Goal: Transaction & Acquisition: Purchase product/service

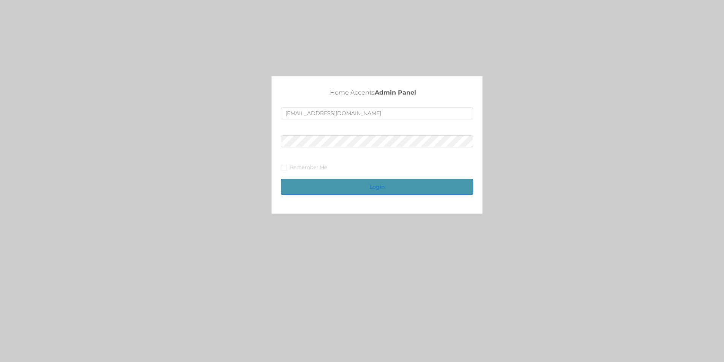
click at [342, 188] on button "Login" at bounding box center [377, 187] width 192 height 16
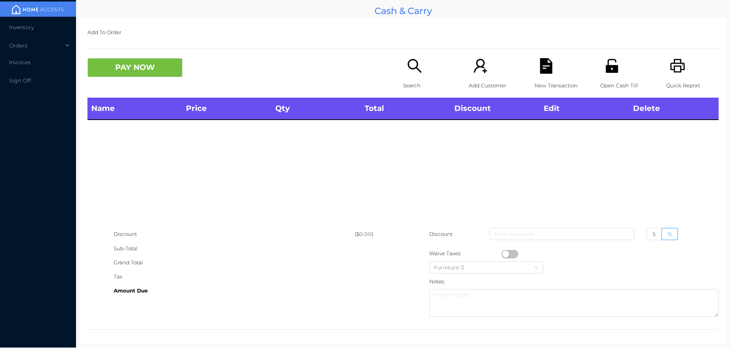
click at [418, 66] on icon "icon: search" at bounding box center [415, 66] width 16 height 16
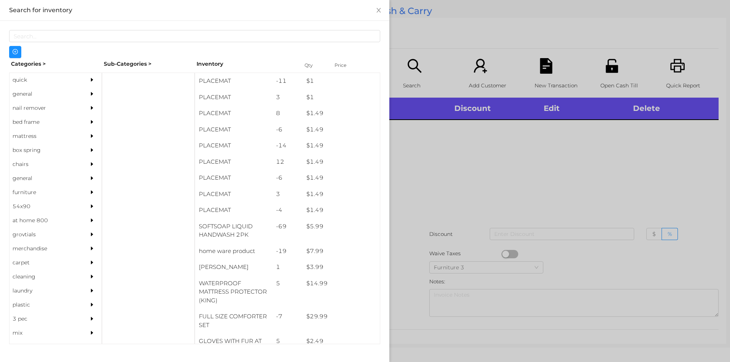
click at [54, 92] on div "general" at bounding box center [44, 94] width 69 height 14
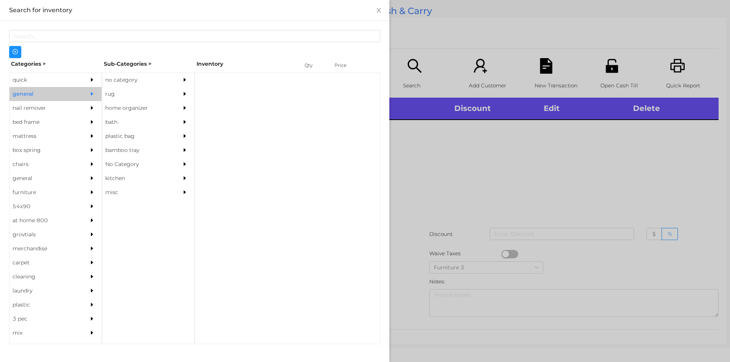
click at [140, 76] on div "no category" at bounding box center [136, 80] width 69 height 14
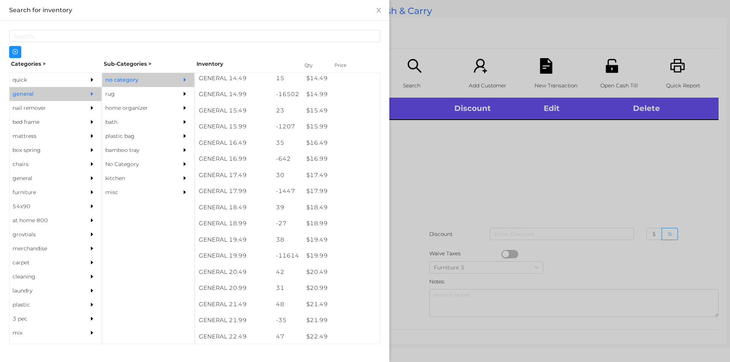
scroll to position [642, 0]
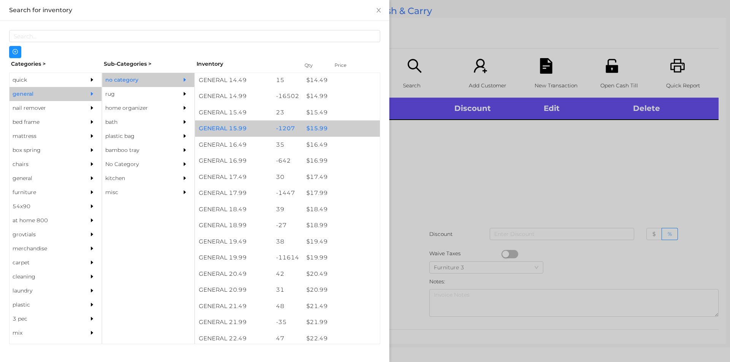
click at [339, 124] on div "$ 15.99" at bounding box center [340, 128] width 77 height 16
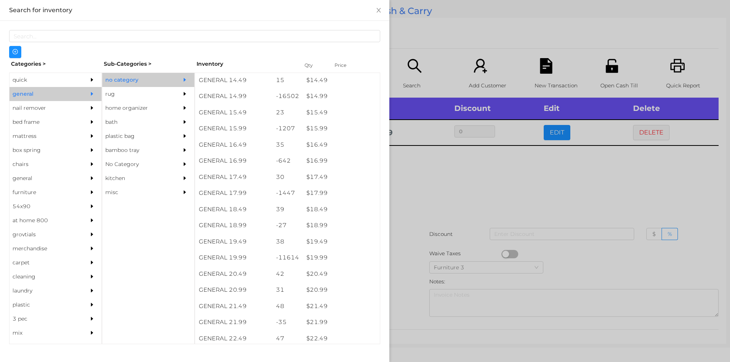
click at [482, 175] on div at bounding box center [365, 181] width 730 height 362
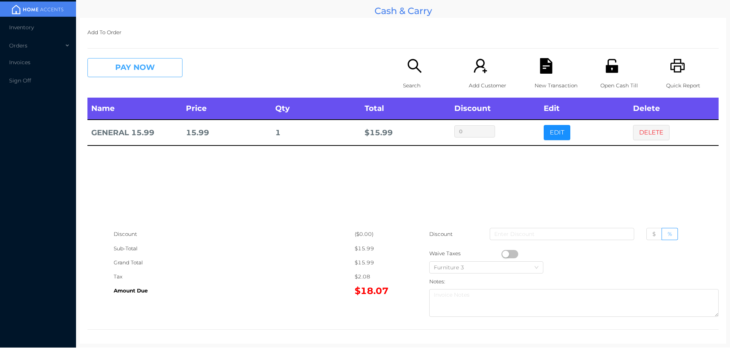
click at [117, 66] on button "PAY NOW" at bounding box center [134, 67] width 95 height 19
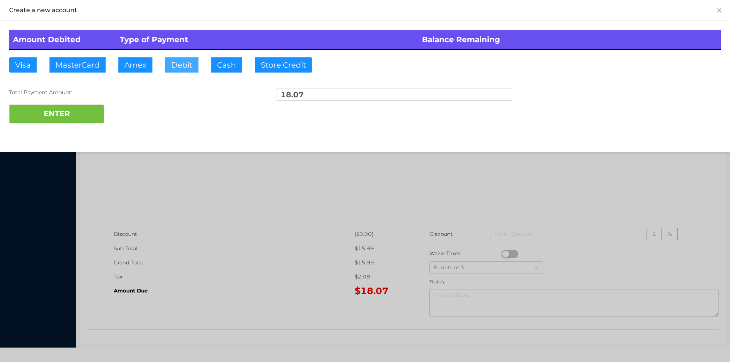
click at [176, 65] on button "Debit" at bounding box center [181, 64] width 33 height 15
click at [63, 117] on button "ENTER" at bounding box center [56, 114] width 95 height 19
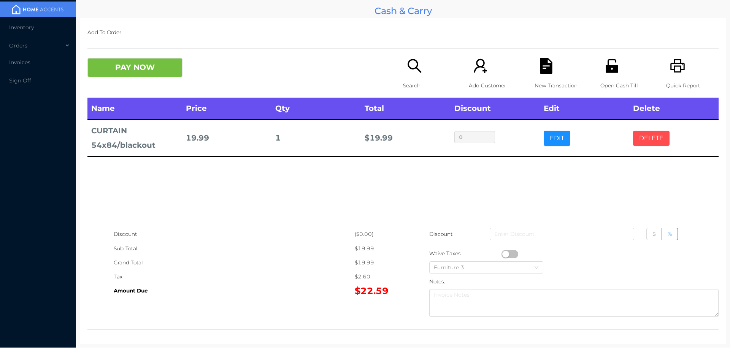
click at [650, 138] on button "DELETE" at bounding box center [651, 138] width 36 height 15
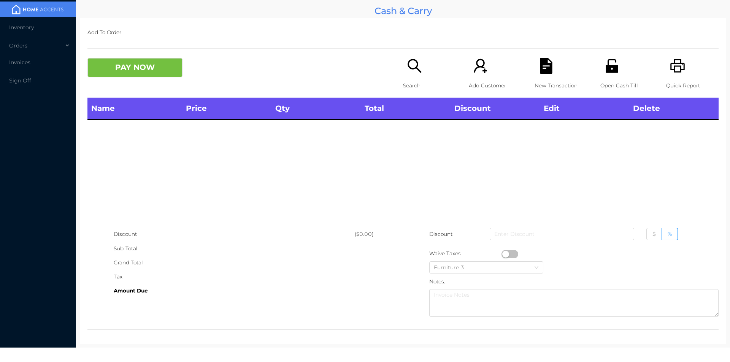
click at [407, 69] on icon "icon: search" at bounding box center [415, 66] width 16 height 16
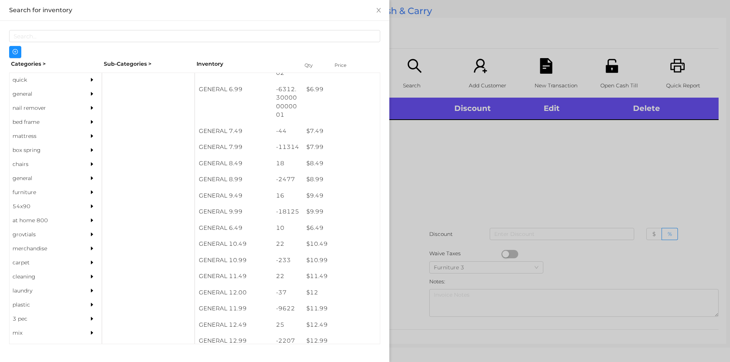
scroll to position [333, 0]
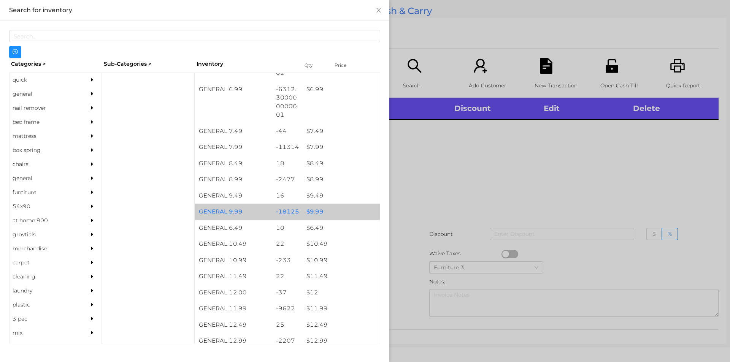
click at [314, 213] on div "$ 9.99" at bounding box center [340, 212] width 77 height 16
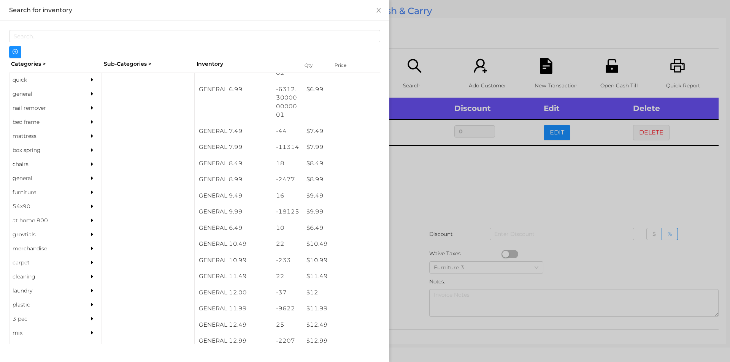
click at [411, 193] on div at bounding box center [365, 181] width 730 height 362
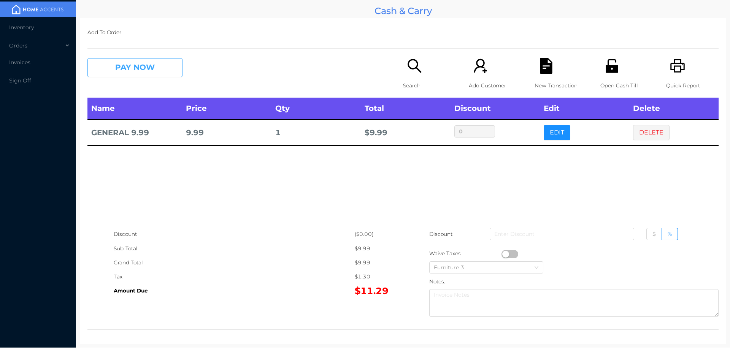
click at [145, 66] on button "PAY NOW" at bounding box center [134, 67] width 95 height 19
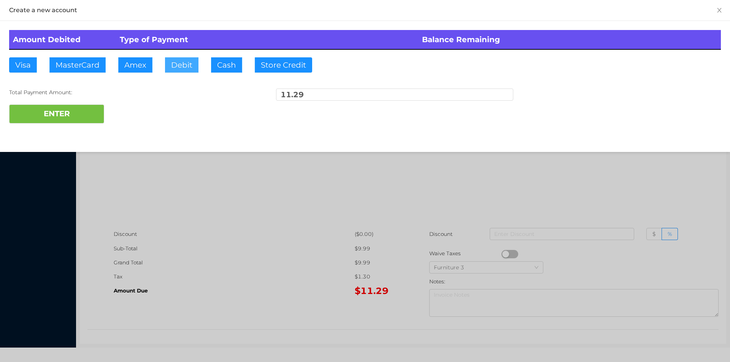
click at [177, 63] on button "Debit" at bounding box center [181, 64] width 33 height 15
click at [81, 112] on button "ENTER" at bounding box center [56, 114] width 95 height 19
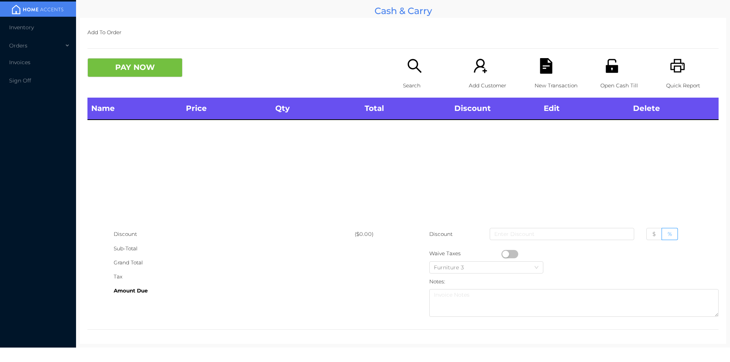
click at [670, 71] on icon "icon: printer" at bounding box center [678, 66] width 16 height 16
click at [403, 81] on p "Search" at bounding box center [429, 86] width 52 height 14
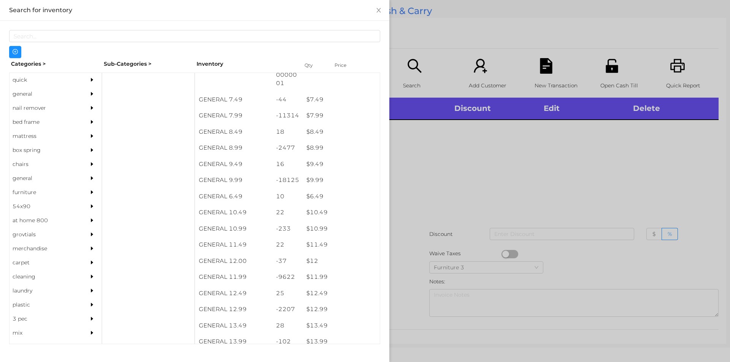
scroll to position [364, 0]
click at [32, 81] on div "quick" at bounding box center [44, 80] width 69 height 14
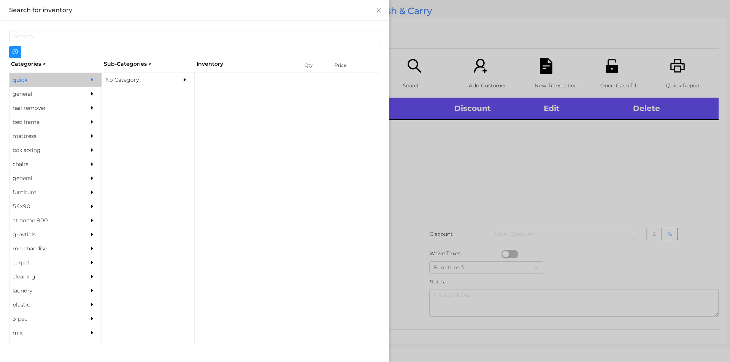
scroll to position [0, 0]
click at [134, 78] on div "No Category" at bounding box center [136, 80] width 69 height 14
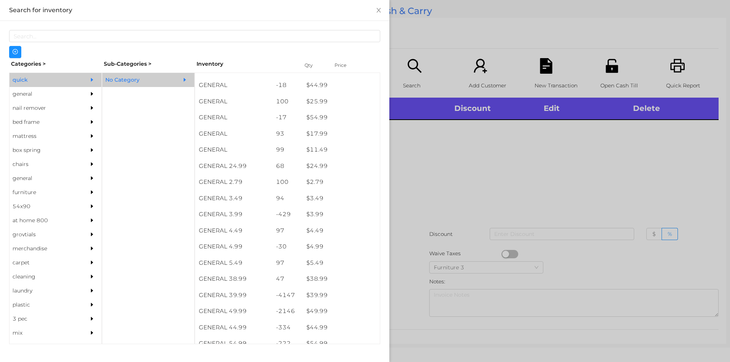
scroll to position [222, 0]
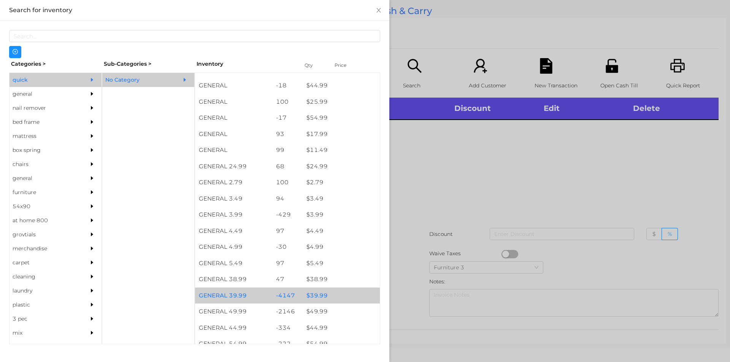
click at [322, 295] on div "$ 39.99" at bounding box center [340, 296] width 77 height 16
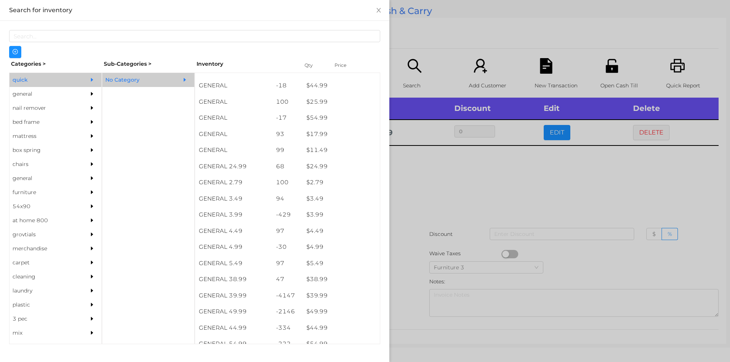
click at [438, 212] on div at bounding box center [365, 181] width 730 height 362
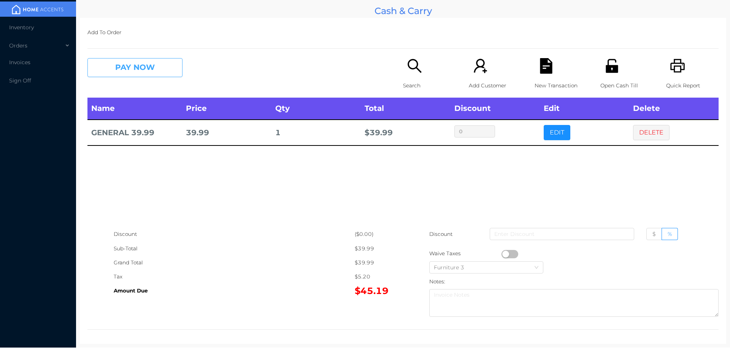
click at [125, 74] on button "PAY NOW" at bounding box center [134, 67] width 95 height 19
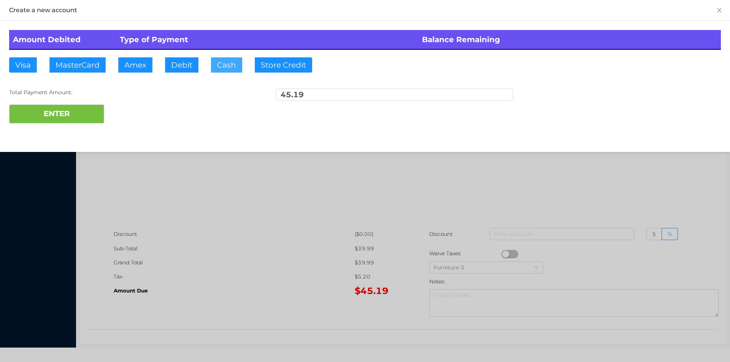
click at [222, 66] on button "Cash" at bounding box center [226, 64] width 31 height 15
type input "50."
click at [78, 116] on button "ENTER" at bounding box center [56, 114] width 95 height 19
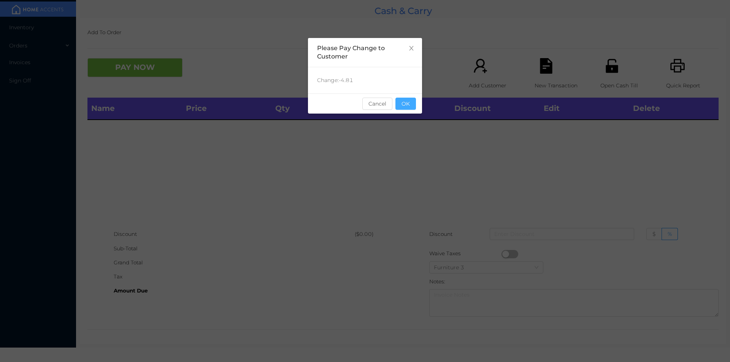
click at [409, 108] on button "OK" at bounding box center [405, 104] width 21 height 12
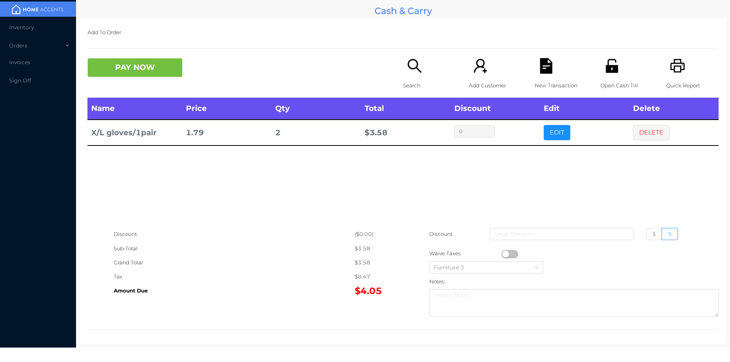
click at [643, 132] on button "DELETE" at bounding box center [651, 132] width 36 height 15
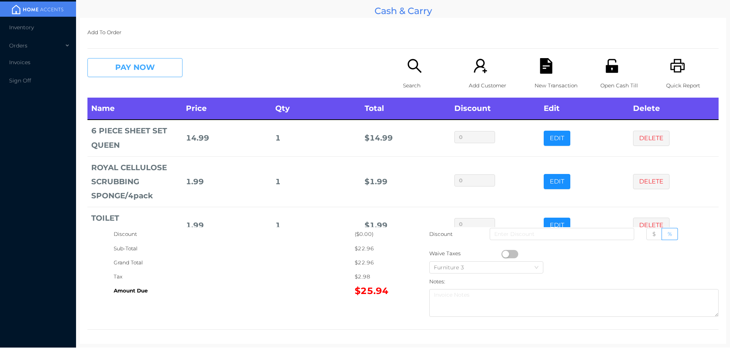
click at [137, 69] on button "PAY NOW" at bounding box center [134, 67] width 95 height 19
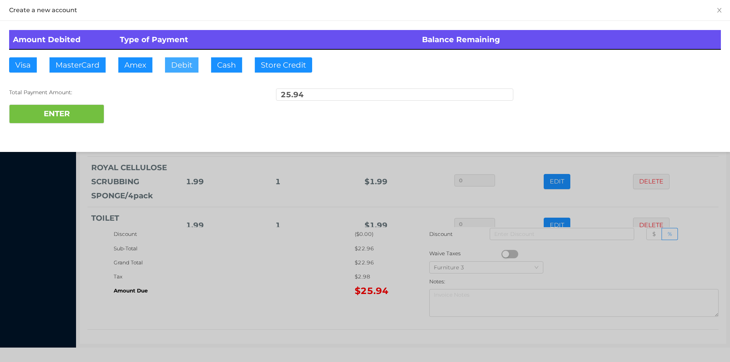
click at [177, 63] on button "Debit" at bounding box center [181, 64] width 33 height 15
click at [253, 290] on div at bounding box center [365, 181] width 730 height 362
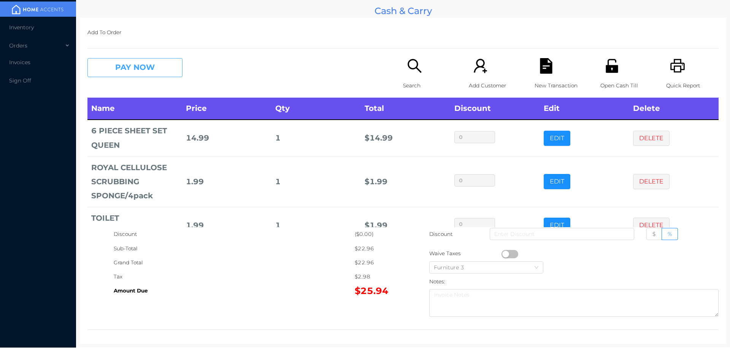
click at [115, 67] on button "PAY NOW" at bounding box center [134, 67] width 95 height 19
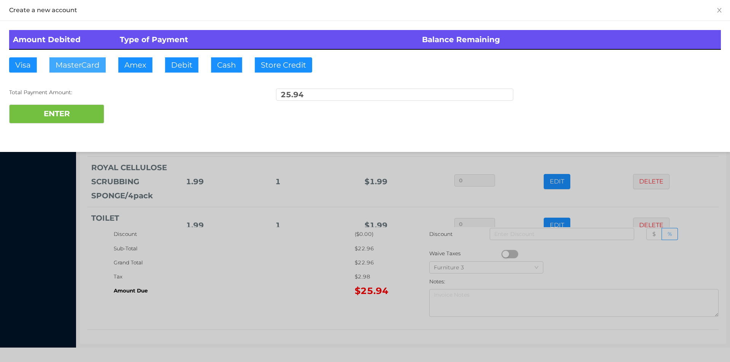
click at [73, 60] on button "MasterCard" at bounding box center [77, 64] width 56 height 15
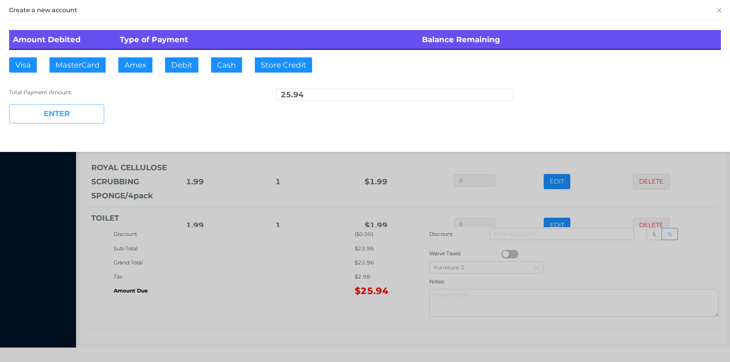
click at [51, 117] on button "ENTER" at bounding box center [56, 114] width 95 height 19
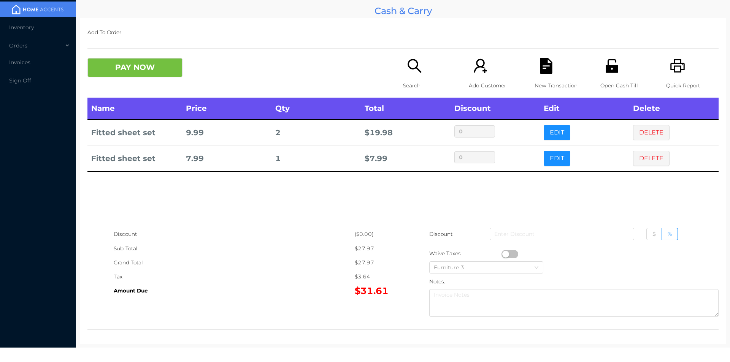
click at [416, 76] on div "Search" at bounding box center [429, 78] width 52 height 40
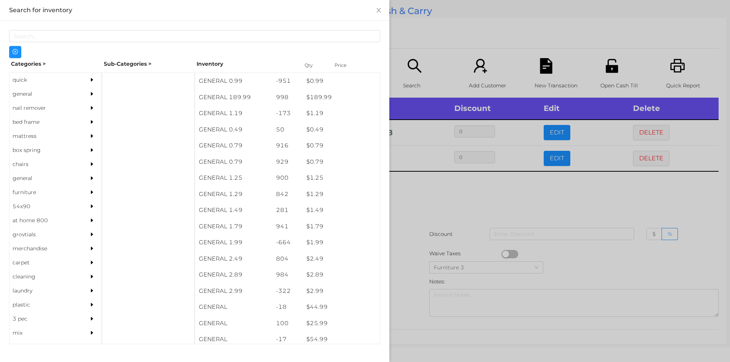
click at [428, 197] on div at bounding box center [365, 181] width 730 height 362
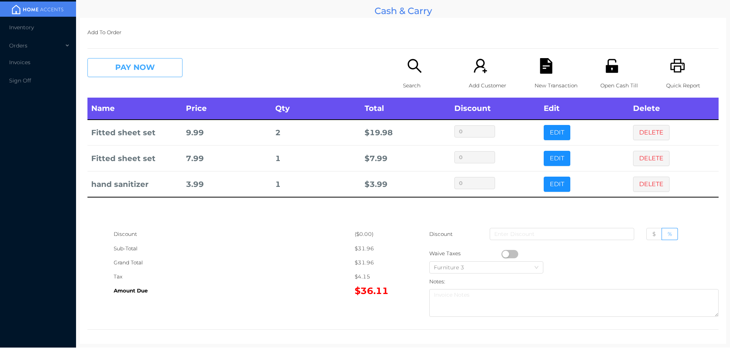
click at [136, 69] on button "PAY NOW" at bounding box center [134, 67] width 95 height 19
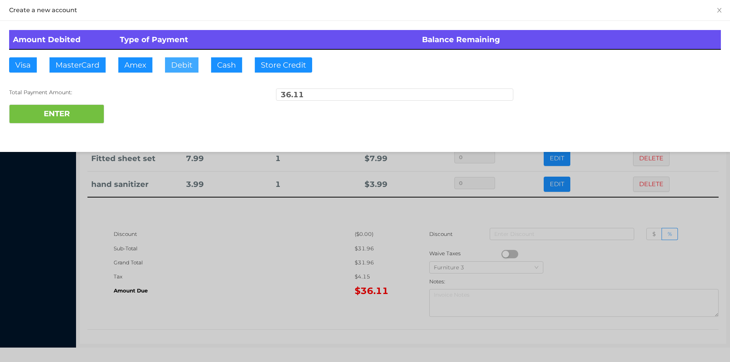
click at [178, 67] on button "Debit" at bounding box center [181, 64] width 33 height 15
type input "40."
click at [55, 115] on button "ENTER" at bounding box center [56, 114] width 95 height 19
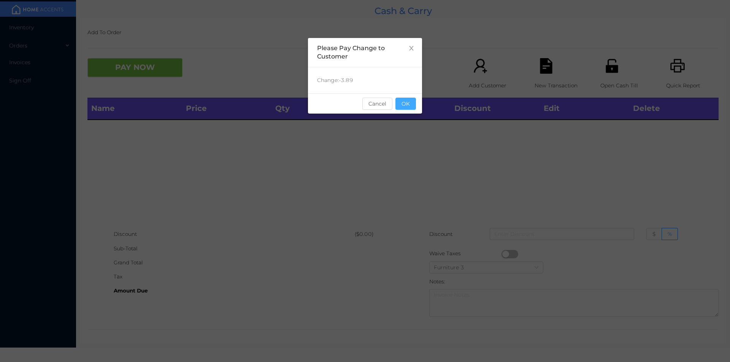
click at [400, 103] on button "OK" at bounding box center [405, 104] width 21 height 12
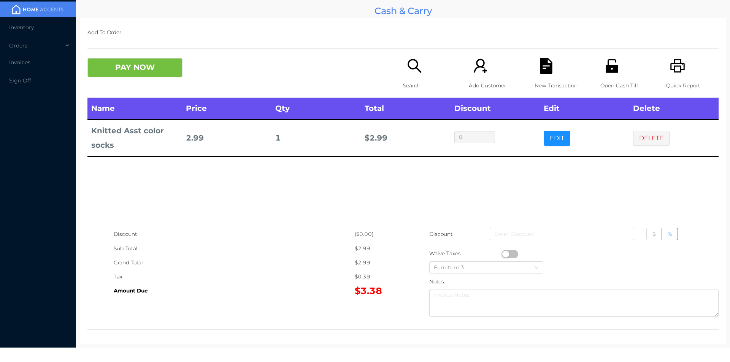
click at [139, 59] on button "PAY NOW" at bounding box center [134, 67] width 95 height 19
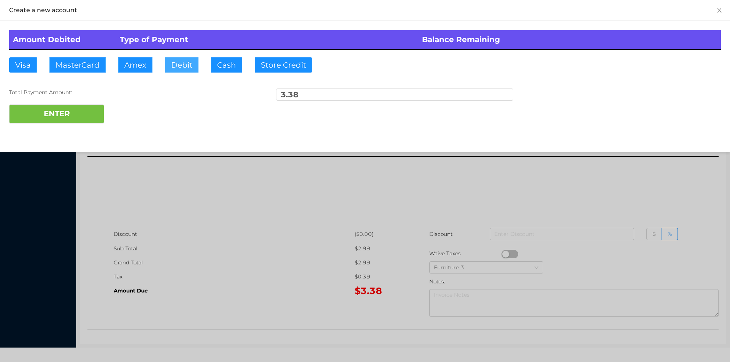
click at [185, 68] on button "Debit" at bounding box center [181, 64] width 33 height 15
click at [69, 122] on button "ENTER" at bounding box center [56, 114] width 95 height 19
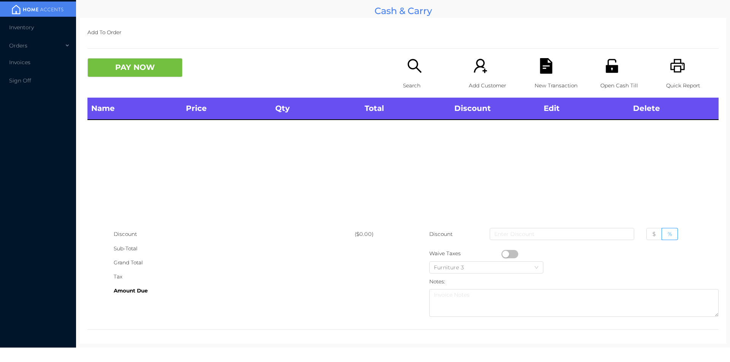
click at [413, 74] on div "Search" at bounding box center [429, 78] width 52 height 40
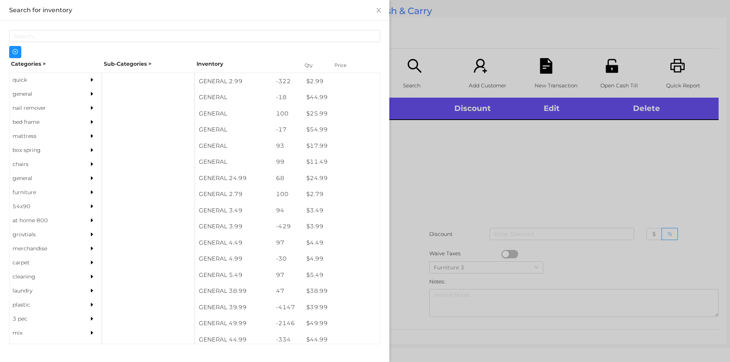
scroll to position [207, 0]
click at [26, 93] on div "general" at bounding box center [44, 94] width 69 height 14
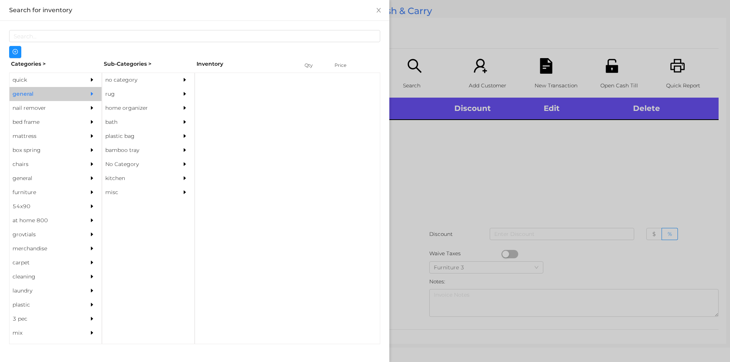
scroll to position [0, 0]
click at [130, 79] on div "no category" at bounding box center [136, 80] width 69 height 14
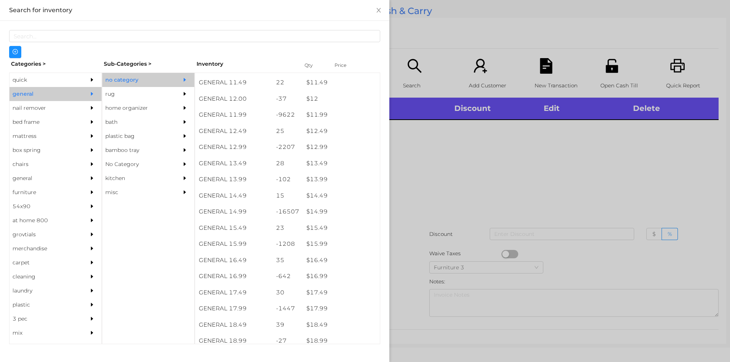
scroll to position [526, 0]
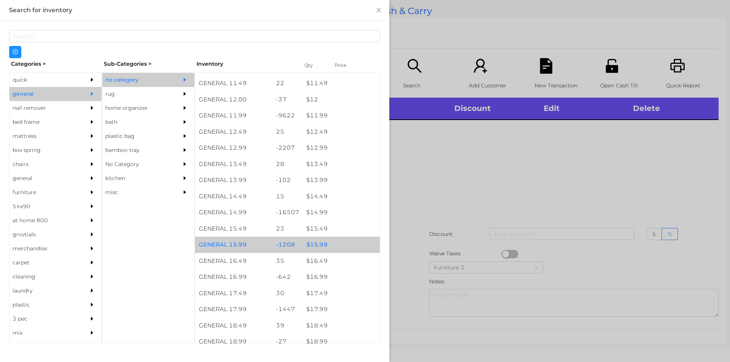
click at [313, 250] on div "$ 15.99" at bounding box center [340, 245] width 77 height 16
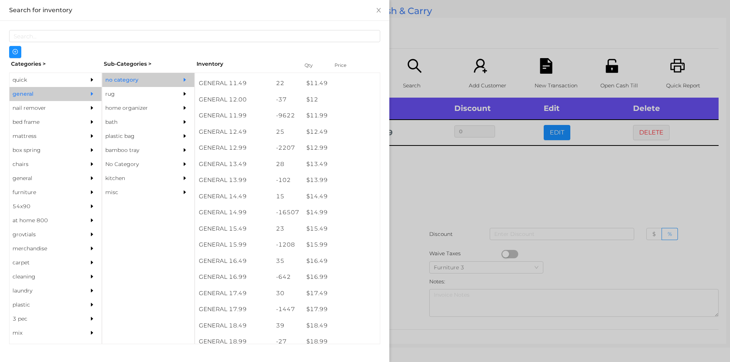
click at [424, 191] on div at bounding box center [365, 181] width 730 height 362
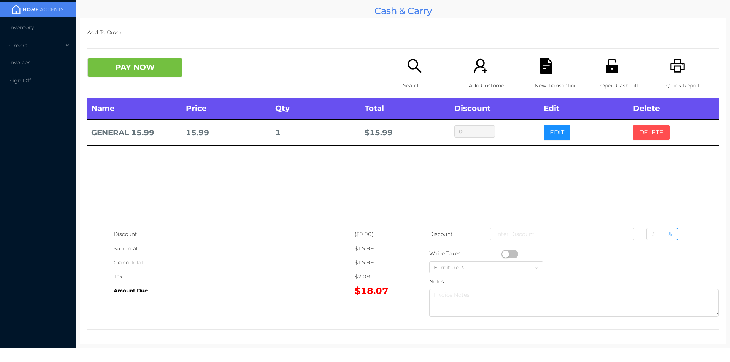
click at [641, 138] on button "DELETE" at bounding box center [651, 132] width 36 height 15
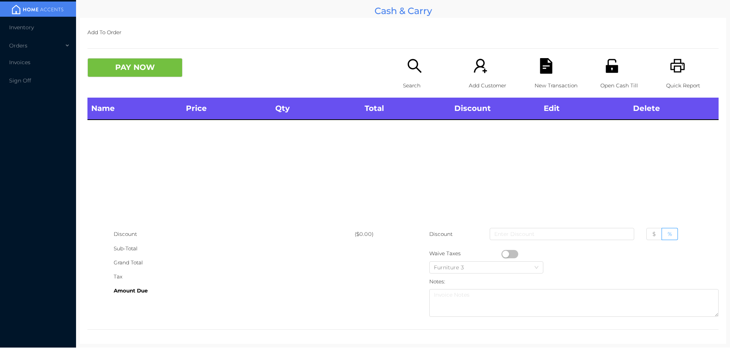
click at [409, 79] on p "Search" at bounding box center [429, 86] width 52 height 14
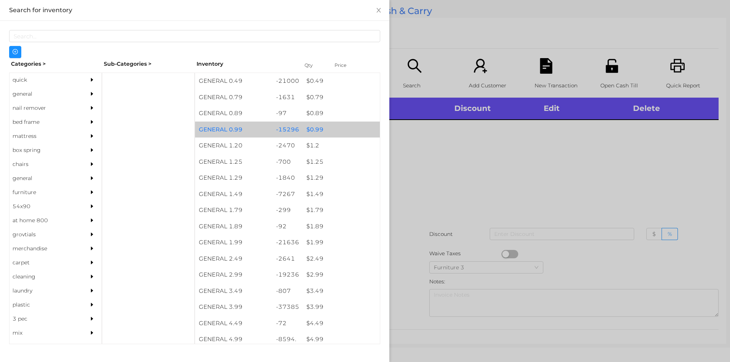
click at [310, 131] on div "$ 0.99" at bounding box center [340, 130] width 77 height 16
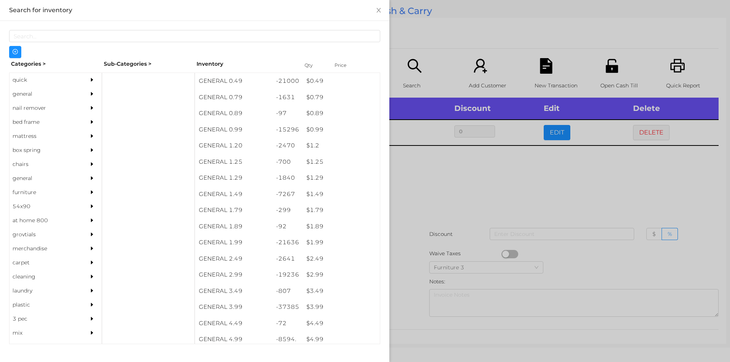
click at [424, 171] on div at bounding box center [365, 181] width 730 height 362
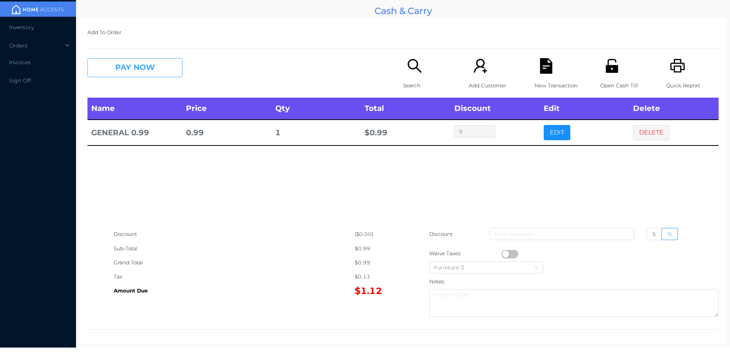
click at [144, 67] on button "PAY NOW" at bounding box center [134, 67] width 95 height 19
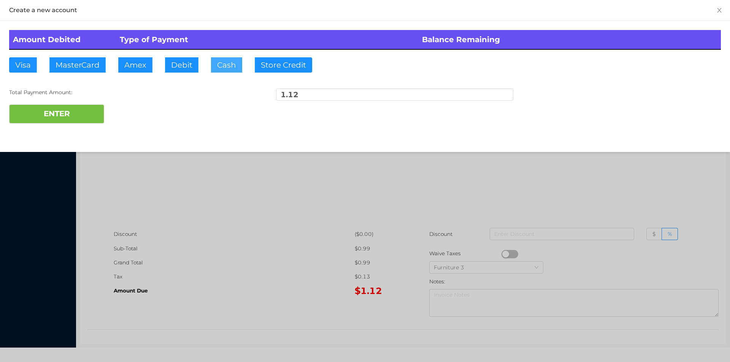
click at [225, 71] on button "Cash" at bounding box center [226, 64] width 31 height 15
click at [76, 120] on button "ENTER" at bounding box center [56, 114] width 95 height 19
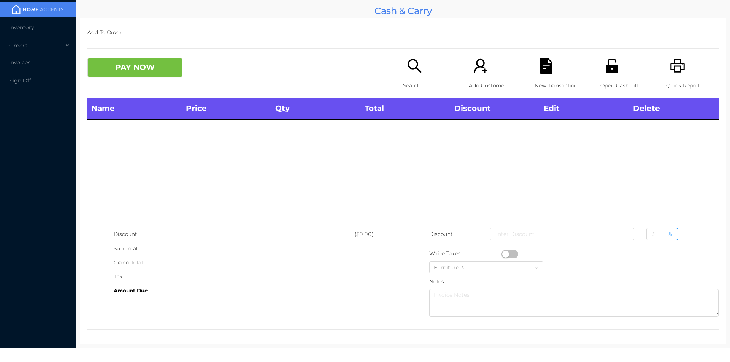
click at [403, 76] on div "Search" at bounding box center [429, 78] width 52 height 40
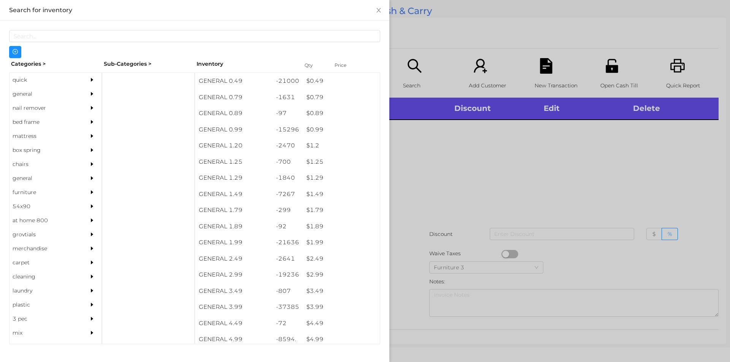
click at [32, 97] on div "general" at bounding box center [44, 94] width 69 height 14
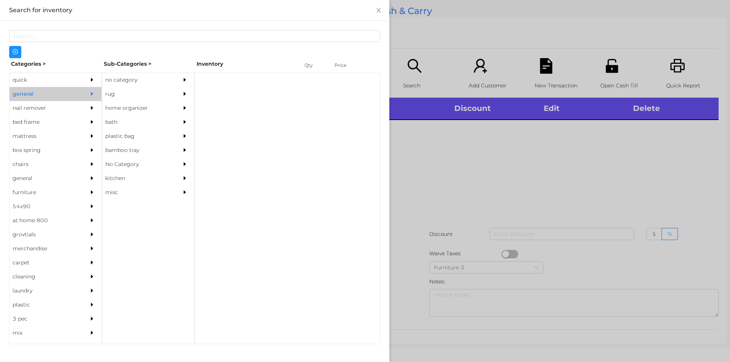
click at [114, 81] on div "no category" at bounding box center [136, 80] width 69 height 14
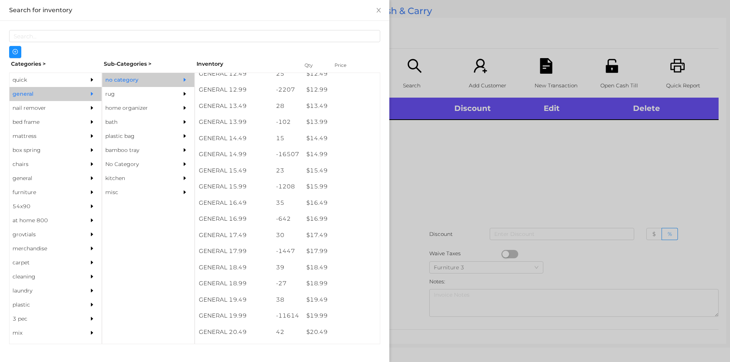
scroll to position [596, 0]
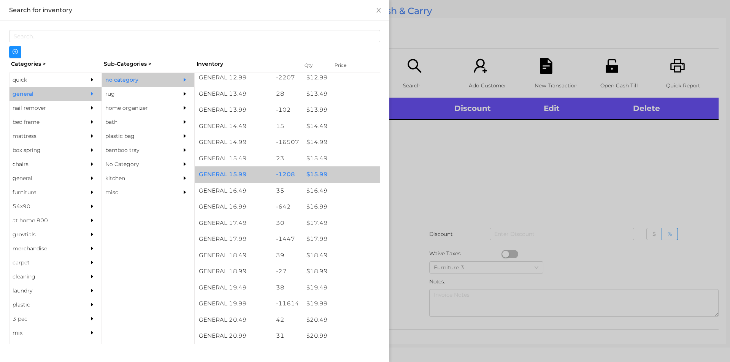
click at [315, 175] on div "$ 15.99" at bounding box center [340, 174] width 77 height 16
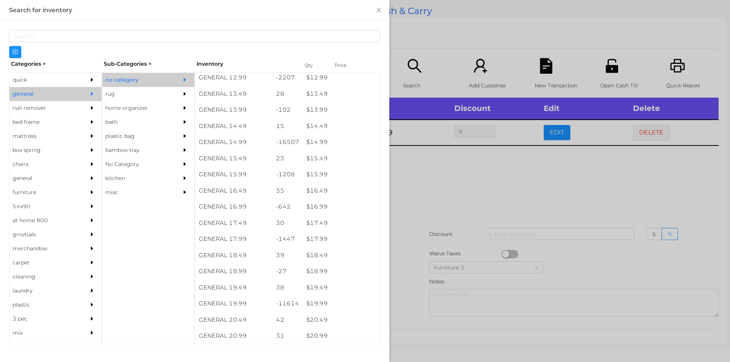
click at [431, 197] on div at bounding box center [365, 181] width 730 height 362
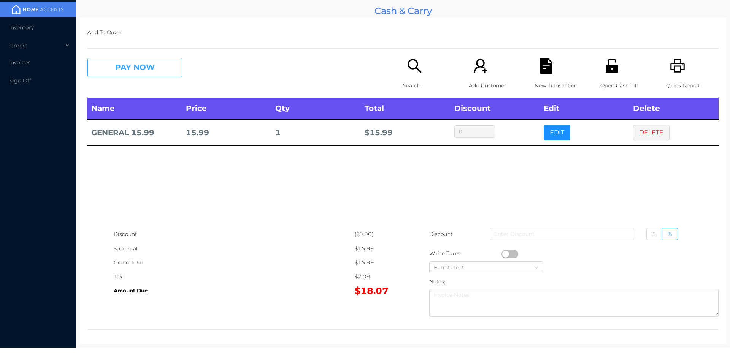
click at [161, 68] on button "PAY NOW" at bounding box center [134, 67] width 95 height 19
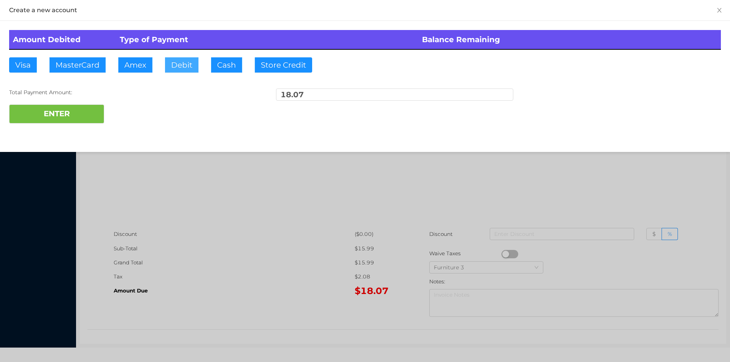
click at [175, 67] on button "Debit" at bounding box center [181, 64] width 33 height 15
click at [99, 110] on button "ENTER" at bounding box center [56, 114] width 95 height 19
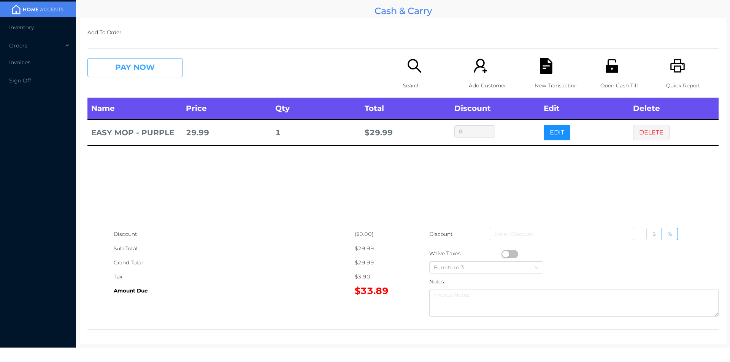
click at [122, 67] on button "PAY NOW" at bounding box center [134, 67] width 95 height 19
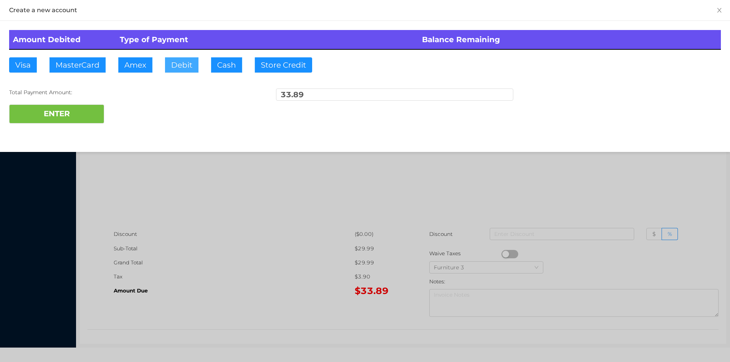
click at [177, 65] on button "Debit" at bounding box center [181, 64] width 33 height 15
click at [84, 114] on button "ENTER" at bounding box center [56, 114] width 95 height 19
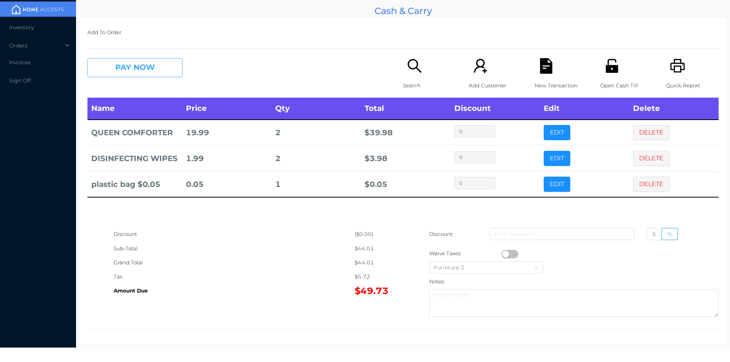
click at [118, 71] on button "PAY NOW" at bounding box center [134, 67] width 95 height 19
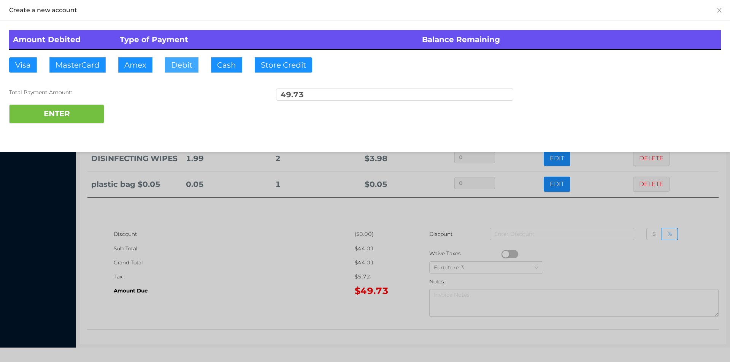
click at [183, 67] on button "Debit" at bounding box center [181, 64] width 33 height 15
click at [81, 113] on button "ENTER" at bounding box center [56, 114] width 95 height 19
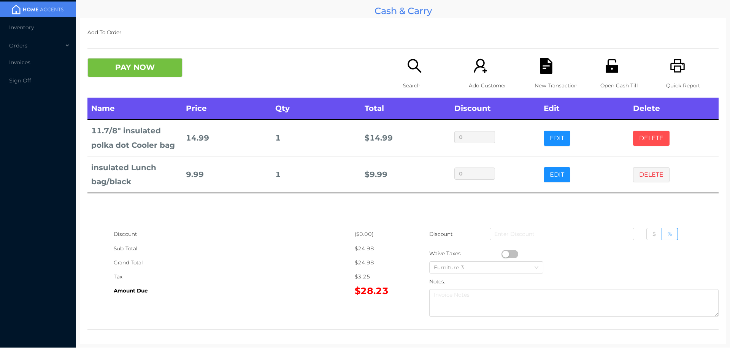
click at [646, 139] on button "DELETE" at bounding box center [651, 138] width 36 height 15
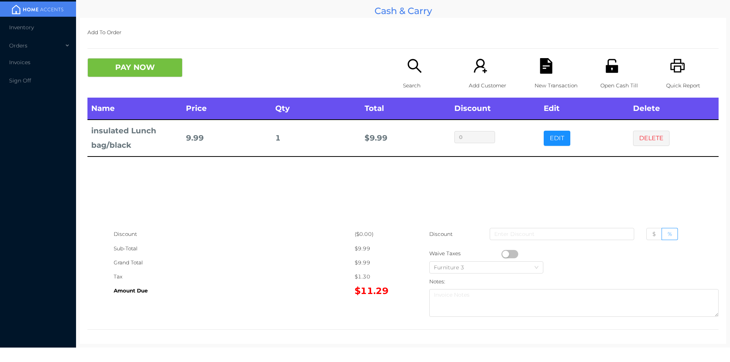
click at [414, 86] on p "Search" at bounding box center [429, 86] width 52 height 14
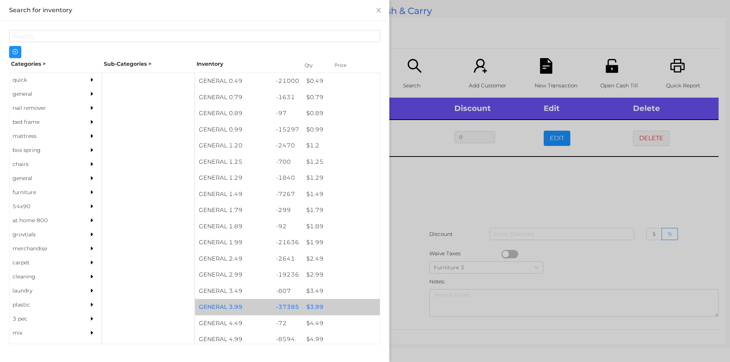
click at [314, 306] on div "$ 3.99" at bounding box center [340, 307] width 77 height 16
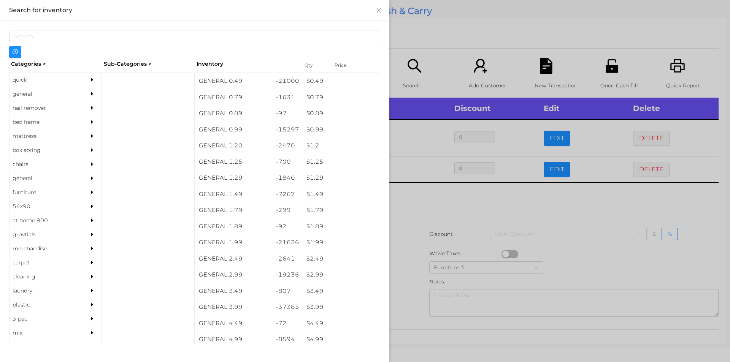
click at [433, 209] on div at bounding box center [365, 181] width 730 height 362
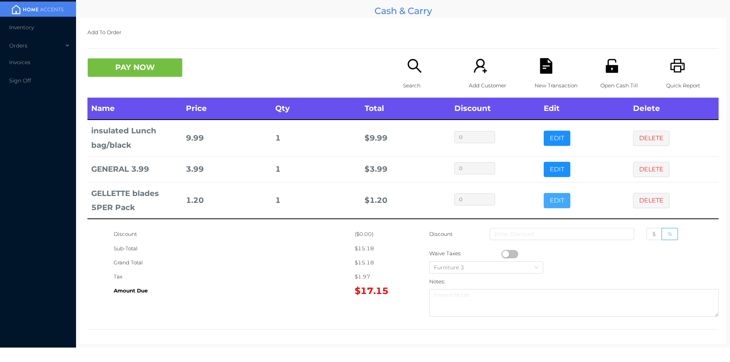
click at [561, 205] on button "EDIT" at bounding box center [556, 200] width 27 height 15
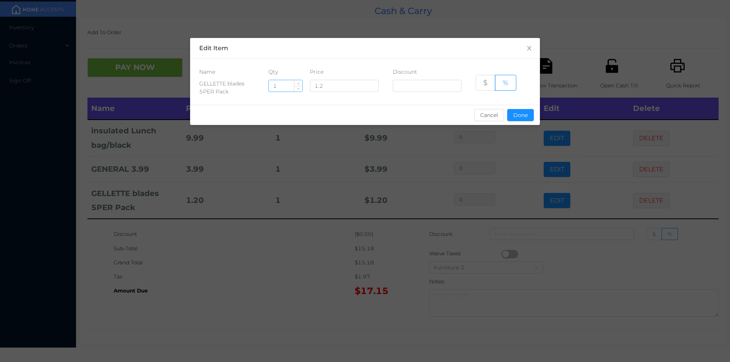
click at [283, 88] on input "1" at bounding box center [285, 85] width 33 height 11
type input "5"
click at [518, 116] on button "Done" at bounding box center [520, 115] width 27 height 12
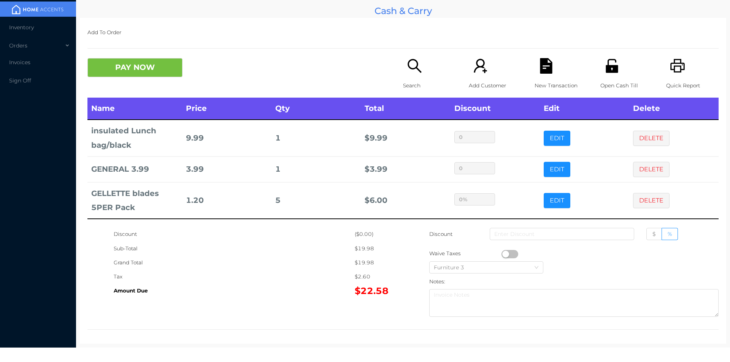
click at [299, 255] on div "Sub-Total" at bounding box center [234, 249] width 241 height 14
click at [113, 63] on button "PAY NOW" at bounding box center [134, 67] width 95 height 19
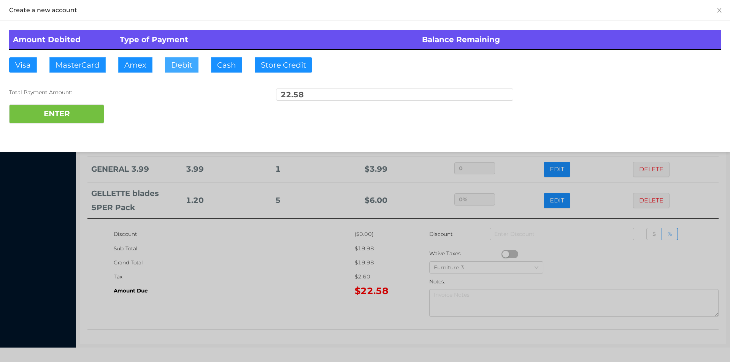
click at [181, 67] on button "Debit" at bounding box center [181, 64] width 33 height 15
click at [68, 113] on button "ENTER" at bounding box center [56, 114] width 95 height 19
type input "0"
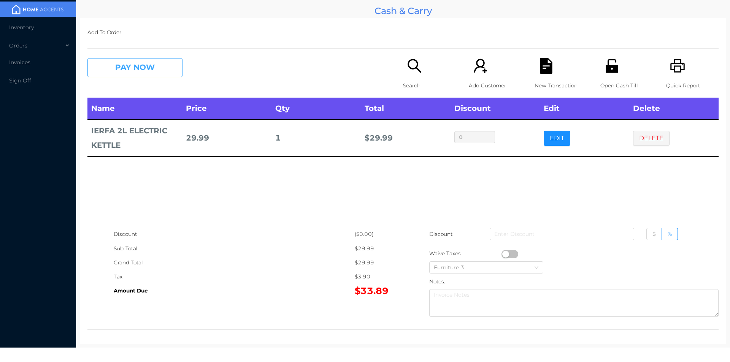
click at [116, 73] on button "PAY NOW" at bounding box center [134, 67] width 95 height 19
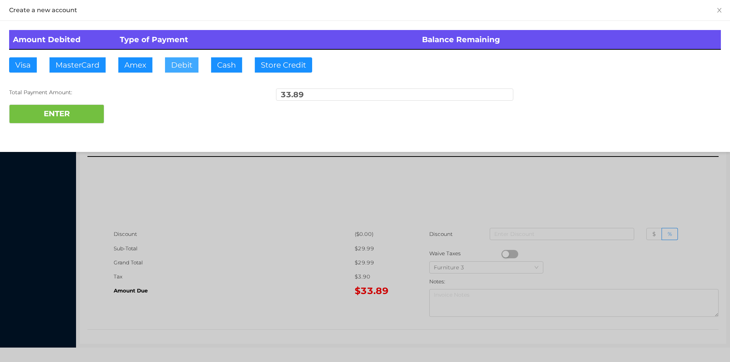
click at [179, 66] on button "Debit" at bounding box center [181, 64] width 33 height 15
type input "40."
click at [72, 132] on div "Amount Debited Type of Payment Balance Remaining Visa MasterCard Amex Debit Cas…" at bounding box center [365, 77] width 730 height 112
click at [66, 119] on button "ENTER" at bounding box center [56, 114] width 95 height 19
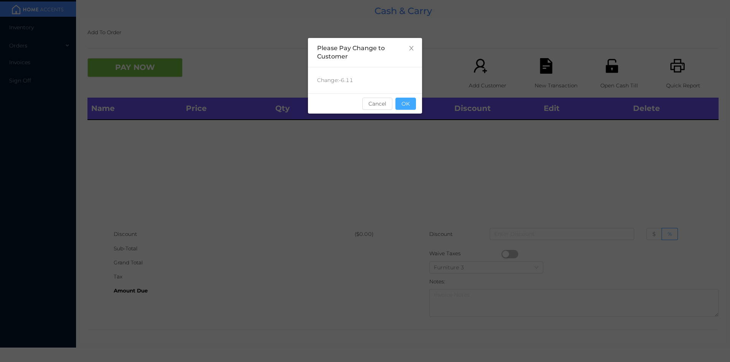
click at [410, 107] on button "OK" at bounding box center [405, 104] width 21 height 12
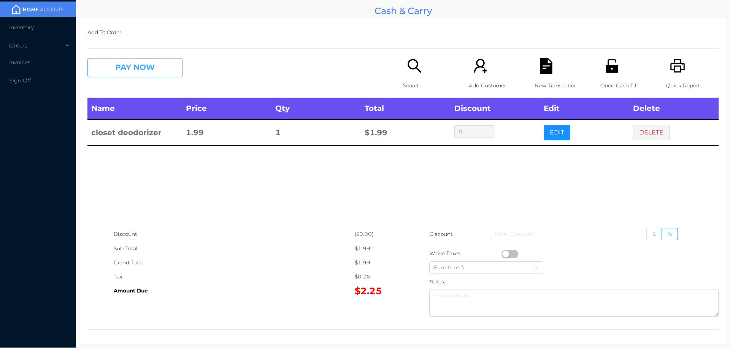
click at [136, 73] on button "PAY NOW" at bounding box center [134, 67] width 95 height 19
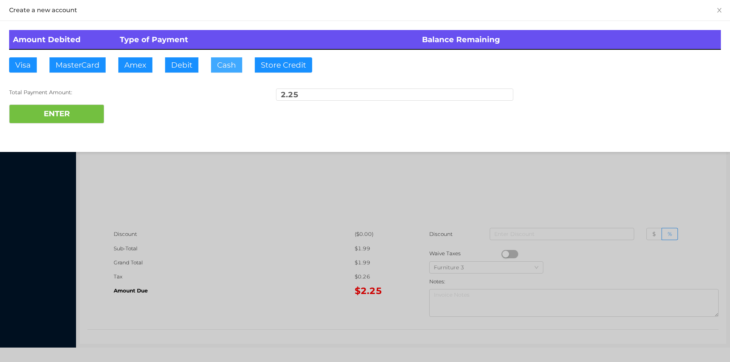
click at [222, 65] on button "Cash" at bounding box center [226, 64] width 31 height 15
click at [65, 118] on button "ENTER" at bounding box center [56, 114] width 95 height 19
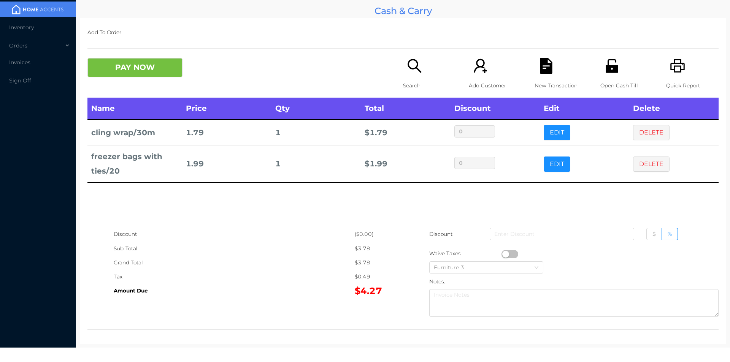
click at [418, 77] on div "Search" at bounding box center [429, 78] width 52 height 40
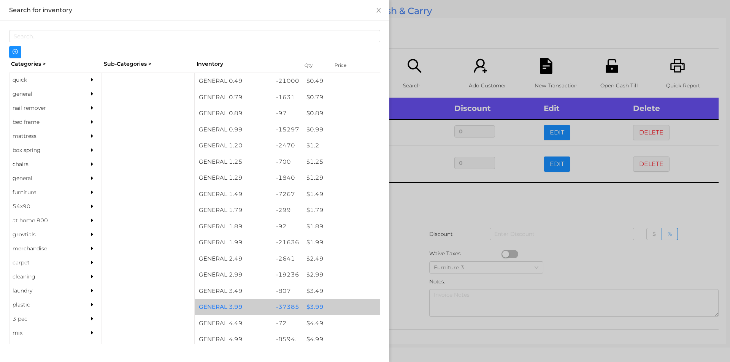
click at [311, 309] on div "$ 3.99" at bounding box center [340, 307] width 77 height 16
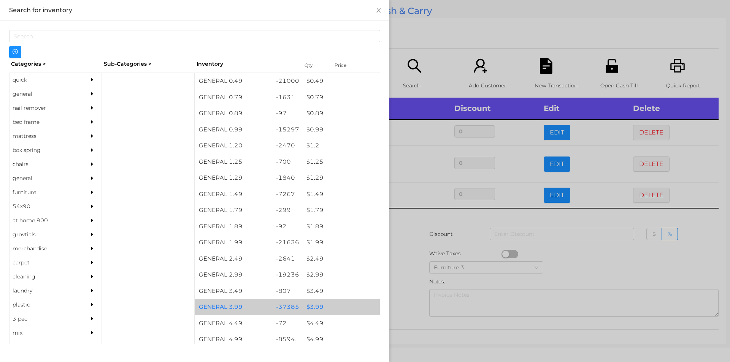
click at [310, 309] on div "$ 3.99" at bounding box center [340, 307] width 77 height 16
click at [313, 305] on div "$ 3.99" at bounding box center [340, 307] width 77 height 16
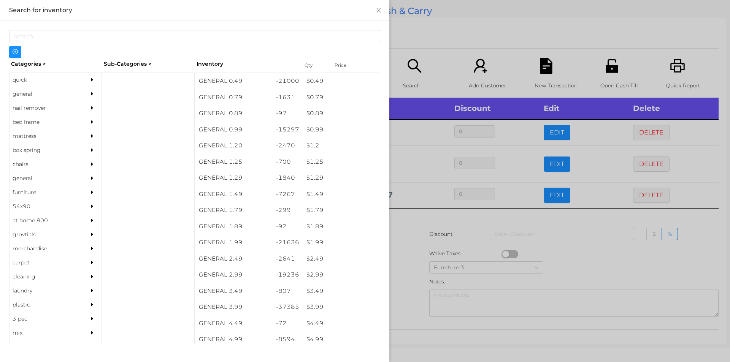
click at [405, 266] on div at bounding box center [365, 181] width 730 height 362
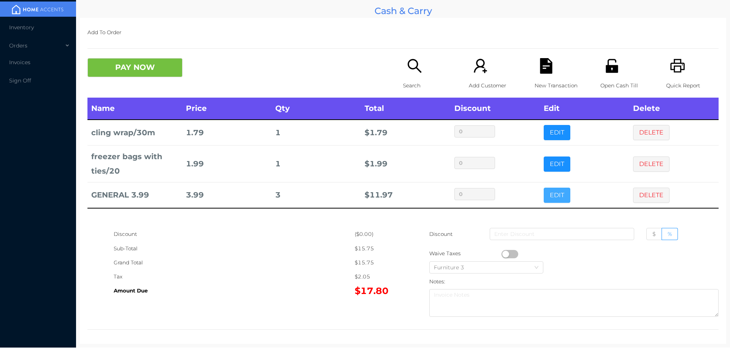
click at [554, 188] on button "EDIT" at bounding box center [556, 195] width 27 height 15
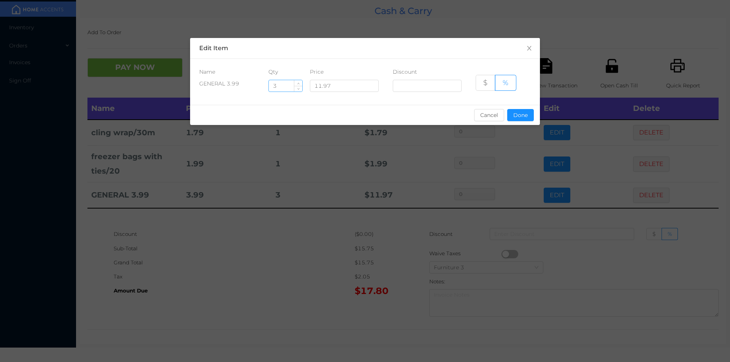
click at [291, 84] on input "3" at bounding box center [285, 85] width 33 height 11
type input "5"
click at [524, 119] on button "Done" at bounding box center [520, 115] width 27 height 12
type input "0%"
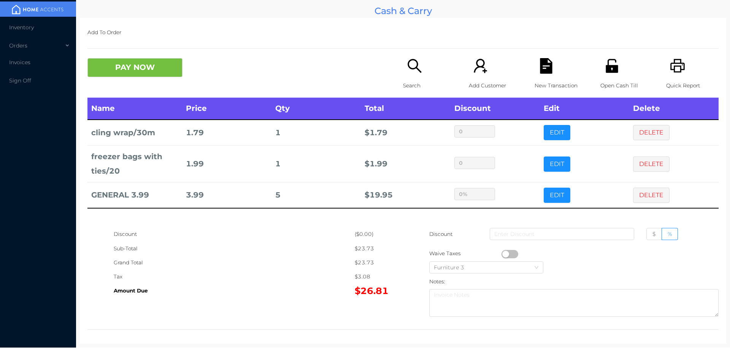
click at [369, 235] on div "($0.00)" at bounding box center [379, 234] width 48 height 14
click at [128, 74] on button "PAY NOW" at bounding box center [134, 67] width 95 height 19
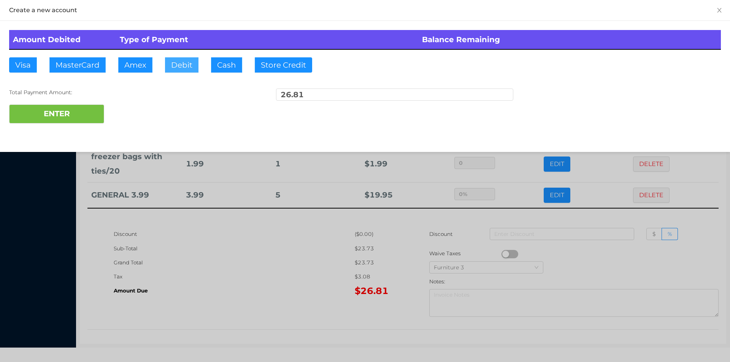
click at [173, 66] on button "Debit" at bounding box center [181, 64] width 33 height 15
type input "30."
click at [56, 110] on button "ENTER" at bounding box center [56, 114] width 95 height 19
type input "0"
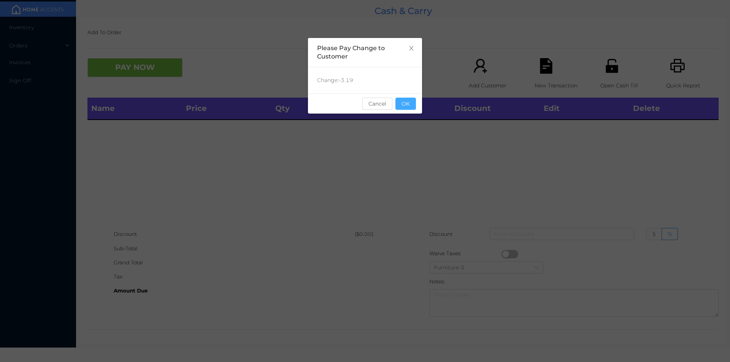
click at [410, 101] on button "OK" at bounding box center [405, 104] width 21 height 12
click at [414, 138] on div "Name Price Qty Total Discount Edit Delete" at bounding box center [402, 163] width 631 height 130
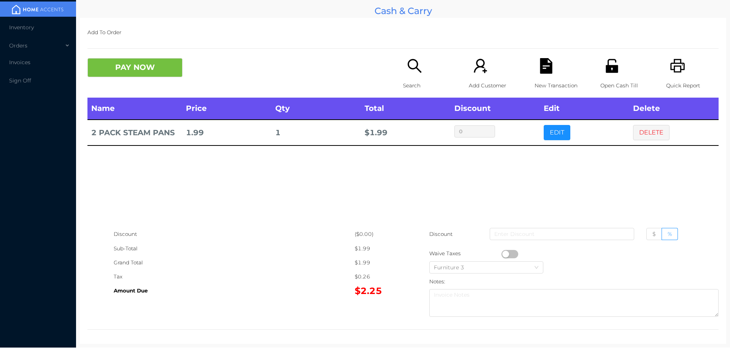
click at [412, 70] on icon "icon: search" at bounding box center [415, 66] width 16 height 16
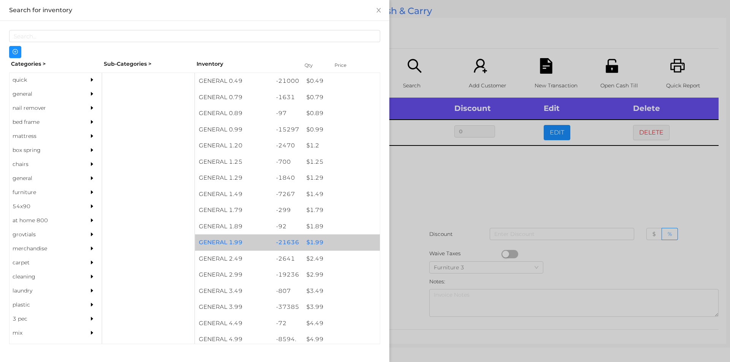
click at [315, 242] on div "$ 1.99" at bounding box center [340, 242] width 77 height 16
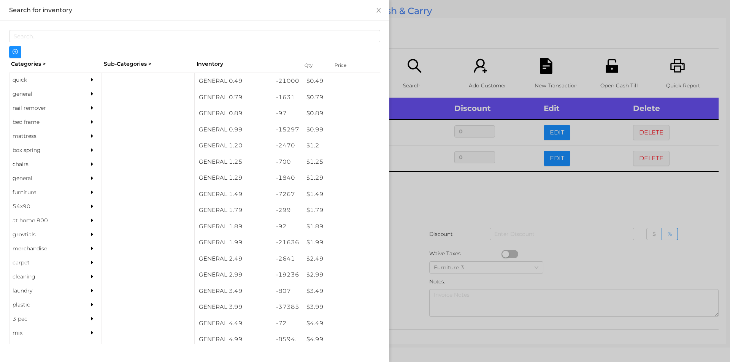
click at [441, 204] on div at bounding box center [365, 181] width 730 height 362
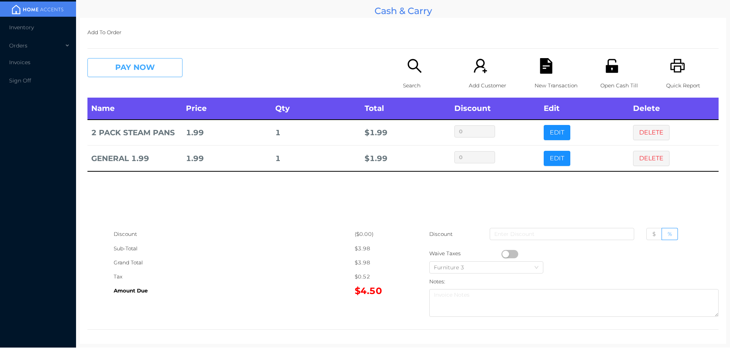
click at [143, 70] on button "PAY NOW" at bounding box center [134, 67] width 95 height 19
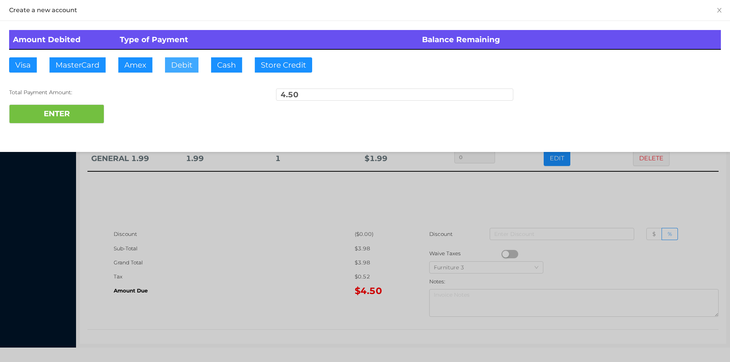
click at [180, 65] on button "Debit" at bounding box center [181, 64] width 33 height 15
click at [94, 114] on button "ENTER" at bounding box center [56, 114] width 95 height 19
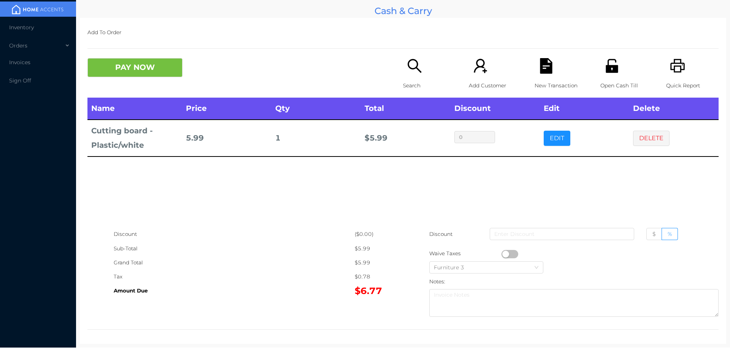
click at [110, 63] on button "PAY NOW" at bounding box center [134, 67] width 95 height 19
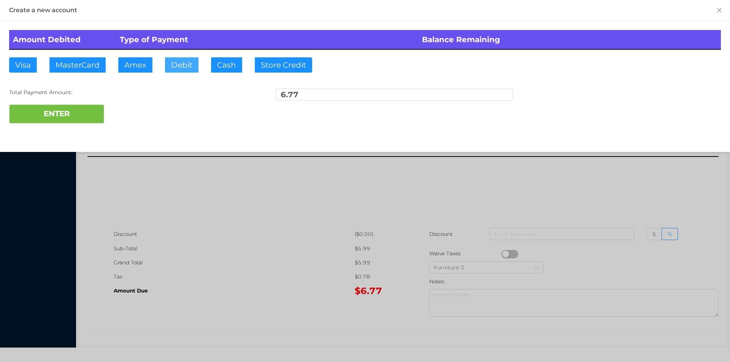
click at [181, 72] on button "Debit" at bounding box center [181, 64] width 33 height 15
type input "10."
click at [75, 108] on button "ENTER" at bounding box center [56, 114] width 95 height 19
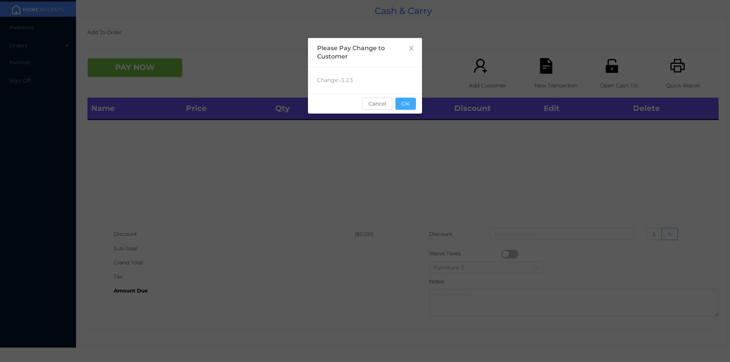
click at [405, 105] on button "OK" at bounding box center [405, 104] width 21 height 12
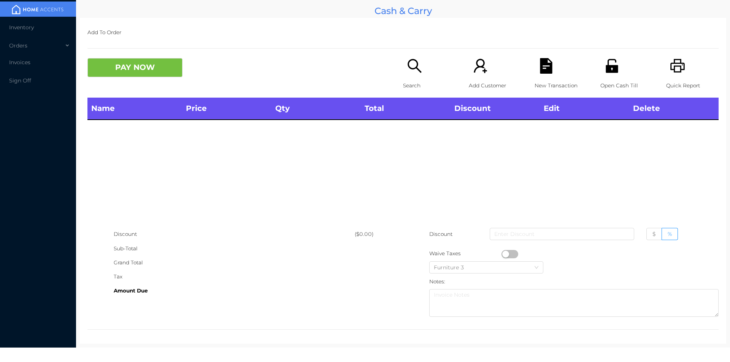
click at [614, 66] on icon "icon: unlock" at bounding box center [612, 66] width 16 height 16
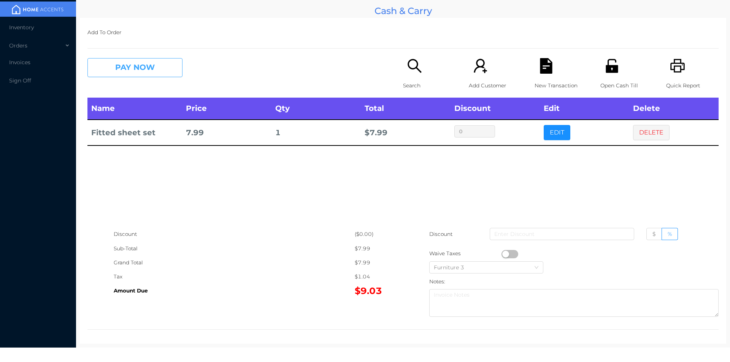
click at [120, 63] on button "PAY NOW" at bounding box center [134, 67] width 95 height 19
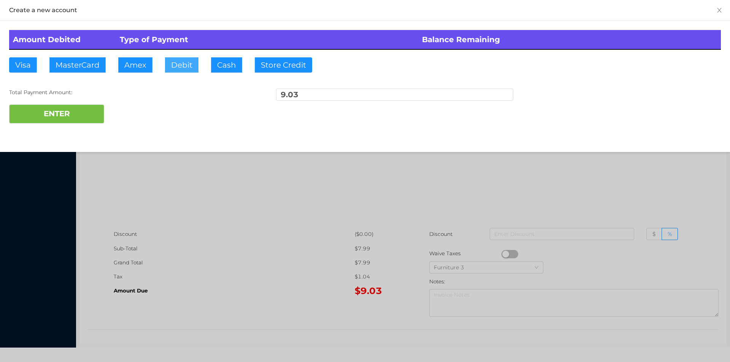
click at [180, 70] on button "Debit" at bounding box center [181, 64] width 33 height 15
type input "20."
click at [73, 122] on button "ENTER" at bounding box center [56, 114] width 95 height 19
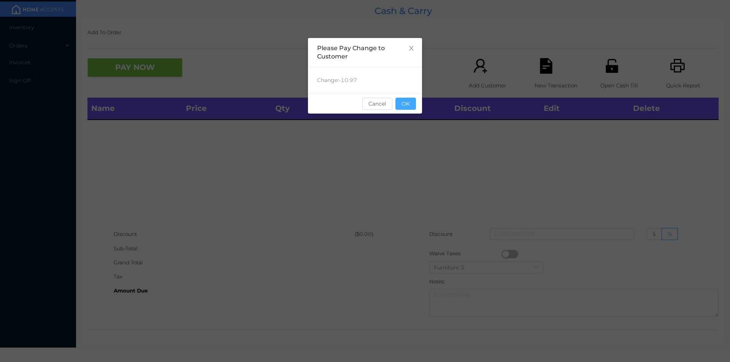
click at [408, 109] on button "OK" at bounding box center [405, 104] width 21 height 12
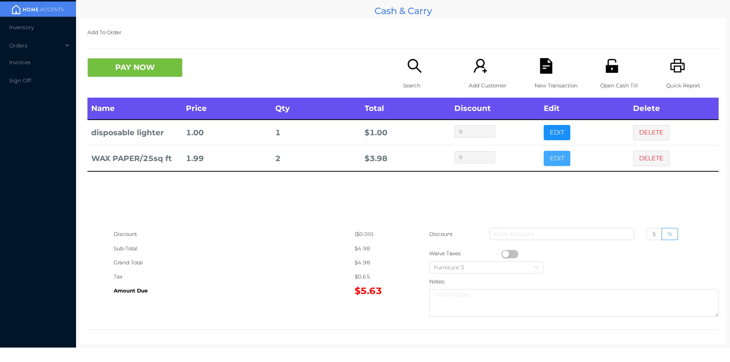
click at [546, 158] on button "EDIT" at bounding box center [556, 158] width 27 height 15
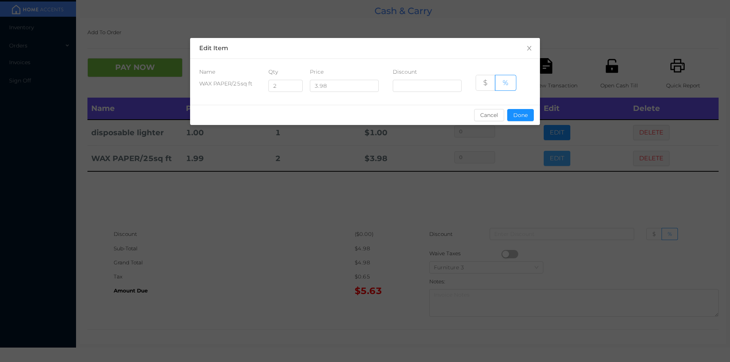
click at [483, 206] on div "sentinelStart Edit Item Name Qty Price Discount WAX PAPER/25sq ft 2 3.98 $ % Ca…" at bounding box center [365, 181] width 730 height 362
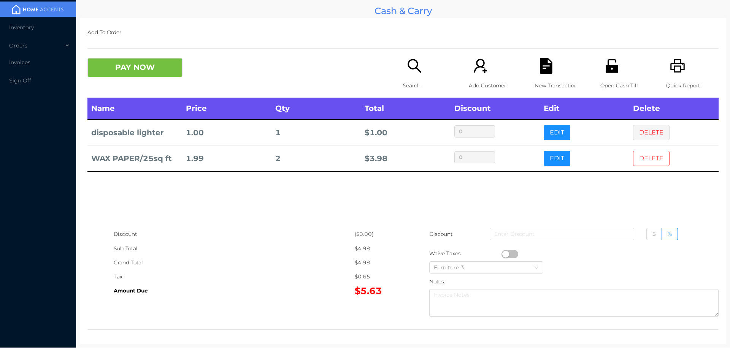
click at [653, 156] on button "DELETE" at bounding box center [651, 158] width 36 height 15
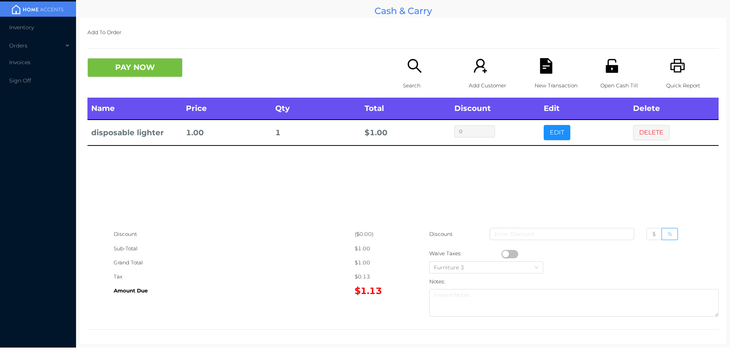
click at [403, 63] on div "Search" at bounding box center [429, 78] width 52 height 40
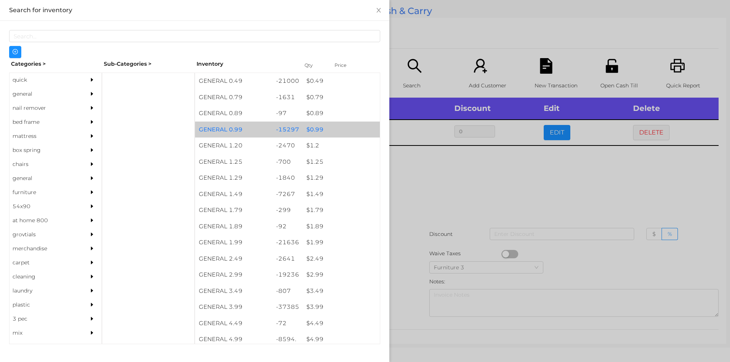
click at [319, 131] on div "$ 0.99" at bounding box center [340, 130] width 77 height 16
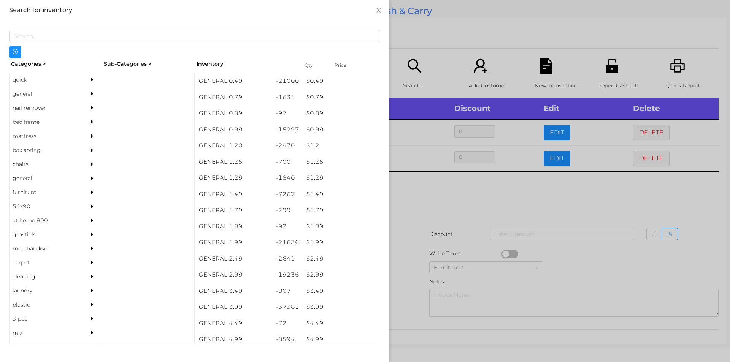
click at [429, 198] on div at bounding box center [365, 181] width 730 height 362
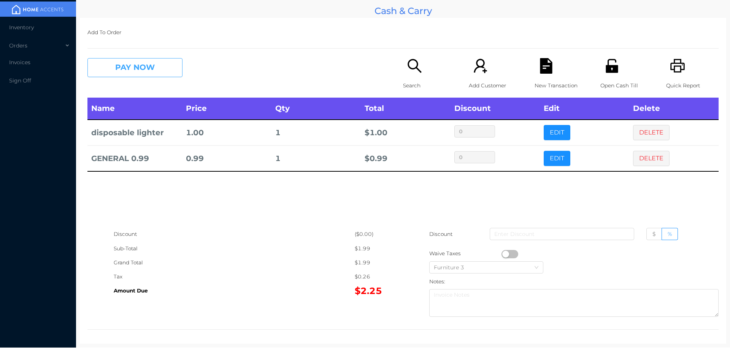
click at [122, 76] on button "PAY NOW" at bounding box center [134, 67] width 95 height 19
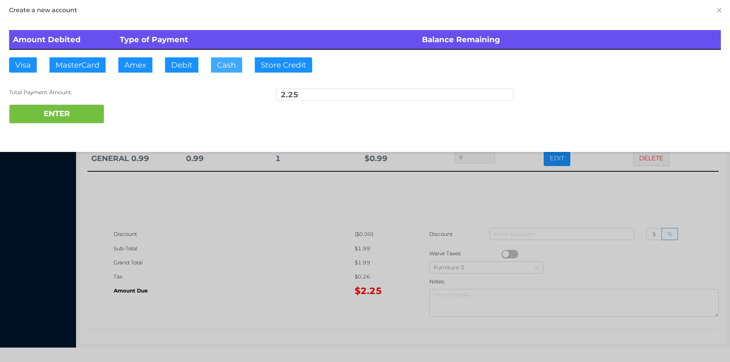
click at [220, 67] on button "Cash" at bounding box center [226, 64] width 31 height 15
type input "5."
click at [56, 118] on button "ENTER" at bounding box center [56, 114] width 95 height 19
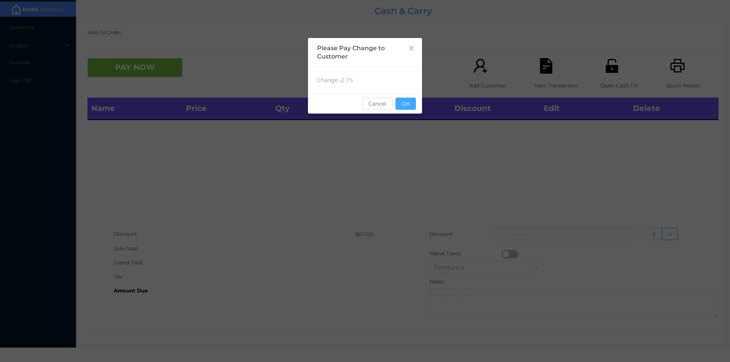
click at [407, 108] on button "OK" at bounding box center [405, 104] width 21 height 12
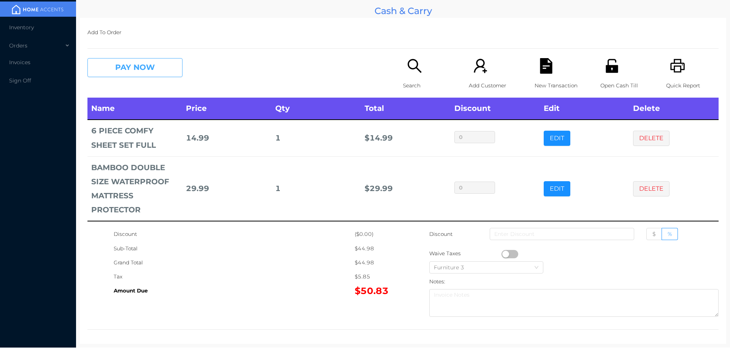
click at [130, 65] on button "PAY NOW" at bounding box center [134, 67] width 95 height 19
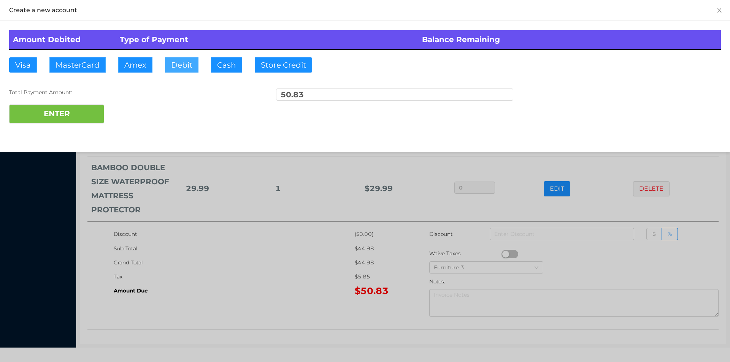
click at [172, 66] on button "Debit" at bounding box center [181, 64] width 33 height 15
click at [81, 116] on button "ENTER" at bounding box center [56, 114] width 95 height 19
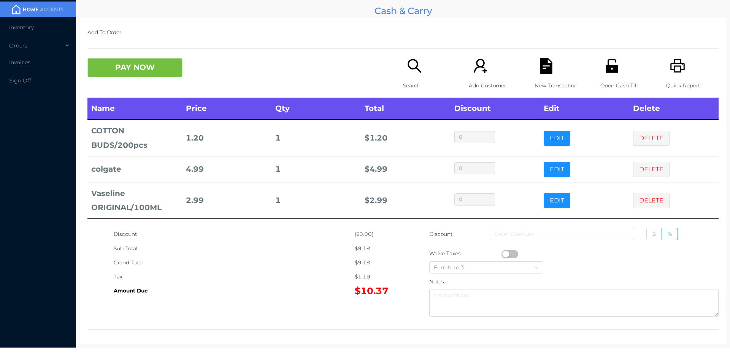
click at [407, 66] on icon "icon: search" at bounding box center [415, 66] width 16 height 16
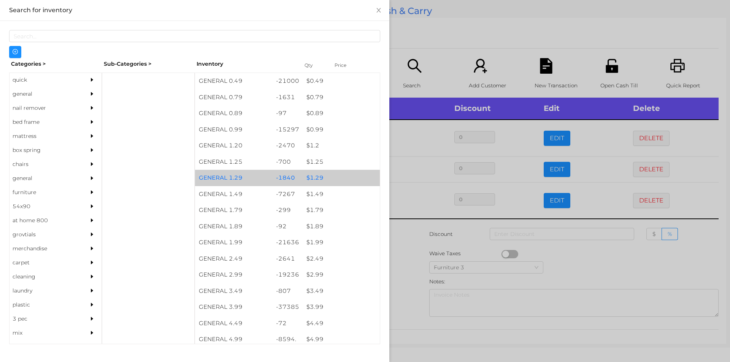
click at [315, 177] on div "$ 1.29" at bounding box center [340, 178] width 77 height 16
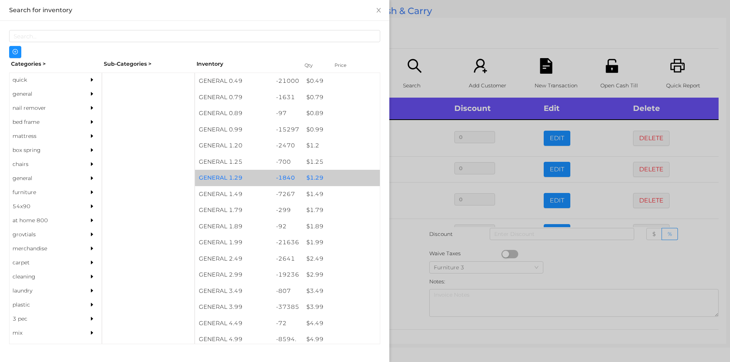
click at [312, 176] on div "$ 1.29" at bounding box center [340, 178] width 77 height 16
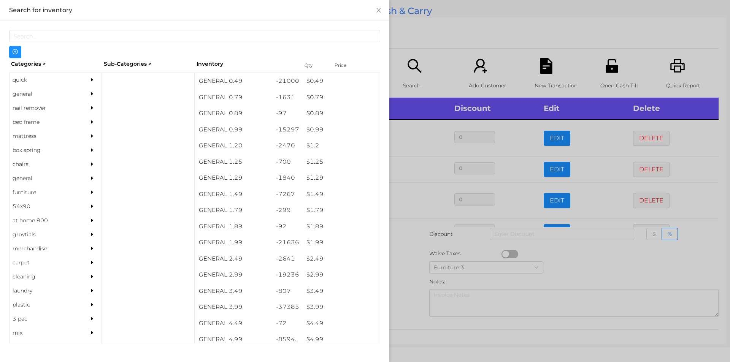
click at [408, 268] on div at bounding box center [365, 181] width 730 height 362
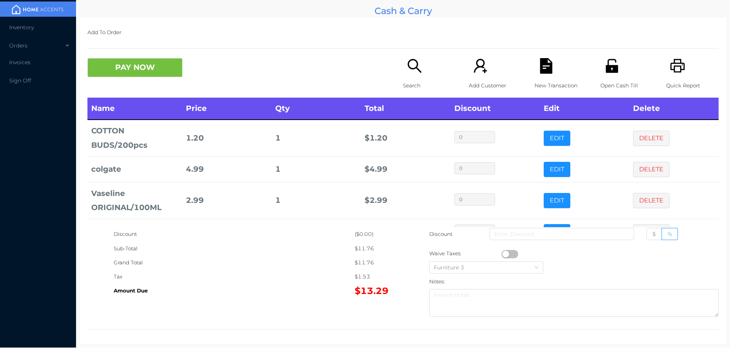
scroll to position [25, 0]
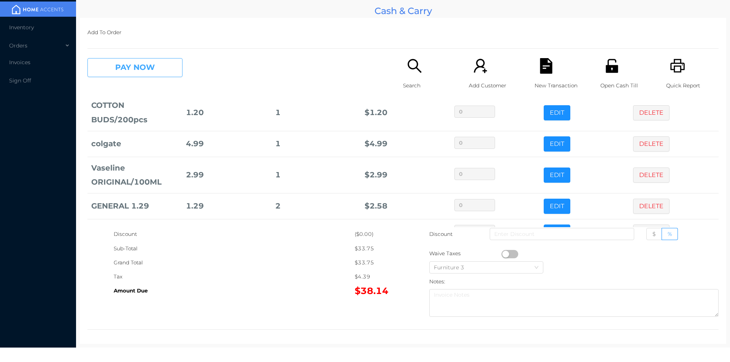
click at [128, 62] on button "PAY NOW" at bounding box center [134, 67] width 95 height 19
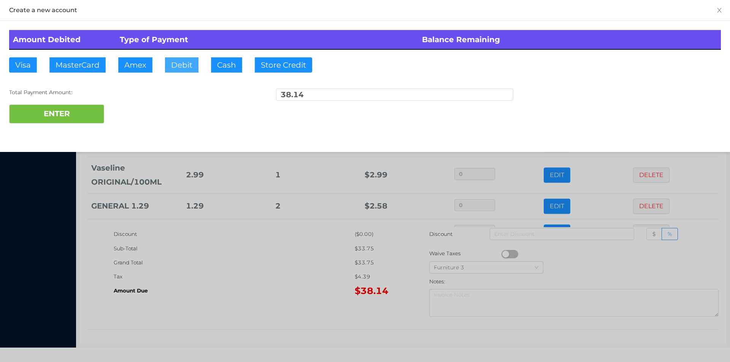
click at [179, 69] on button "Debit" at bounding box center [181, 64] width 33 height 15
type input "40."
click at [96, 109] on button "ENTER" at bounding box center [56, 114] width 95 height 19
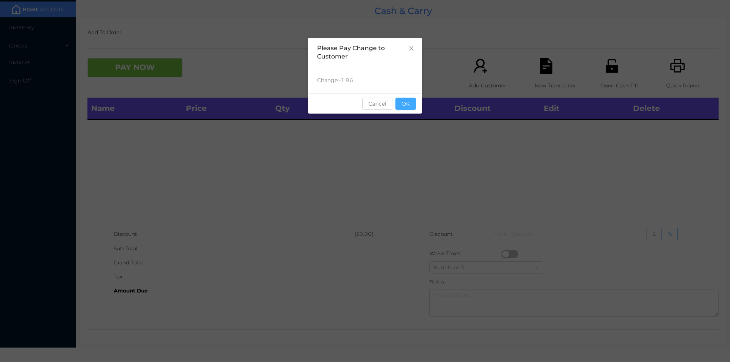
click at [406, 103] on button "OK" at bounding box center [405, 104] width 21 height 12
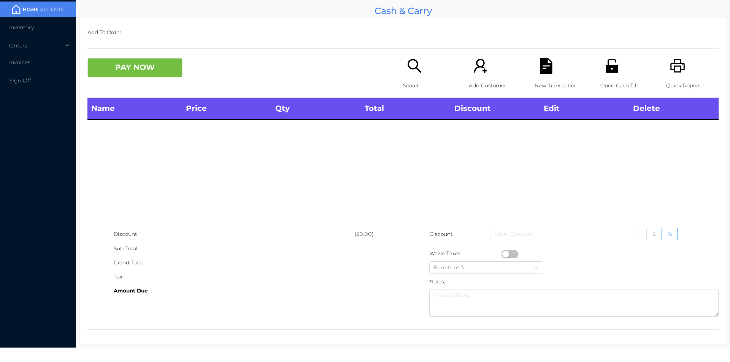
click at [411, 79] on p "Search" at bounding box center [429, 86] width 52 height 14
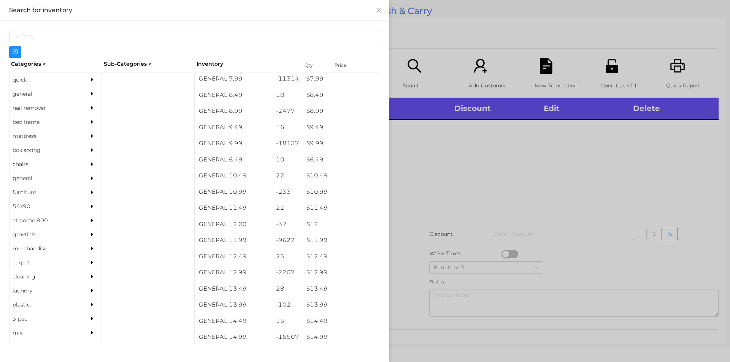
scroll to position [404, 0]
click at [124, 74] on div at bounding box center [148, 209] width 93 height 272
click at [16, 85] on div "quick" at bounding box center [44, 80] width 69 height 14
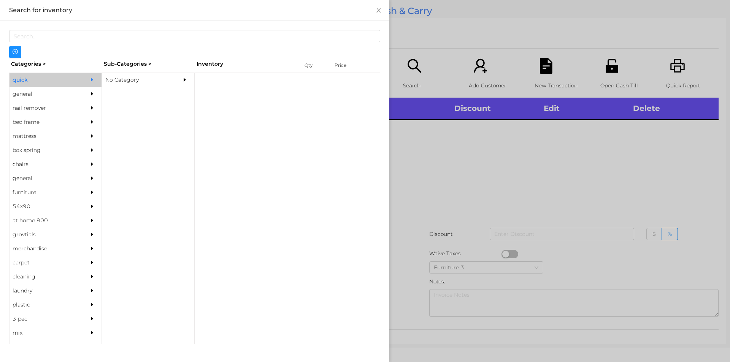
click at [126, 78] on div "No Category" at bounding box center [136, 80] width 69 height 14
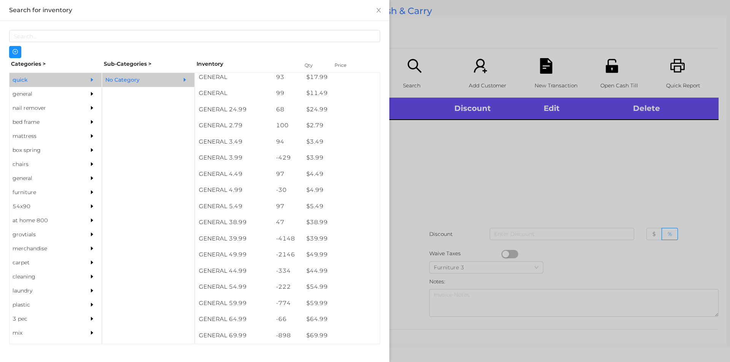
scroll to position [278, 0]
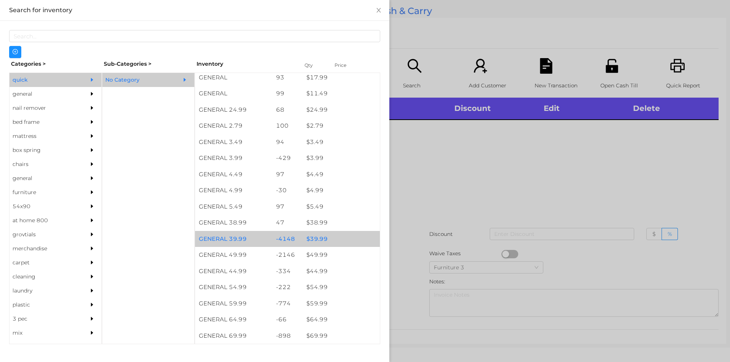
click at [318, 239] on div "$ 39.99" at bounding box center [340, 239] width 77 height 16
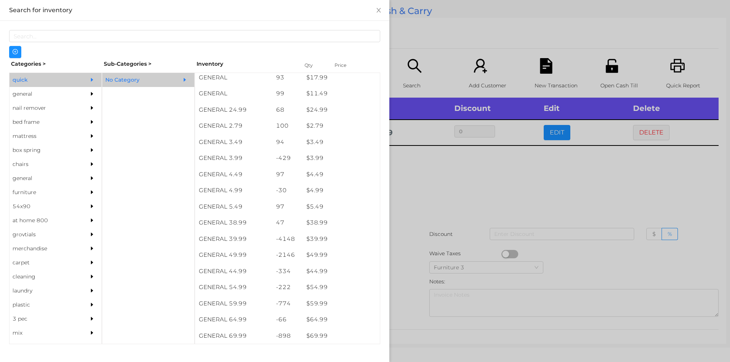
click at [412, 193] on div at bounding box center [365, 181] width 730 height 362
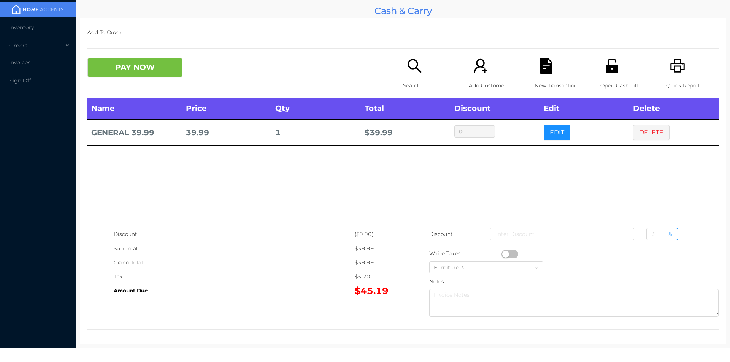
click at [132, 68] on button "PAY NOW" at bounding box center [134, 67] width 95 height 19
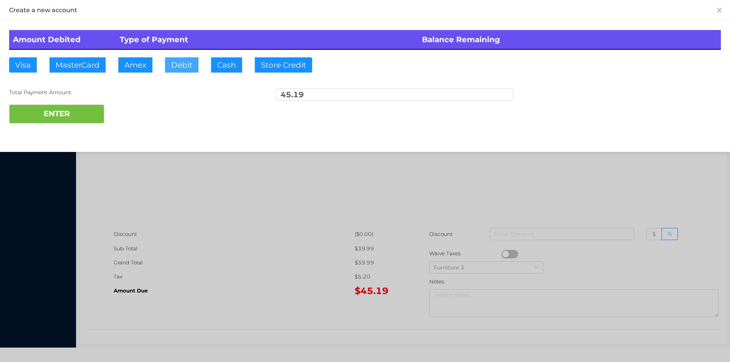
click at [184, 71] on button "Debit" at bounding box center [181, 64] width 33 height 15
type input "100."
click at [66, 114] on button "ENTER" at bounding box center [56, 114] width 95 height 19
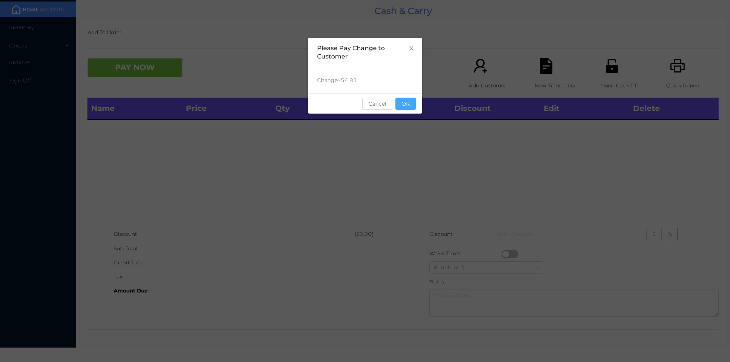
click at [404, 108] on button "OK" at bounding box center [405, 104] width 21 height 12
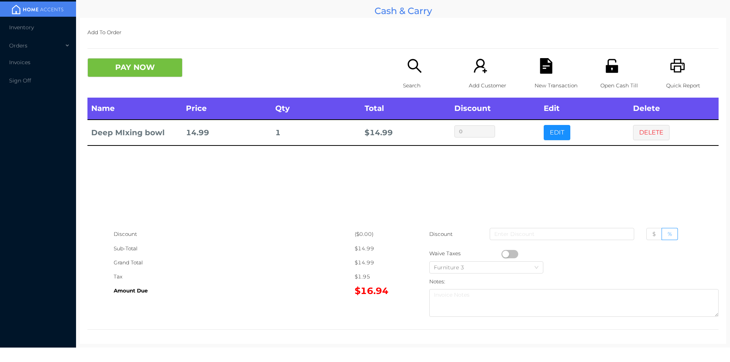
click at [408, 74] on div "Search" at bounding box center [429, 78] width 52 height 40
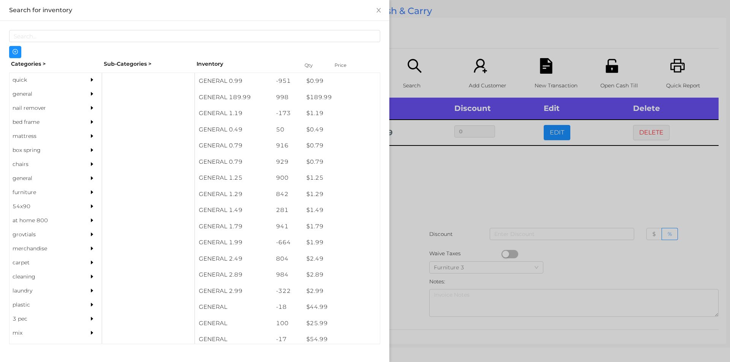
click at [30, 81] on div "quick" at bounding box center [44, 80] width 69 height 14
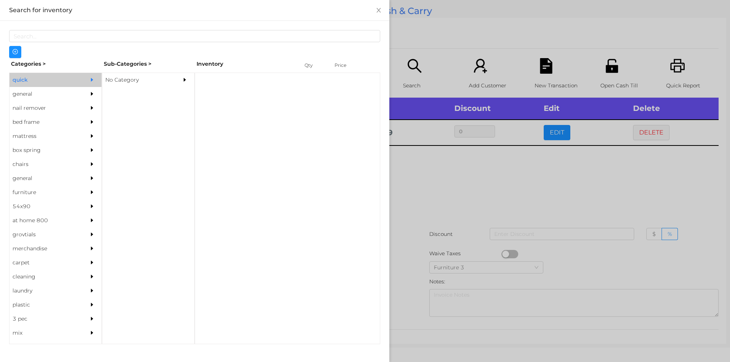
click at [117, 78] on div "No Category" at bounding box center [136, 80] width 69 height 14
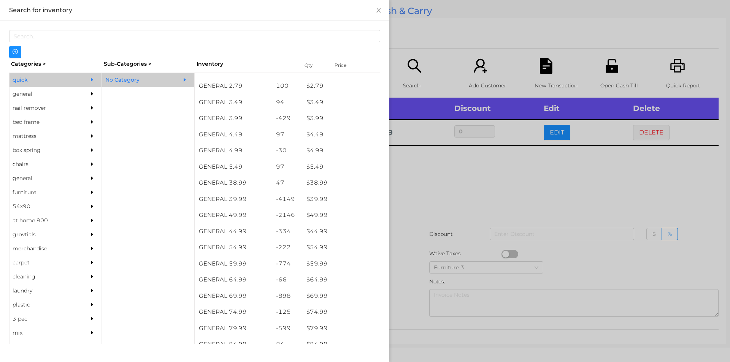
scroll to position [319, 0]
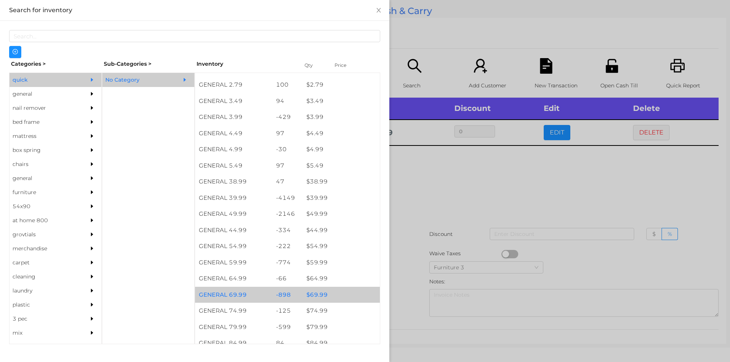
click at [322, 297] on div "$ 69.99" at bounding box center [340, 295] width 77 height 16
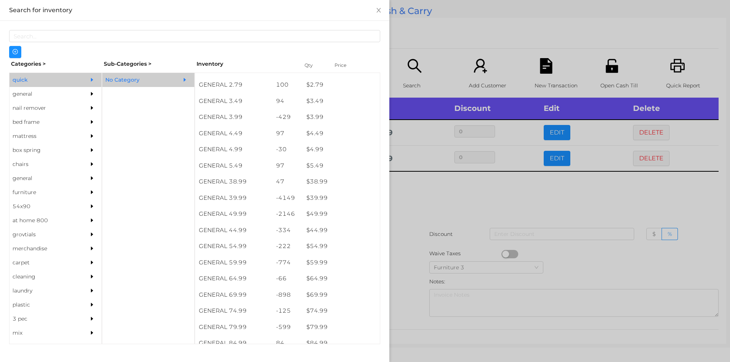
click at [412, 204] on div at bounding box center [365, 181] width 730 height 362
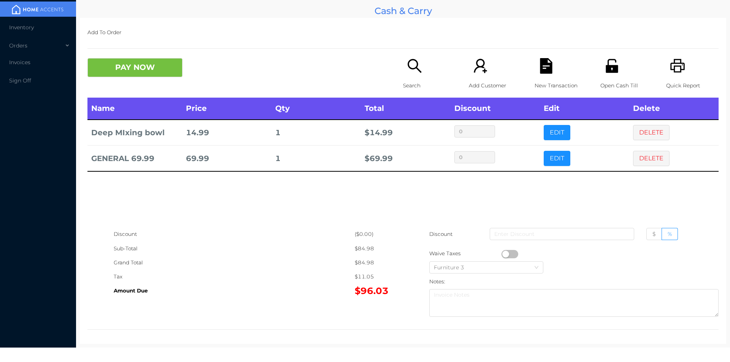
click at [545, 72] on icon "icon: file-text" at bounding box center [546, 66] width 12 height 16
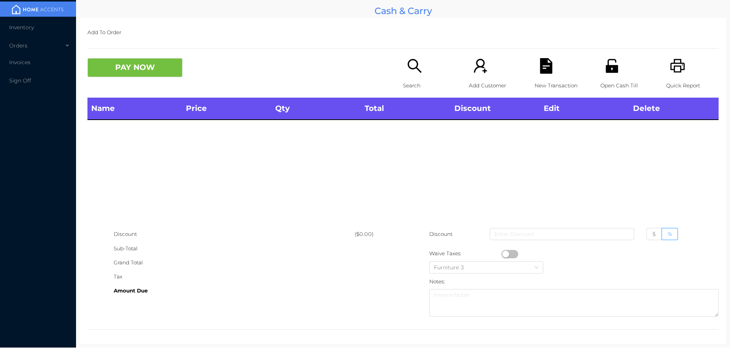
click at [675, 70] on icon "icon: printer" at bounding box center [677, 66] width 14 height 14
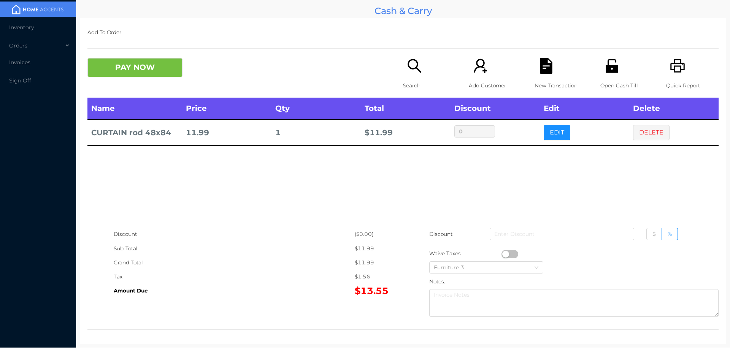
click at [132, 73] on button "PAY NOW" at bounding box center [134, 67] width 95 height 19
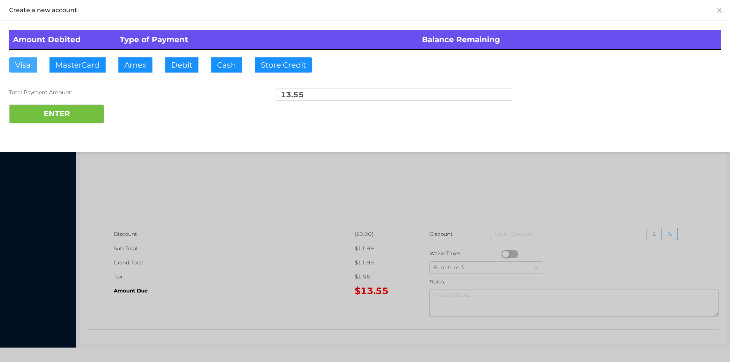
click at [20, 67] on button "Visa" at bounding box center [23, 64] width 28 height 15
click at [67, 123] on button "ENTER" at bounding box center [56, 114] width 95 height 19
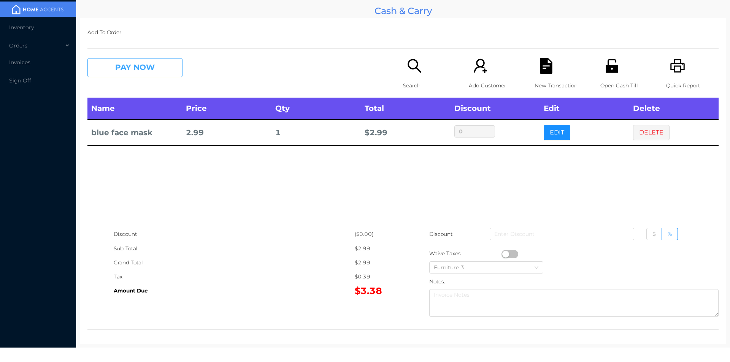
click at [134, 65] on button "PAY NOW" at bounding box center [134, 67] width 95 height 19
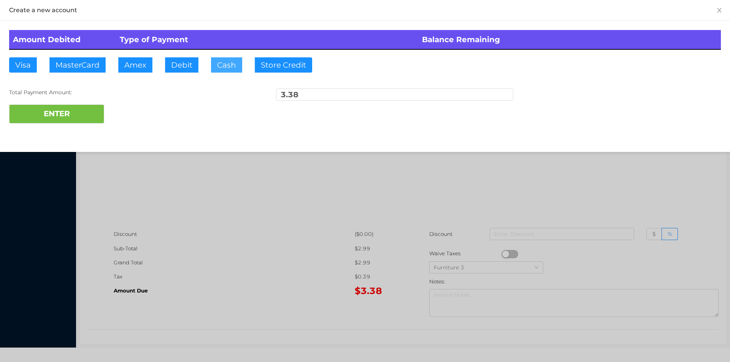
click at [220, 64] on button "Cash" at bounding box center [226, 64] width 31 height 15
click at [63, 122] on button "ENTER" at bounding box center [56, 114] width 95 height 19
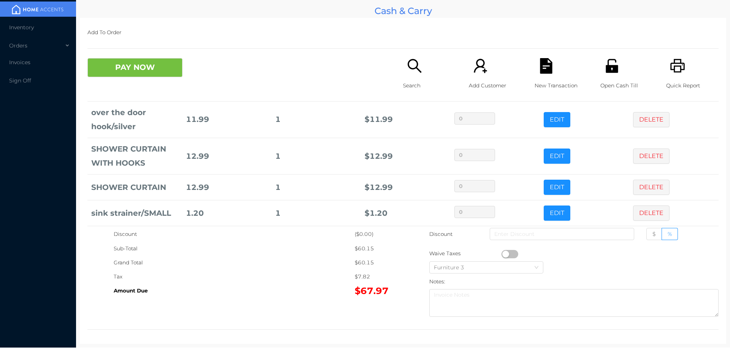
scroll to position [88, 0]
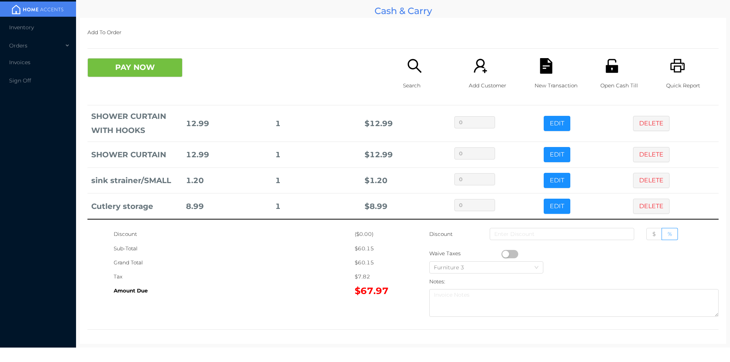
click at [410, 76] on div "Search" at bounding box center [429, 78] width 52 height 40
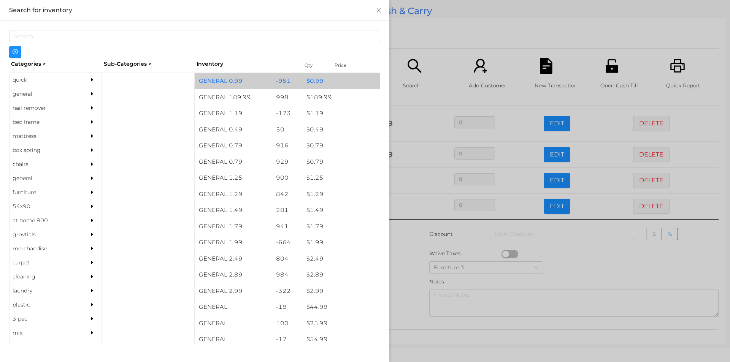
click at [309, 79] on div "$ 0.99" at bounding box center [340, 81] width 77 height 16
click at [314, 81] on div "$ 0.99" at bounding box center [340, 81] width 77 height 16
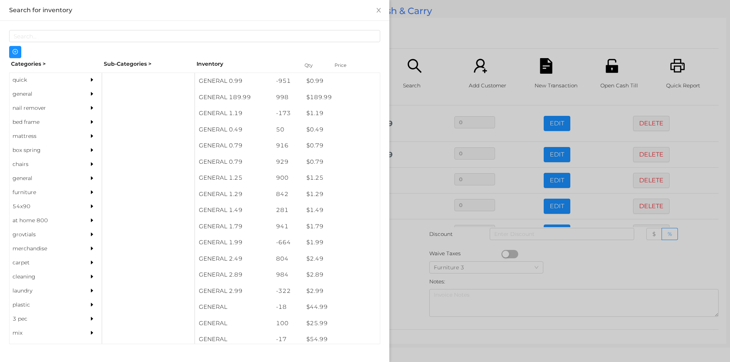
click at [417, 273] on div at bounding box center [365, 181] width 730 height 362
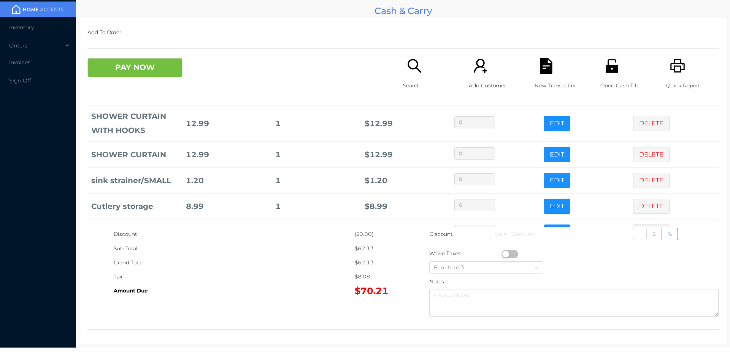
scroll to position [114, 0]
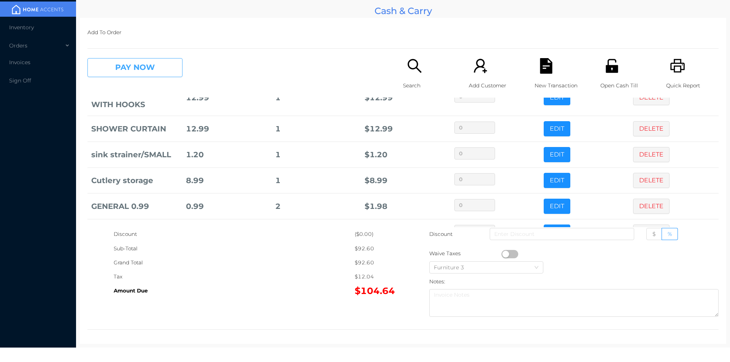
click at [117, 73] on button "PAY NOW" at bounding box center [134, 67] width 95 height 19
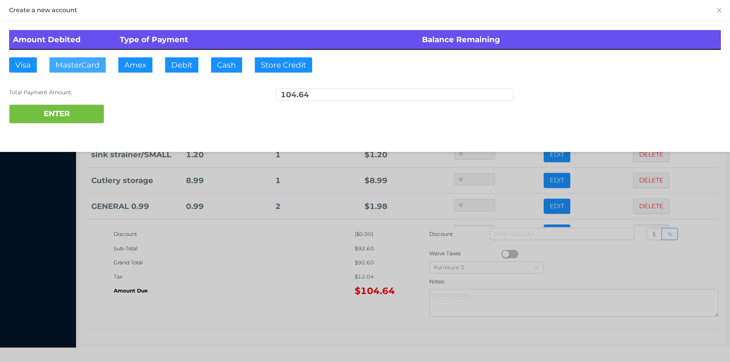
click at [82, 70] on button "MasterCard" at bounding box center [77, 64] width 56 height 15
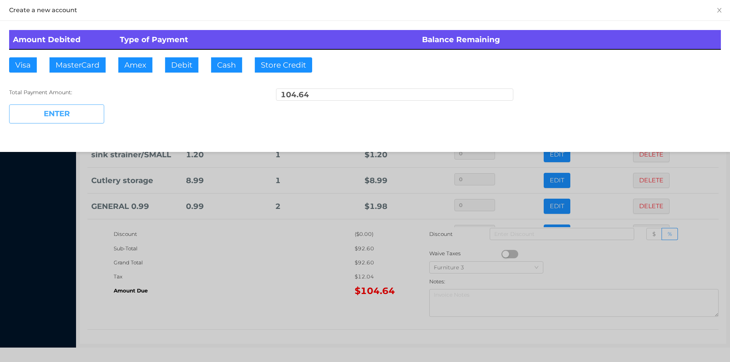
click at [70, 119] on button "ENTER" at bounding box center [56, 114] width 95 height 19
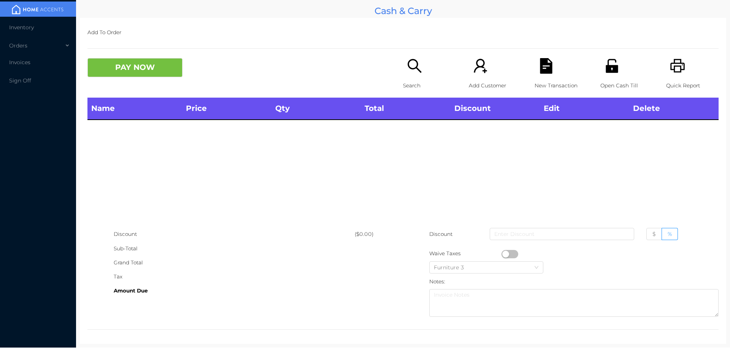
scroll to position [0, 0]
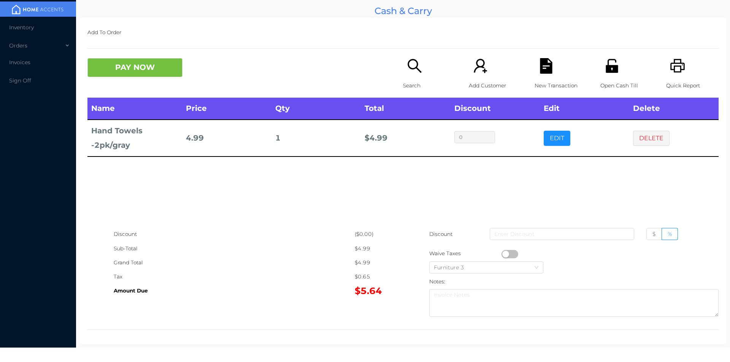
click at [407, 76] on div "Search" at bounding box center [429, 78] width 52 height 40
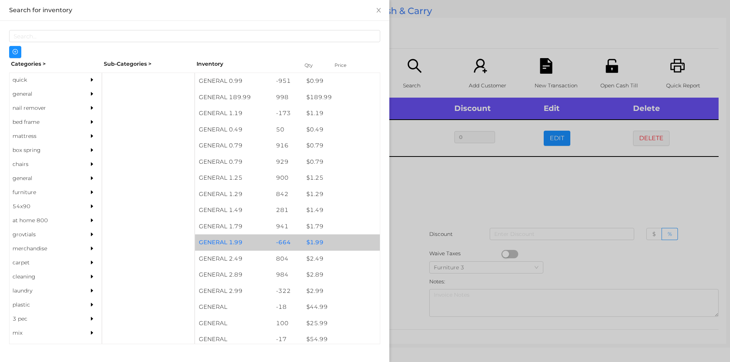
click at [316, 244] on div "$ 1.99" at bounding box center [340, 242] width 77 height 16
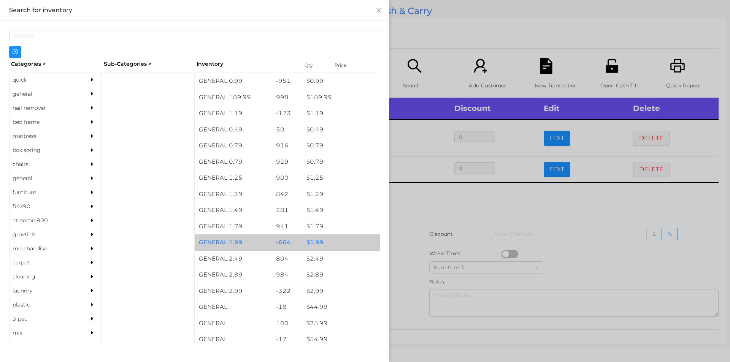
click at [313, 242] on div "$ 1.99" at bounding box center [340, 242] width 77 height 16
click at [310, 242] on div "$ 1.99" at bounding box center [340, 242] width 77 height 16
click at [315, 242] on div "$ 1.99" at bounding box center [340, 242] width 77 height 16
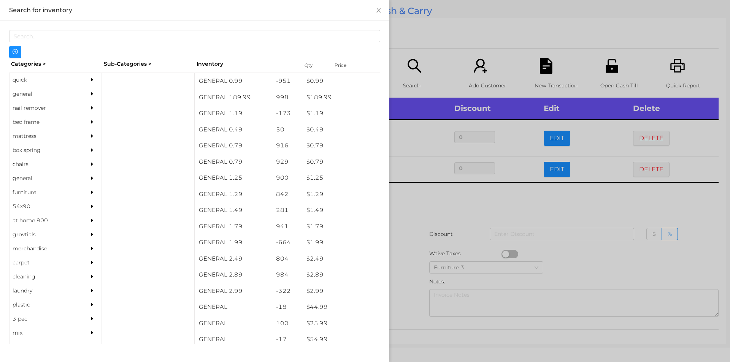
click at [416, 203] on div at bounding box center [365, 181] width 730 height 362
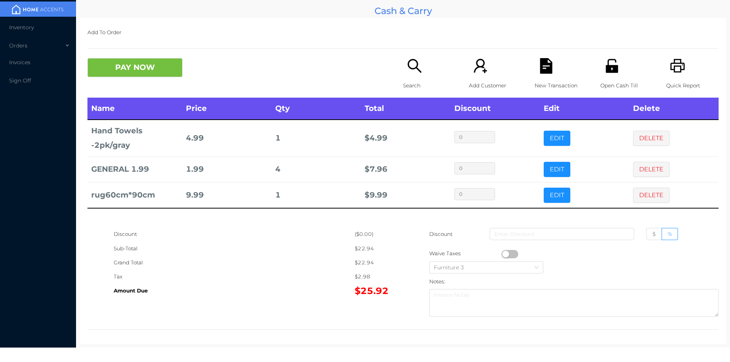
click at [156, 70] on button "PAY NOW" at bounding box center [134, 67] width 95 height 19
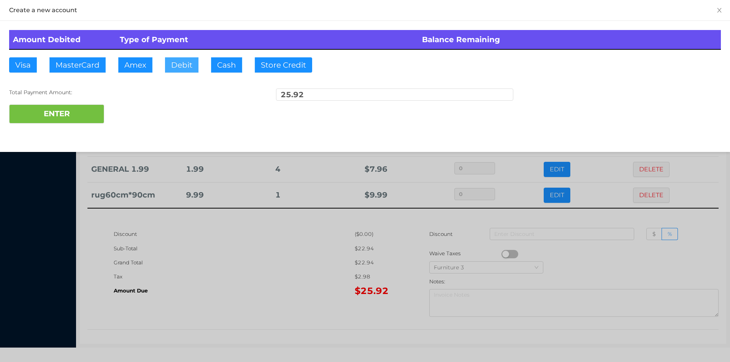
click at [180, 68] on button "Debit" at bounding box center [181, 64] width 33 height 15
click at [90, 113] on button "ENTER" at bounding box center [56, 114] width 95 height 19
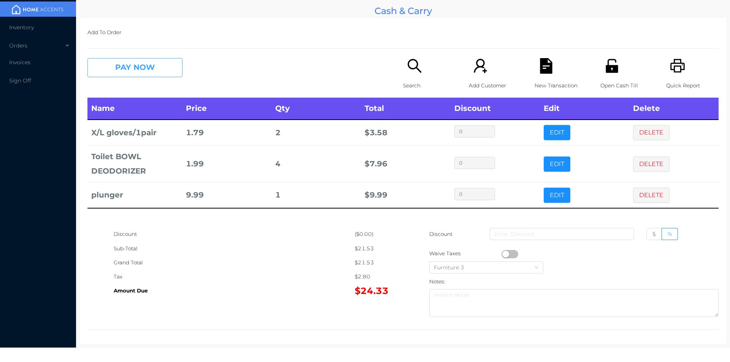
click at [159, 65] on button "PAY NOW" at bounding box center [134, 67] width 95 height 19
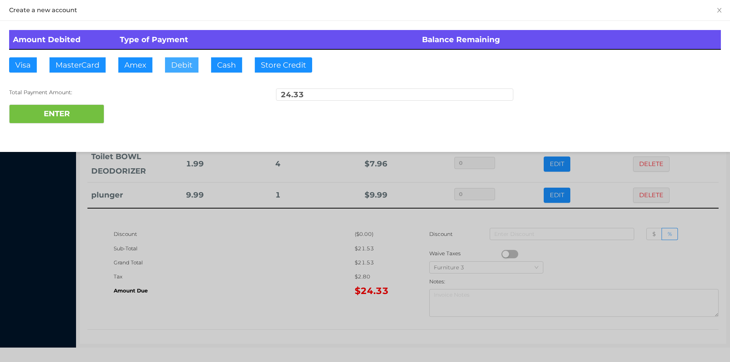
click at [179, 65] on button "Debit" at bounding box center [181, 64] width 33 height 15
click at [87, 112] on button "ENTER" at bounding box center [56, 114] width 95 height 19
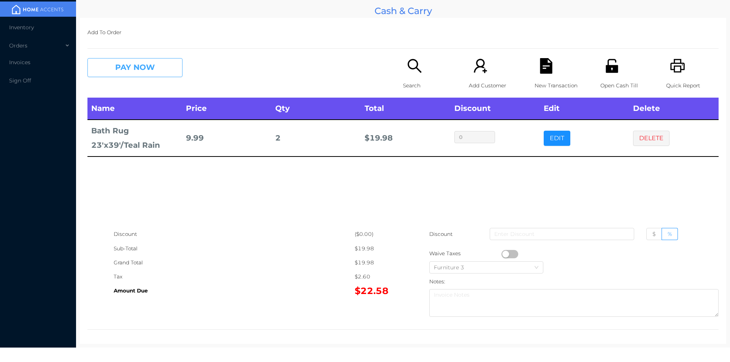
click at [139, 73] on button "PAY NOW" at bounding box center [134, 67] width 95 height 19
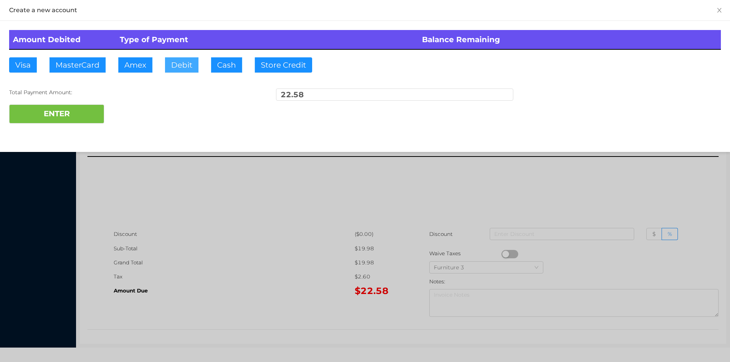
click at [175, 66] on button "Debit" at bounding box center [181, 64] width 33 height 15
click at [82, 113] on button "ENTER" at bounding box center [56, 114] width 95 height 19
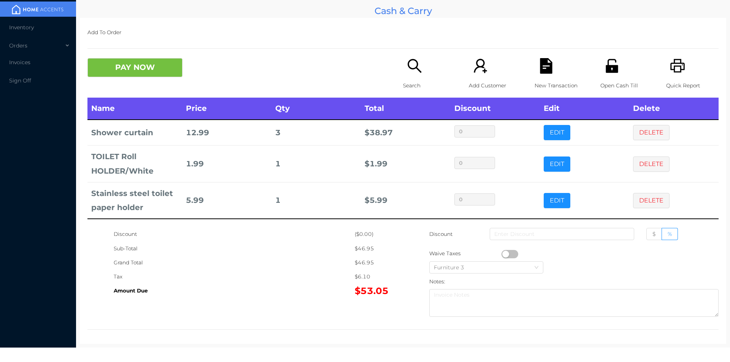
click at [409, 74] on icon "icon: search" at bounding box center [415, 66] width 16 height 16
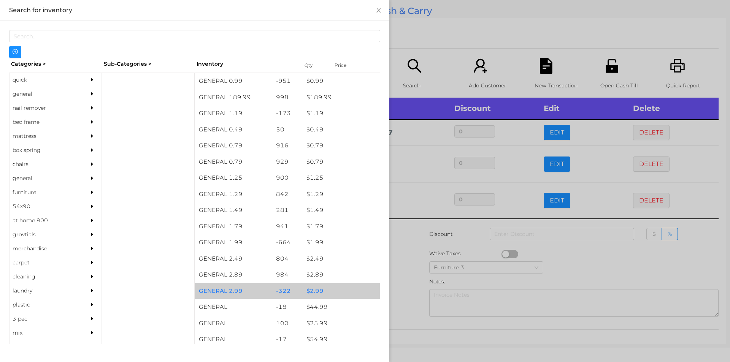
click at [311, 291] on div "$ 2.99" at bounding box center [340, 291] width 77 height 16
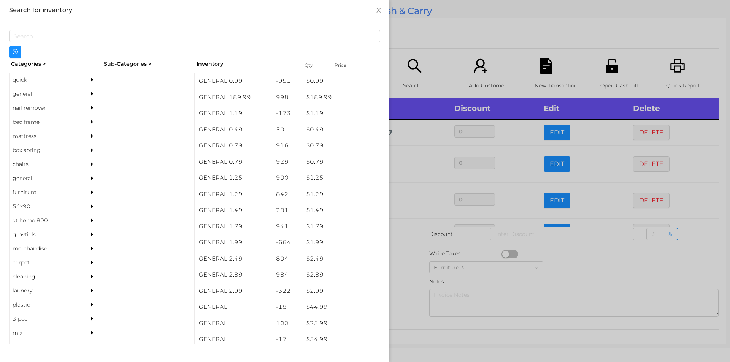
click at [402, 282] on div at bounding box center [365, 181] width 730 height 362
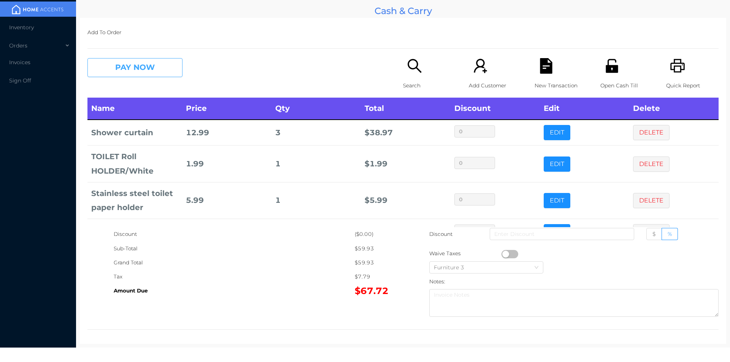
click at [143, 63] on button "PAY NOW" at bounding box center [134, 67] width 95 height 19
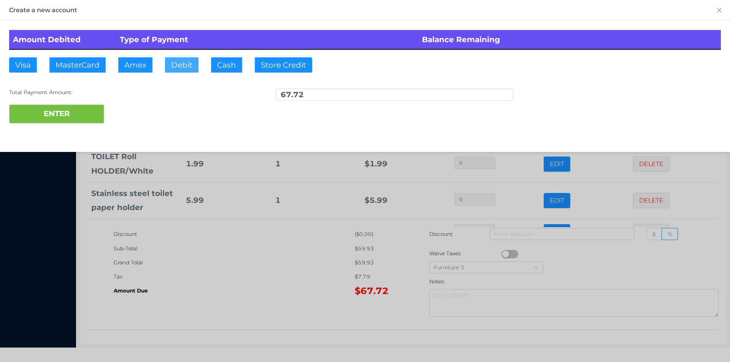
click at [182, 65] on button "Debit" at bounding box center [181, 64] width 33 height 15
click at [63, 107] on button "ENTER" at bounding box center [56, 114] width 95 height 19
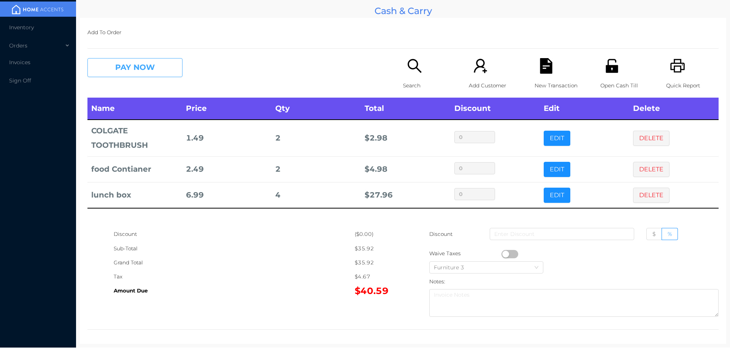
click at [149, 73] on button "PAY NOW" at bounding box center [134, 67] width 95 height 19
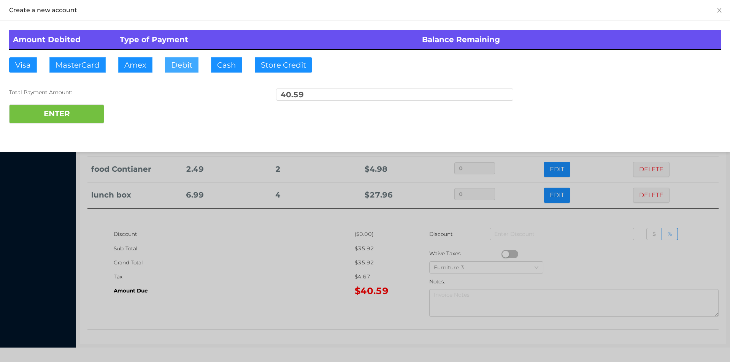
click at [176, 71] on button "Debit" at bounding box center [181, 64] width 33 height 15
type input "100."
click at [71, 113] on button "ENTER" at bounding box center [56, 114] width 95 height 19
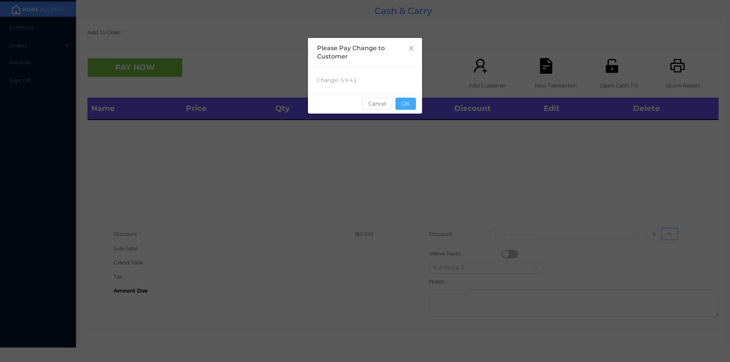
click at [408, 101] on button "OK" at bounding box center [405, 104] width 21 height 12
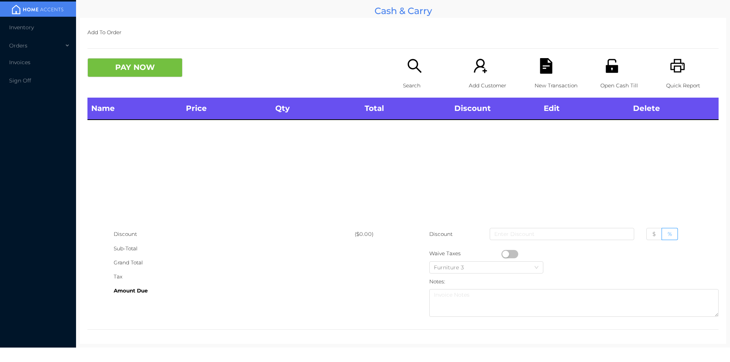
click at [413, 78] on div "Search" at bounding box center [429, 78] width 52 height 40
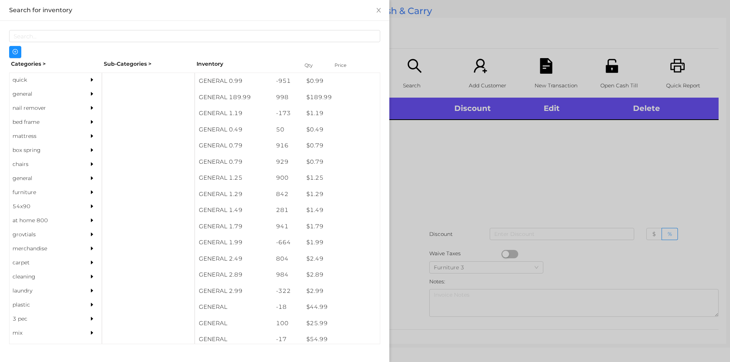
click at [26, 80] on div "quick" at bounding box center [44, 80] width 69 height 14
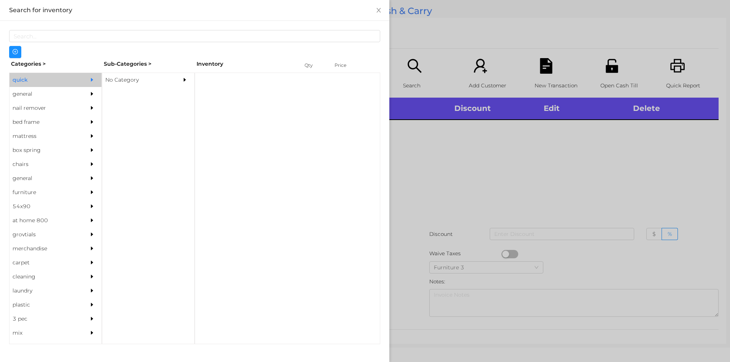
click at [126, 81] on div "No Category" at bounding box center [136, 80] width 69 height 14
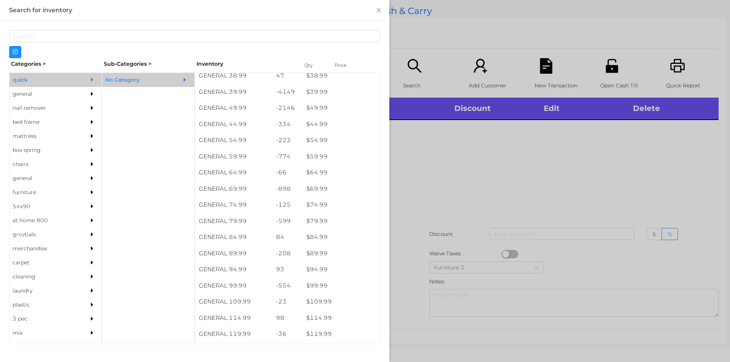
scroll to position [425, 0]
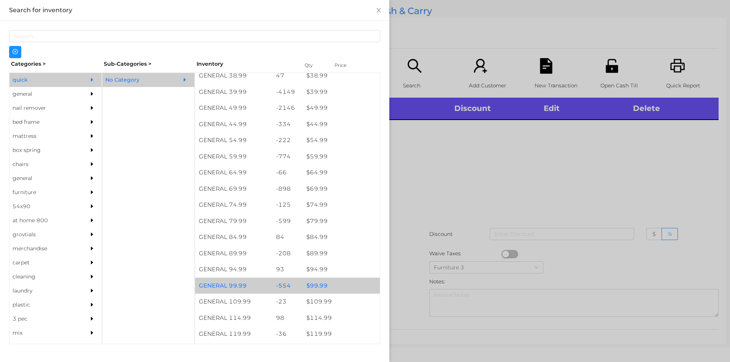
click at [310, 287] on div "$ 99.99" at bounding box center [340, 286] width 77 height 16
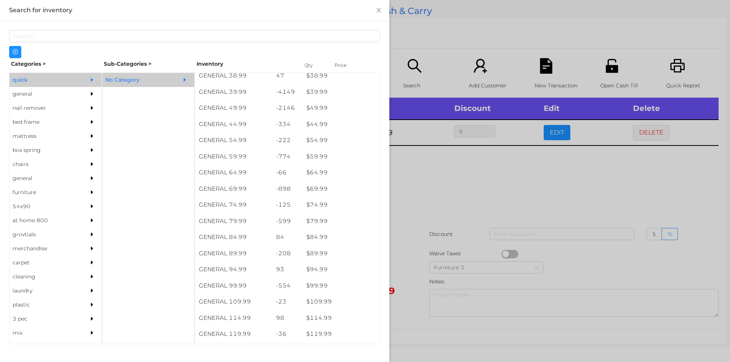
click at [413, 268] on div at bounding box center [365, 181] width 730 height 362
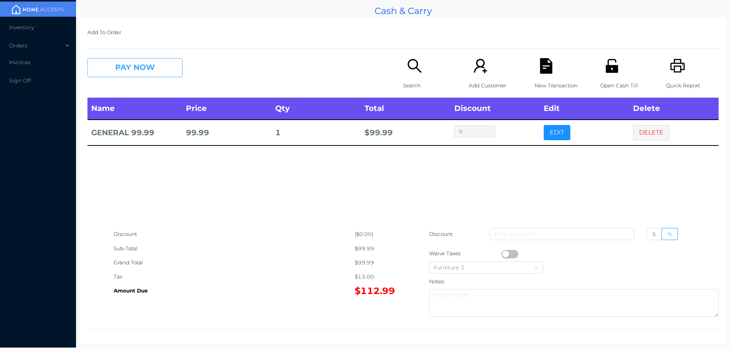
click at [142, 69] on button "PAY NOW" at bounding box center [134, 67] width 95 height 19
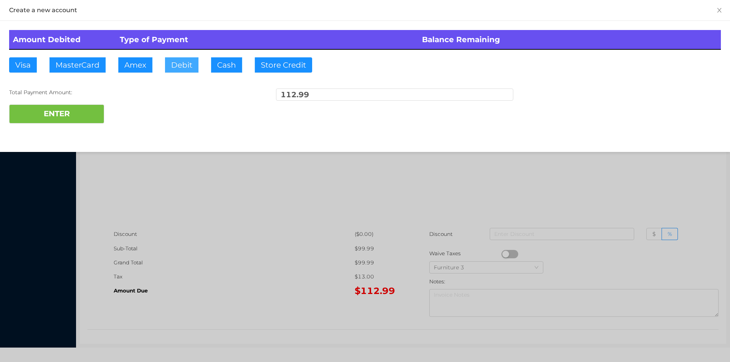
click at [177, 65] on button "Debit" at bounding box center [181, 64] width 33 height 15
click at [83, 112] on button "ENTER" at bounding box center [56, 114] width 95 height 19
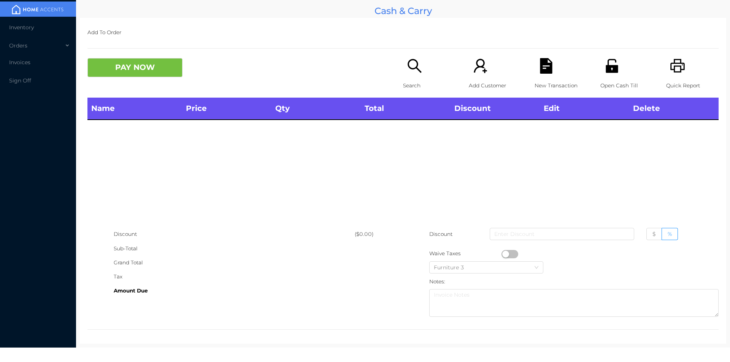
click at [413, 75] on div "Search" at bounding box center [429, 78] width 52 height 40
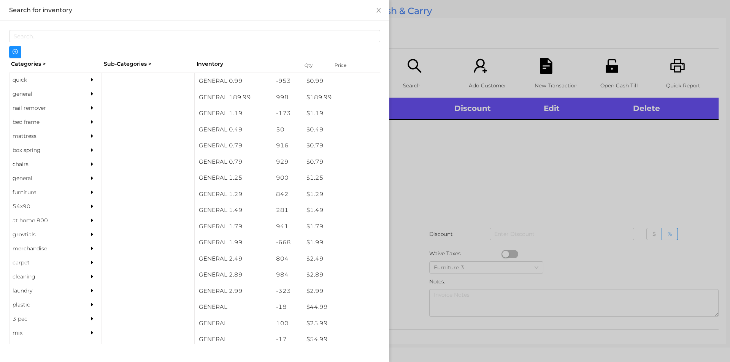
click at [26, 81] on div "quick" at bounding box center [44, 80] width 69 height 14
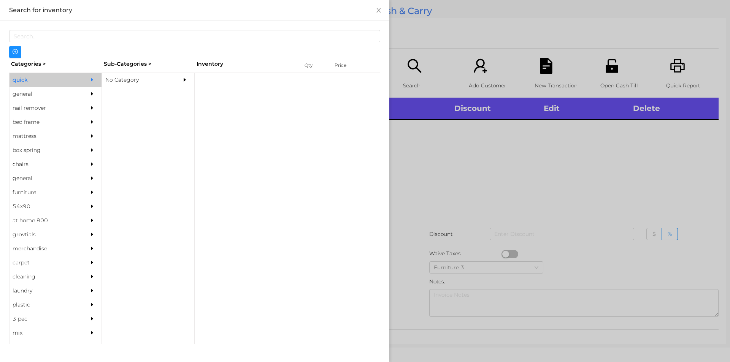
click at [116, 79] on div "No Category" at bounding box center [136, 80] width 69 height 14
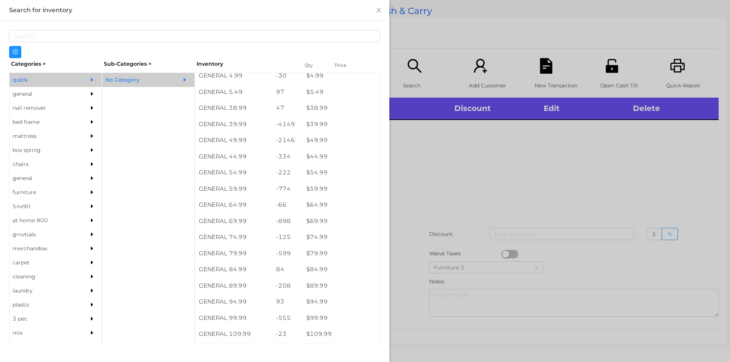
scroll to position [392, 0]
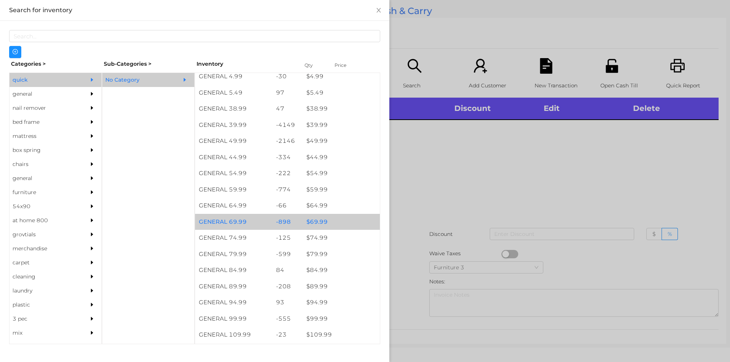
click at [316, 223] on div "$ 69.99" at bounding box center [340, 222] width 77 height 16
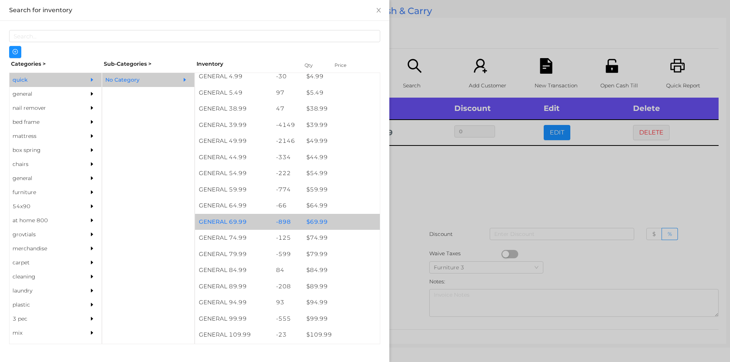
click at [453, 193] on div at bounding box center [365, 181] width 730 height 362
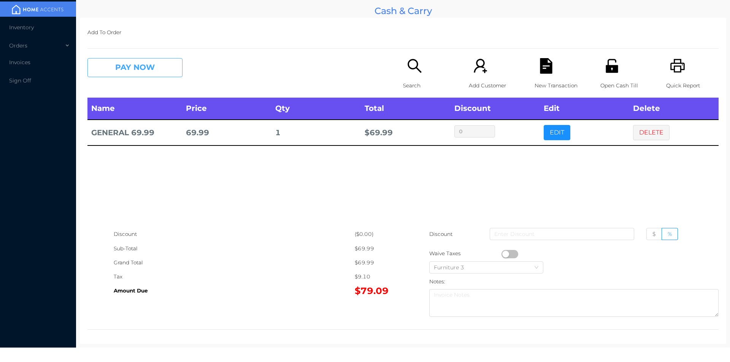
click at [110, 65] on button "PAY NOW" at bounding box center [134, 67] width 95 height 19
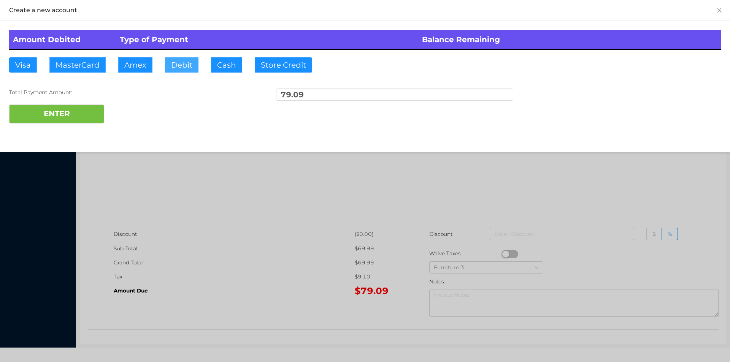
click at [184, 71] on button "Debit" at bounding box center [181, 64] width 33 height 15
type input "100."
click at [90, 118] on button "ENTER" at bounding box center [56, 114] width 95 height 19
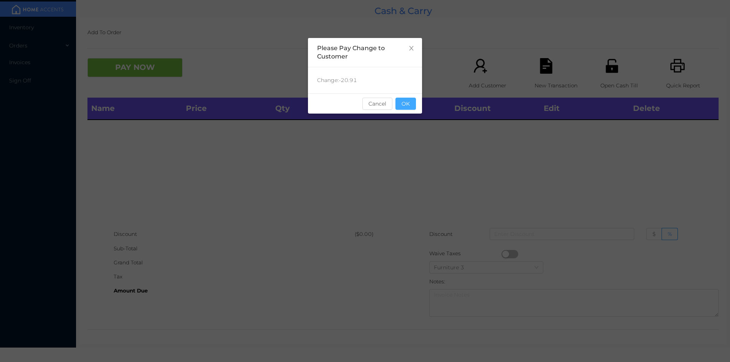
click at [412, 105] on button "OK" at bounding box center [405, 104] width 21 height 12
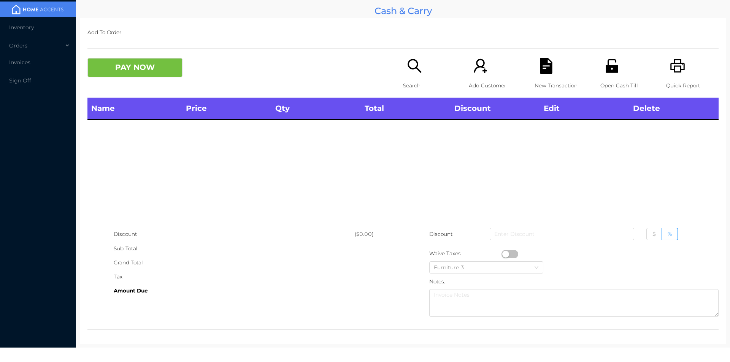
click at [410, 77] on div "Search" at bounding box center [429, 78] width 52 height 40
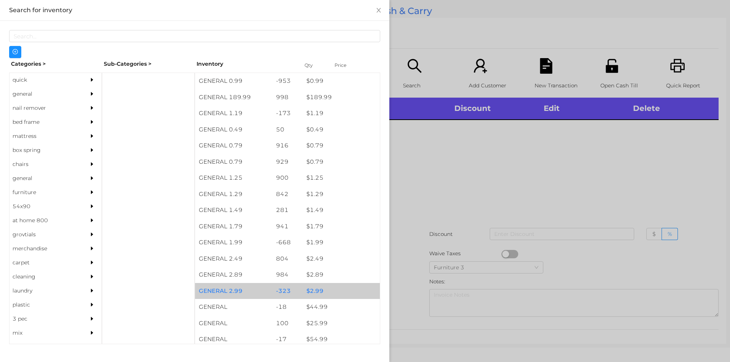
click at [311, 289] on div "$ 2.99" at bounding box center [340, 291] width 77 height 16
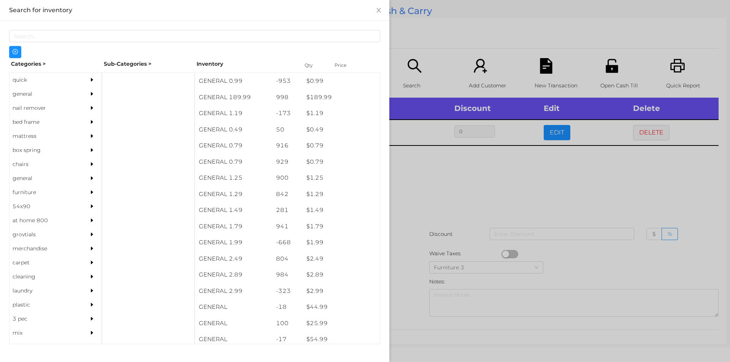
click at [402, 305] on div at bounding box center [365, 181] width 730 height 362
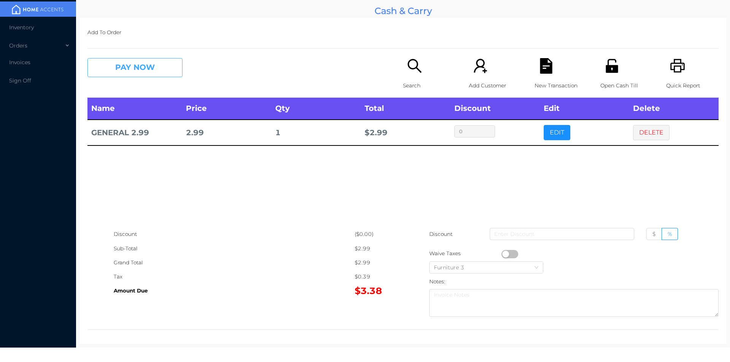
click at [128, 68] on button "PAY NOW" at bounding box center [134, 67] width 95 height 19
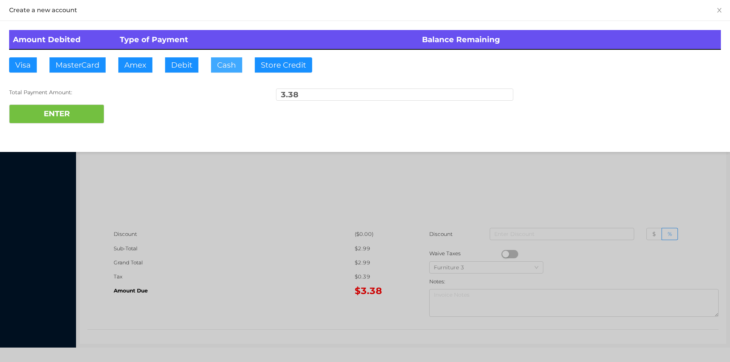
click at [217, 65] on button "Cash" at bounding box center [226, 64] width 31 height 15
type input "5."
click at [89, 121] on button "ENTER" at bounding box center [56, 114] width 95 height 19
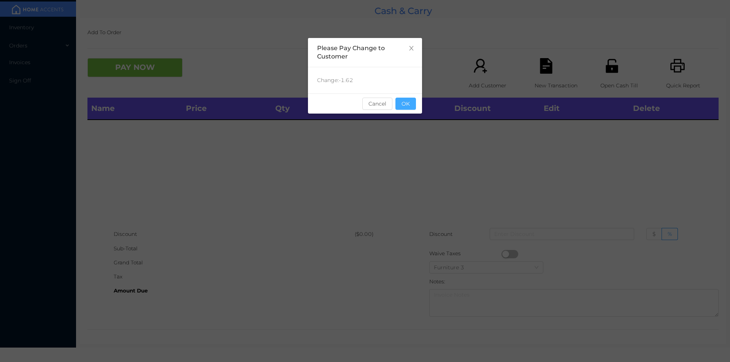
click at [413, 102] on button "OK" at bounding box center [405, 104] width 21 height 12
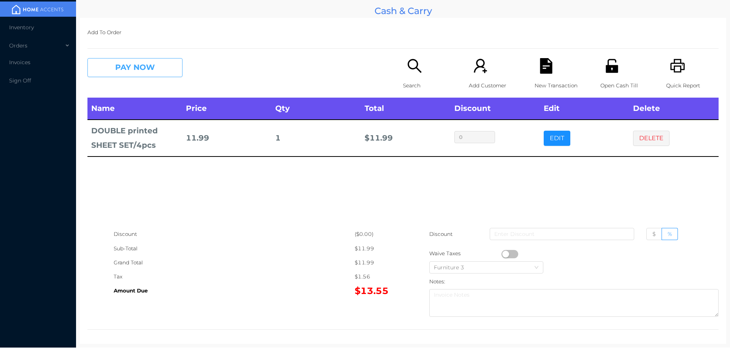
click at [140, 68] on button "PAY NOW" at bounding box center [134, 67] width 95 height 19
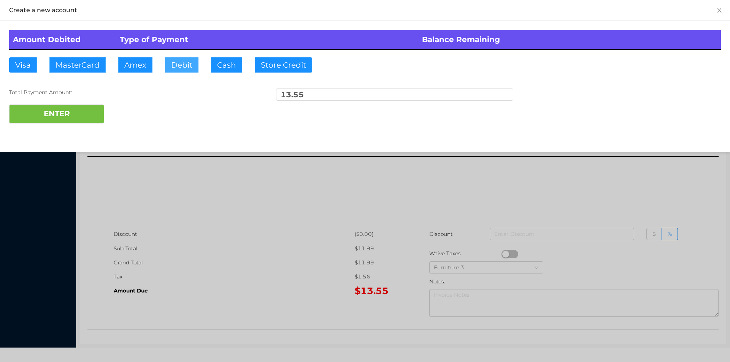
click at [176, 67] on button "Debit" at bounding box center [181, 64] width 33 height 15
type input "20."
click at [84, 121] on button "ENTER" at bounding box center [56, 114] width 95 height 19
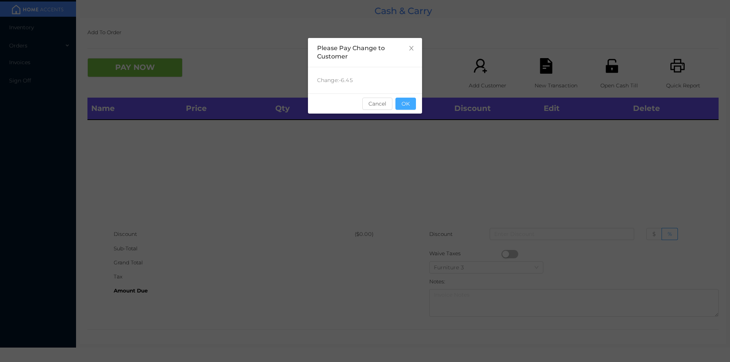
click at [407, 106] on button "OK" at bounding box center [405, 104] width 21 height 12
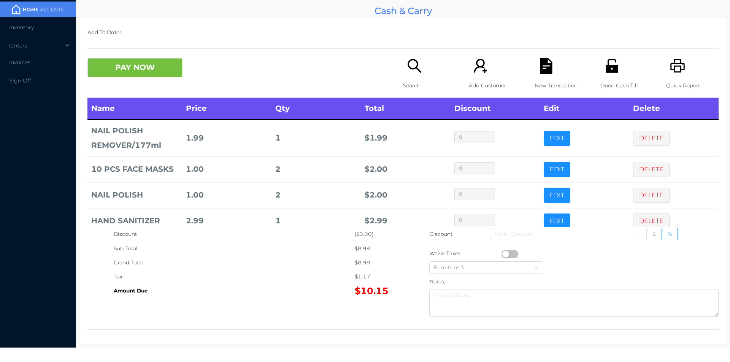
click at [409, 72] on icon "icon: search" at bounding box center [415, 66] width 16 height 16
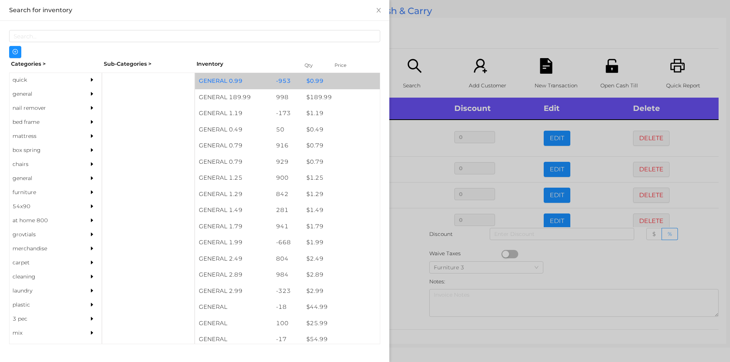
click at [310, 79] on div "$ 0.99" at bounding box center [340, 81] width 77 height 16
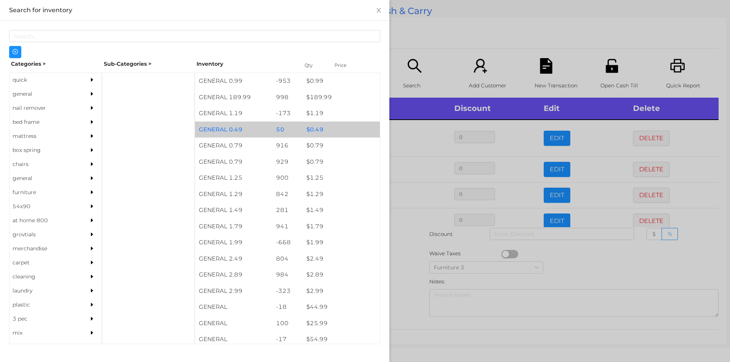
click at [314, 126] on div "$ 0.49" at bounding box center [340, 130] width 77 height 16
click at [305, 129] on div "$ 0.49" at bounding box center [340, 130] width 77 height 16
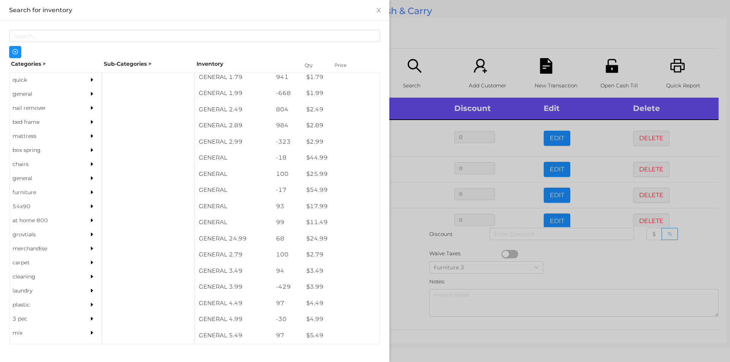
scroll to position [149, 0]
click at [24, 92] on div "general" at bounding box center [44, 94] width 69 height 14
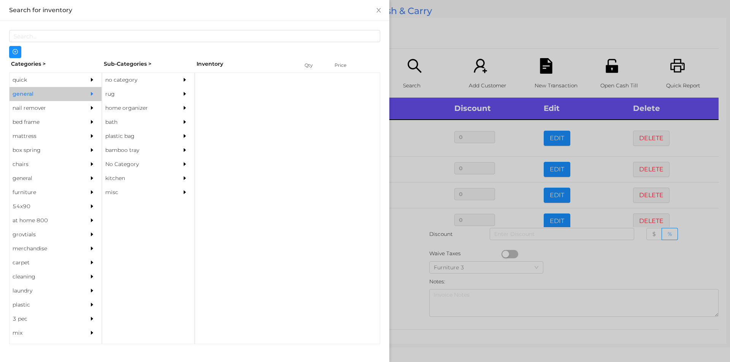
click at [117, 84] on div "no category" at bounding box center [136, 80] width 69 height 14
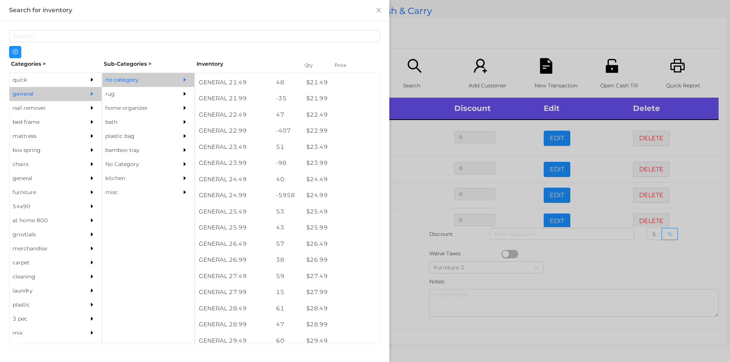
scroll to position [866, 0]
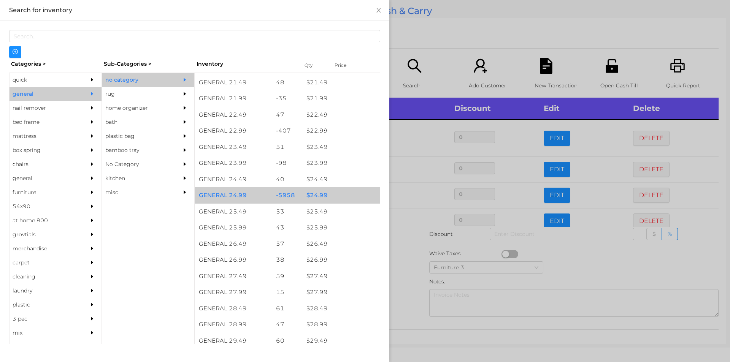
click at [314, 190] on div "$ 24.99" at bounding box center [340, 195] width 77 height 16
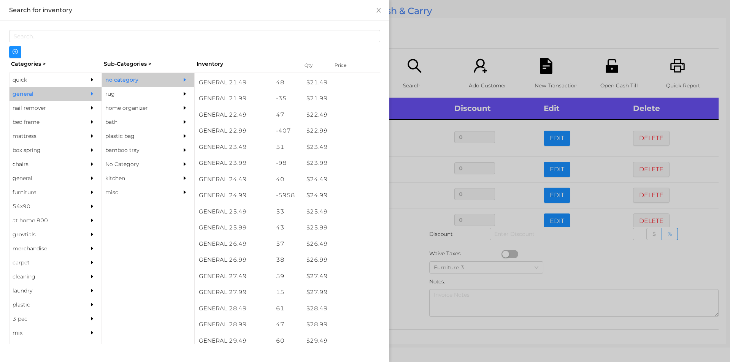
click at [410, 260] on div at bounding box center [365, 181] width 730 height 362
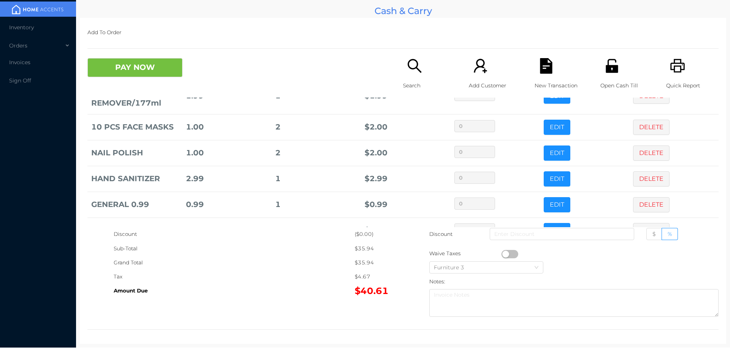
scroll to position [92, 0]
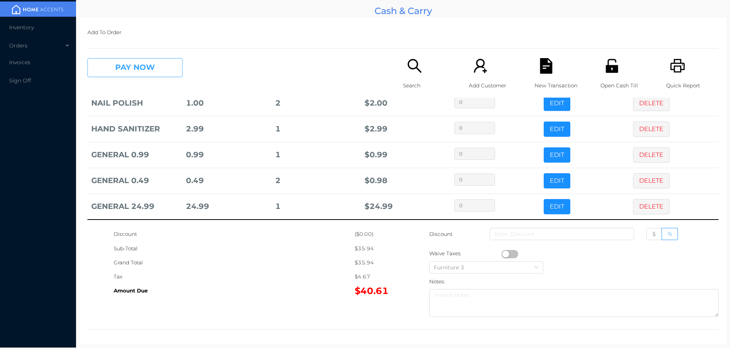
click at [148, 70] on button "PAY NOW" at bounding box center [134, 67] width 95 height 19
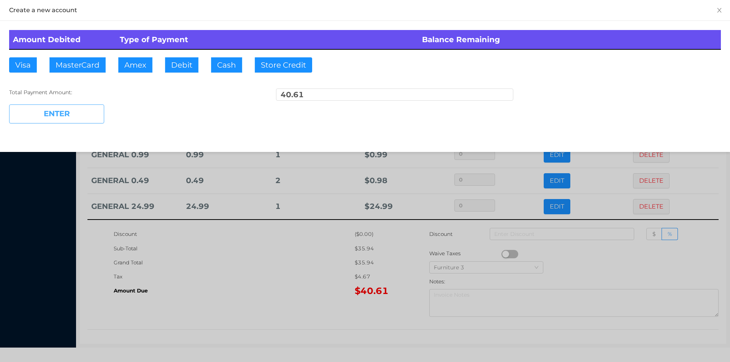
click at [172, 66] on button "Debit" at bounding box center [181, 64] width 33 height 15
click at [90, 115] on button "ENTER" at bounding box center [56, 114] width 95 height 19
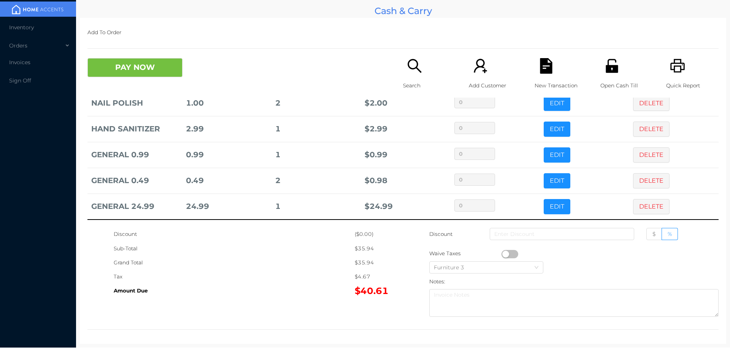
scroll to position [0, 0]
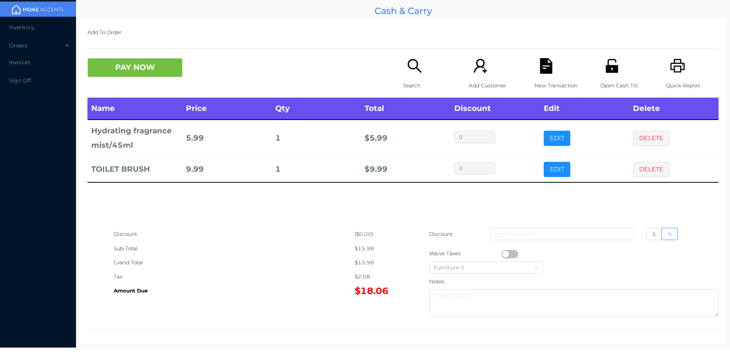
click at [403, 82] on p "Search" at bounding box center [429, 86] width 52 height 14
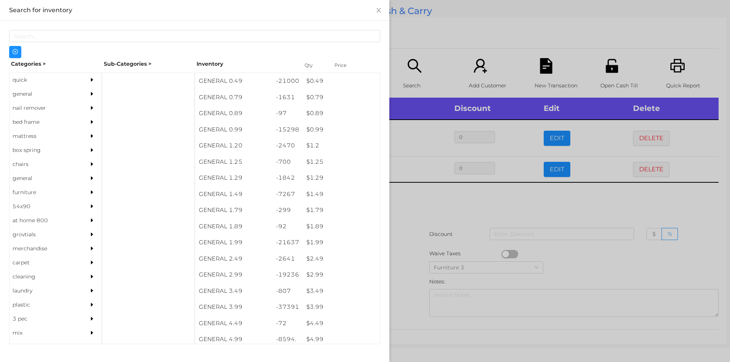
click at [26, 94] on div "general" at bounding box center [44, 94] width 69 height 14
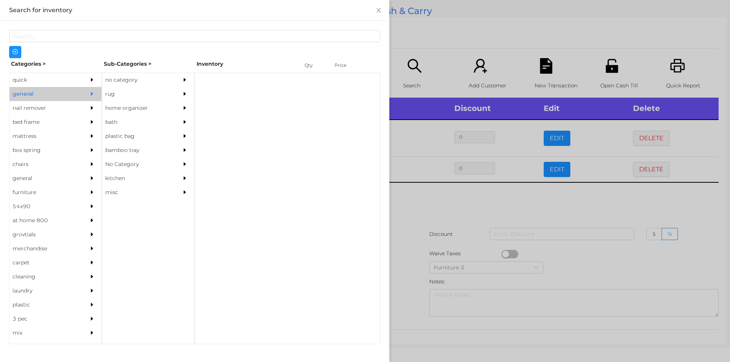
click at [119, 83] on div "no category" at bounding box center [136, 80] width 69 height 14
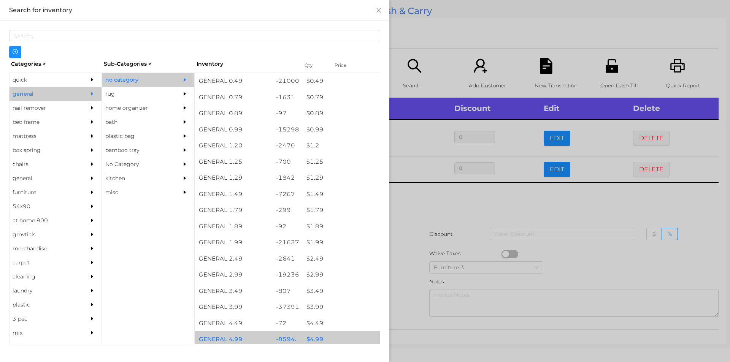
click at [312, 339] on div "$ 4.99" at bounding box center [340, 339] width 77 height 16
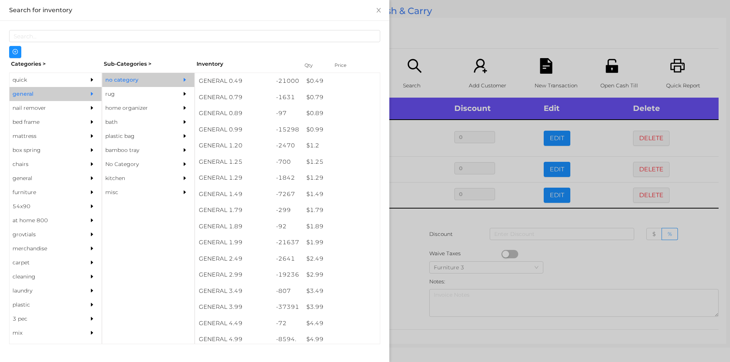
click at [408, 286] on div at bounding box center [365, 181] width 730 height 362
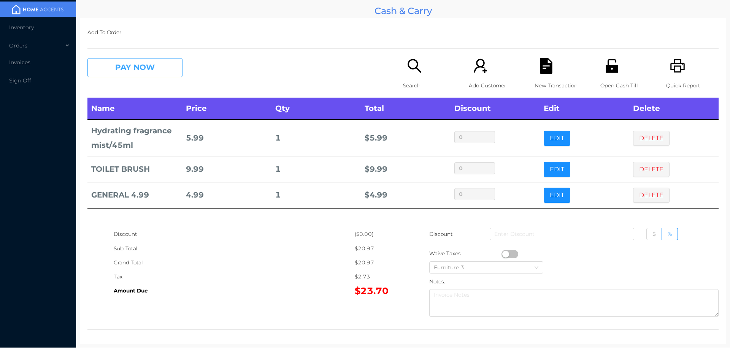
click at [123, 68] on button "PAY NOW" at bounding box center [134, 67] width 95 height 19
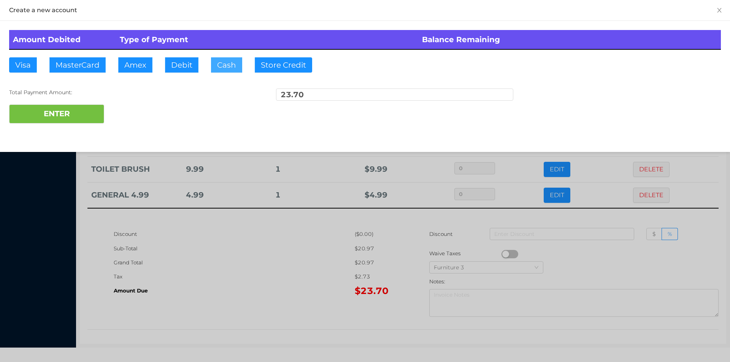
click at [222, 69] on button "Cash" at bounding box center [226, 64] width 31 height 15
type input "40."
click at [96, 121] on button "ENTER" at bounding box center [56, 114] width 95 height 19
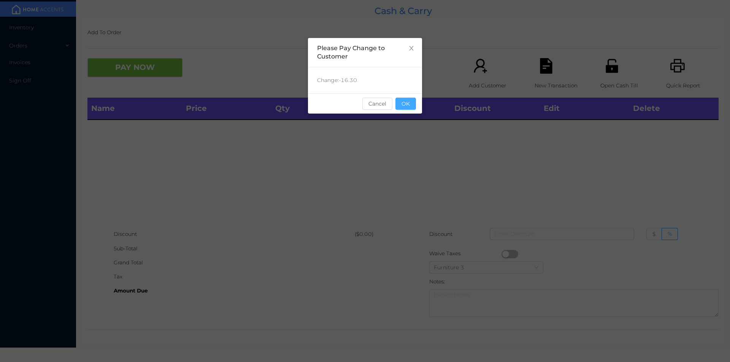
click at [401, 100] on button "OK" at bounding box center [405, 104] width 21 height 12
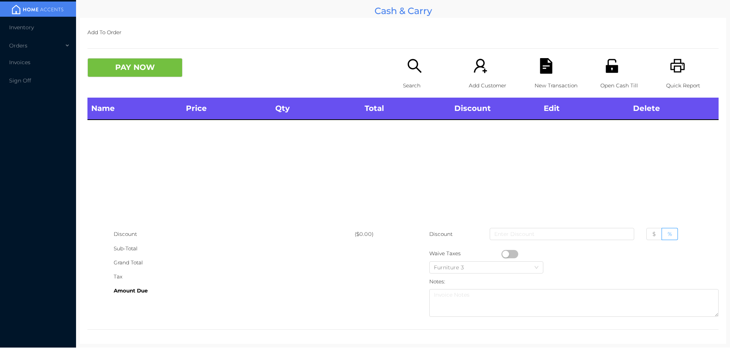
click at [405, 79] on p "Search" at bounding box center [429, 86] width 52 height 14
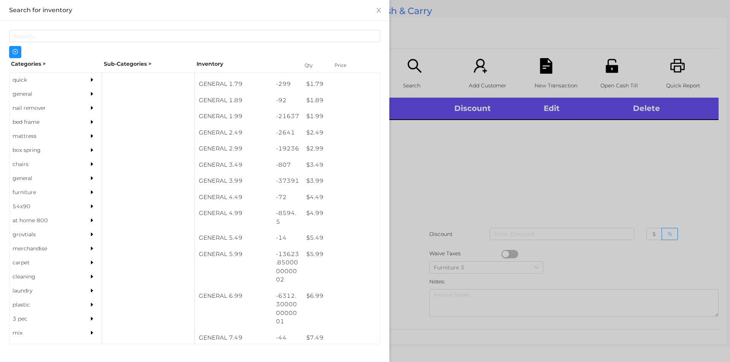
scroll to position [130, 0]
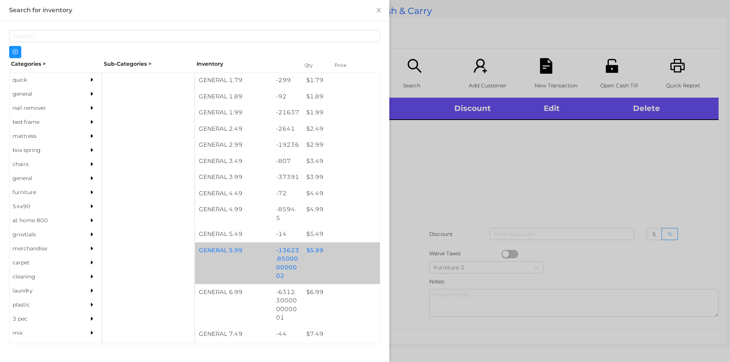
click at [311, 250] on div "$ 5.99" at bounding box center [340, 250] width 77 height 16
click at [314, 245] on div "$ 5.99" at bounding box center [340, 250] width 77 height 16
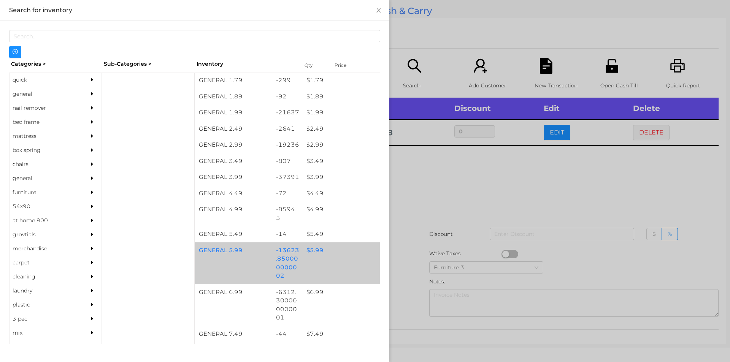
click at [319, 249] on div "$ 5.99" at bounding box center [340, 250] width 77 height 16
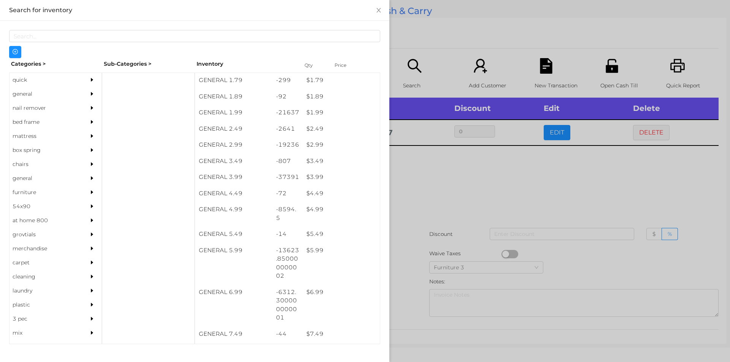
click at [428, 197] on div at bounding box center [365, 181] width 730 height 362
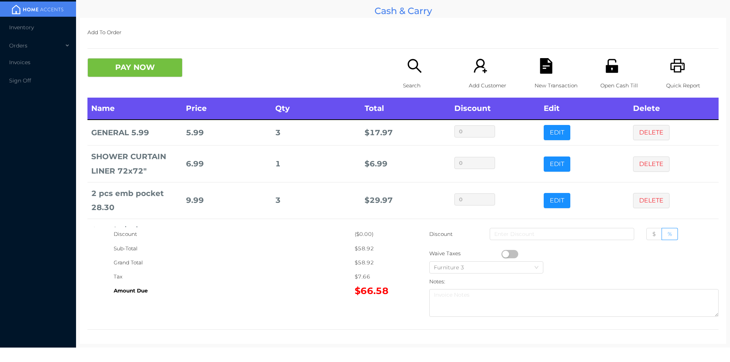
click at [145, 72] on button "PAY NOW" at bounding box center [134, 67] width 95 height 19
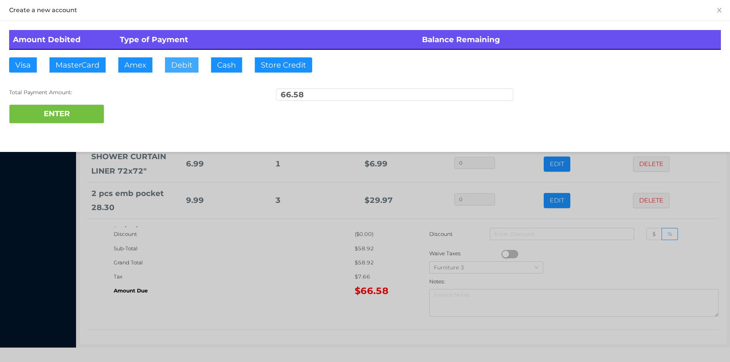
click at [181, 66] on button "Debit" at bounding box center [181, 64] width 33 height 15
click at [76, 120] on button "ENTER" at bounding box center [56, 114] width 95 height 19
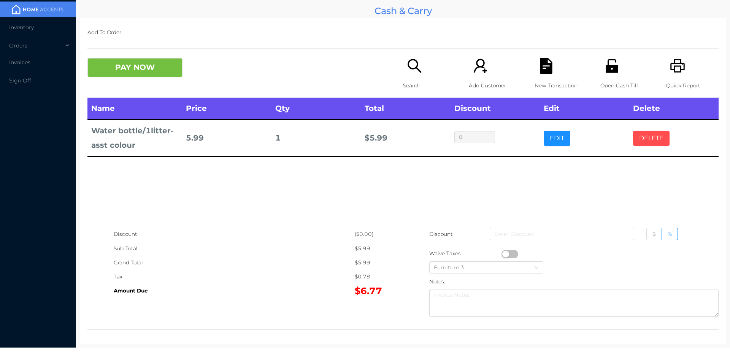
click at [642, 143] on button "DELETE" at bounding box center [651, 138] width 36 height 15
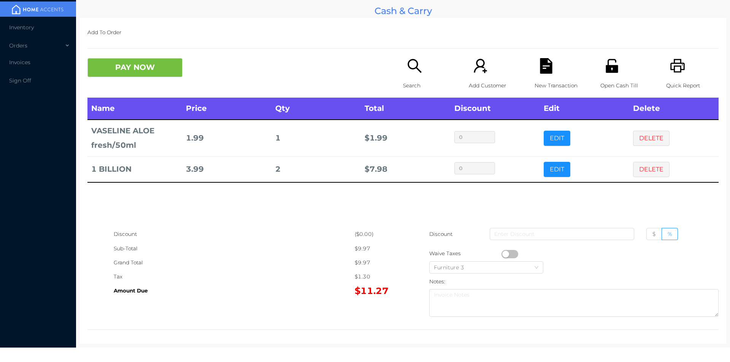
click at [415, 78] on div "Search" at bounding box center [429, 78] width 52 height 40
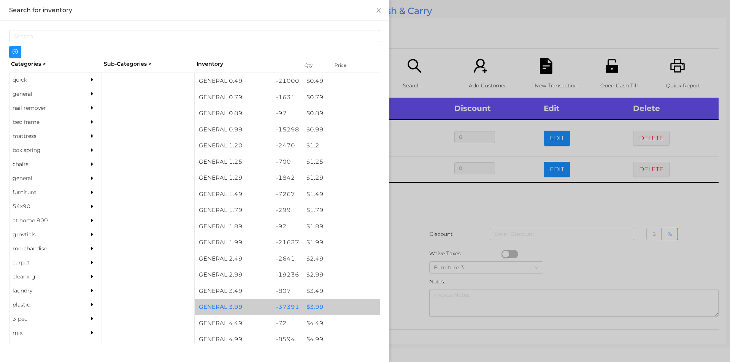
click at [313, 309] on div "$ 3.99" at bounding box center [340, 307] width 77 height 16
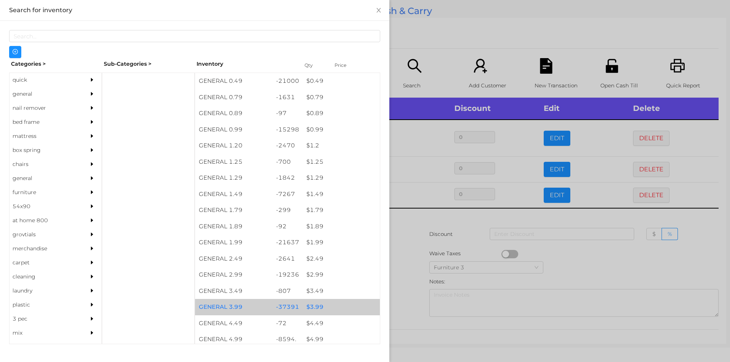
click at [316, 307] on div "$ 3.99" at bounding box center [340, 307] width 77 height 16
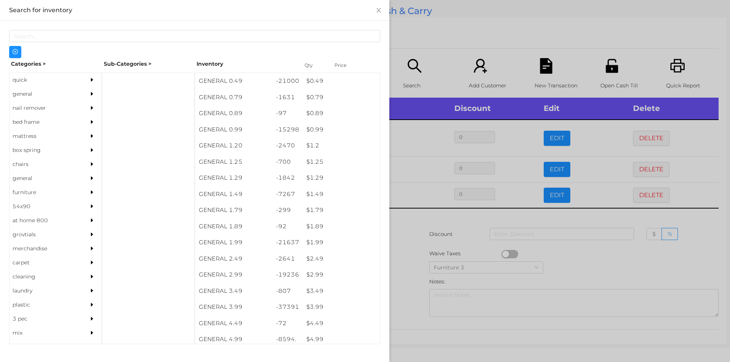
click at [408, 274] on div at bounding box center [365, 181] width 730 height 362
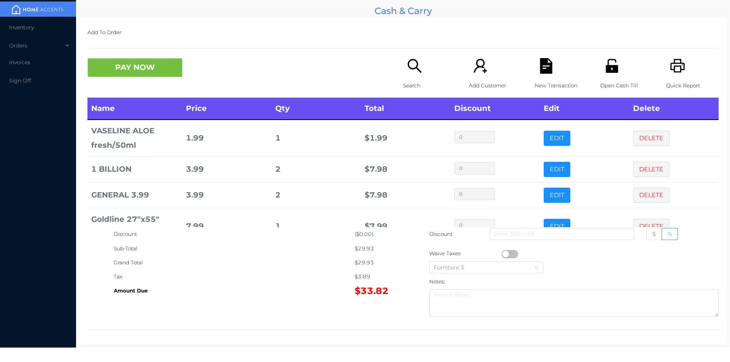
click at [267, 100] on th "Price" at bounding box center [226, 109] width 89 height 22
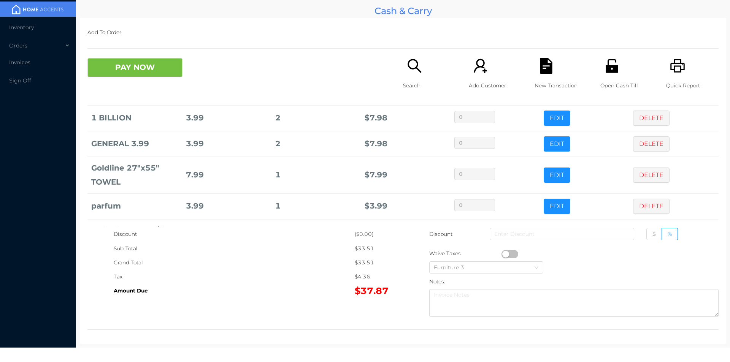
click at [411, 89] on p "Search" at bounding box center [429, 86] width 52 height 14
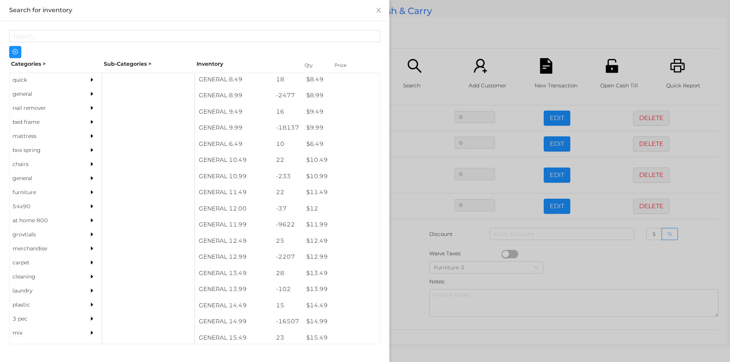
scroll to position [416, 0]
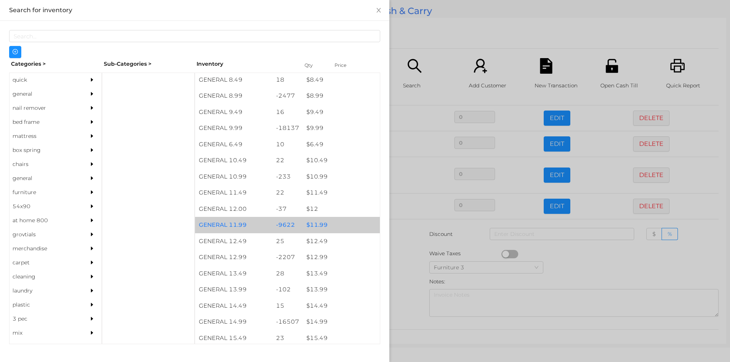
click at [316, 225] on div "$ 11.99" at bounding box center [340, 225] width 77 height 16
click at [321, 223] on div "$ 11.99" at bounding box center [340, 225] width 77 height 16
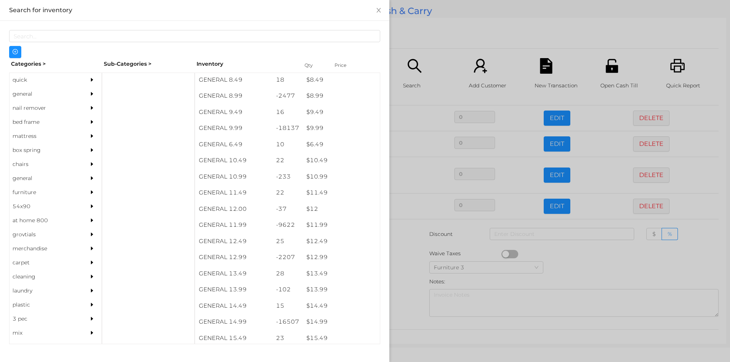
click at [405, 283] on div at bounding box center [365, 181] width 730 height 362
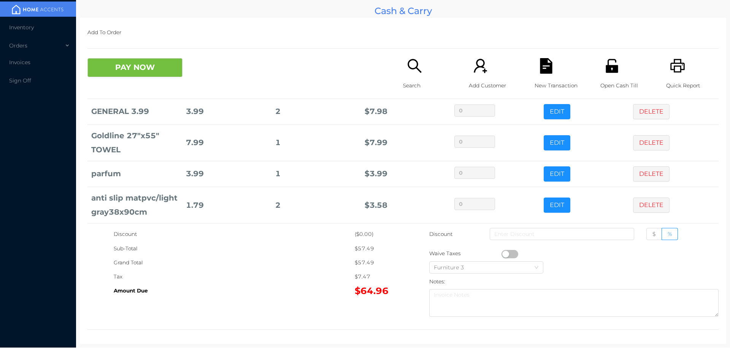
scroll to position [114, 0]
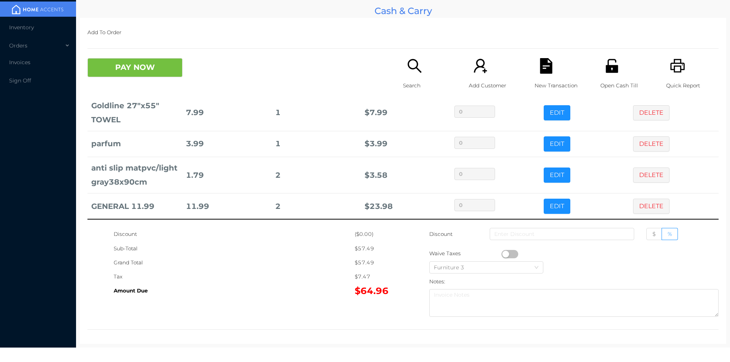
click at [405, 82] on p "Search" at bounding box center [429, 86] width 52 height 14
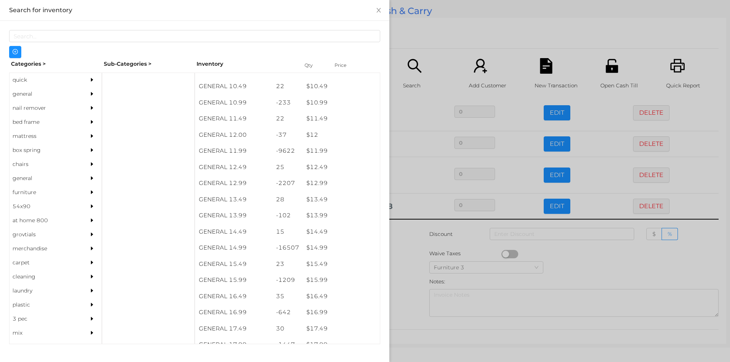
scroll to position [495, 0]
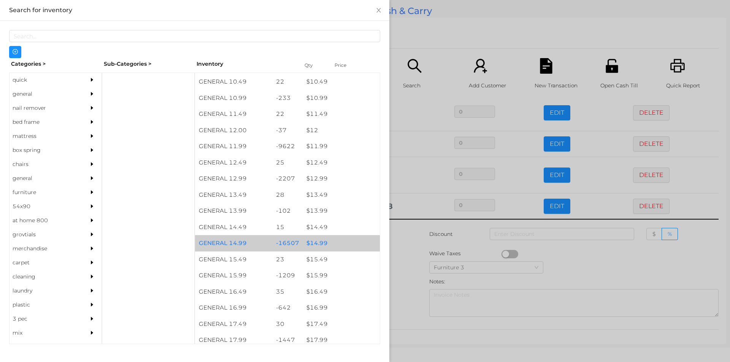
click at [313, 240] on div "$ 14.99" at bounding box center [340, 243] width 77 height 16
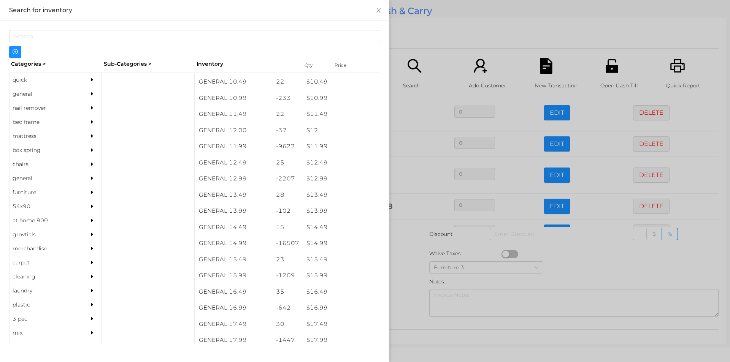
click at [410, 258] on div at bounding box center [365, 181] width 730 height 362
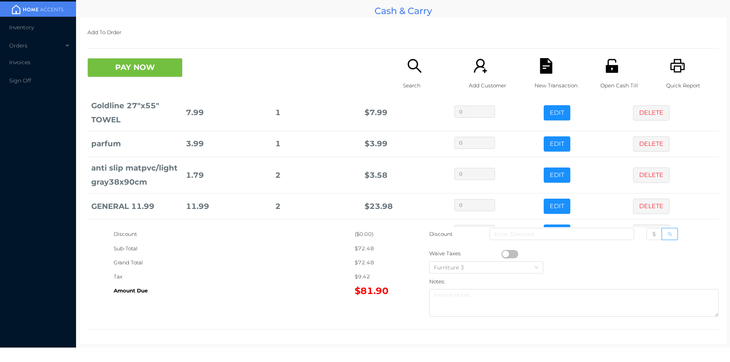
scroll to position [139, 0]
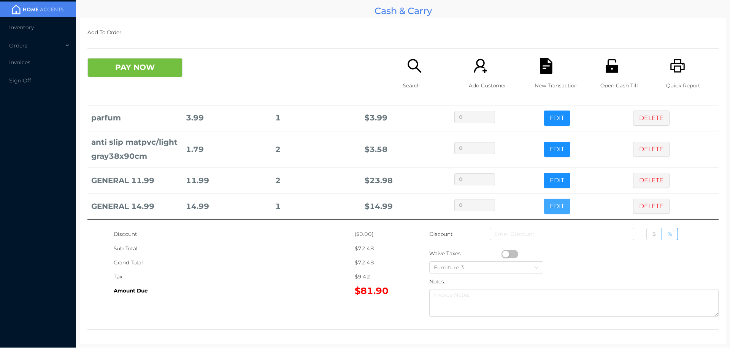
click at [555, 208] on button "EDIT" at bounding box center [556, 206] width 27 height 15
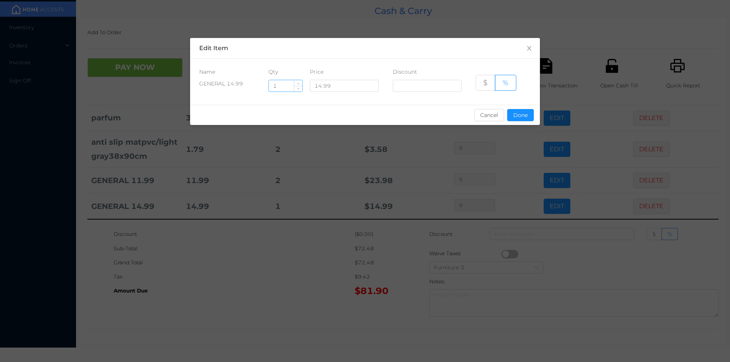
click at [290, 86] on input "1" at bounding box center [285, 85] width 33 height 11
type input "2"
click at [527, 120] on button "Done" at bounding box center [520, 115] width 27 height 12
type input "0%"
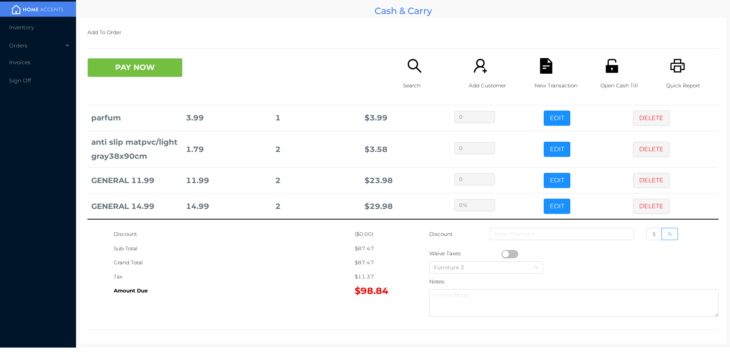
click at [318, 283] on div "Tax" at bounding box center [234, 277] width 241 height 14
click at [116, 69] on button "PAY NOW" at bounding box center [134, 67] width 95 height 19
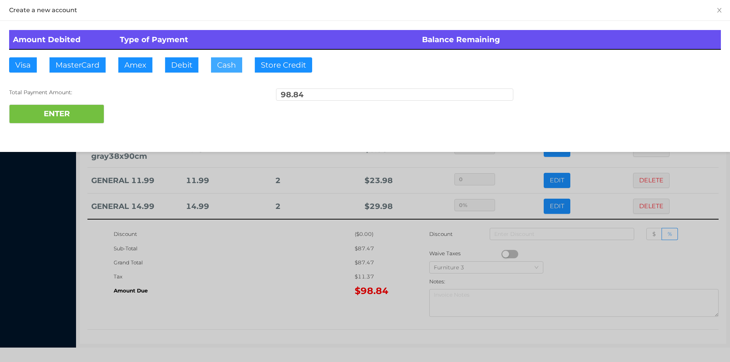
click at [219, 65] on button "Cash" at bounding box center [226, 64] width 31 height 15
type input "100."
click at [90, 116] on button "ENTER" at bounding box center [56, 114] width 95 height 19
type input "0"
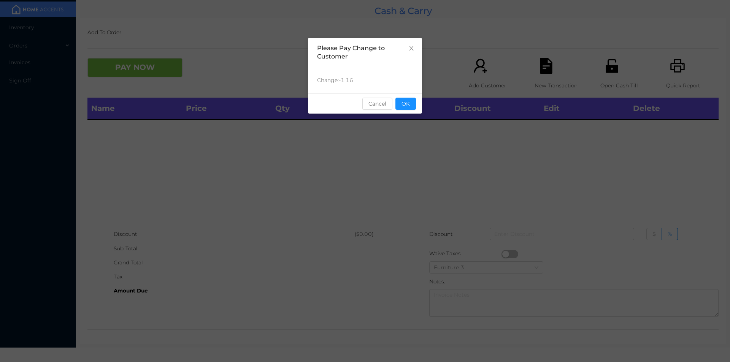
scroll to position [0, 0]
click at [410, 103] on button "OK" at bounding box center [405, 104] width 21 height 12
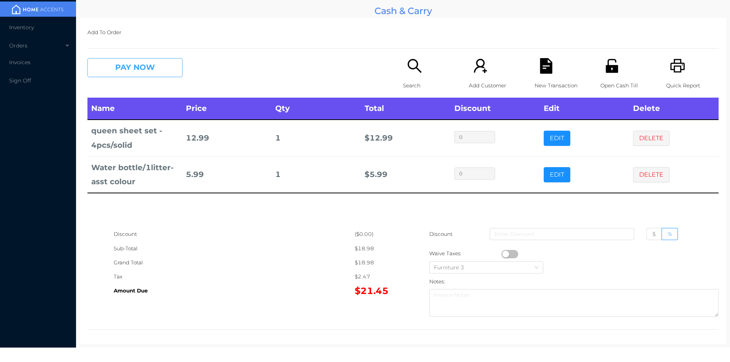
click at [153, 73] on button "PAY NOW" at bounding box center [134, 67] width 95 height 19
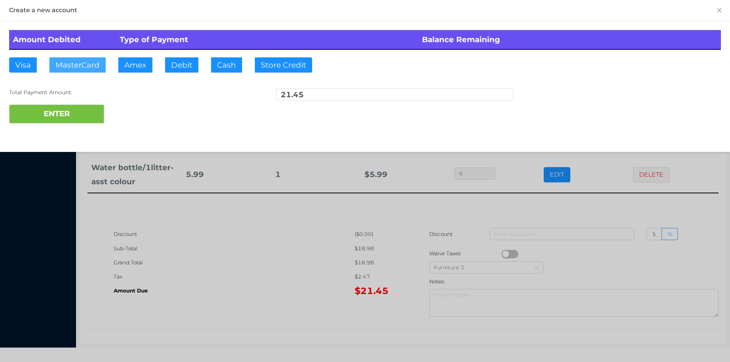
click at [81, 67] on button "MasterCard" at bounding box center [77, 64] width 56 height 15
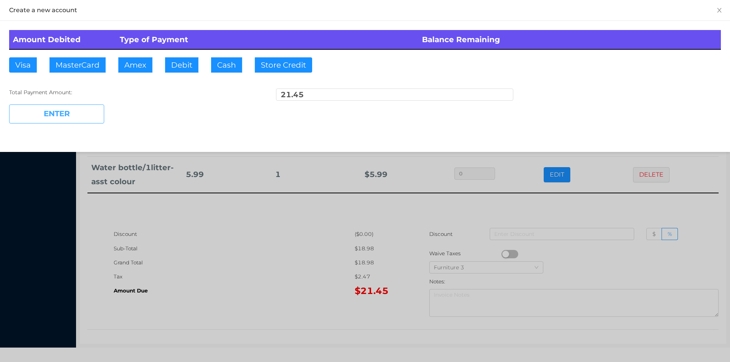
click at [65, 111] on button "ENTER" at bounding box center [56, 114] width 95 height 19
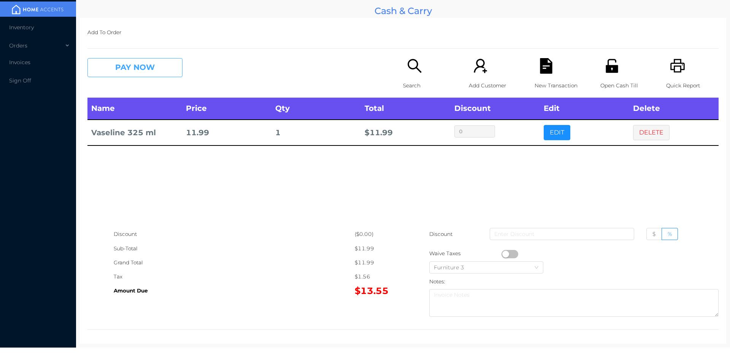
click at [149, 64] on button "PAY NOW" at bounding box center [134, 67] width 95 height 19
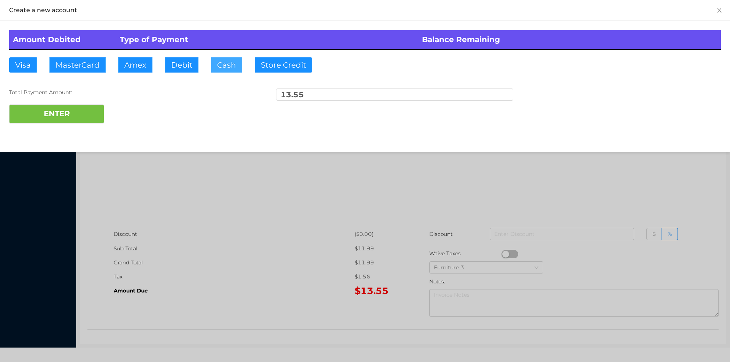
click at [219, 65] on button "Cash" at bounding box center [226, 64] width 31 height 15
click at [91, 116] on button "ENTER" at bounding box center [56, 114] width 95 height 19
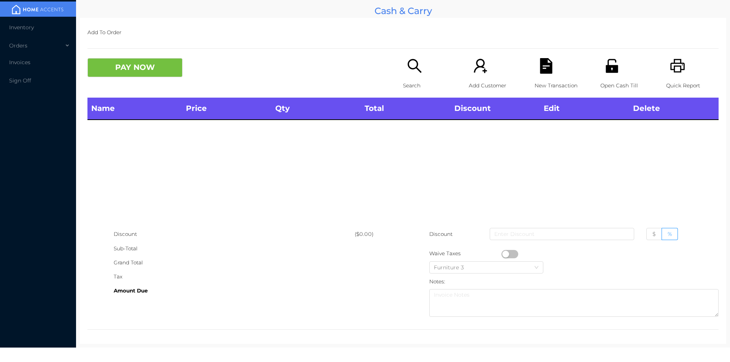
click at [425, 157] on div "Name Price Qty Total Discount Edit Delete" at bounding box center [402, 163] width 631 height 130
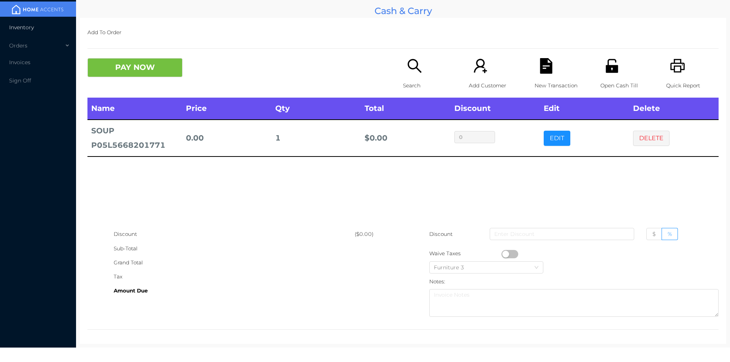
click at [20, 33] on li "Inventory" at bounding box center [38, 27] width 76 height 15
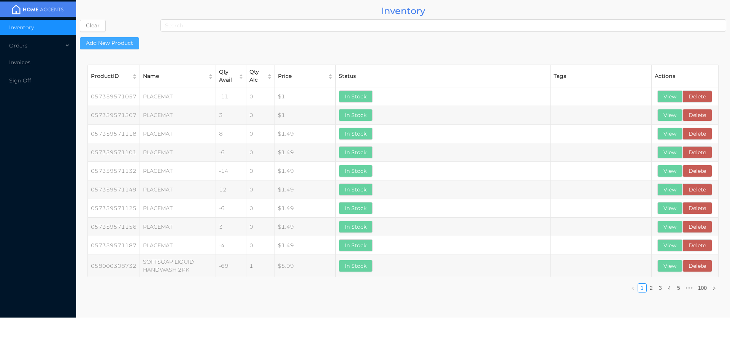
click at [103, 46] on button "Add New Product" at bounding box center [109, 43] width 59 height 12
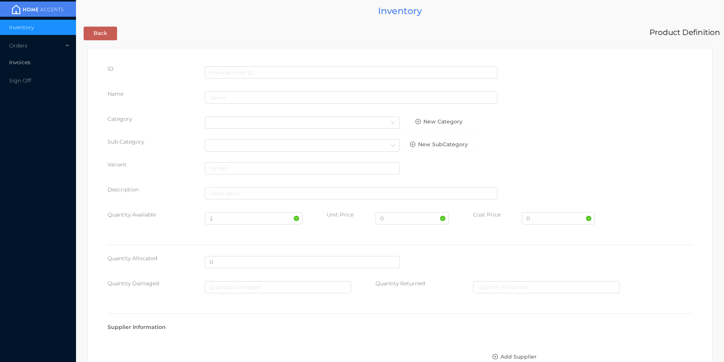
click at [29, 67] on li "Invoices" at bounding box center [38, 62] width 76 height 15
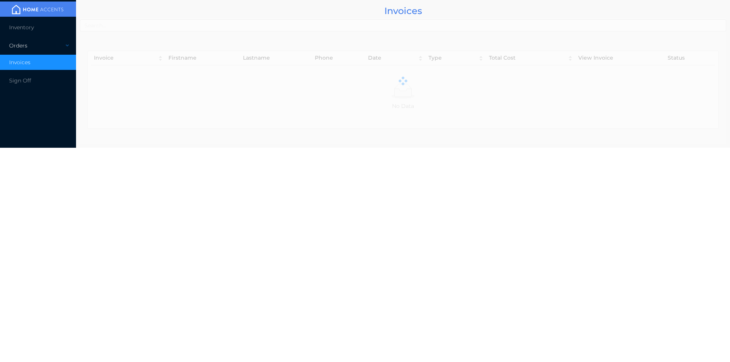
click at [28, 48] on div "Orders" at bounding box center [38, 45] width 76 height 15
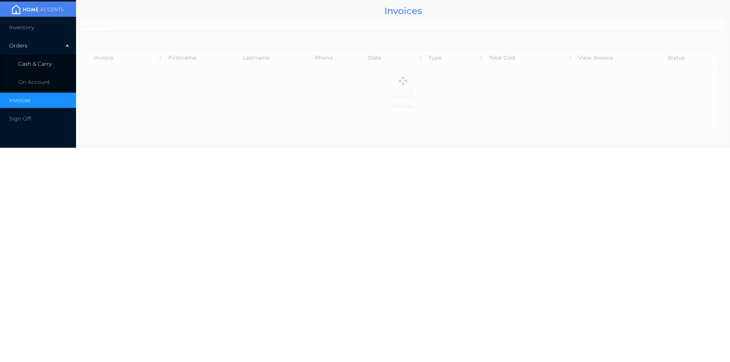
click at [36, 58] on li "Cash & Carry" at bounding box center [38, 63] width 76 height 15
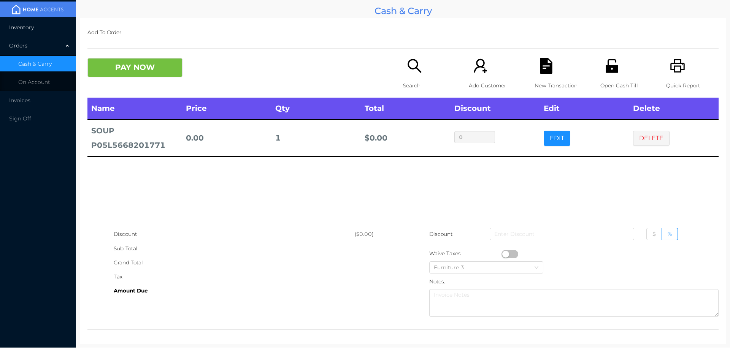
click at [21, 32] on li "Inventory" at bounding box center [38, 27] width 76 height 15
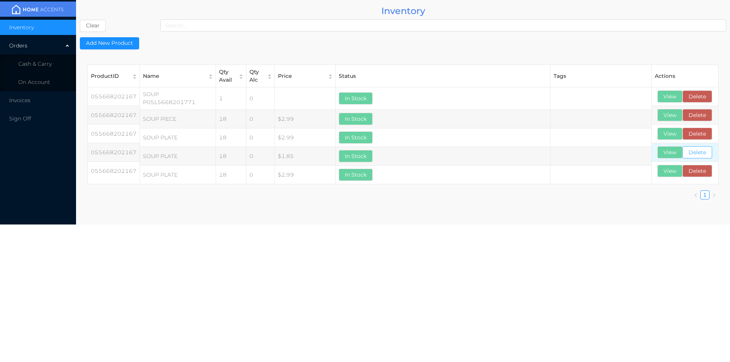
click at [699, 152] on button "Delete" at bounding box center [697, 152] width 30 height 12
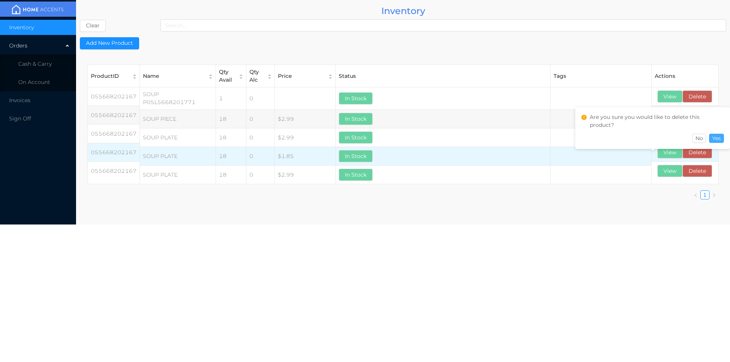
click at [717, 135] on button "Yes" at bounding box center [716, 138] width 15 height 9
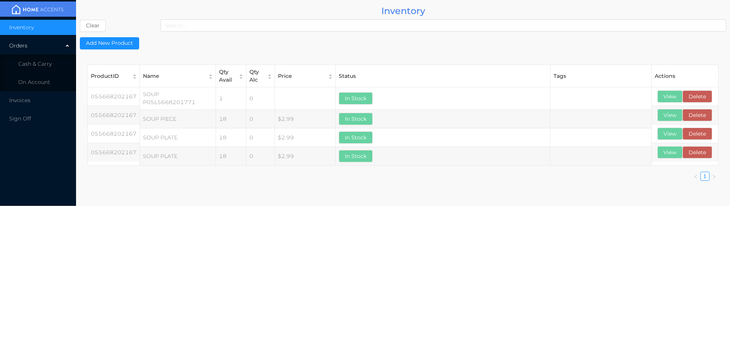
click at [699, 98] on button "Delete" at bounding box center [697, 96] width 30 height 12
click at [718, 86] on button "Yes" at bounding box center [716, 82] width 15 height 9
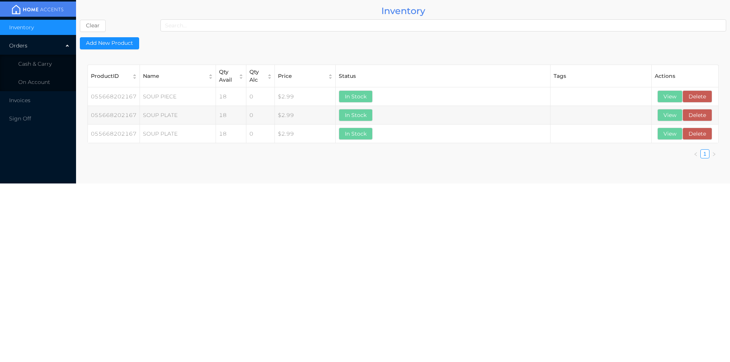
click at [283, 270] on body "Inventory Orders Cash & Carry On Account Invoices Sign Off Inventory Clear Add …" at bounding box center [365, 181] width 730 height 362
click at [31, 59] on li "Cash & Carry" at bounding box center [38, 63] width 76 height 15
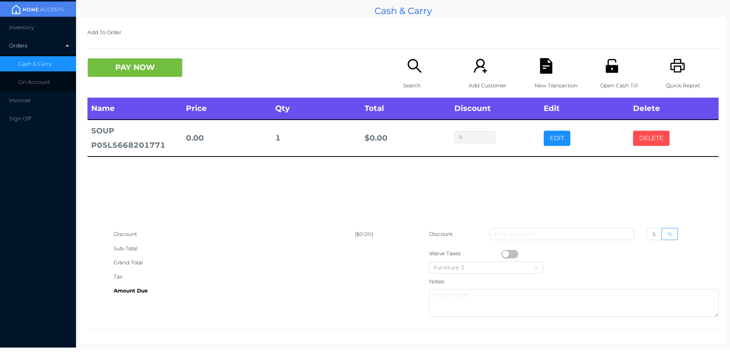
click at [643, 142] on button "DELETE" at bounding box center [651, 138] width 36 height 15
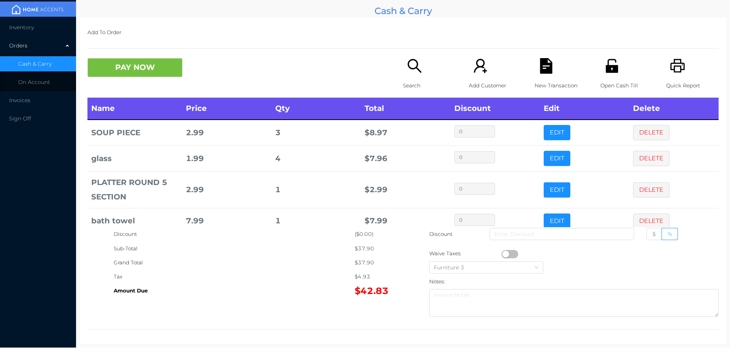
click at [418, 60] on icon "icon: search" at bounding box center [415, 66] width 16 height 16
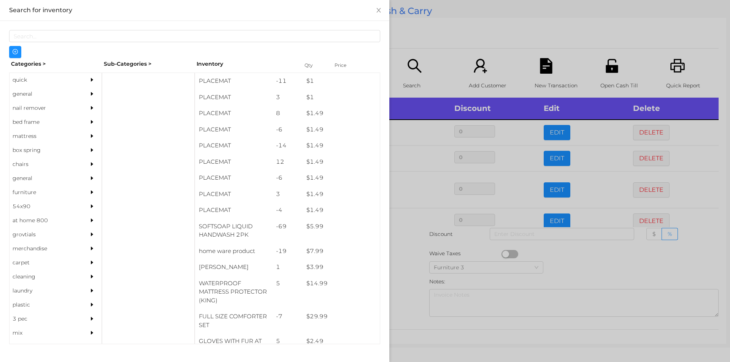
click at [26, 82] on div "quick" at bounding box center [44, 80] width 69 height 14
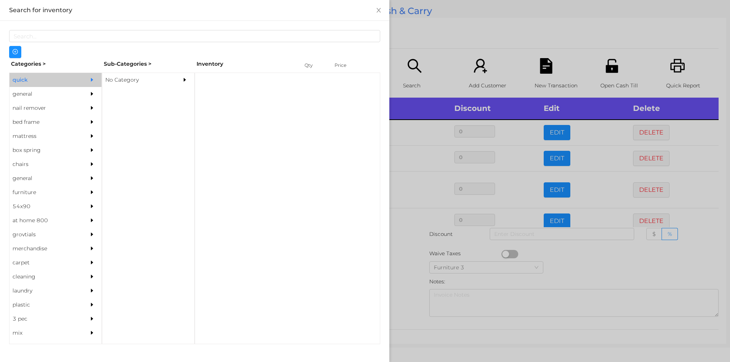
click at [122, 80] on div "No Category" at bounding box center [136, 80] width 69 height 14
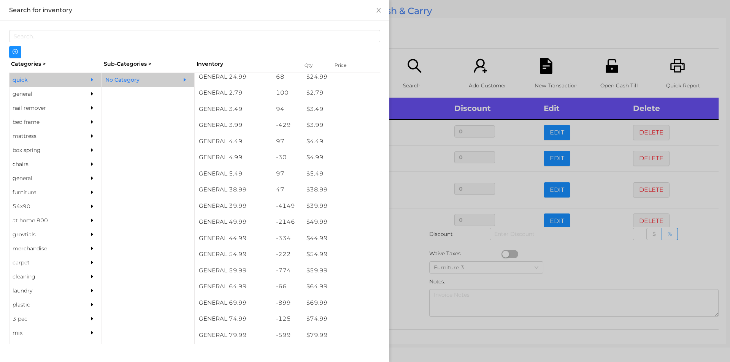
scroll to position [311, 0]
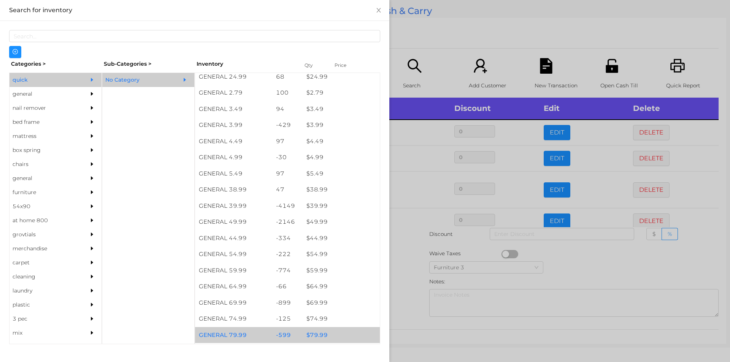
click at [317, 333] on div "$ 79.99" at bounding box center [340, 335] width 77 height 16
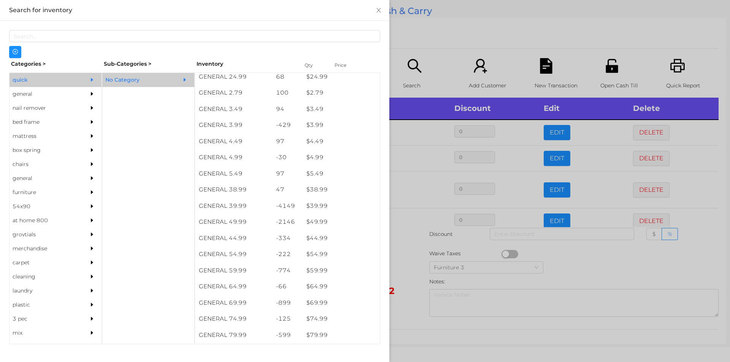
click at [406, 304] on div at bounding box center [365, 181] width 730 height 362
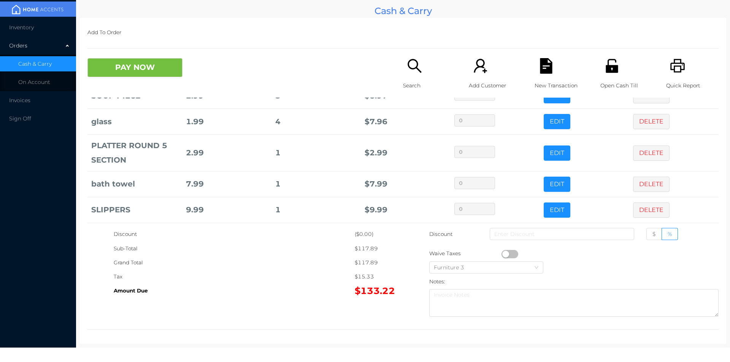
scroll to position [66, 0]
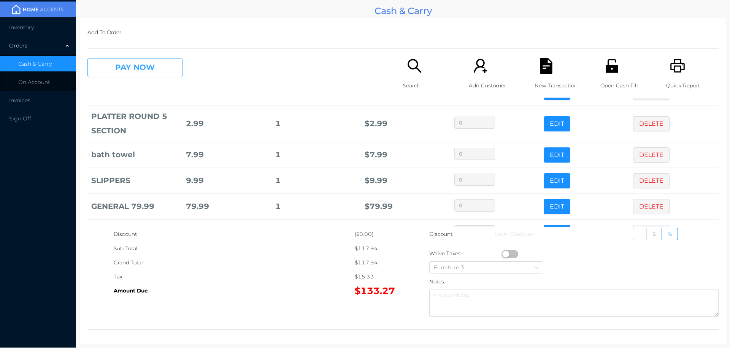
click at [108, 73] on button "PAY NOW" at bounding box center [134, 67] width 95 height 19
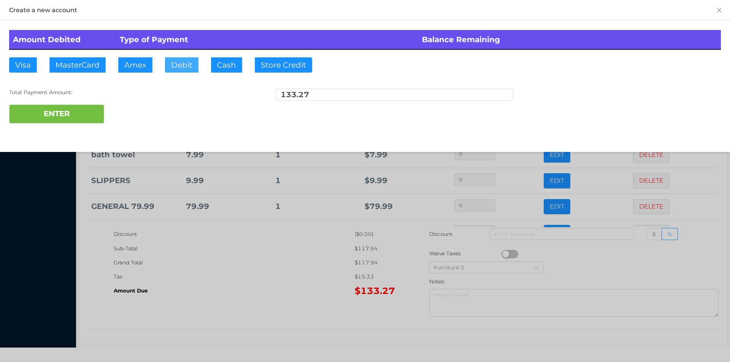
click at [180, 64] on button "Debit" at bounding box center [181, 64] width 33 height 15
click at [44, 106] on button "ENTER" at bounding box center [56, 114] width 95 height 19
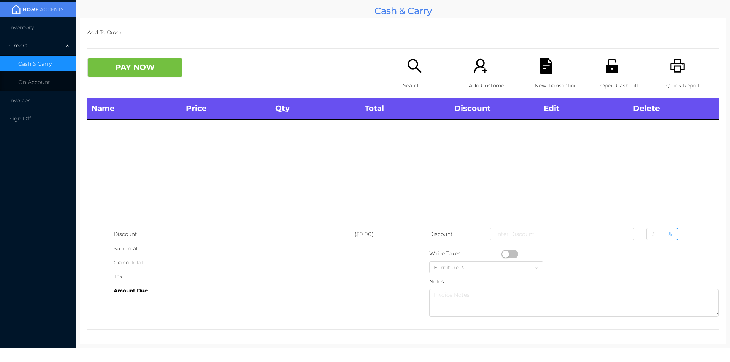
scroll to position [0, 0]
click at [411, 79] on p "Search" at bounding box center [429, 86] width 52 height 14
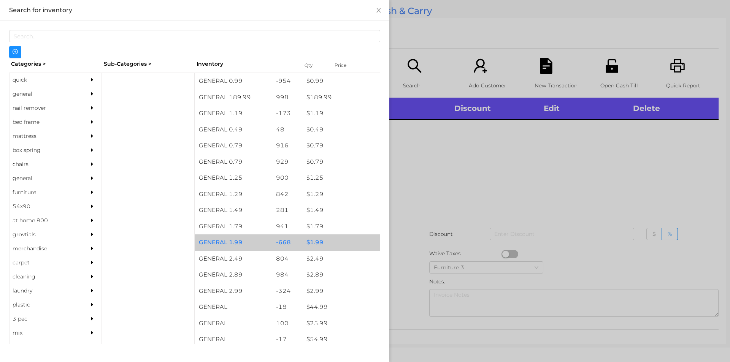
click at [309, 242] on div "$ 1.99" at bounding box center [340, 242] width 77 height 16
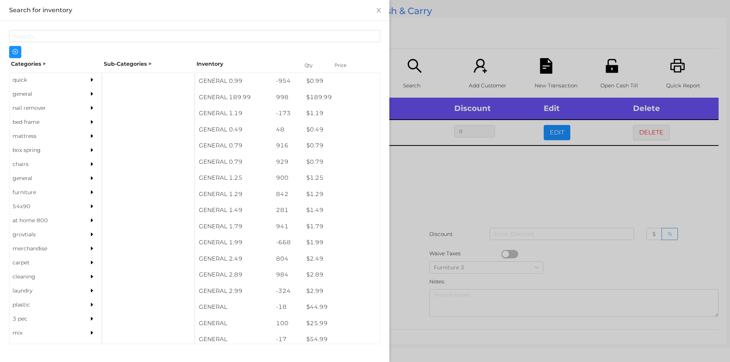
click at [403, 252] on div at bounding box center [365, 181] width 730 height 362
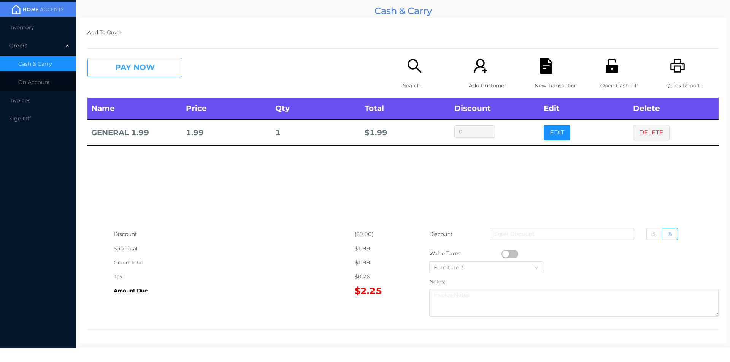
click at [125, 75] on button "PAY NOW" at bounding box center [134, 67] width 95 height 19
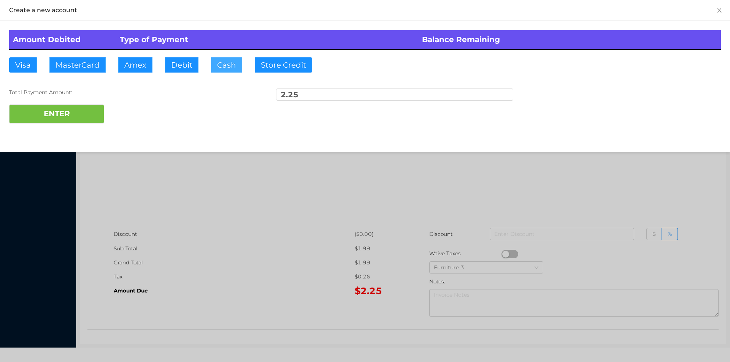
click at [221, 69] on button "Cash" at bounding box center [226, 64] width 31 height 15
type input "5."
click at [54, 119] on button "ENTER" at bounding box center [56, 114] width 95 height 19
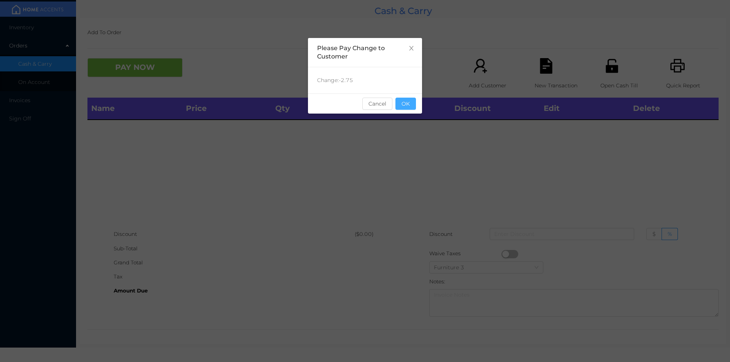
click at [412, 106] on button "OK" at bounding box center [405, 104] width 21 height 12
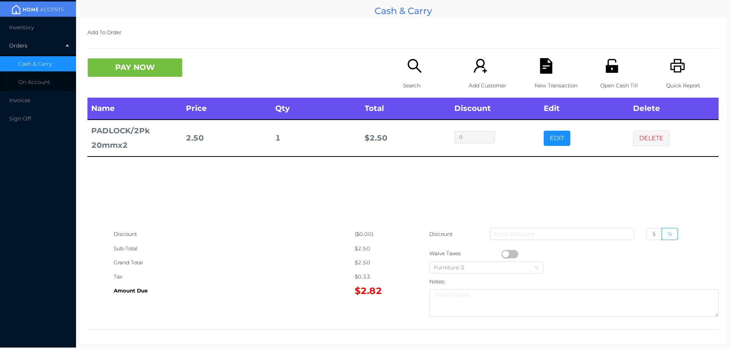
click at [415, 78] on div "Search" at bounding box center [429, 78] width 52 height 40
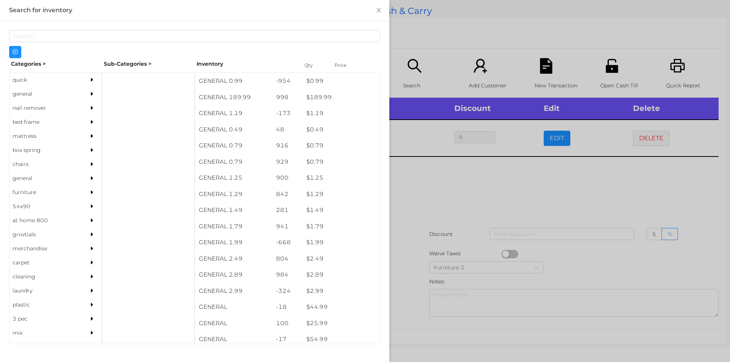
click at [14, 82] on div "quick" at bounding box center [44, 80] width 69 height 14
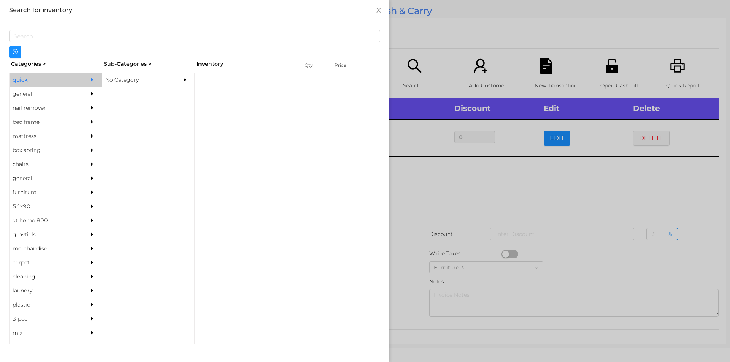
click at [131, 73] on div "No Category" at bounding box center [136, 80] width 69 height 14
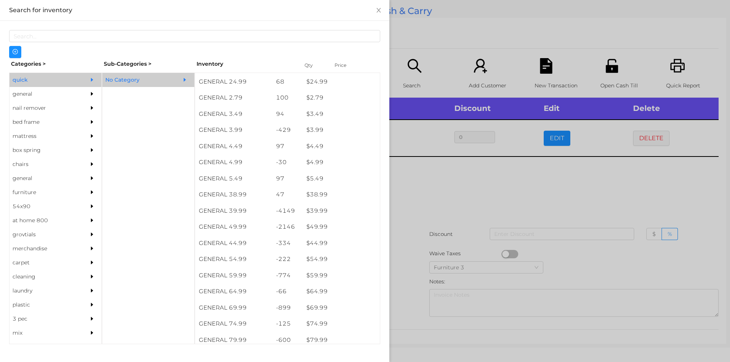
scroll to position [307, 0]
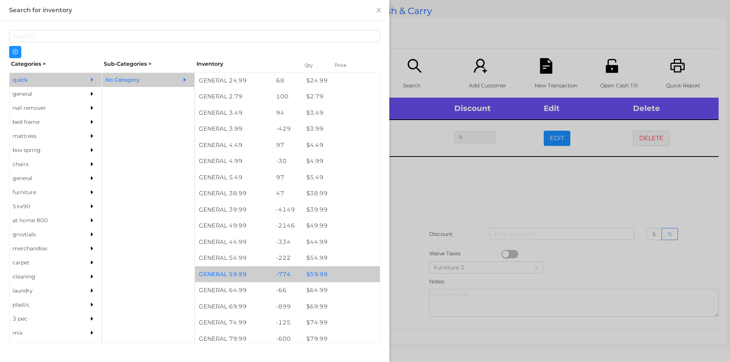
click at [315, 275] on div "$ 59.99" at bounding box center [340, 274] width 77 height 16
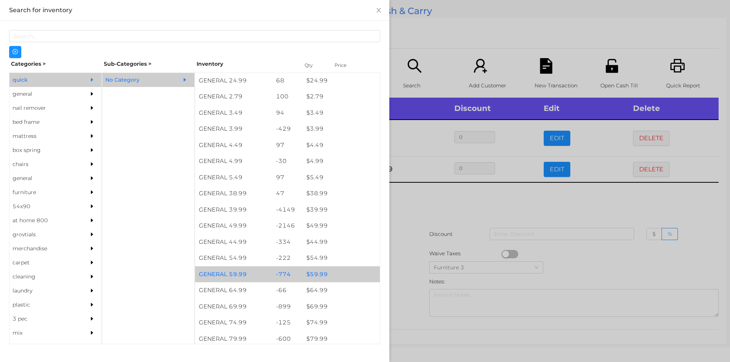
click at [312, 273] on div "$ 59.99" at bounding box center [340, 274] width 77 height 16
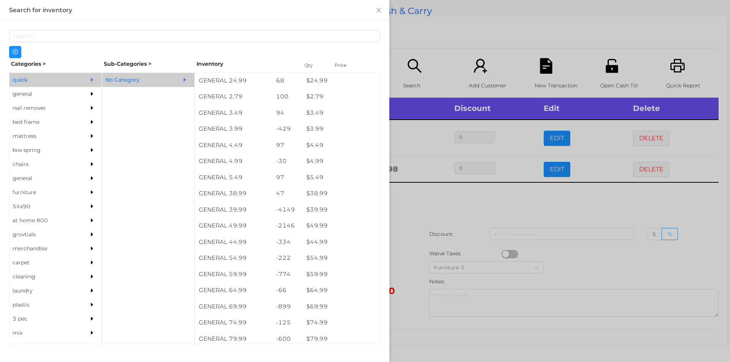
click at [411, 273] on div at bounding box center [365, 181] width 730 height 362
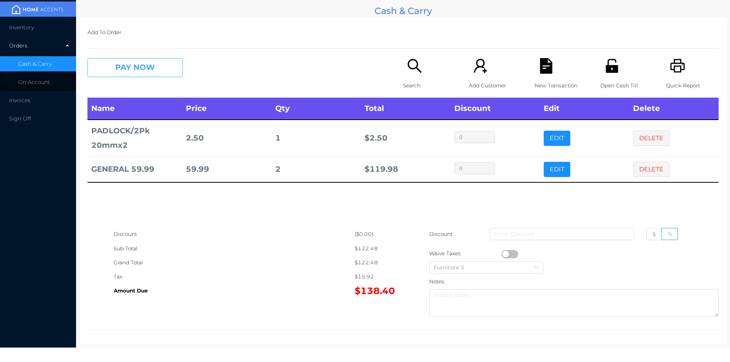
click at [157, 68] on button "PAY NOW" at bounding box center [134, 67] width 95 height 19
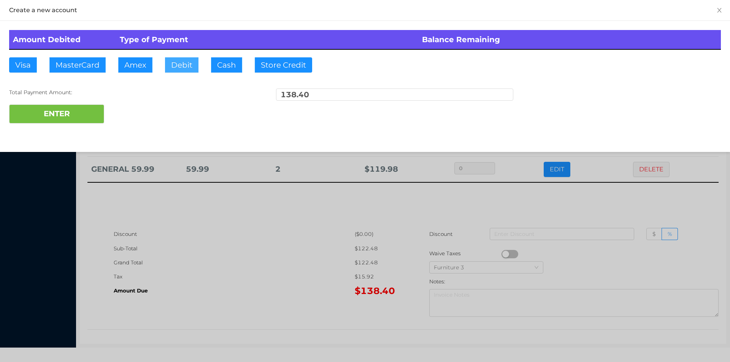
click at [179, 62] on button "Debit" at bounding box center [181, 64] width 33 height 15
click at [90, 113] on button "ENTER" at bounding box center [56, 114] width 95 height 19
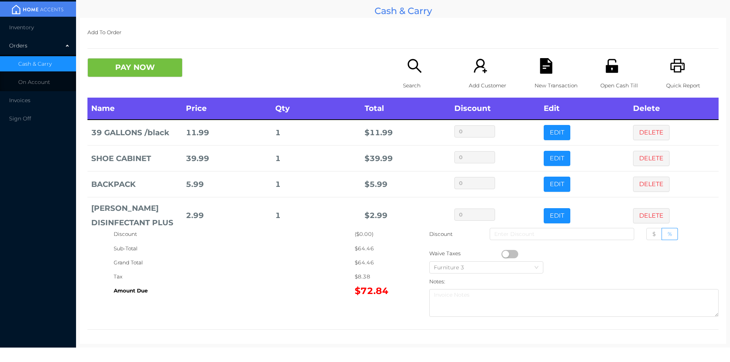
scroll to position [40, 0]
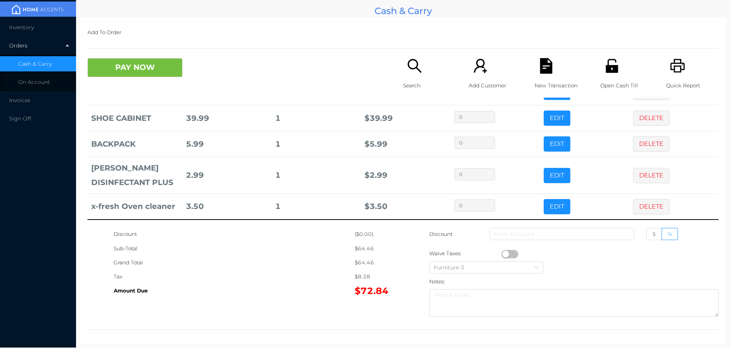
click at [409, 77] on div "Search" at bounding box center [429, 78] width 52 height 40
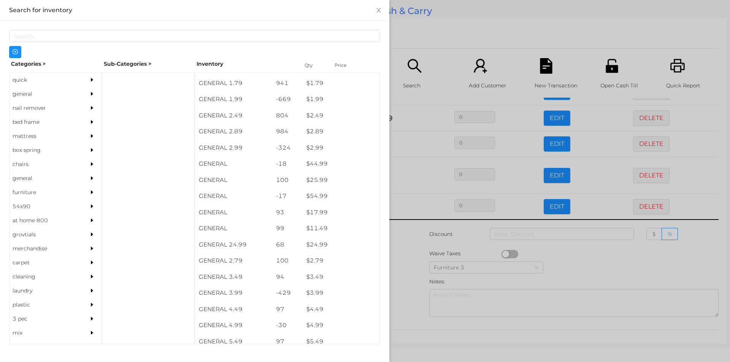
scroll to position [142, 0]
click at [25, 93] on div "general" at bounding box center [44, 94] width 69 height 14
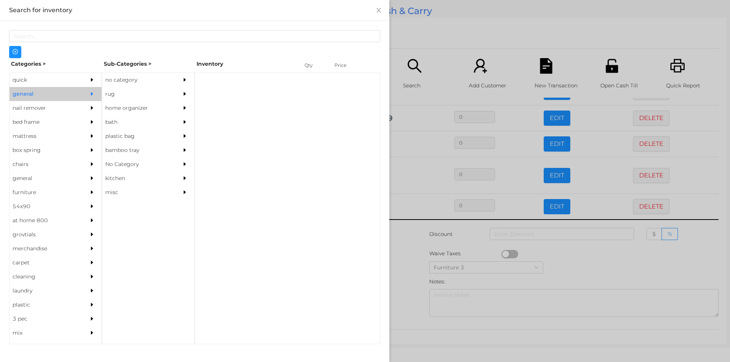
scroll to position [0, 0]
click at [125, 78] on div "no category" at bounding box center [136, 80] width 69 height 14
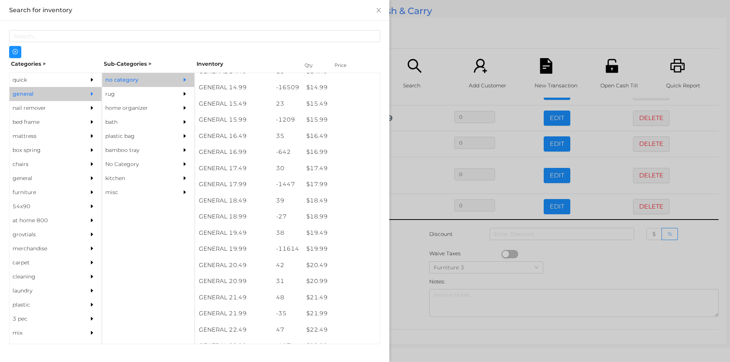
scroll to position [668, 0]
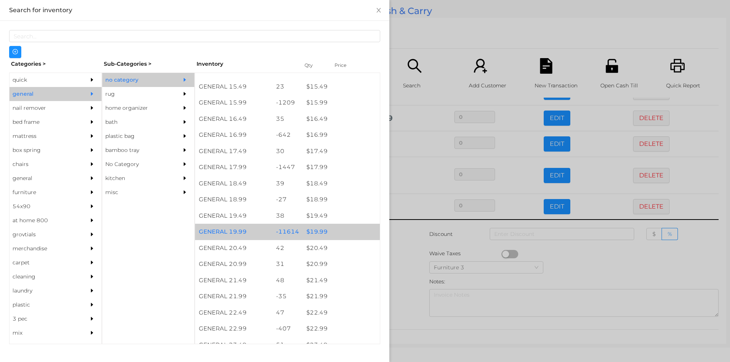
click at [317, 232] on div "$ 19.99" at bounding box center [340, 232] width 77 height 16
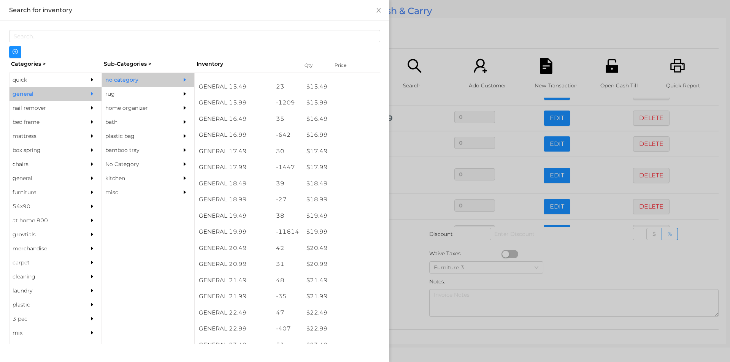
click at [413, 278] on div at bounding box center [365, 181] width 730 height 362
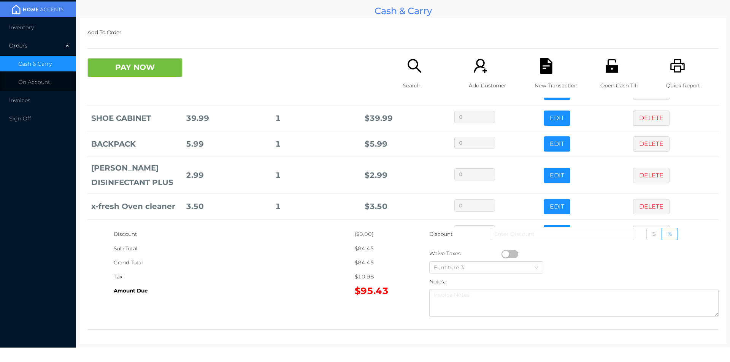
scroll to position [66, 0]
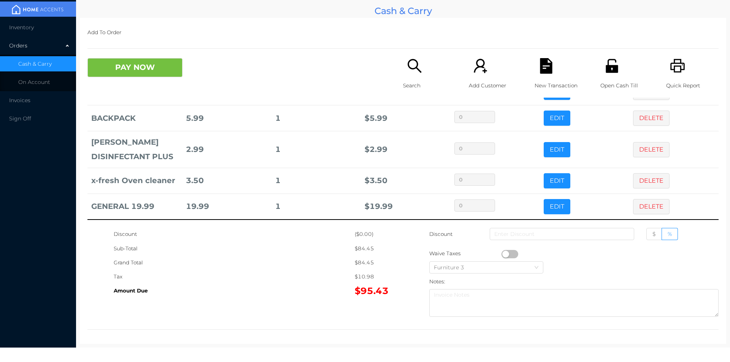
click at [412, 81] on p "Search" at bounding box center [429, 86] width 52 height 14
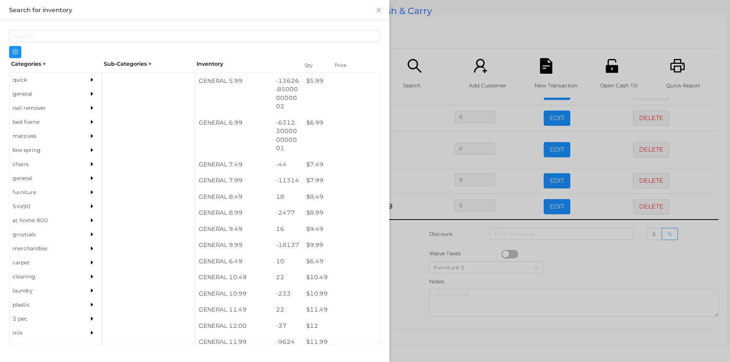
scroll to position [296, 0]
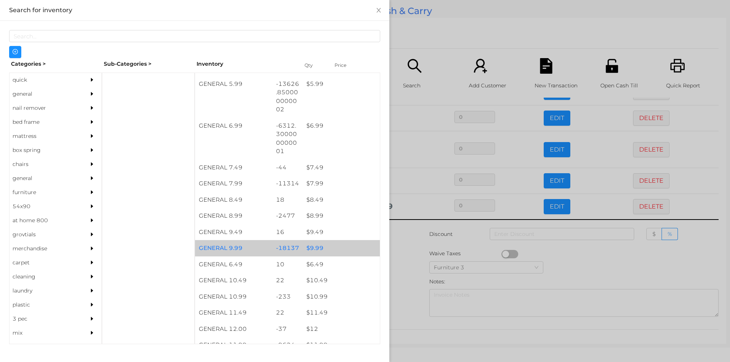
click at [308, 253] on div "$ 9.99" at bounding box center [340, 248] width 77 height 16
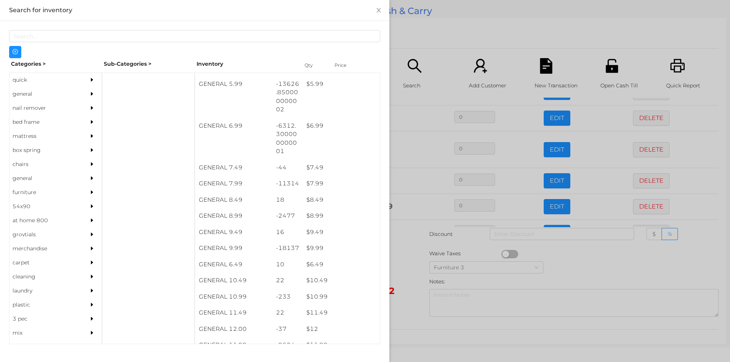
click at [406, 271] on div at bounding box center [365, 181] width 730 height 362
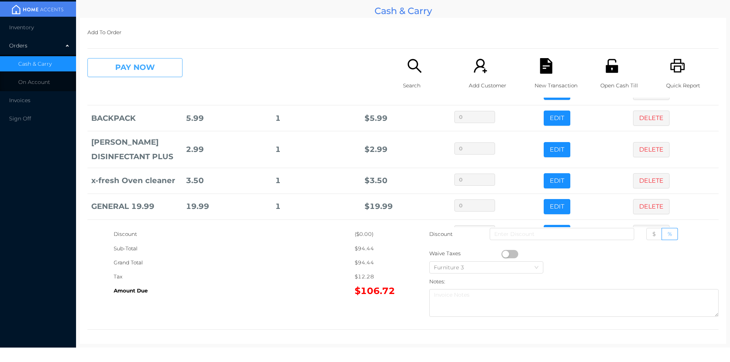
click at [155, 77] on button "PAY NOW" at bounding box center [134, 67] width 95 height 19
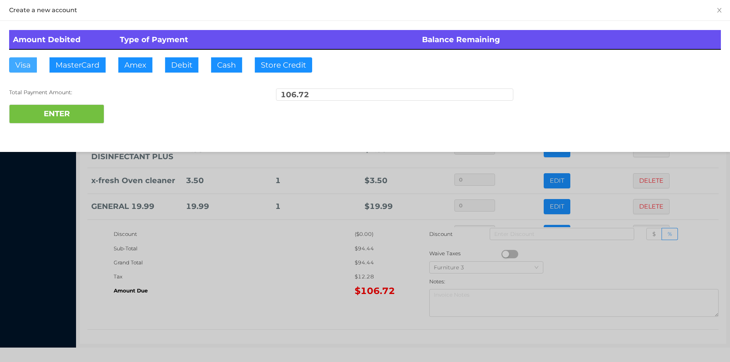
click at [23, 62] on button "Visa" at bounding box center [23, 64] width 28 height 15
click at [49, 114] on button "ENTER" at bounding box center [56, 114] width 95 height 19
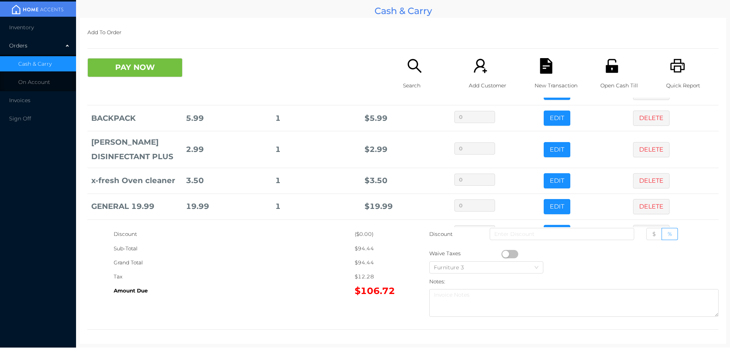
scroll to position [0, 0]
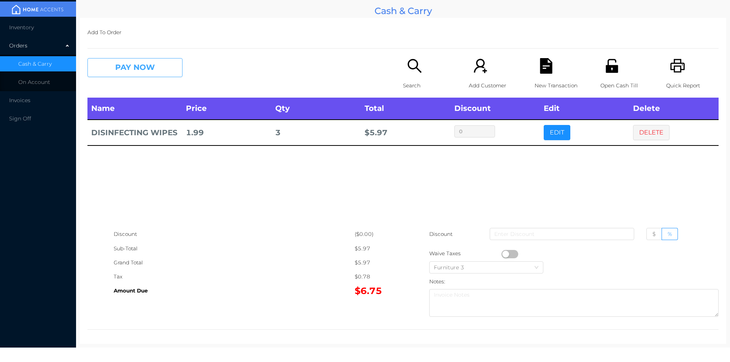
click at [125, 67] on button "PAY NOW" at bounding box center [134, 67] width 95 height 19
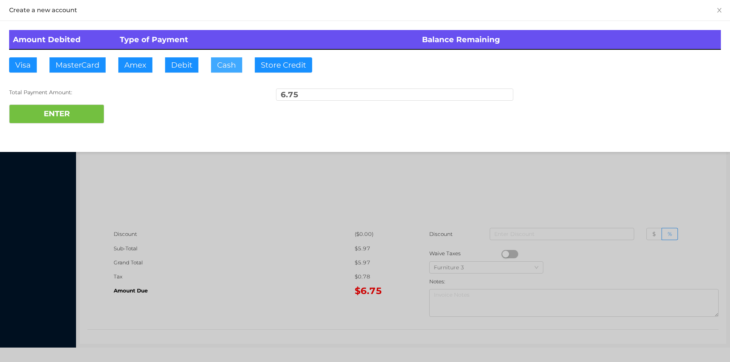
click at [226, 61] on button "Cash" at bounding box center [226, 64] width 31 height 15
click at [54, 121] on button "ENTER" at bounding box center [56, 114] width 95 height 19
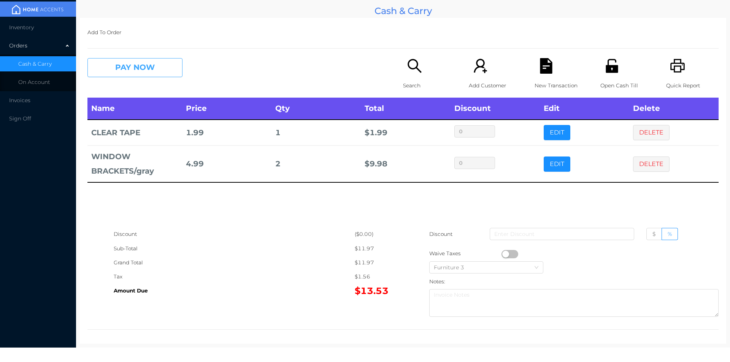
click at [111, 68] on button "PAY NOW" at bounding box center [134, 67] width 95 height 19
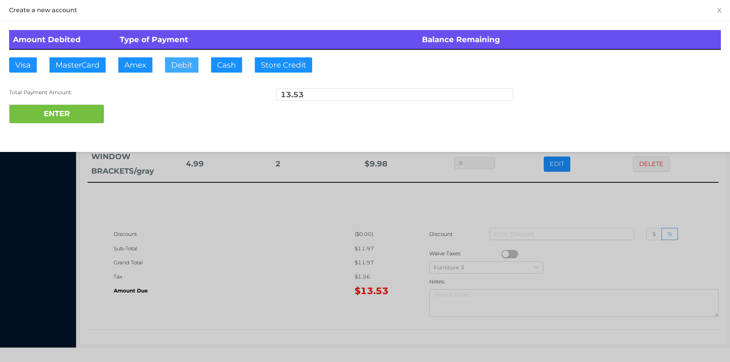
click at [178, 70] on button "Debit" at bounding box center [181, 64] width 33 height 15
type input "50."
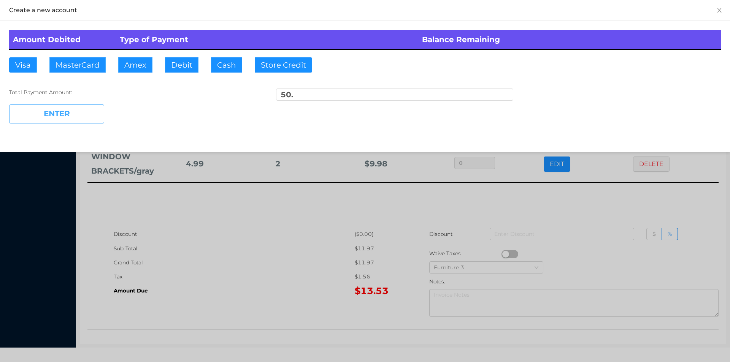
click at [68, 111] on button "ENTER" at bounding box center [56, 114] width 95 height 19
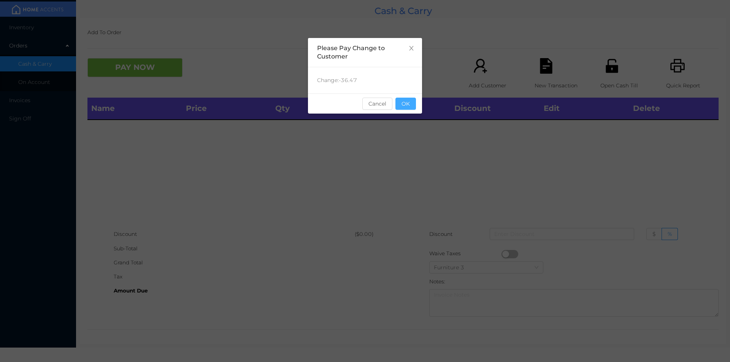
click at [405, 104] on button "OK" at bounding box center [405, 104] width 21 height 12
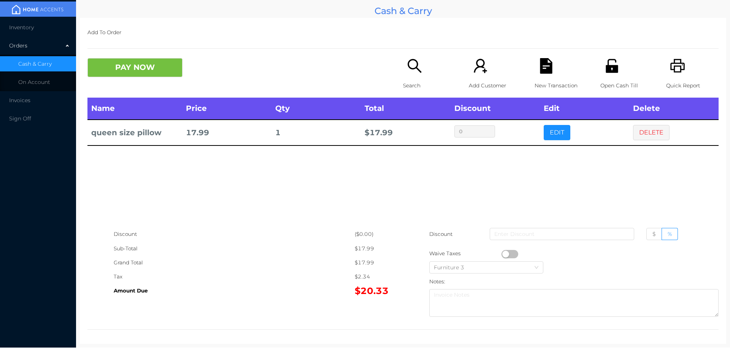
click at [126, 71] on button "PAY NOW" at bounding box center [134, 67] width 95 height 19
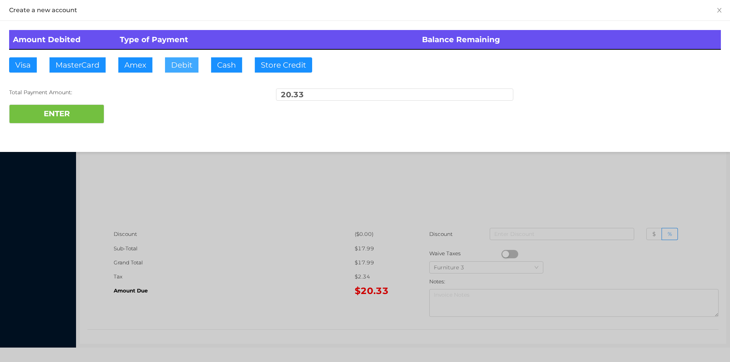
click at [181, 65] on button "Debit" at bounding box center [181, 64] width 33 height 15
click at [65, 110] on button "ENTER" at bounding box center [56, 114] width 95 height 19
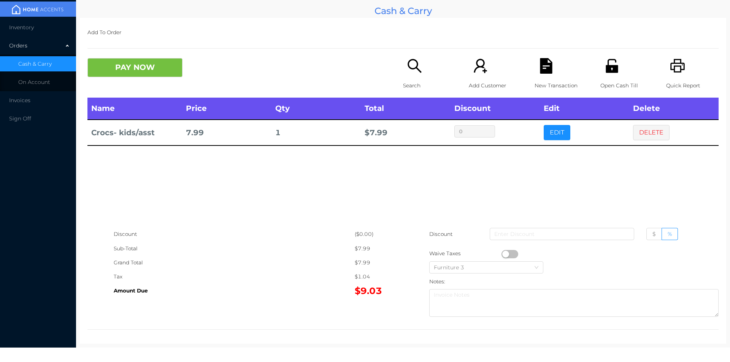
click at [408, 79] on p "Search" at bounding box center [429, 86] width 52 height 14
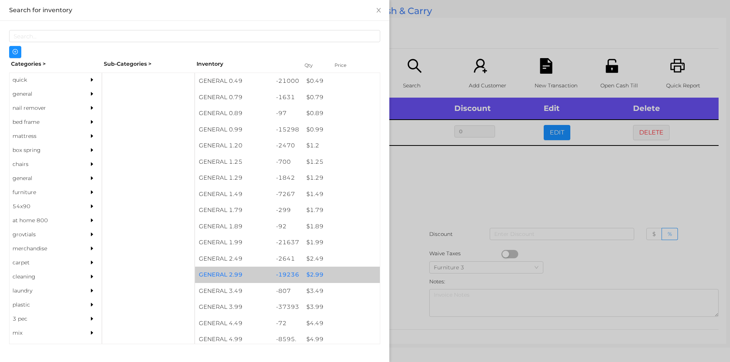
click at [315, 271] on div "$ 2.99" at bounding box center [340, 275] width 77 height 16
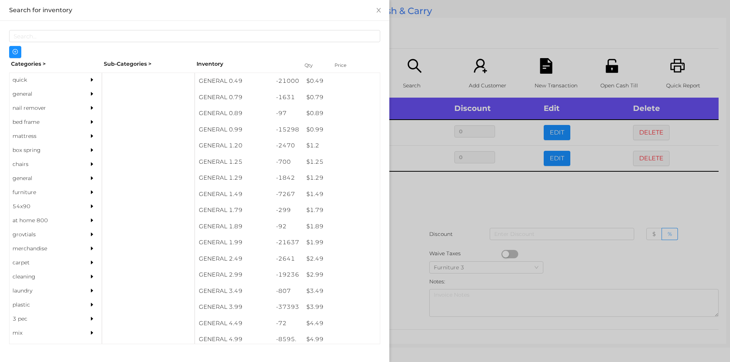
click at [400, 293] on div at bounding box center [365, 181] width 730 height 362
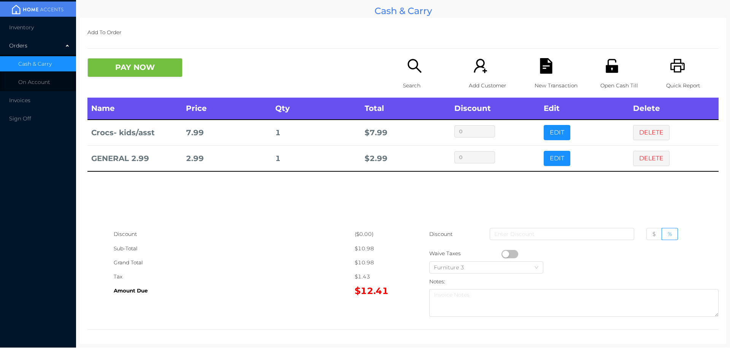
click at [415, 80] on p "Search" at bounding box center [429, 86] width 52 height 14
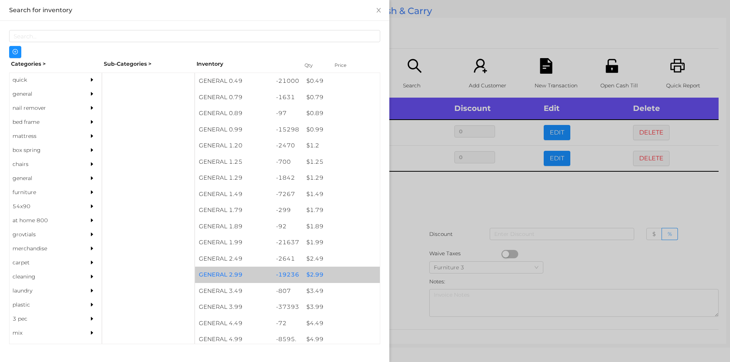
click at [318, 277] on div "$ 2.99" at bounding box center [340, 275] width 77 height 16
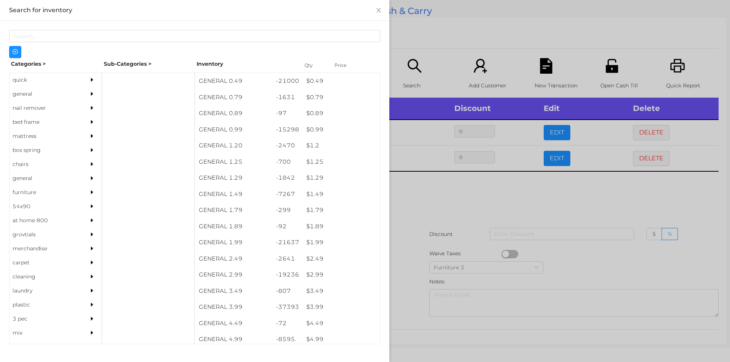
click at [412, 288] on div at bounding box center [365, 181] width 730 height 362
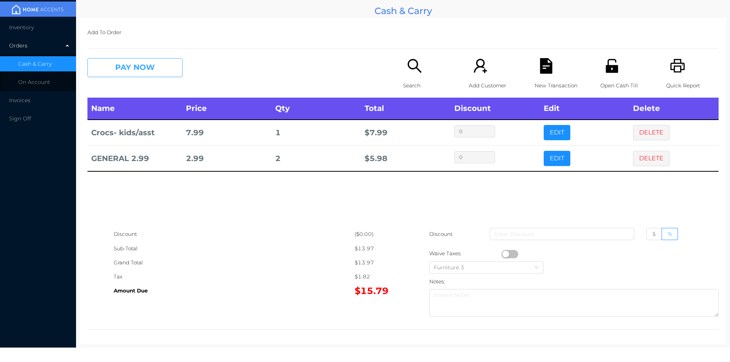
click at [136, 68] on button "PAY NOW" at bounding box center [134, 67] width 95 height 19
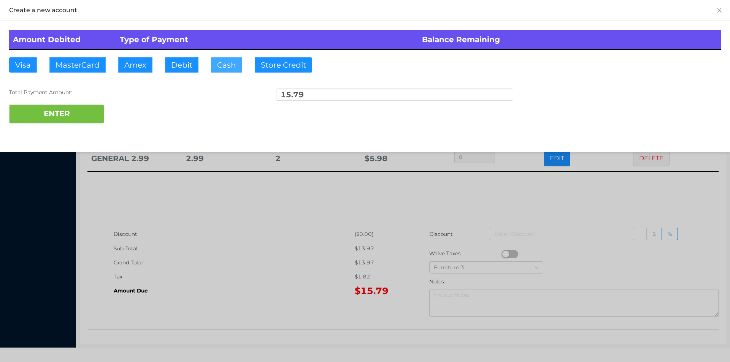
click at [220, 69] on button "Cash" at bounding box center [226, 64] width 31 height 15
click at [70, 119] on button "ENTER" at bounding box center [56, 114] width 95 height 19
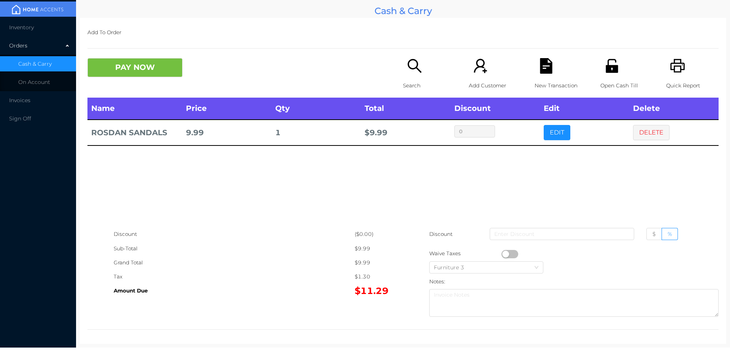
click at [407, 74] on icon "icon: search" at bounding box center [415, 66] width 16 height 16
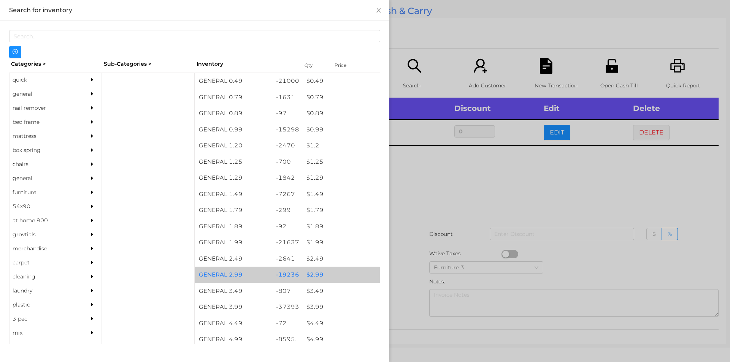
click at [309, 276] on div "$ 2.99" at bounding box center [340, 275] width 77 height 16
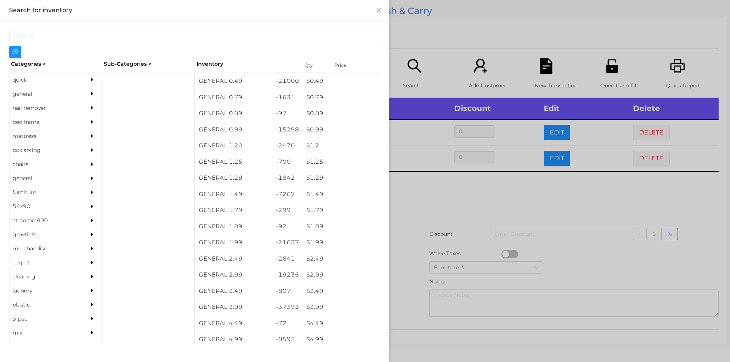
click at [411, 276] on div at bounding box center [365, 181] width 730 height 362
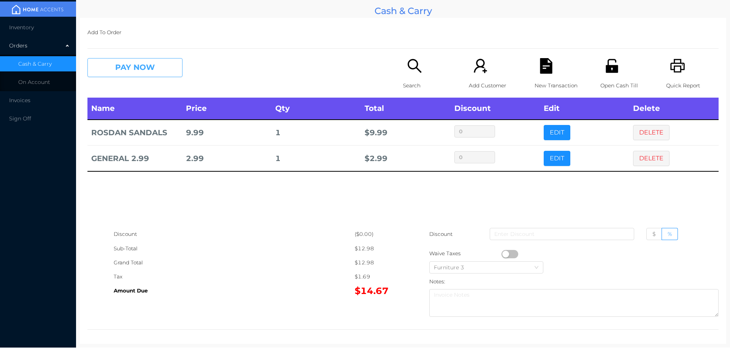
click at [144, 67] on button "PAY NOW" at bounding box center [134, 67] width 95 height 19
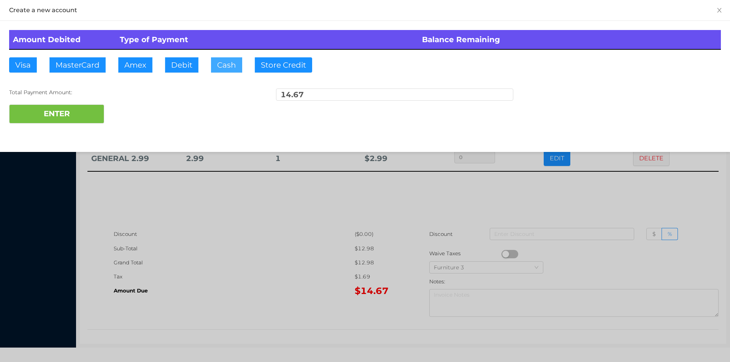
click at [224, 70] on button "Cash" at bounding box center [226, 64] width 31 height 15
type input "20."
click at [73, 118] on button "ENTER" at bounding box center [56, 114] width 95 height 19
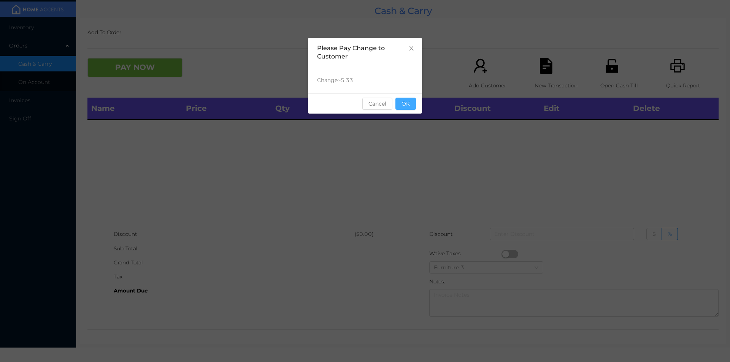
click at [408, 98] on button "OK" at bounding box center [405, 104] width 21 height 12
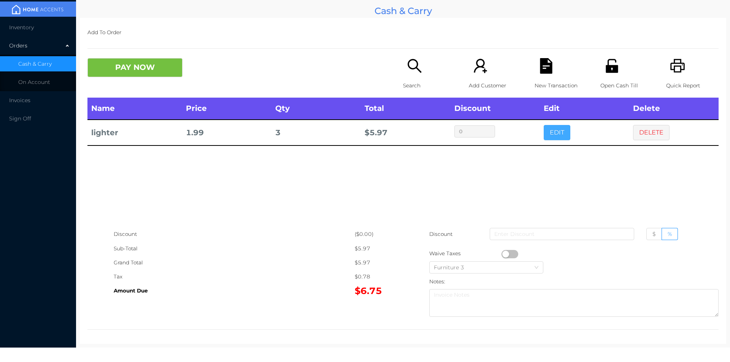
click at [558, 140] on button "EDIT" at bounding box center [556, 132] width 27 height 15
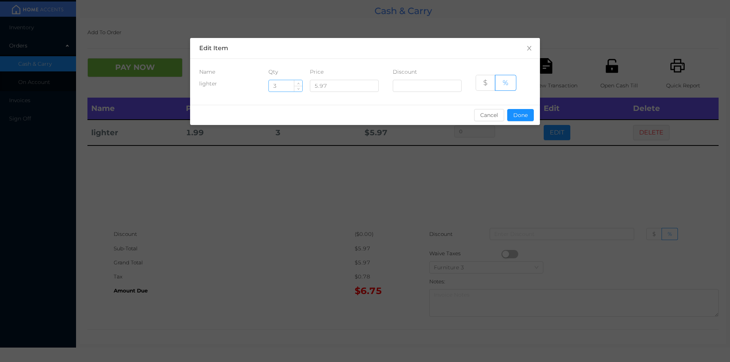
click at [287, 86] on input "3" at bounding box center [285, 85] width 33 height 11
type input "2"
click at [518, 119] on button "Done" at bounding box center [520, 115] width 27 height 12
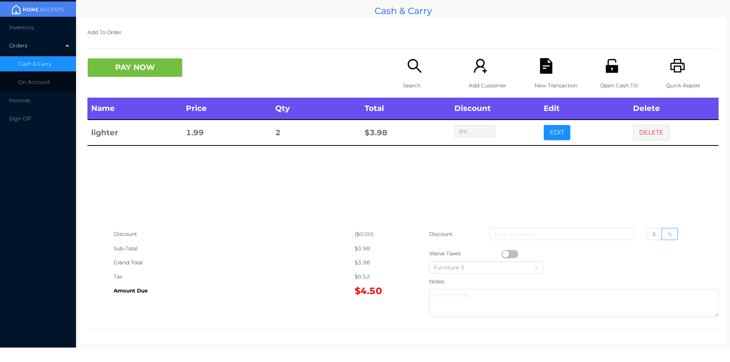
click at [527, 189] on div "sentinelStart Edit Item Name Qty Price Discount lighter 2 5.97 $ % Cancel Done …" at bounding box center [365, 181] width 730 height 362
click at [409, 76] on div "Search" at bounding box center [429, 78] width 52 height 40
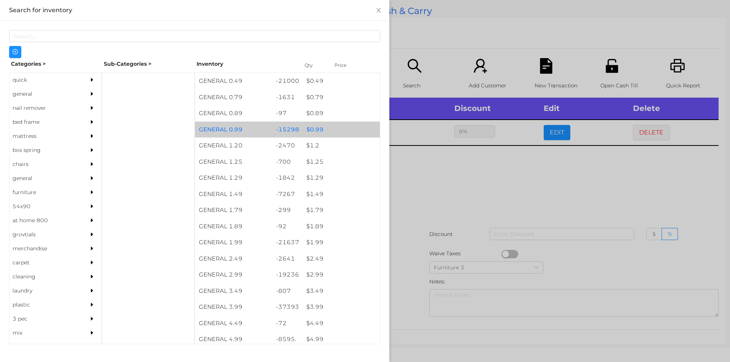
click at [314, 133] on div "$ 0.99" at bounding box center [340, 130] width 77 height 16
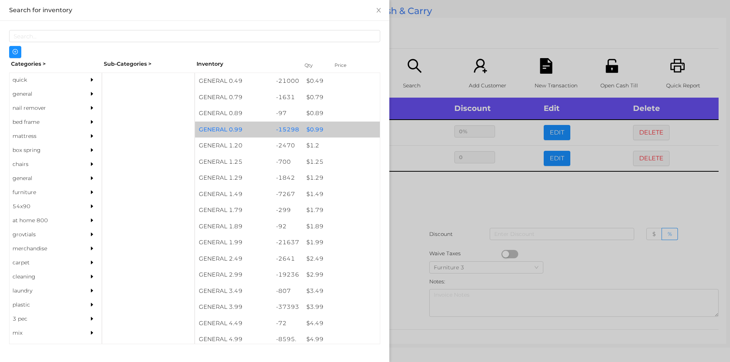
click at [420, 216] on div at bounding box center [365, 181] width 730 height 362
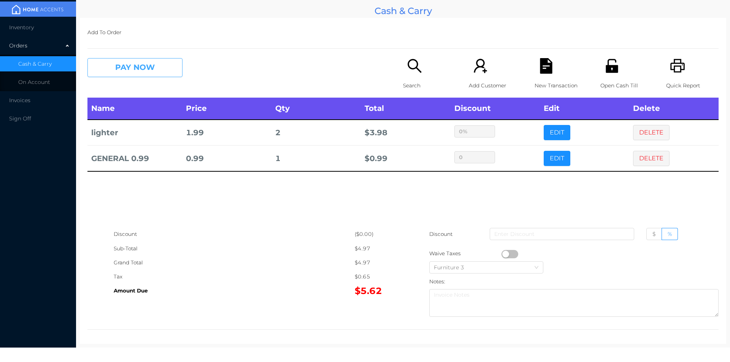
click at [115, 72] on button "PAY NOW" at bounding box center [134, 67] width 95 height 19
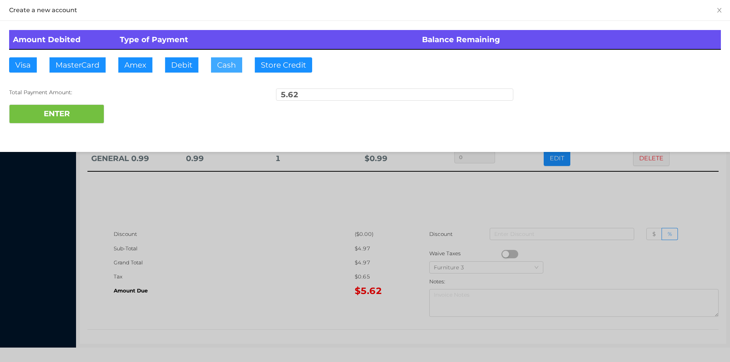
click at [223, 70] on button "Cash" at bounding box center [226, 64] width 31 height 15
click at [85, 116] on button "ENTER" at bounding box center [56, 114] width 95 height 19
type input "0"
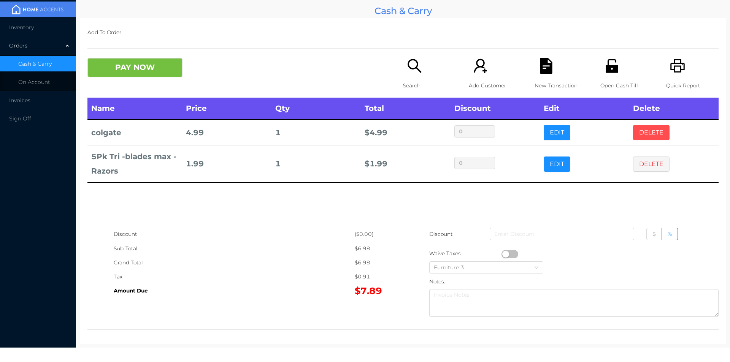
click at [645, 135] on button "DELETE" at bounding box center [651, 132] width 36 height 15
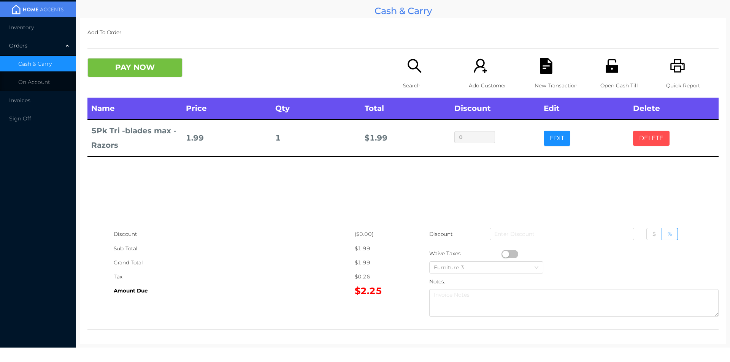
click at [643, 131] on button "DELETE" at bounding box center [651, 138] width 36 height 15
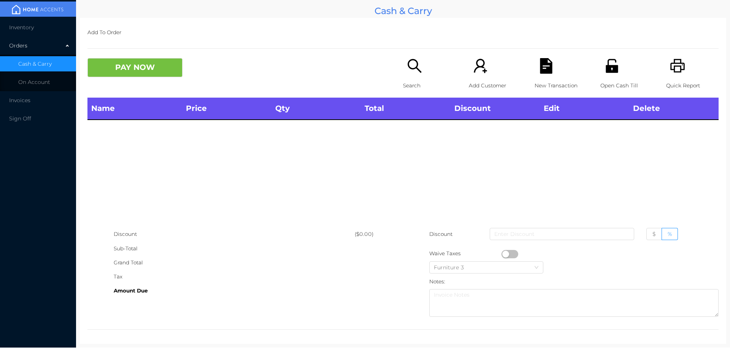
click at [644, 132] on div "Name Price Qty Total Discount Edit Delete" at bounding box center [402, 163] width 631 height 130
click at [415, 78] on div "Search" at bounding box center [429, 78] width 52 height 40
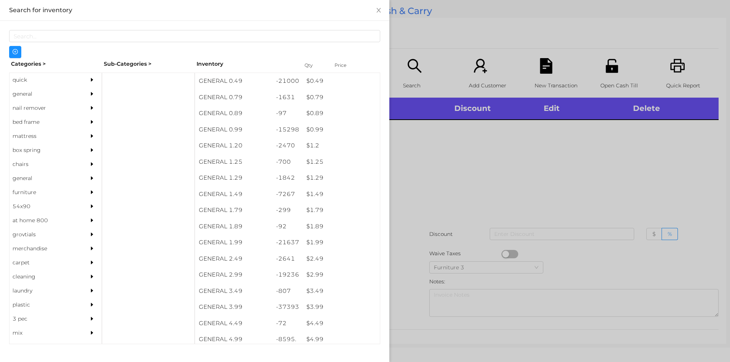
click at [30, 92] on div "general" at bounding box center [44, 94] width 69 height 14
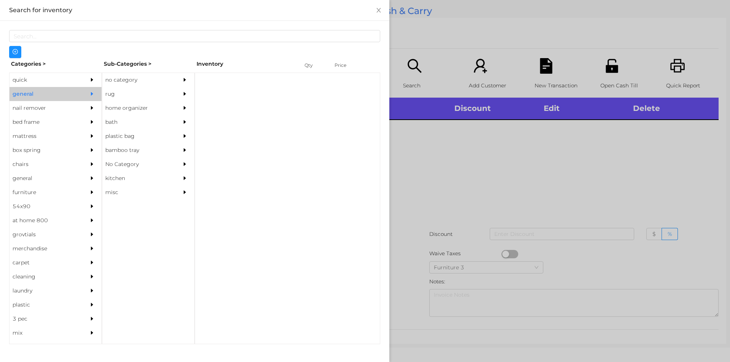
click at [128, 78] on div "no category" at bounding box center [136, 80] width 69 height 14
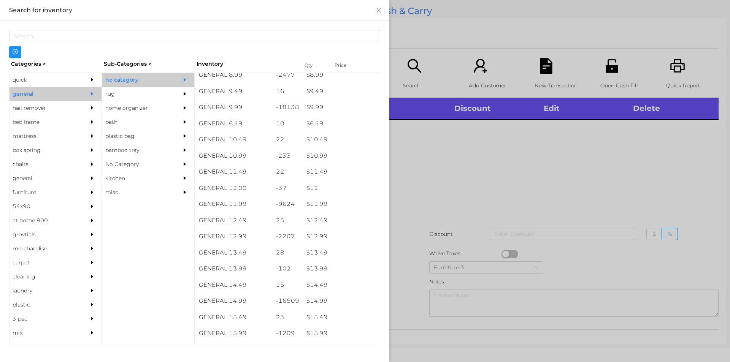
scroll to position [437, 0]
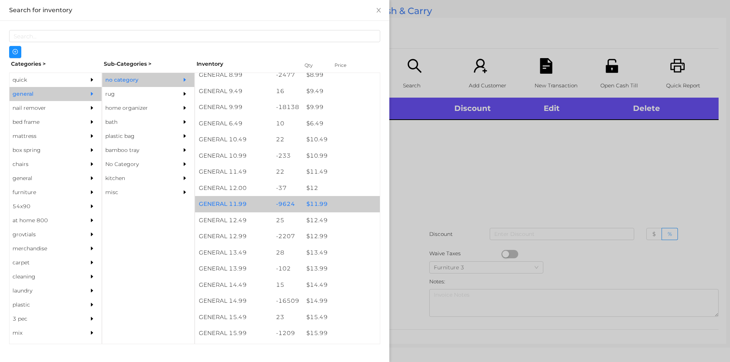
click at [313, 204] on div "$ 11.99" at bounding box center [340, 204] width 77 height 16
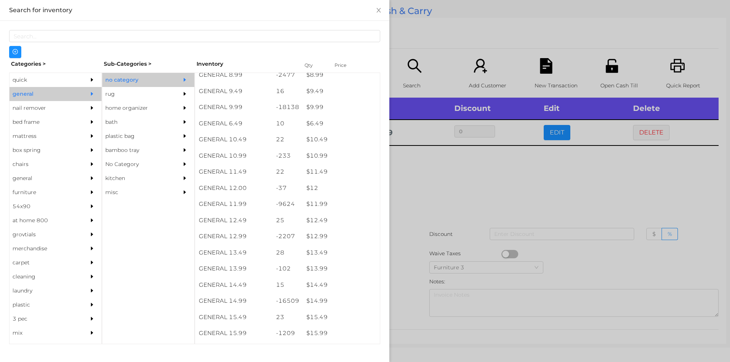
click at [418, 196] on div at bounding box center [365, 181] width 730 height 362
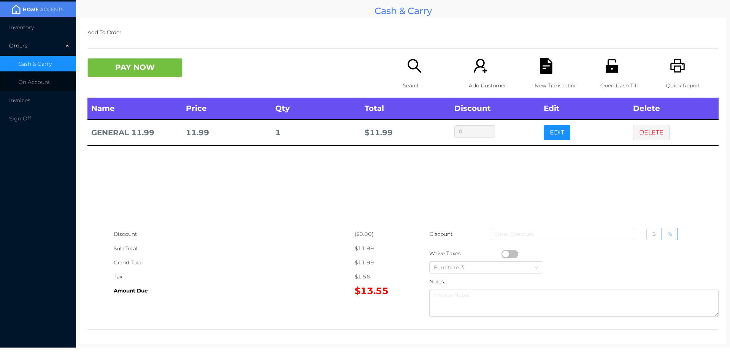
click at [133, 67] on button "PAY NOW" at bounding box center [134, 67] width 95 height 19
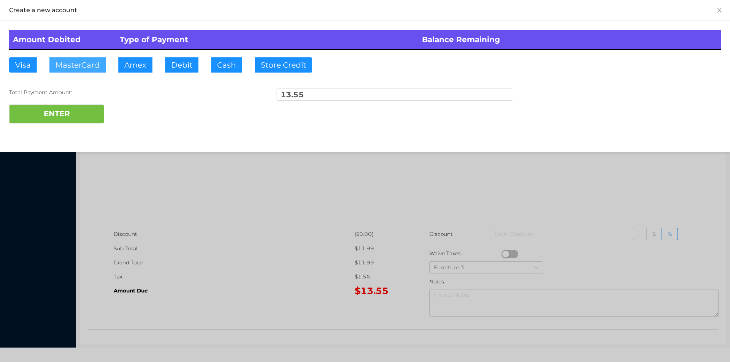
click at [78, 65] on button "MasterCard" at bounding box center [77, 64] width 56 height 15
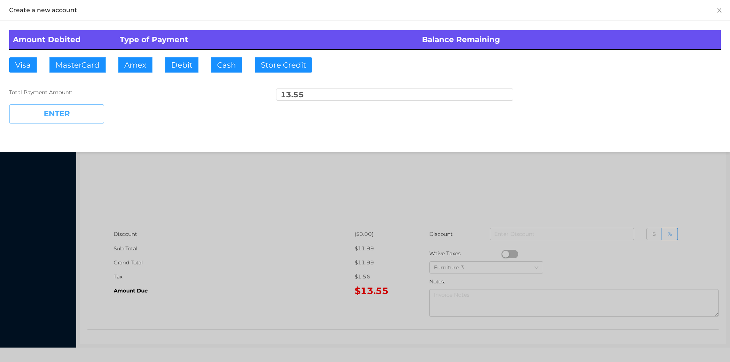
click at [66, 114] on button "ENTER" at bounding box center [56, 114] width 95 height 19
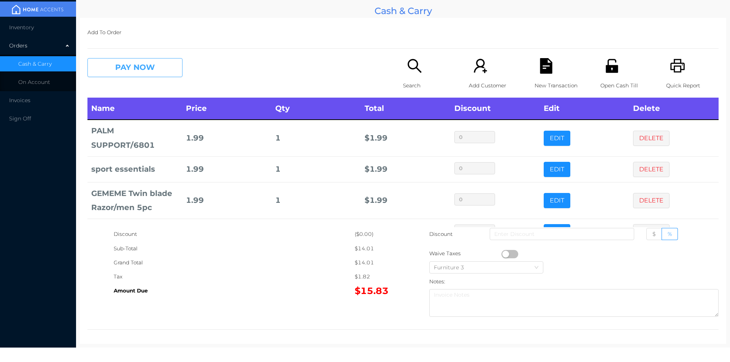
click at [144, 74] on button "PAY NOW" at bounding box center [134, 67] width 95 height 19
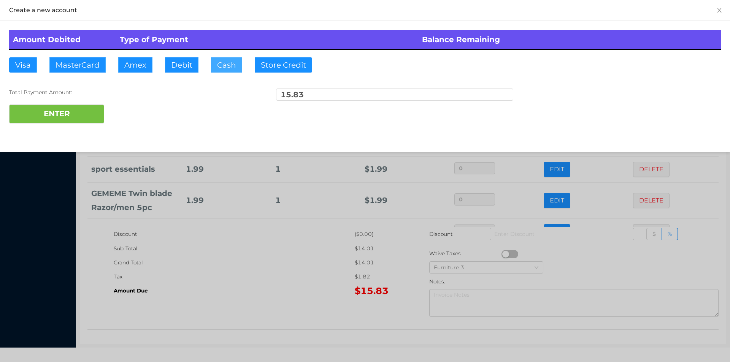
click at [223, 64] on button "Cash" at bounding box center [226, 64] width 31 height 15
type input "20."
click at [62, 122] on button "ENTER" at bounding box center [56, 114] width 95 height 19
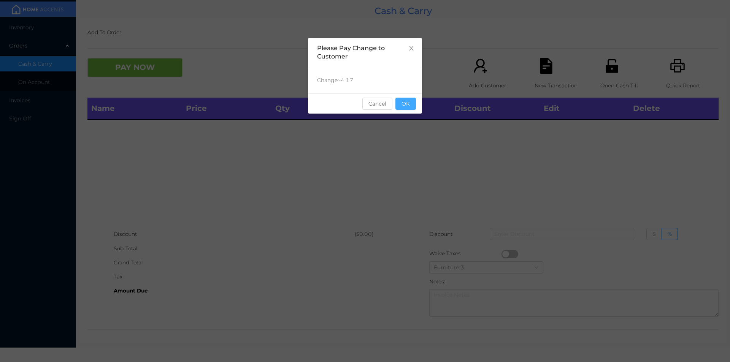
click at [407, 98] on button "OK" at bounding box center [405, 104] width 21 height 12
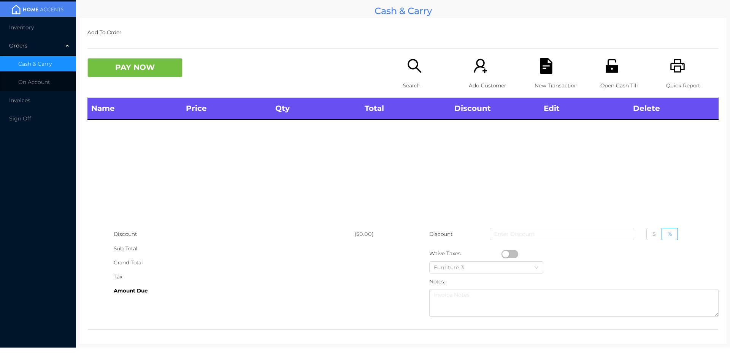
click at [405, 146] on div "Name Price Qty Total Discount Edit Delete" at bounding box center [402, 163] width 631 height 130
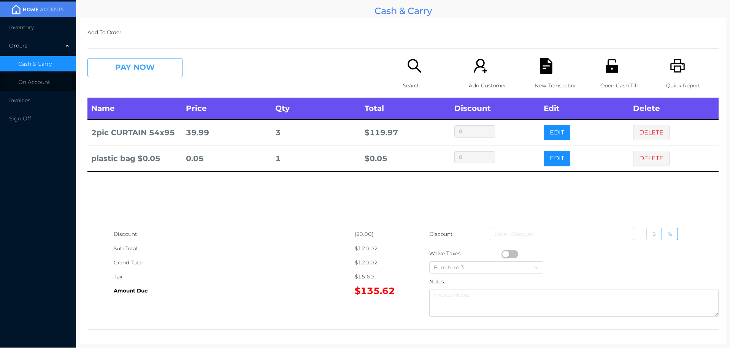
click at [118, 74] on button "PAY NOW" at bounding box center [134, 67] width 95 height 19
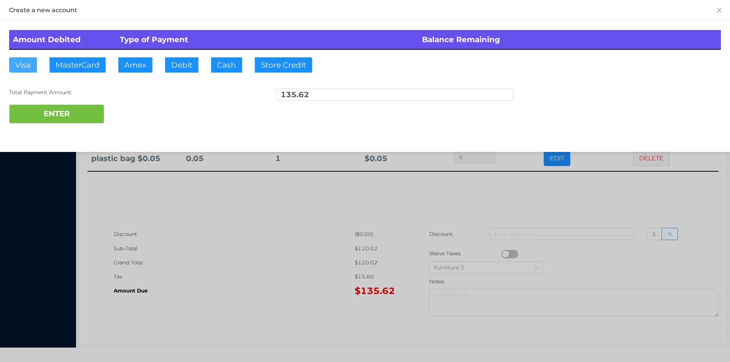
click at [15, 70] on button "Visa" at bounding box center [23, 64] width 28 height 15
click at [48, 121] on button "ENTER" at bounding box center [56, 114] width 95 height 19
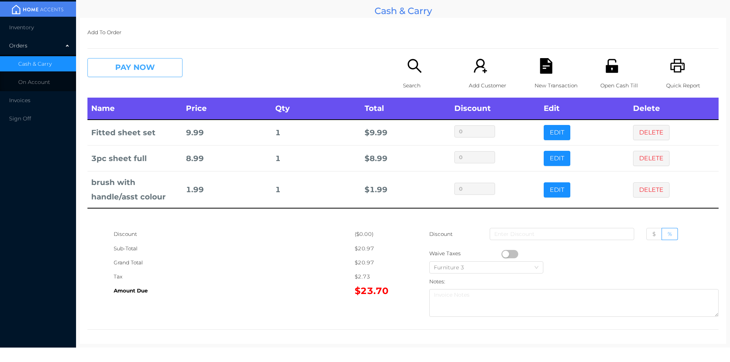
click at [134, 66] on button "PAY NOW" at bounding box center [134, 67] width 95 height 19
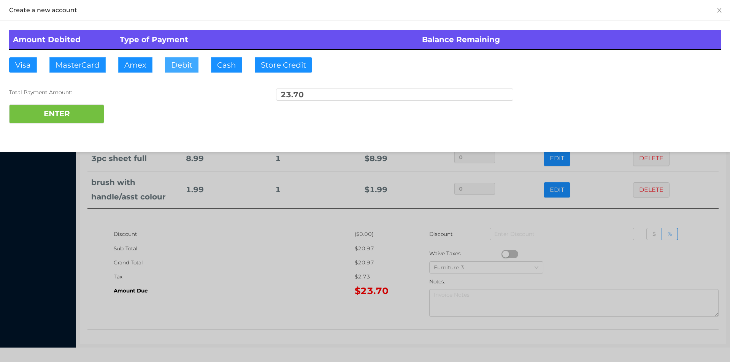
click at [177, 65] on button "Debit" at bounding box center [181, 64] width 33 height 15
type input "40."
click at [76, 119] on button "ENTER" at bounding box center [56, 114] width 95 height 19
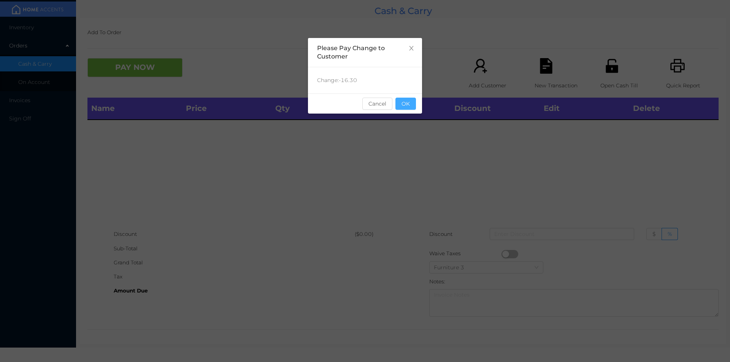
click at [409, 107] on button "OK" at bounding box center [405, 104] width 21 height 12
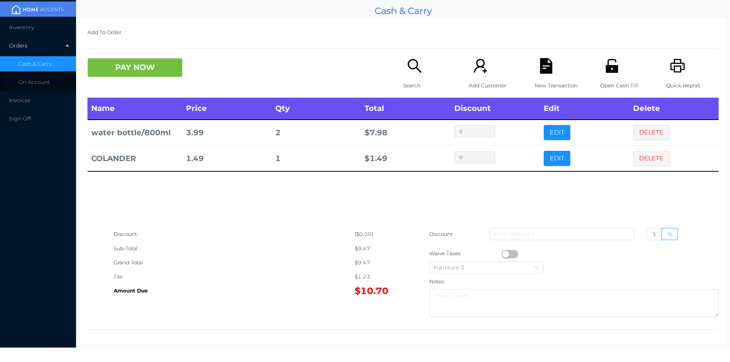
click at [413, 78] on div "Search" at bounding box center [429, 78] width 52 height 40
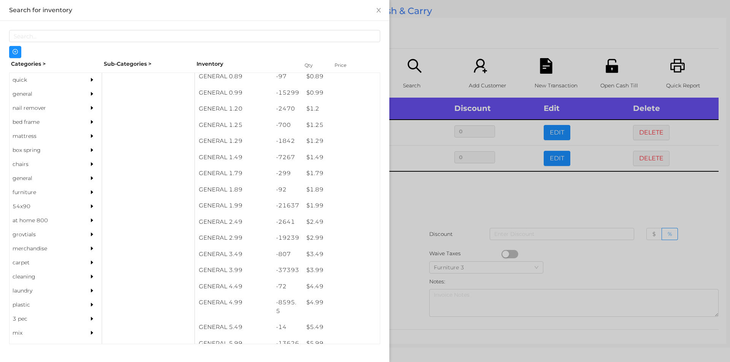
scroll to position [38, 0]
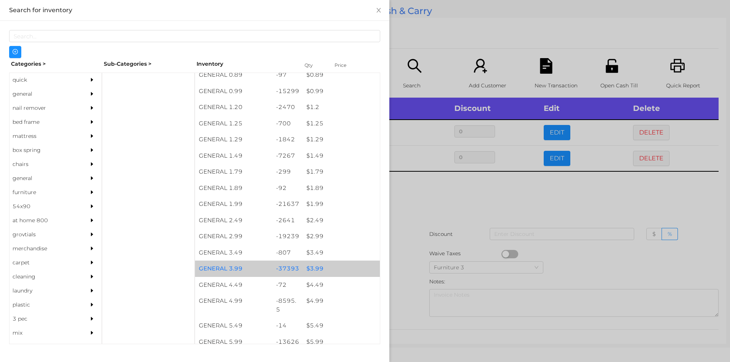
click at [312, 270] on div "$ 3.99" at bounding box center [340, 269] width 77 height 16
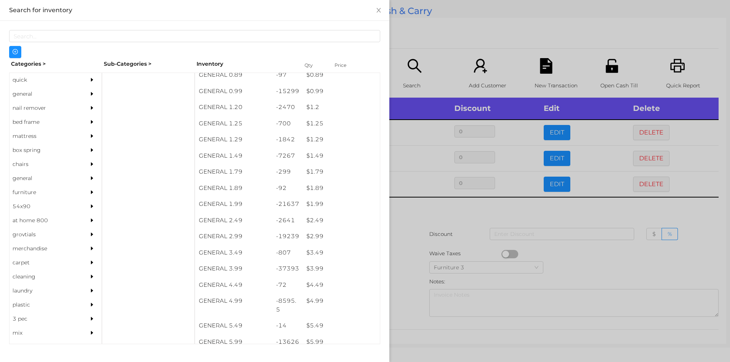
click at [405, 253] on div at bounding box center [365, 181] width 730 height 362
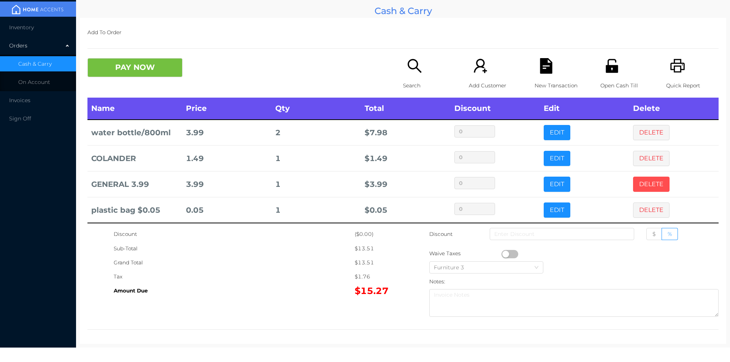
click at [642, 182] on button "DELETE" at bounding box center [651, 184] width 36 height 15
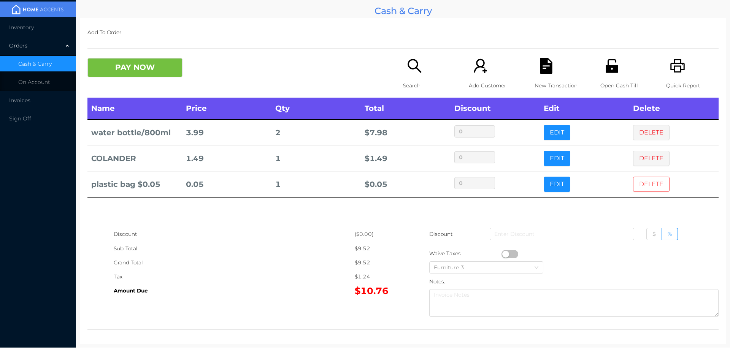
click at [633, 181] on button "DELETE" at bounding box center [651, 184] width 36 height 15
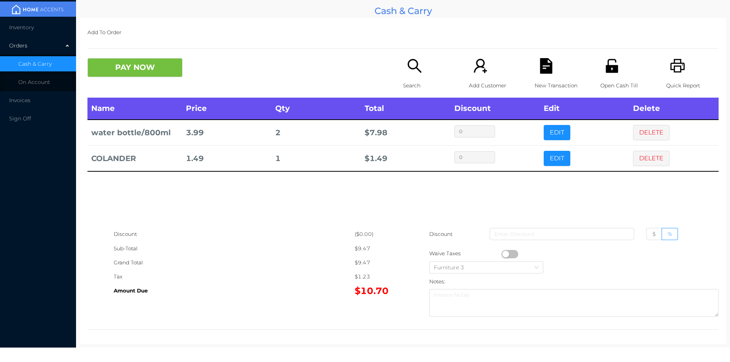
click at [408, 81] on p "Search" at bounding box center [429, 86] width 52 height 14
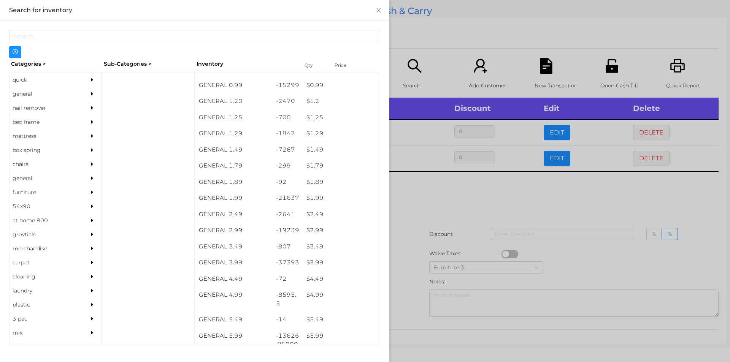
scroll to position [44, 0]
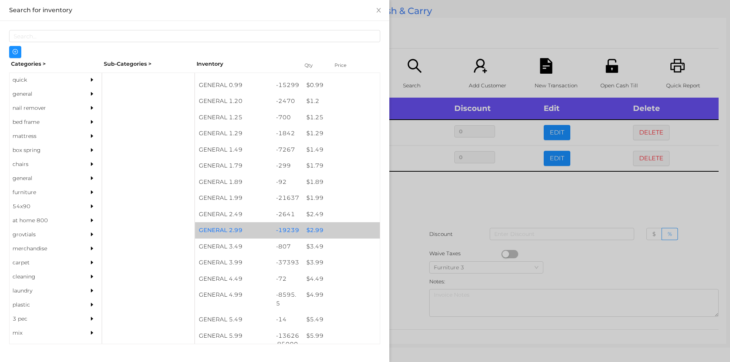
click at [316, 229] on div "$ 2.99" at bounding box center [340, 230] width 77 height 16
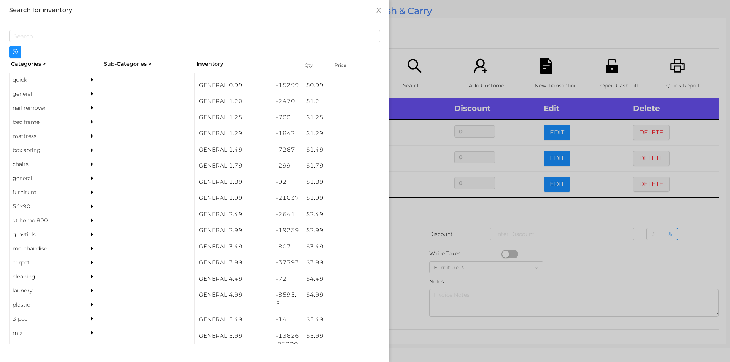
click at [411, 218] on div at bounding box center [365, 181] width 730 height 362
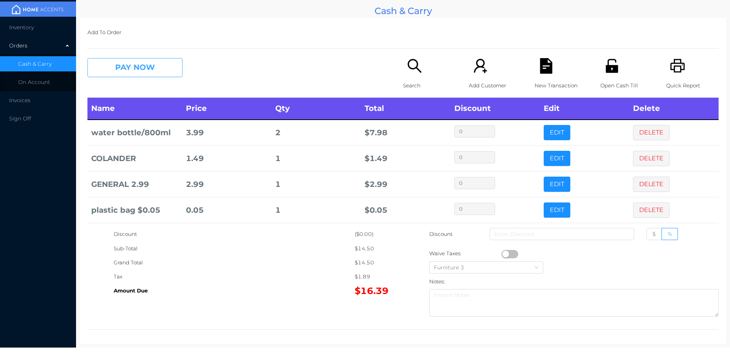
click at [128, 71] on button "PAY NOW" at bounding box center [134, 67] width 95 height 19
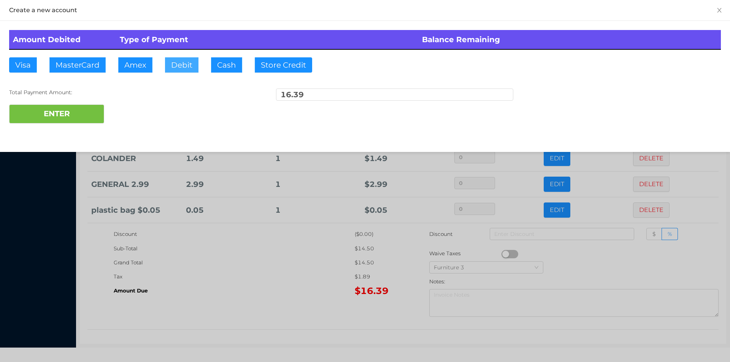
click at [181, 65] on button "Debit" at bounding box center [181, 64] width 33 height 15
type input "20."
click at [73, 107] on button "ENTER" at bounding box center [56, 114] width 95 height 19
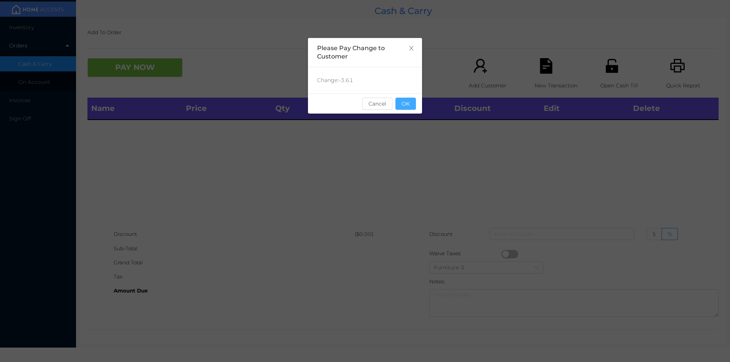
click at [401, 107] on button "OK" at bounding box center [405, 104] width 21 height 12
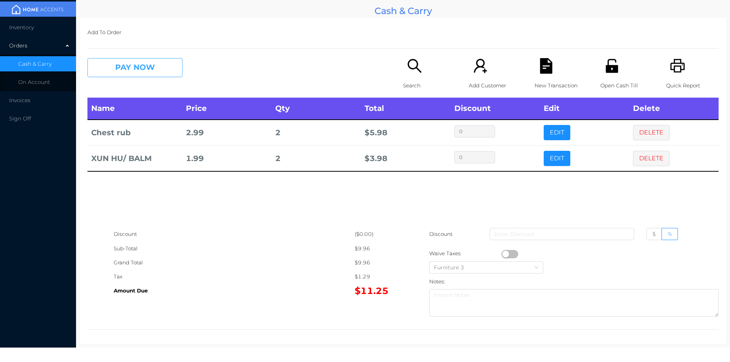
click at [142, 71] on button "PAY NOW" at bounding box center [134, 67] width 95 height 19
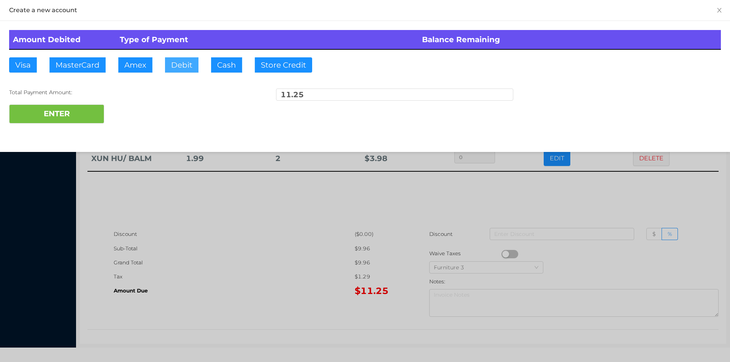
click at [185, 60] on button "Debit" at bounding box center [181, 64] width 33 height 15
type input "20."
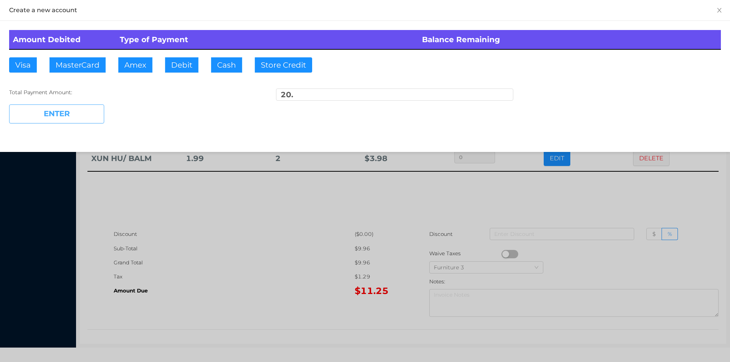
click at [74, 111] on button "ENTER" at bounding box center [56, 114] width 95 height 19
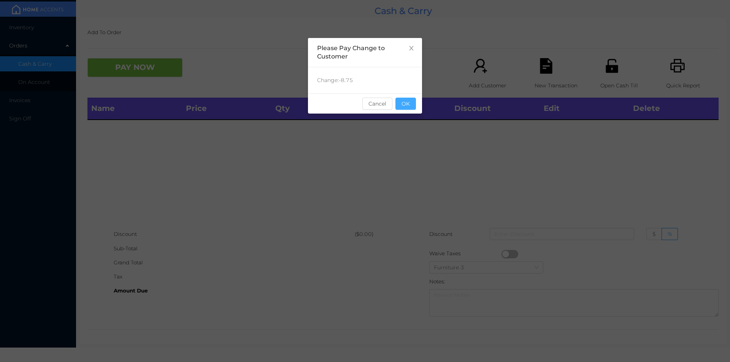
click at [405, 109] on button "OK" at bounding box center [405, 104] width 21 height 12
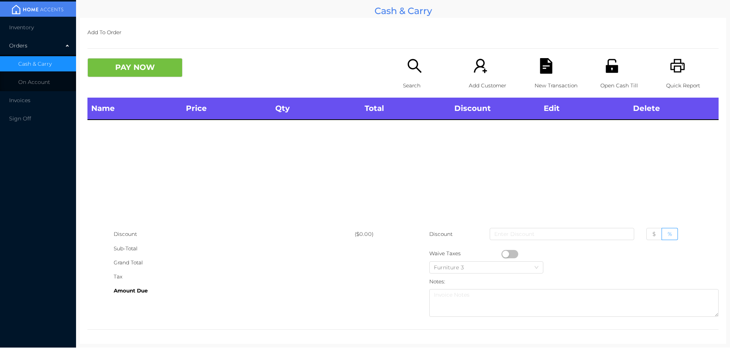
click at [611, 74] on div "Open Cash Till" at bounding box center [626, 78] width 52 height 40
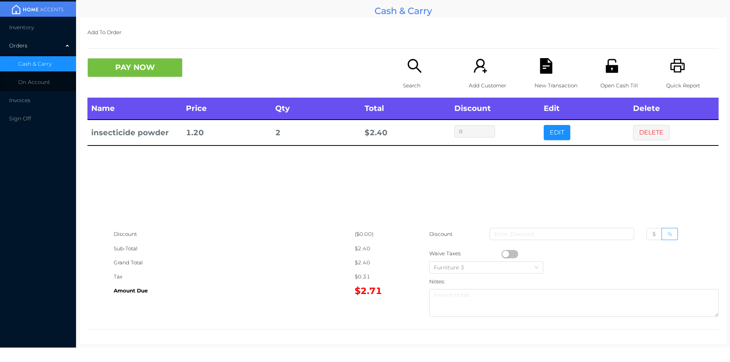
click at [134, 66] on button "PAY NOW" at bounding box center [134, 67] width 95 height 19
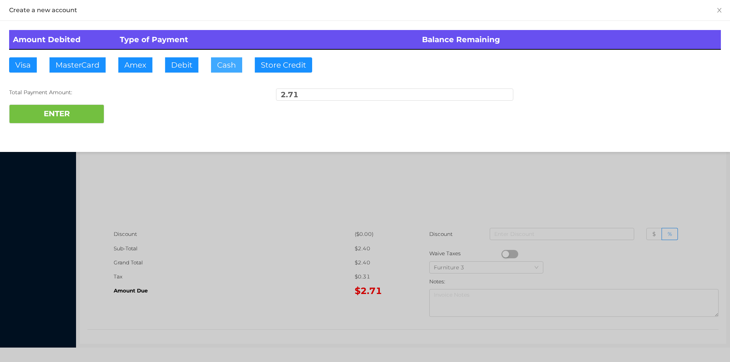
click at [224, 70] on button "Cash" at bounding box center [226, 64] width 31 height 15
click at [64, 108] on button "ENTER" at bounding box center [56, 114] width 95 height 19
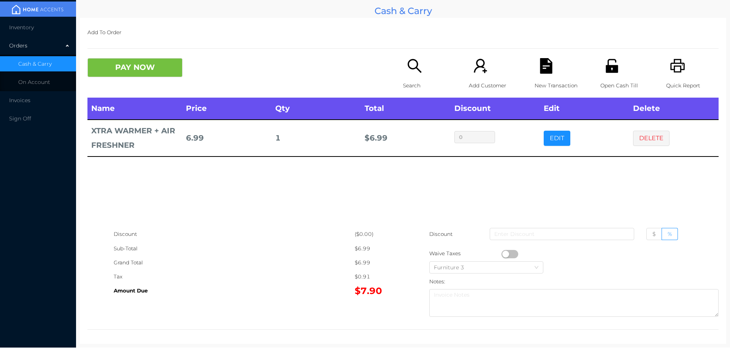
click at [611, 75] on div "Open Cash Till" at bounding box center [626, 78] width 52 height 40
click at [648, 143] on button "DELETE" at bounding box center [651, 138] width 36 height 15
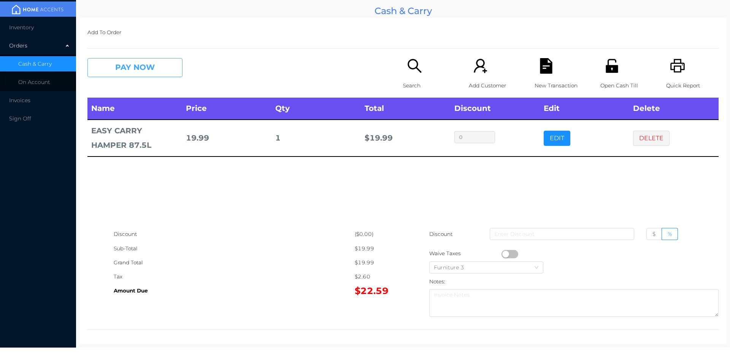
click at [145, 75] on button "PAY NOW" at bounding box center [134, 67] width 95 height 19
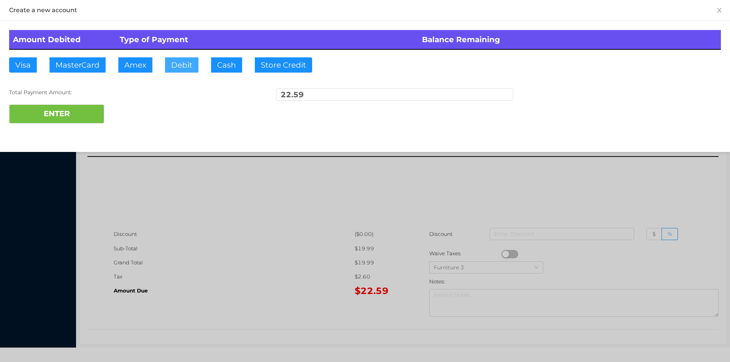
click at [173, 67] on button "Debit" at bounding box center [181, 64] width 33 height 15
click at [269, 212] on div at bounding box center [365, 181] width 730 height 362
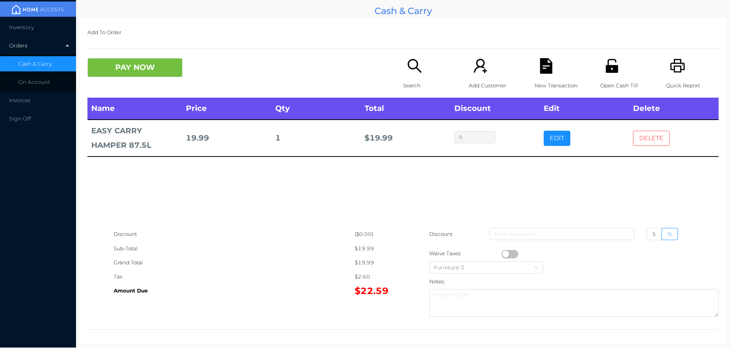
click at [640, 133] on button "DELETE" at bounding box center [651, 138] width 36 height 15
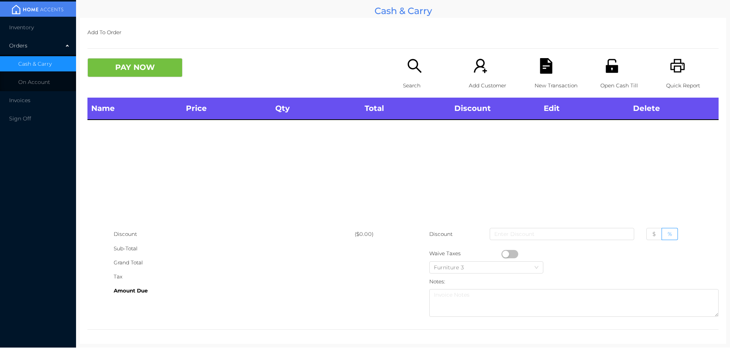
click at [600, 75] on div "Open Cash Till" at bounding box center [626, 78] width 52 height 40
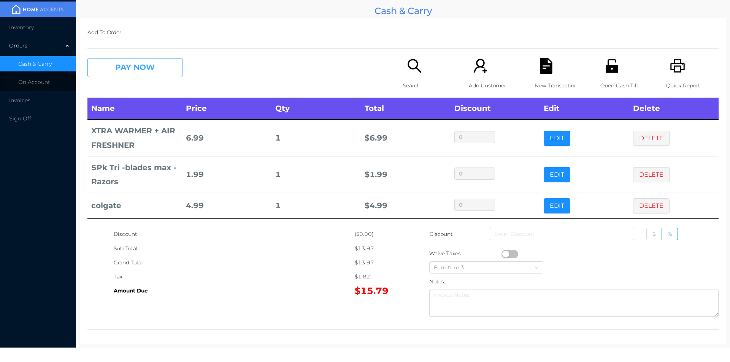
click at [123, 70] on button "PAY NOW" at bounding box center [134, 67] width 95 height 19
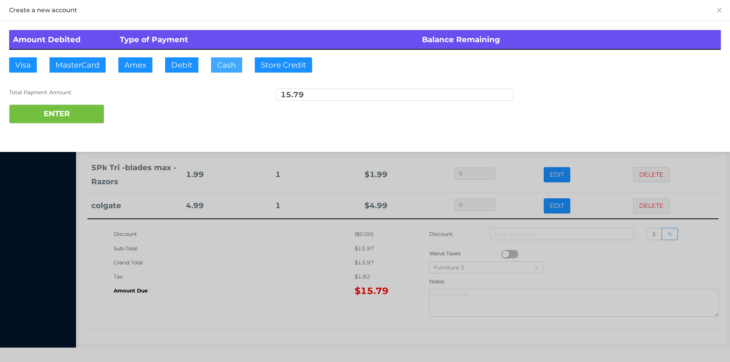
click at [223, 66] on button "Cash" at bounding box center [226, 64] width 31 height 15
type input "20."
click at [87, 113] on button "ENTER" at bounding box center [56, 114] width 95 height 19
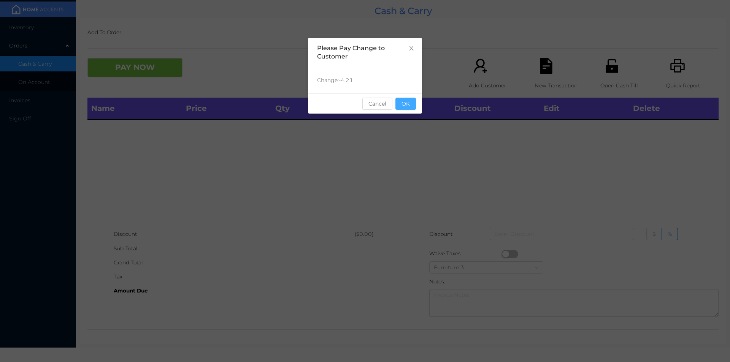
click at [405, 109] on button "OK" at bounding box center [405, 104] width 21 height 12
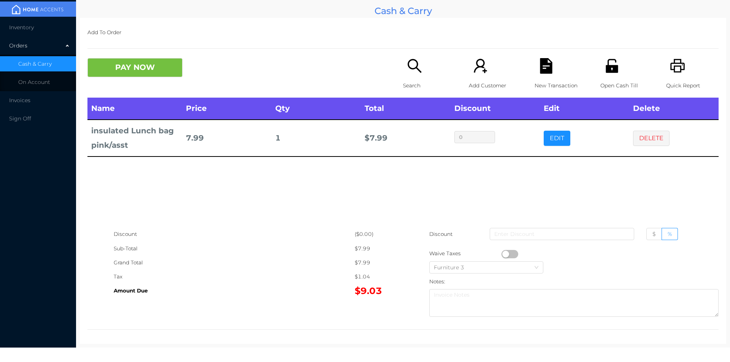
click at [412, 75] on div "Search" at bounding box center [429, 78] width 52 height 40
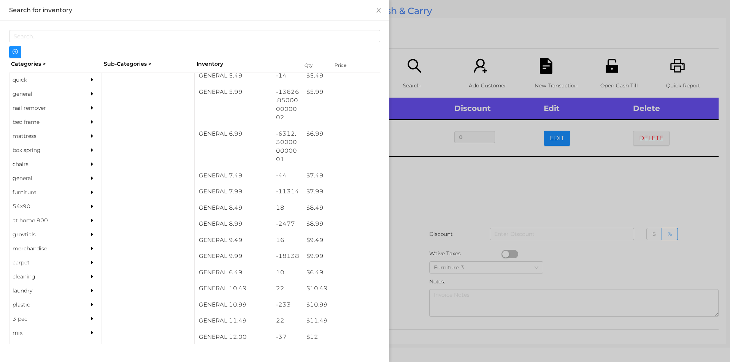
scroll to position [301, 0]
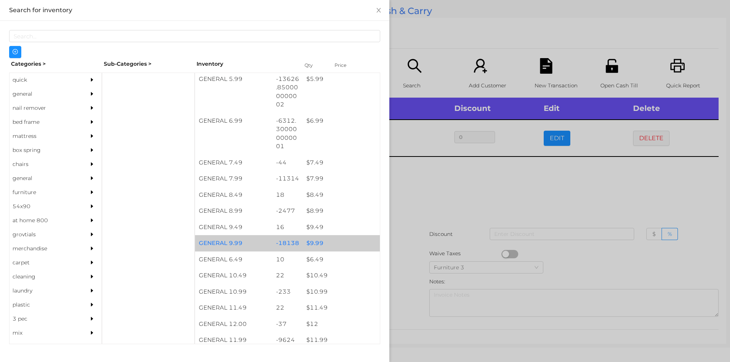
click at [314, 243] on div "$ 9.99" at bounding box center [340, 243] width 77 height 16
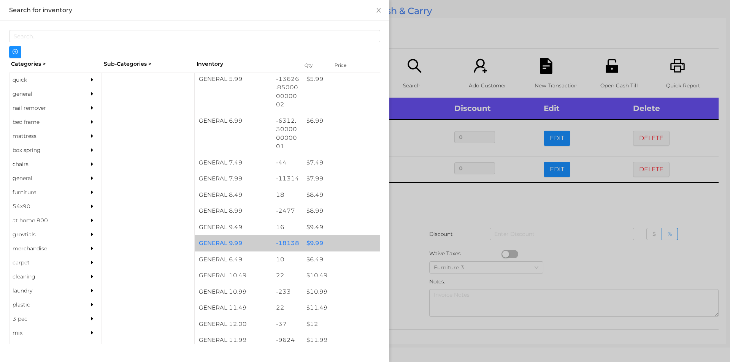
click at [312, 241] on div "$ 9.99" at bounding box center [340, 243] width 77 height 16
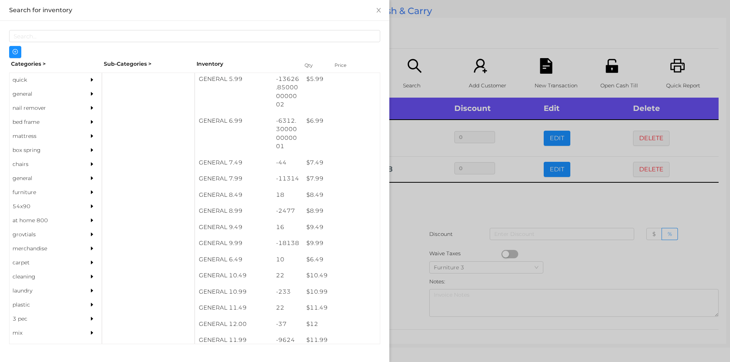
click at [567, 209] on div at bounding box center [365, 181] width 730 height 362
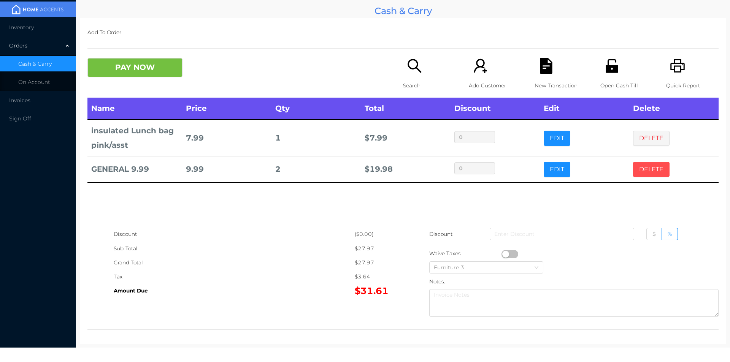
click at [637, 162] on button "DELETE" at bounding box center [651, 169] width 36 height 15
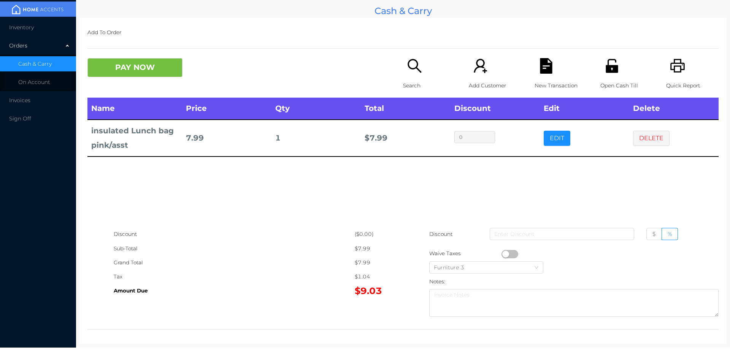
click at [420, 74] on div "Search" at bounding box center [429, 78] width 52 height 40
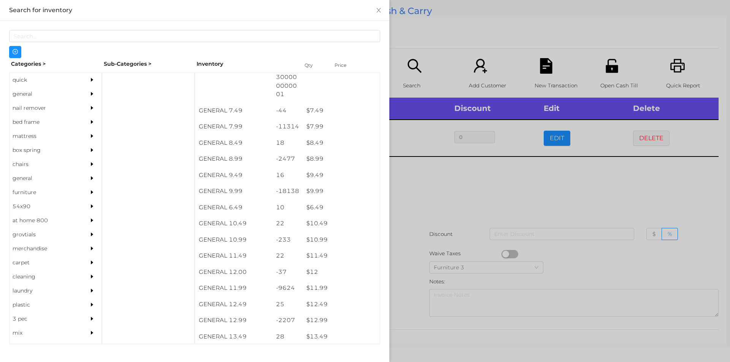
scroll to position [353, 0]
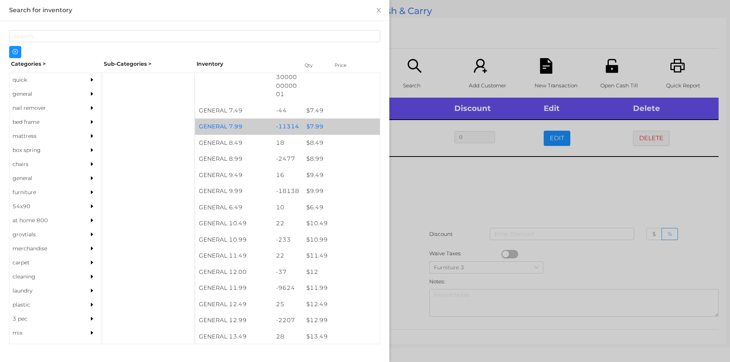
click at [310, 123] on div "$ 7.99" at bounding box center [340, 127] width 77 height 16
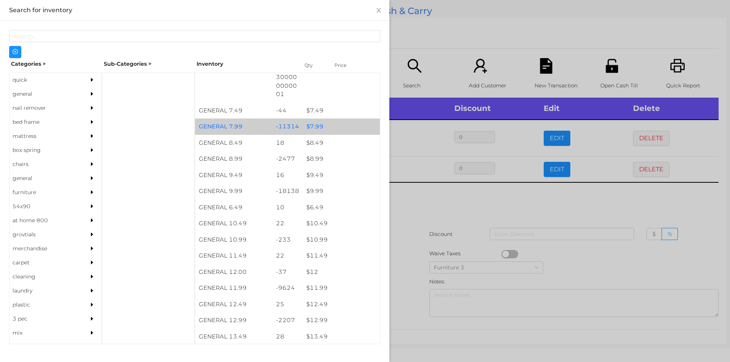
click at [319, 124] on div "$ 7.99" at bounding box center [340, 127] width 77 height 16
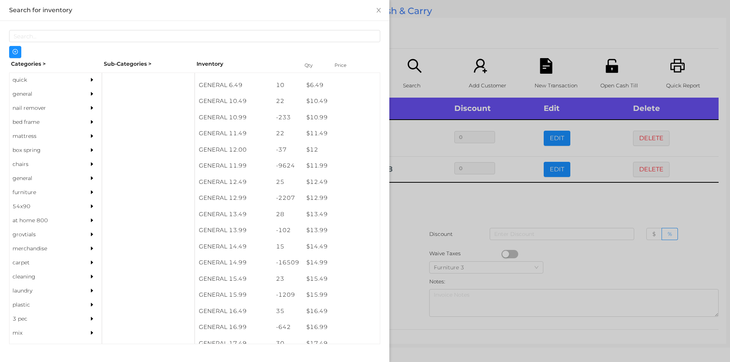
scroll to position [476, 0]
click at [28, 96] on div "general" at bounding box center [44, 94] width 69 height 14
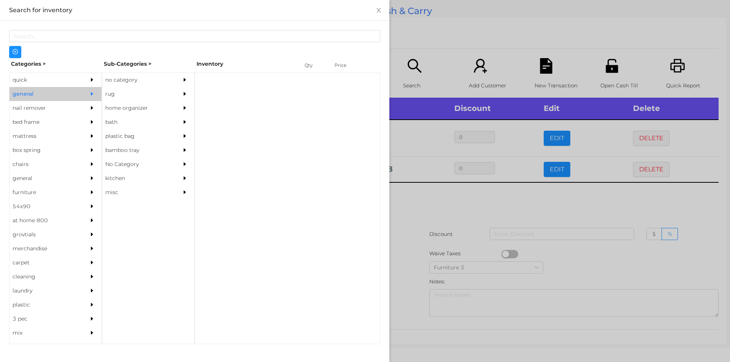
click at [115, 79] on div "no category" at bounding box center [136, 80] width 69 height 14
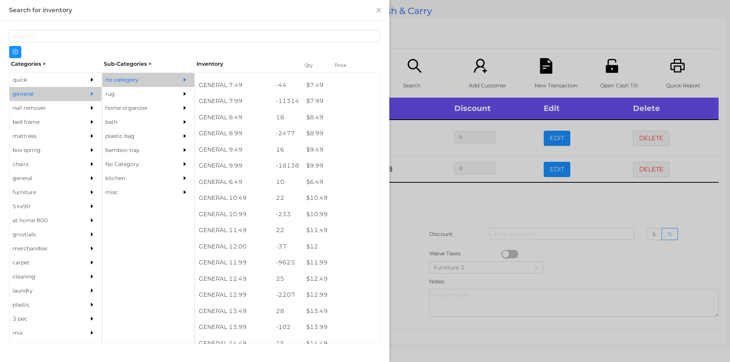
scroll to position [378, 0]
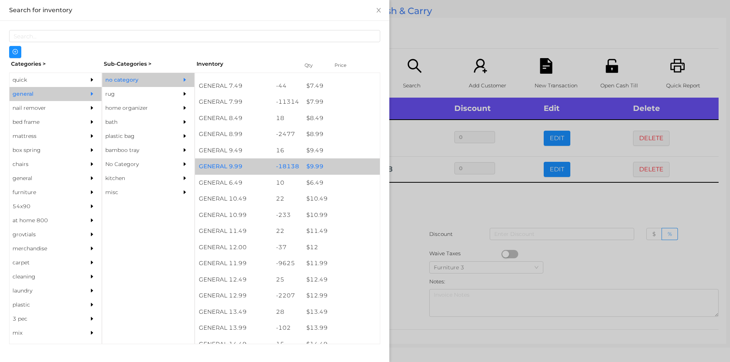
click at [314, 164] on div "$ 9.99" at bounding box center [340, 166] width 77 height 16
click at [317, 165] on div "$ 9.99" at bounding box center [340, 166] width 77 height 16
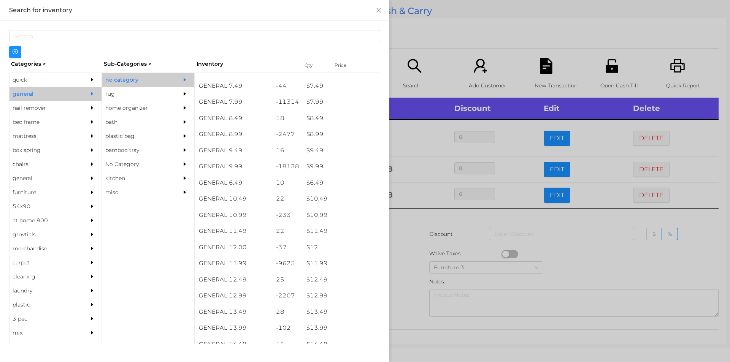
click at [407, 231] on div at bounding box center [365, 181] width 730 height 362
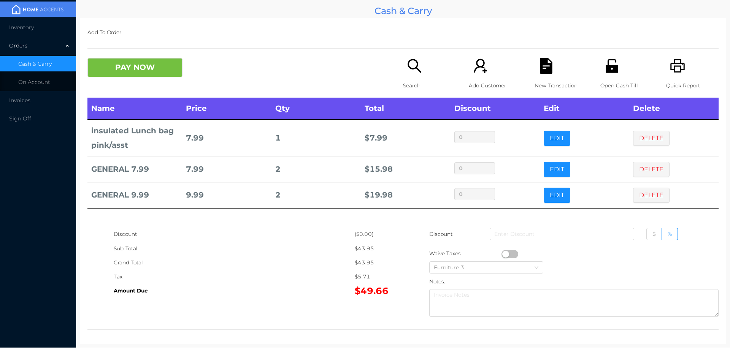
scroll to position [3, 0]
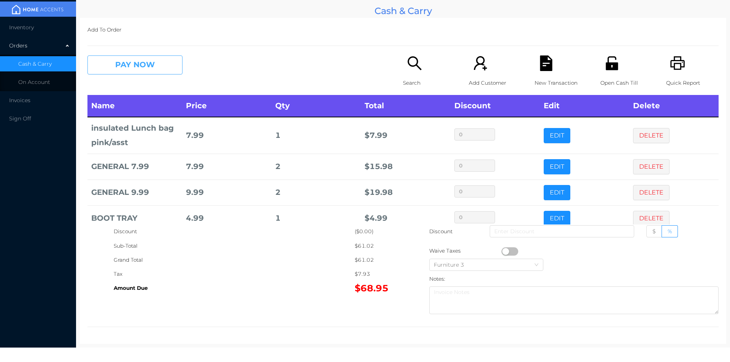
click at [155, 65] on button "PAY NOW" at bounding box center [134, 64] width 95 height 19
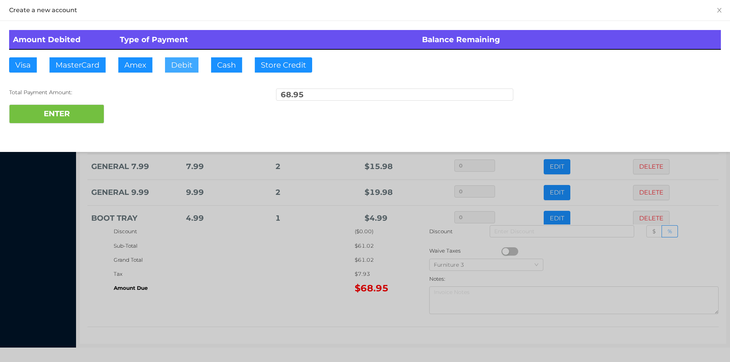
click at [177, 69] on button "Debit" at bounding box center [181, 64] width 33 height 15
click at [81, 119] on button "ENTER" at bounding box center [56, 114] width 95 height 19
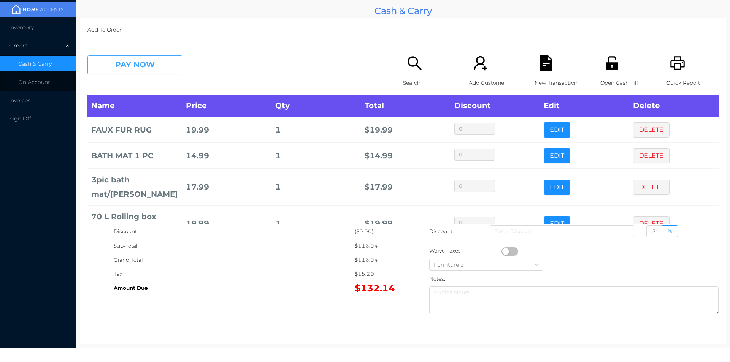
click at [154, 63] on button "PAY NOW" at bounding box center [134, 64] width 95 height 19
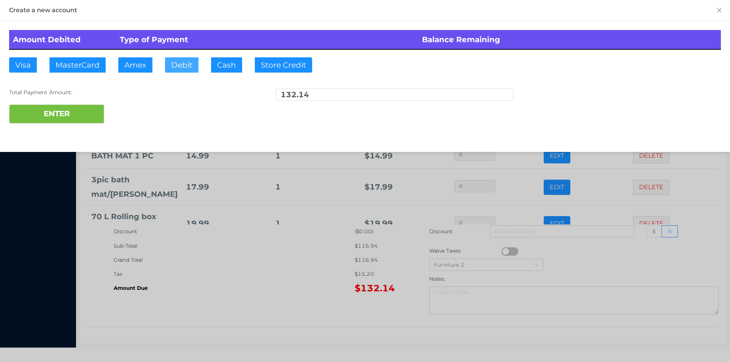
click at [182, 63] on button "Debit" at bounding box center [181, 64] width 33 height 15
click at [84, 119] on button "ENTER" at bounding box center [56, 114] width 95 height 19
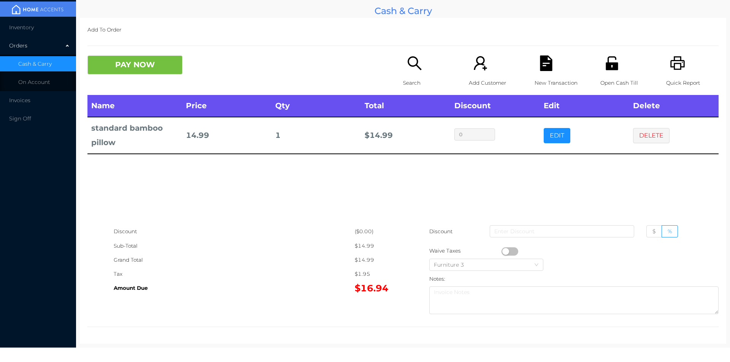
click at [407, 72] on div "Search" at bounding box center [429, 75] width 52 height 40
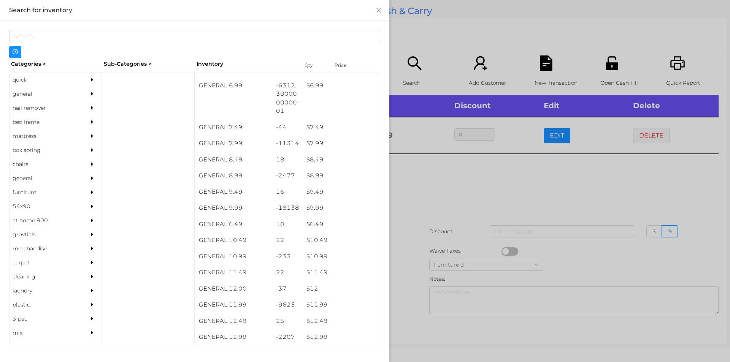
scroll to position [344, 0]
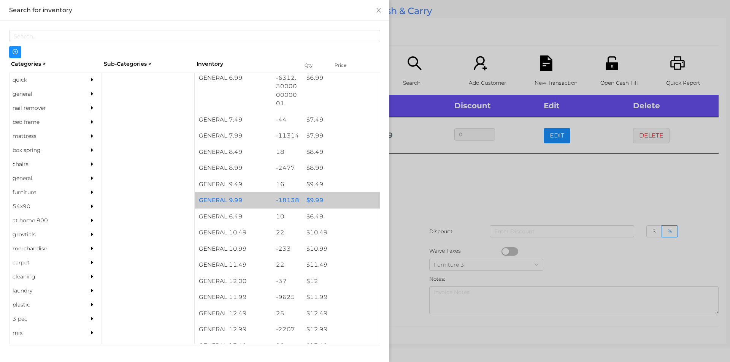
click at [307, 199] on div "$ 9.99" at bounding box center [340, 200] width 77 height 16
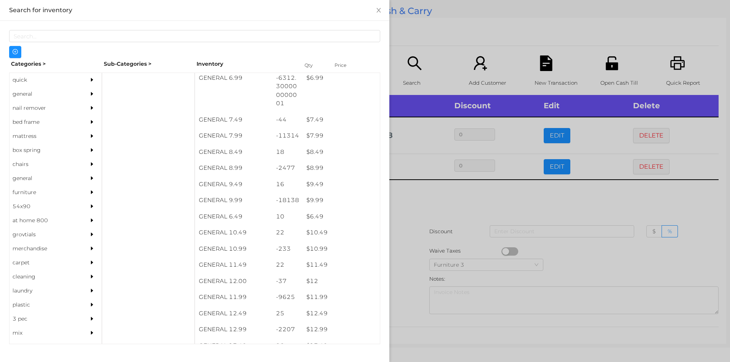
click at [426, 197] on div at bounding box center [365, 181] width 730 height 362
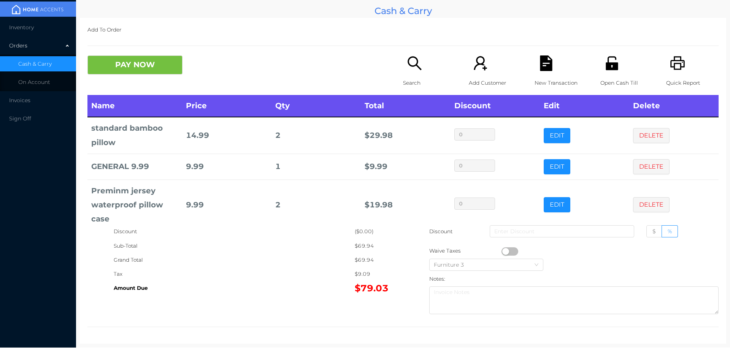
click at [414, 70] on icon "icon: search" at bounding box center [415, 63] width 16 height 16
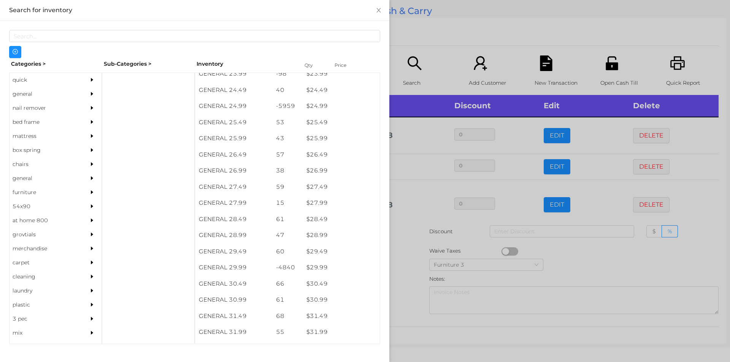
scroll to position [956, 0]
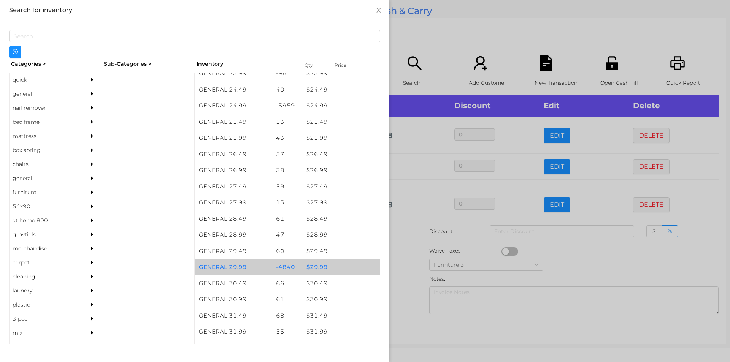
click at [310, 270] on div "$ 29.99" at bounding box center [340, 267] width 77 height 16
click at [314, 264] on div "$ 29.99" at bounding box center [340, 267] width 77 height 16
click at [317, 268] on div "$ 29.99" at bounding box center [340, 267] width 77 height 16
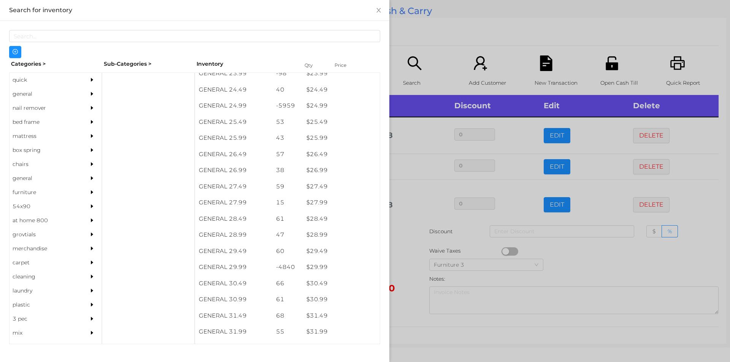
click at [408, 268] on div at bounding box center [365, 181] width 730 height 362
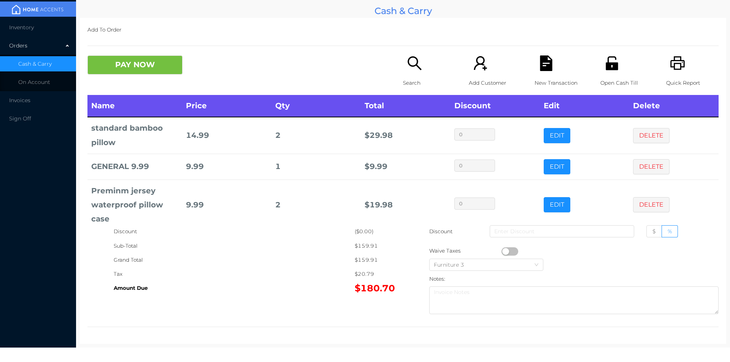
scroll to position [76, 0]
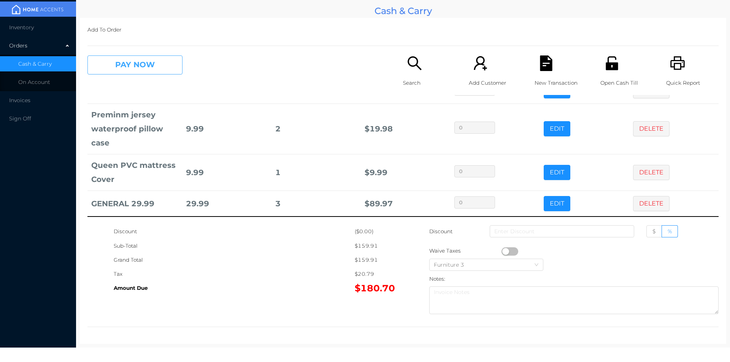
click at [159, 62] on button "PAY NOW" at bounding box center [134, 64] width 95 height 19
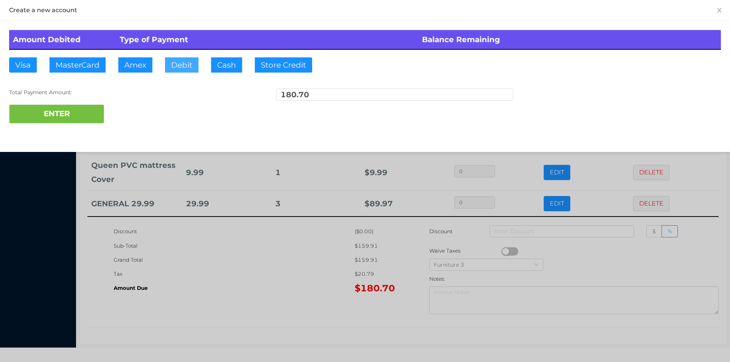
click at [183, 58] on button "Debit" at bounding box center [181, 64] width 33 height 15
click at [82, 115] on button "ENTER" at bounding box center [56, 114] width 95 height 19
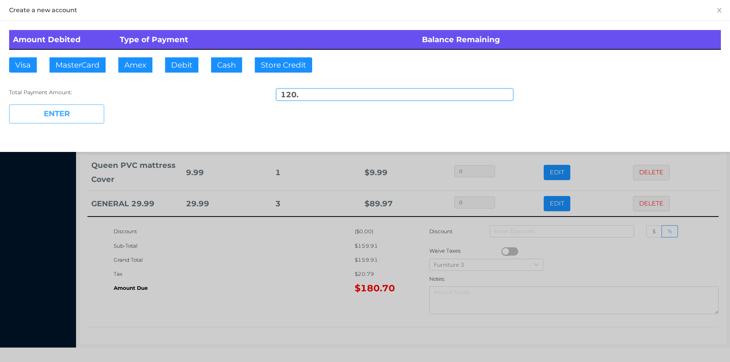
type input "60.70"
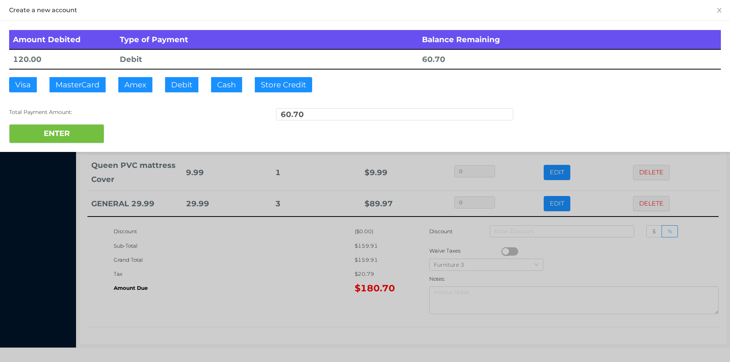
click at [276, 274] on div at bounding box center [365, 181] width 730 height 362
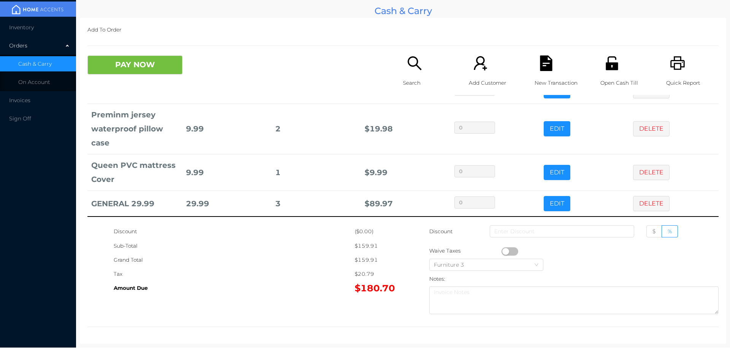
click at [606, 78] on p "Open Cash Till" at bounding box center [626, 83] width 52 height 14
click at [146, 73] on button "PAY NOW" at bounding box center [134, 64] width 95 height 19
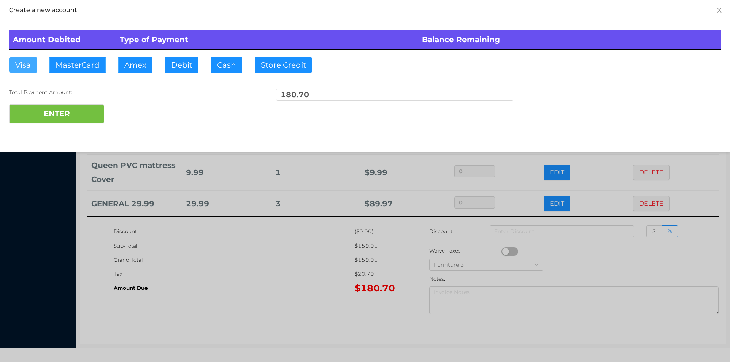
click at [24, 67] on button "Visa" at bounding box center [23, 64] width 28 height 15
click at [65, 115] on button "ENTER" at bounding box center [56, 114] width 95 height 19
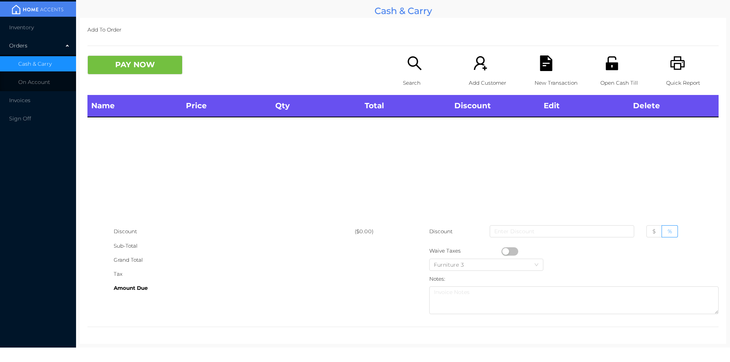
scroll to position [0, 0]
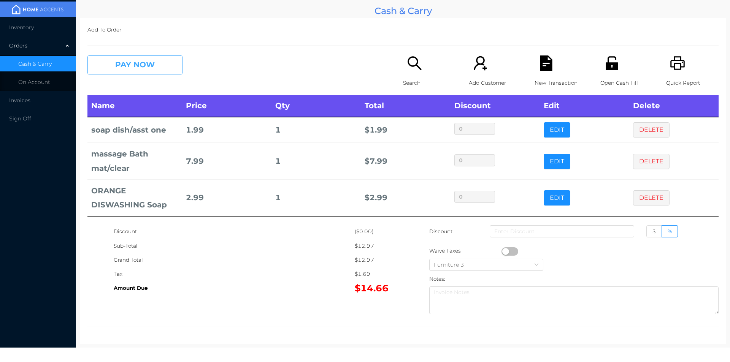
click at [157, 65] on button "PAY NOW" at bounding box center [134, 64] width 95 height 19
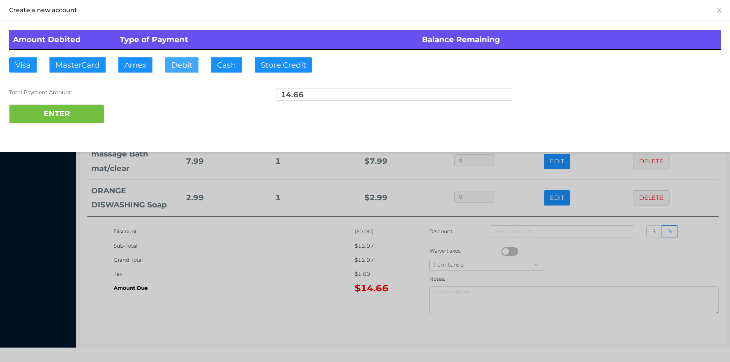
click at [169, 70] on button "Debit" at bounding box center [181, 64] width 33 height 15
click at [85, 110] on button "ENTER" at bounding box center [56, 114] width 95 height 19
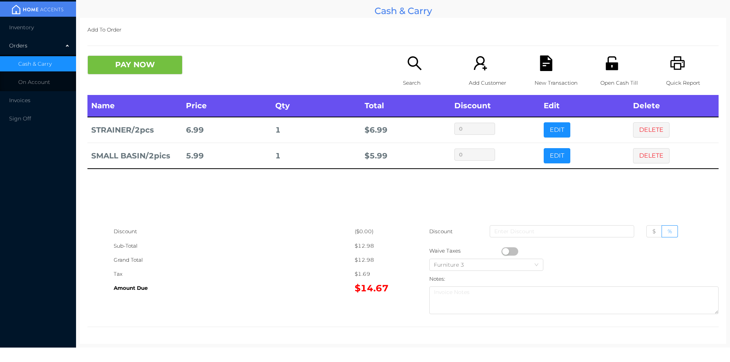
click at [293, 239] on div "Sub-Total" at bounding box center [234, 246] width 241 height 14
click at [540, 68] on icon "icon: file-text" at bounding box center [546, 63] width 12 height 16
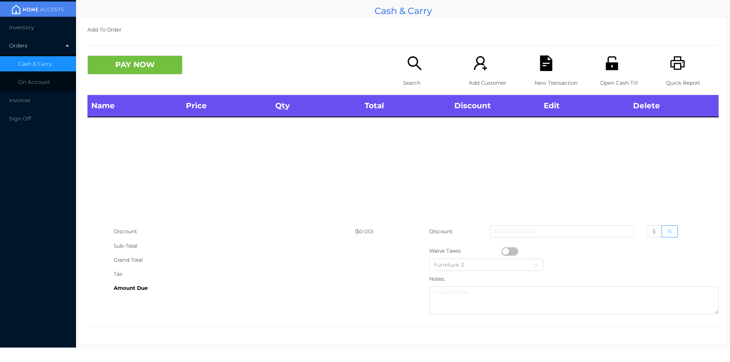
click at [666, 75] on div "Quick Report" at bounding box center [692, 75] width 52 height 40
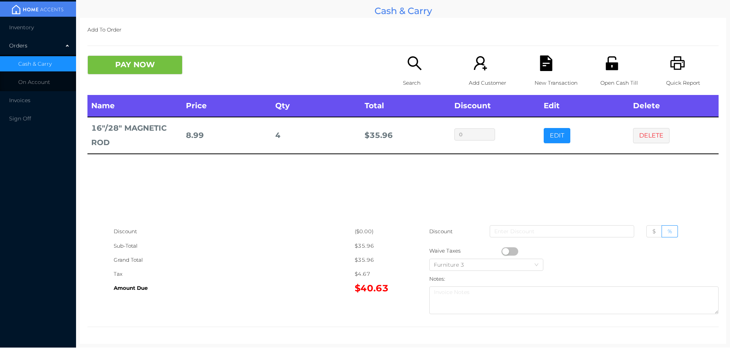
click at [408, 85] on p "Search" at bounding box center [429, 83] width 52 height 14
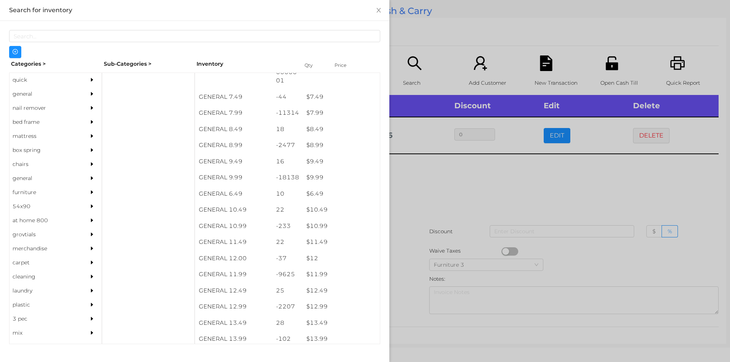
scroll to position [371, 0]
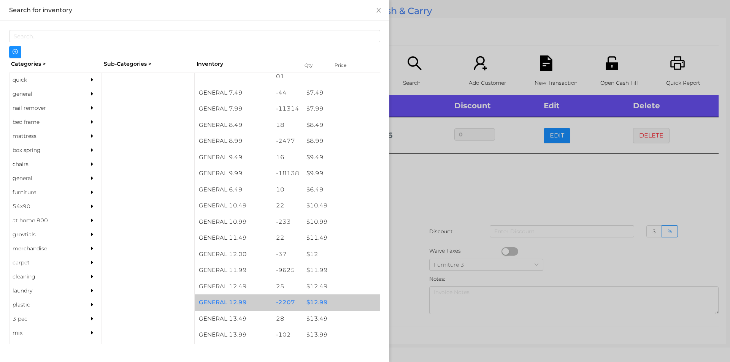
click at [309, 302] on div "$ 12.99" at bounding box center [340, 303] width 77 height 16
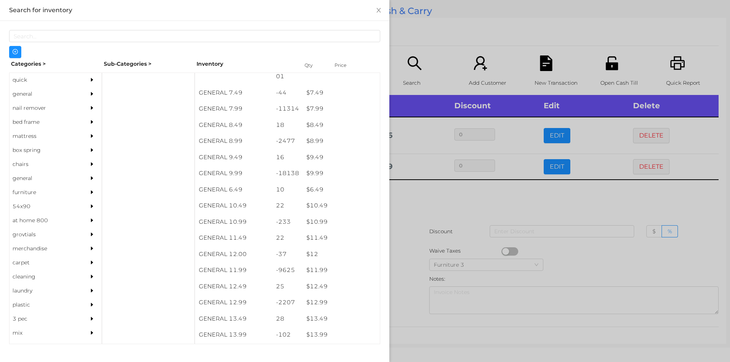
click at [400, 293] on div at bounding box center [365, 181] width 730 height 362
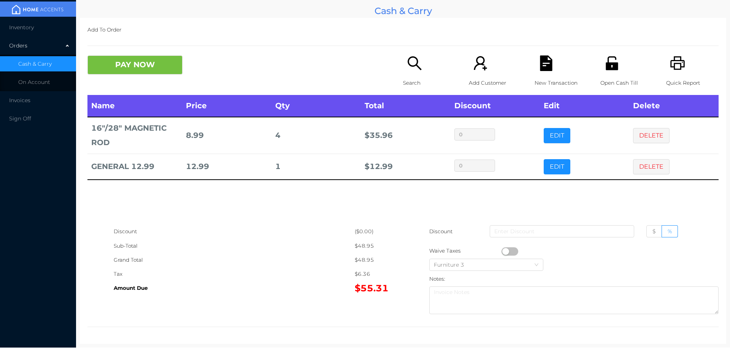
click at [545, 71] on icon "icon: file-text" at bounding box center [546, 63] width 12 height 16
click at [675, 73] on div "Quick Report" at bounding box center [692, 75] width 52 height 40
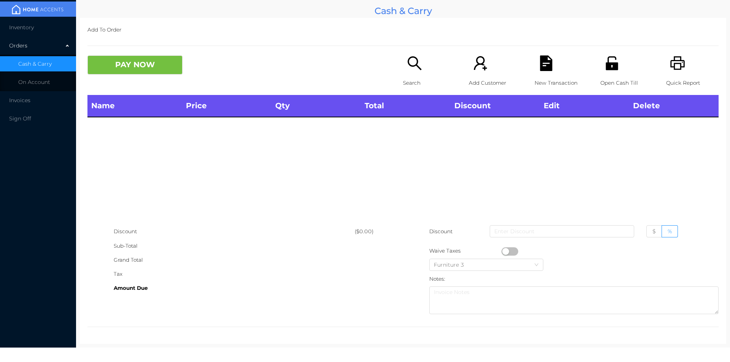
click at [516, 68] on div "Add Customer" at bounding box center [495, 75] width 52 height 40
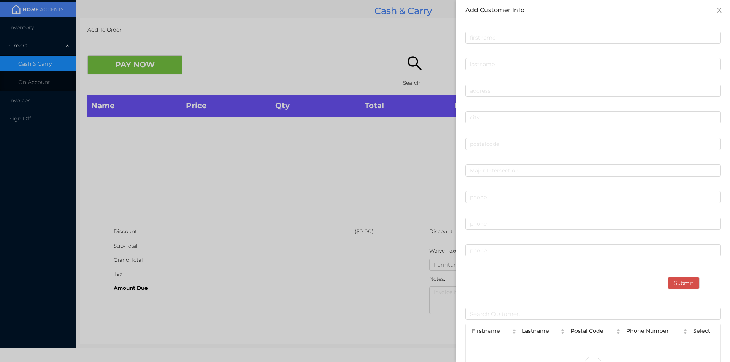
click at [167, 69] on div at bounding box center [365, 181] width 730 height 362
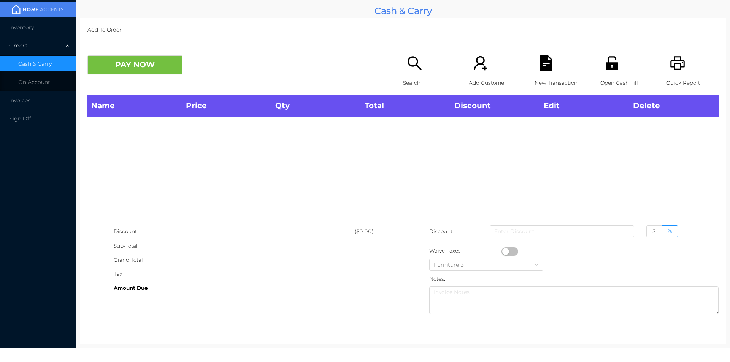
click at [222, 190] on div "Name Price Qty Total Discount Edit Delete" at bounding box center [402, 160] width 631 height 130
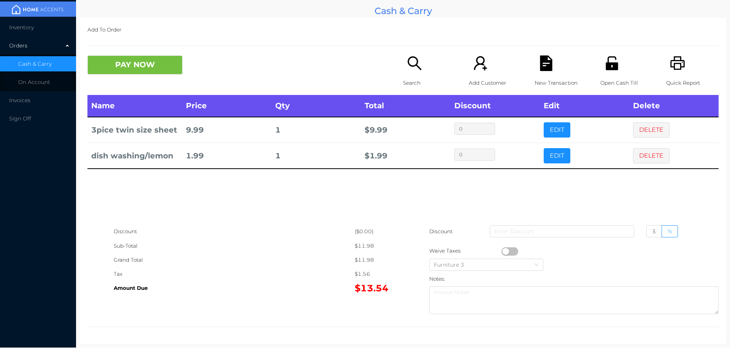
click at [135, 69] on button "PAY NOW" at bounding box center [134, 64] width 95 height 19
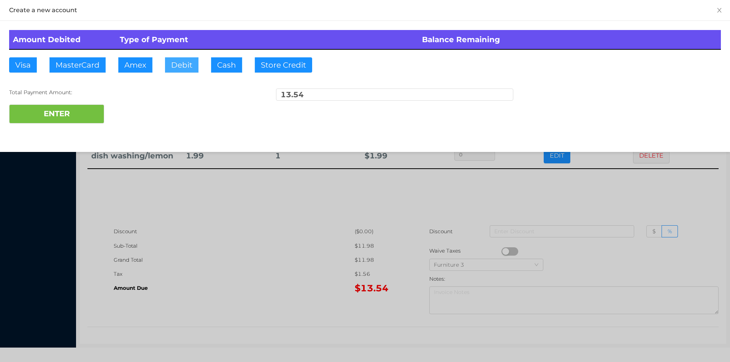
click at [183, 65] on button "Debit" at bounding box center [181, 64] width 33 height 15
type input "20."
click at [60, 112] on button "ENTER" at bounding box center [56, 114] width 95 height 19
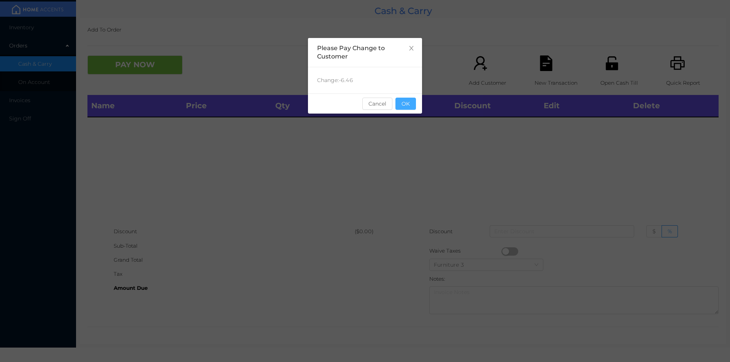
click at [410, 108] on button "OK" at bounding box center [405, 104] width 21 height 12
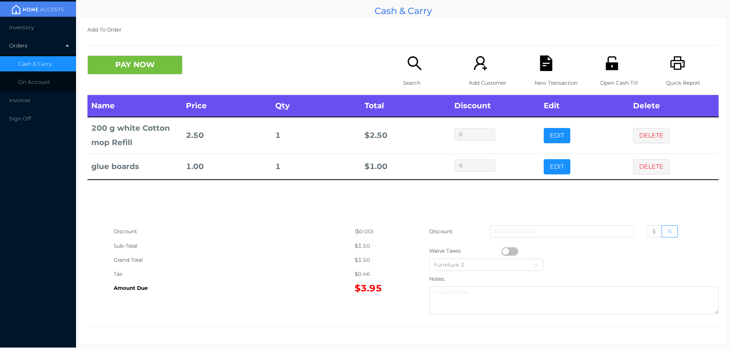
click at [654, 135] on button "DELETE" at bounding box center [651, 135] width 36 height 15
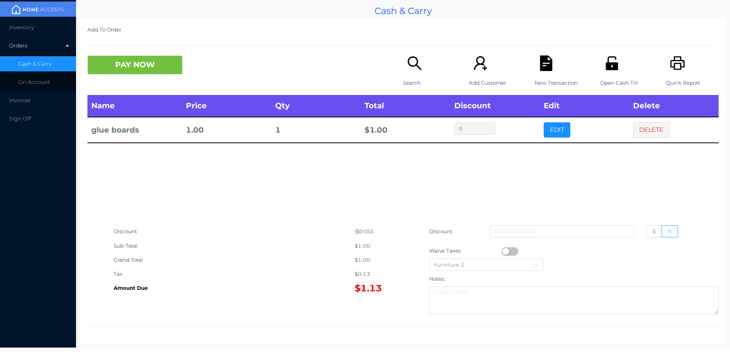
click at [409, 62] on icon "icon: search" at bounding box center [415, 63] width 16 height 16
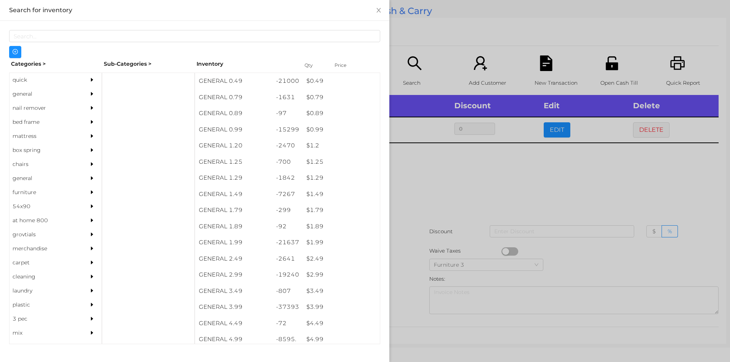
click at [481, 181] on div at bounding box center [365, 181] width 730 height 362
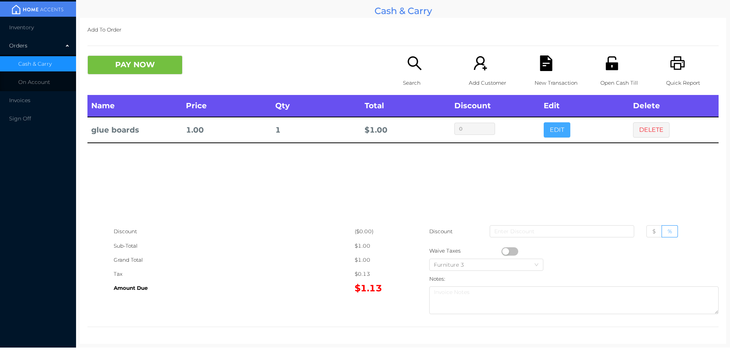
click at [556, 131] on button "EDIT" at bounding box center [556, 129] width 27 height 15
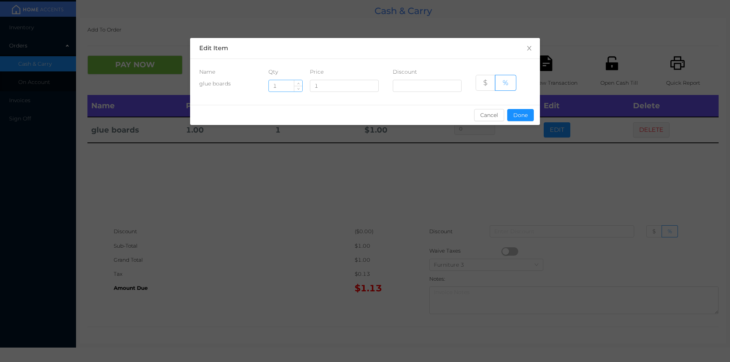
click at [285, 89] on input "1" at bounding box center [285, 85] width 33 height 11
type input "10"
click at [521, 117] on button "Done" at bounding box center [520, 115] width 27 height 12
type input "0%"
click at [487, 164] on div "sentinelStart Edit Item Name Qty Price Discount glue boards 10 1 $ % Cancel Don…" at bounding box center [365, 181] width 730 height 362
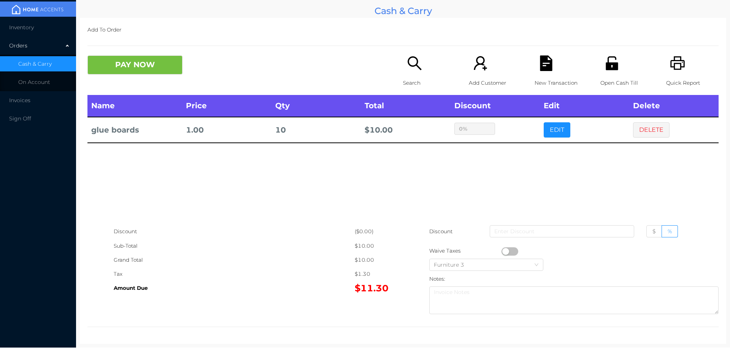
click at [606, 68] on icon "icon: unlock" at bounding box center [611, 63] width 12 height 14
click at [152, 68] on button "PAY NOW" at bounding box center [134, 64] width 95 height 19
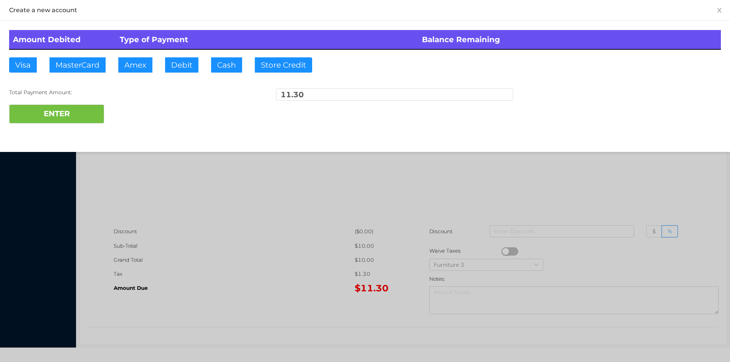
click at [274, 210] on div at bounding box center [365, 181] width 730 height 362
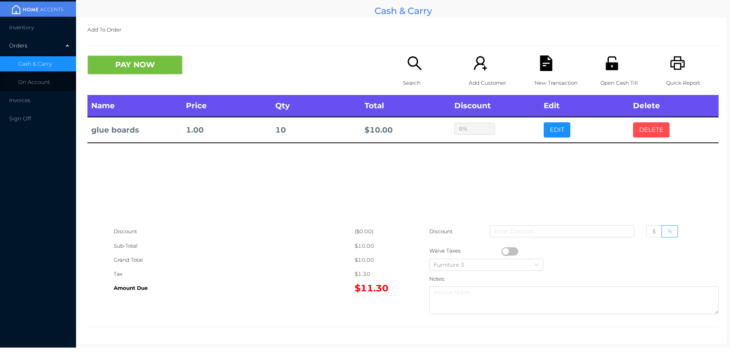
click at [649, 136] on button "DELETE" at bounding box center [651, 129] width 36 height 15
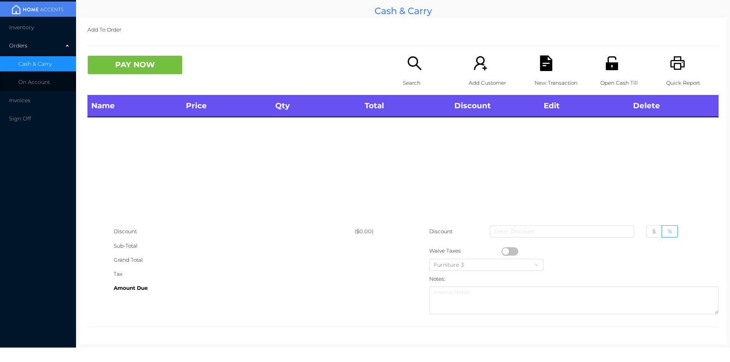
click at [670, 70] on icon "icon: printer" at bounding box center [678, 63] width 16 height 16
click at [157, 67] on button "PAY NOW" at bounding box center [134, 64] width 95 height 19
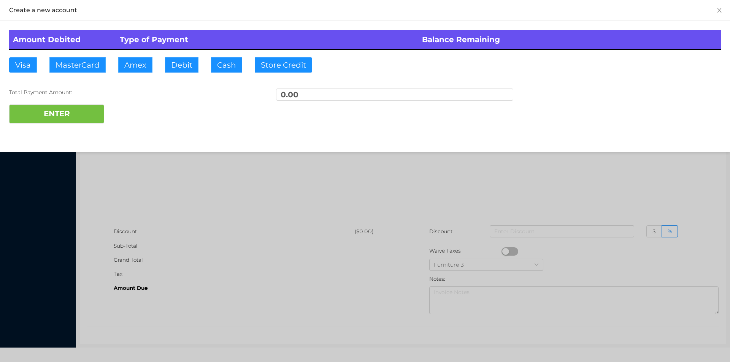
click at [306, 174] on div at bounding box center [365, 181] width 730 height 362
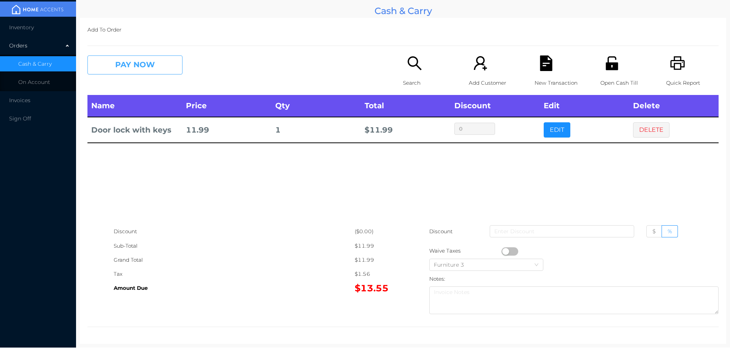
click at [143, 69] on button "PAY NOW" at bounding box center [134, 64] width 95 height 19
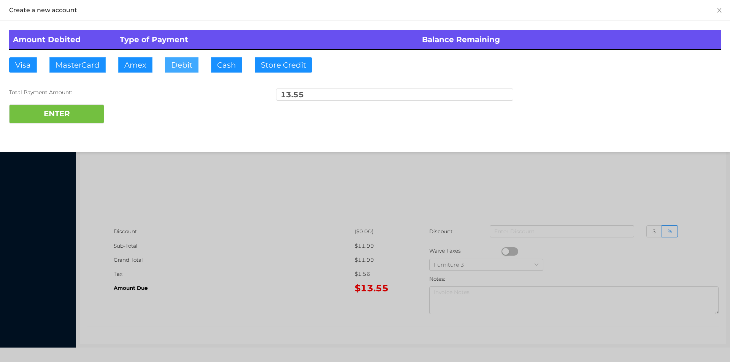
click at [179, 63] on button "Debit" at bounding box center [181, 64] width 33 height 15
click at [82, 123] on button "ENTER" at bounding box center [56, 114] width 95 height 19
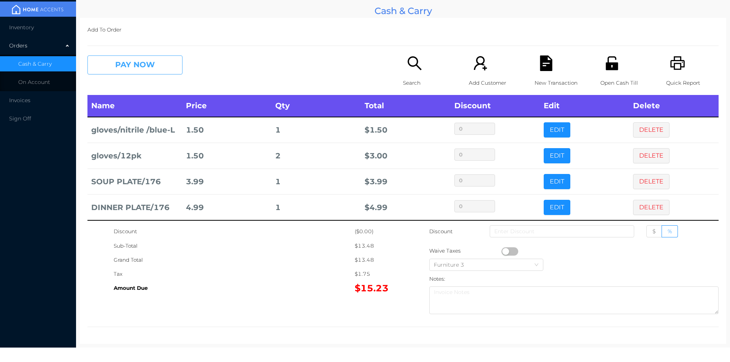
click at [125, 63] on button "PAY NOW" at bounding box center [134, 64] width 95 height 19
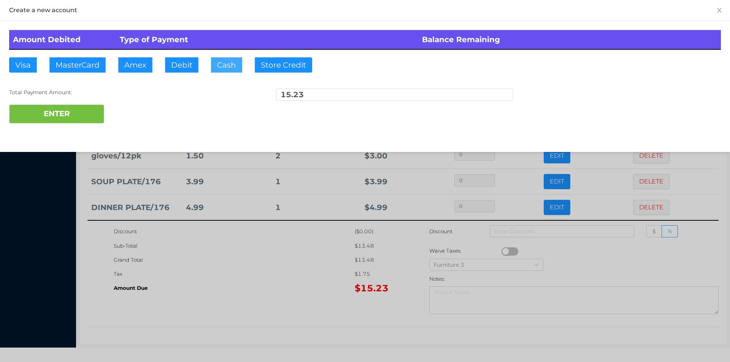
click at [218, 68] on button "Cash" at bounding box center [226, 64] width 31 height 15
type input "20."
click at [60, 114] on button "ENTER" at bounding box center [56, 114] width 95 height 19
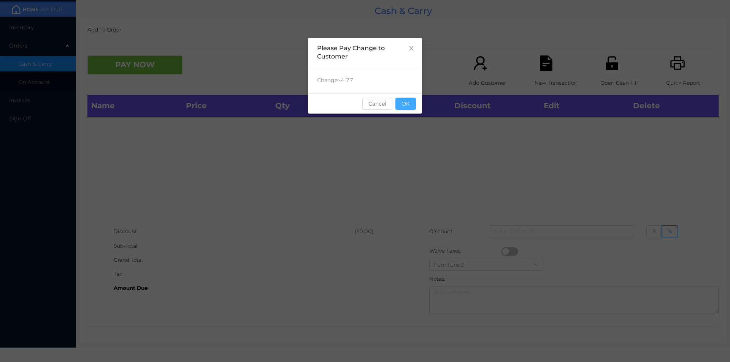
click at [405, 108] on button "OK" at bounding box center [405, 104] width 21 height 12
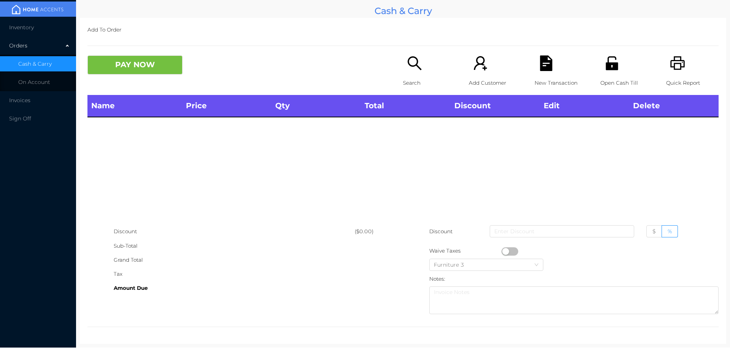
click at [407, 77] on p "Search" at bounding box center [429, 83] width 52 height 14
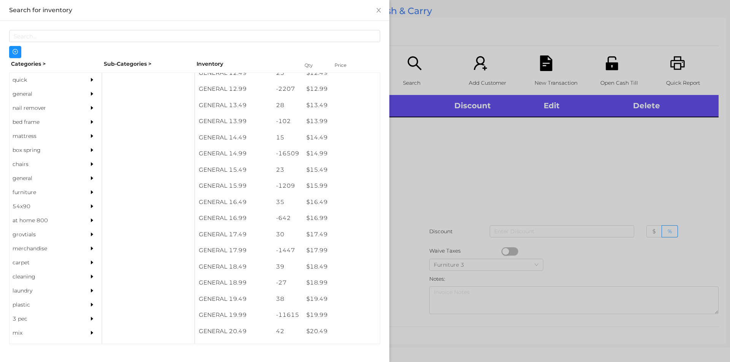
scroll to position [591, 0]
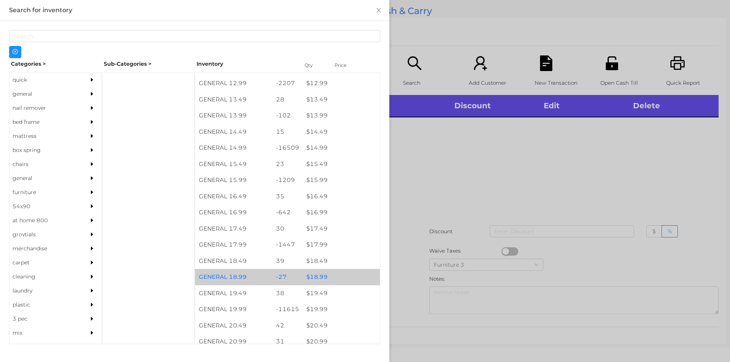
click at [318, 277] on div "$ 18.99" at bounding box center [340, 277] width 77 height 16
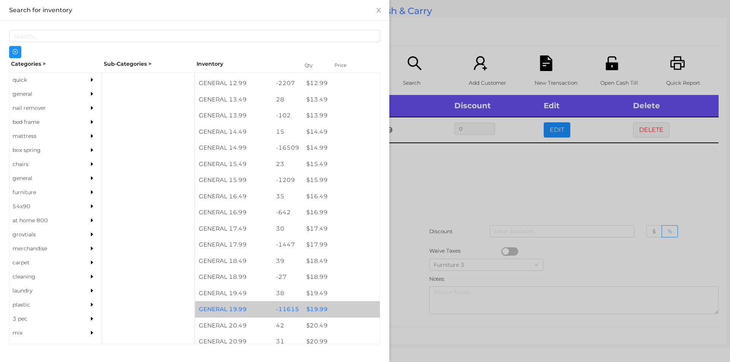
click at [315, 314] on div "$ 19.99" at bounding box center [340, 309] width 77 height 16
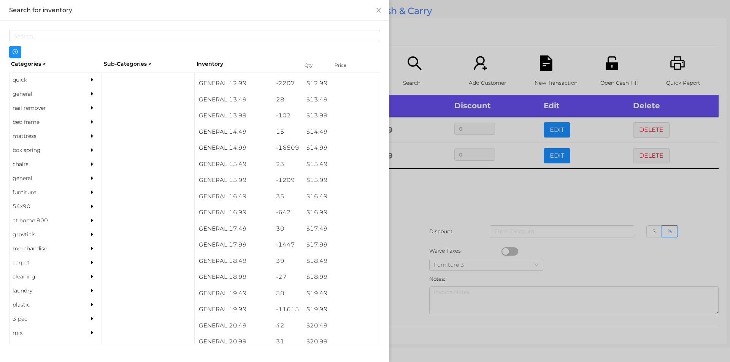
click at [412, 300] on div at bounding box center [365, 181] width 730 height 362
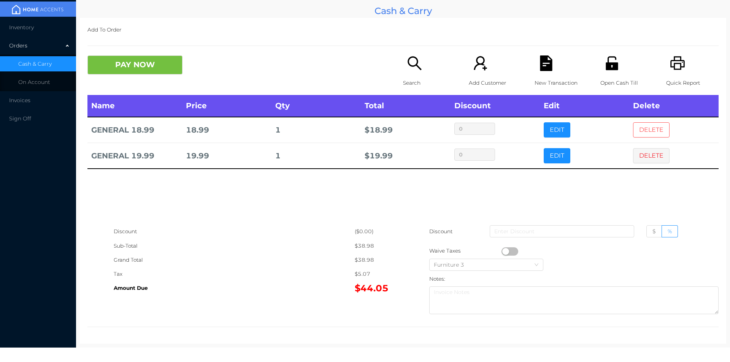
click at [640, 128] on button "DELETE" at bounding box center [651, 129] width 36 height 15
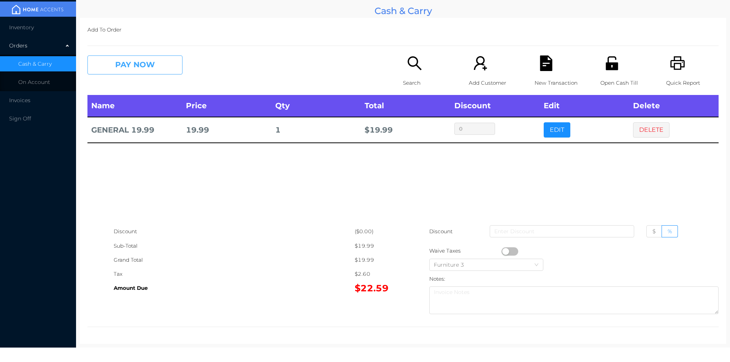
click at [122, 59] on button "PAY NOW" at bounding box center [134, 64] width 95 height 19
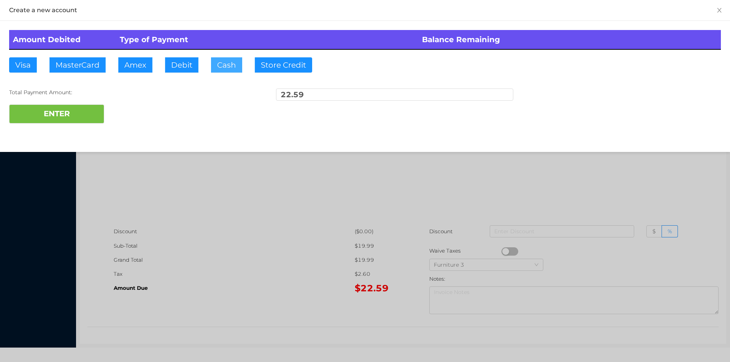
click at [222, 64] on button "Cash" at bounding box center [226, 64] width 31 height 15
click at [73, 110] on button "ENTER" at bounding box center [56, 114] width 95 height 19
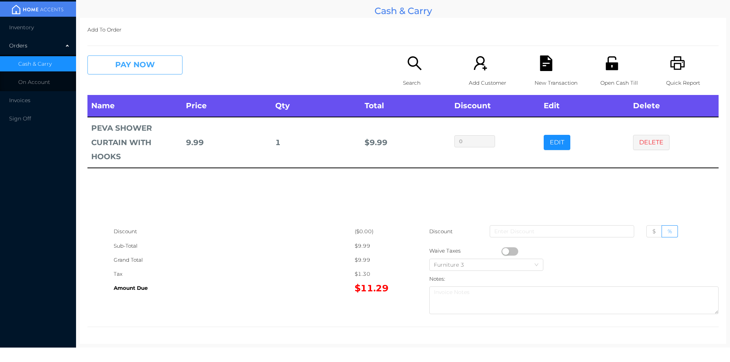
click at [146, 69] on button "PAY NOW" at bounding box center [134, 64] width 95 height 19
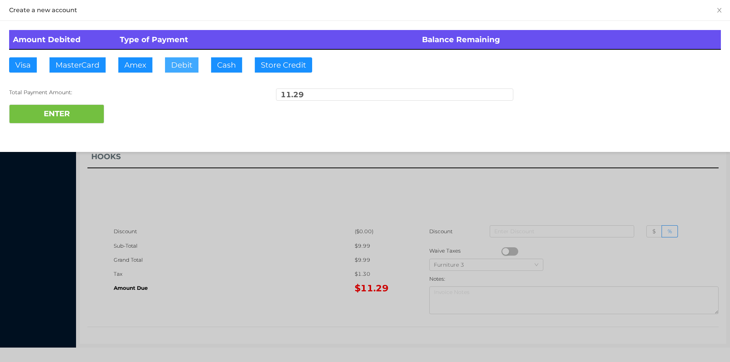
click at [179, 67] on button "Debit" at bounding box center [181, 64] width 33 height 15
click at [70, 116] on button "ENTER" at bounding box center [56, 114] width 95 height 19
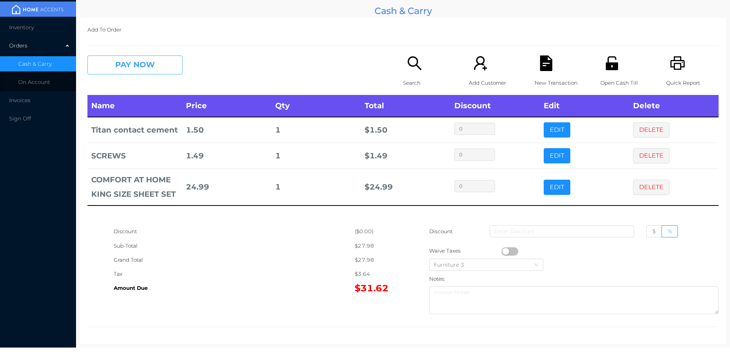
click at [128, 72] on button "PAY NOW" at bounding box center [134, 64] width 95 height 19
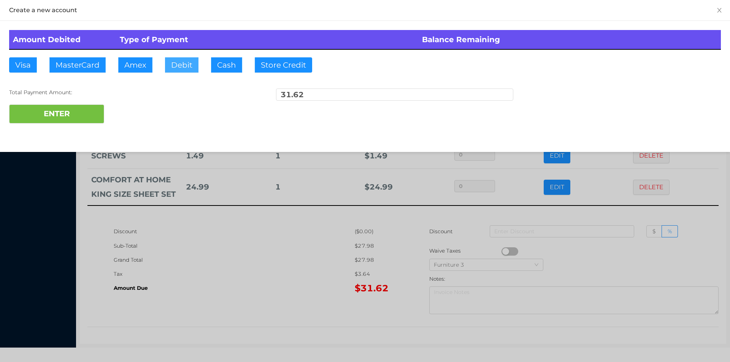
click at [180, 60] on button "Debit" at bounding box center [181, 64] width 33 height 15
click at [72, 107] on button "ENTER" at bounding box center [56, 114] width 95 height 19
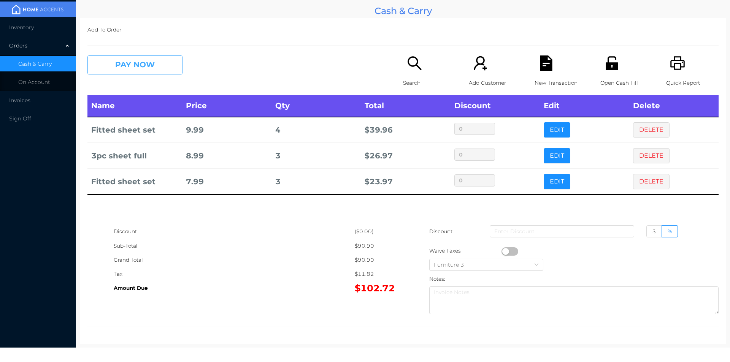
click at [130, 67] on button "PAY NOW" at bounding box center [134, 64] width 95 height 19
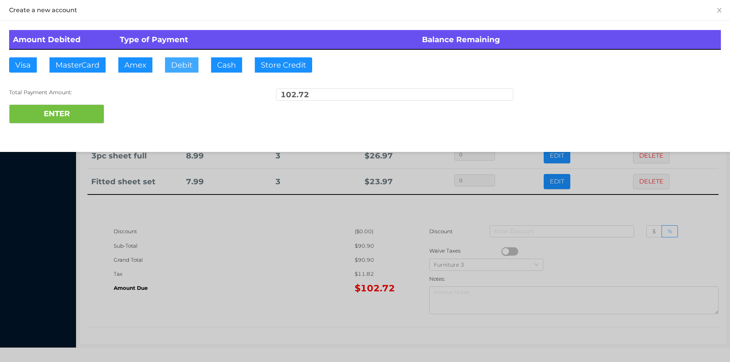
click at [185, 68] on button "Debit" at bounding box center [181, 64] width 33 height 15
click at [169, 114] on div "ENTER" at bounding box center [364, 114] width 711 height 19
click at [259, 274] on div at bounding box center [365, 181] width 730 height 362
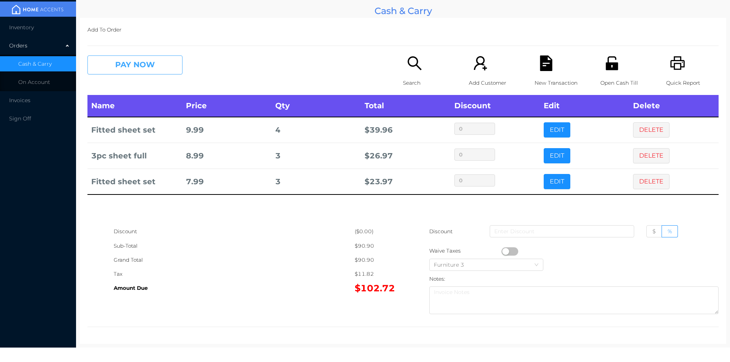
click at [146, 66] on button "PAY NOW" at bounding box center [134, 64] width 95 height 19
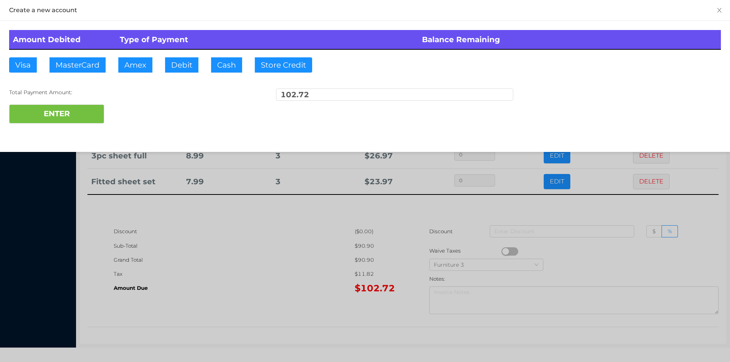
click at [195, 250] on div at bounding box center [365, 181] width 730 height 362
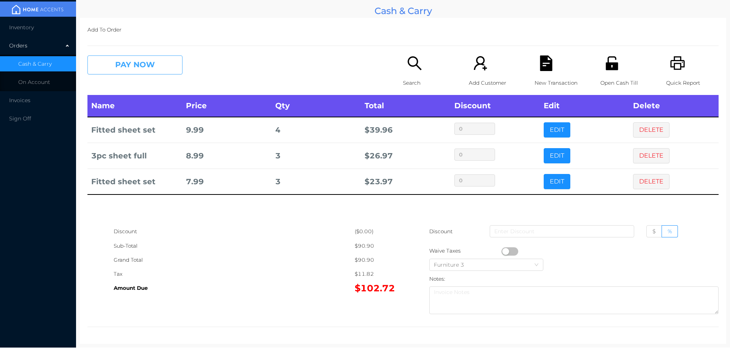
click at [144, 57] on button "PAY NOW" at bounding box center [134, 64] width 95 height 19
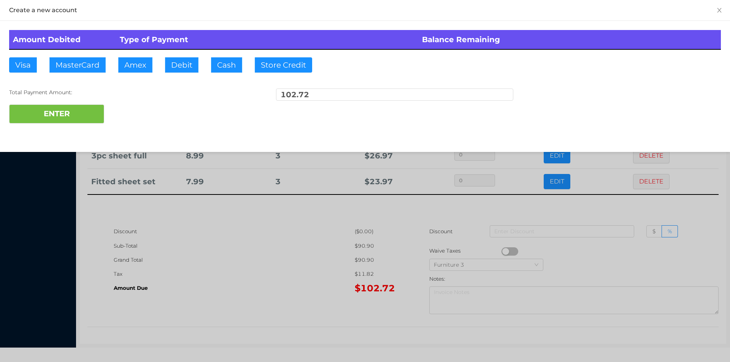
click at [255, 271] on div at bounding box center [365, 181] width 730 height 362
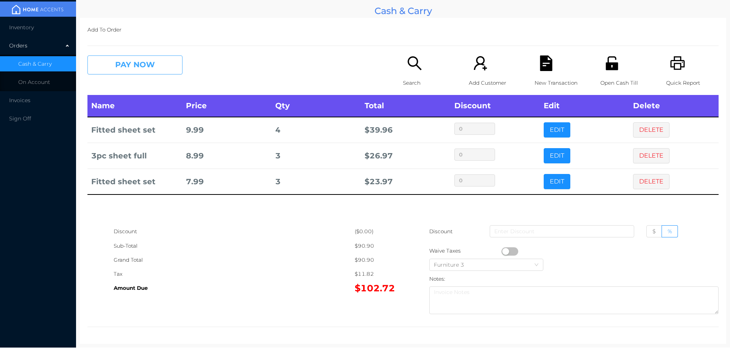
click at [142, 69] on button "PAY NOW" at bounding box center [134, 64] width 95 height 19
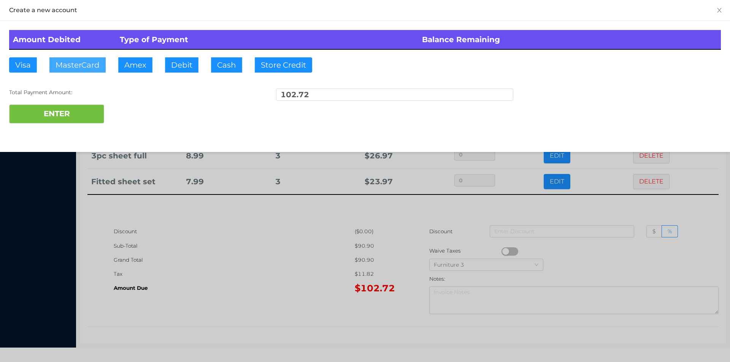
click at [83, 66] on button "MasterCard" at bounding box center [77, 64] width 56 height 15
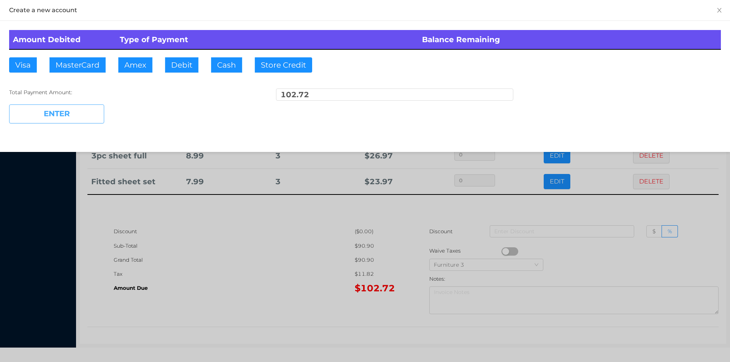
click at [73, 119] on button "ENTER" at bounding box center [56, 114] width 95 height 19
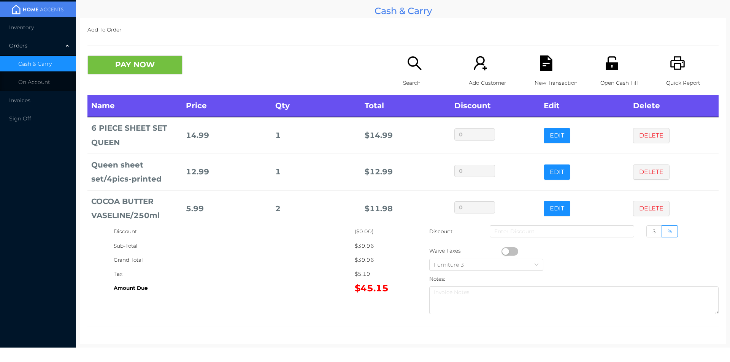
scroll to position [10, 0]
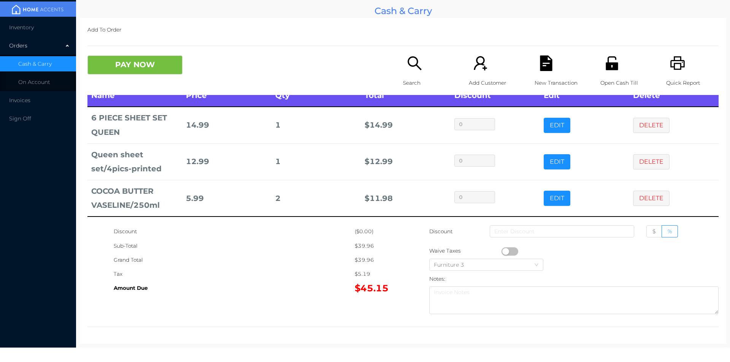
click at [633, 193] on button "DELETE" at bounding box center [651, 198] width 36 height 15
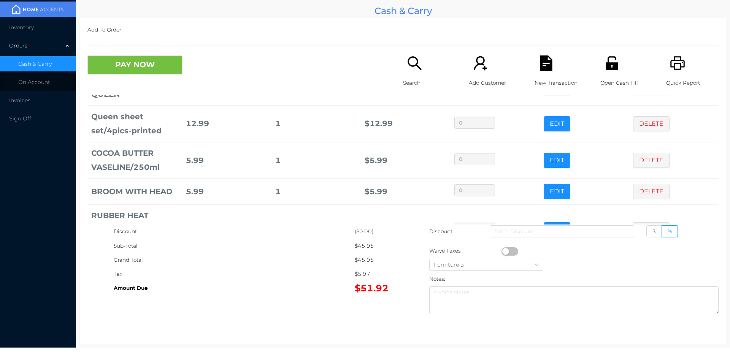
scroll to position [87, 0]
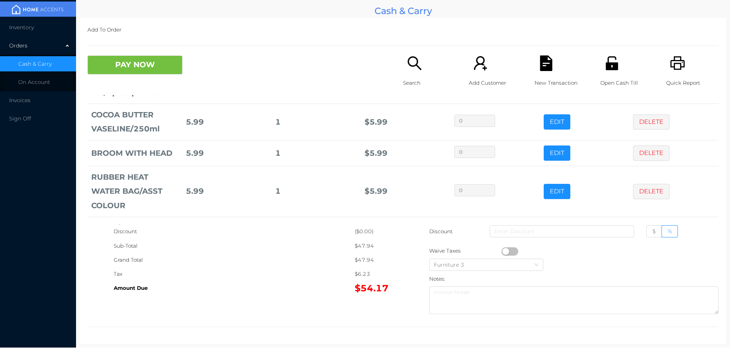
click at [410, 75] on div "Search" at bounding box center [429, 75] width 52 height 40
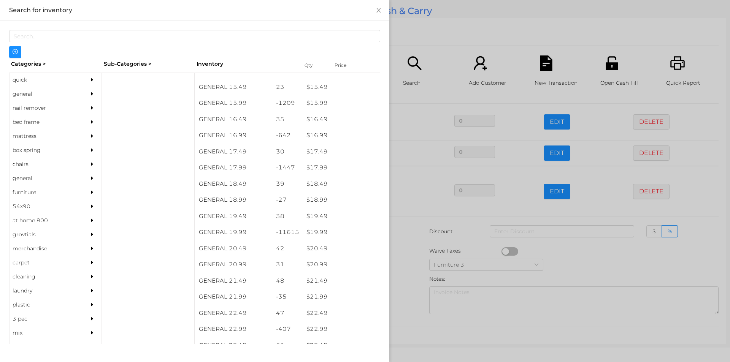
scroll to position [669, 0]
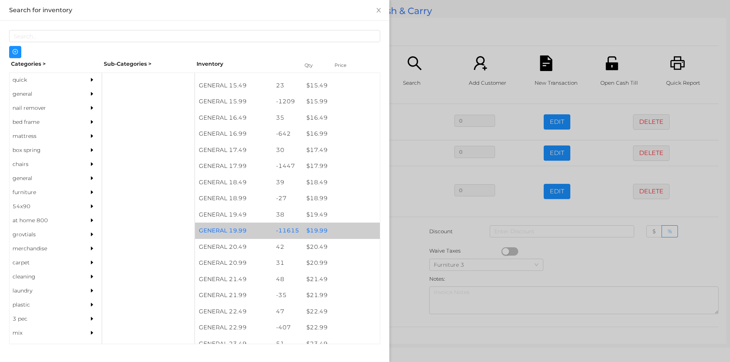
click at [310, 228] on div "$ 19.99" at bounding box center [340, 231] width 77 height 16
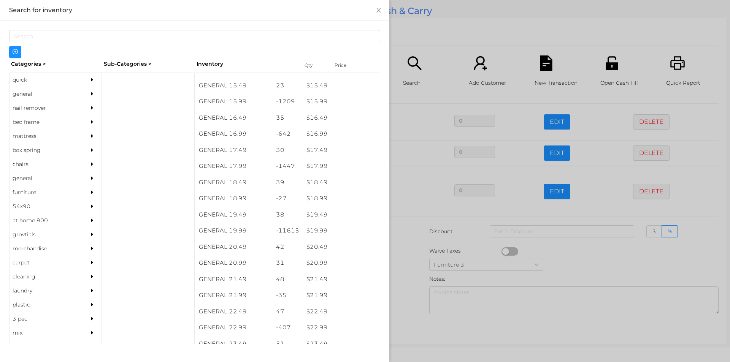
click at [412, 275] on div at bounding box center [365, 181] width 730 height 362
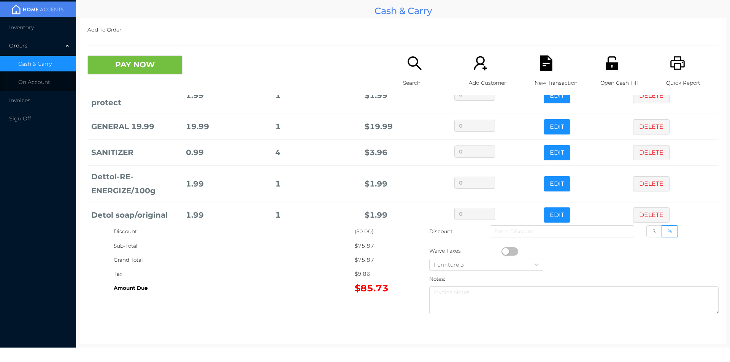
scroll to position [226, 0]
click at [545, 155] on button "EDIT" at bounding box center [556, 152] width 27 height 15
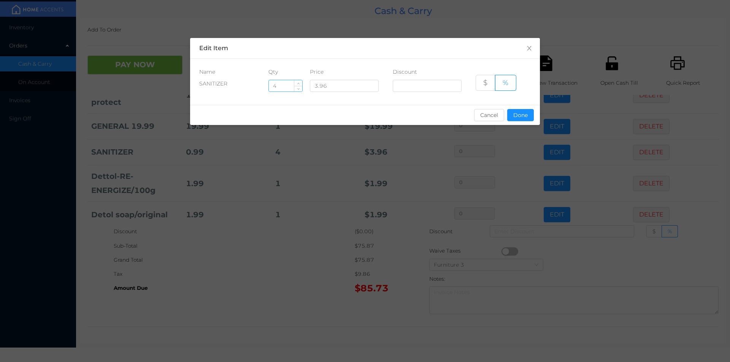
click at [288, 88] on input "4" at bounding box center [285, 85] width 33 height 11
type input "10"
click at [516, 112] on button "Done" at bounding box center [520, 115] width 27 height 12
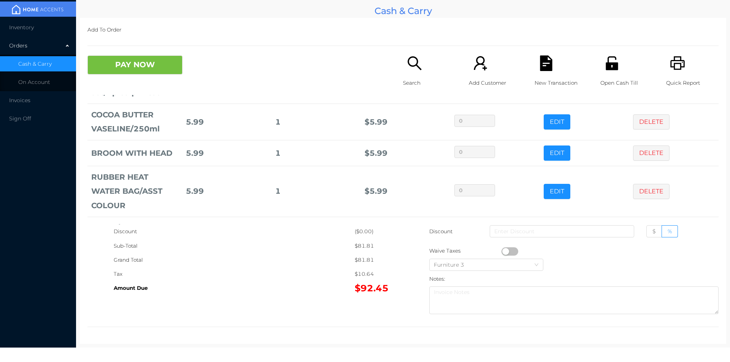
scroll to position [87, 0]
click at [122, 67] on button "PAY NOW" at bounding box center [134, 64] width 95 height 19
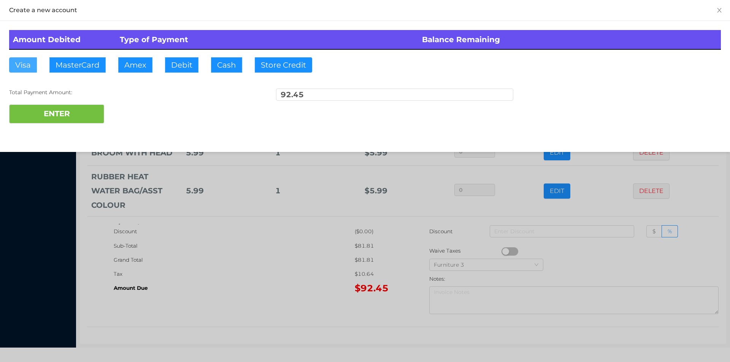
click at [20, 65] on button "Visa" at bounding box center [23, 64] width 28 height 15
click at [77, 120] on button "ENTER" at bounding box center [56, 114] width 95 height 19
type input "0"
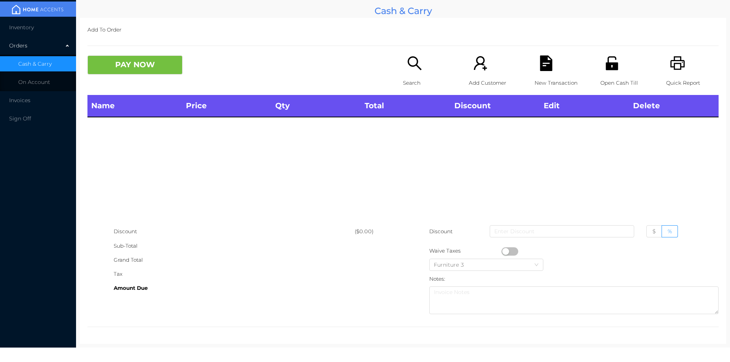
scroll to position [0, 0]
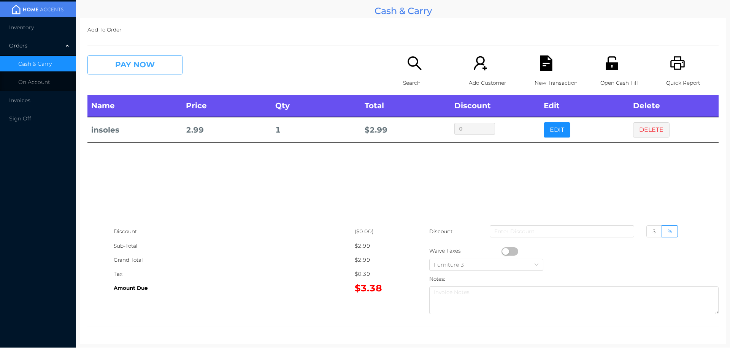
click at [144, 64] on button "PAY NOW" at bounding box center [134, 64] width 95 height 19
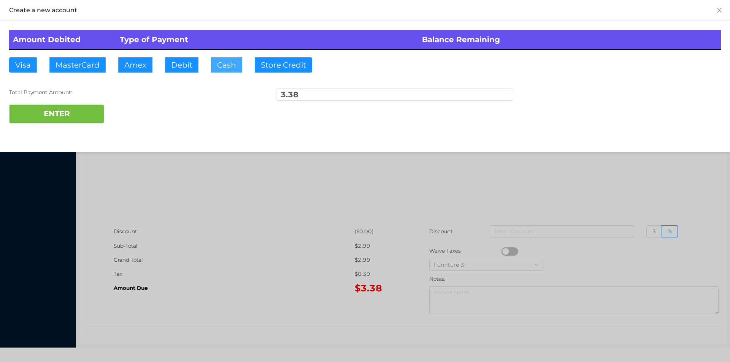
click at [222, 72] on button "Cash" at bounding box center [226, 64] width 31 height 15
type input "5."
click at [85, 113] on button "ENTER" at bounding box center [56, 114] width 95 height 19
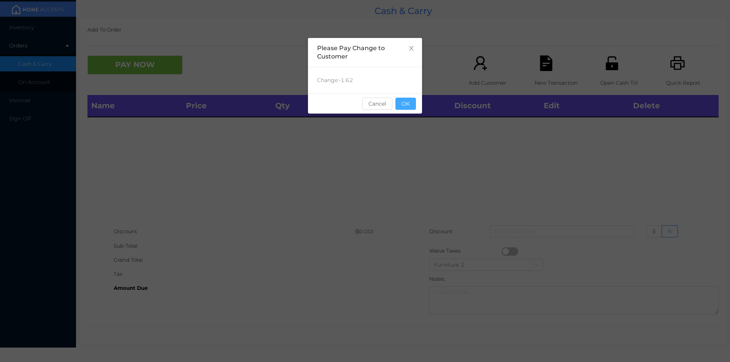
click at [407, 107] on button "OK" at bounding box center [405, 104] width 21 height 12
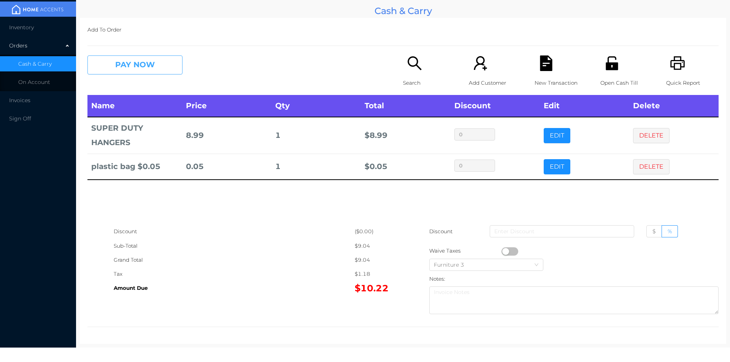
click at [133, 63] on button "PAY NOW" at bounding box center [134, 64] width 95 height 19
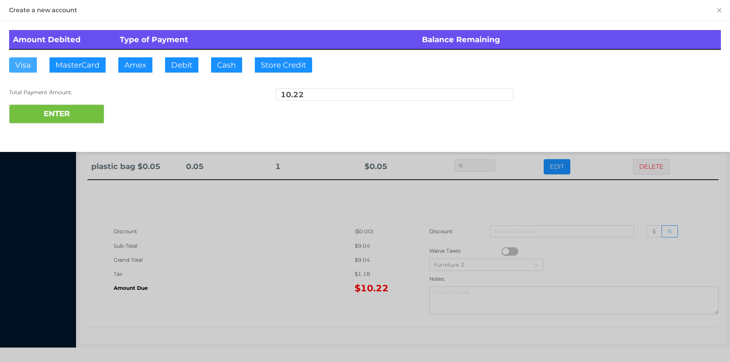
click at [24, 69] on button "Visa" at bounding box center [23, 64] width 28 height 15
click at [42, 111] on button "ENTER" at bounding box center [56, 114] width 95 height 19
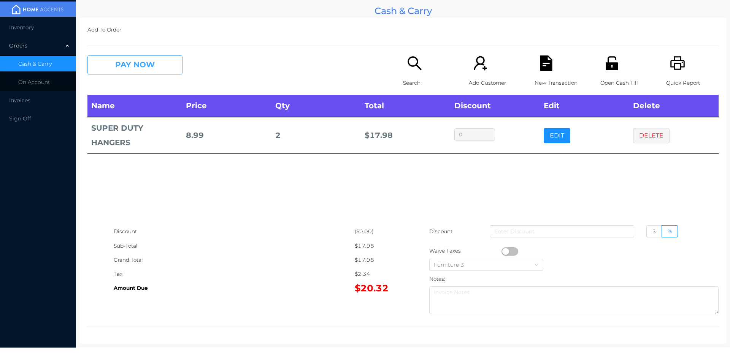
click at [129, 67] on button "PAY NOW" at bounding box center [134, 64] width 95 height 19
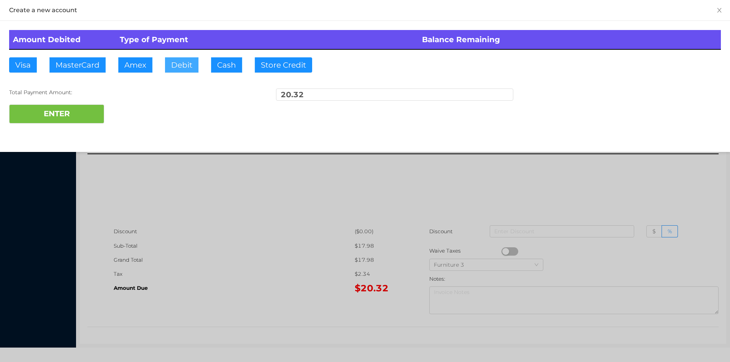
click at [180, 70] on button "Debit" at bounding box center [181, 64] width 33 height 15
click at [198, 239] on div at bounding box center [365, 181] width 730 height 362
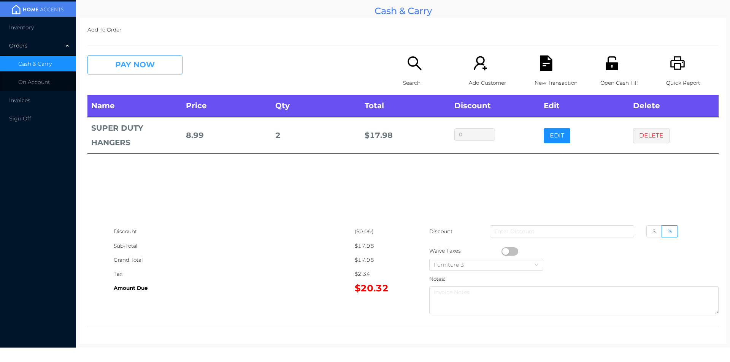
click at [111, 67] on button "PAY NOW" at bounding box center [134, 64] width 95 height 19
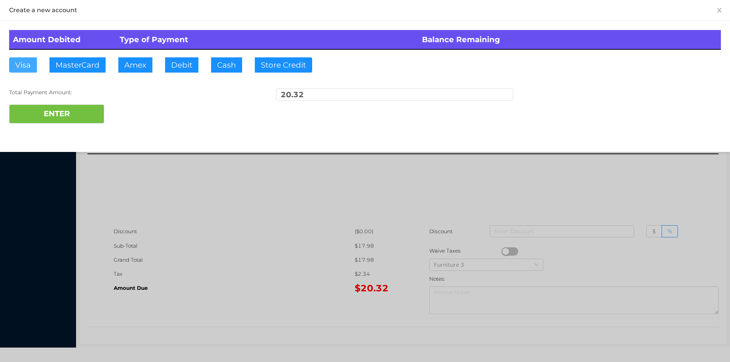
click at [19, 64] on button "Visa" at bounding box center [23, 64] width 28 height 15
click at [52, 112] on button "ENTER" at bounding box center [56, 114] width 95 height 19
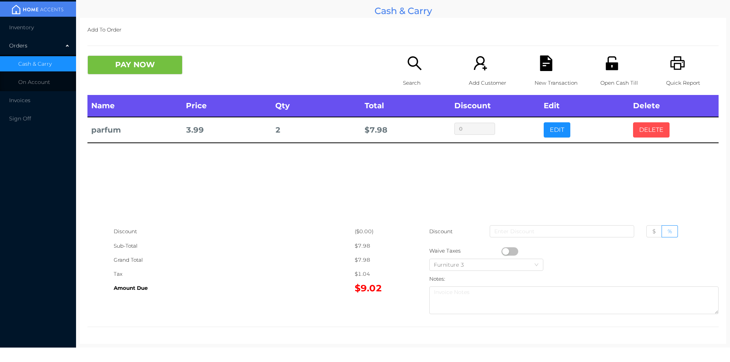
click at [637, 132] on button "DELETE" at bounding box center [651, 129] width 36 height 15
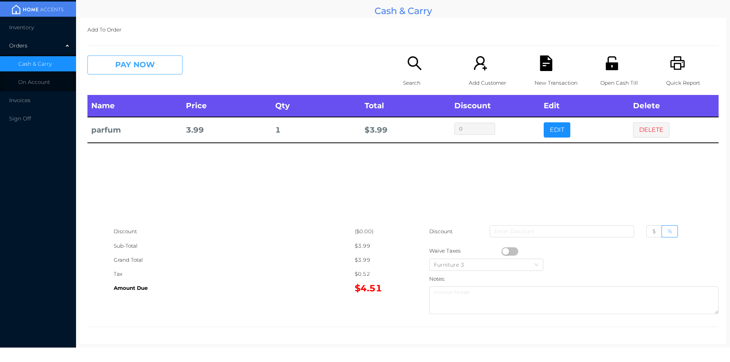
click at [127, 67] on button "PAY NOW" at bounding box center [134, 64] width 95 height 19
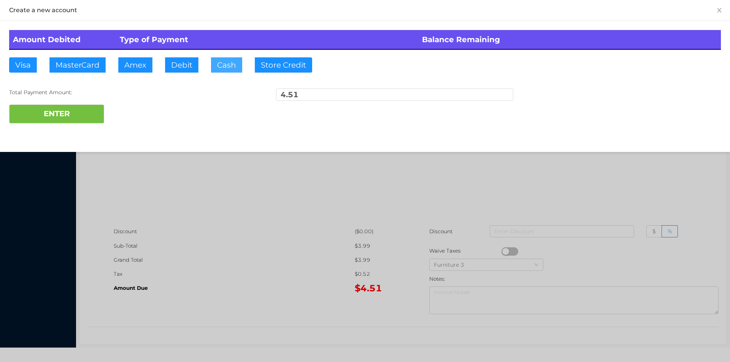
click at [220, 68] on button "Cash" at bounding box center [226, 64] width 31 height 15
type input "20."
click at [55, 111] on button "ENTER" at bounding box center [56, 114] width 95 height 19
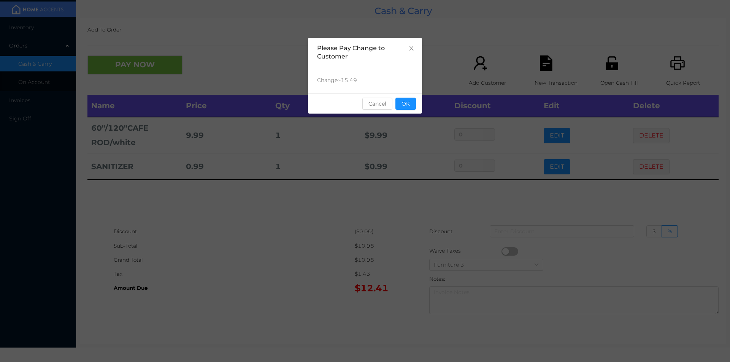
click at [559, 215] on div "sentinelStart Please Pay Change to Customer Change: -15.49 Cancel OK sentinelEnd" at bounding box center [365, 181] width 730 height 362
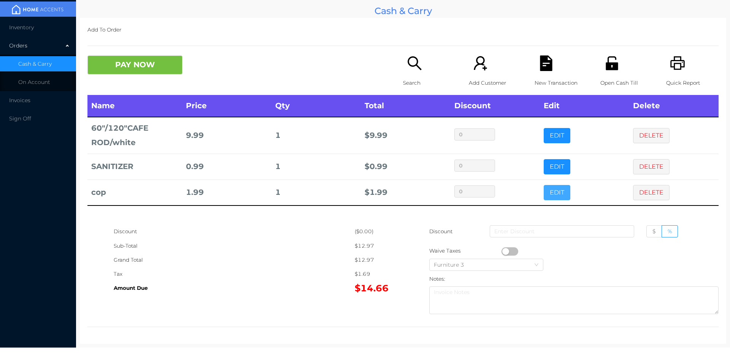
click at [543, 194] on button "EDIT" at bounding box center [556, 192] width 27 height 15
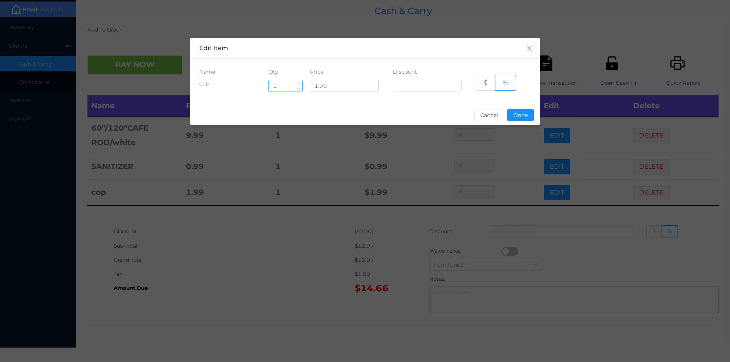
click at [281, 84] on input "1" at bounding box center [285, 85] width 33 height 11
type input "3"
click at [513, 113] on button "Done" at bounding box center [520, 115] width 27 height 12
type input "0%"
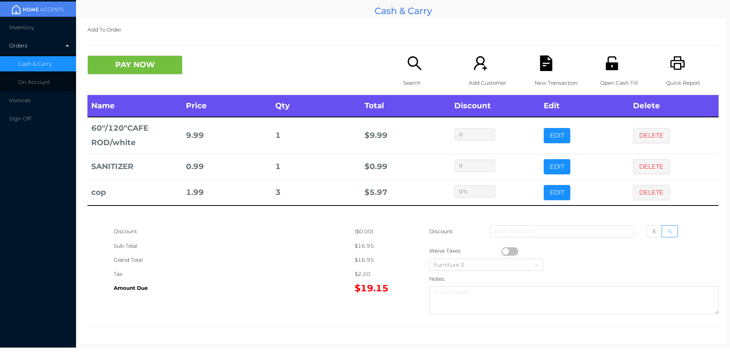
click at [296, 255] on div "Grand Total" at bounding box center [234, 260] width 241 height 14
click at [140, 70] on button "PAY NOW" at bounding box center [134, 64] width 95 height 19
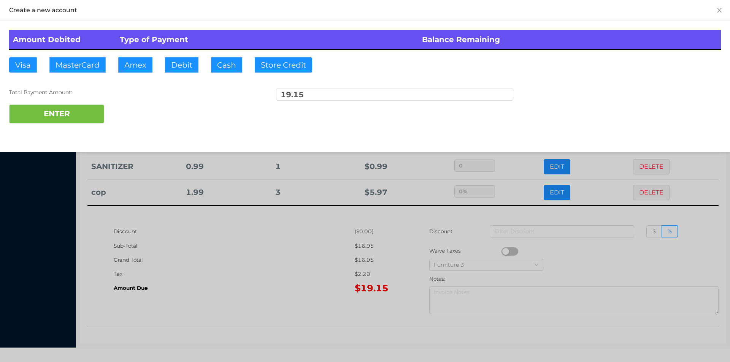
click at [303, 277] on div at bounding box center [365, 181] width 730 height 362
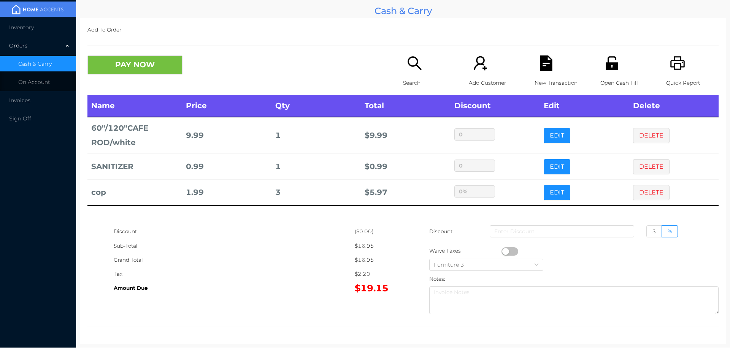
click at [537, 72] on div "New Transaction" at bounding box center [560, 75] width 52 height 40
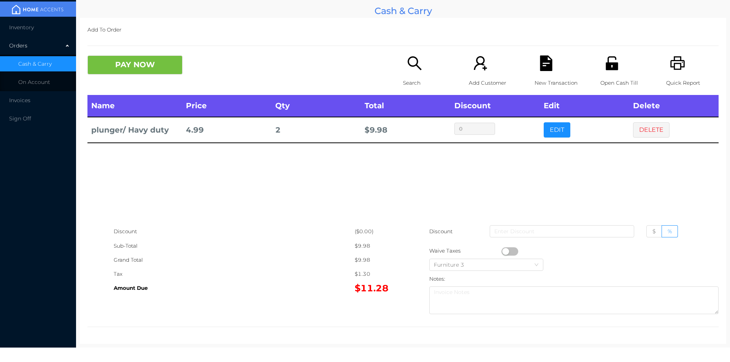
click at [411, 68] on icon "icon: search" at bounding box center [415, 63] width 16 height 16
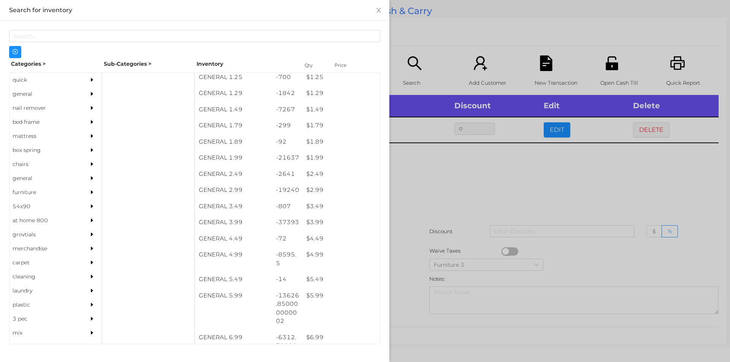
scroll to position [84, 0]
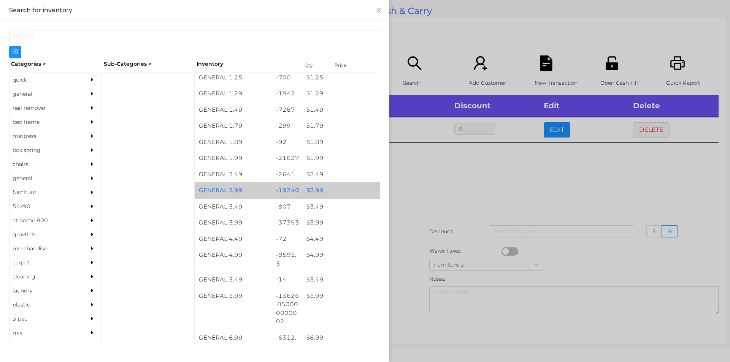
click at [311, 188] on div "$ 2.99" at bounding box center [340, 190] width 77 height 16
click at [311, 186] on div "$ 2.99" at bounding box center [340, 190] width 77 height 16
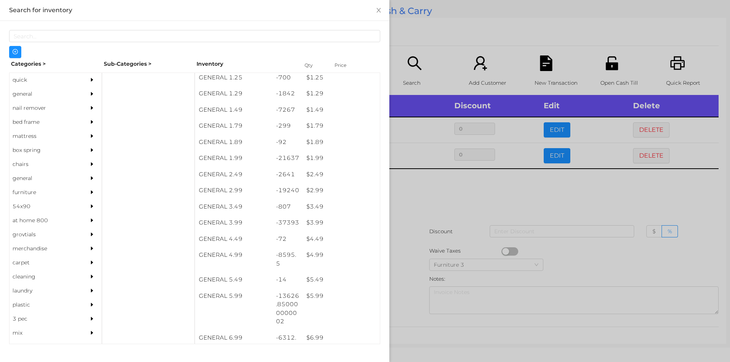
click at [445, 195] on div at bounding box center [365, 181] width 730 height 362
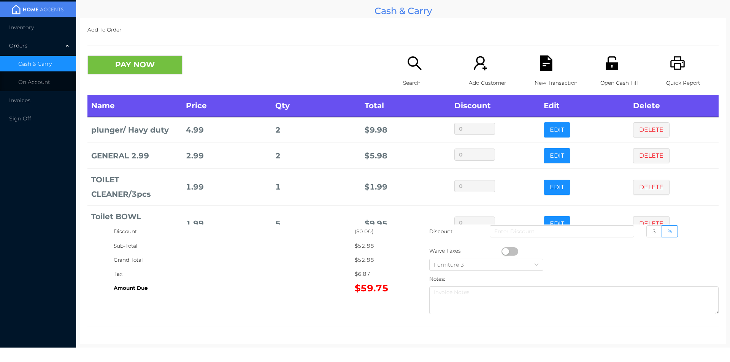
click at [406, 155] on td "$ 5.98" at bounding box center [405, 156] width 89 height 26
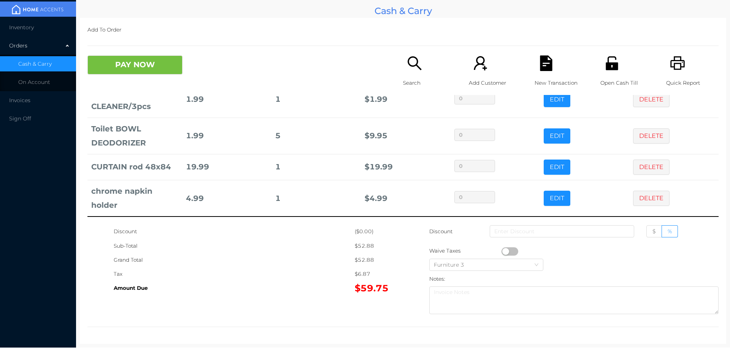
click at [413, 71] on div "Search" at bounding box center [429, 75] width 52 height 40
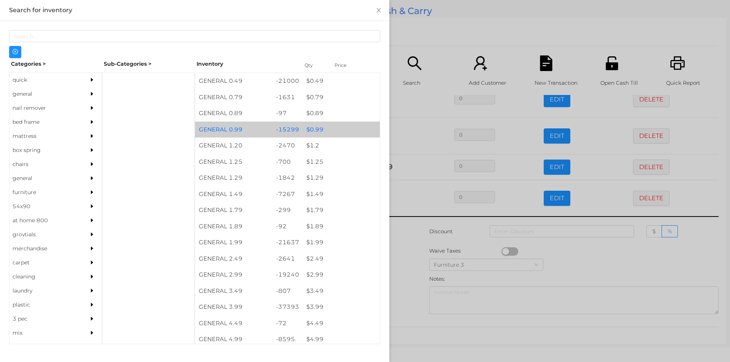
click at [317, 130] on div "$ 0.99" at bounding box center [340, 130] width 77 height 16
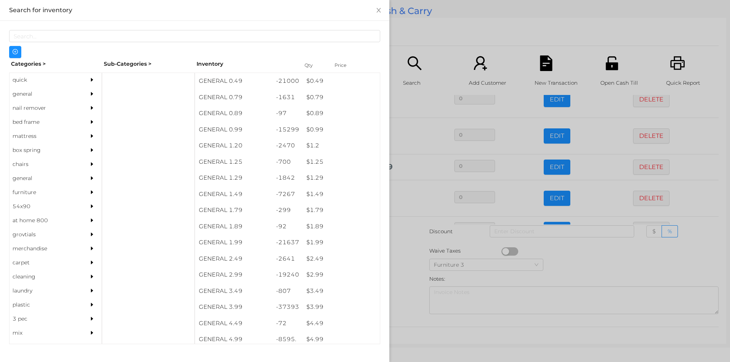
click at [410, 258] on div at bounding box center [365, 181] width 730 height 362
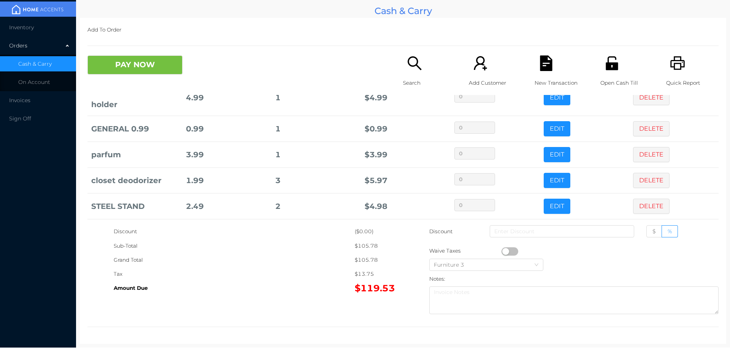
scroll to position [253, 0]
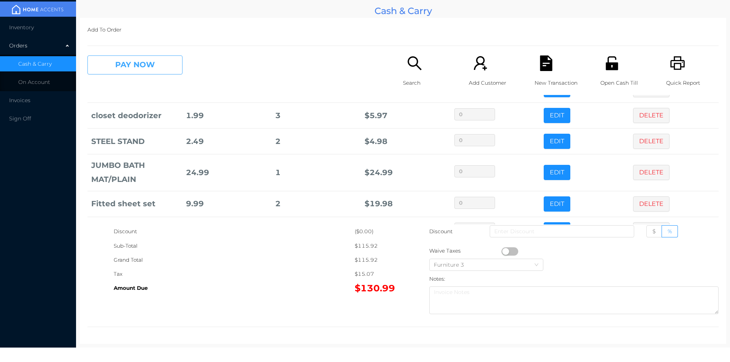
click at [114, 63] on button "PAY NOW" at bounding box center [134, 64] width 95 height 19
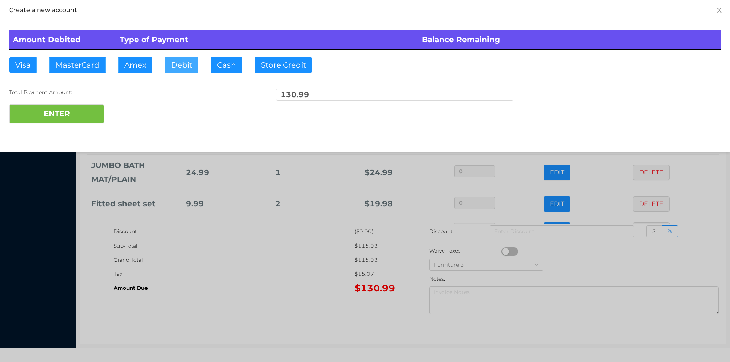
click at [180, 67] on button "Debit" at bounding box center [181, 64] width 33 height 15
type input "140."
click at [60, 119] on button "ENTER" at bounding box center [56, 114] width 95 height 19
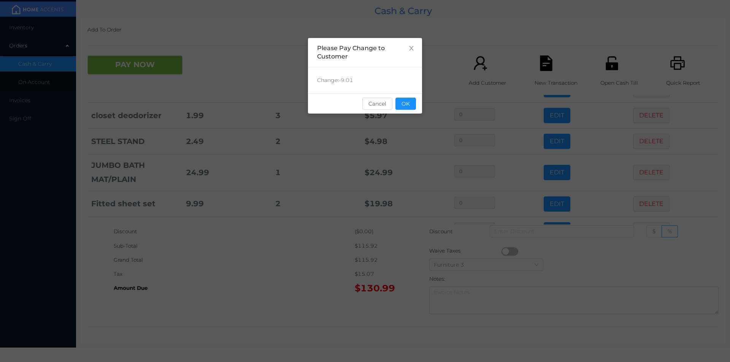
scroll to position [0, 0]
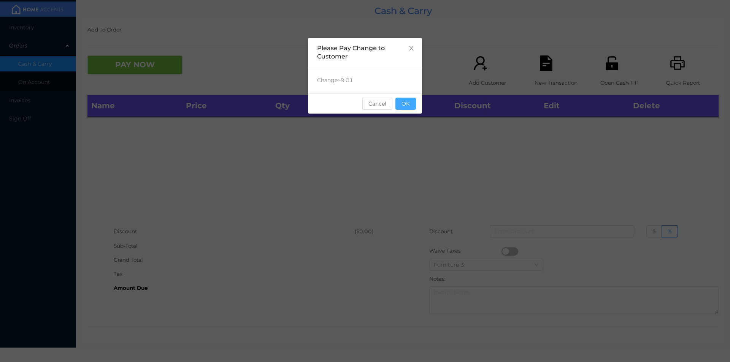
click at [401, 99] on button "OK" at bounding box center [405, 104] width 21 height 12
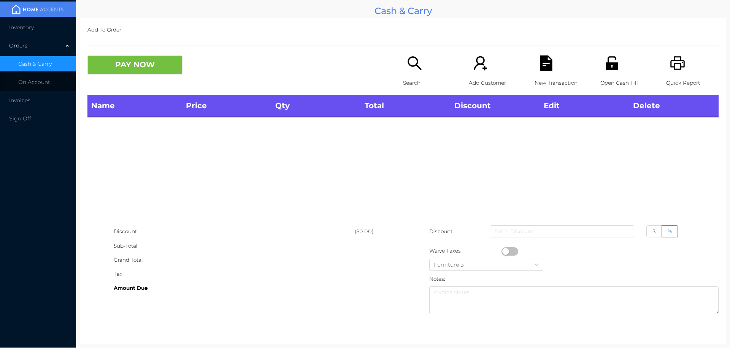
click at [404, 73] on div "Search" at bounding box center [429, 75] width 52 height 40
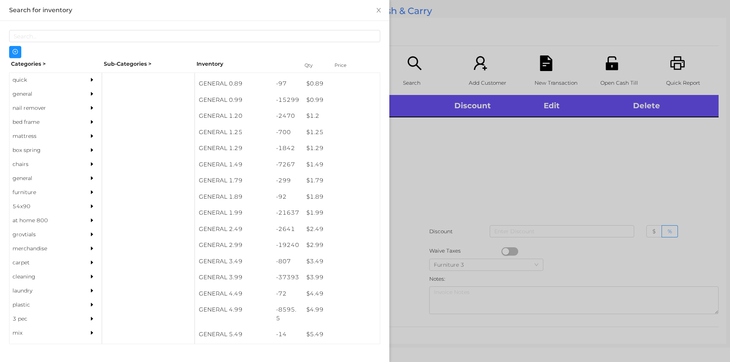
scroll to position [30, 0]
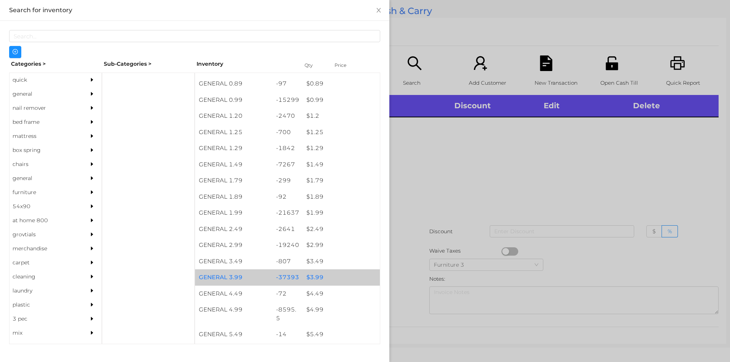
click at [317, 280] on div "$ 3.99" at bounding box center [340, 277] width 77 height 16
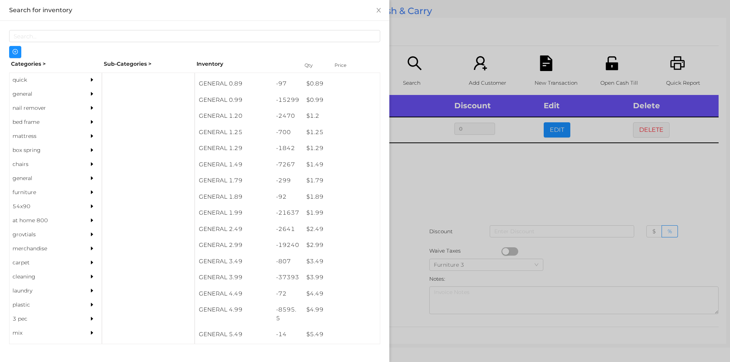
click at [418, 257] on div at bounding box center [365, 181] width 730 height 362
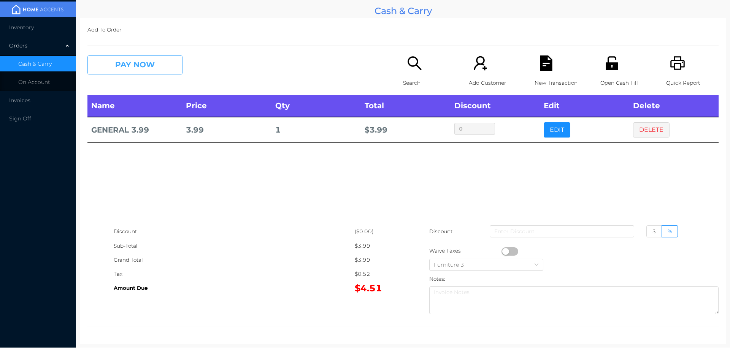
click at [122, 64] on button "PAY NOW" at bounding box center [134, 64] width 95 height 19
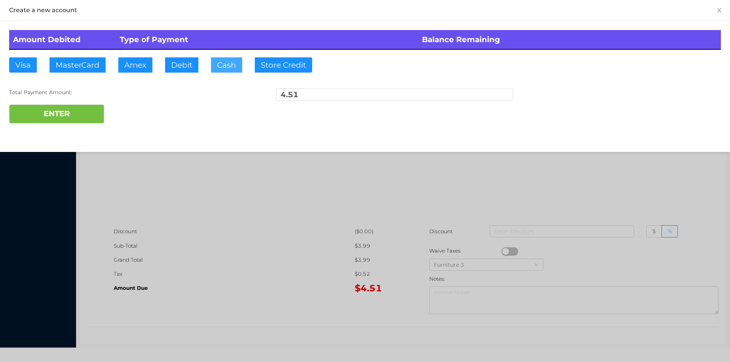
click at [217, 66] on button "Cash" at bounding box center [226, 64] width 31 height 15
type input "5."
click at [86, 118] on button "ENTER" at bounding box center [56, 114] width 95 height 19
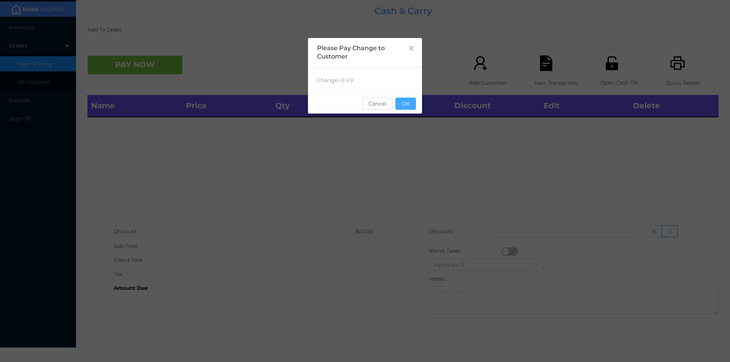
click at [404, 106] on button "OK" at bounding box center [405, 104] width 21 height 12
click at [412, 159] on div "Name Price Qty Total Discount Edit Delete" at bounding box center [402, 160] width 631 height 130
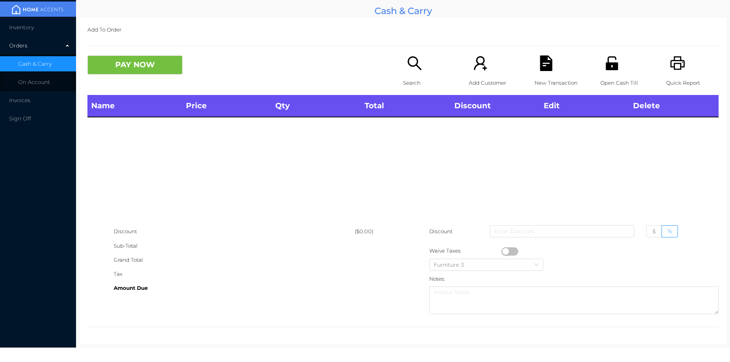
click at [410, 70] on icon "icon: search" at bounding box center [415, 63] width 16 height 16
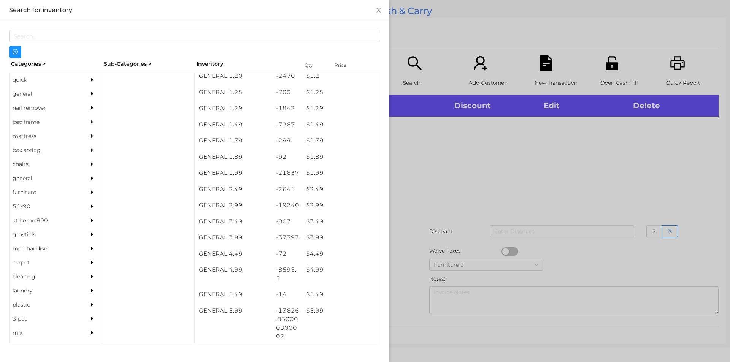
scroll to position [70, 0]
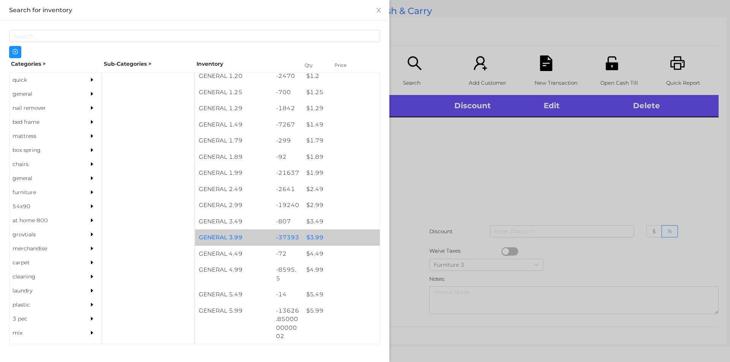
click at [315, 237] on div "$ 3.99" at bounding box center [340, 238] width 77 height 16
click at [314, 236] on div "$ 3.99" at bounding box center [340, 238] width 77 height 16
click at [317, 237] on div "$ 3.99" at bounding box center [340, 238] width 77 height 16
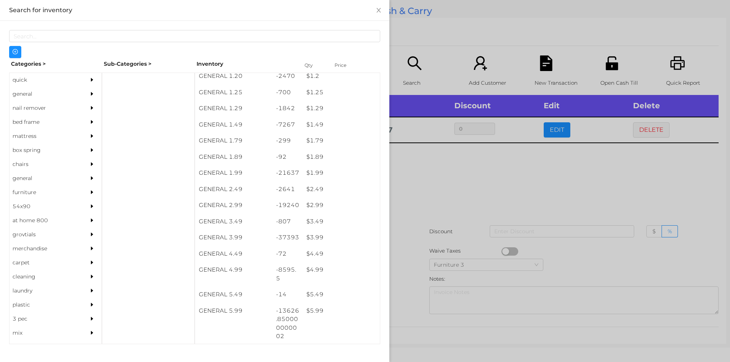
click at [411, 202] on div at bounding box center [365, 181] width 730 height 362
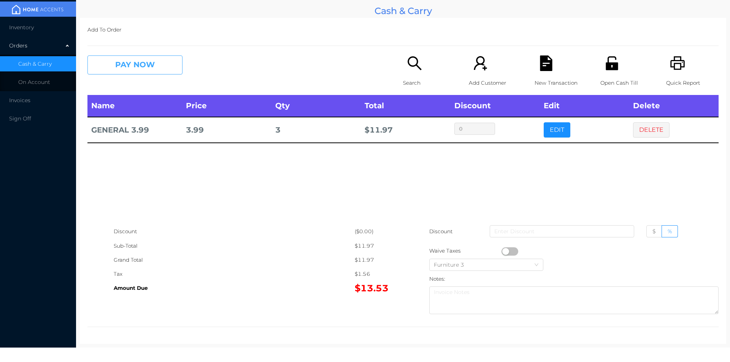
click at [158, 69] on button "PAY NOW" at bounding box center [134, 64] width 95 height 19
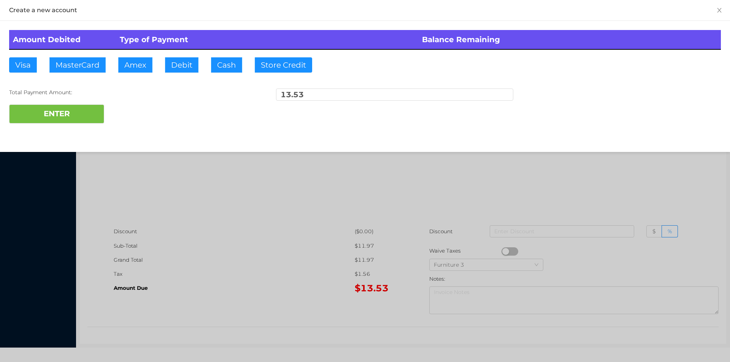
click at [134, 115] on div "ENTER" at bounding box center [364, 114] width 711 height 19
click at [586, 182] on div at bounding box center [365, 181] width 730 height 362
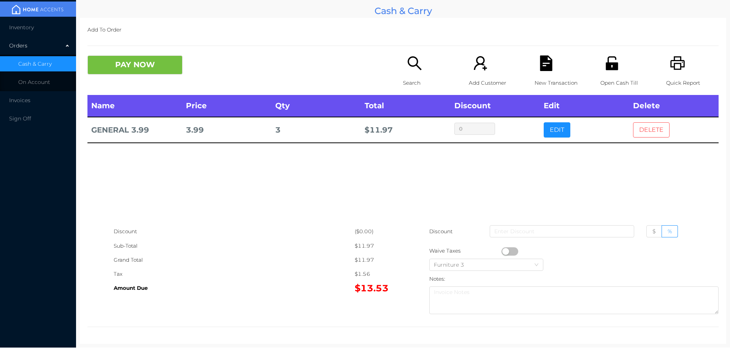
click at [652, 133] on button "DELETE" at bounding box center [651, 129] width 36 height 15
click at [414, 72] on div "Search" at bounding box center [429, 75] width 52 height 40
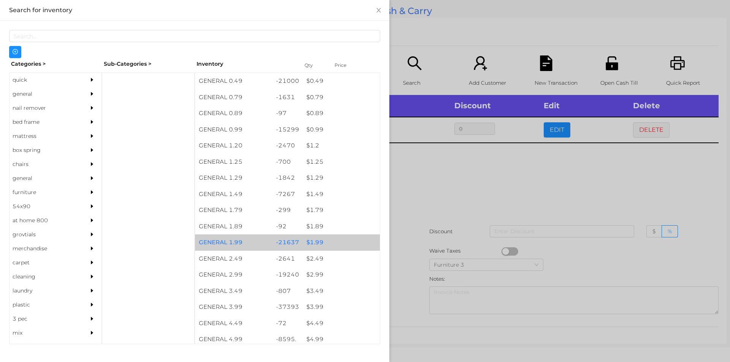
click at [316, 243] on div "$ 1.99" at bounding box center [340, 242] width 77 height 16
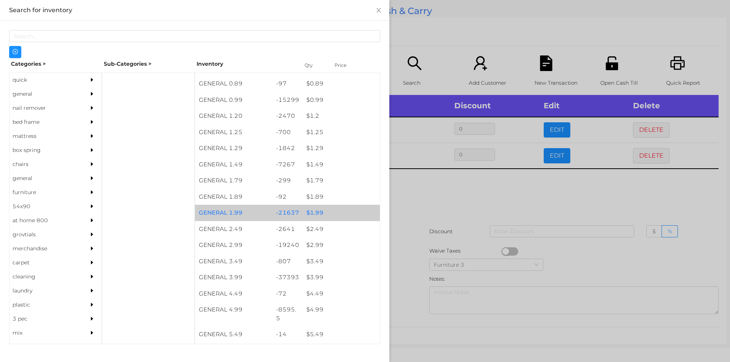
scroll to position [30, 0]
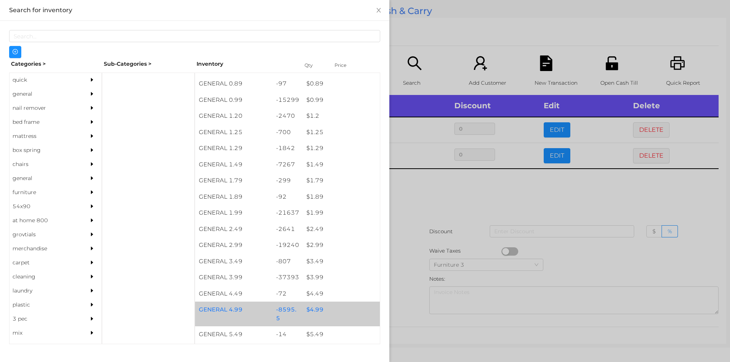
click at [311, 311] on div "$ 4.99" at bounding box center [340, 310] width 77 height 16
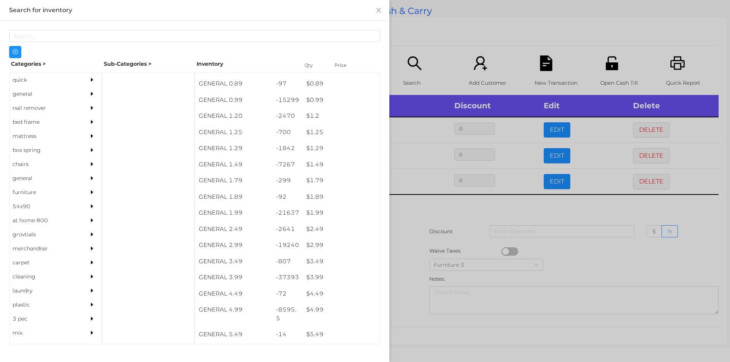
click at [408, 288] on div at bounding box center [365, 181] width 730 height 362
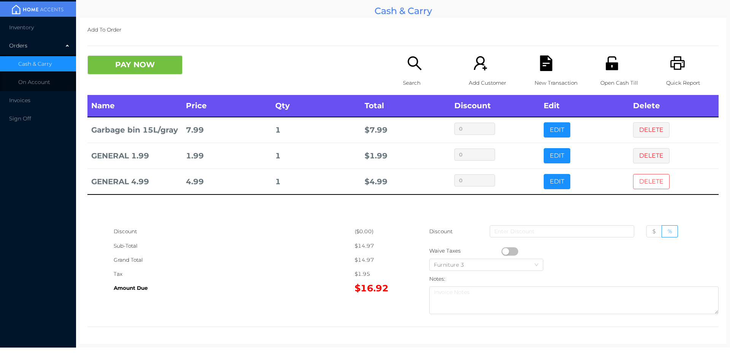
click at [637, 189] on button "DELETE" at bounding box center [651, 181] width 36 height 15
click at [242, 293] on div "Amount Due" at bounding box center [234, 288] width 241 height 14
click at [551, 69] on div "New Transaction" at bounding box center [560, 75] width 52 height 40
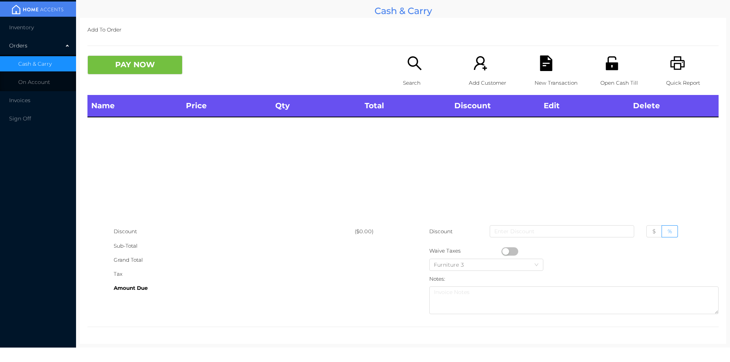
click at [677, 70] on icon "icon: printer" at bounding box center [678, 63] width 16 height 16
click at [157, 72] on button "PAY NOW" at bounding box center [134, 64] width 95 height 19
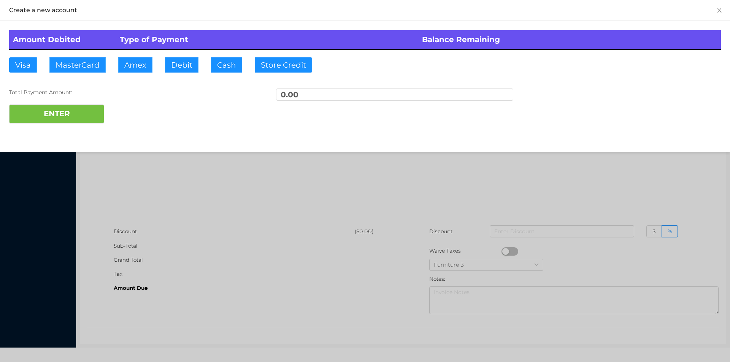
click at [513, 175] on div at bounding box center [365, 181] width 730 height 362
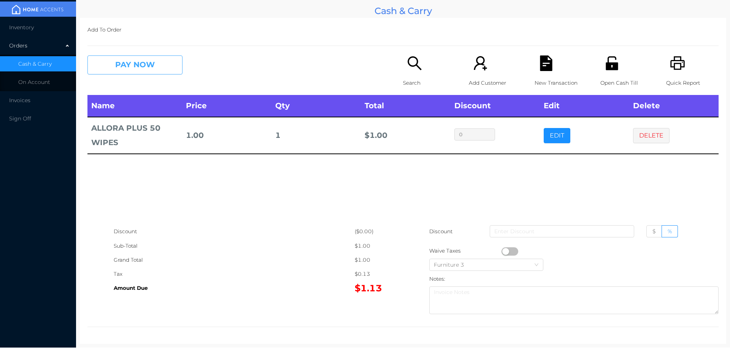
click at [124, 60] on button "PAY NOW" at bounding box center [134, 64] width 95 height 19
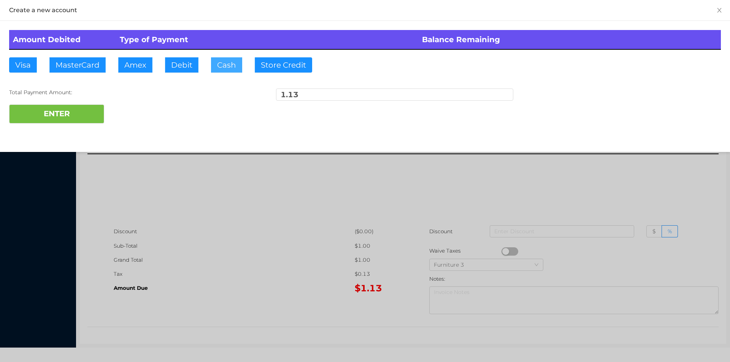
click at [231, 67] on button "Cash" at bounding box center [226, 64] width 31 height 15
click at [68, 112] on button "ENTER" at bounding box center [56, 114] width 95 height 19
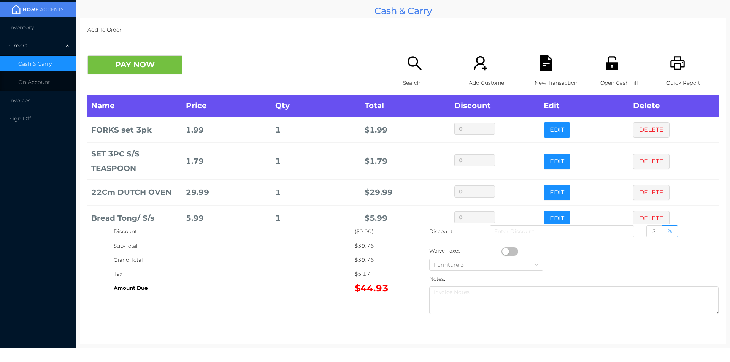
click at [543, 63] on icon "icon: file-text" at bounding box center [546, 63] width 16 height 16
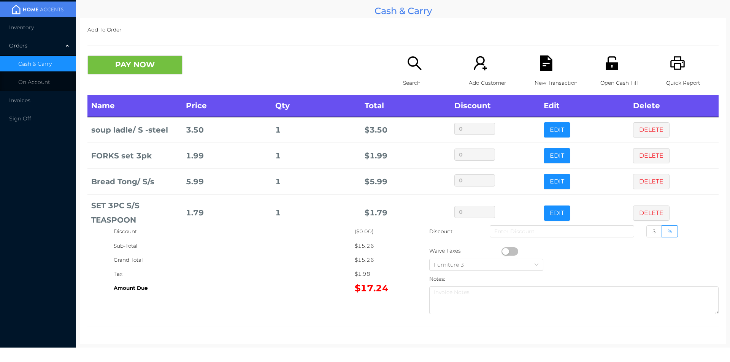
click at [410, 74] on div "Search" at bounding box center [429, 75] width 52 height 40
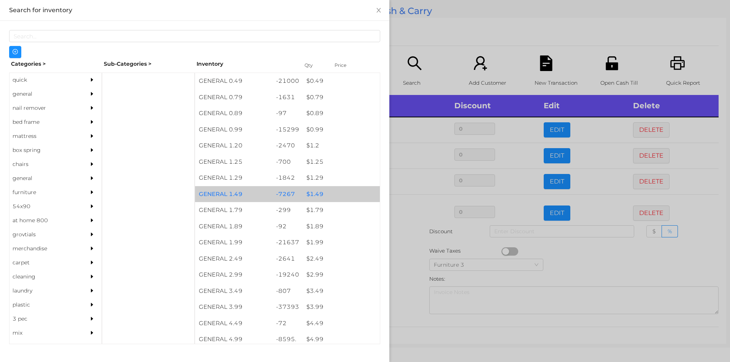
click at [314, 192] on div "$ 1.49" at bounding box center [340, 194] width 77 height 16
click at [315, 190] on div "$ 1.49" at bounding box center [340, 194] width 77 height 16
click at [313, 191] on div "$ 1.49" at bounding box center [340, 194] width 77 height 16
click at [309, 191] on div "$ 1.49" at bounding box center [340, 194] width 77 height 16
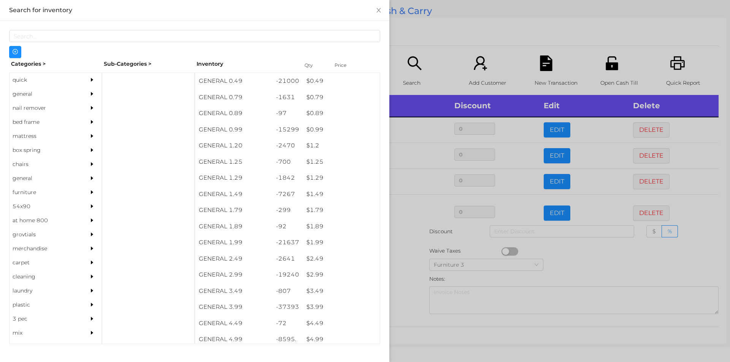
click at [401, 243] on div at bounding box center [365, 181] width 730 height 362
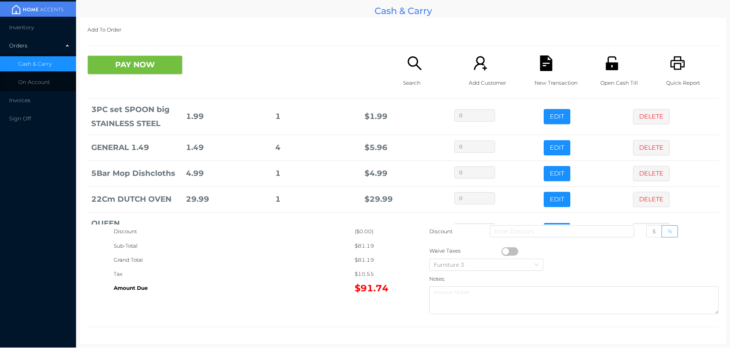
scroll to position [165, 0]
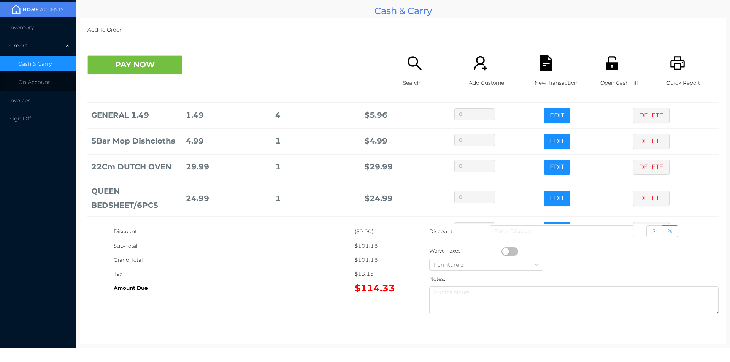
click at [140, 73] on button "PAY NOW" at bounding box center [134, 64] width 95 height 19
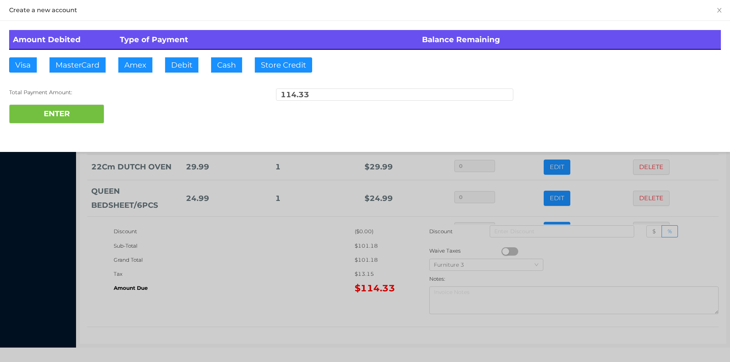
click at [133, 113] on div "ENTER" at bounding box center [364, 114] width 711 height 19
click at [179, 62] on button "Debit" at bounding box center [181, 64] width 33 height 15
click at [53, 120] on button "ENTER" at bounding box center [56, 114] width 95 height 19
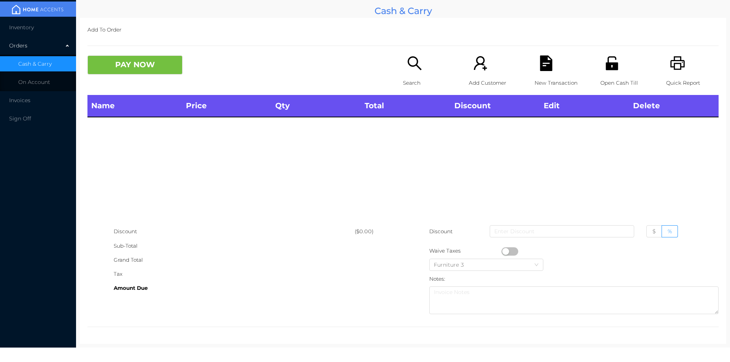
click at [406, 76] on p "Search" at bounding box center [429, 83] width 52 height 14
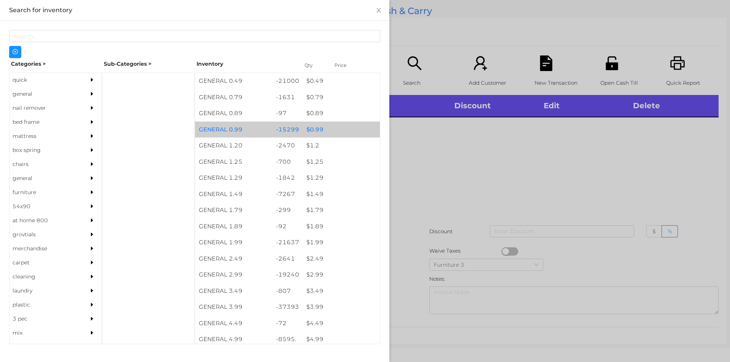
click at [306, 131] on div "$ 0.99" at bounding box center [340, 130] width 77 height 16
click at [305, 131] on div "$ 0.99" at bounding box center [340, 130] width 77 height 16
click at [306, 127] on div "$ 0.99" at bounding box center [340, 130] width 77 height 16
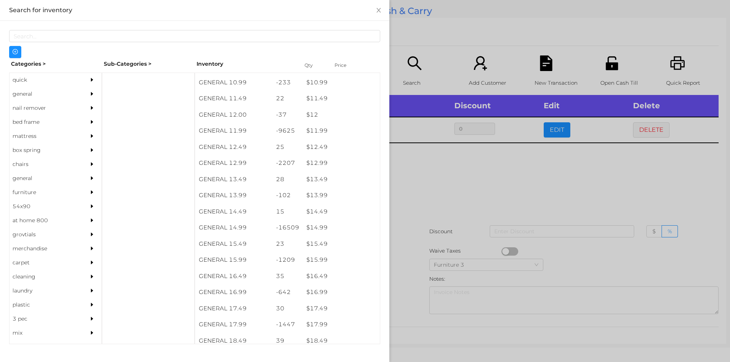
scroll to position [511, 0]
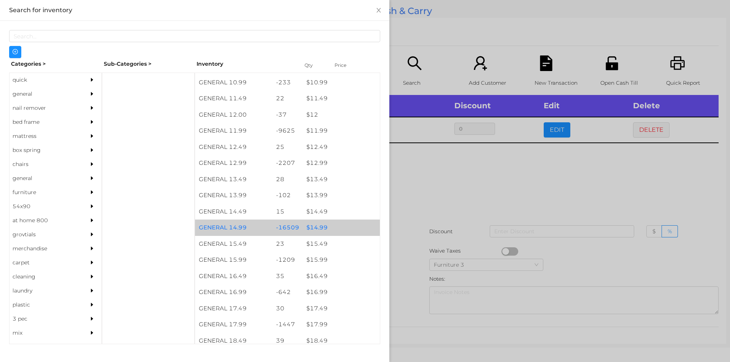
click at [318, 229] on div "$ 14.99" at bounding box center [340, 228] width 77 height 16
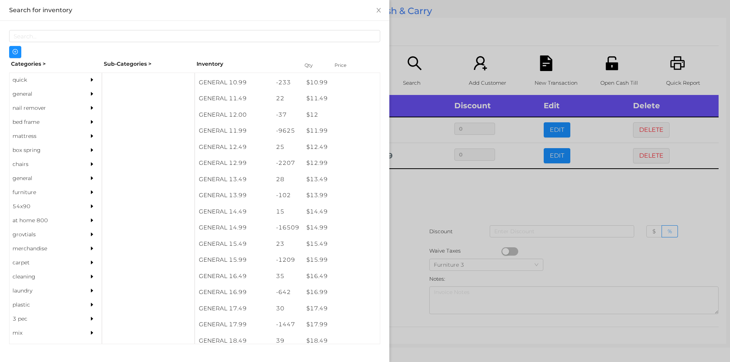
click at [422, 199] on div at bounding box center [365, 181] width 730 height 362
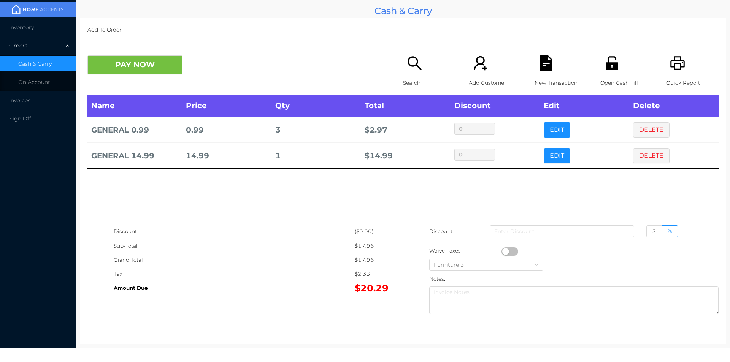
click at [608, 70] on icon "icon: unlock" at bounding box center [611, 63] width 12 height 14
click at [112, 61] on button "PAY NOW" at bounding box center [134, 64] width 95 height 19
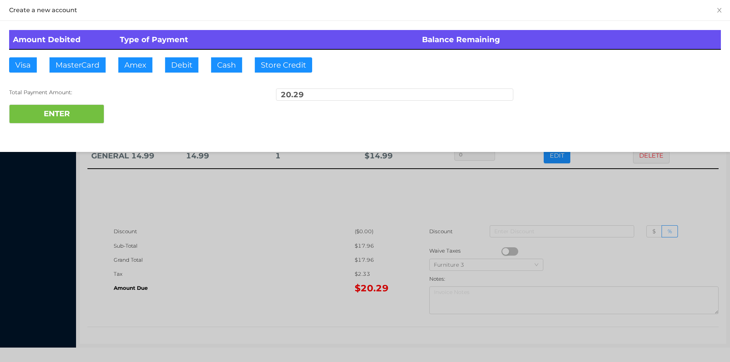
click at [222, 107] on div "ENTER" at bounding box center [364, 114] width 711 height 19
click at [229, 67] on button "Cash" at bounding box center [226, 64] width 31 height 15
click at [74, 112] on button "ENTER" at bounding box center [56, 114] width 95 height 19
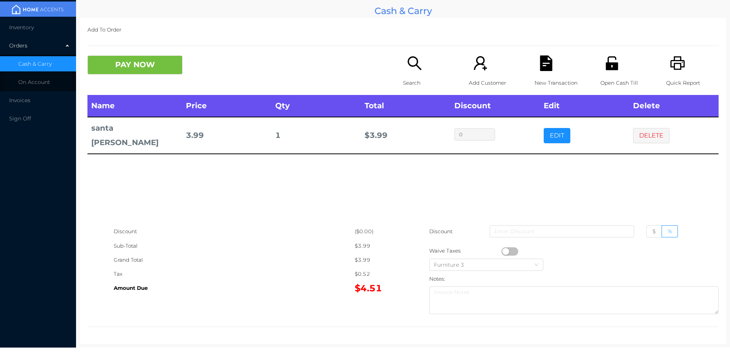
click at [408, 57] on icon "icon: search" at bounding box center [414, 63] width 14 height 14
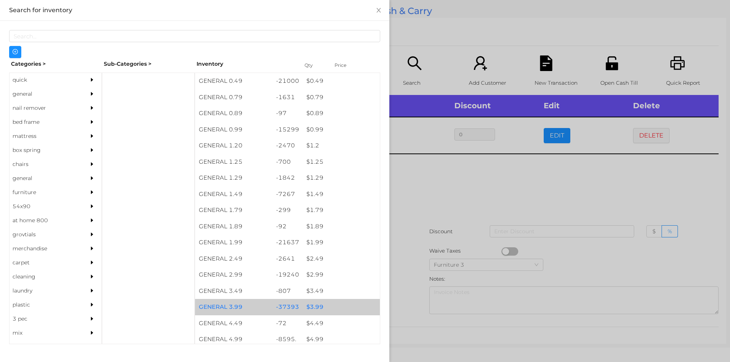
click at [310, 307] on div "$ 3.99" at bounding box center [340, 307] width 77 height 16
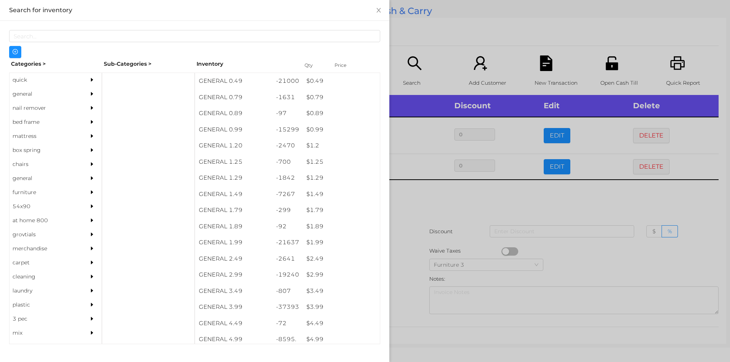
click at [642, 126] on div at bounding box center [365, 181] width 730 height 362
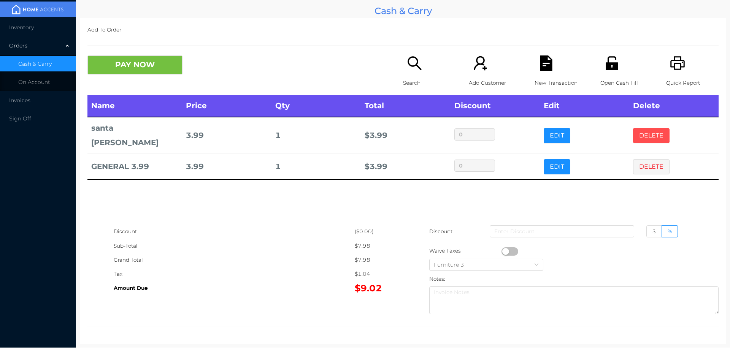
click at [641, 128] on button "DELETE" at bounding box center [651, 135] width 36 height 15
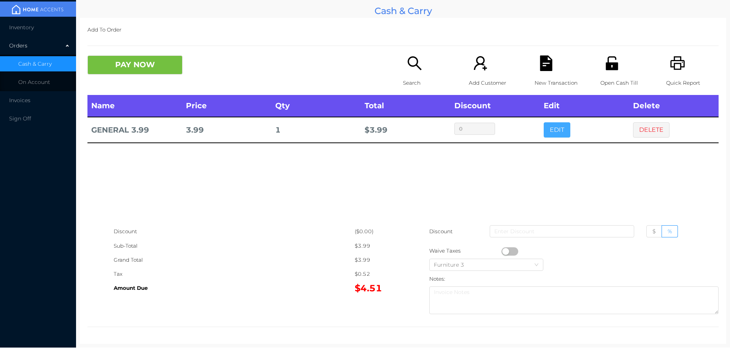
click at [547, 133] on button "EDIT" at bounding box center [556, 129] width 27 height 15
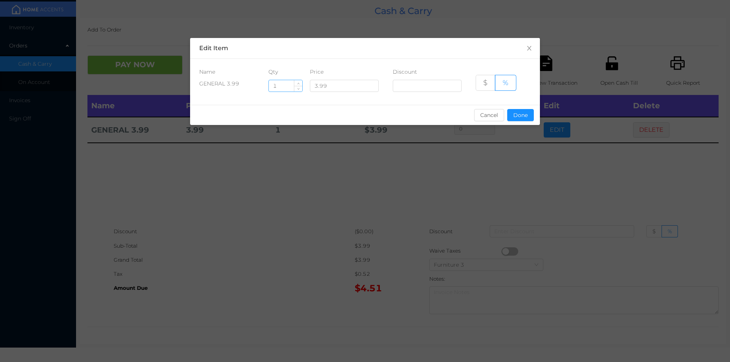
click at [286, 87] on input "1" at bounding box center [285, 85] width 33 height 11
type input "8"
click at [513, 113] on button "Done" at bounding box center [520, 115] width 27 height 12
type input "0%"
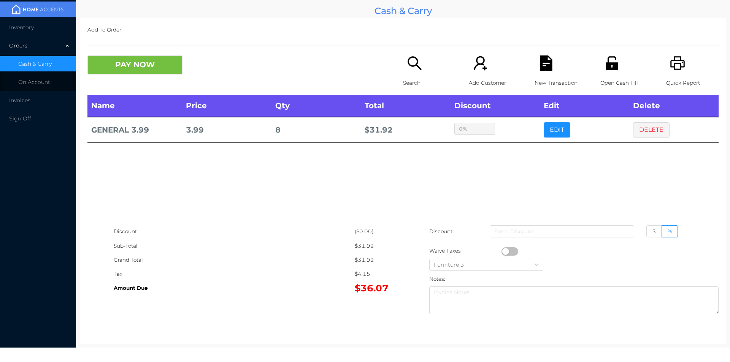
click at [519, 163] on div "sentinelStart Edit Item Name Qty Price Discount GENERAL 3.99 8 3.99 $ % Cancel …" at bounding box center [365, 181] width 730 height 362
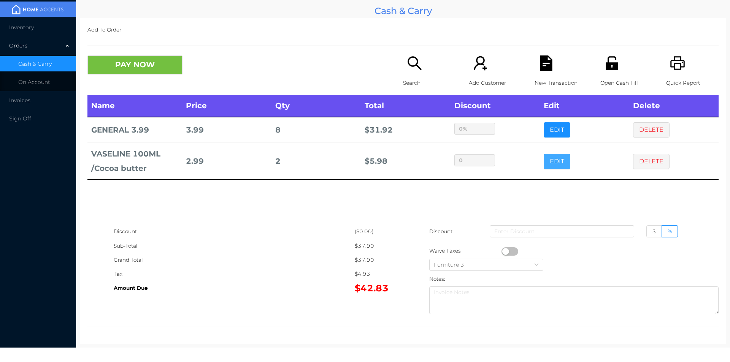
click at [554, 158] on button "EDIT" at bounding box center [556, 161] width 27 height 15
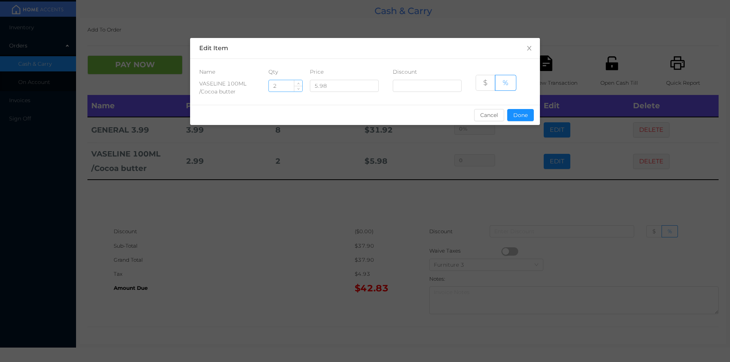
click at [288, 87] on input "2" at bounding box center [285, 85] width 33 height 11
type input "1"
click at [523, 116] on button "Done" at bounding box center [520, 115] width 27 height 12
type input "0%"
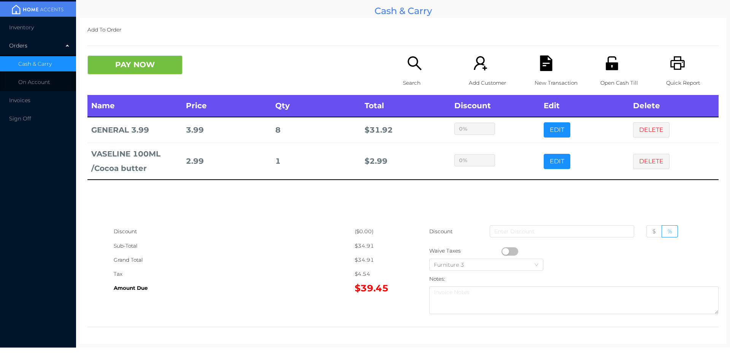
click at [498, 195] on div "Name Price Qty Total Discount Edit Delete GENERAL 3.99 3.99 8 $ 31.92 0% EDIT D…" at bounding box center [402, 160] width 631 height 130
click at [407, 67] on icon "icon: search" at bounding box center [415, 63] width 16 height 16
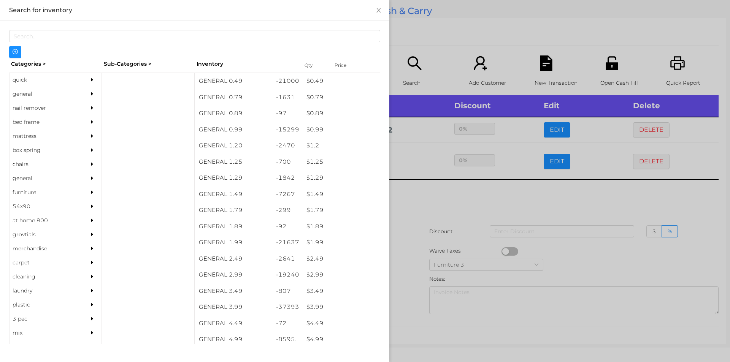
click at [312, 129] on div "$ 0.99" at bounding box center [340, 130] width 77 height 16
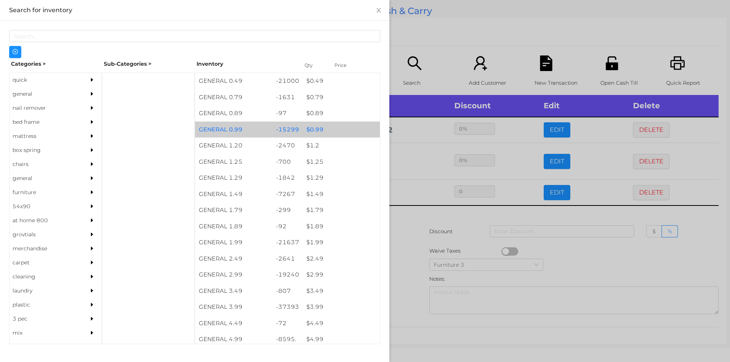
click at [311, 128] on div "$ 0.99" at bounding box center [340, 130] width 77 height 16
click at [309, 128] on div "$ 0.99" at bounding box center [340, 130] width 77 height 16
click at [309, 126] on div "$ 0.99" at bounding box center [340, 130] width 77 height 16
click at [315, 131] on div "$ 0.99" at bounding box center [340, 130] width 77 height 16
click at [309, 128] on div "$ 0.99" at bounding box center [340, 130] width 77 height 16
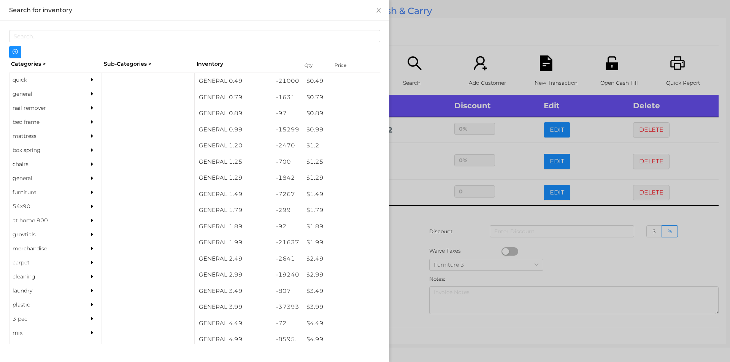
click at [419, 243] on div at bounding box center [365, 181] width 730 height 362
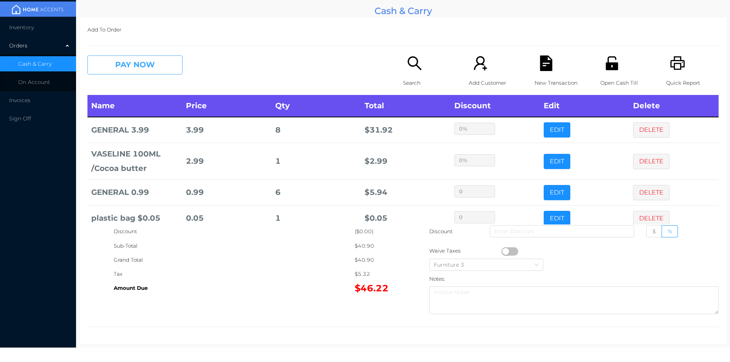
click at [154, 70] on button "PAY NOW" at bounding box center [134, 64] width 95 height 19
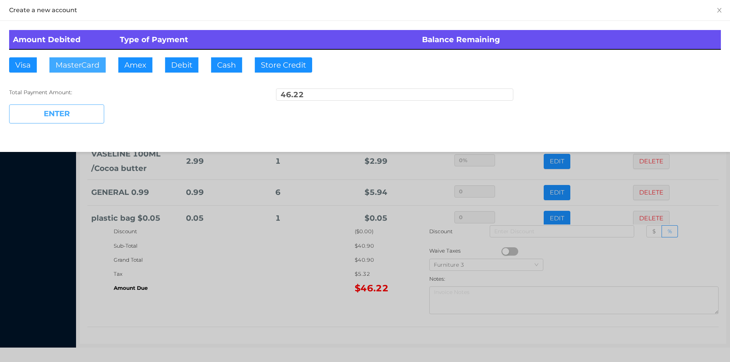
click at [73, 67] on button "MasterCard" at bounding box center [77, 64] width 56 height 15
click at [63, 122] on button "ENTER" at bounding box center [56, 114] width 95 height 19
type input "0"
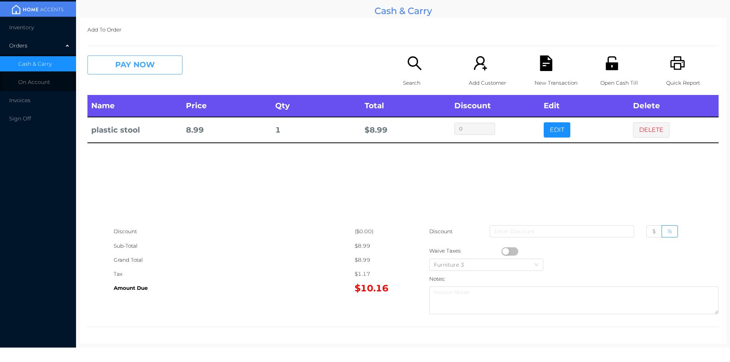
click at [113, 68] on button "PAY NOW" at bounding box center [134, 64] width 95 height 19
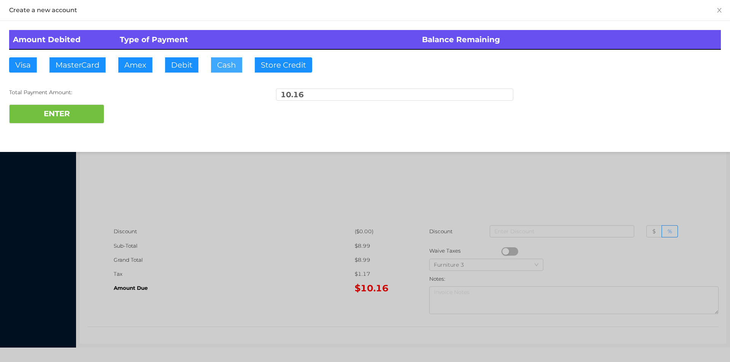
click at [228, 67] on button "Cash" at bounding box center [226, 64] width 31 height 15
type input "12."
click at [67, 120] on button "ENTER" at bounding box center [56, 114] width 95 height 19
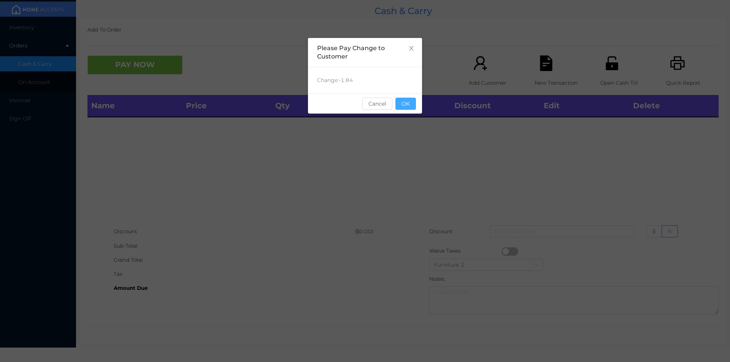
click at [405, 101] on button "OK" at bounding box center [405, 104] width 21 height 12
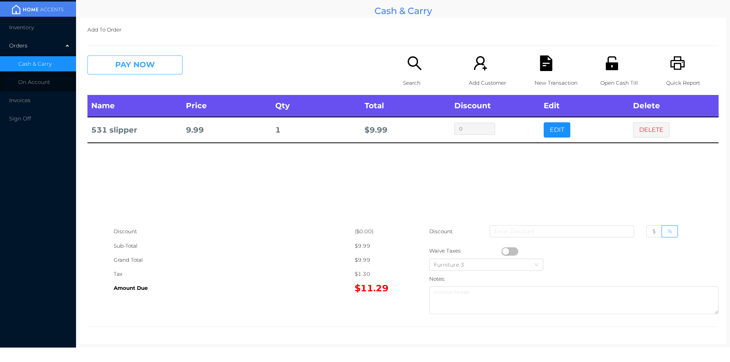
click at [128, 61] on button "PAY NOW" at bounding box center [134, 64] width 95 height 19
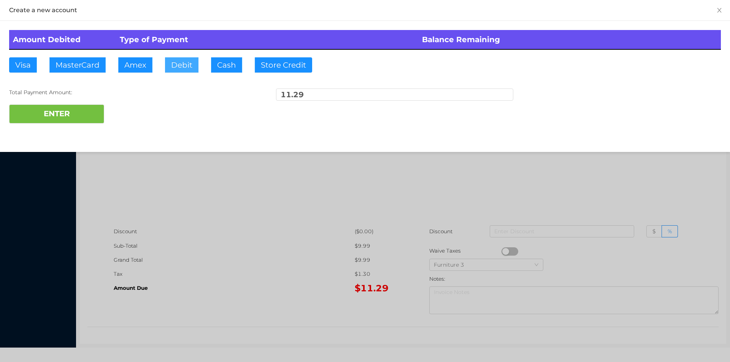
click at [179, 64] on button "Debit" at bounding box center [181, 64] width 33 height 15
type input "2"
click at [230, 209] on div at bounding box center [365, 181] width 730 height 362
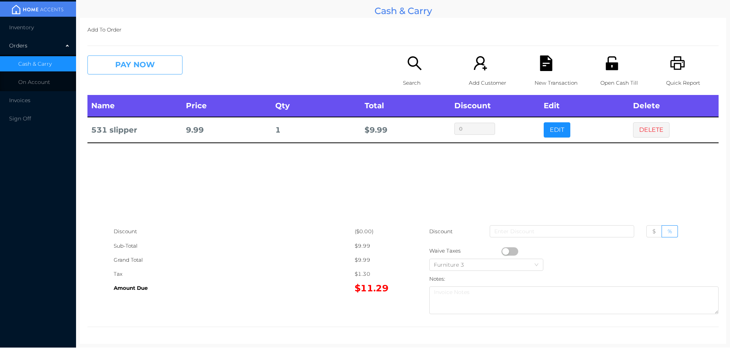
click at [143, 65] on button "PAY NOW" at bounding box center [134, 64] width 95 height 19
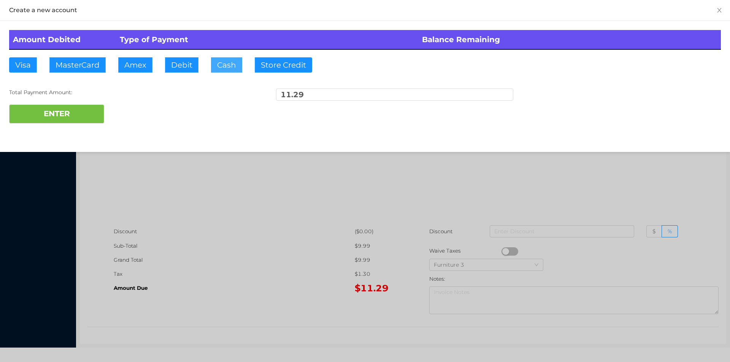
click at [226, 68] on button "Cash" at bounding box center [226, 64] width 31 height 15
click at [63, 119] on button "ENTER" at bounding box center [56, 114] width 95 height 19
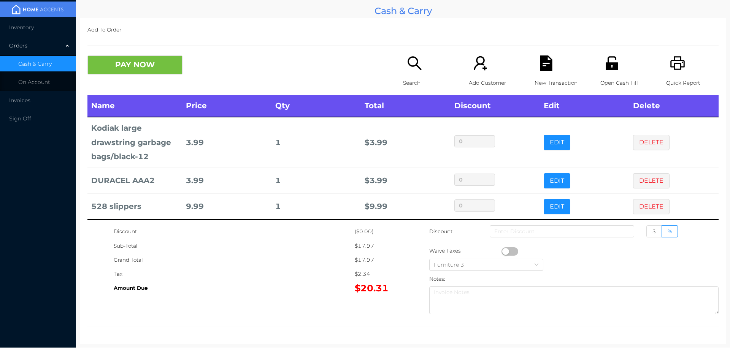
click at [412, 74] on div "Search" at bounding box center [429, 75] width 52 height 40
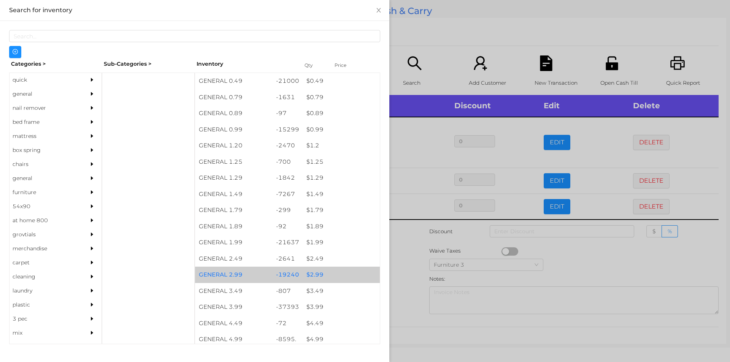
click at [314, 273] on div "$ 2.99" at bounding box center [340, 275] width 77 height 16
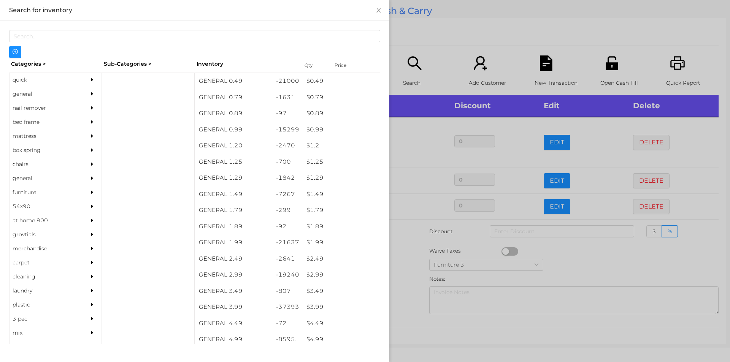
click at [407, 293] on div at bounding box center [365, 181] width 730 height 362
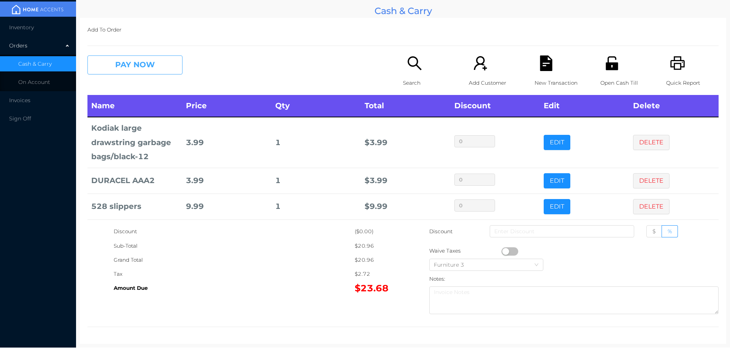
click at [122, 62] on button "PAY NOW" at bounding box center [134, 64] width 95 height 19
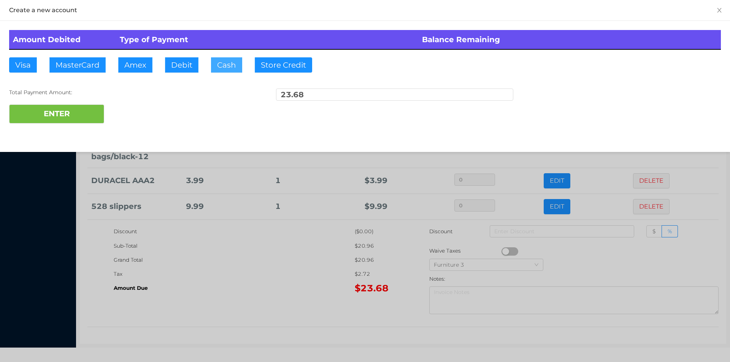
click at [215, 63] on button "Cash" at bounding box center [226, 64] width 31 height 15
type input "50."
click at [71, 121] on button "ENTER" at bounding box center [56, 114] width 95 height 19
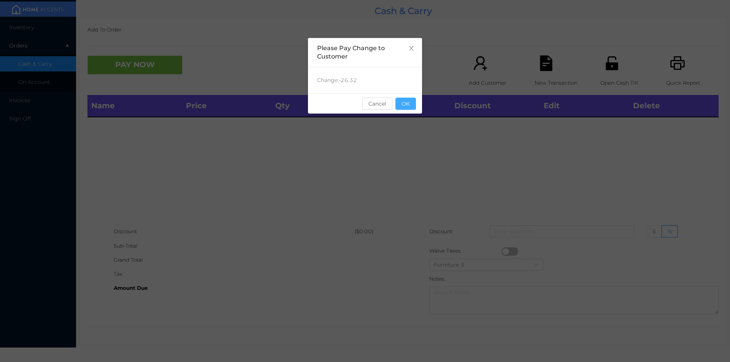
click at [411, 108] on button "OK" at bounding box center [405, 104] width 21 height 12
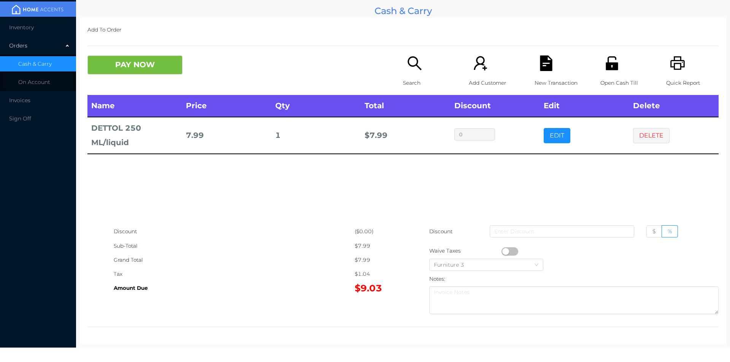
click at [408, 75] on div "Search" at bounding box center [429, 75] width 52 height 40
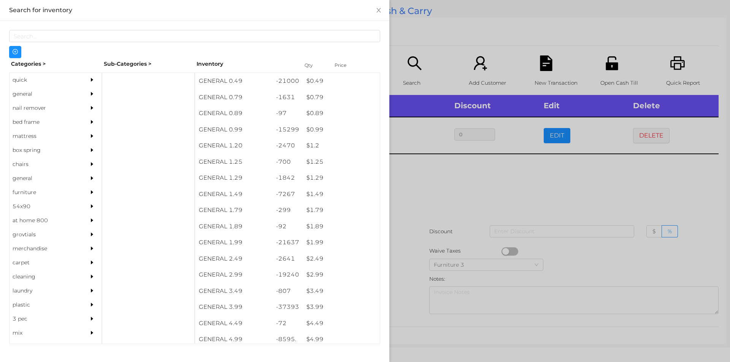
click at [23, 79] on div "quick" at bounding box center [44, 80] width 69 height 14
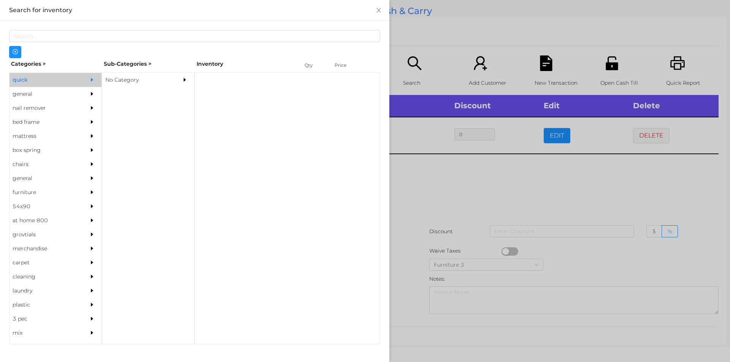
click at [118, 82] on div "No Category" at bounding box center [136, 80] width 69 height 14
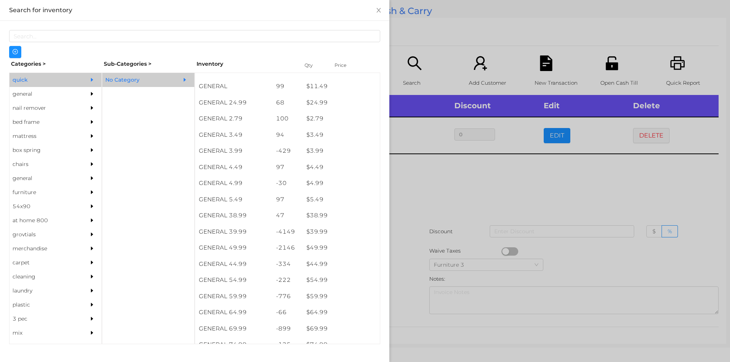
scroll to position [285, 0]
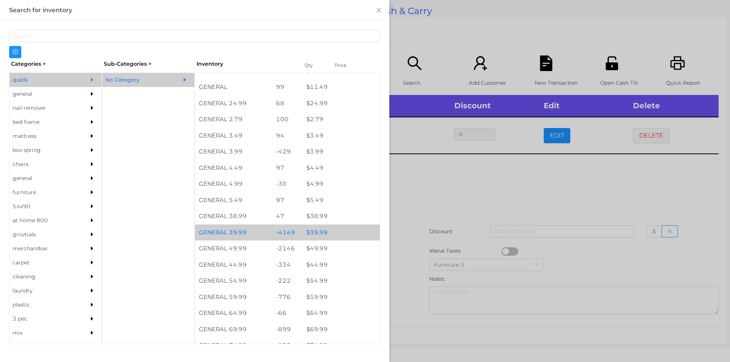
click at [315, 233] on div "$ 39.99" at bounding box center [340, 233] width 77 height 16
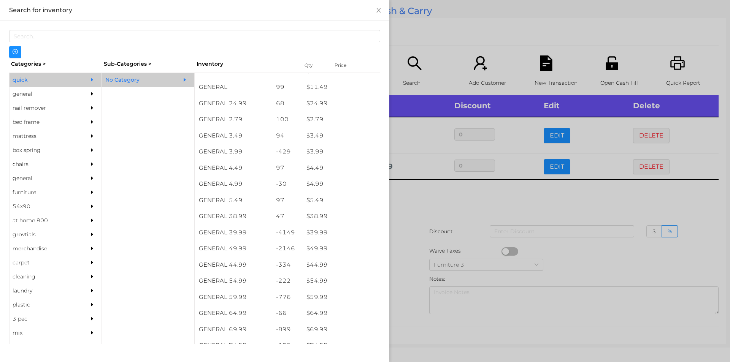
click at [430, 197] on div at bounding box center [365, 181] width 730 height 362
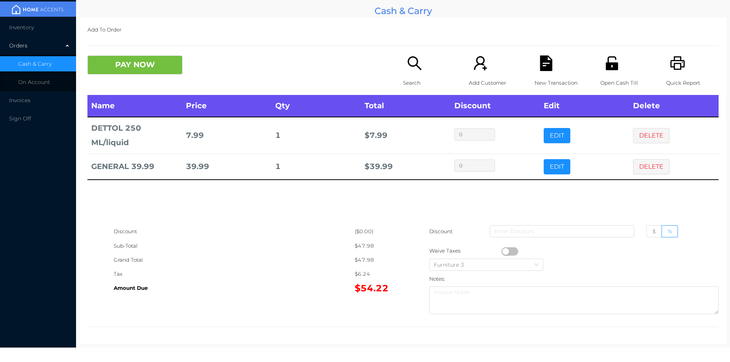
click at [562, 71] on div "New Transaction" at bounding box center [560, 75] width 52 height 40
click at [666, 79] on p "Quick Report" at bounding box center [692, 83] width 52 height 14
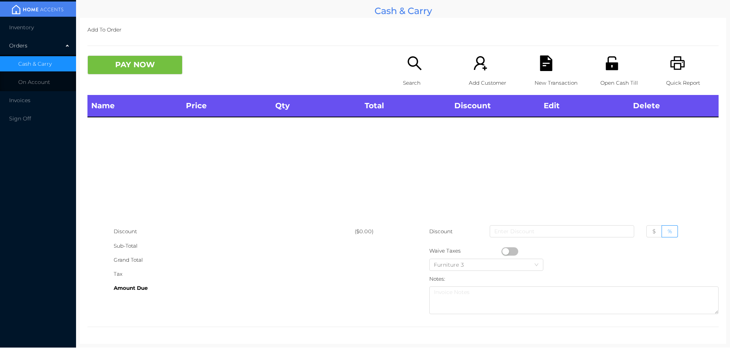
click at [555, 78] on p "New Transaction" at bounding box center [560, 83] width 52 height 14
click at [193, 65] on div "PAY NOW" at bounding box center [166, 64] width 158 height 19
click at [629, 166] on div "Name Price Qty Total Discount Edit Delete" at bounding box center [402, 160] width 631 height 130
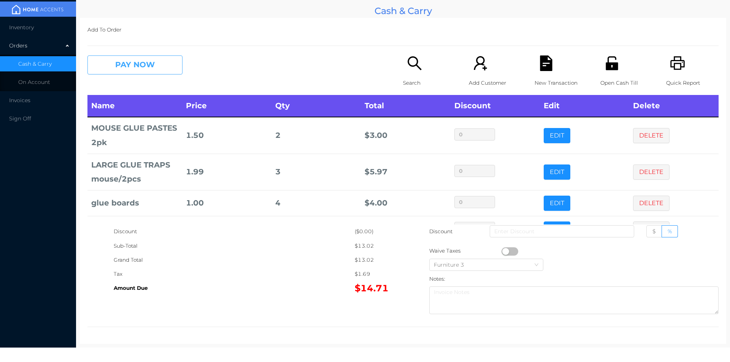
click at [147, 69] on button "PAY NOW" at bounding box center [134, 64] width 95 height 19
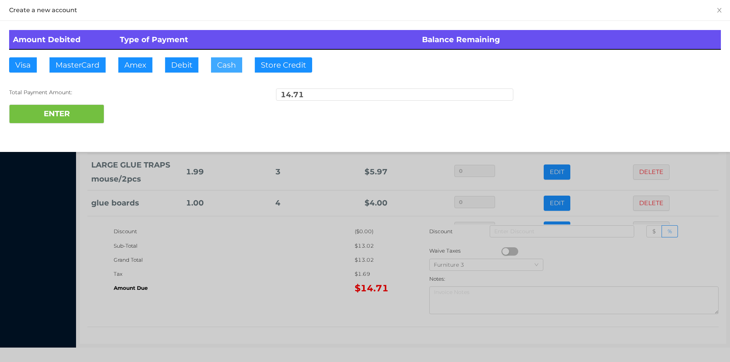
click at [212, 68] on button "Cash" at bounding box center [226, 64] width 31 height 15
type input "20."
click at [72, 118] on button "ENTER" at bounding box center [56, 114] width 95 height 19
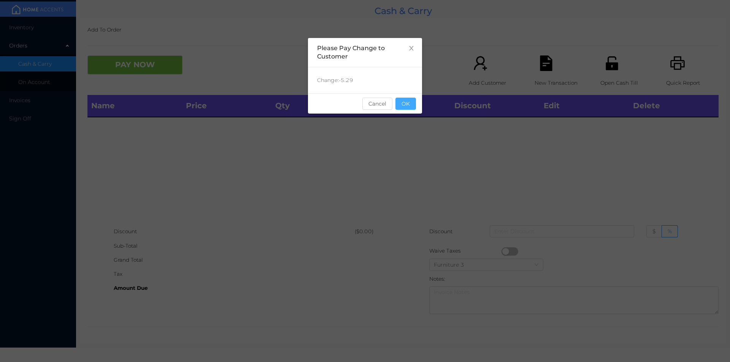
click at [406, 105] on button "OK" at bounding box center [405, 104] width 21 height 12
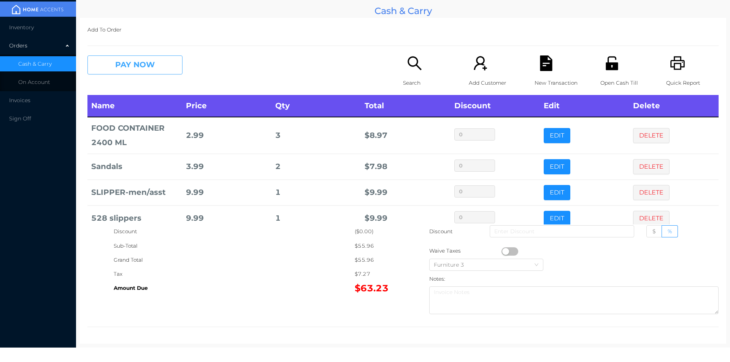
click at [117, 64] on button "PAY NOW" at bounding box center [134, 64] width 95 height 19
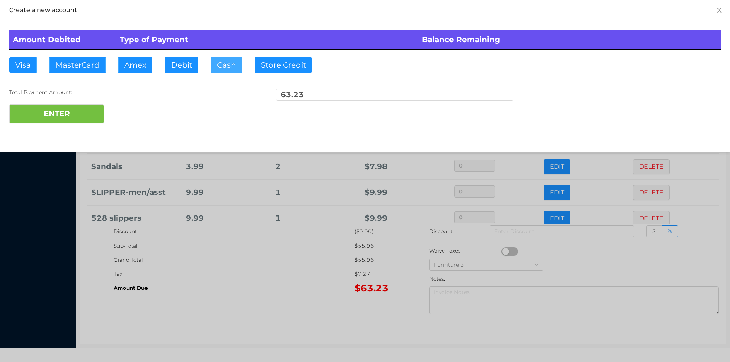
click at [222, 65] on button "Cash" at bounding box center [226, 64] width 31 height 15
type input "70."
click at [57, 120] on button "ENTER" at bounding box center [56, 114] width 95 height 19
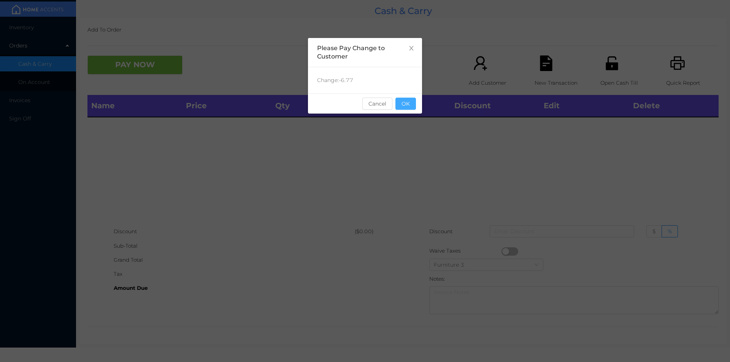
click at [402, 102] on button "OK" at bounding box center [405, 104] width 21 height 12
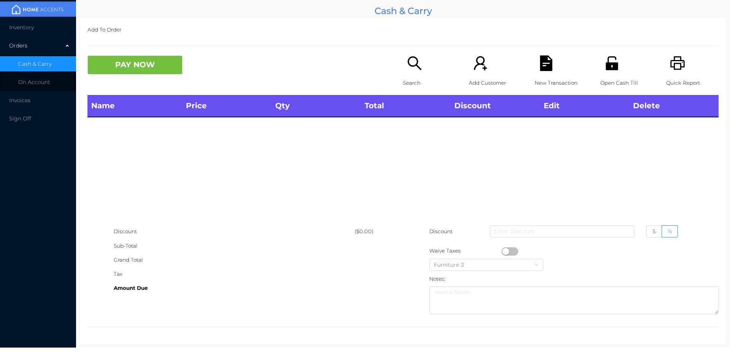
click at [419, 71] on div "Search" at bounding box center [429, 75] width 52 height 40
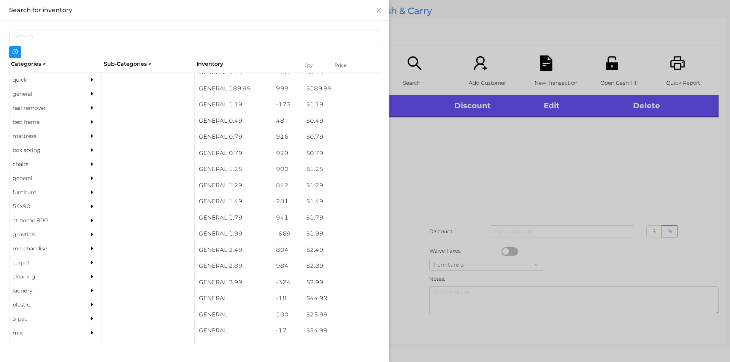
scroll to position [11, 0]
click at [25, 93] on div "general" at bounding box center [44, 94] width 69 height 14
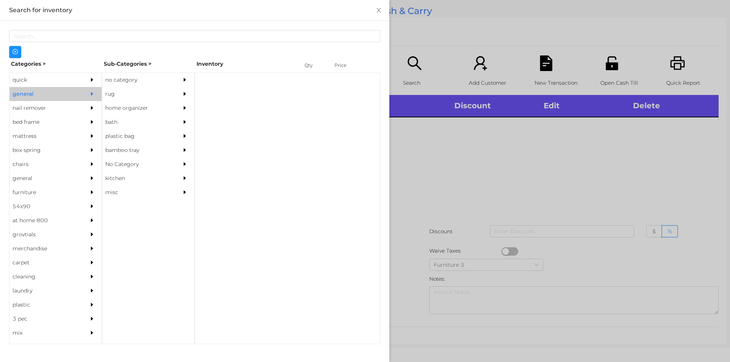
scroll to position [0, 0]
click at [130, 82] on div "no category" at bounding box center [136, 80] width 69 height 14
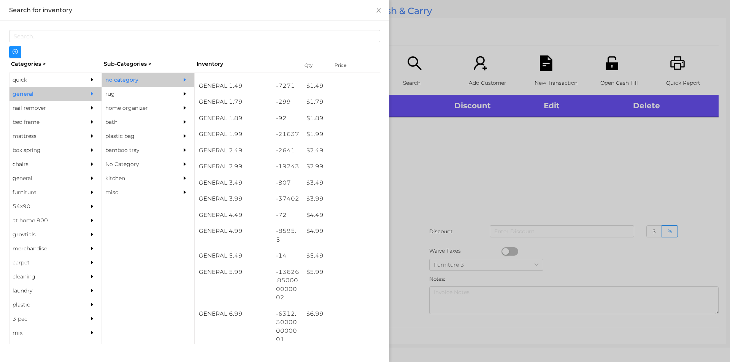
scroll to position [107, 0]
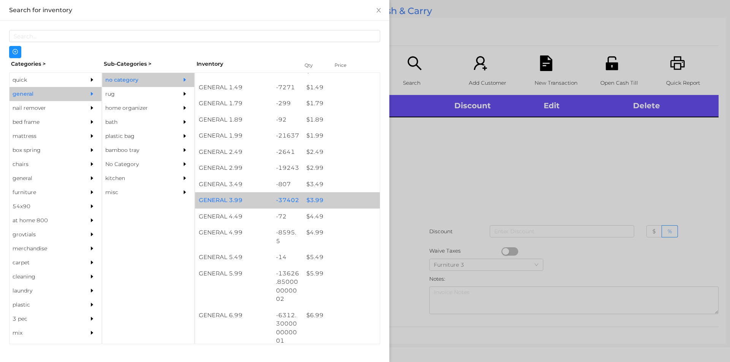
click at [315, 204] on div "$ 3.99" at bounding box center [340, 200] width 77 height 16
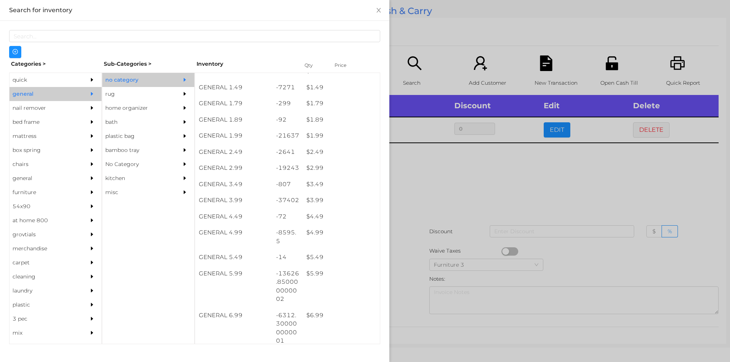
click at [415, 215] on div at bounding box center [365, 181] width 730 height 362
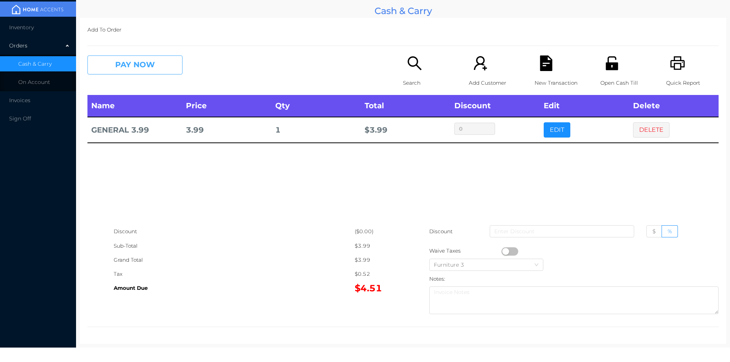
click at [121, 66] on button "PAY NOW" at bounding box center [134, 64] width 95 height 19
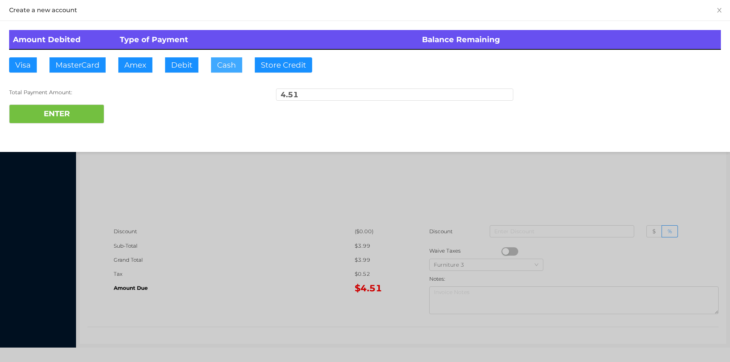
click at [226, 70] on button "Cash" at bounding box center [226, 64] width 31 height 15
type input "10."
click at [84, 120] on button "ENTER" at bounding box center [56, 114] width 95 height 19
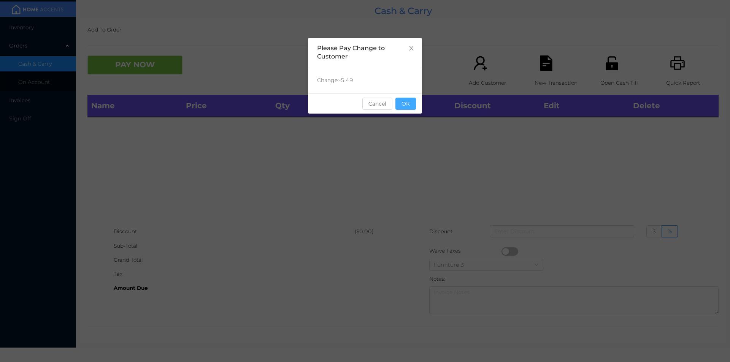
click at [408, 102] on button "OK" at bounding box center [405, 104] width 21 height 12
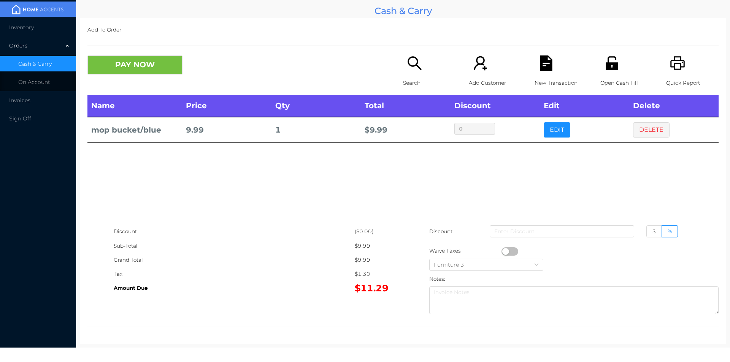
click at [600, 77] on p "Open Cash Till" at bounding box center [626, 83] width 52 height 14
click at [642, 132] on button "DELETE" at bounding box center [651, 129] width 36 height 15
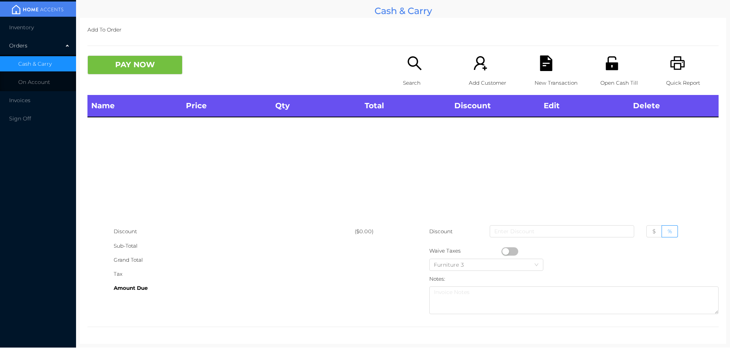
click at [411, 78] on p "Search" at bounding box center [429, 83] width 52 height 14
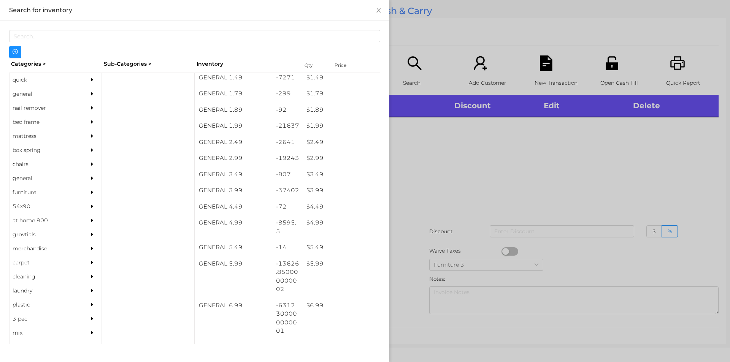
scroll to position [120, 0]
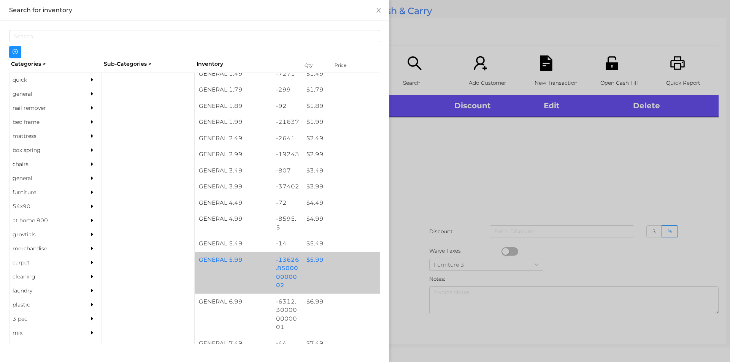
click at [310, 257] on div "$ 5.99" at bounding box center [340, 260] width 77 height 16
click at [312, 260] on div "$ 5.99" at bounding box center [340, 260] width 77 height 16
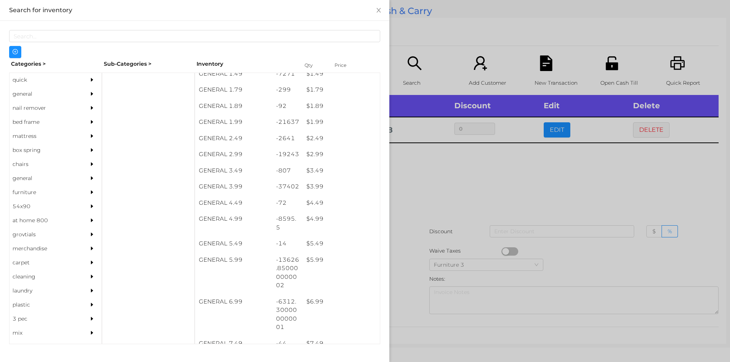
click at [423, 196] on div at bounding box center [365, 181] width 730 height 362
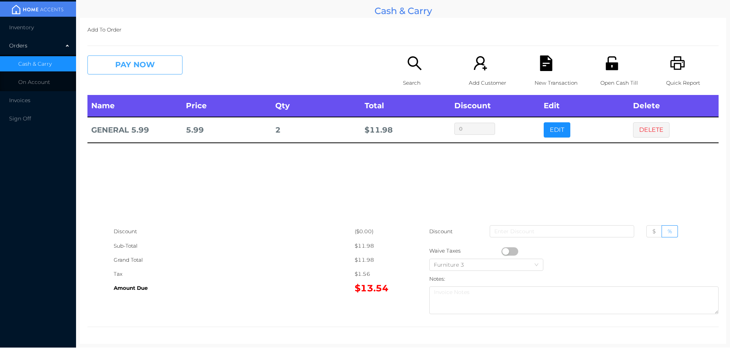
click at [133, 73] on button "PAY NOW" at bounding box center [134, 64] width 95 height 19
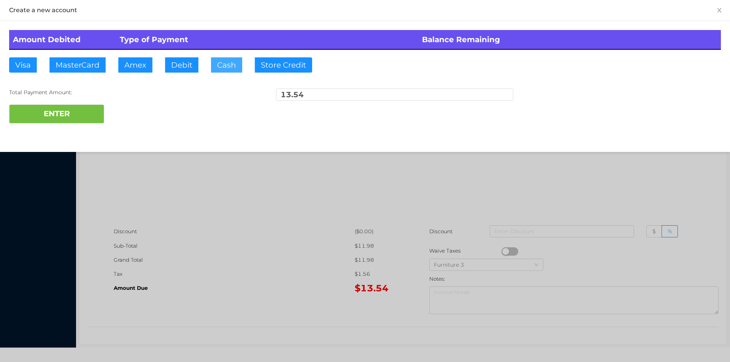
click at [222, 67] on button "Cash" at bounding box center [226, 64] width 31 height 15
type input "15."
click at [74, 108] on button "ENTER" at bounding box center [56, 114] width 95 height 19
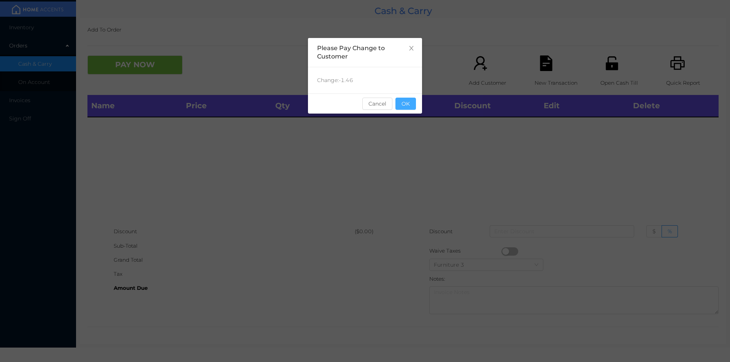
click at [404, 102] on button "OK" at bounding box center [405, 104] width 21 height 12
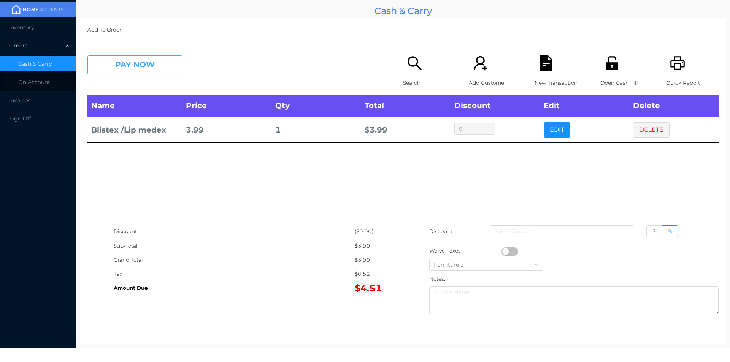
click at [147, 59] on button "PAY NOW" at bounding box center [134, 64] width 95 height 19
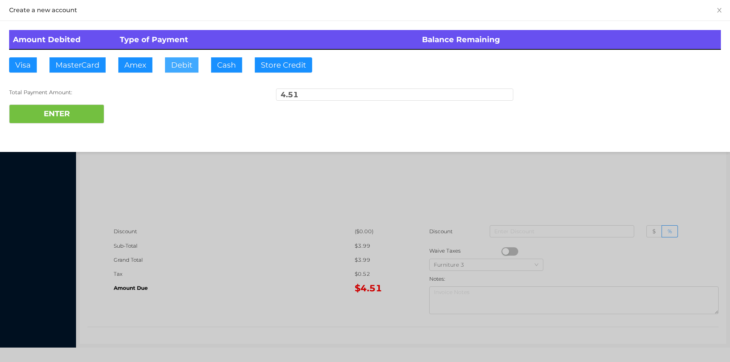
click at [186, 65] on button "Debit" at bounding box center [181, 64] width 33 height 15
click at [82, 106] on button "ENTER" at bounding box center [56, 114] width 95 height 19
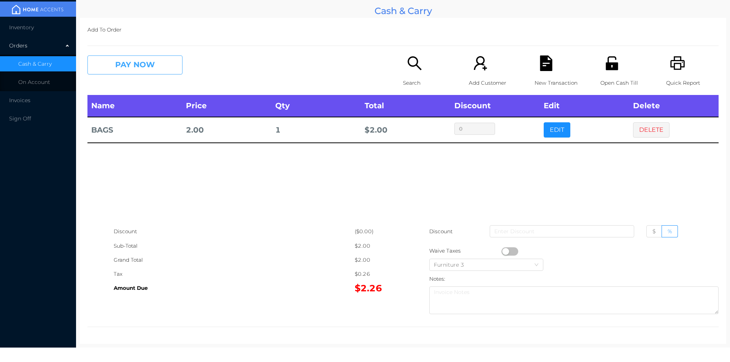
click at [152, 74] on button "PAY NOW" at bounding box center [134, 64] width 95 height 19
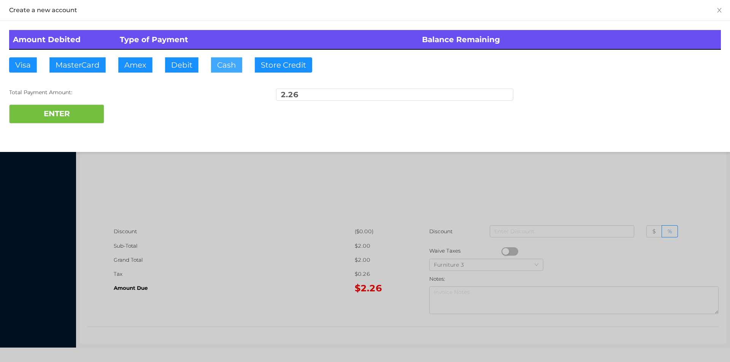
click at [219, 72] on button "Cash" at bounding box center [226, 64] width 31 height 15
click at [84, 116] on button "ENTER" at bounding box center [56, 114] width 95 height 19
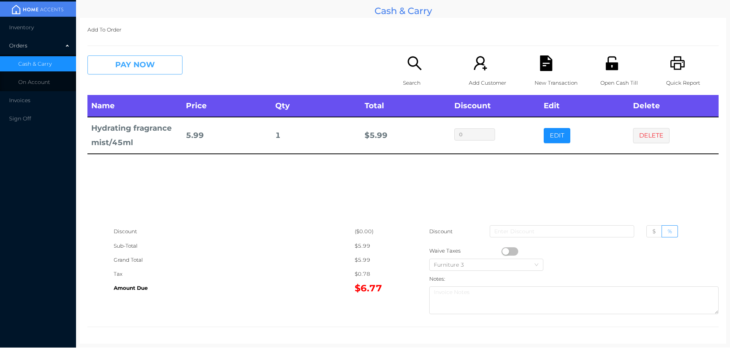
click at [165, 63] on button "PAY NOW" at bounding box center [134, 64] width 95 height 19
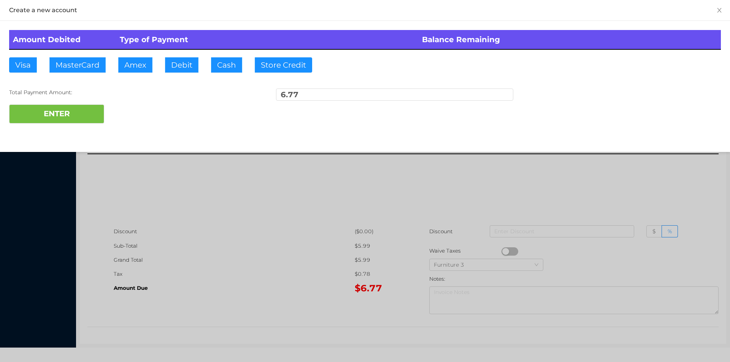
click at [236, 214] on div at bounding box center [365, 181] width 730 height 362
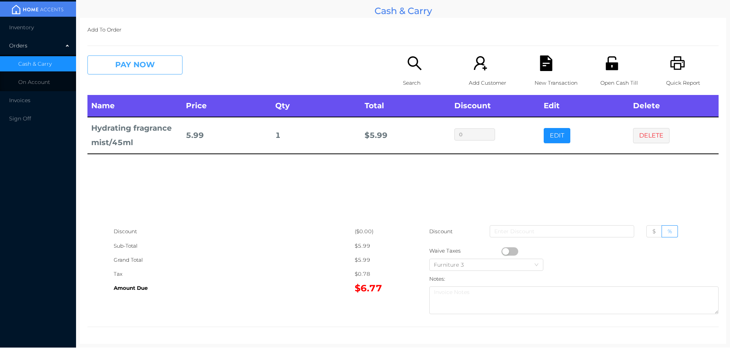
click at [162, 59] on button "PAY NOW" at bounding box center [134, 64] width 95 height 19
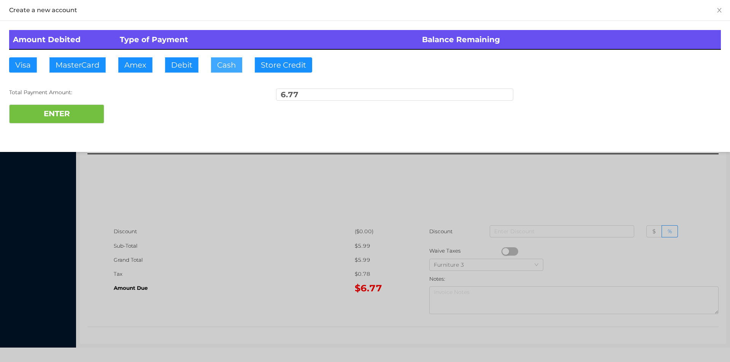
click at [225, 62] on button "Cash" at bounding box center [226, 64] width 31 height 15
type input "100."
click at [96, 113] on button "ENTER" at bounding box center [56, 114] width 95 height 19
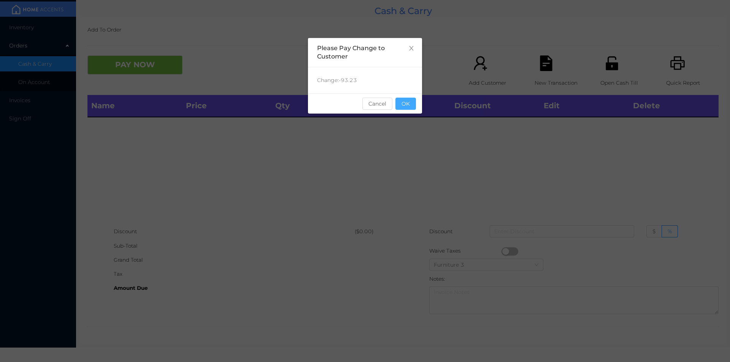
click at [413, 103] on button "OK" at bounding box center [405, 104] width 21 height 12
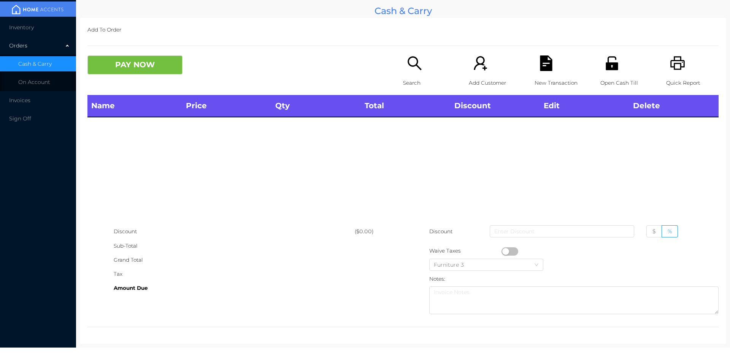
click at [619, 66] on div "Open Cash Till" at bounding box center [626, 75] width 52 height 40
click at [407, 69] on icon "icon: search" at bounding box center [415, 63] width 16 height 16
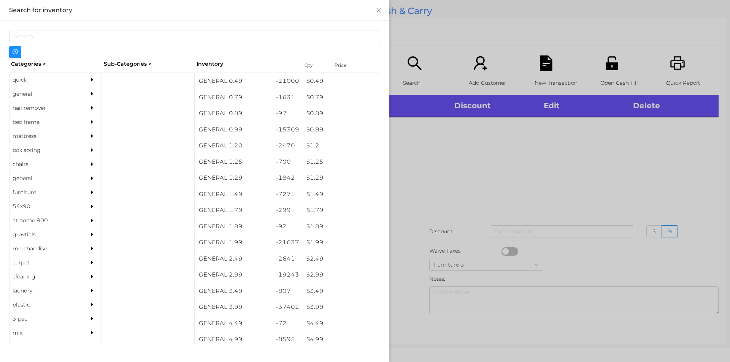
click at [25, 96] on div "general" at bounding box center [44, 94] width 69 height 14
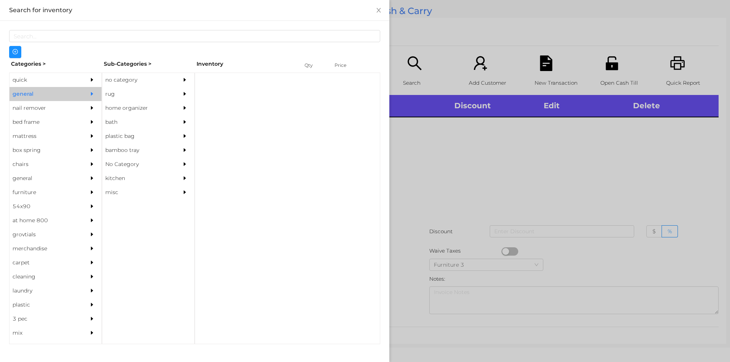
click at [111, 79] on div "no category" at bounding box center [136, 80] width 69 height 14
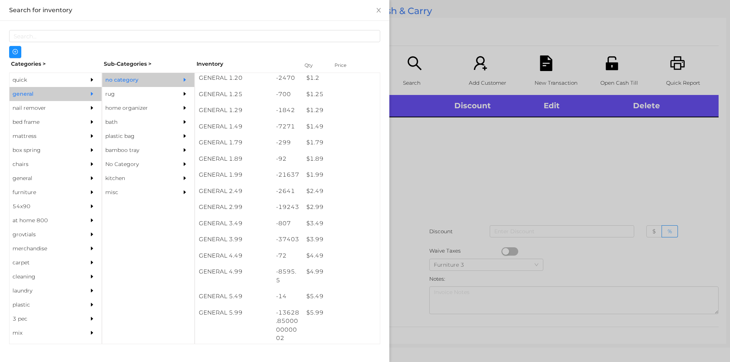
scroll to position [97, 0]
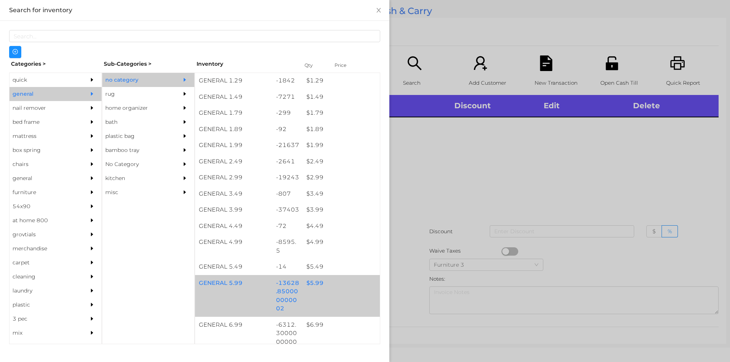
click at [317, 281] on div "$ 5.99" at bounding box center [340, 283] width 77 height 16
click at [315, 287] on div "$ 5.99" at bounding box center [340, 283] width 77 height 16
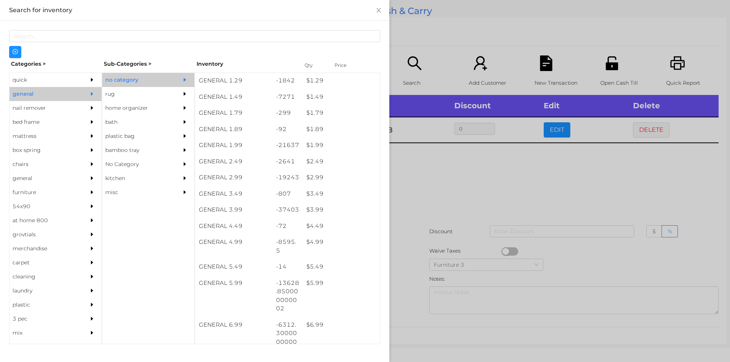
click at [424, 206] on div at bounding box center [365, 181] width 730 height 362
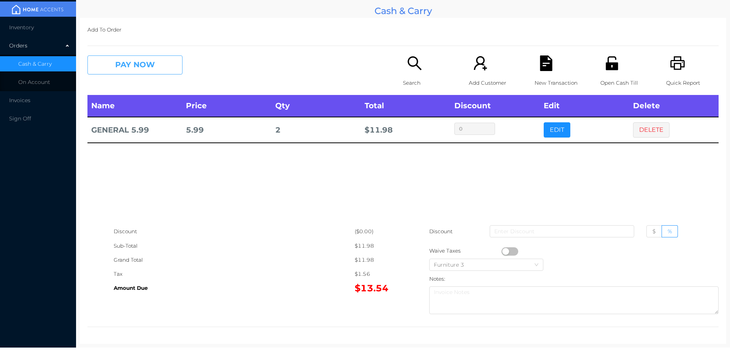
click at [158, 58] on button "PAY NOW" at bounding box center [134, 64] width 95 height 19
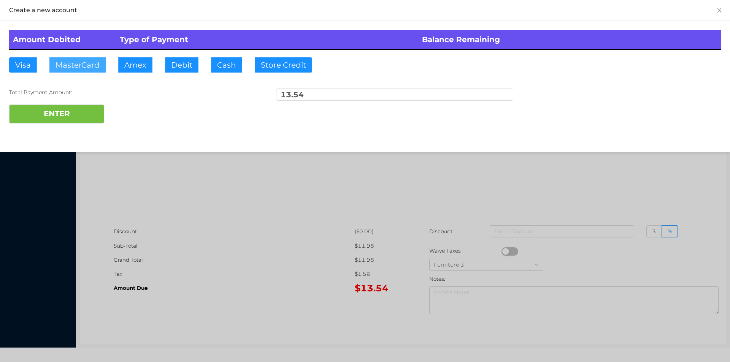
click at [74, 64] on button "MasterCard" at bounding box center [77, 64] width 56 height 15
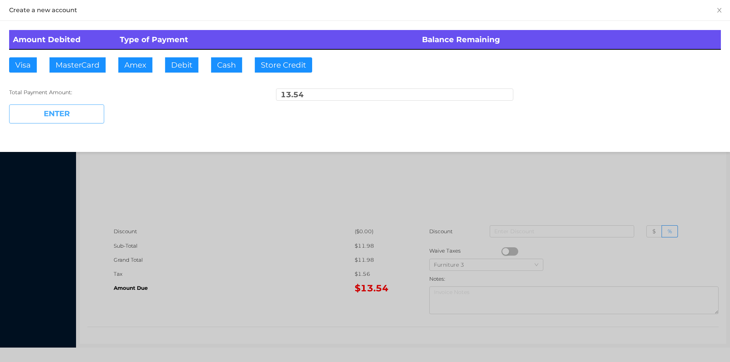
click at [88, 115] on button "ENTER" at bounding box center [56, 114] width 95 height 19
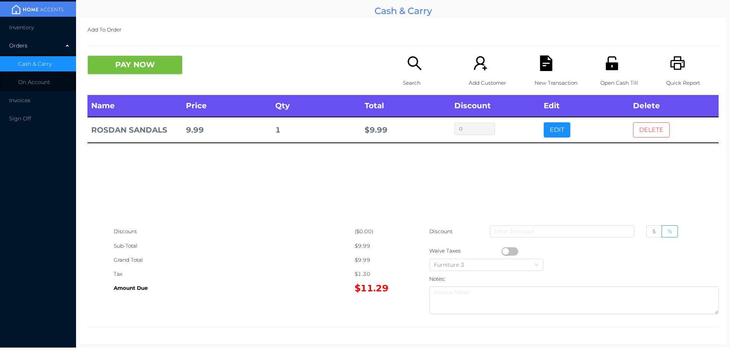
click at [649, 124] on button "DELETE" at bounding box center [651, 129] width 36 height 15
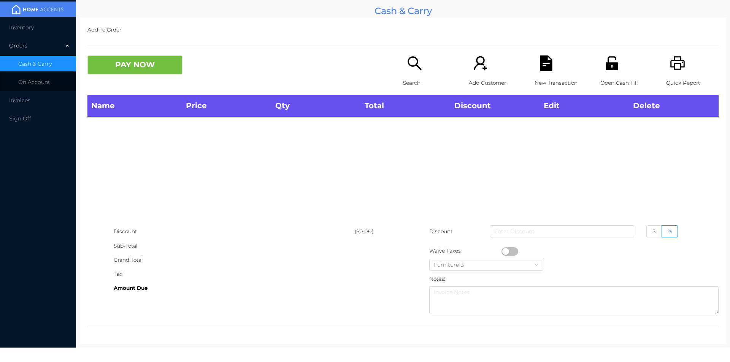
click at [679, 65] on icon "icon: printer" at bounding box center [677, 63] width 14 height 14
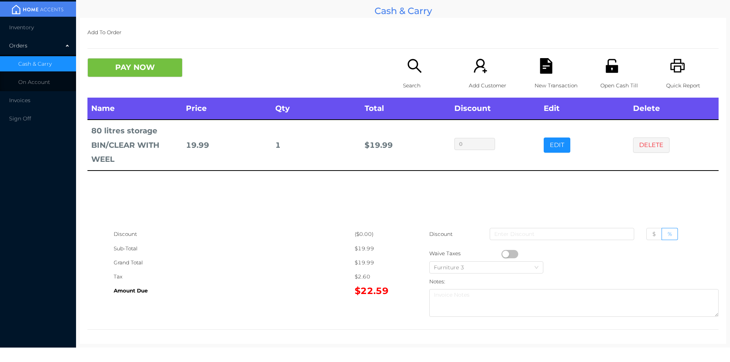
click at [165, 70] on button "PAY NOW" at bounding box center [134, 67] width 95 height 19
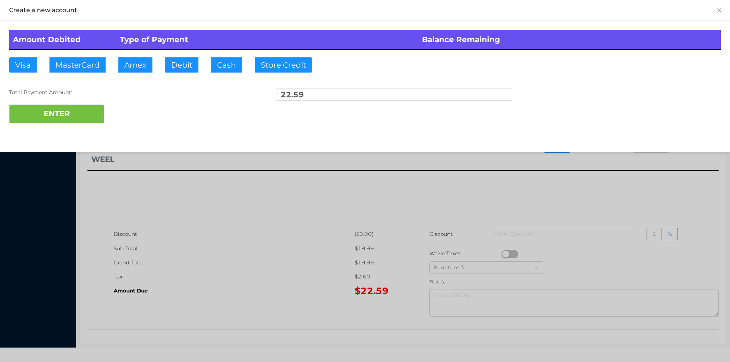
click at [625, 200] on div at bounding box center [365, 181] width 730 height 362
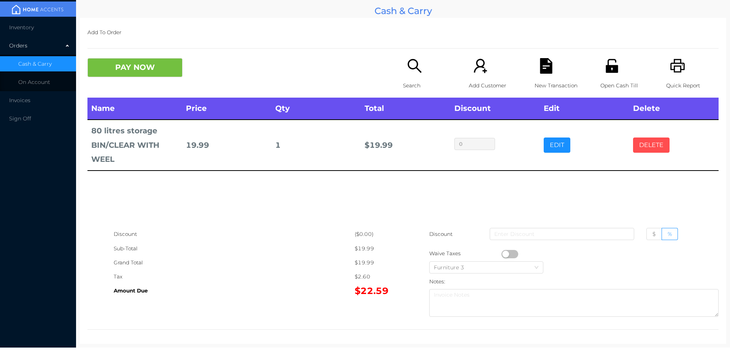
click at [641, 146] on button "DELETE" at bounding box center [651, 145] width 36 height 15
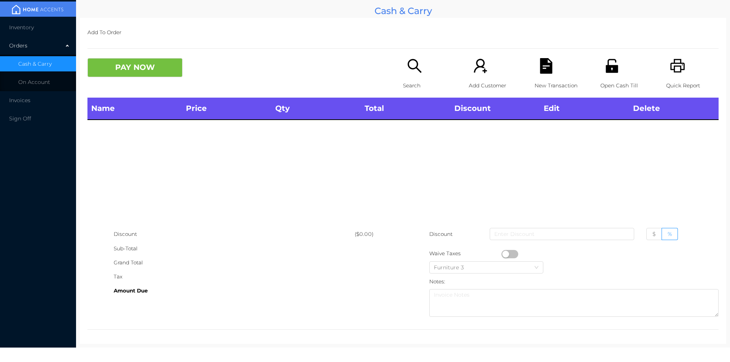
click at [610, 74] on div "Open Cash Till" at bounding box center [626, 78] width 52 height 40
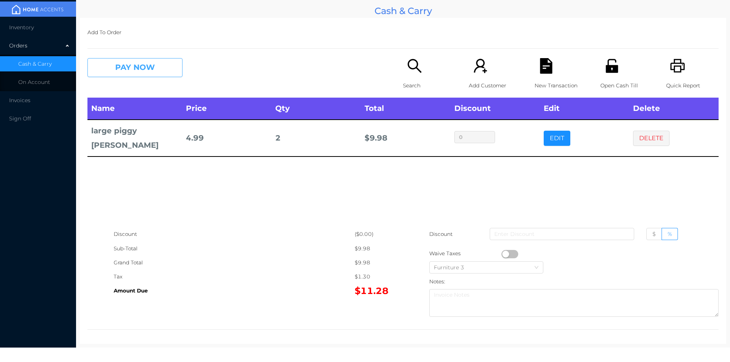
click at [129, 61] on button "PAY NOW" at bounding box center [134, 67] width 95 height 19
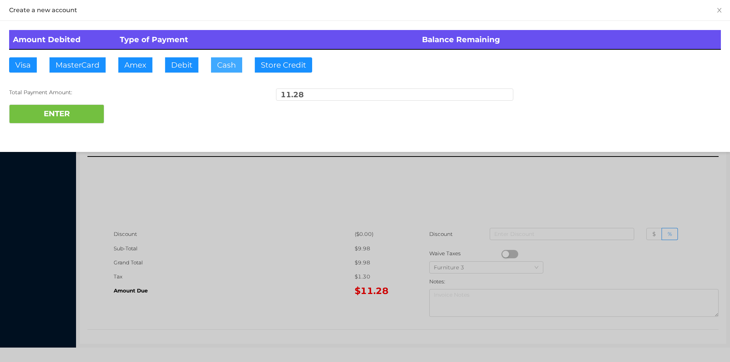
click at [217, 68] on button "Cash" at bounding box center [226, 64] width 31 height 15
click at [70, 116] on button "ENTER" at bounding box center [56, 114] width 95 height 19
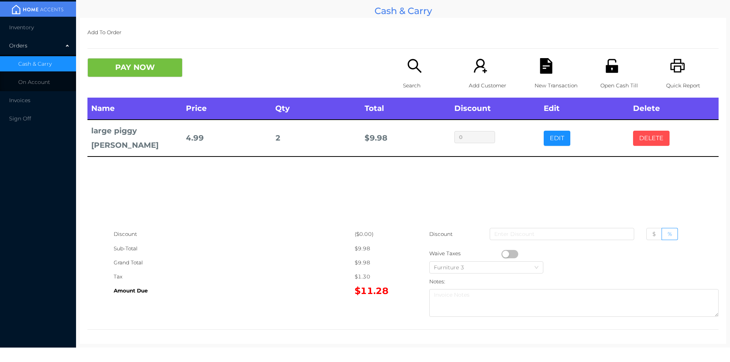
click at [635, 131] on button "DELETE" at bounding box center [651, 138] width 36 height 15
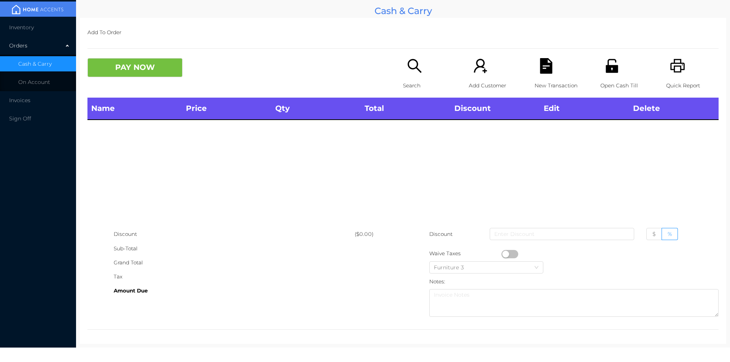
click at [408, 71] on icon "icon: search" at bounding box center [415, 66] width 16 height 16
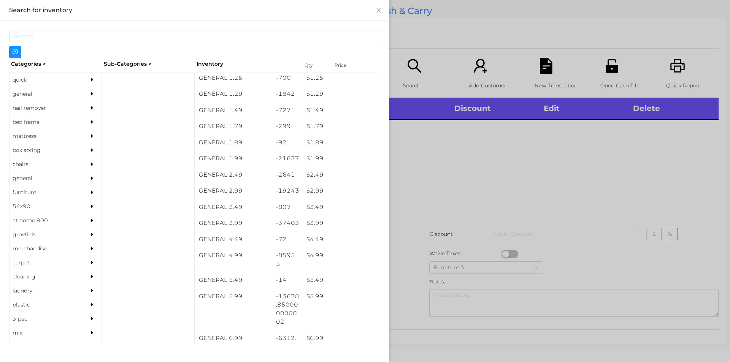
scroll to position [84, 0]
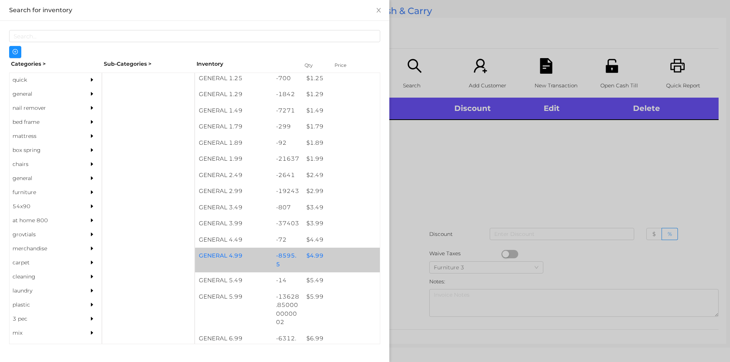
click at [314, 253] on div "$ 4.99" at bounding box center [340, 256] width 77 height 16
click at [318, 258] on div "$ 4.99" at bounding box center [340, 256] width 77 height 16
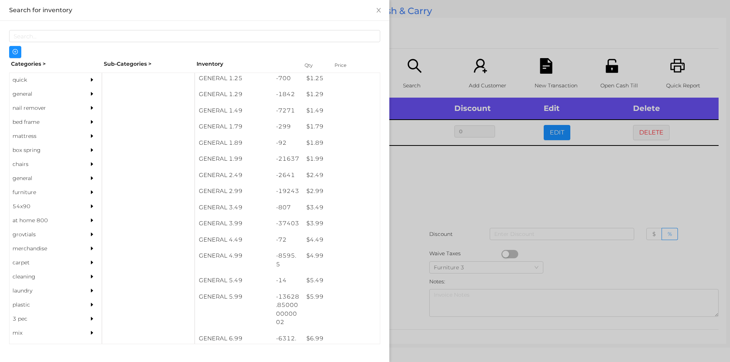
click at [499, 171] on div at bounding box center [365, 181] width 730 height 362
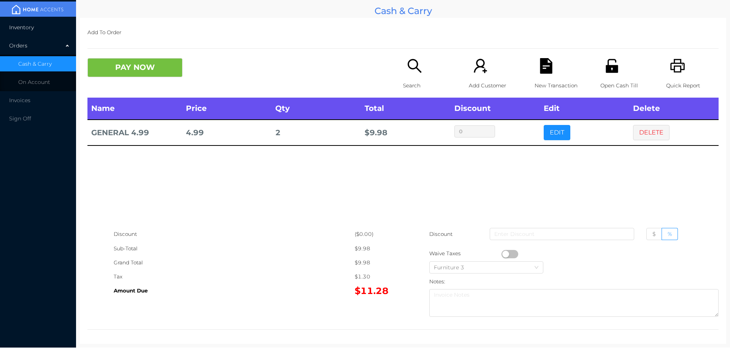
click at [25, 30] on span "Inventory" at bounding box center [21, 27] width 25 height 7
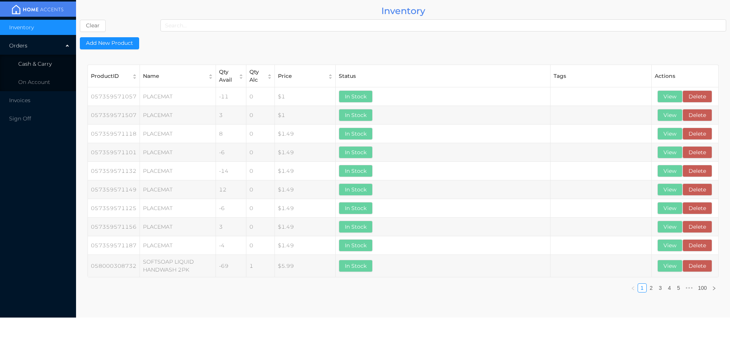
click at [31, 62] on span "Cash & Carry" at bounding box center [34, 63] width 33 height 7
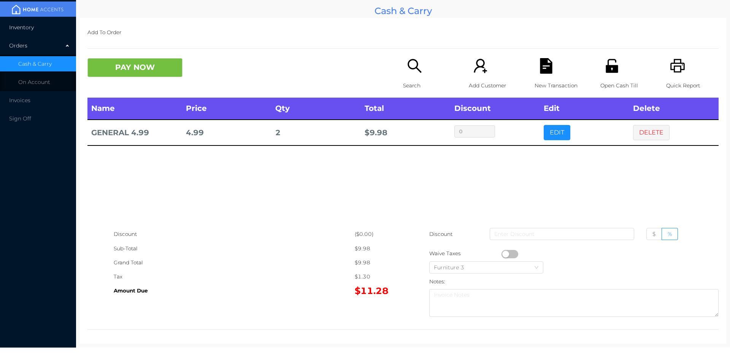
click at [26, 25] on span "Inventory" at bounding box center [21, 27] width 25 height 7
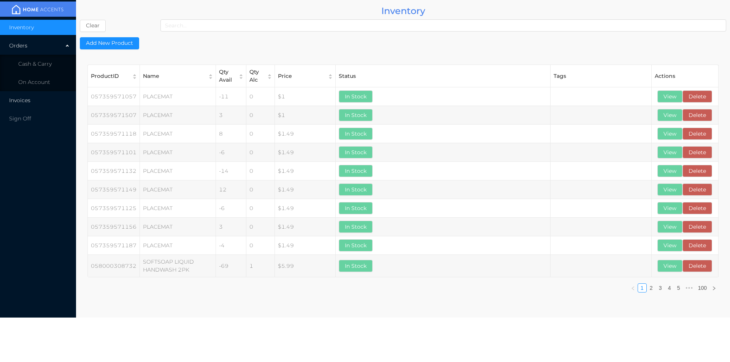
click at [24, 100] on span "Invoices" at bounding box center [19, 100] width 21 height 7
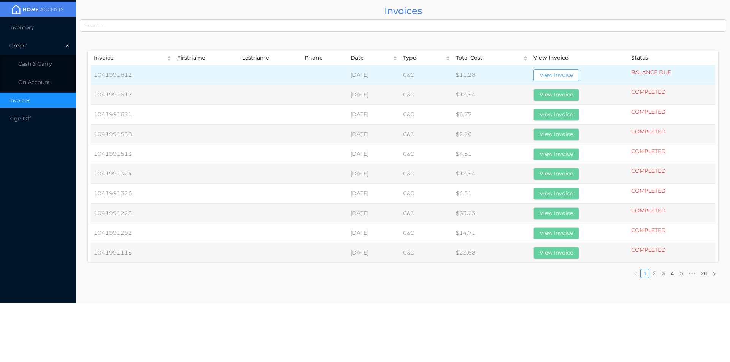
click at [570, 74] on button "View Invoice" at bounding box center [556, 75] width 46 height 12
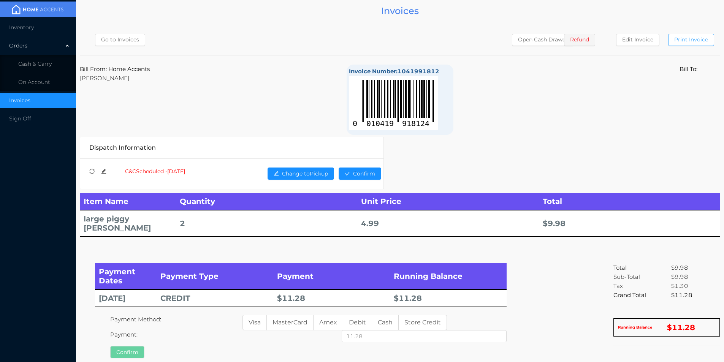
click at [694, 43] on button "Print Invoice" at bounding box center [691, 40] width 46 height 12
click at [36, 57] on li "Cash & Carry" at bounding box center [38, 63] width 76 height 15
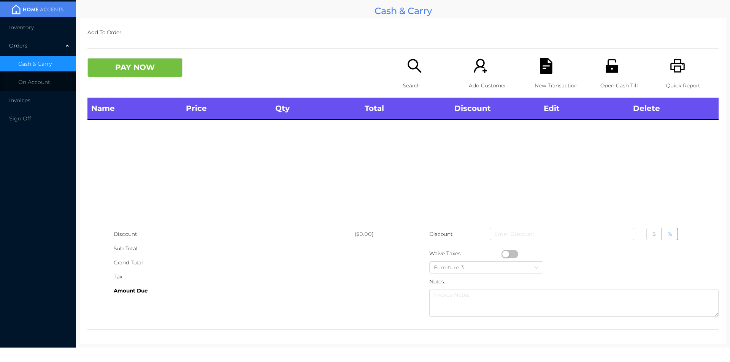
click at [405, 74] on div "Search" at bounding box center [429, 78] width 52 height 40
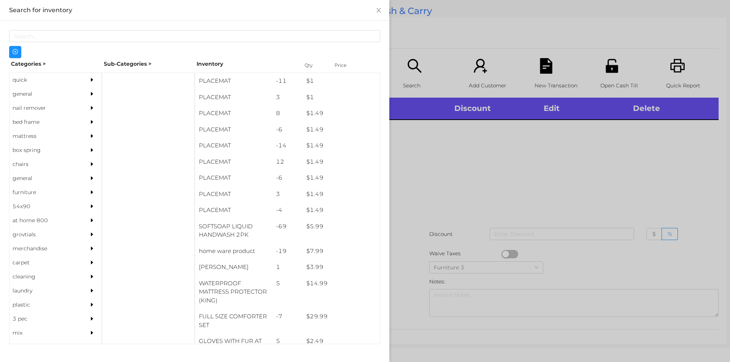
click at [529, 193] on div at bounding box center [365, 181] width 730 height 362
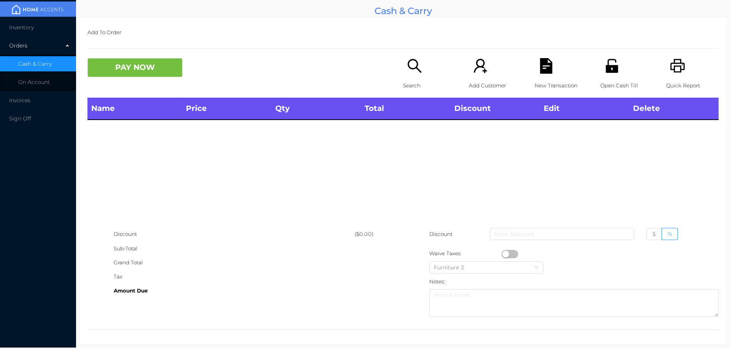
click at [611, 81] on p "Open Cash Till" at bounding box center [626, 86] width 52 height 14
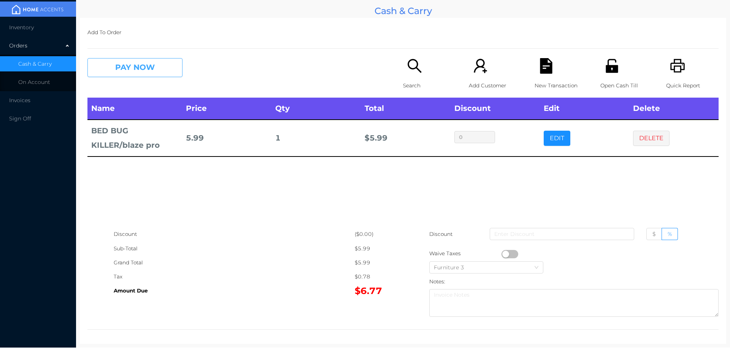
click at [127, 72] on button "PAY NOW" at bounding box center [134, 67] width 95 height 19
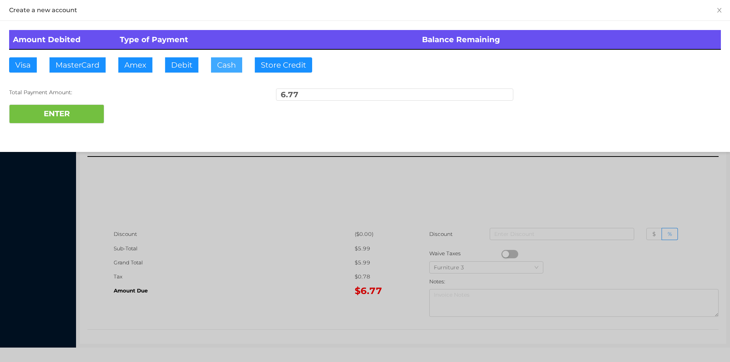
click at [224, 70] on button "Cash" at bounding box center [226, 64] width 31 height 15
type input "7."
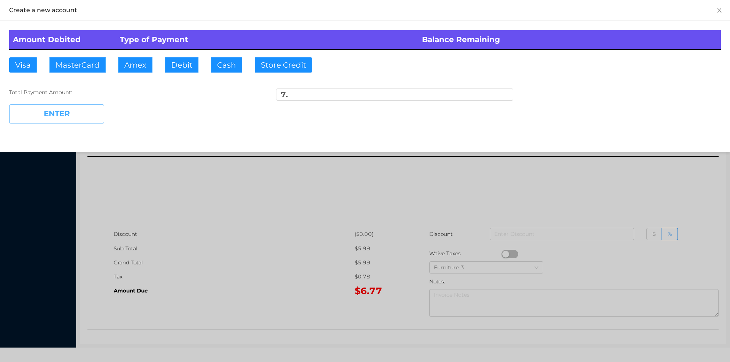
click at [70, 120] on button "ENTER" at bounding box center [56, 114] width 95 height 19
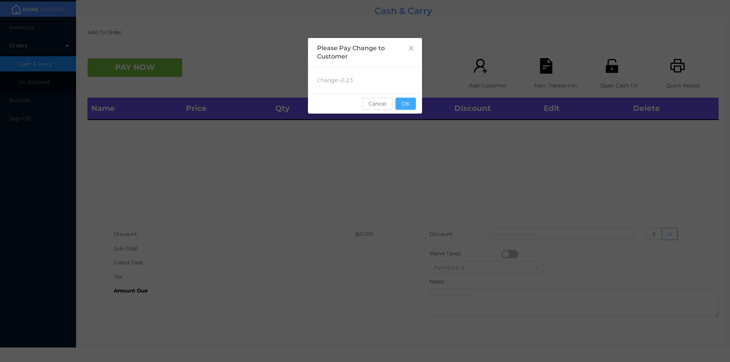
click at [407, 108] on button "OK" at bounding box center [405, 104] width 21 height 12
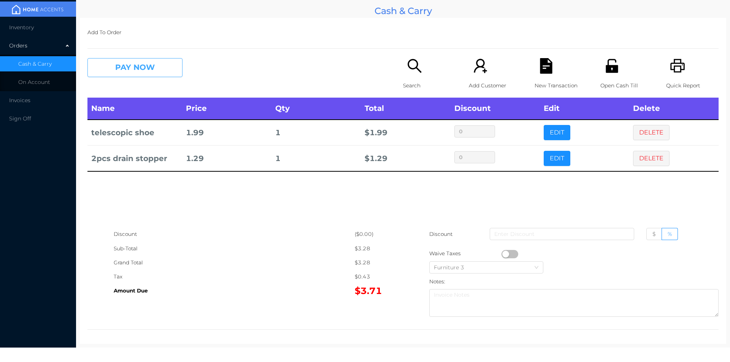
click at [127, 67] on button "PAY NOW" at bounding box center [134, 67] width 95 height 19
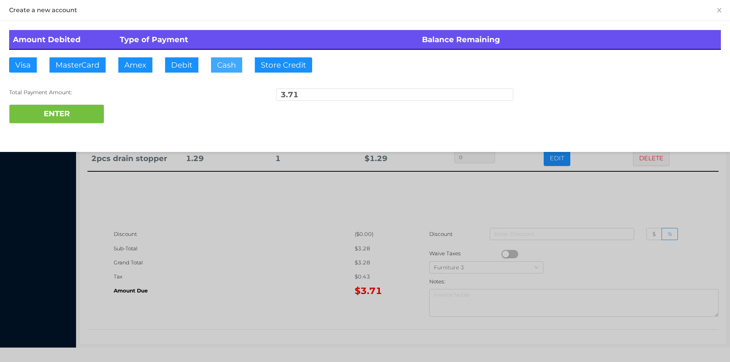
click at [228, 65] on button "Cash" at bounding box center [226, 64] width 31 height 15
type input "5."
click at [62, 113] on button "ENTER" at bounding box center [56, 114] width 95 height 19
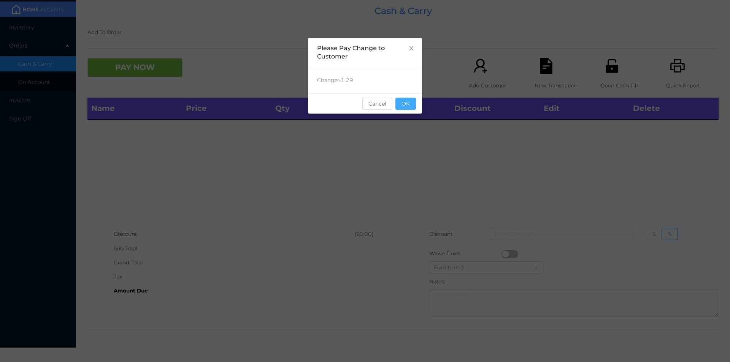
click at [400, 102] on button "OK" at bounding box center [405, 104] width 21 height 12
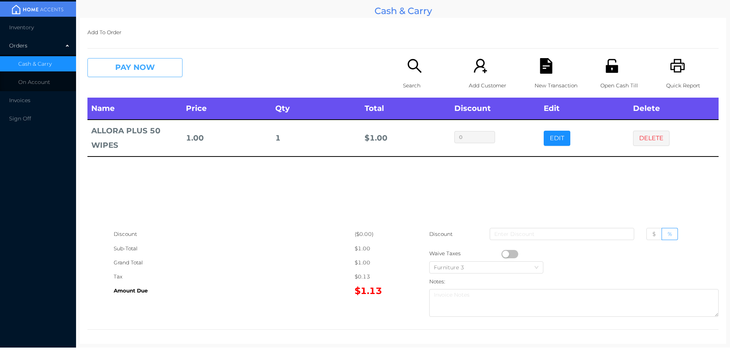
click at [126, 63] on button "PAY NOW" at bounding box center [134, 67] width 95 height 19
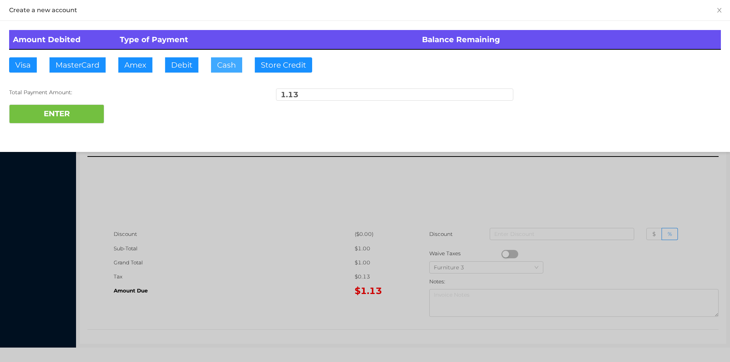
click at [225, 65] on button "Cash" at bounding box center [226, 64] width 31 height 15
click at [49, 116] on button "ENTER" at bounding box center [56, 114] width 95 height 19
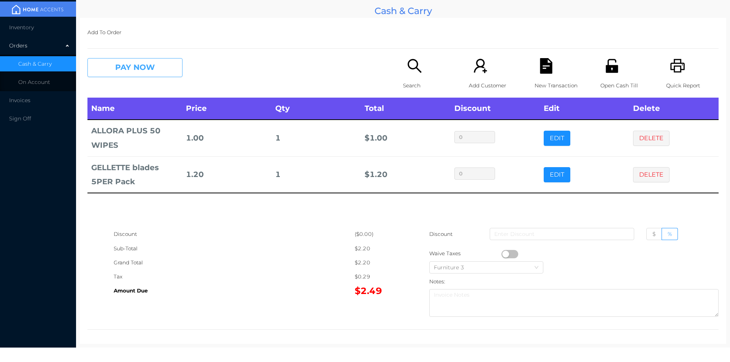
click at [127, 74] on button "PAY NOW" at bounding box center [134, 67] width 95 height 19
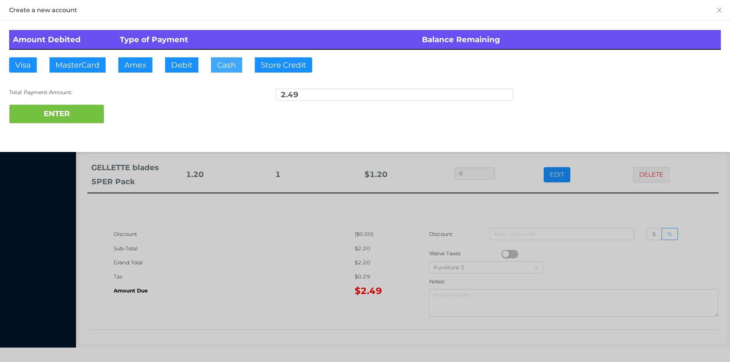
click at [231, 70] on button "Cash" at bounding box center [226, 64] width 31 height 15
click at [75, 109] on button "ENTER" at bounding box center [56, 114] width 95 height 19
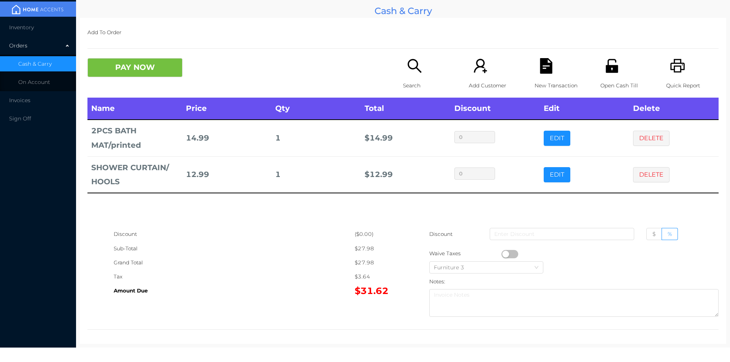
click at [671, 74] on div "Quick Report" at bounding box center [692, 78] width 52 height 40
click at [534, 73] on div "New Transaction" at bounding box center [560, 78] width 52 height 40
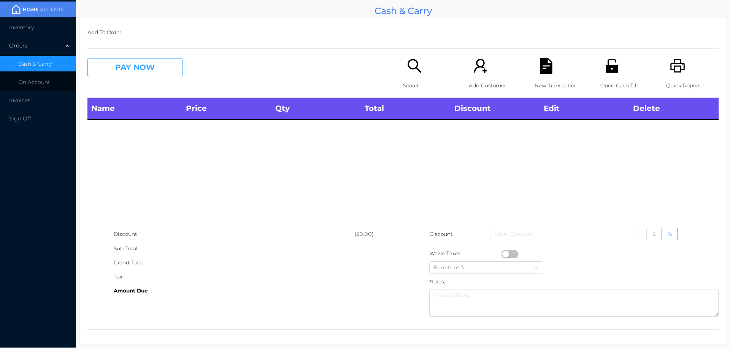
click at [182, 71] on button "PAY NOW" at bounding box center [134, 67] width 95 height 19
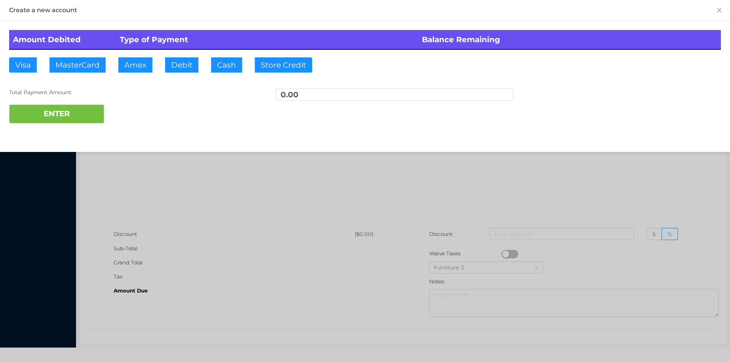
click at [565, 169] on div at bounding box center [365, 181] width 730 height 362
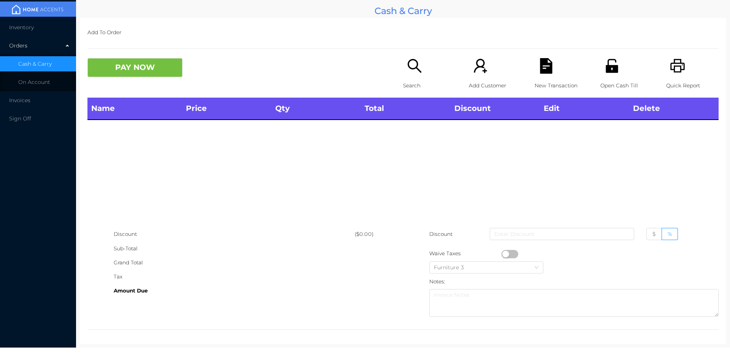
click at [414, 73] on icon "icon: search" at bounding box center [415, 66] width 16 height 16
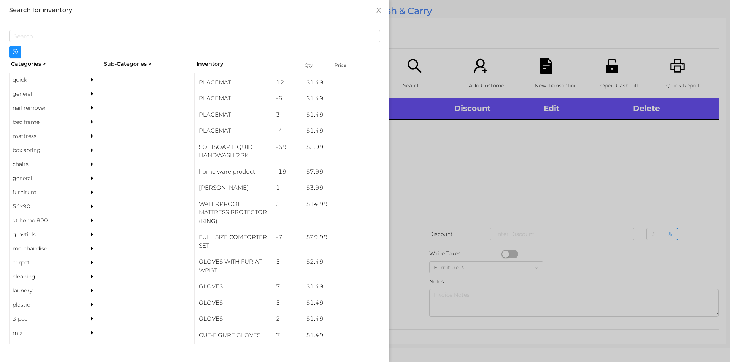
scroll to position [79, 0]
click at [25, 92] on div "general" at bounding box center [44, 94] width 69 height 14
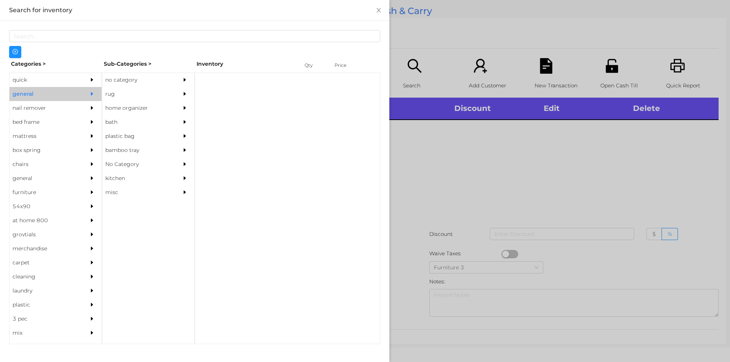
click at [108, 79] on div "no category" at bounding box center [136, 80] width 69 height 14
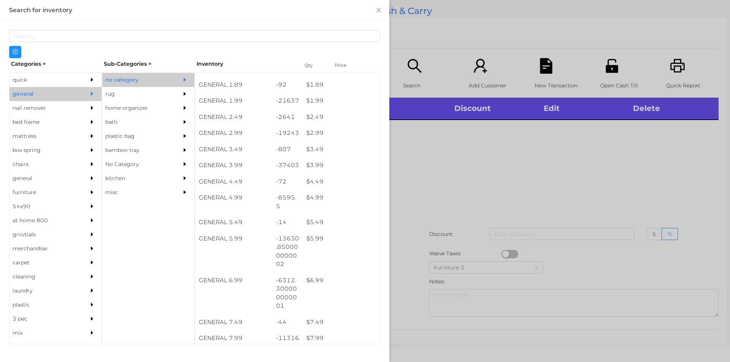
scroll to position [150, 0]
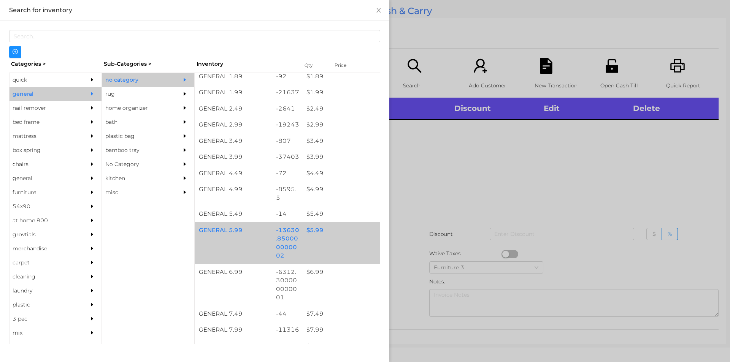
click at [310, 235] on div "$ 5.99" at bounding box center [340, 230] width 77 height 16
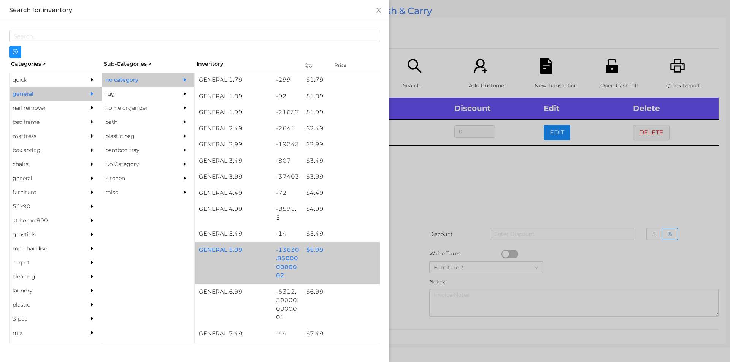
scroll to position [130, 0]
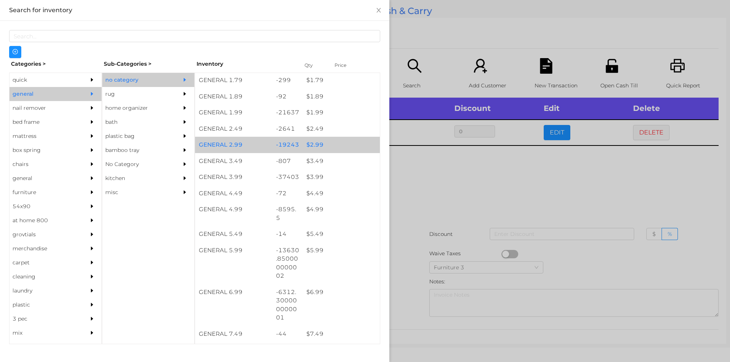
click at [314, 143] on div "$ 2.99" at bounding box center [340, 145] width 77 height 16
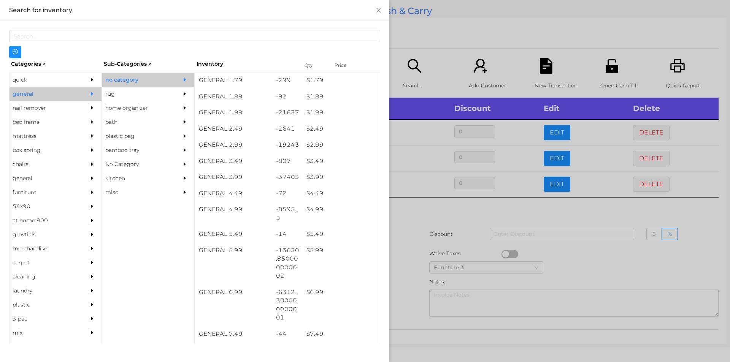
click at [574, 214] on div at bounding box center [365, 181] width 730 height 362
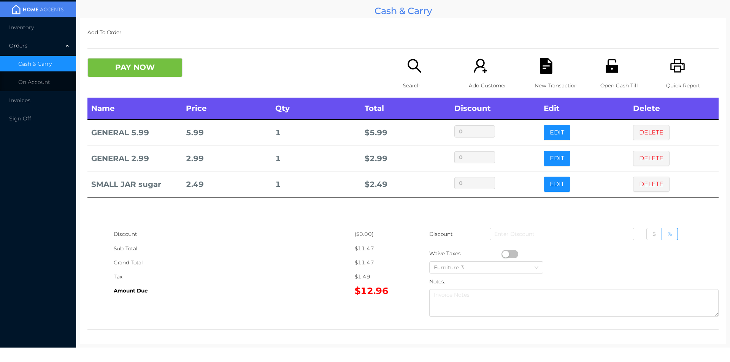
click at [403, 69] on div "Search" at bounding box center [429, 78] width 52 height 40
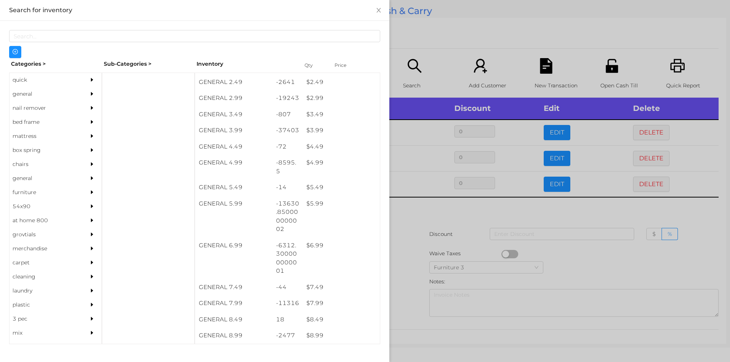
scroll to position [185, 0]
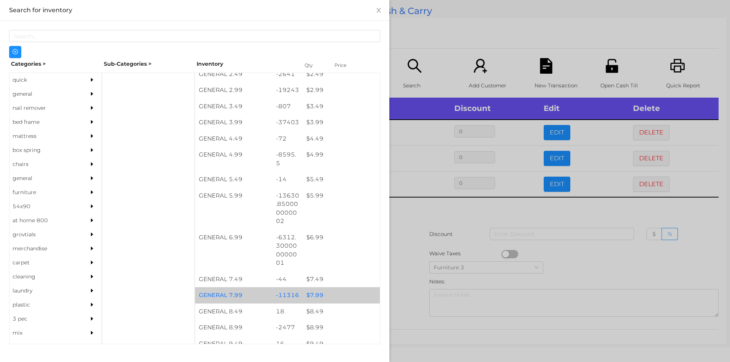
click at [309, 296] on div "$ 7.99" at bounding box center [340, 295] width 77 height 16
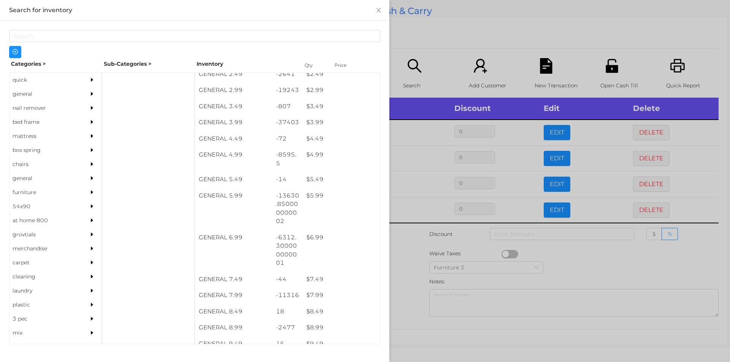
click at [411, 285] on div at bounding box center [365, 181] width 730 height 362
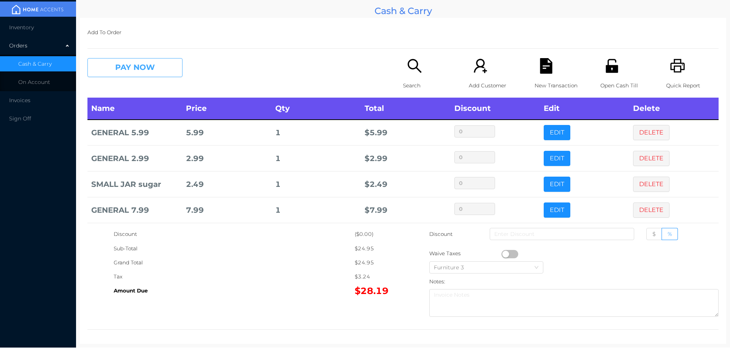
click at [160, 69] on button "PAY NOW" at bounding box center [134, 67] width 95 height 19
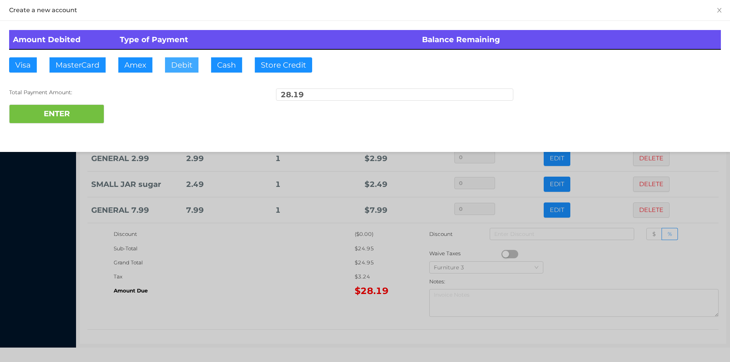
click at [180, 71] on button "Debit" at bounding box center [181, 64] width 33 height 15
type input "100."
click at [92, 111] on button "ENTER" at bounding box center [56, 114] width 95 height 19
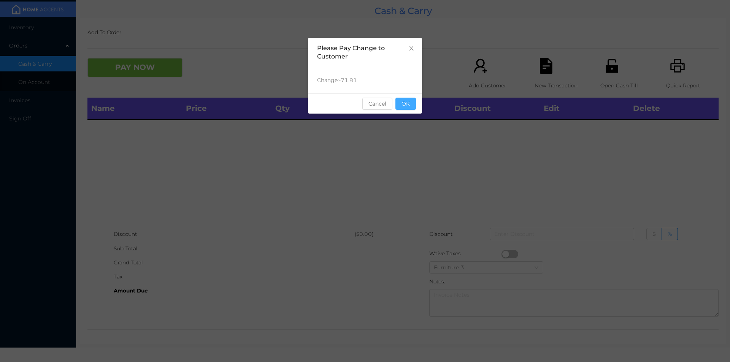
click at [413, 104] on button "OK" at bounding box center [405, 104] width 21 height 12
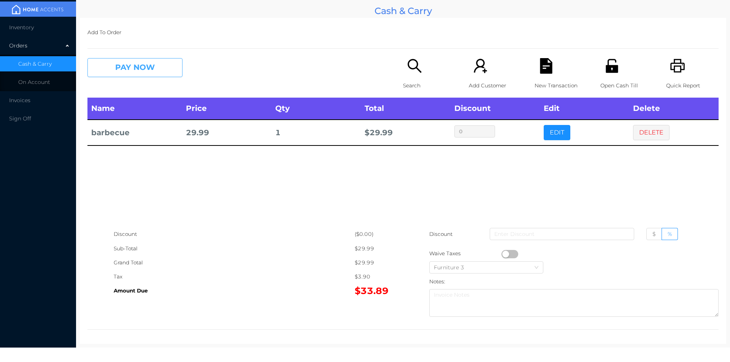
click at [119, 71] on button "PAY NOW" at bounding box center [134, 67] width 95 height 19
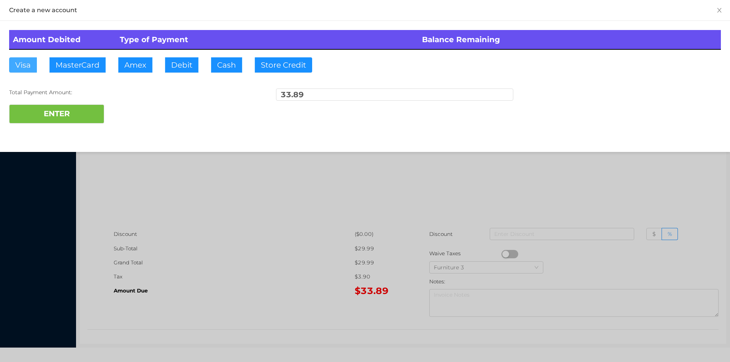
click at [26, 62] on button "Visa" at bounding box center [23, 64] width 28 height 15
click at [32, 105] on button "ENTER" at bounding box center [56, 114] width 95 height 19
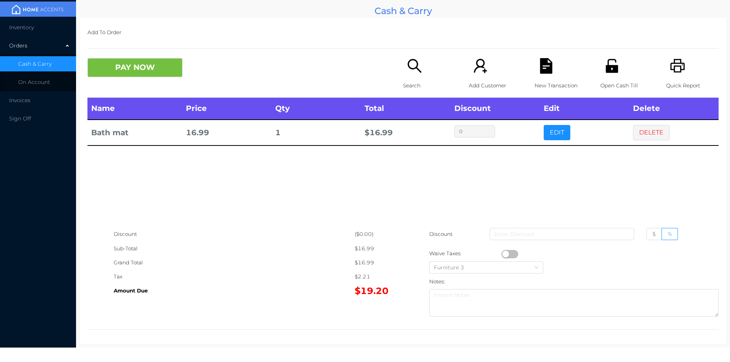
click at [669, 77] on div "Quick Report" at bounding box center [692, 78] width 52 height 40
click at [165, 63] on button "PAY NOW" at bounding box center [134, 67] width 95 height 19
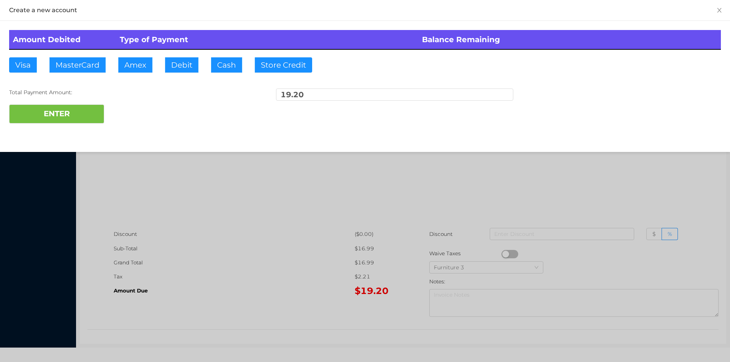
click at [641, 187] on div at bounding box center [365, 181] width 730 height 362
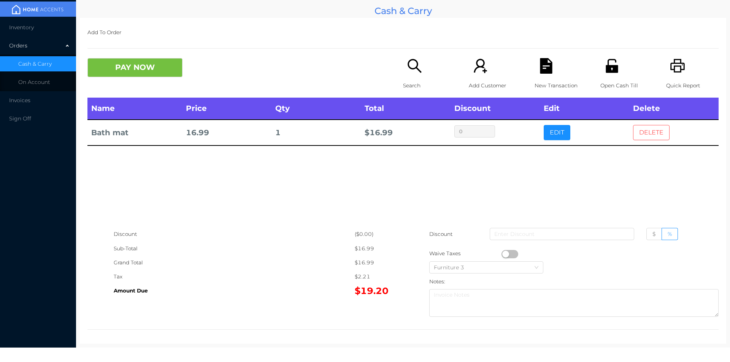
click at [638, 134] on button "DELETE" at bounding box center [651, 132] width 36 height 15
click at [407, 68] on icon "icon: search" at bounding box center [415, 66] width 16 height 16
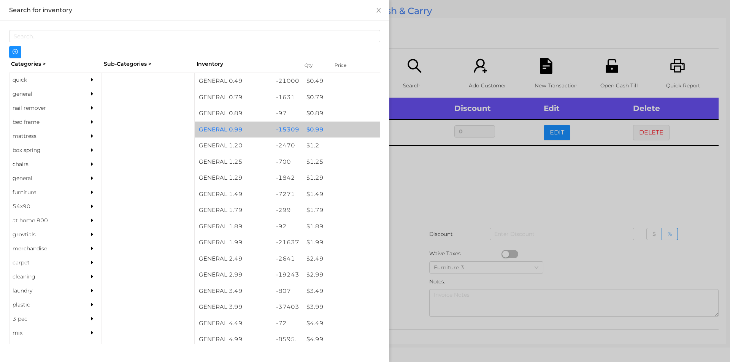
click at [317, 126] on div "$ 0.99" at bounding box center [340, 130] width 77 height 16
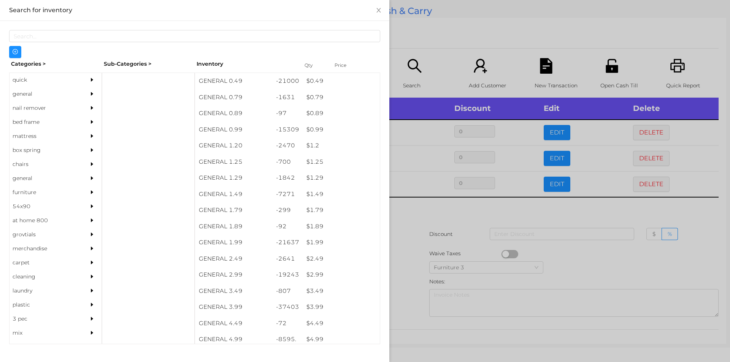
click at [577, 255] on div at bounding box center [365, 181] width 730 height 362
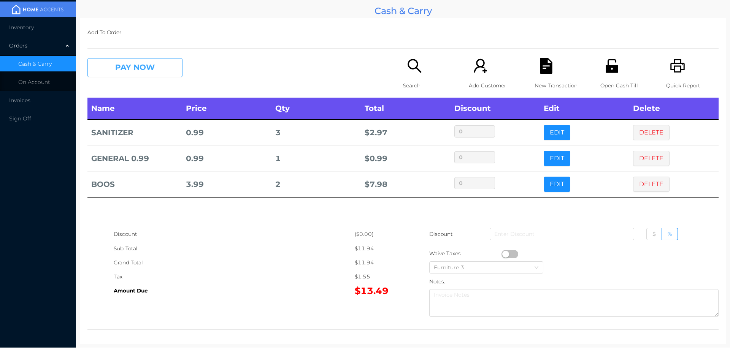
click at [118, 74] on button "PAY NOW" at bounding box center [134, 67] width 95 height 19
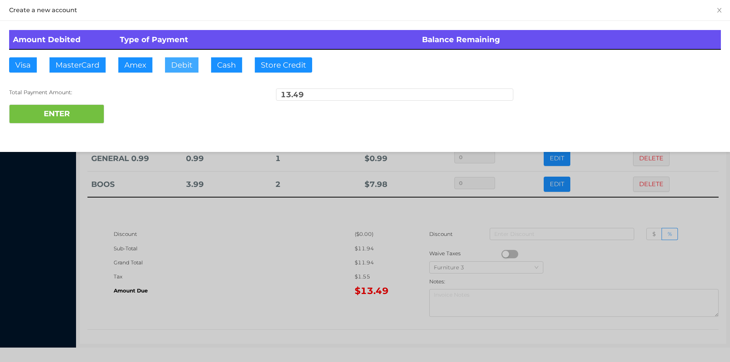
click at [175, 71] on button "Debit" at bounding box center [181, 64] width 33 height 15
click at [228, 69] on button "Cash" at bounding box center [226, 64] width 31 height 15
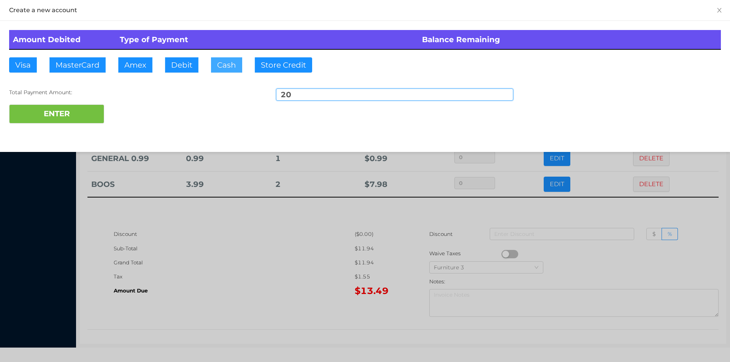
type input "20."
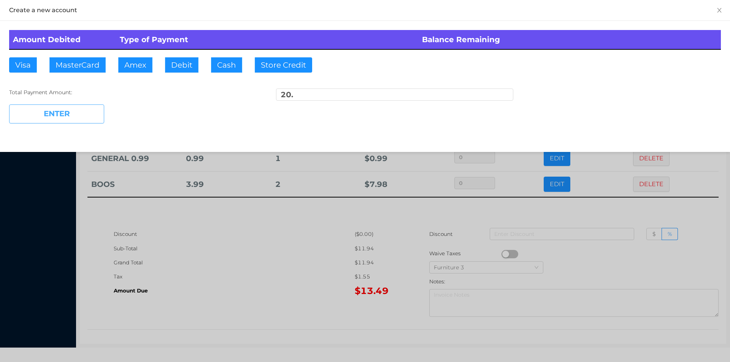
click at [53, 122] on button "ENTER" at bounding box center [56, 114] width 95 height 19
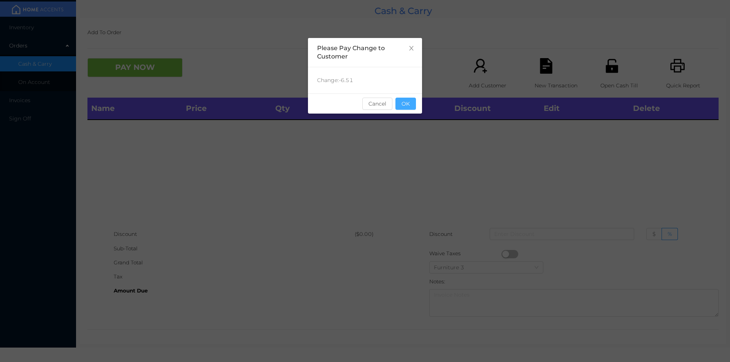
click at [404, 108] on button "OK" at bounding box center [405, 104] width 21 height 12
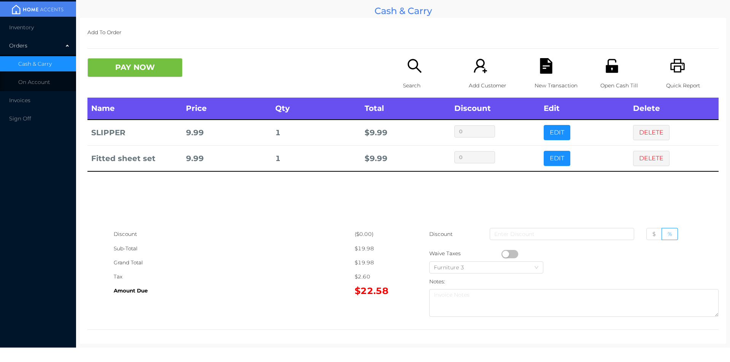
click at [414, 67] on icon "icon: search" at bounding box center [415, 66] width 16 height 16
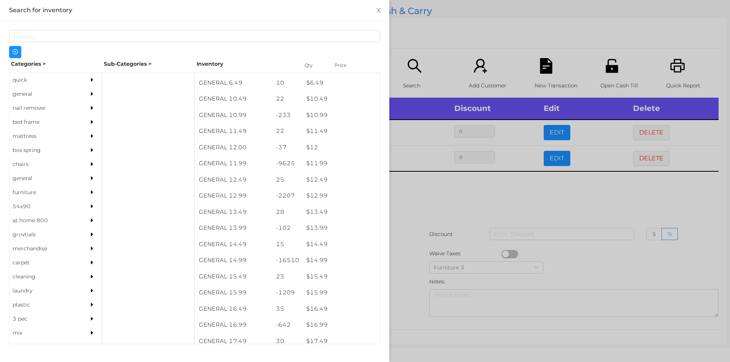
scroll to position [491, 0]
click at [20, 84] on div "quick" at bounding box center [44, 80] width 69 height 14
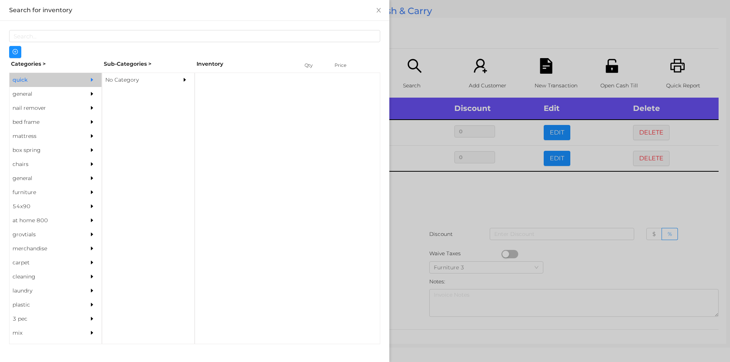
click at [124, 79] on div "No Category" at bounding box center [136, 80] width 69 height 14
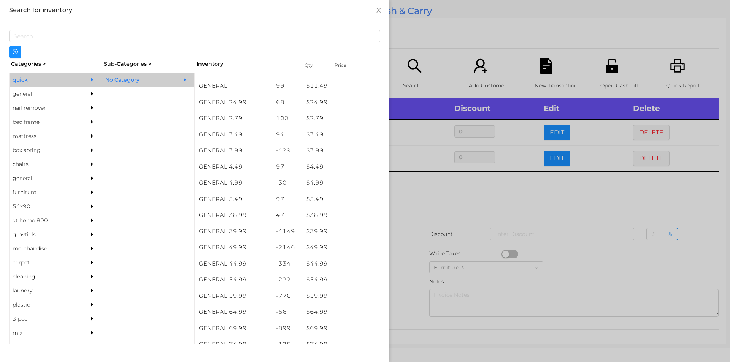
scroll to position [292, 0]
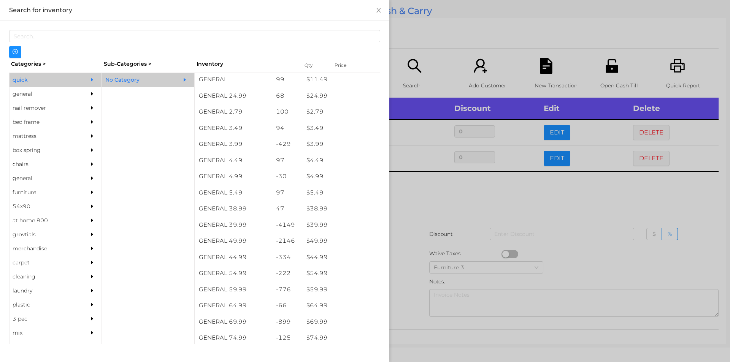
click at [315, 239] on div "$ 49.99" at bounding box center [340, 241] width 77 height 16
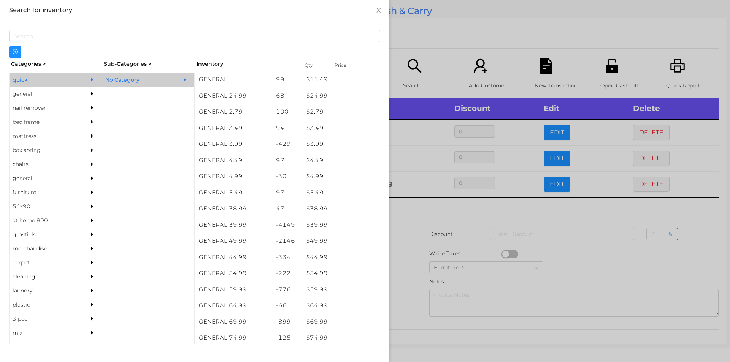
click at [415, 222] on div at bounding box center [365, 181] width 730 height 362
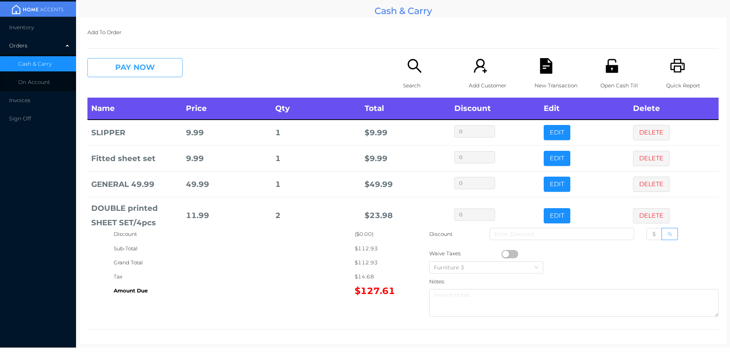
click at [152, 66] on button "PAY NOW" at bounding box center [134, 67] width 95 height 19
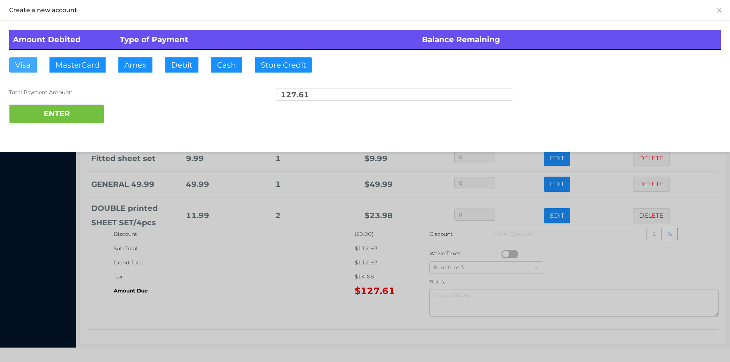
click at [25, 67] on button "Visa" at bounding box center [23, 64] width 28 height 15
click at [72, 118] on button "ENTER" at bounding box center [56, 114] width 95 height 19
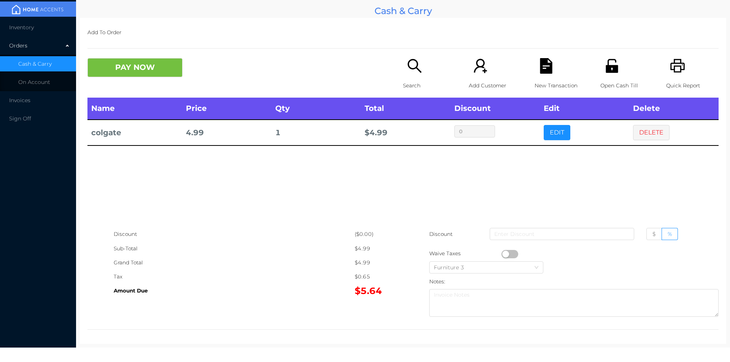
click at [407, 70] on icon "icon: search" at bounding box center [415, 66] width 16 height 16
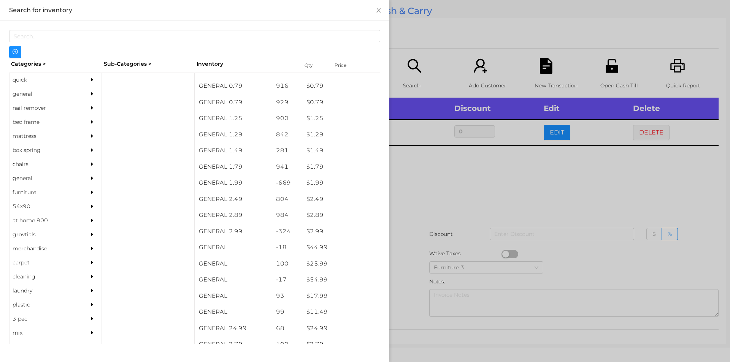
scroll to position [60, 0]
click at [17, 95] on div "general" at bounding box center [44, 94] width 69 height 14
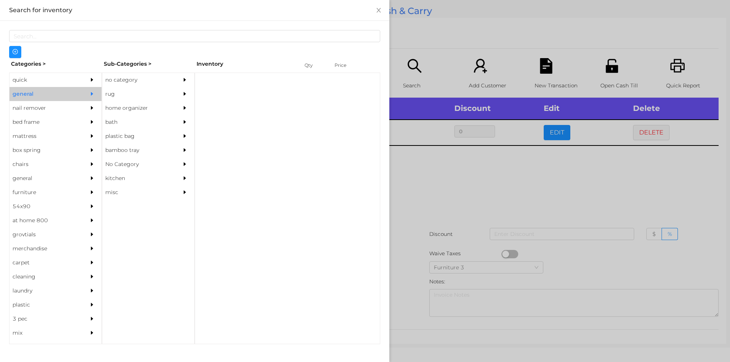
scroll to position [0, 0]
click at [118, 80] on div "no category" at bounding box center [136, 80] width 69 height 14
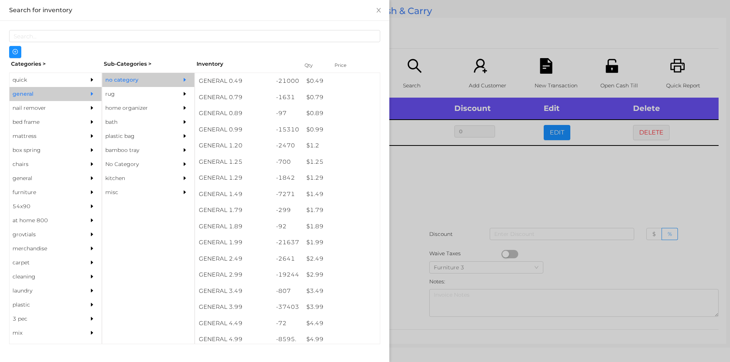
click at [315, 307] on div "$ 3.99" at bounding box center [340, 307] width 77 height 16
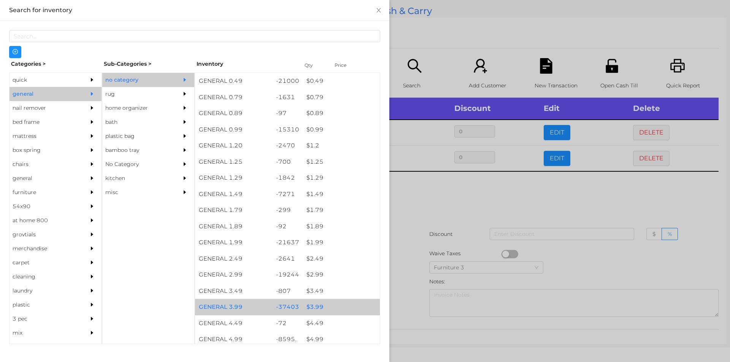
click at [316, 308] on div "$ 3.99" at bounding box center [340, 307] width 77 height 16
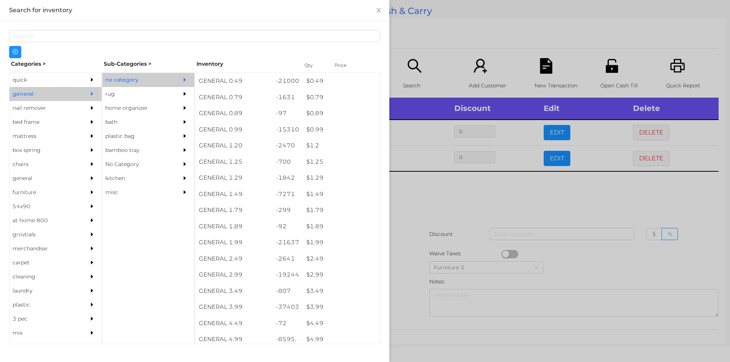
click at [417, 186] on div at bounding box center [365, 181] width 730 height 362
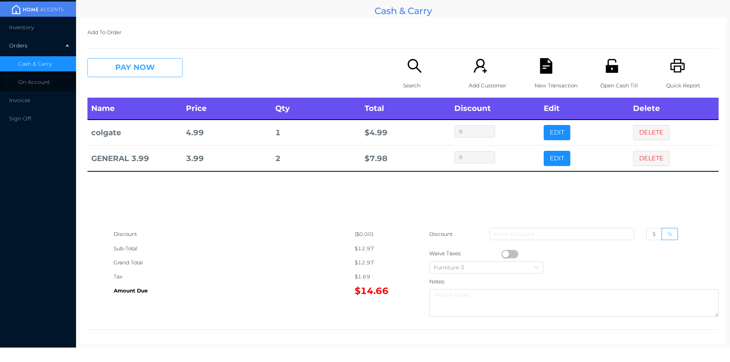
click at [154, 70] on button "PAY NOW" at bounding box center [134, 67] width 95 height 19
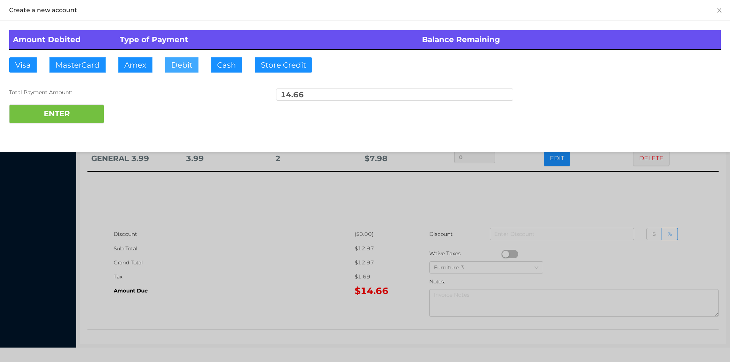
click at [179, 65] on button "Debit" at bounding box center [181, 64] width 33 height 15
click at [74, 114] on button "ENTER" at bounding box center [56, 114] width 95 height 19
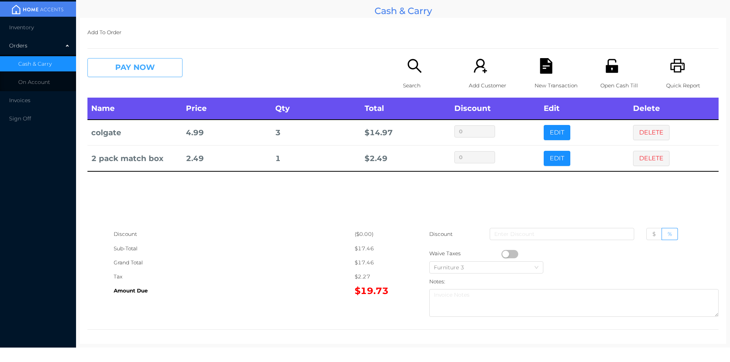
click at [165, 65] on button "PAY NOW" at bounding box center [134, 67] width 95 height 19
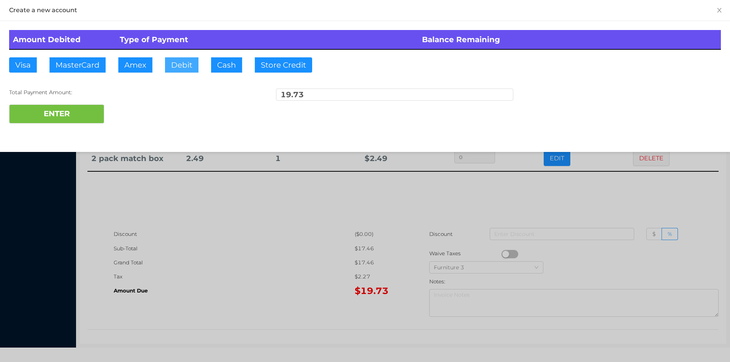
click at [179, 69] on button "Debit" at bounding box center [181, 64] width 33 height 15
click at [85, 115] on button "ENTER" at bounding box center [56, 114] width 95 height 19
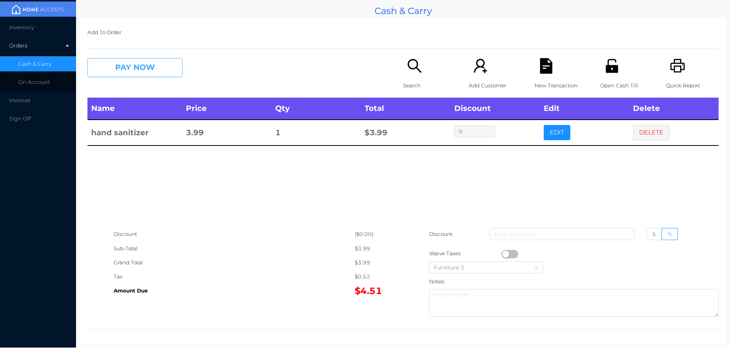
click at [168, 64] on button "PAY NOW" at bounding box center [134, 67] width 95 height 19
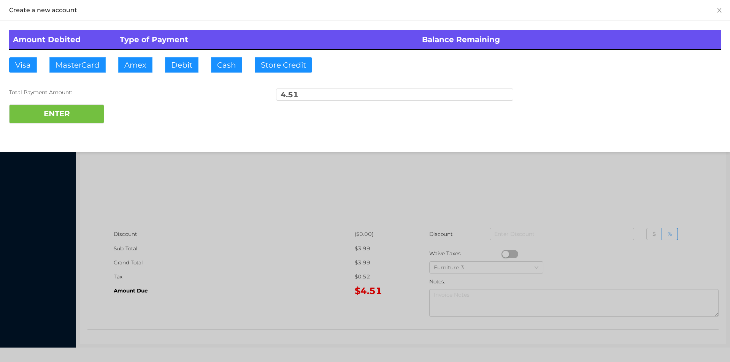
click at [345, 202] on div at bounding box center [365, 181] width 730 height 362
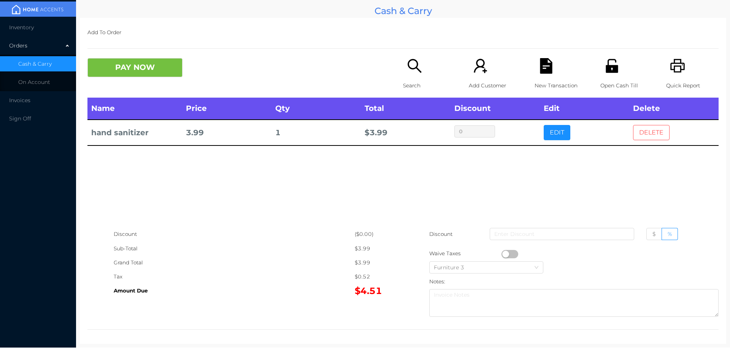
click at [640, 136] on button "DELETE" at bounding box center [651, 132] width 36 height 15
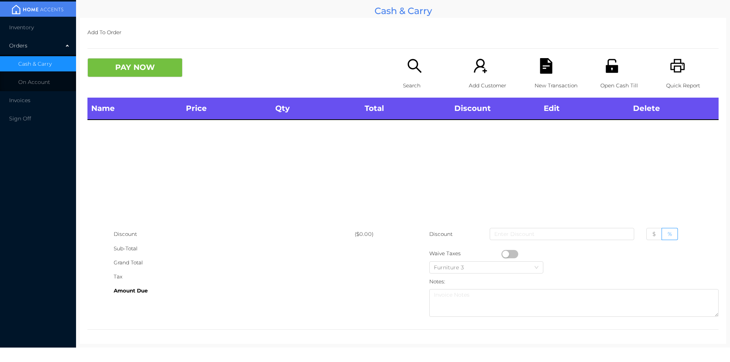
click at [674, 74] on icon "icon: printer" at bounding box center [678, 66] width 16 height 16
click at [152, 76] on button "PAY NOW" at bounding box center [134, 67] width 95 height 19
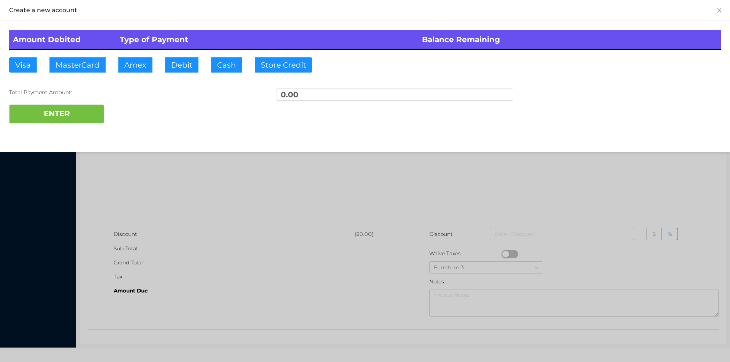
click at [349, 182] on div at bounding box center [365, 181] width 730 height 362
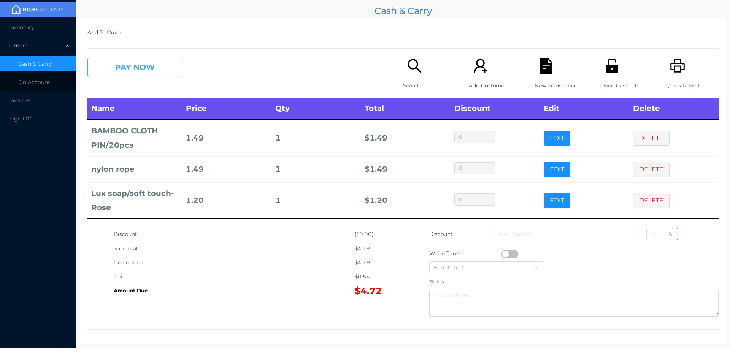
click at [127, 70] on button "PAY NOW" at bounding box center [134, 67] width 95 height 19
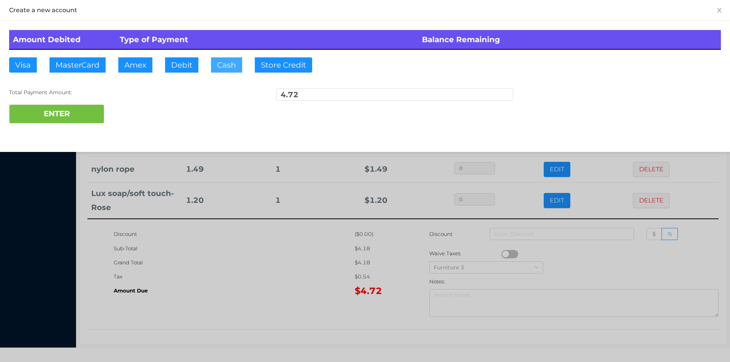
click at [215, 72] on button "Cash" at bounding box center [226, 64] width 31 height 15
click at [62, 110] on button "ENTER" at bounding box center [56, 114] width 95 height 19
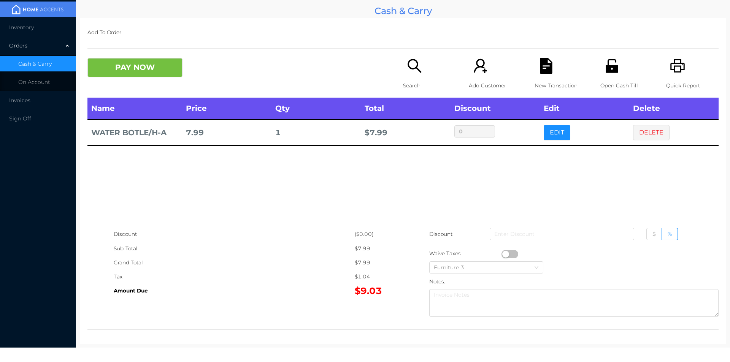
click at [600, 75] on div "Open Cash Till" at bounding box center [626, 78] width 52 height 40
click at [129, 69] on button "PAY NOW" at bounding box center [134, 67] width 95 height 19
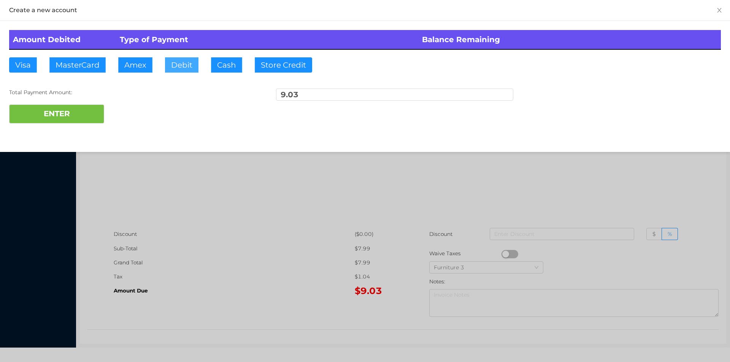
click at [175, 66] on button "Debit" at bounding box center [181, 64] width 33 height 15
click at [60, 112] on button "ENTER" at bounding box center [56, 114] width 95 height 19
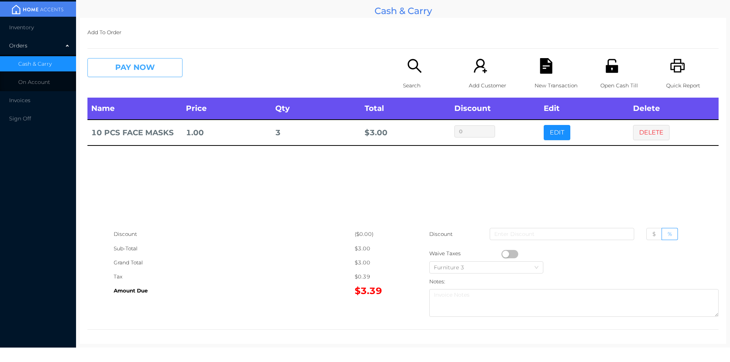
click at [125, 63] on button "PAY NOW" at bounding box center [134, 67] width 95 height 19
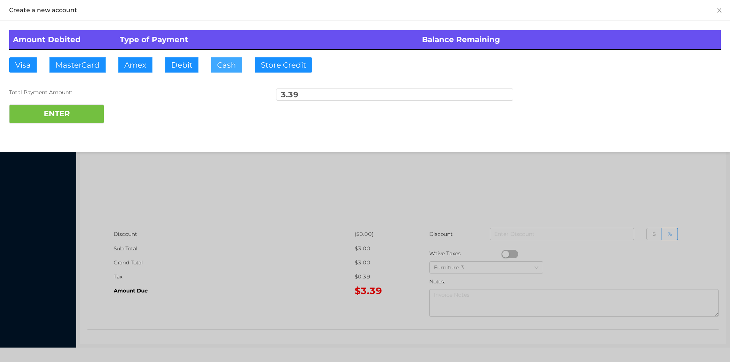
click at [226, 68] on button "Cash" at bounding box center [226, 64] width 31 height 15
type input "10."
click at [65, 117] on button "ENTER" at bounding box center [56, 114] width 95 height 19
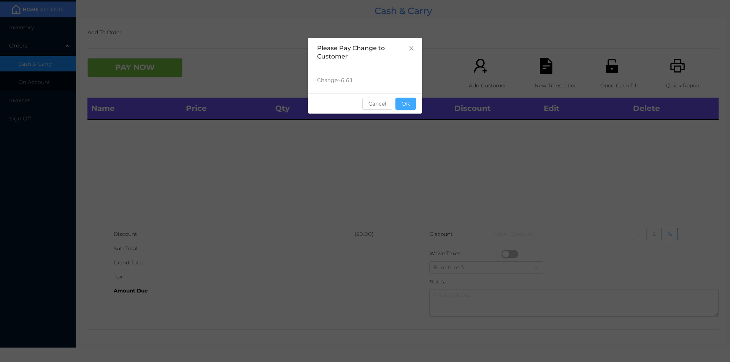
click at [405, 109] on button "OK" at bounding box center [405, 104] width 21 height 12
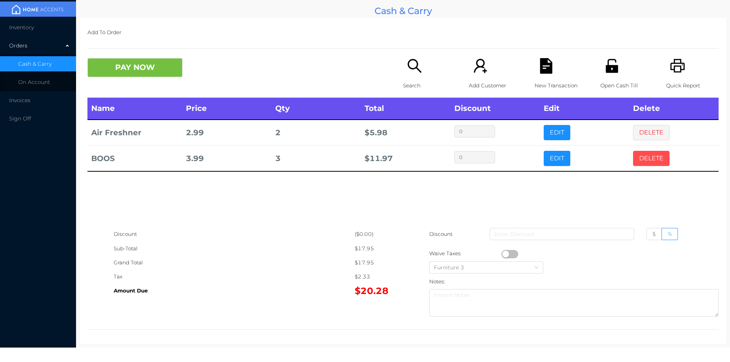
click at [635, 155] on button "DELETE" at bounding box center [651, 158] width 36 height 15
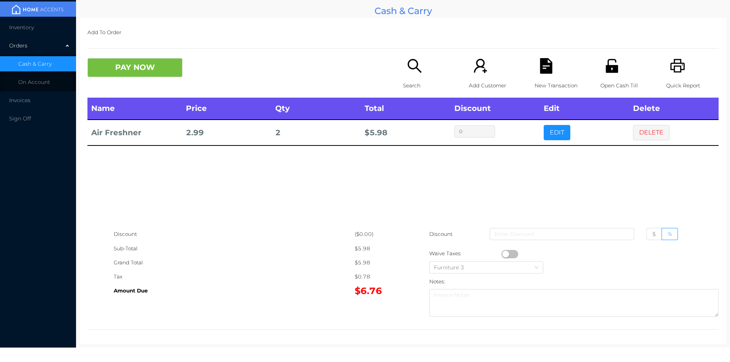
click at [407, 69] on icon "icon: search" at bounding box center [415, 66] width 16 height 16
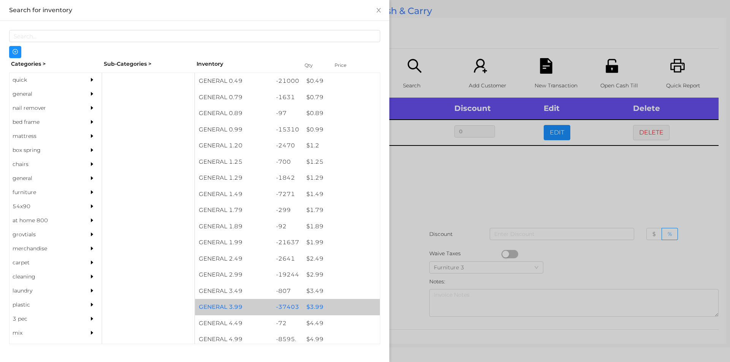
click at [305, 307] on div "$ 3.99" at bounding box center [340, 307] width 77 height 16
click at [311, 302] on div "$ 3.99" at bounding box center [340, 307] width 77 height 16
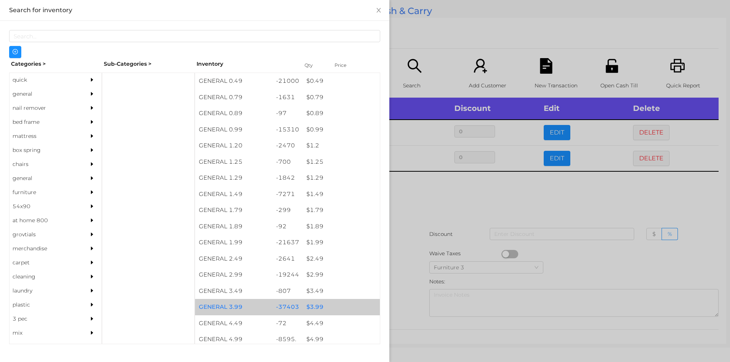
click at [315, 302] on div "$ 3.99" at bounding box center [340, 307] width 77 height 16
click at [310, 305] on div "$ 3.99" at bounding box center [340, 307] width 77 height 16
click at [412, 194] on div at bounding box center [365, 181] width 730 height 362
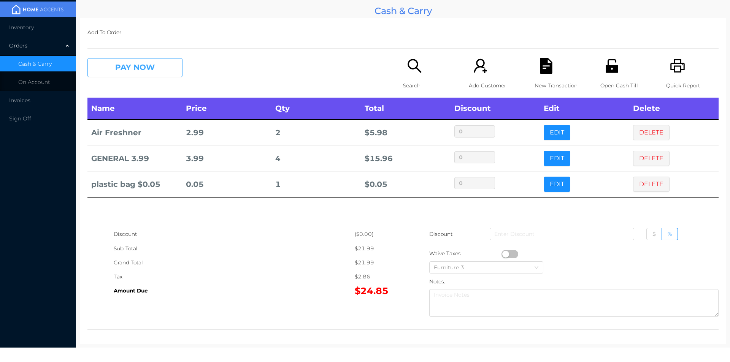
click at [128, 65] on button "PAY NOW" at bounding box center [134, 67] width 95 height 19
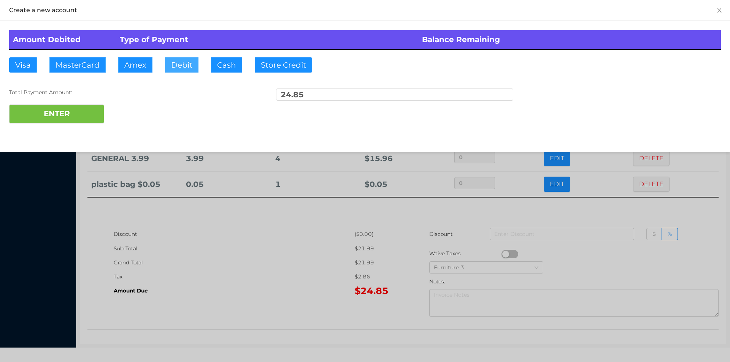
click at [184, 71] on button "Debit" at bounding box center [181, 64] width 33 height 15
type input "50."
click at [66, 120] on button "ENTER" at bounding box center [56, 114] width 95 height 19
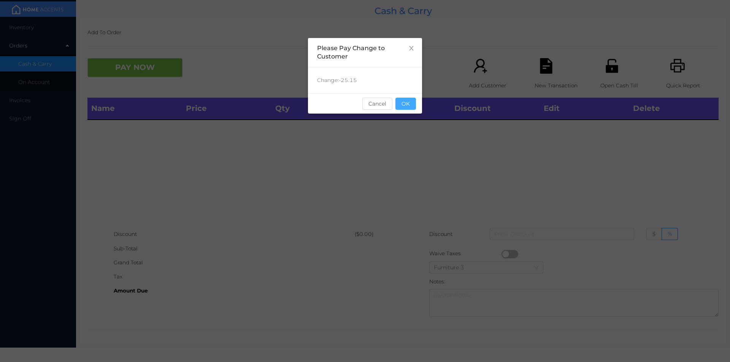
click at [405, 108] on button "OK" at bounding box center [405, 104] width 21 height 12
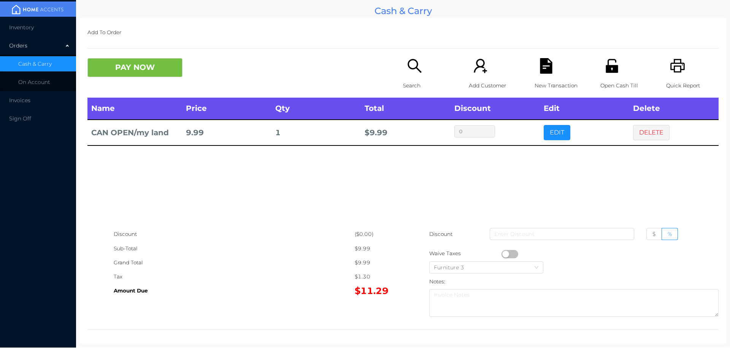
click at [114, 67] on button "PAY NOW" at bounding box center [134, 67] width 95 height 19
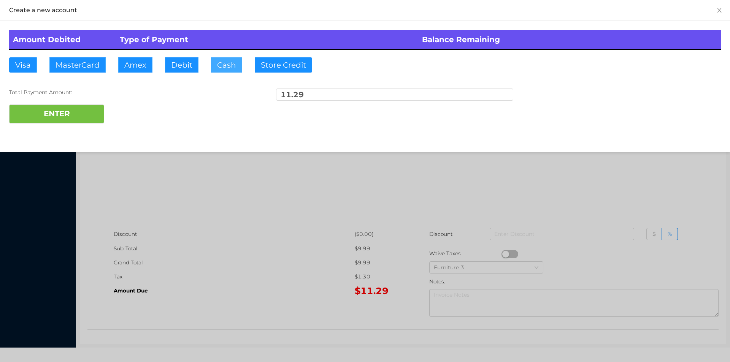
click at [220, 66] on button "Cash" at bounding box center [226, 64] width 31 height 15
type input "20."
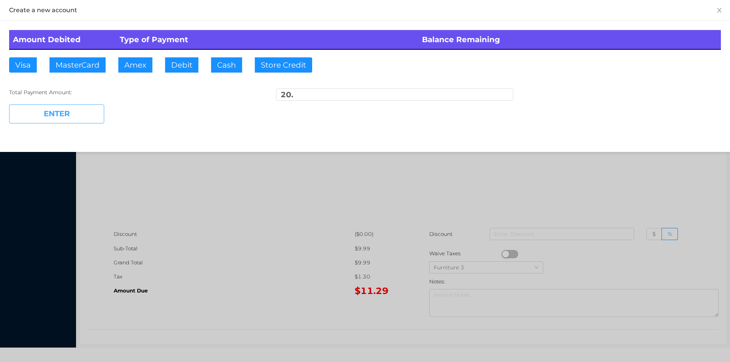
click at [65, 115] on button "ENTER" at bounding box center [56, 114] width 95 height 19
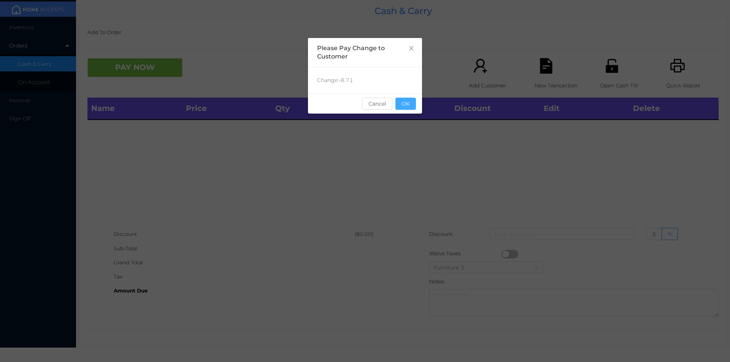
click at [408, 109] on button "OK" at bounding box center [405, 104] width 21 height 12
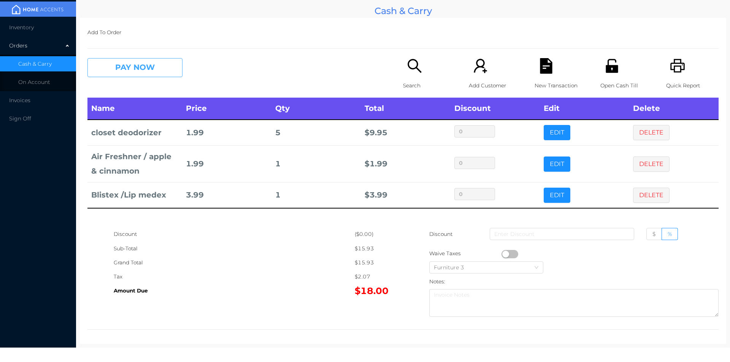
click at [117, 63] on button "PAY NOW" at bounding box center [134, 67] width 95 height 19
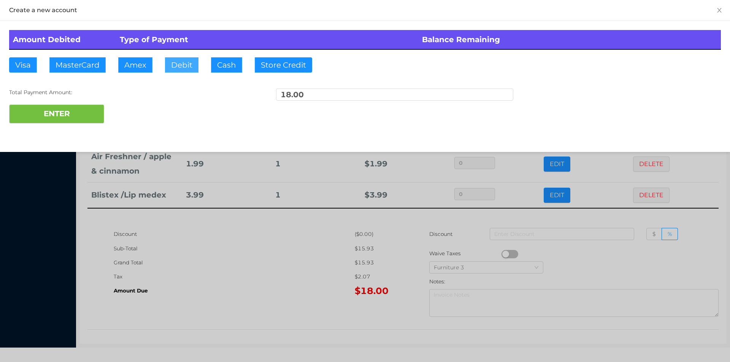
click at [178, 67] on button "Debit" at bounding box center [181, 64] width 33 height 15
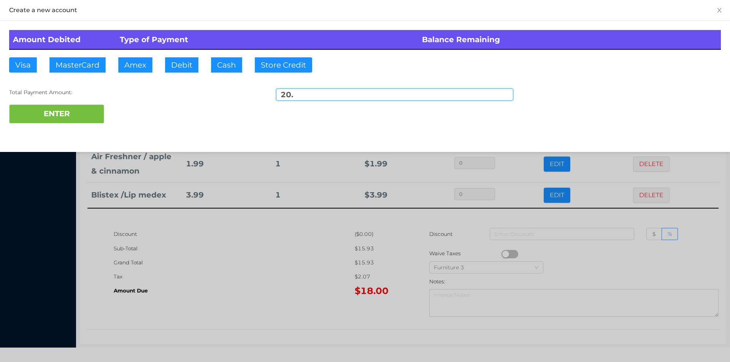
type input "20."
click at [131, 115] on div "ENTER" at bounding box center [364, 114] width 711 height 19
click at [189, 303] on div at bounding box center [365, 181] width 730 height 362
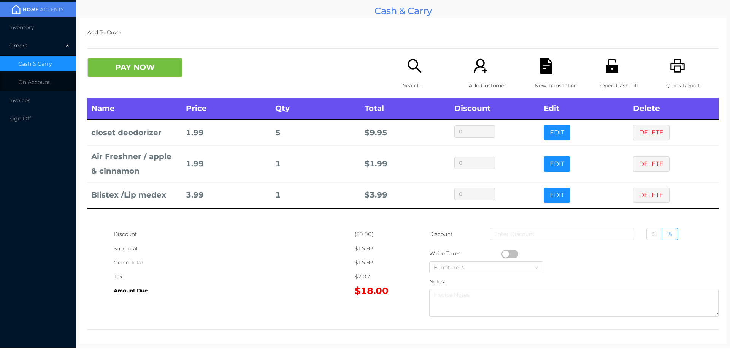
click at [609, 69] on icon "icon: unlock" at bounding box center [611, 66] width 12 height 14
click at [119, 58] on button "PAY NOW" at bounding box center [134, 67] width 95 height 19
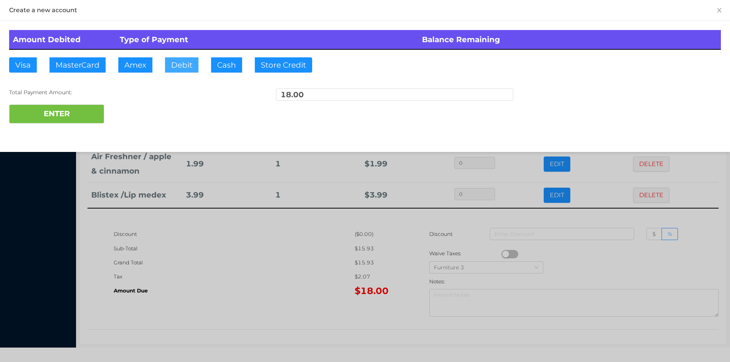
click at [182, 65] on button "Debit" at bounding box center [181, 64] width 33 height 15
click at [65, 114] on button "ENTER" at bounding box center [56, 114] width 95 height 19
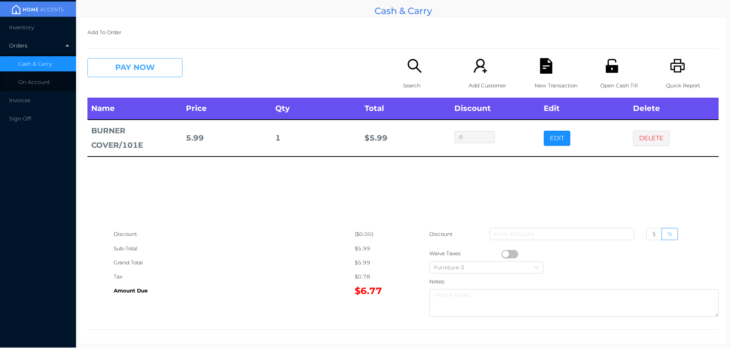
click at [117, 73] on button "PAY NOW" at bounding box center [134, 67] width 95 height 19
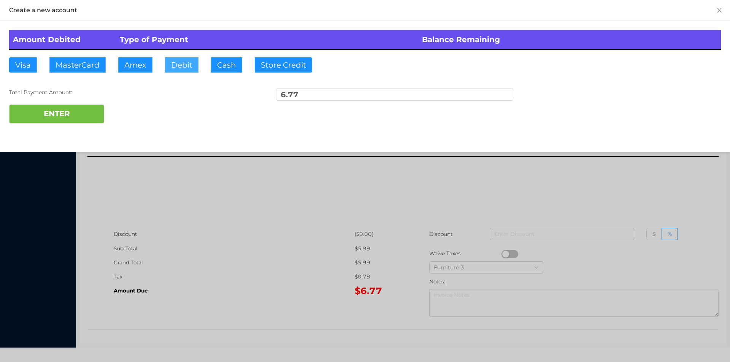
click at [185, 63] on button "Debit" at bounding box center [181, 64] width 33 height 15
type input "10."
click at [74, 122] on button "ENTER" at bounding box center [56, 114] width 95 height 19
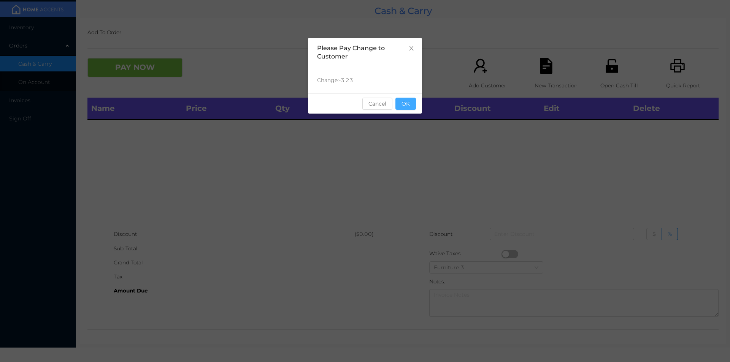
click at [410, 103] on button "OK" at bounding box center [405, 104] width 21 height 12
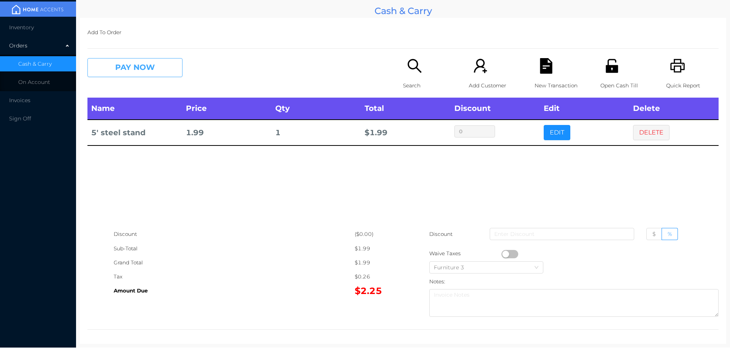
click at [133, 68] on button "PAY NOW" at bounding box center [134, 67] width 95 height 19
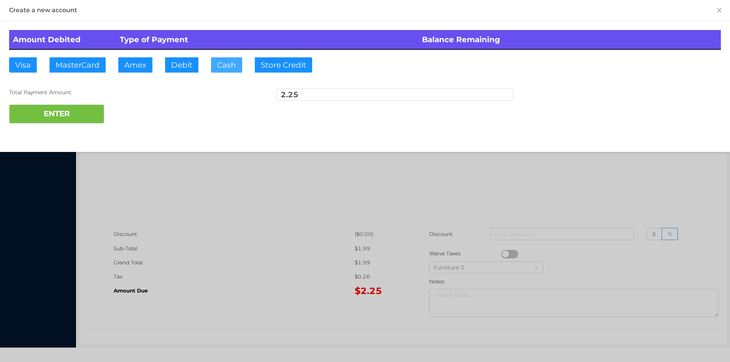
click at [222, 62] on button "Cash" at bounding box center [226, 64] width 31 height 15
click at [86, 105] on button "ENTER" at bounding box center [56, 114] width 95 height 19
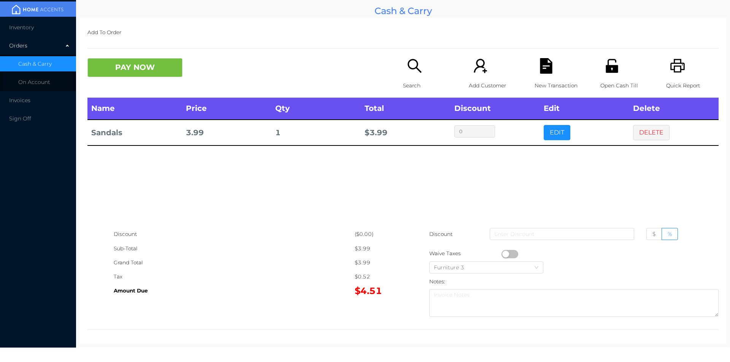
click at [412, 77] on div "Search" at bounding box center [429, 78] width 52 height 40
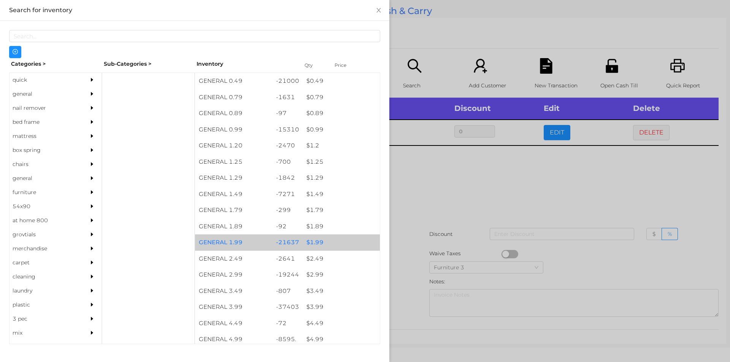
click at [315, 245] on div "$ 1.99" at bounding box center [340, 242] width 77 height 16
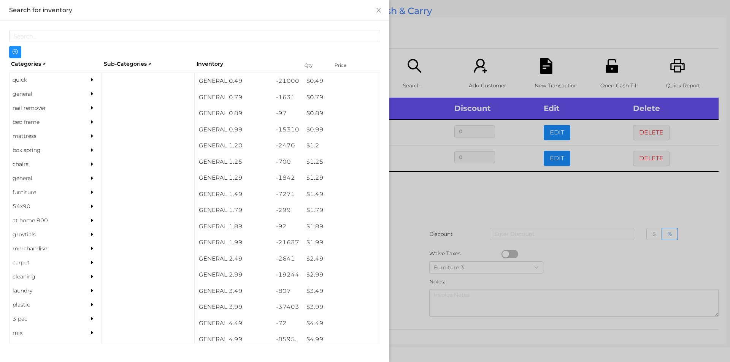
click at [422, 217] on div at bounding box center [365, 181] width 730 height 362
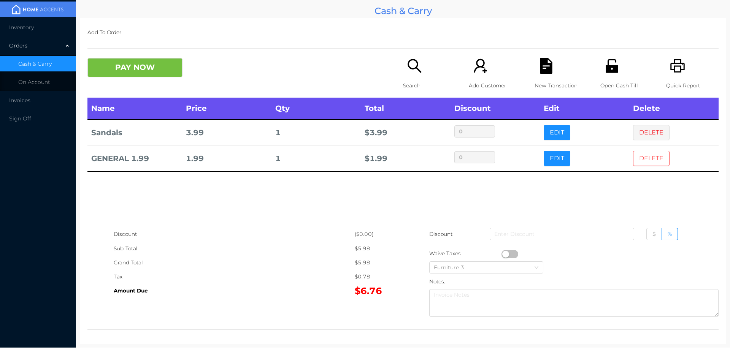
click at [637, 160] on button "DELETE" at bounding box center [651, 158] width 36 height 15
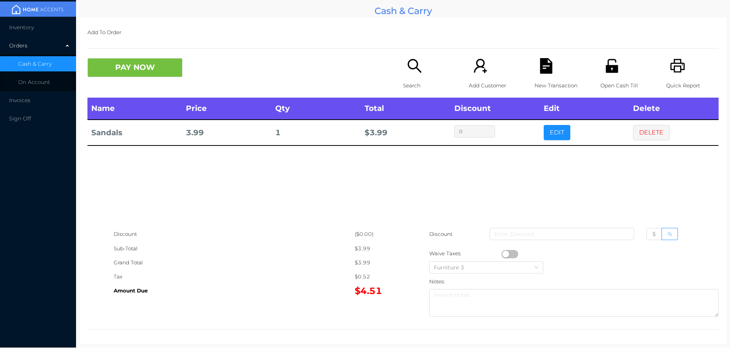
click at [413, 75] on div "Search" at bounding box center [429, 78] width 52 height 40
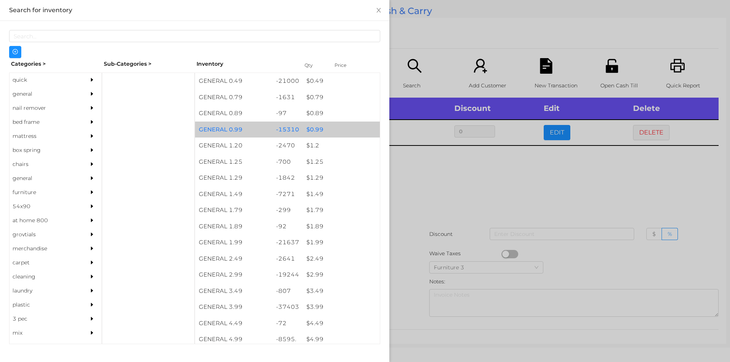
click at [315, 126] on div "$ 0.99" at bounding box center [340, 130] width 77 height 16
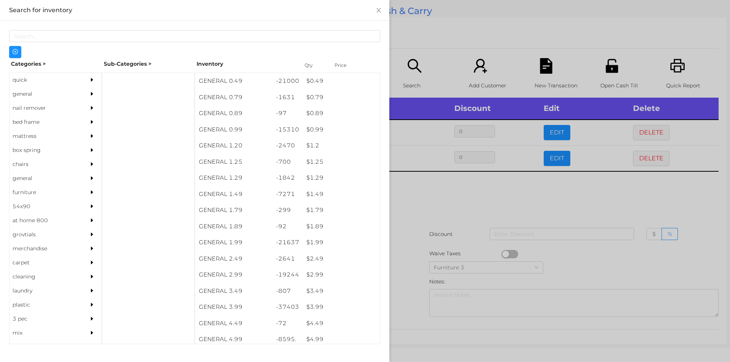
click at [417, 186] on div at bounding box center [365, 181] width 730 height 362
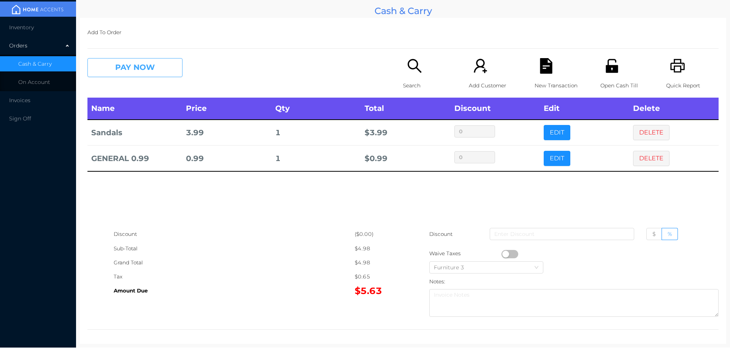
click at [137, 76] on button "PAY NOW" at bounding box center [134, 67] width 95 height 19
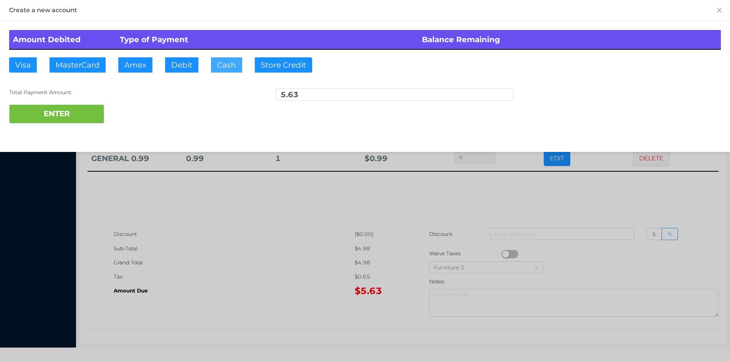
click at [227, 66] on button "Cash" at bounding box center [226, 64] width 31 height 15
click at [71, 115] on button "ENTER" at bounding box center [56, 114] width 95 height 19
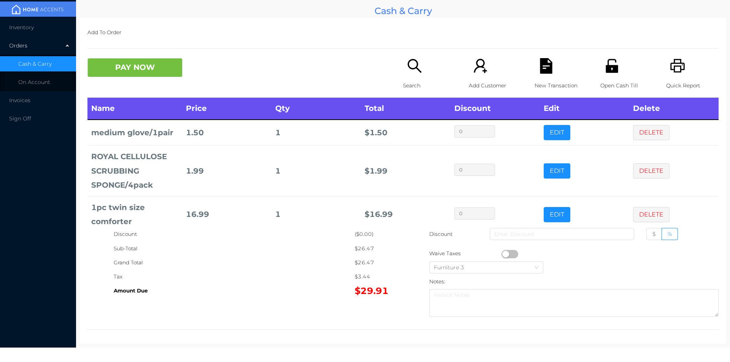
click at [676, 74] on div "Quick Report" at bounding box center [692, 78] width 52 height 40
click at [543, 70] on icon "icon: file-text" at bounding box center [546, 66] width 12 height 16
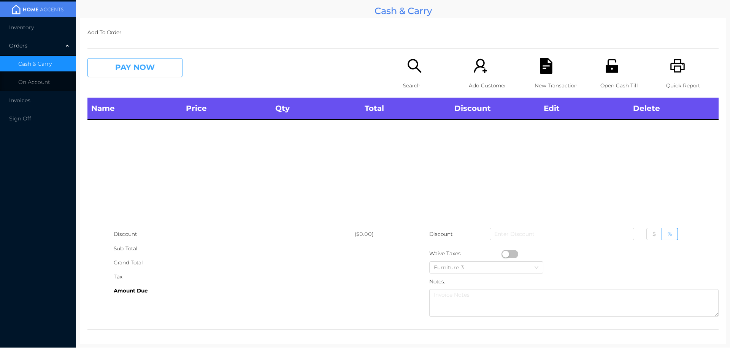
click at [118, 62] on button "PAY NOW" at bounding box center [134, 67] width 95 height 19
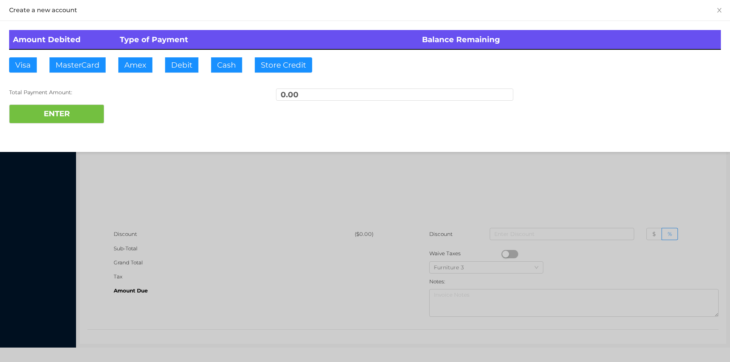
click at [276, 206] on div at bounding box center [365, 181] width 730 height 362
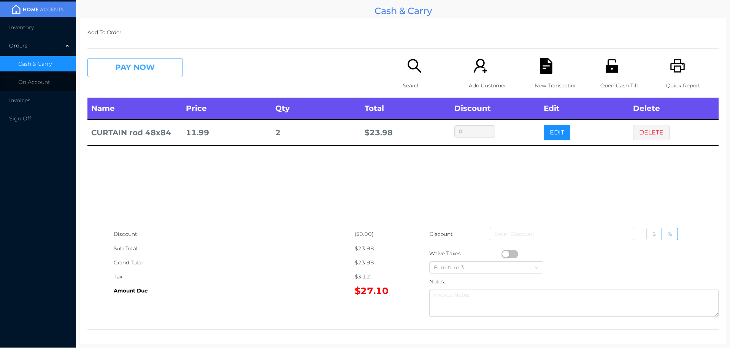
click at [138, 69] on button "PAY NOW" at bounding box center [134, 67] width 95 height 19
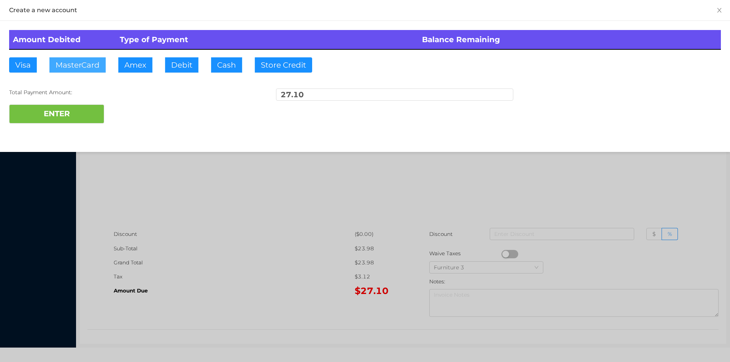
click at [83, 69] on button "MasterCard" at bounding box center [77, 64] width 56 height 15
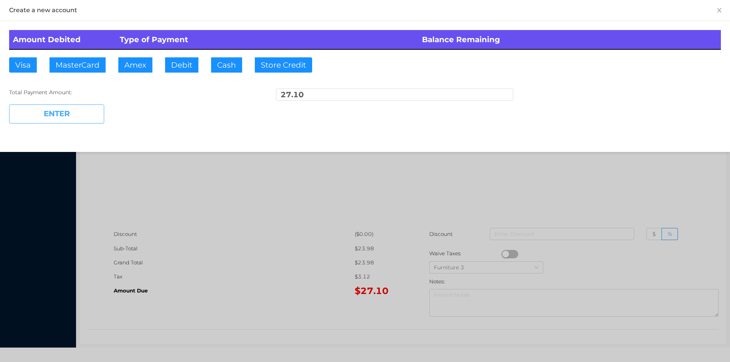
click at [51, 122] on button "ENTER" at bounding box center [56, 114] width 95 height 19
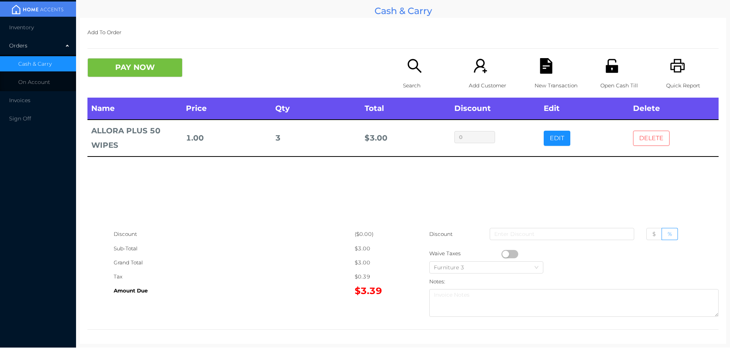
click at [647, 144] on button "DELETE" at bounding box center [651, 138] width 36 height 15
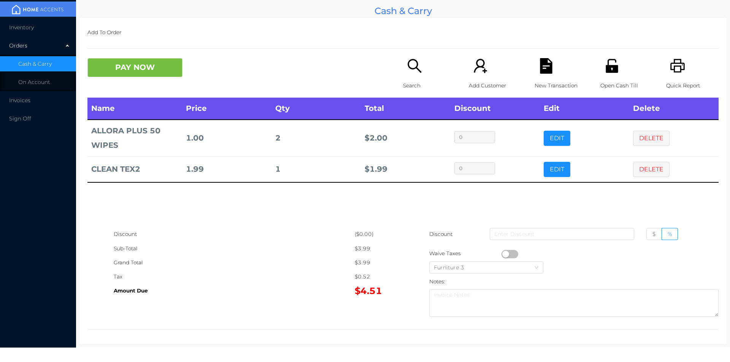
click at [413, 84] on p "Search" at bounding box center [429, 86] width 52 height 14
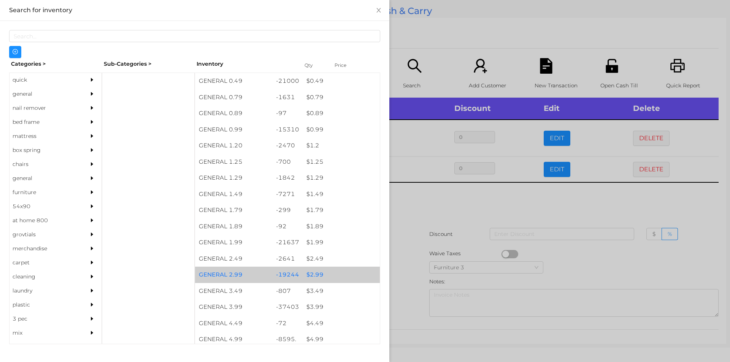
click at [310, 276] on div "$ 2.99" at bounding box center [340, 275] width 77 height 16
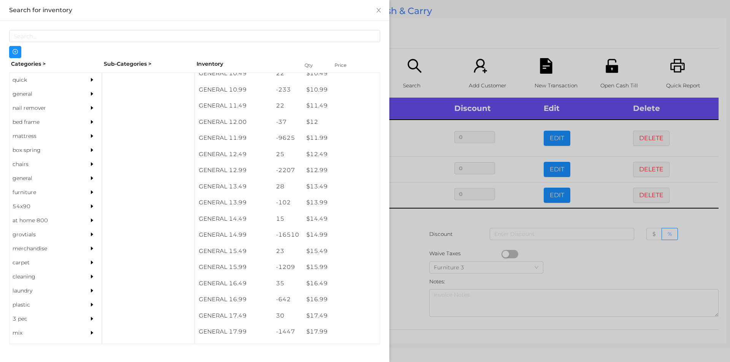
scroll to position [504, 0]
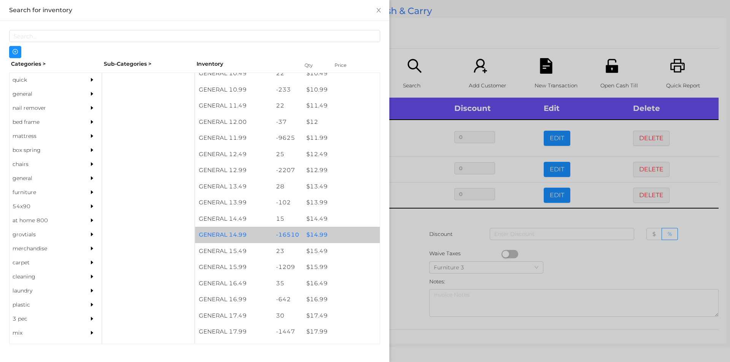
click at [315, 234] on div "$ 14.99" at bounding box center [340, 235] width 77 height 16
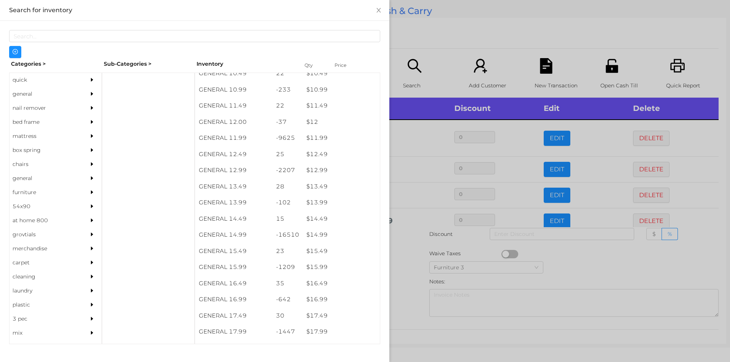
click at [413, 252] on div at bounding box center [365, 181] width 730 height 362
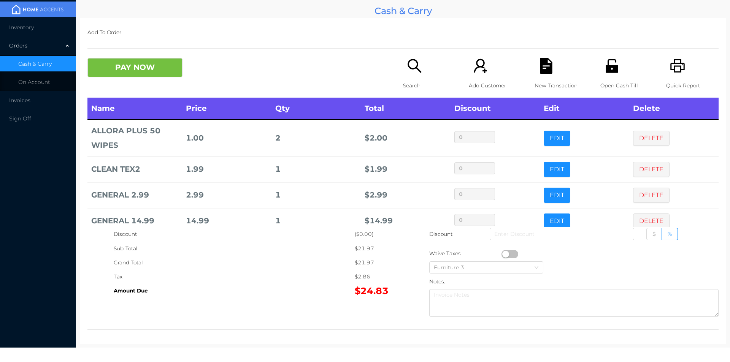
click at [409, 77] on div "Search" at bounding box center [429, 78] width 52 height 40
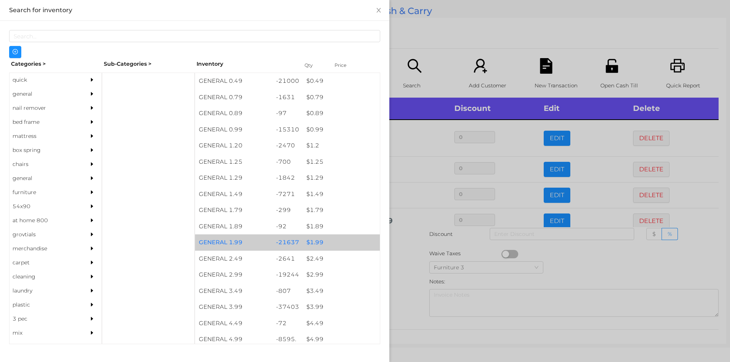
click at [311, 236] on div "$ 1.99" at bounding box center [340, 242] width 77 height 16
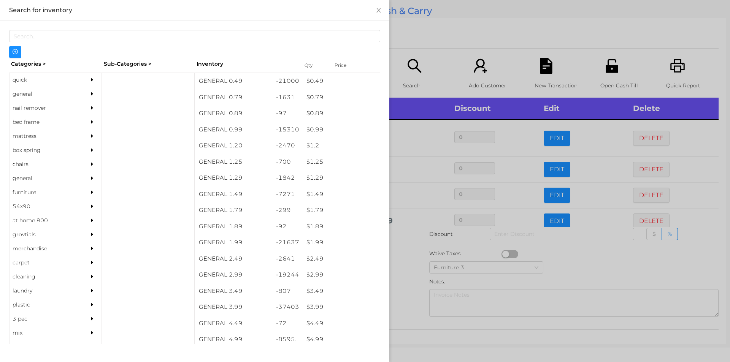
click at [408, 260] on div at bounding box center [365, 181] width 730 height 362
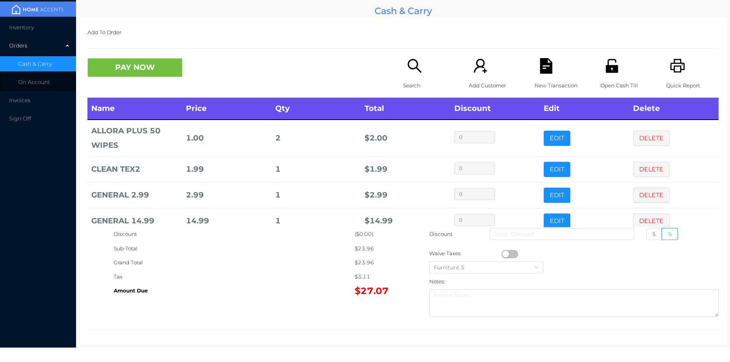
click at [605, 76] on div "Open Cash Till" at bounding box center [626, 78] width 52 height 40
click at [543, 70] on icon "icon: file-text" at bounding box center [546, 66] width 12 height 16
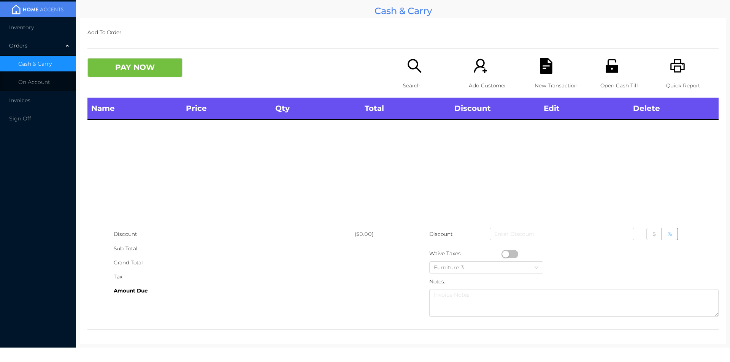
click at [668, 76] on div "Quick Report" at bounding box center [692, 78] width 52 height 40
click at [134, 72] on button "PAY NOW" at bounding box center [134, 67] width 95 height 19
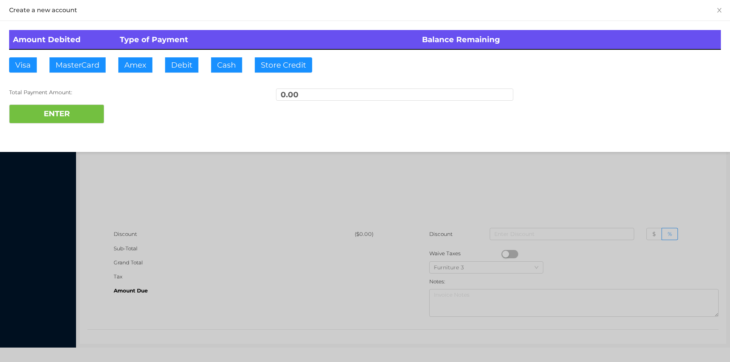
click at [202, 173] on div at bounding box center [365, 181] width 730 height 362
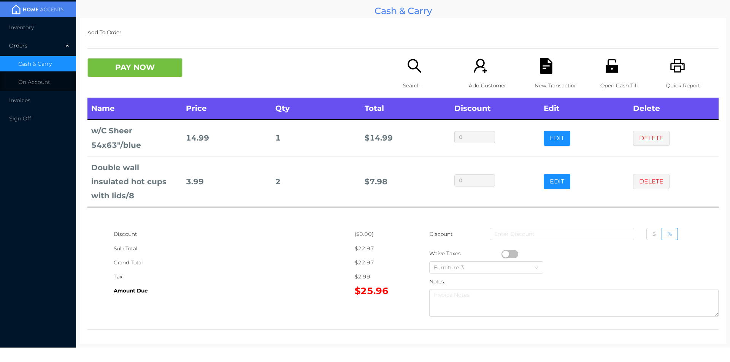
click at [415, 79] on p "Search" at bounding box center [429, 86] width 52 height 14
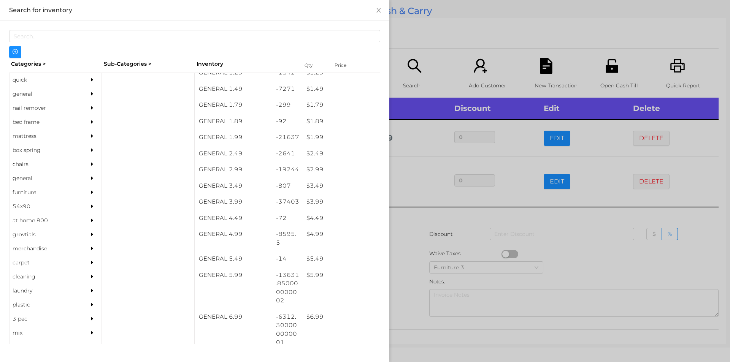
scroll to position [113, 0]
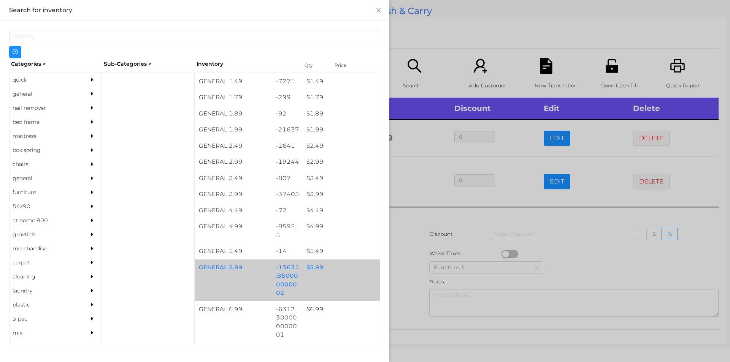
click at [315, 272] on div "$ 5.99" at bounding box center [340, 268] width 77 height 16
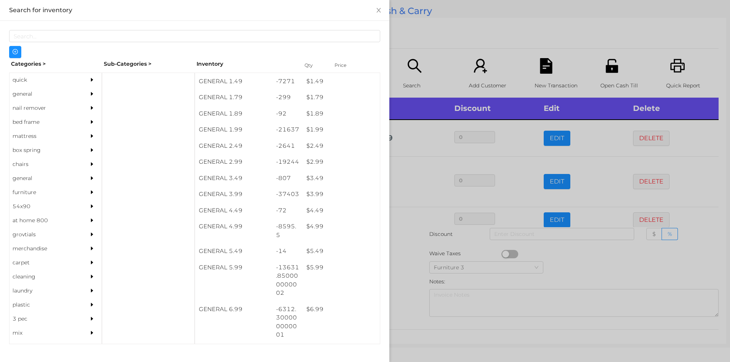
click at [407, 266] on div at bounding box center [365, 181] width 730 height 362
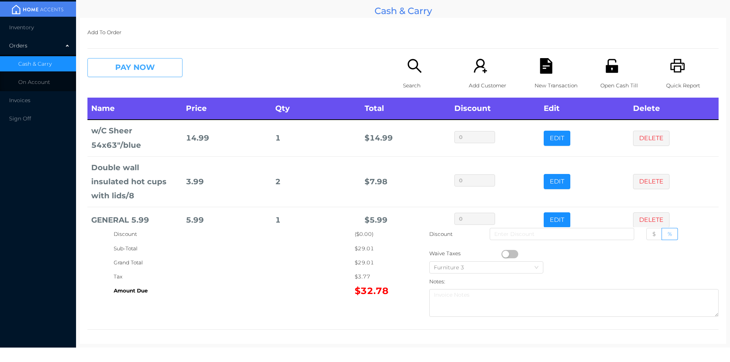
click at [136, 73] on button "PAY NOW" at bounding box center [134, 67] width 95 height 19
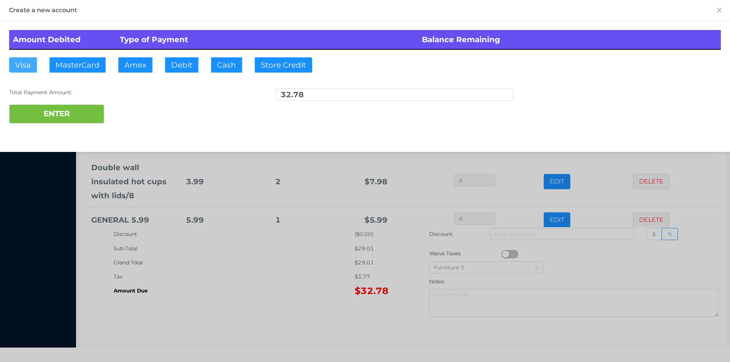
click at [23, 68] on button "Visa" at bounding box center [23, 64] width 28 height 15
click at [36, 122] on button "ENTER" at bounding box center [56, 114] width 95 height 19
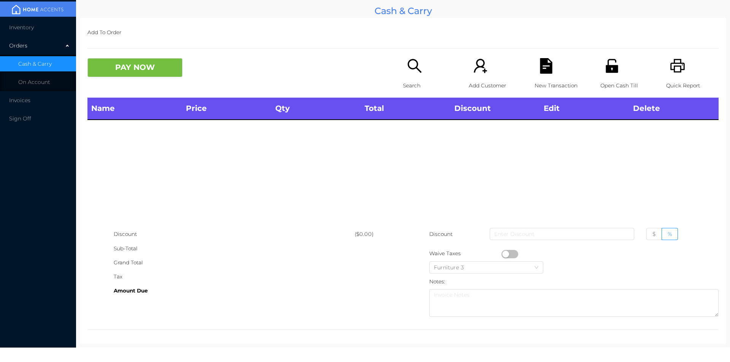
click at [677, 80] on p "Quick Report" at bounding box center [692, 86] width 52 height 14
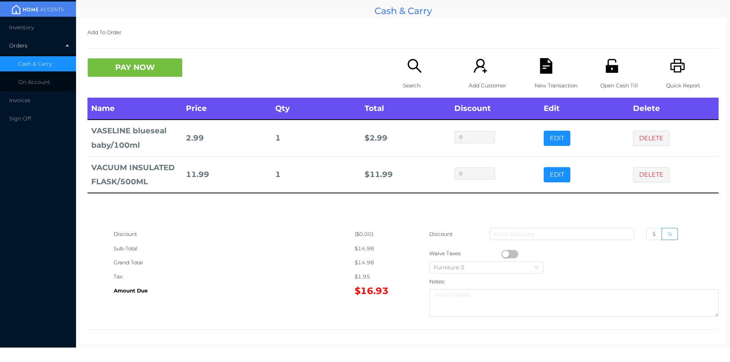
click at [561, 70] on div "New Transaction" at bounding box center [560, 78] width 52 height 40
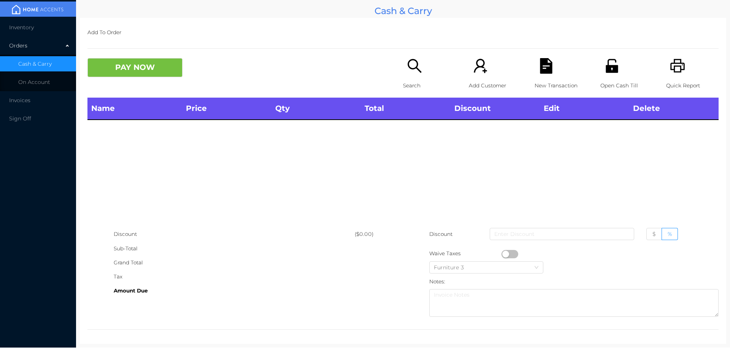
click at [688, 78] on div "Quick Report" at bounding box center [692, 78] width 52 height 40
click at [562, 139] on div "Name Price Qty Total Discount Edit Delete" at bounding box center [402, 163] width 631 height 130
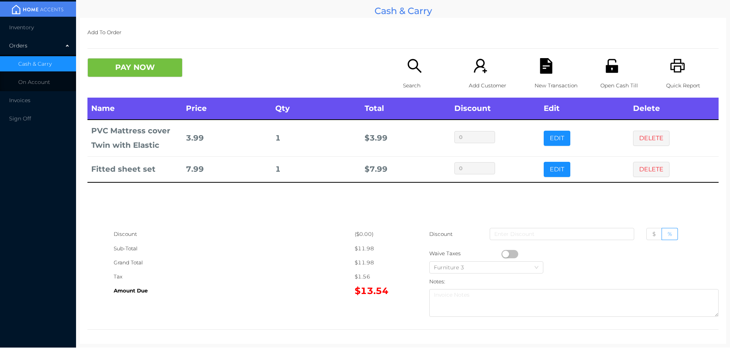
click at [542, 70] on icon "icon: file-text" at bounding box center [546, 66] width 12 height 16
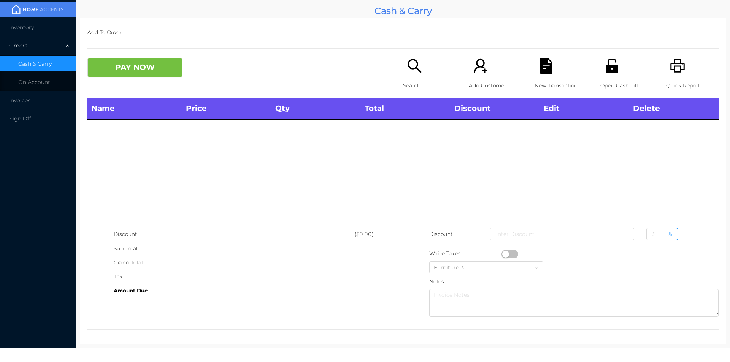
click at [407, 65] on icon "icon: search" at bounding box center [414, 66] width 14 height 14
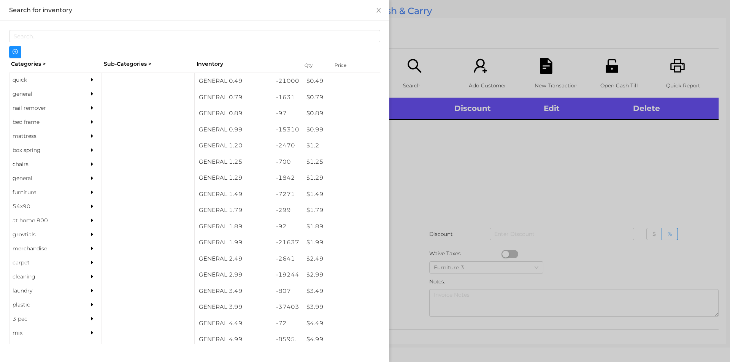
click at [25, 84] on div "quick" at bounding box center [44, 80] width 69 height 14
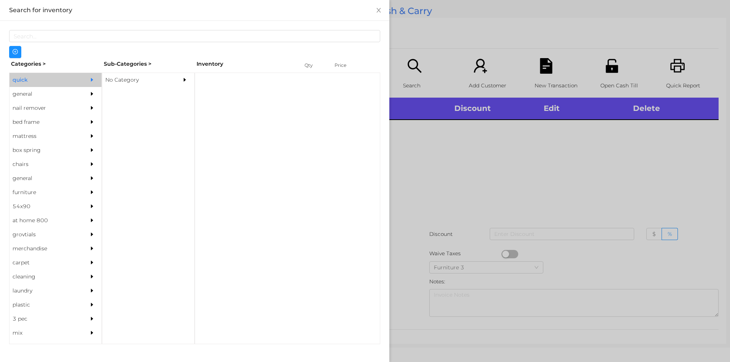
click at [129, 87] on div "No Category" at bounding box center [136, 80] width 69 height 14
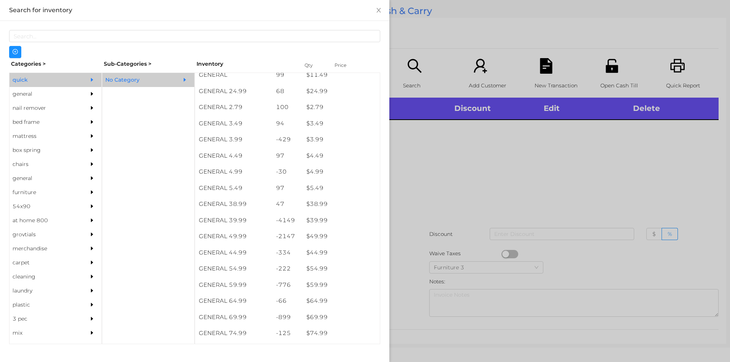
scroll to position [298, 0]
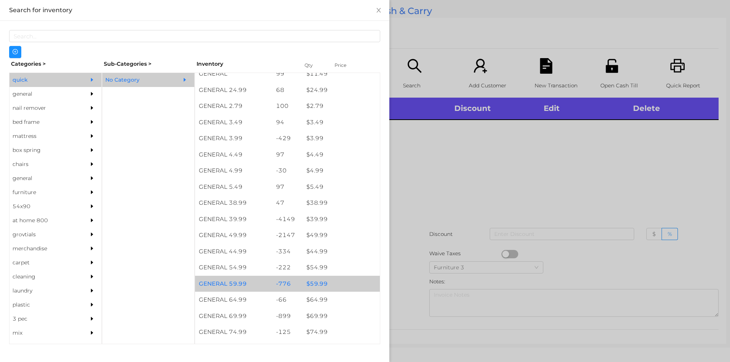
click at [315, 280] on div "$ 59.99" at bounding box center [340, 284] width 77 height 16
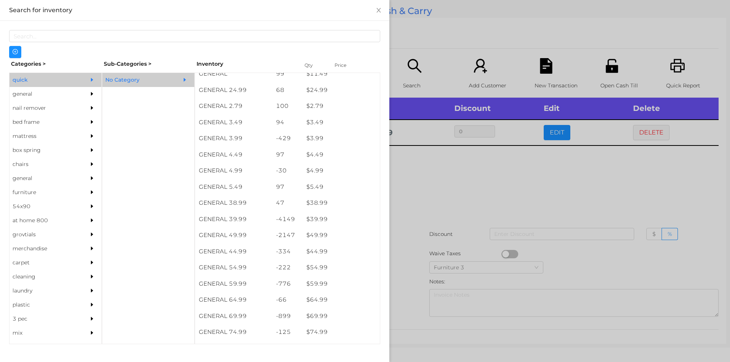
click at [436, 187] on div at bounding box center [365, 181] width 730 height 362
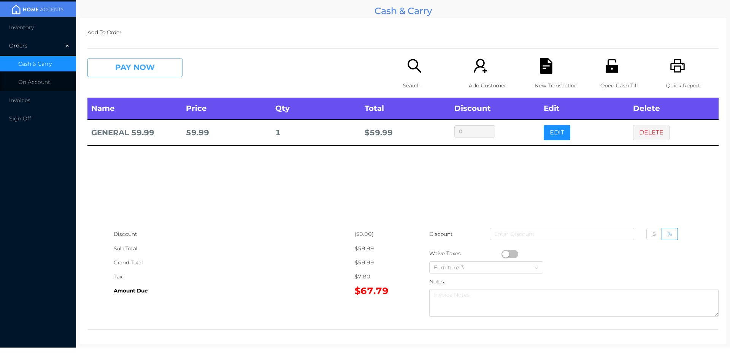
click at [143, 70] on button "PAY NOW" at bounding box center [134, 67] width 95 height 19
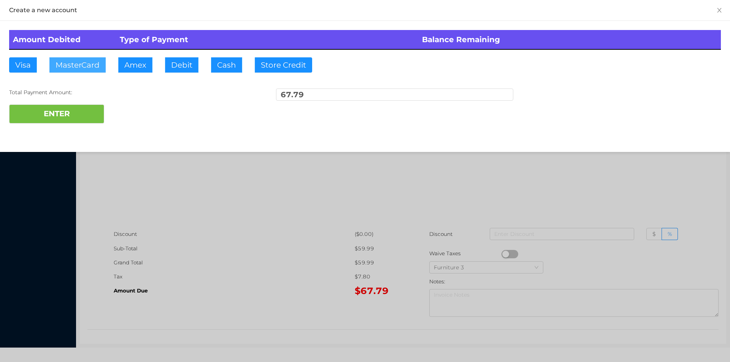
click at [76, 63] on button "MasterCard" at bounding box center [77, 64] width 56 height 15
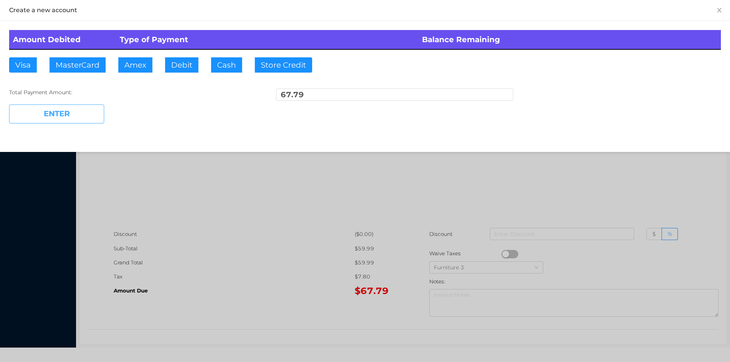
click at [67, 118] on button "ENTER" at bounding box center [56, 114] width 95 height 19
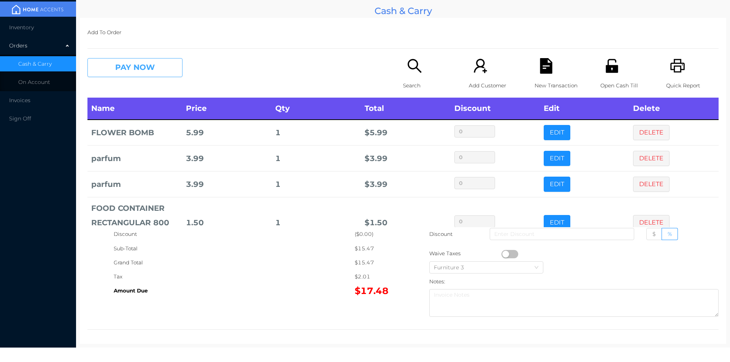
click at [124, 68] on button "PAY NOW" at bounding box center [134, 67] width 95 height 19
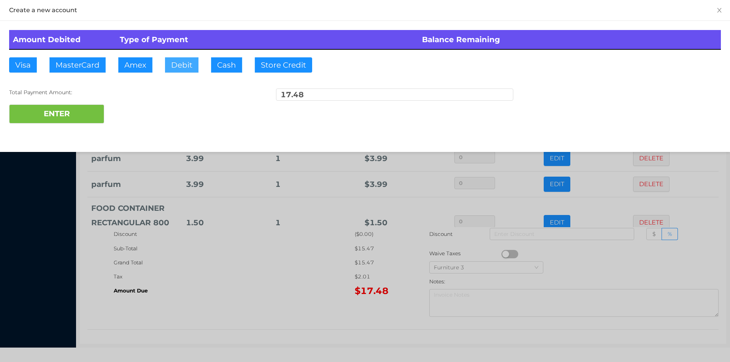
click at [169, 70] on button "Debit" at bounding box center [181, 64] width 33 height 15
click at [49, 117] on button "ENTER" at bounding box center [56, 114] width 95 height 19
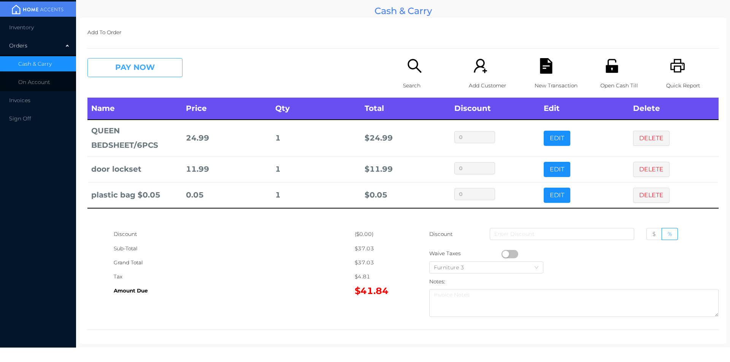
click at [165, 70] on button "PAY NOW" at bounding box center [134, 67] width 95 height 19
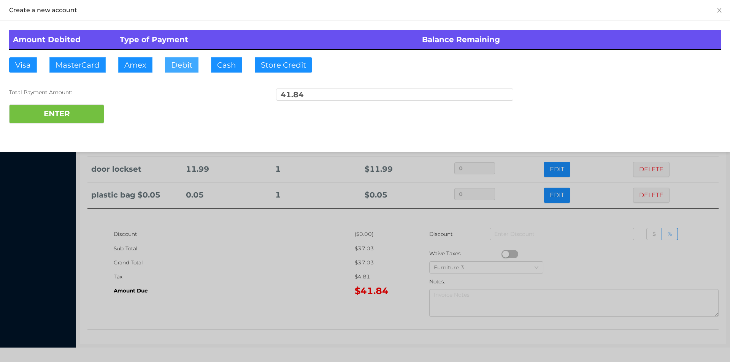
click at [173, 69] on button "Debit" at bounding box center [181, 64] width 33 height 15
click at [77, 116] on button "ENTER" at bounding box center [56, 114] width 95 height 19
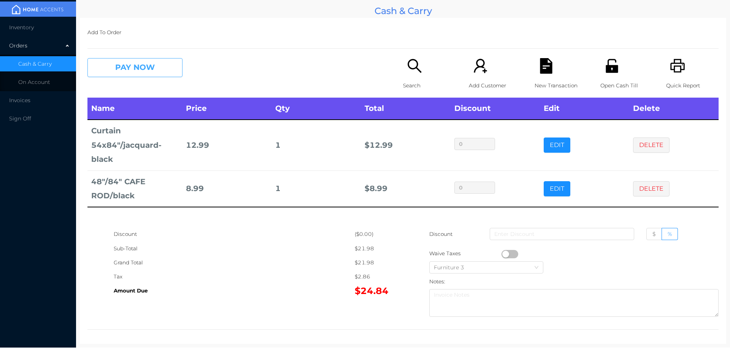
click at [130, 66] on button "PAY NOW" at bounding box center [134, 67] width 95 height 19
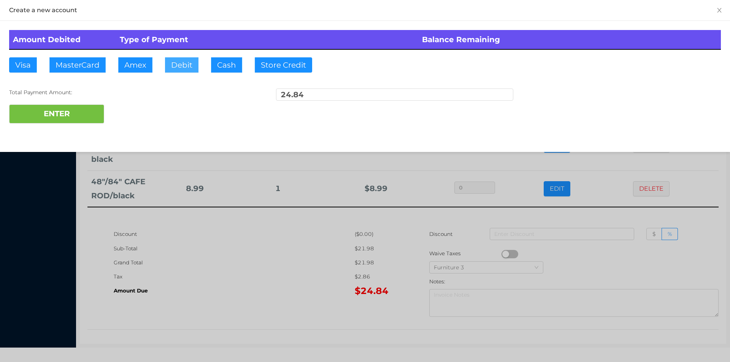
click at [177, 65] on button "Debit" at bounding box center [181, 64] width 33 height 15
click at [231, 289] on div at bounding box center [365, 181] width 730 height 362
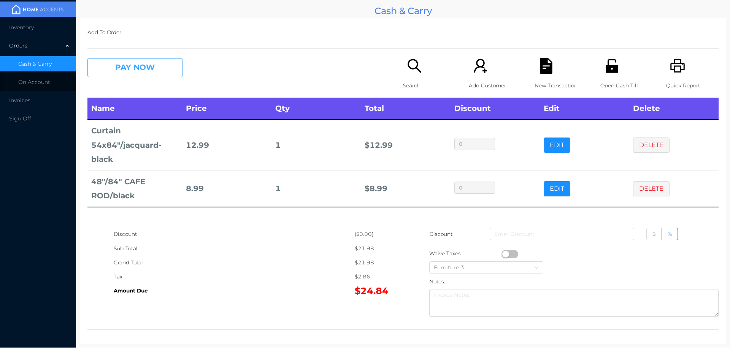
click at [116, 74] on button "PAY NOW" at bounding box center [134, 67] width 95 height 19
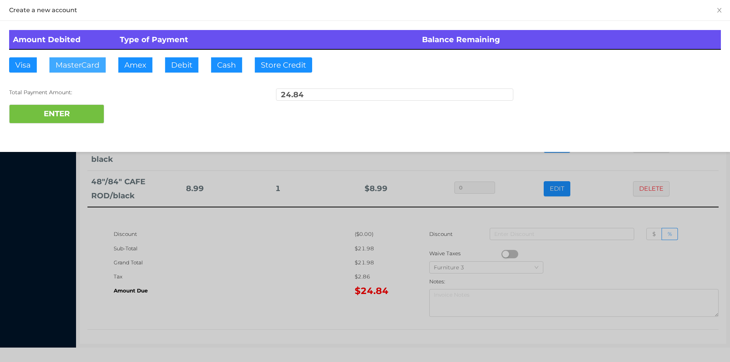
click at [69, 63] on button "MasterCard" at bounding box center [77, 64] width 56 height 15
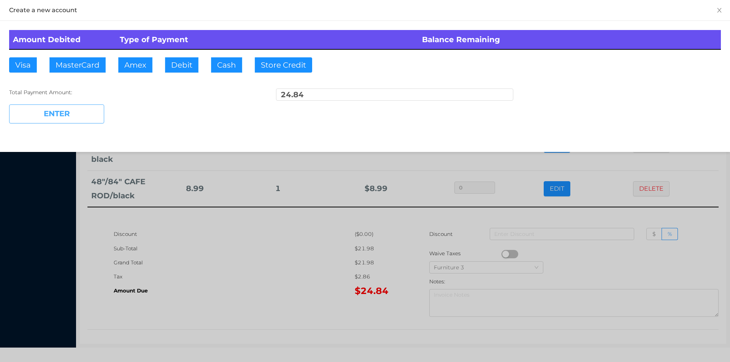
click at [62, 111] on button "ENTER" at bounding box center [56, 114] width 95 height 19
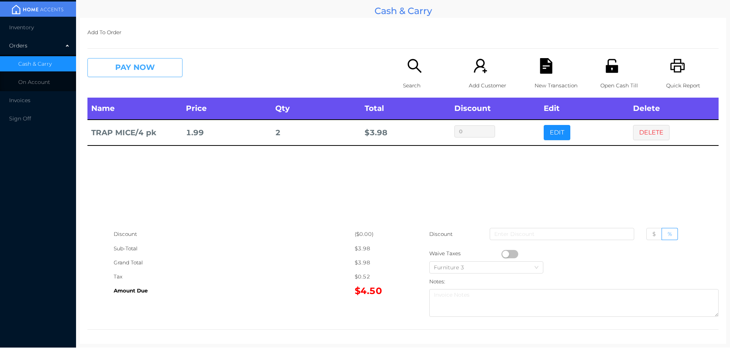
click at [152, 77] on button "PAY NOW" at bounding box center [134, 67] width 95 height 19
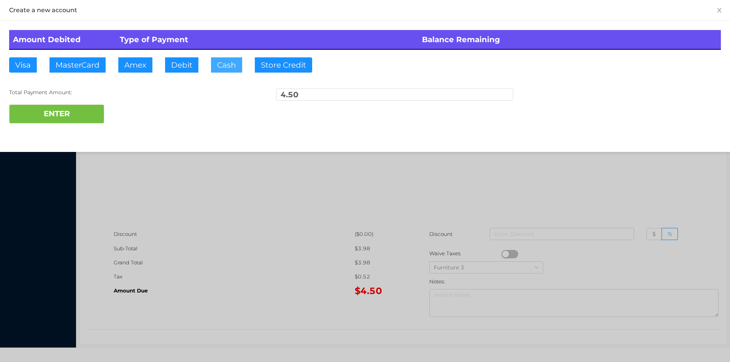
click at [228, 65] on button "Cash" at bounding box center [226, 64] width 31 height 15
click at [55, 106] on button "ENTER" at bounding box center [56, 114] width 95 height 19
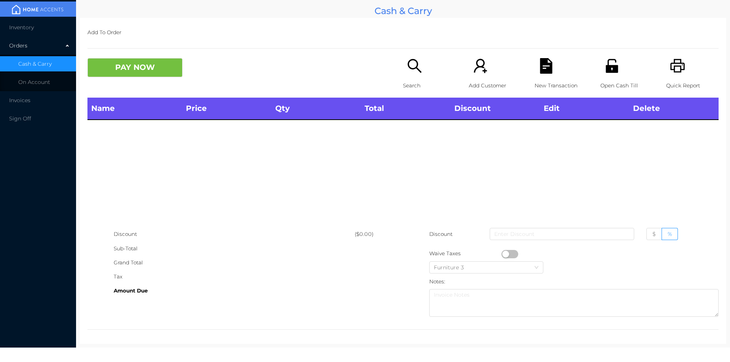
click at [410, 71] on icon "icon: search" at bounding box center [415, 66] width 16 height 16
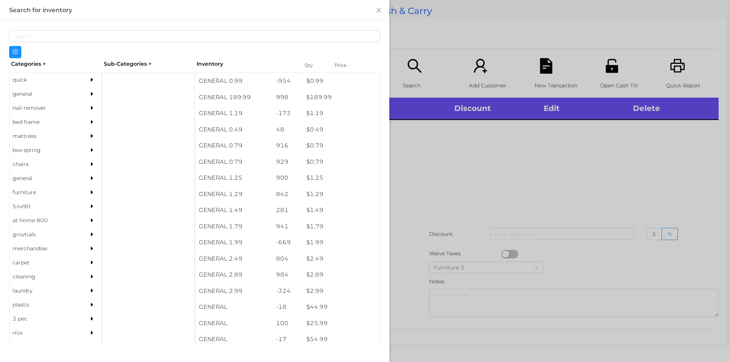
click at [25, 84] on div "quick" at bounding box center [44, 80] width 69 height 14
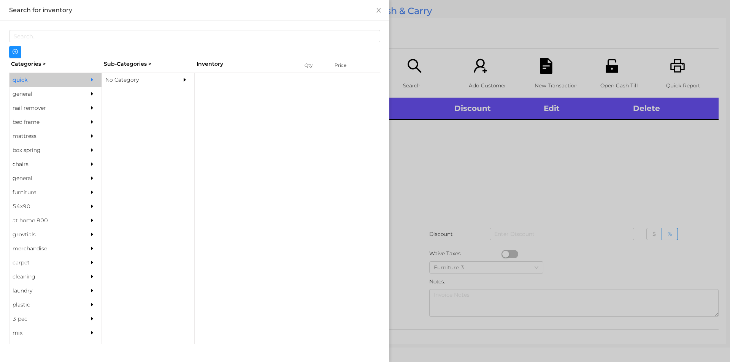
click at [126, 81] on div "No Category" at bounding box center [136, 80] width 69 height 14
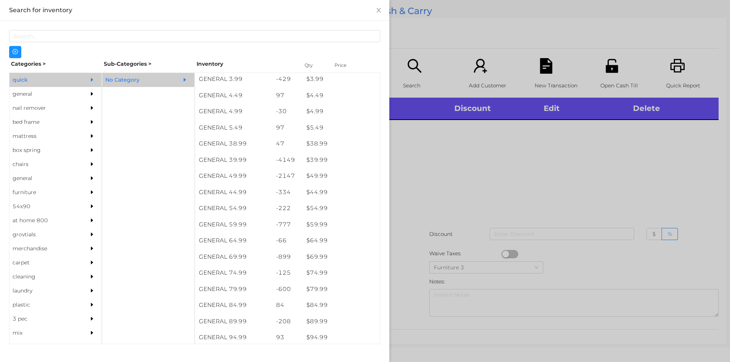
scroll to position [357, 0]
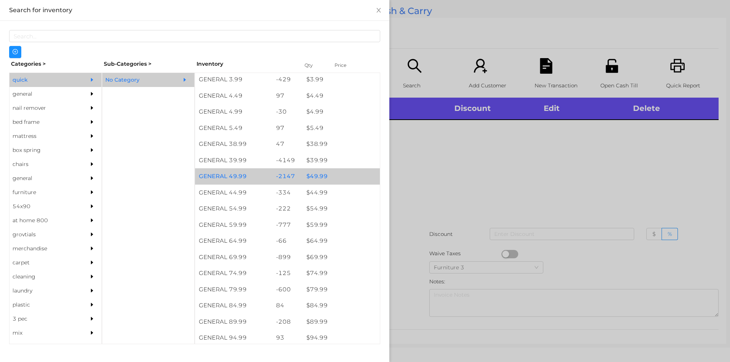
click at [312, 176] on div "$ 49.99" at bounding box center [340, 176] width 77 height 16
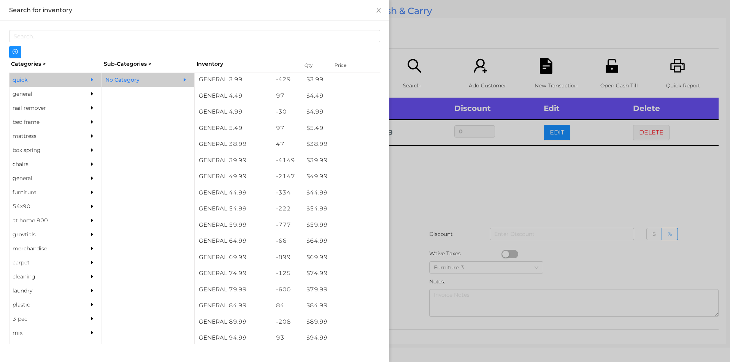
click at [416, 184] on div at bounding box center [365, 181] width 730 height 362
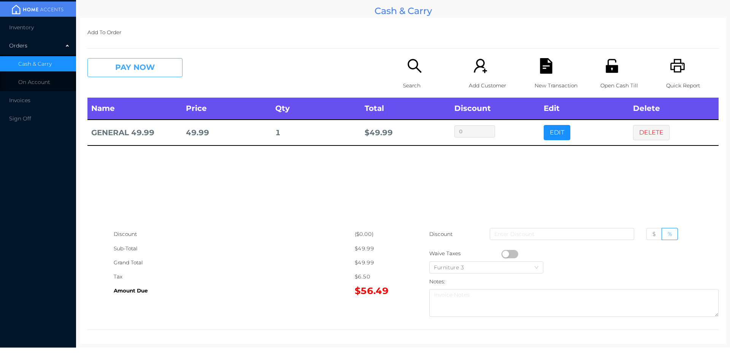
click at [159, 69] on button "PAY NOW" at bounding box center [134, 67] width 95 height 19
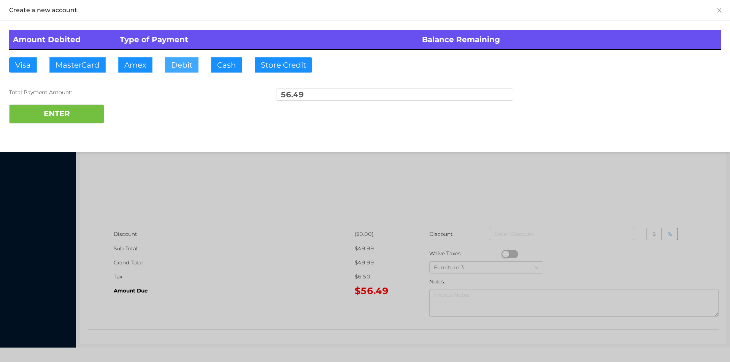
click at [181, 68] on button "Debit" at bounding box center [181, 64] width 33 height 15
click at [88, 114] on button "ENTER" at bounding box center [56, 114] width 95 height 19
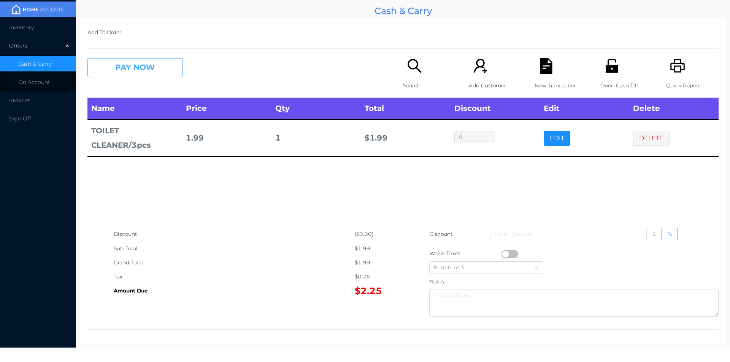
click at [133, 60] on button "PAY NOW" at bounding box center [134, 67] width 95 height 19
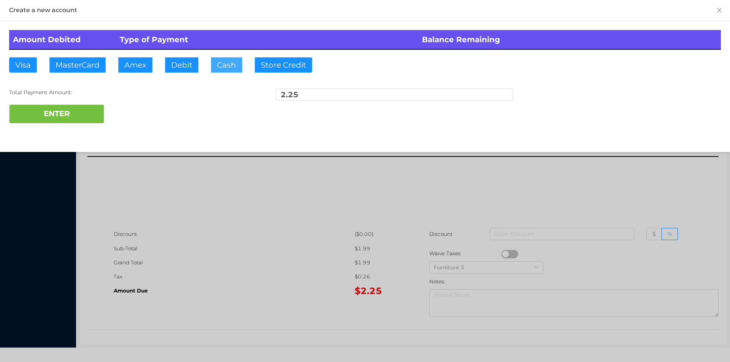
click at [226, 65] on button "Cash" at bounding box center [226, 64] width 31 height 15
click at [67, 109] on button "ENTER" at bounding box center [56, 114] width 95 height 19
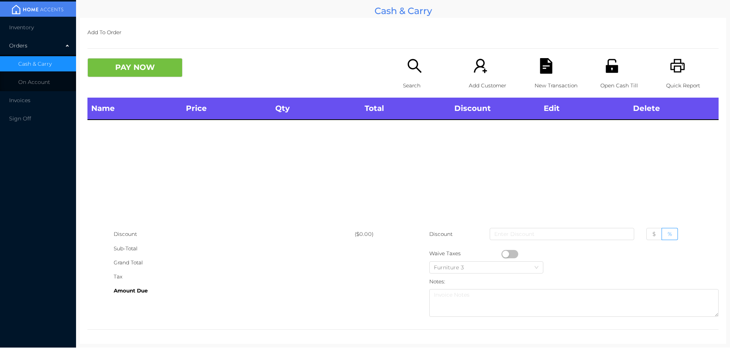
click at [407, 69] on icon "icon: search" at bounding box center [415, 66] width 16 height 16
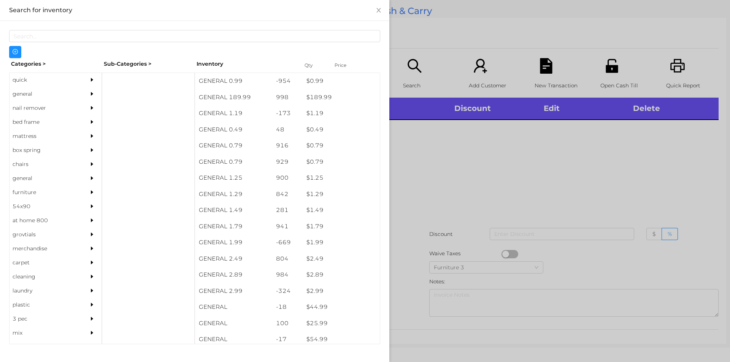
click at [21, 94] on div "general" at bounding box center [44, 94] width 69 height 14
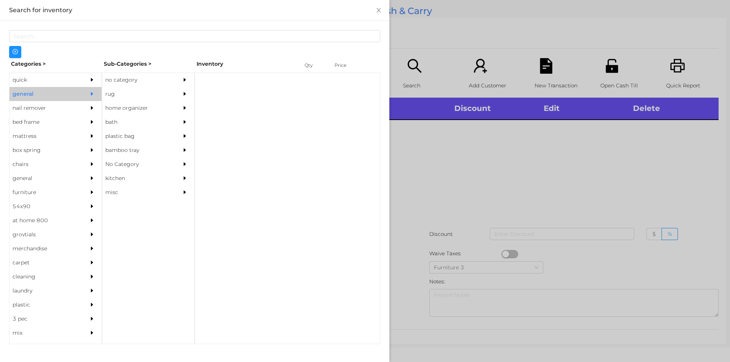
click at [128, 77] on div "no category" at bounding box center [136, 80] width 69 height 14
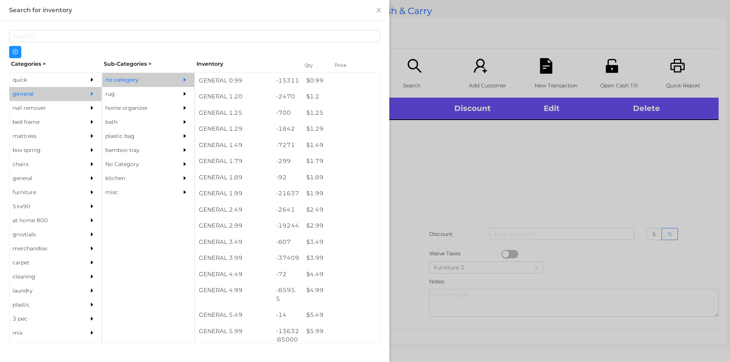
scroll to position [55, 0]
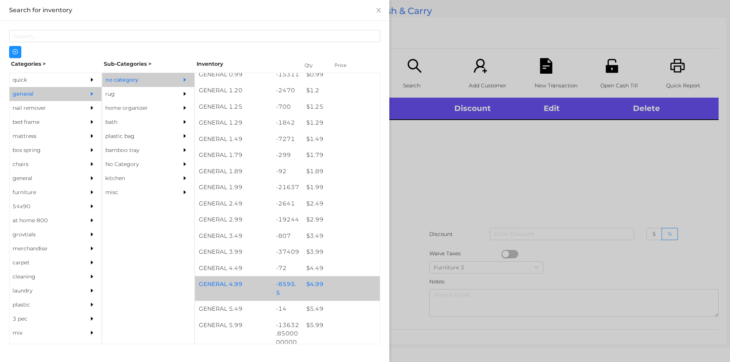
click at [317, 284] on div "$ 4.99" at bounding box center [340, 284] width 77 height 16
click at [315, 283] on div "$ 4.99" at bounding box center [340, 284] width 77 height 16
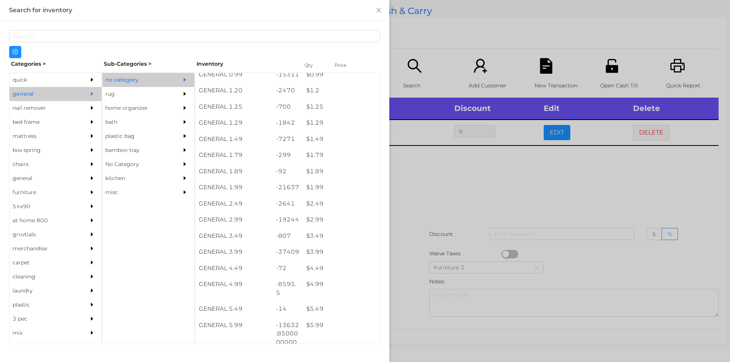
click at [416, 185] on div at bounding box center [365, 181] width 730 height 362
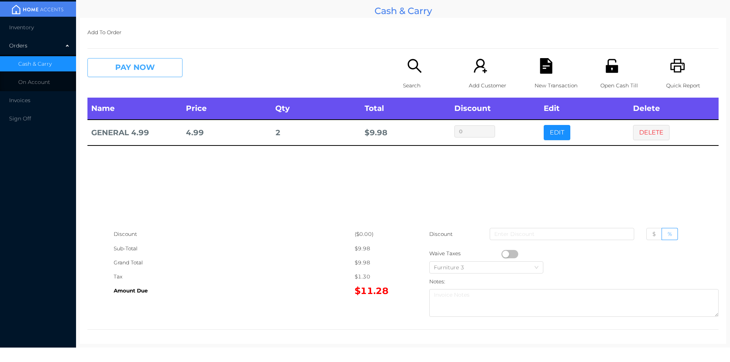
click at [134, 70] on button "PAY NOW" at bounding box center [134, 67] width 95 height 19
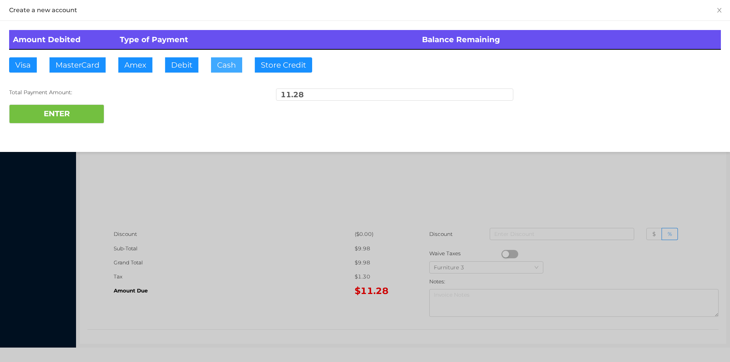
click at [225, 65] on button "Cash" at bounding box center [226, 64] width 31 height 15
type input "15."
click at [65, 121] on button "ENTER" at bounding box center [56, 114] width 95 height 19
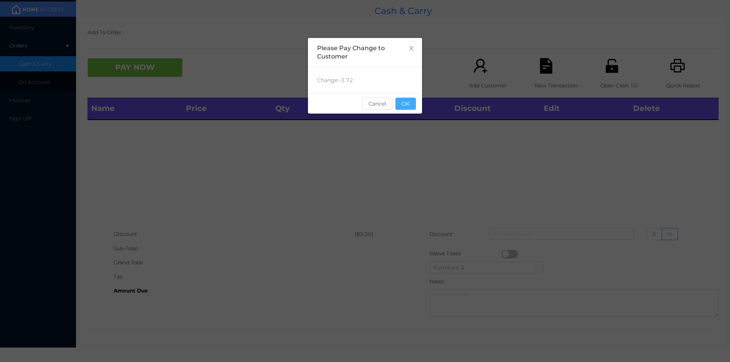
click at [413, 105] on button "OK" at bounding box center [405, 104] width 21 height 12
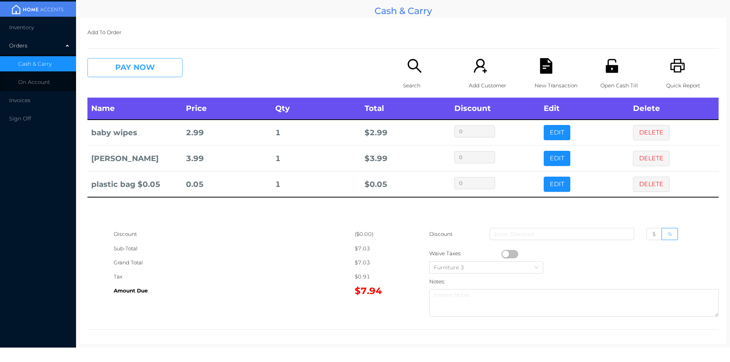
click at [137, 70] on button "PAY NOW" at bounding box center [134, 67] width 95 height 19
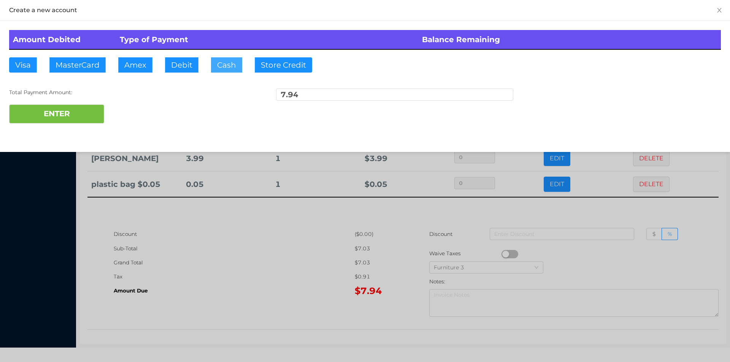
click at [222, 69] on button "Cash" at bounding box center [226, 64] width 31 height 15
click at [73, 107] on button "ENTER" at bounding box center [56, 114] width 95 height 19
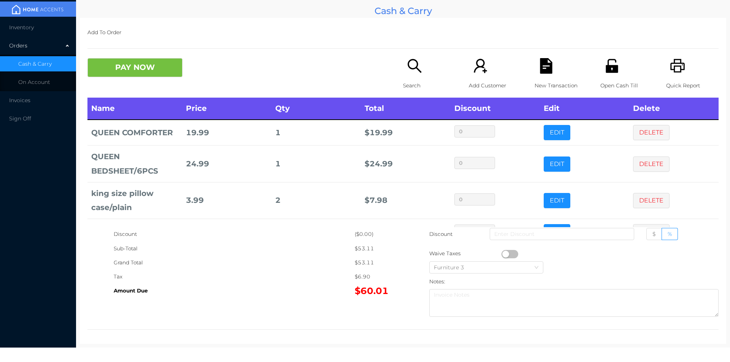
scroll to position [25, 0]
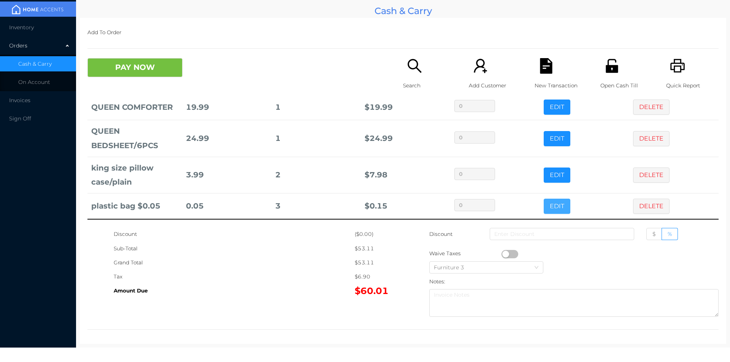
click at [546, 208] on button "EDIT" at bounding box center [556, 206] width 27 height 15
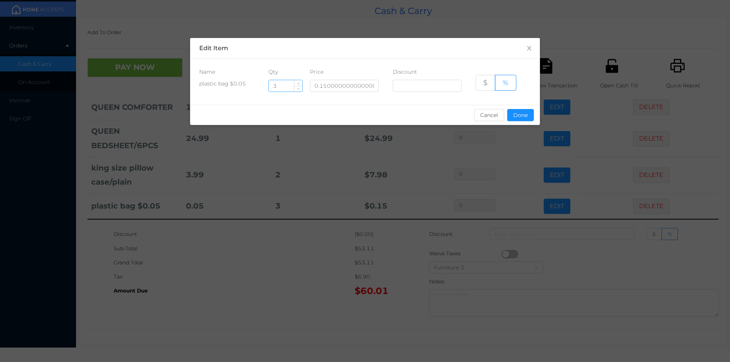
click at [285, 87] on input "3" at bounding box center [285, 85] width 33 height 11
type input "2"
click at [516, 118] on button "Done" at bounding box center [520, 115] width 27 height 12
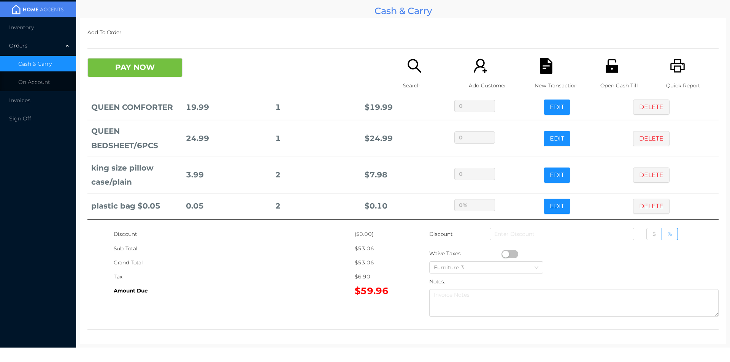
click at [231, 262] on div "Grand Total" at bounding box center [234, 263] width 241 height 14
click at [117, 67] on button "PAY NOW" at bounding box center [134, 67] width 95 height 19
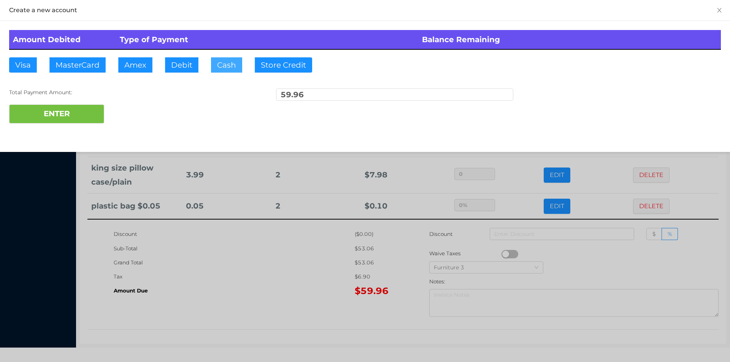
click at [228, 71] on button "Cash" at bounding box center [226, 64] width 31 height 15
click at [69, 119] on button "ENTER" at bounding box center [56, 114] width 95 height 19
type input "0"
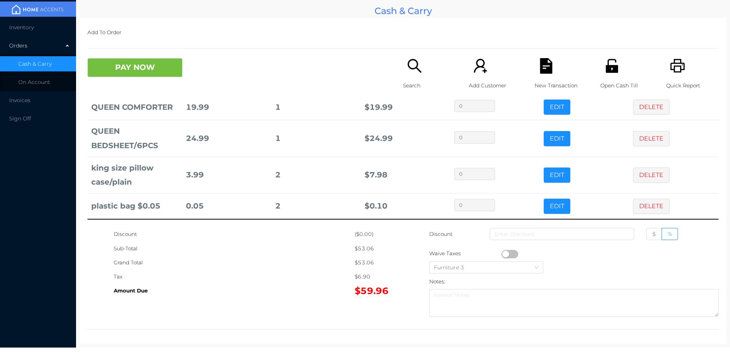
scroll to position [0, 0]
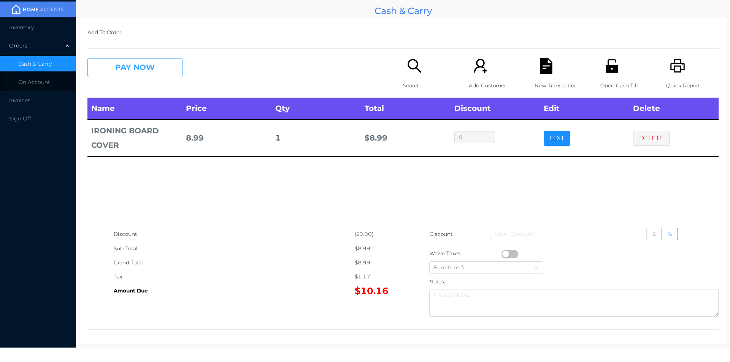
click at [120, 69] on button "PAY NOW" at bounding box center [134, 67] width 95 height 19
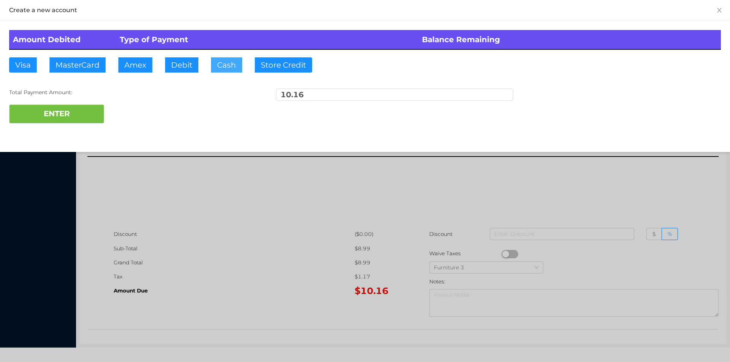
click at [222, 64] on button "Cash" at bounding box center [226, 64] width 31 height 15
click at [65, 115] on button "ENTER" at bounding box center [56, 114] width 95 height 19
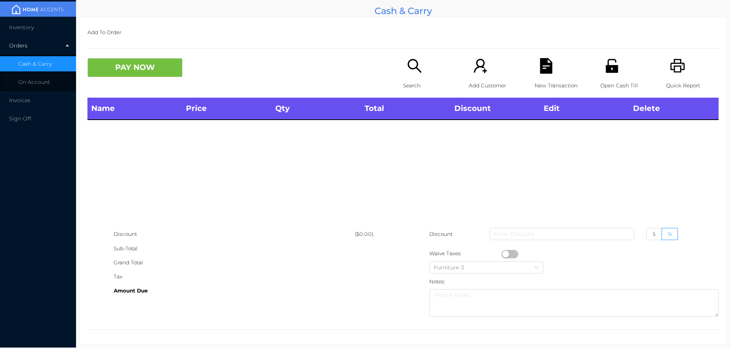
click at [409, 71] on icon "icon: search" at bounding box center [415, 66] width 16 height 16
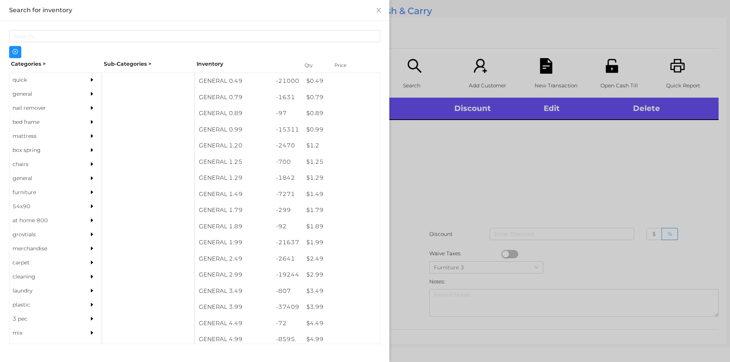
click at [28, 91] on div "general" at bounding box center [44, 94] width 69 height 14
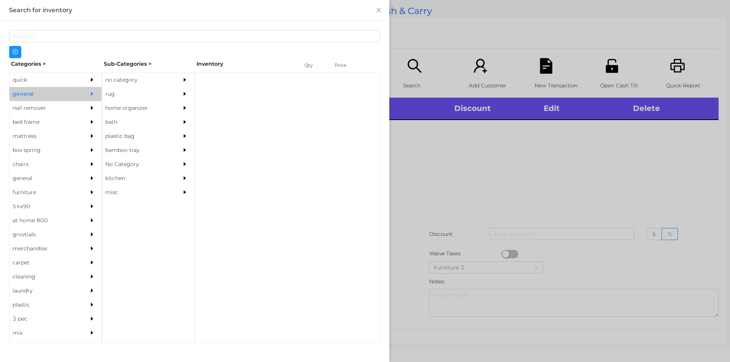
click at [128, 73] on div "no category" at bounding box center [136, 80] width 69 height 14
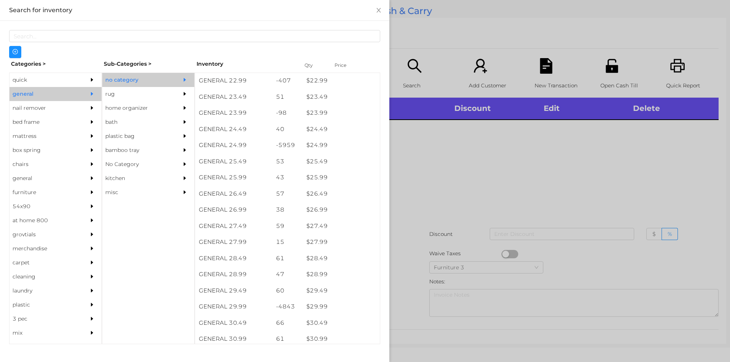
scroll to position [931, 0]
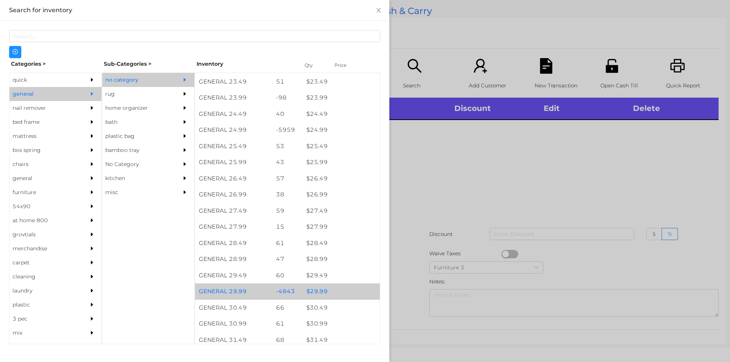
click at [310, 293] on div "$ 29.99" at bounding box center [340, 291] width 77 height 16
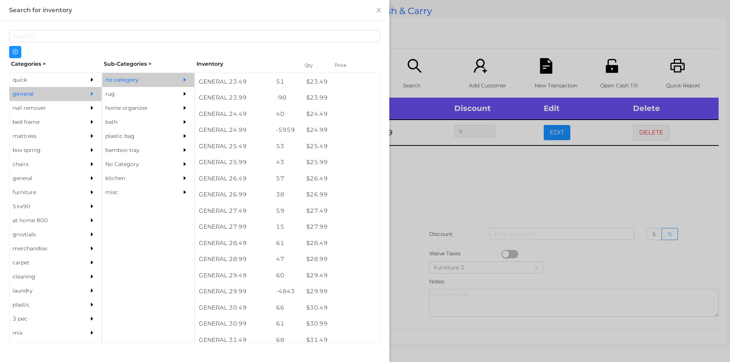
click at [405, 281] on div at bounding box center [365, 181] width 730 height 362
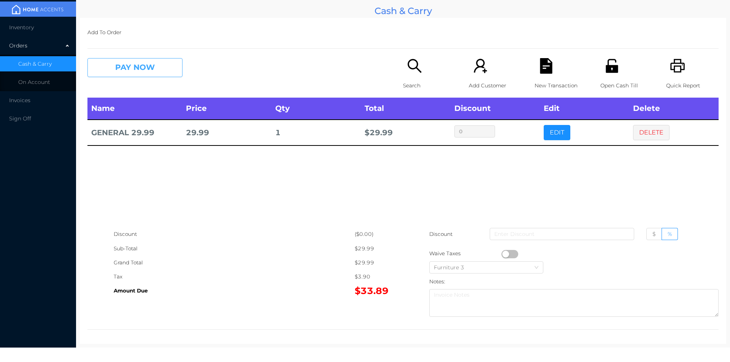
click at [120, 76] on button "PAY NOW" at bounding box center [134, 67] width 95 height 19
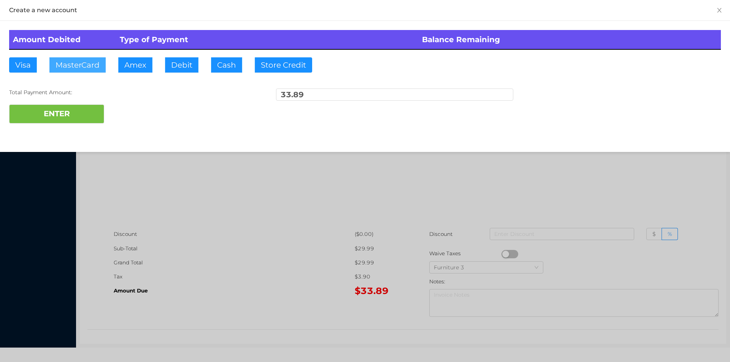
click at [75, 68] on button "MasterCard" at bounding box center [77, 64] width 56 height 15
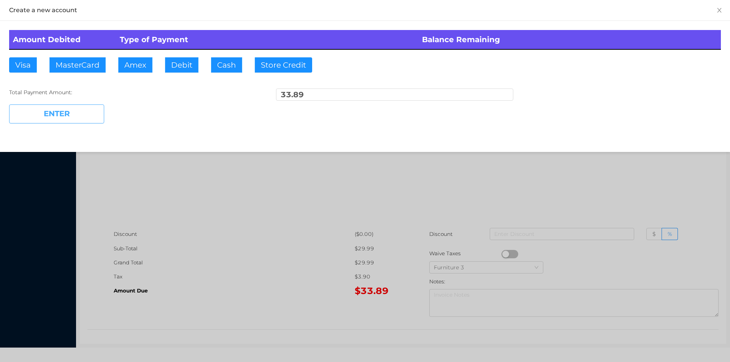
click at [60, 114] on button "ENTER" at bounding box center [56, 114] width 95 height 19
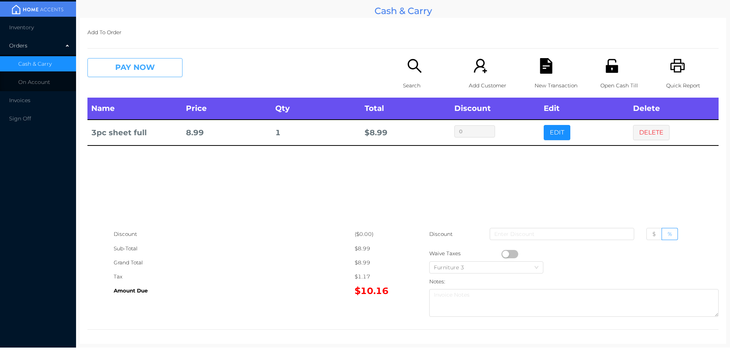
click at [139, 74] on button "PAY NOW" at bounding box center [134, 67] width 95 height 19
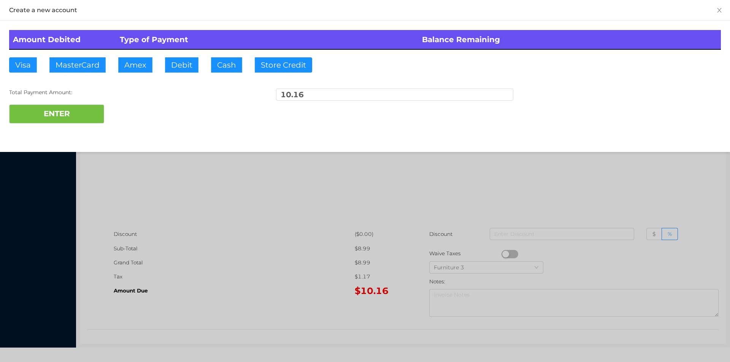
click at [234, 202] on div at bounding box center [365, 181] width 730 height 362
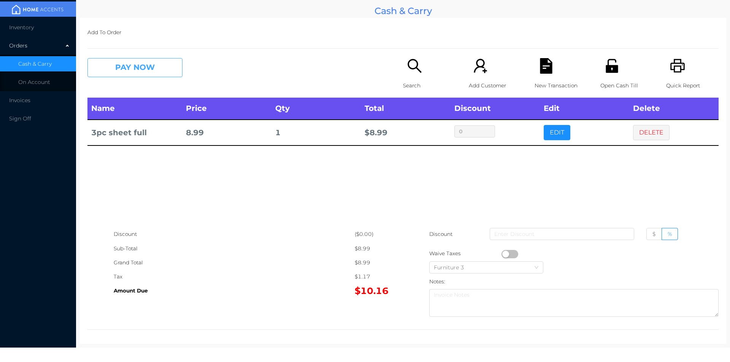
click at [154, 73] on button "PAY NOW" at bounding box center [134, 67] width 95 height 19
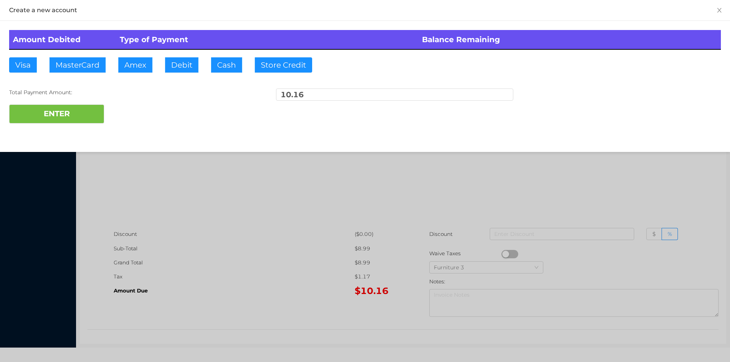
click at [219, 229] on div at bounding box center [365, 181] width 730 height 362
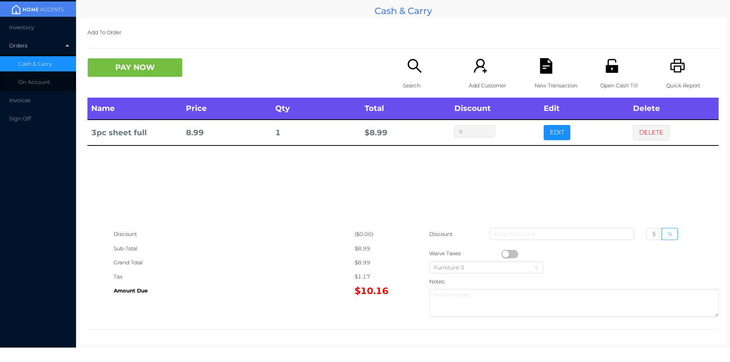
click at [606, 75] on div "Open Cash Till" at bounding box center [626, 78] width 52 height 40
click at [638, 138] on button "DELETE" at bounding box center [651, 132] width 36 height 15
click at [415, 78] on div "Search" at bounding box center [429, 78] width 52 height 40
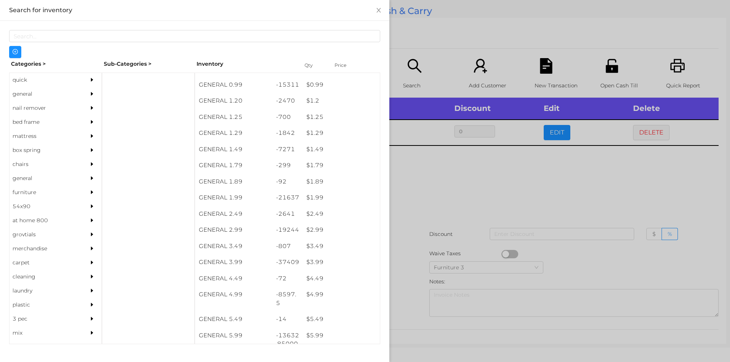
scroll to position [45, 0]
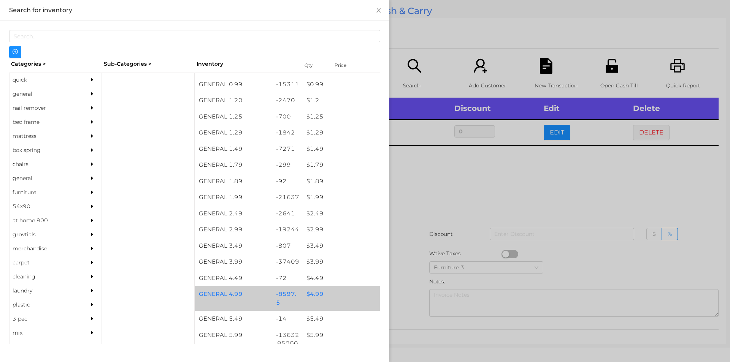
click at [311, 298] on div "$ 4.99" at bounding box center [340, 294] width 77 height 16
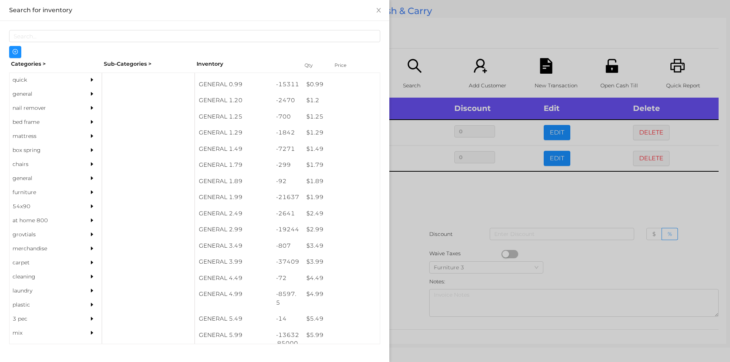
click at [406, 288] on div at bounding box center [365, 181] width 730 height 362
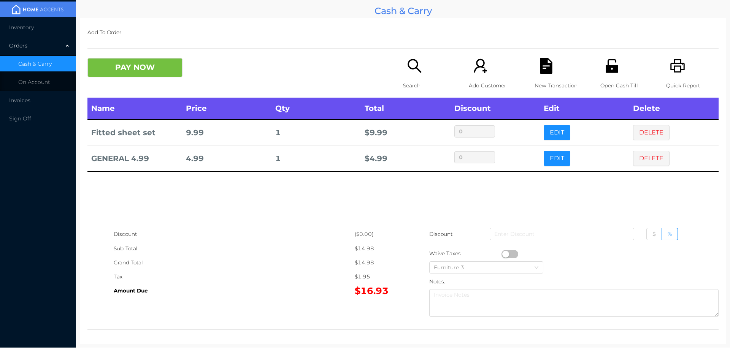
click at [670, 68] on icon "icon: printer" at bounding box center [678, 66] width 16 height 16
click at [539, 82] on p "New Transaction" at bounding box center [560, 86] width 52 height 14
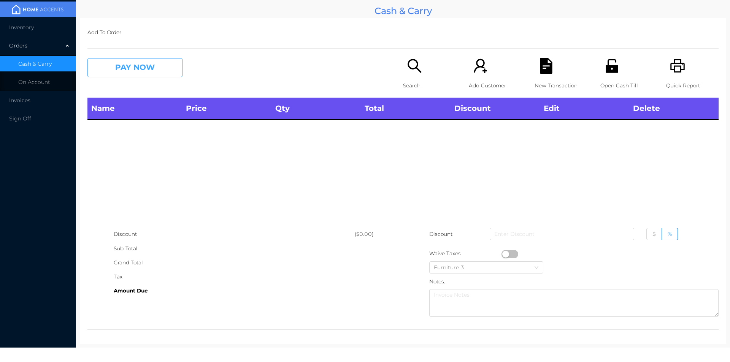
click at [136, 72] on button "PAY NOW" at bounding box center [134, 67] width 95 height 19
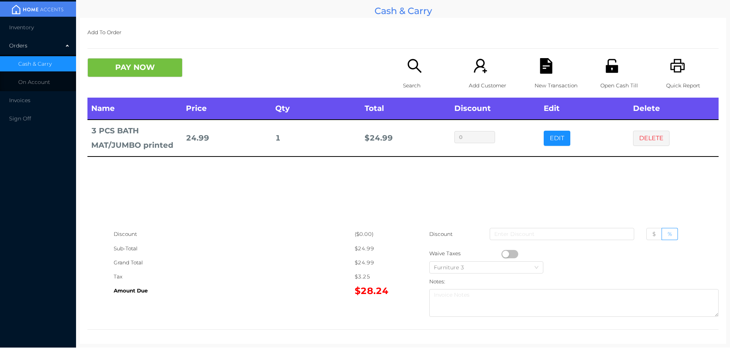
click at [411, 79] on p "Search" at bounding box center [429, 86] width 52 height 14
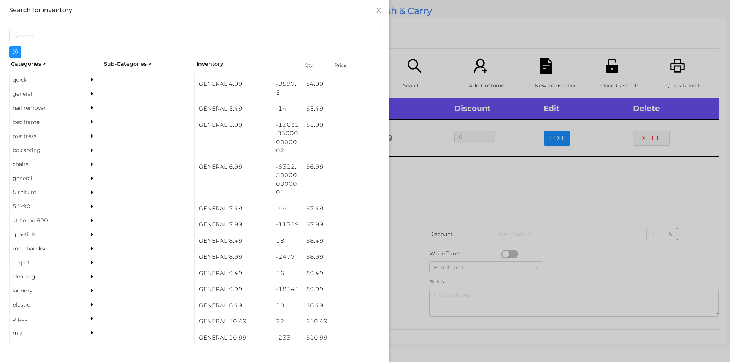
scroll to position [255, 0]
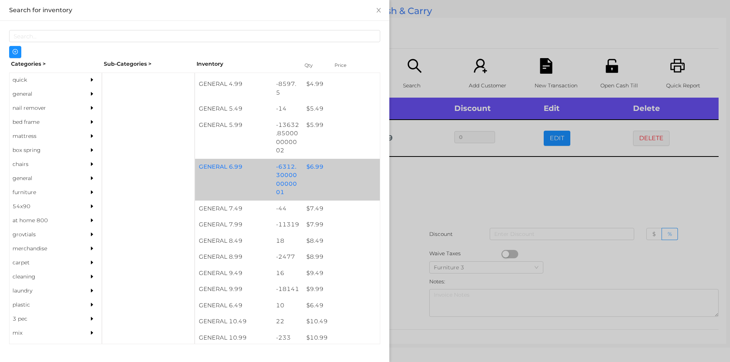
click at [312, 167] on div "$ 6.99" at bounding box center [340, 167] width 77 height 16
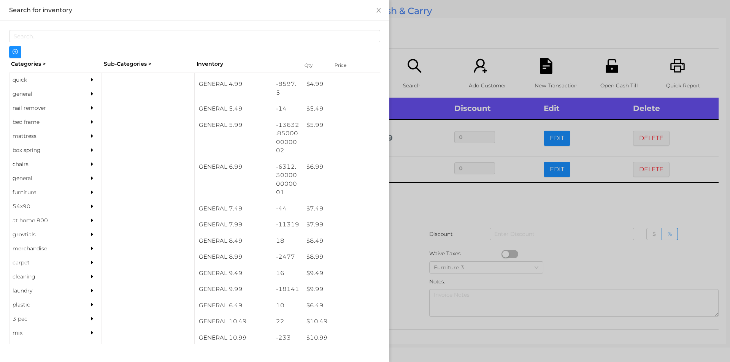
click at [424, 189] on div at bounding box center [365, 181] width 730 height 362
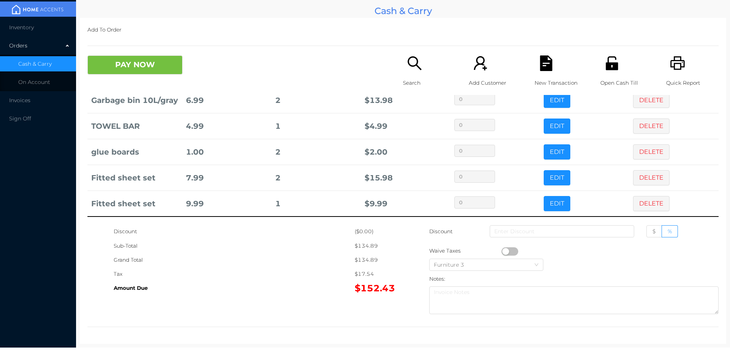
scroll to position [176, 0]
click at [610, 73] on div "Open Cash Till" at bounding box center [626, 75] width 52 height 40
click at [117, 72] on button "PAY NOW" at bounding box center [134, 64] width 95 height 19
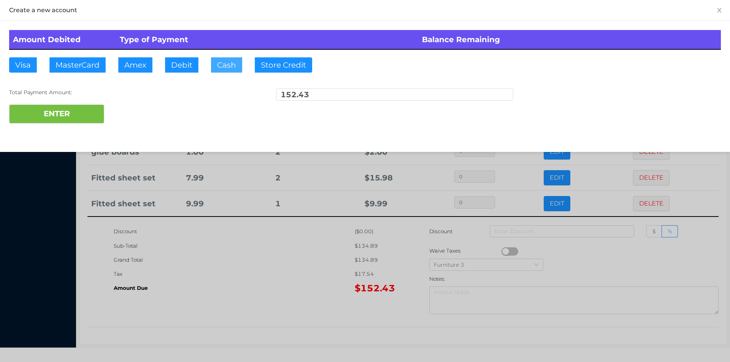
click at [220, 69] on button "Cash" at bounding box center [226, 64] width 31 height 15
click at [133, 109] on div "ENTER" at bounding box center [364, 114] width 711 height 19
click at [76, 117] on button "ENTER" at bounding box center [56, 114] width 95 height 19
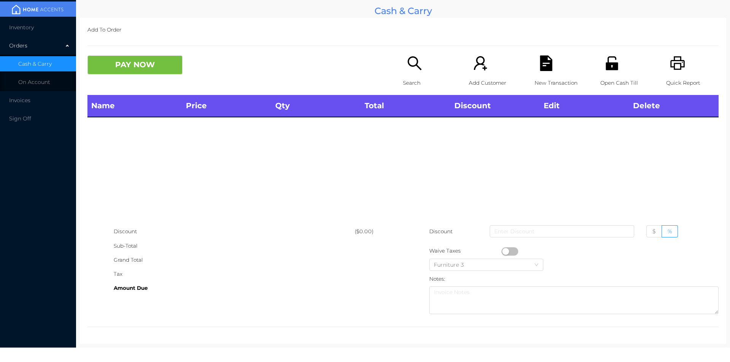
scroll to position [0, 0]
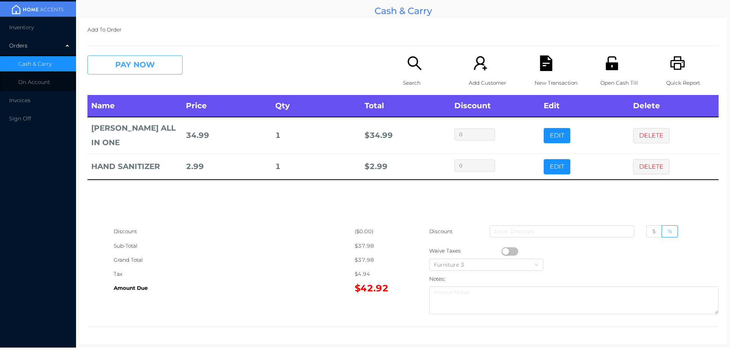
click at [141, 72] on button "PAY NOW" at bounding box center [134, 64] width 95 height 19
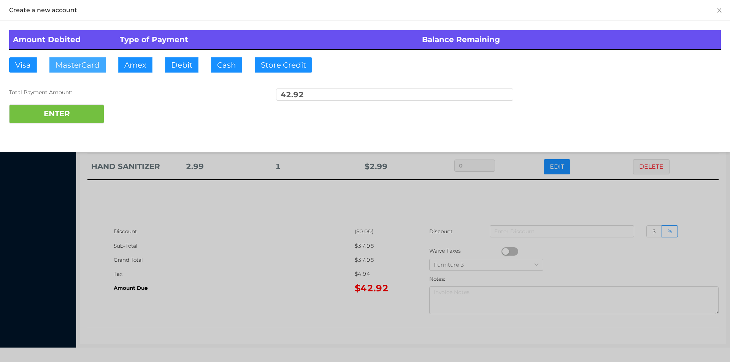
click at [80, 67] on button "MasterCard" at bounding box center [77, 64] width 56 height 15
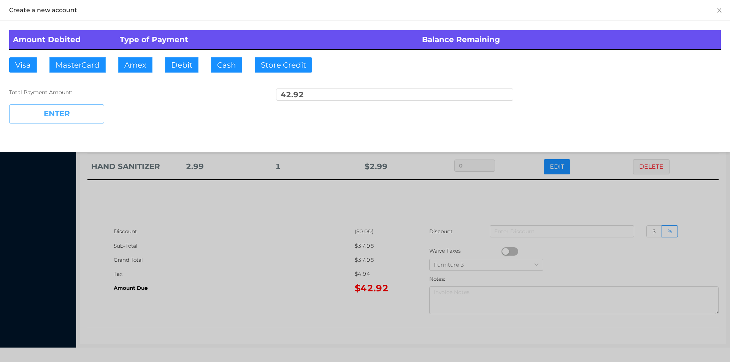
click at [74, 116] on button "ENTER" at bounding box center [56, 114] width 95 height 19
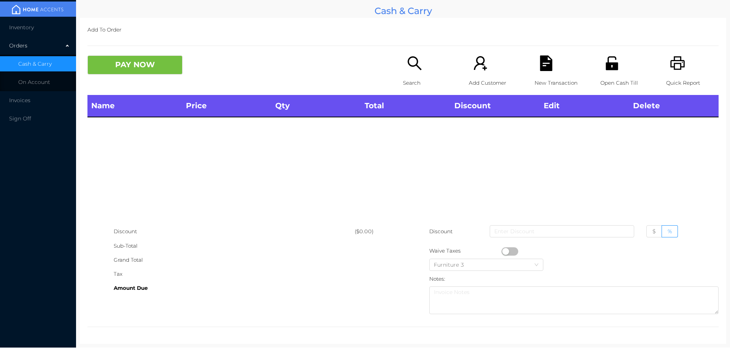
click at [411, 76] on p "Search" at bounding box center [429, 83] width 52 height 14
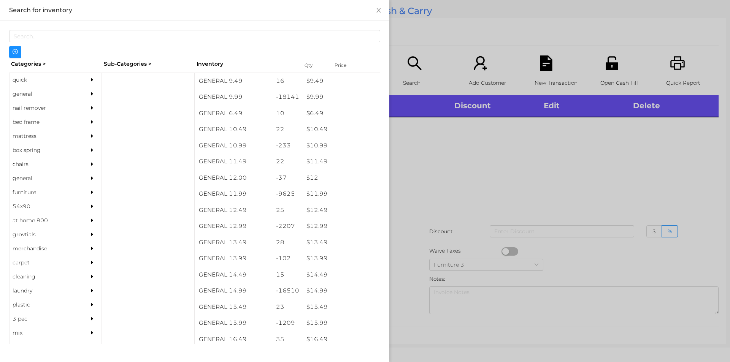
scroll to position [483, 0]
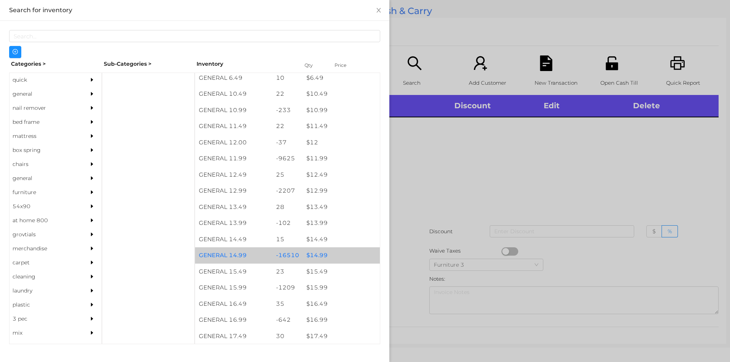
click at [316, 257] on div "$ 14.99" at bounding box center [340, 255] width 77 height 16
click at [320, 256] on div "$ 14.99" at bounding box center [340, 255] width 77 height 16
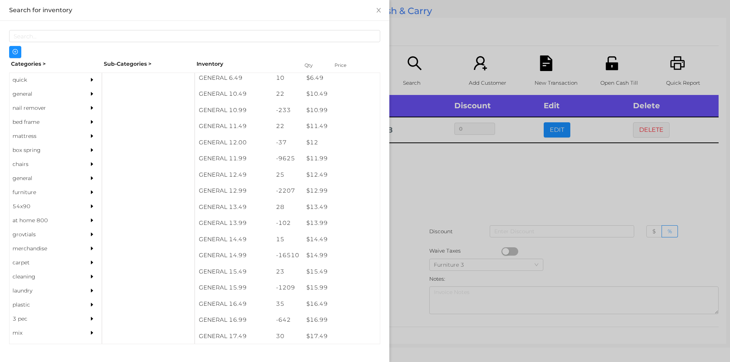
click at [420, 215] on div at bounding box center [365, 181] width 730 height 362
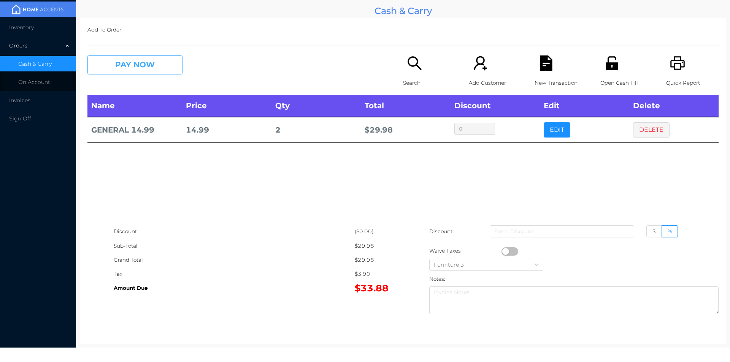
click at [147, 67] on button "PAY NOW" at bounding box center [134, 64] width 95 height 19
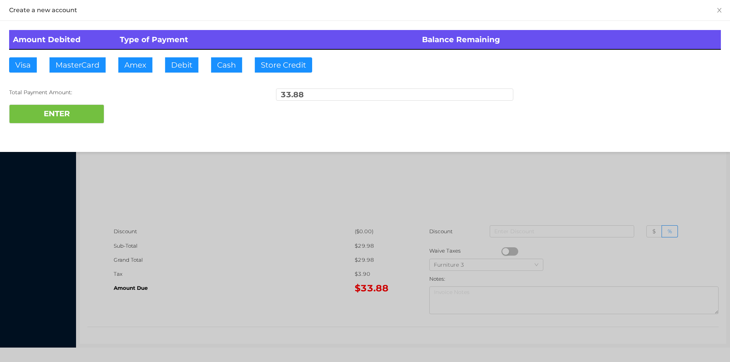
click at [124, 121] on div "ENTER" at bounding box center [364, 114] width 711 height 19
click at [609, 165] on div at bounding box center [365, 181] width 730 height 362
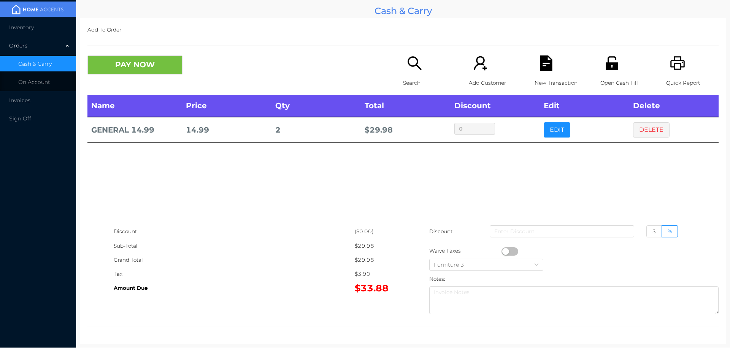
click at [652, 135] on button "DELETE" at bounding box center [651, 129] width 36 height 15
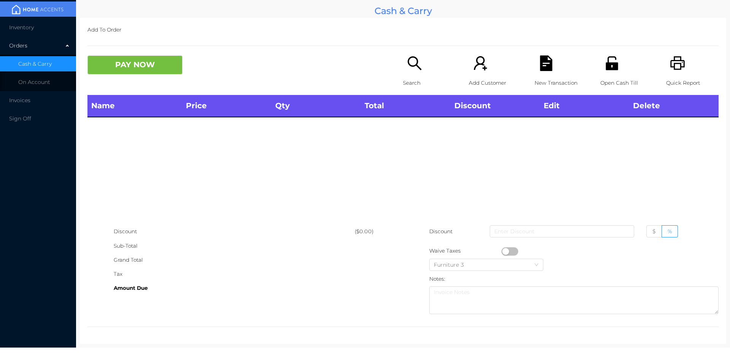
click at [677, 68] on icon "icon: printer" at bounding box center [677, 63] width 14 height 14
click at [413, 79] on p "Search" at bounding box center [429, 83] width 52 height 14
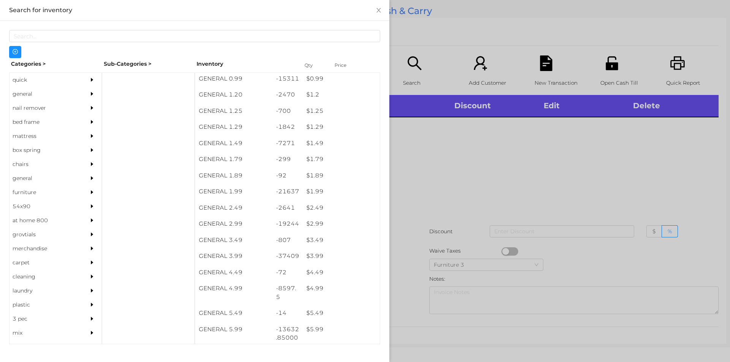
scroll to position [200, 0]
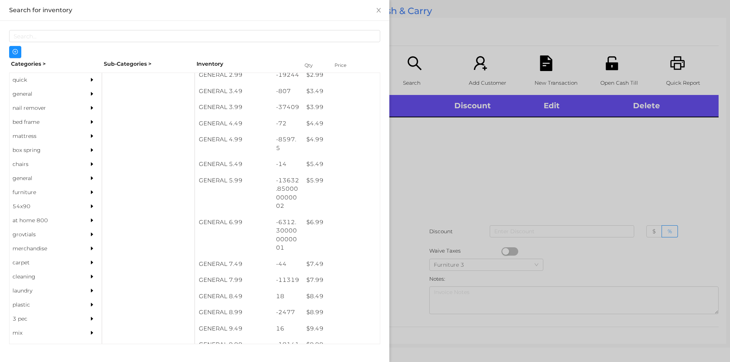
click at [314, 181] on div "$ 5.99" at bounding box center [340, 181] width 77 height 16
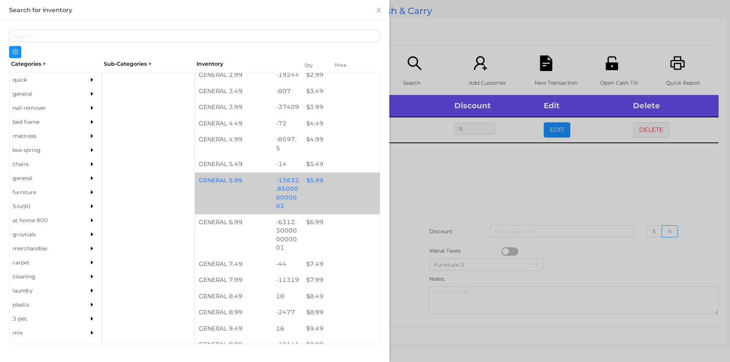
click at [318, 182] on div "$ 5.99" at bounding box center [340, 181] width 77 height 16
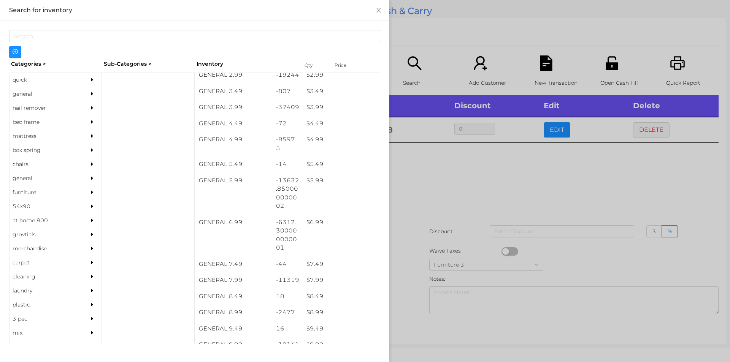
click at [415, 183] on div at bounding box center [365, 181] width 730 height 362
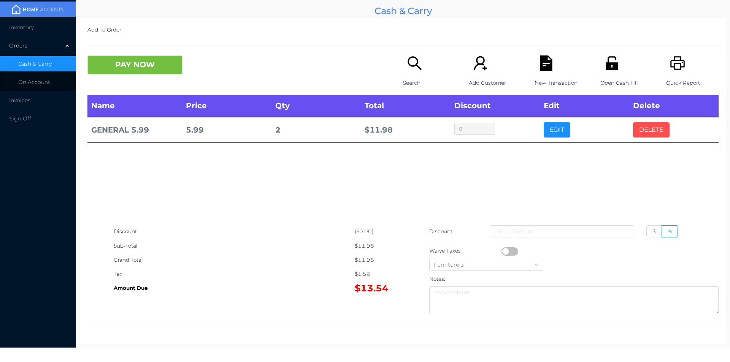
click at [644, 137] on button "DELETE" at bounding box center [651, 129] width 36 height 15
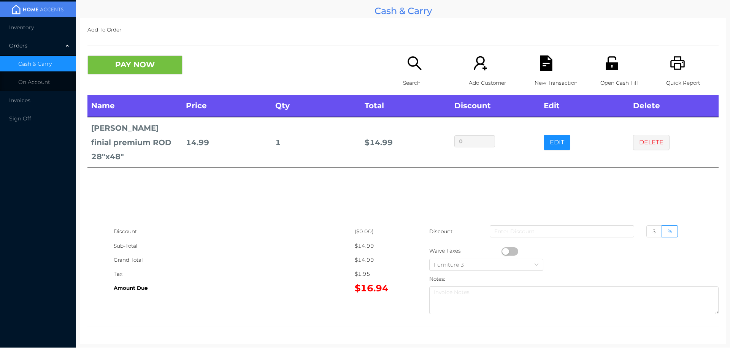
click at [604, 75] on div "Open Cash Till" at bounding box center [626, 75] width 52 height 40
click at [121, 62] on button "PAY NOW" at bounding box center [134, 64] width 95 height 19
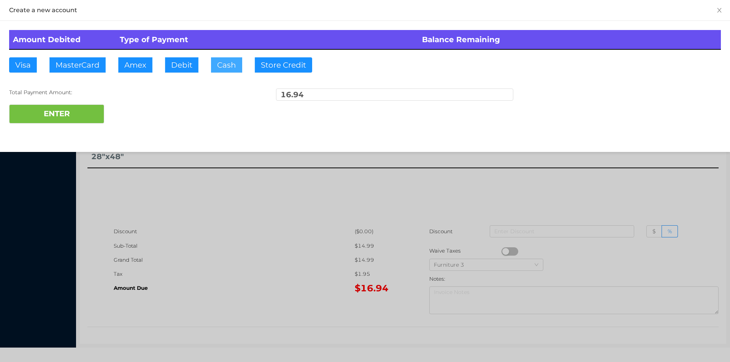
click at [226, 70] on button "Cash" at bounding box center [226, 64] width 31 height 15
type input "20."
click at [91, 116] on button "ENTER" at bounding box center [56, 114] width 95 height 19
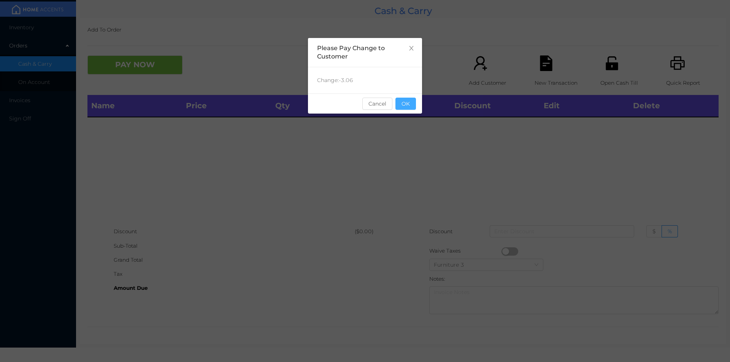
click at [399, 99] on button "OK" at bounding box center [405, 104] width 21 height 12
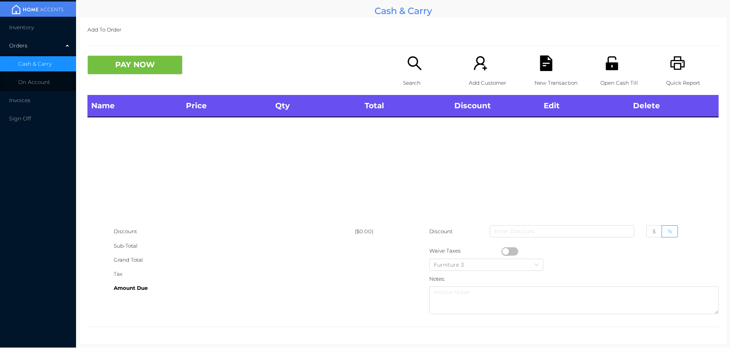
click at [419, 70] on icon "icon: search" at bounding box center [415, 63] width 16 height 16
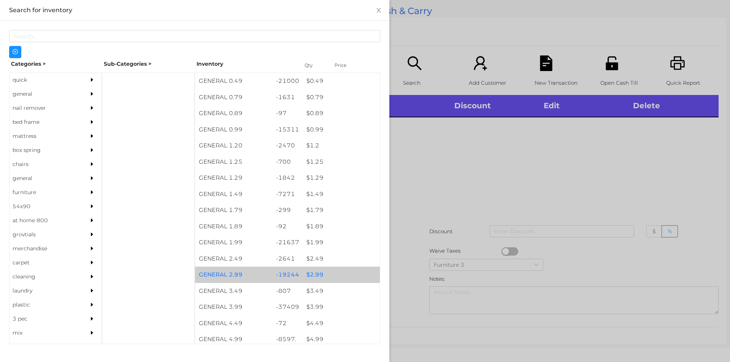
click at [314, 273] on div "$ 2.99" at bounding box center [340, 275] width 77 height 16
click at [317, 273] on div "$ 2.99" at bounding box center [340, 275] width 77 height 16
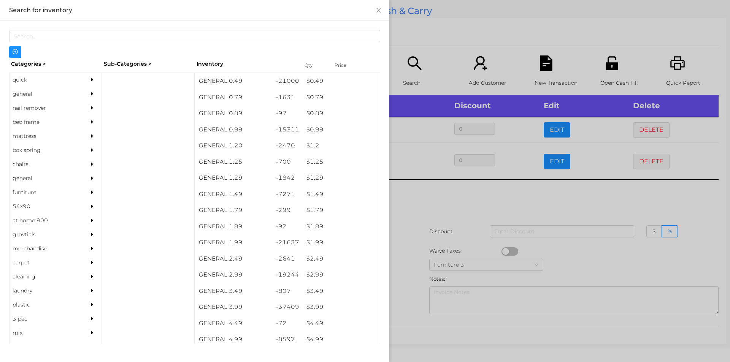
click at [444, 185] on div at bounding box center [365, 181] width 730 height 362
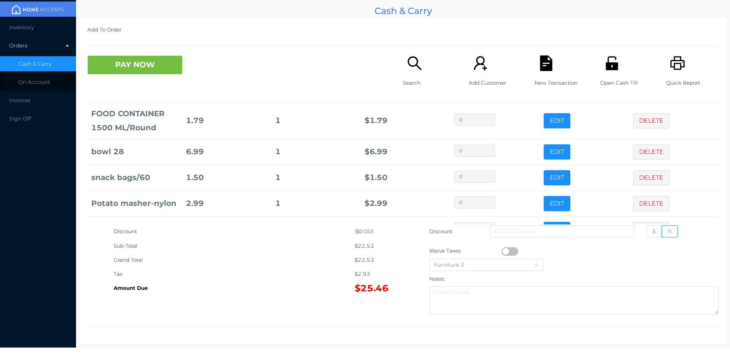
scroll to position [103, 0]
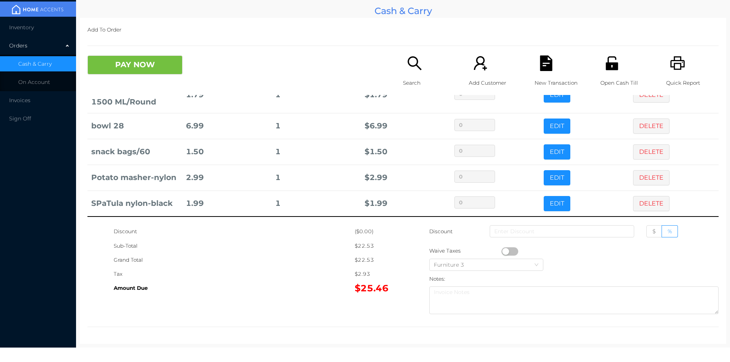
click at [411, 74] on div "Search" at bounding box center [429, 75] width 52 height 40
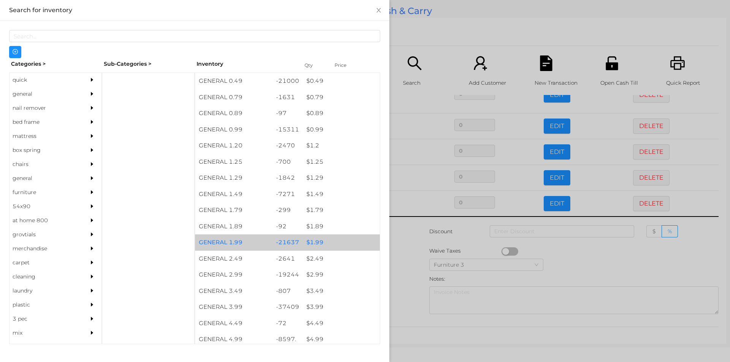
click at [314, 242] on div "$ 1.99" at bounding box center [340, 242] width 77 height 16
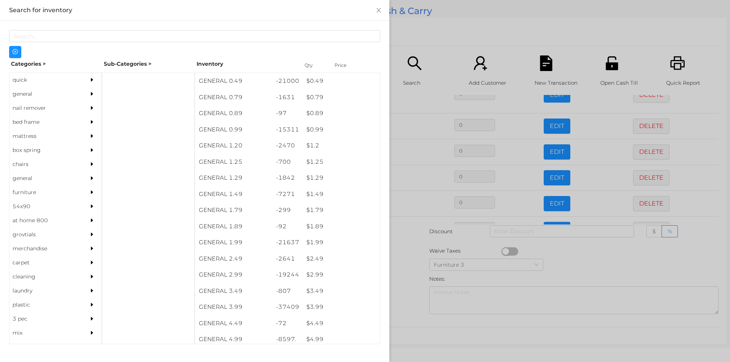
click at [414, 277] on div at bounding box center [365, 181] width 730 height 362
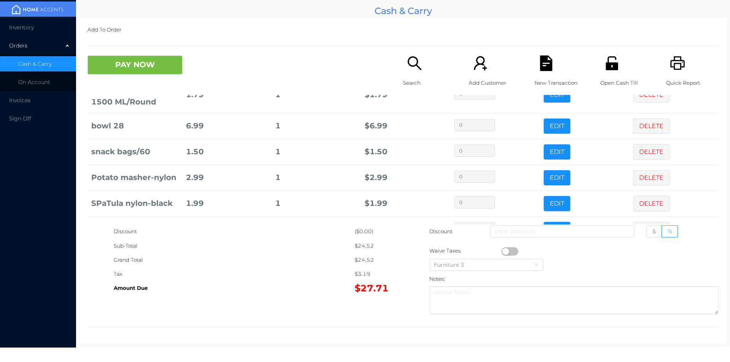
scroll to position [129, 0]
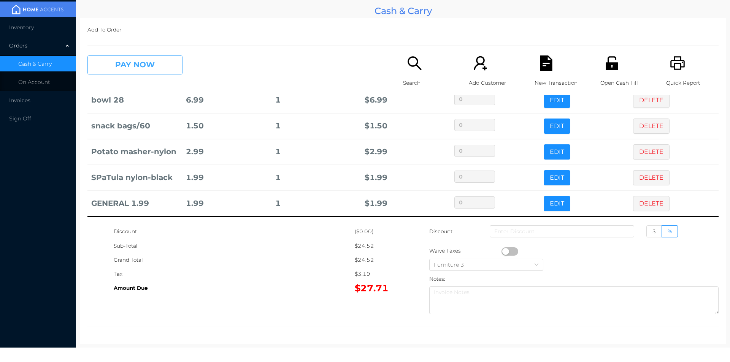
click at [158, 62] on button "PAY NOW" at bounding box center [134, 64] width 95 height 19
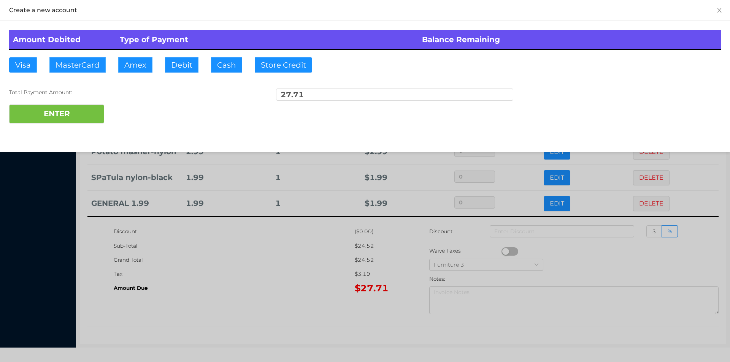
click at [132, 112] on div "ENTER" at bounding box center [364, 114] width 711 height 19
click at [285, 263] on div at bounding box center [365, 181] width 730 height 362
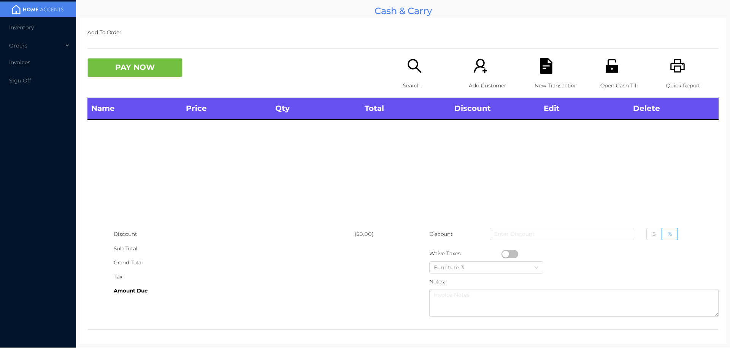
click at [617, 86] on p "Open Cash Till" at bounding box center [626, 86] width 52 height 14
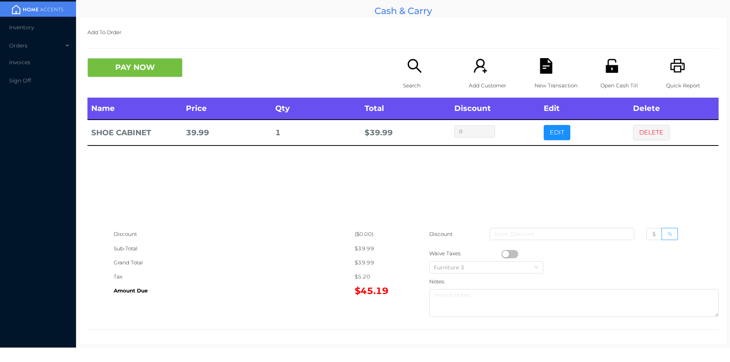
click at [605, 82] on p "Open Cash Till" at bounding box center [626, 86] width 52 height 14
click at [138, 71] on button "PAY NOW" at bounding box center [134, 67] width 95 height 19
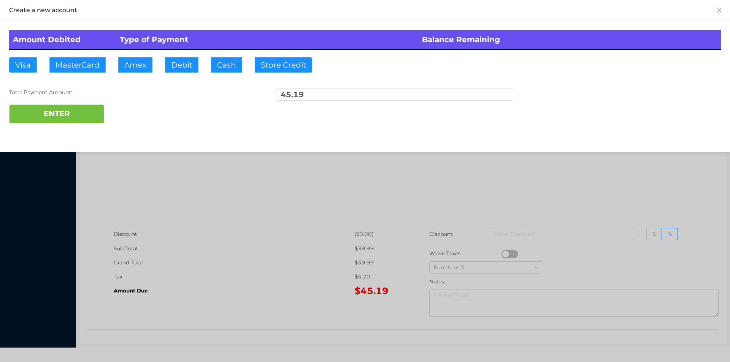
click at [128, 116] on div "ENTER" at bounding box center [364, 114] width 711 height 19
click at [131, 112] on div "ENTER" at bounding box center [364, 114] width 711 height 19
click at [190, 240] on div at bounding box center [365, 181] width 730 height 362
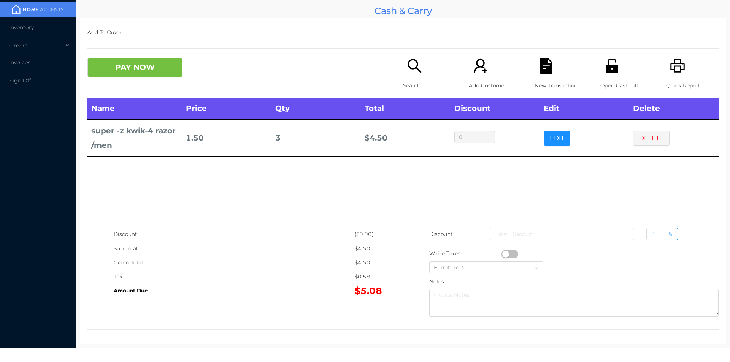
click at [652, 234] on span "$" at bounding box center [653, 234] width 3 height 7
click at [652, 236] on input "$" at bounding box center [652, 236] width 0 height 0
click at [551, 237] on input at bounding box center [561, 234] width 144 height 12
type input "1"
click at [118, 72] on button "PAY NOW" at bounding box center [134, 67] width 95 height 19
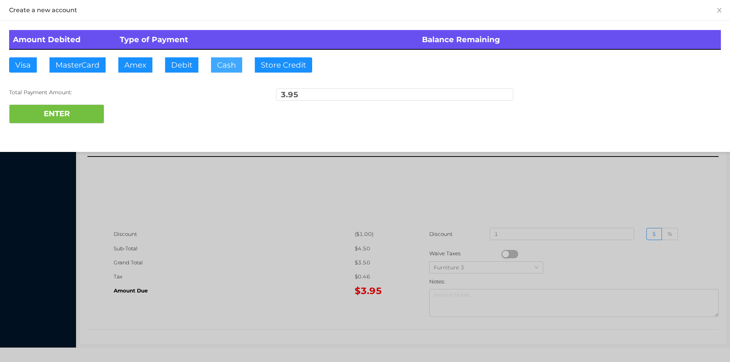
click at [227, 69] on button "Cash" at bounding box center [226, 64] width 31 height 15
click at [47, 121] on button "ENTER" at bounding box center [56, 114] width 95 height 19
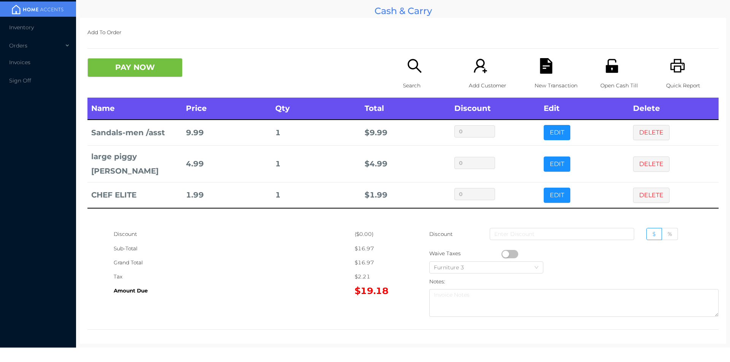
click at [414, 76] on div "Search" at bounding box center [429, 78] width 52 height 40
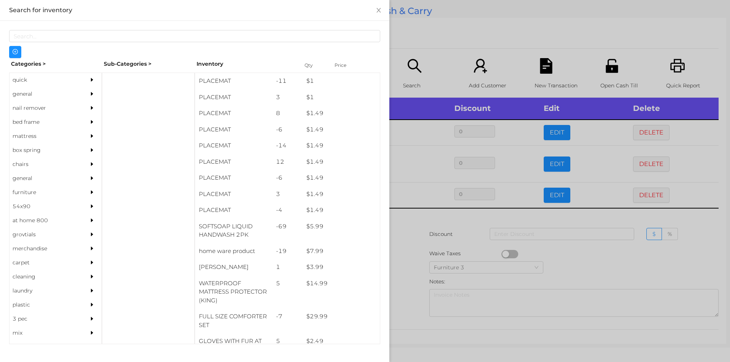
click at [27, 94] on div "general" at bounding box center [44, 94] width 69 height 14
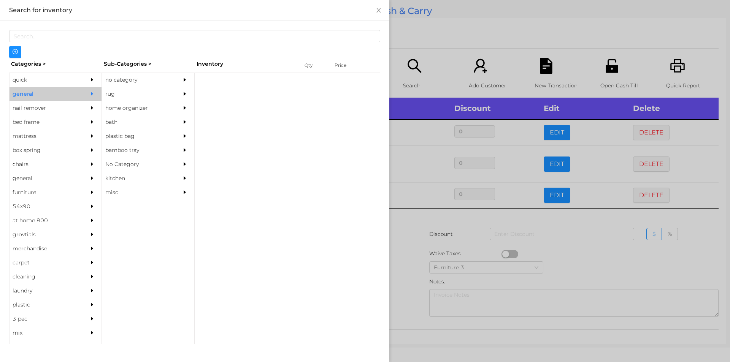
click at [127, 78] on div "no category" at bounding box center [136, 80] width 69 height 14
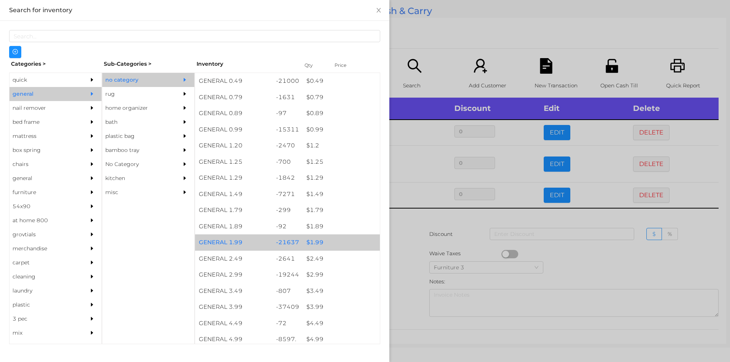
click at [309, 243] on div "$ 1.99" at bounding box center [340, 242] width 77 height 16
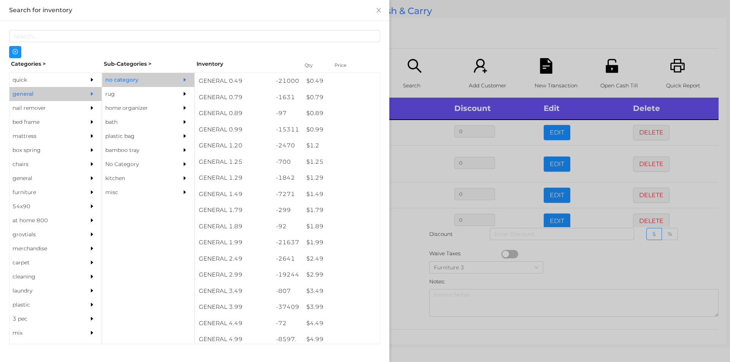
click at [412, 259] on div at bounding box center [365, 181] width 730 height 362
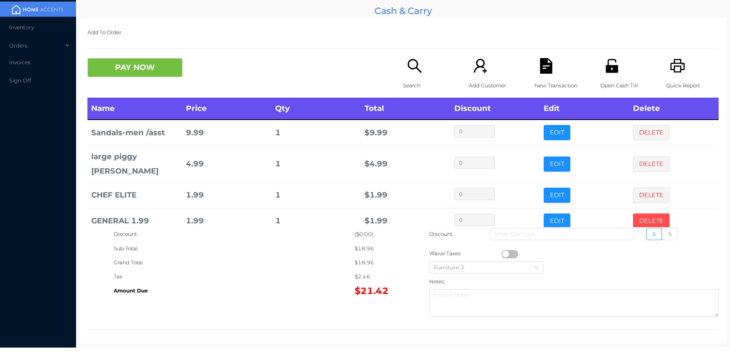
click at [635, 214] on button "DELETE" at bounding box center [651, 221] width 36 height 15
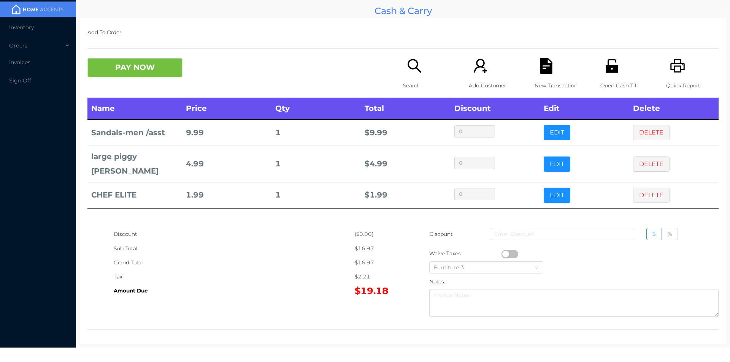
click at [560, 67] on div "New Transaction" at bounding box center [560, 78] width 52 height 40
click at [679, 77] on div "Quick Report" at bounding box center [692, 78] width 52 height 40
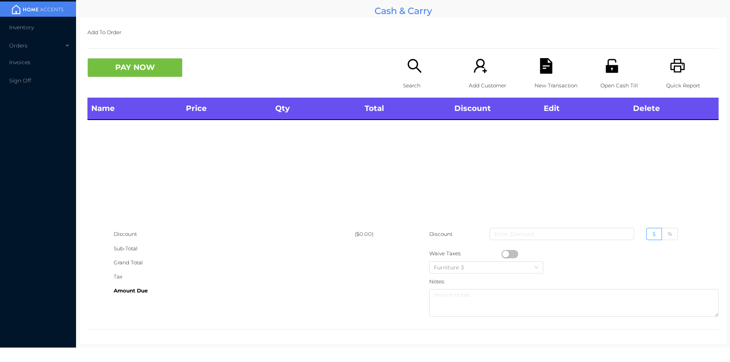
click at [537, 78] on div "New Transaction" at bounding box center [560, 78] width 52 height 40
click at [145, 72] on button "PAY NOW" at bounding box center [134, 67] width 95 height 19
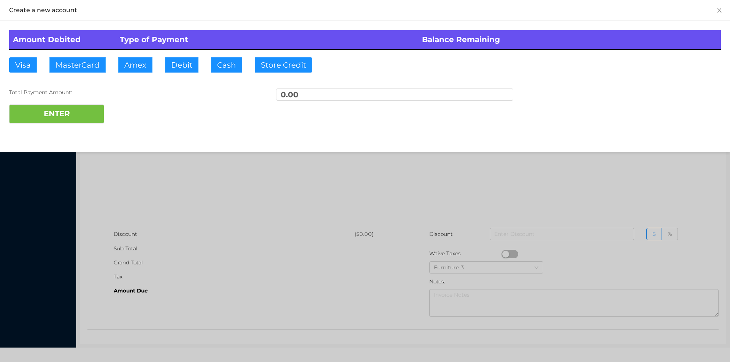
click at [173, 178] on div at bounding box center [365, 181] width 730 height 362
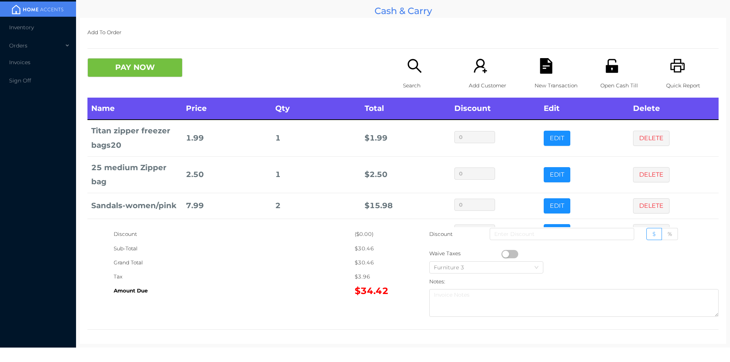
scroll to position [25, 0]
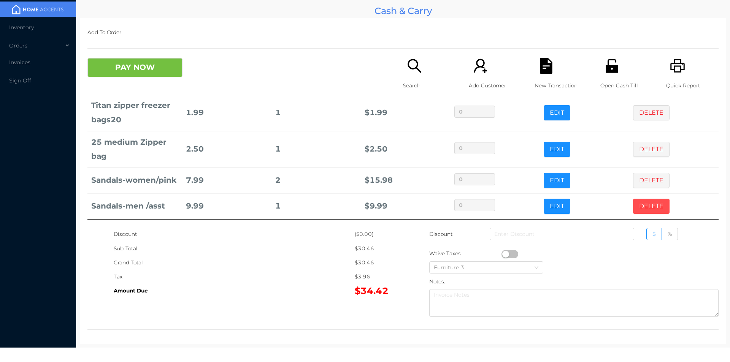
click at [646, 204] on button "DELETE" at bounding box center [651, 206] width 36 height 15
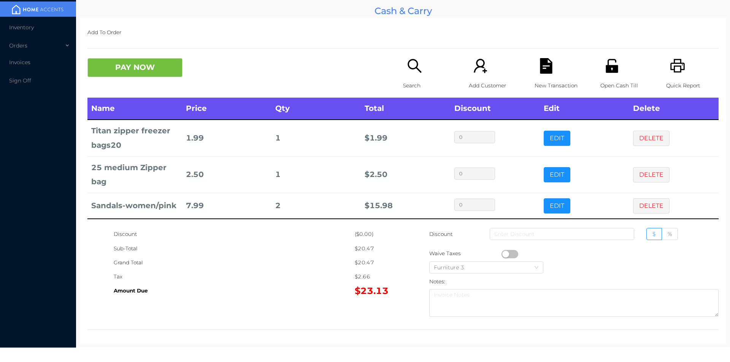
click at [407, 82] on p "Search" at bounding box center [429, 86] width 52 height 14
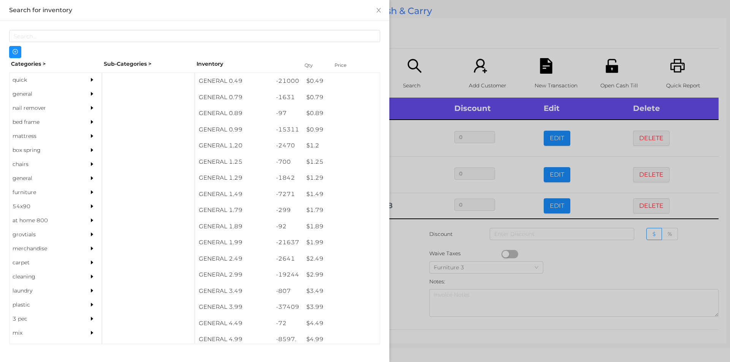
click at [21, 78] on div "quick" at bounding box center [44, 80] width 69 height 14
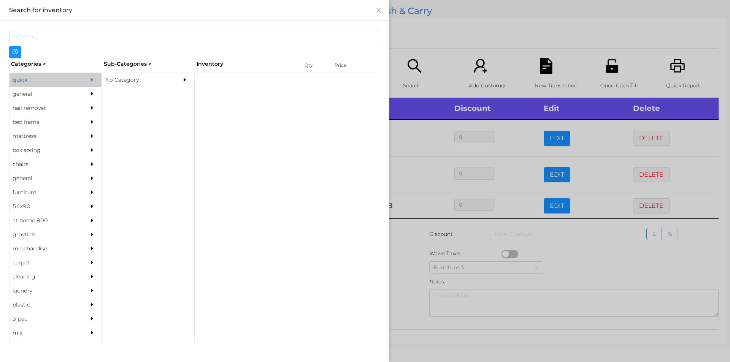
click at [117, 80] on div "No Category" at bounding box center [136, 80] width 69 height 14
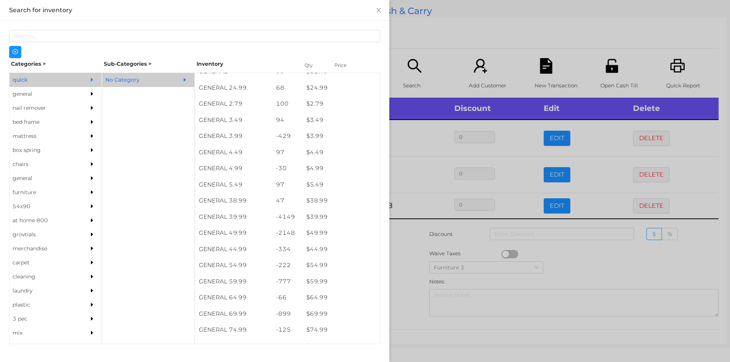
scroll to position [300, 0]
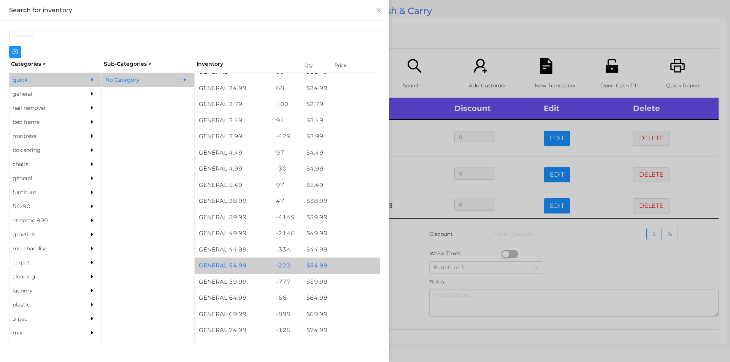
click at [317, 269] on div "$ 54.99" at bounding box center [340, 266] width 77 height 16
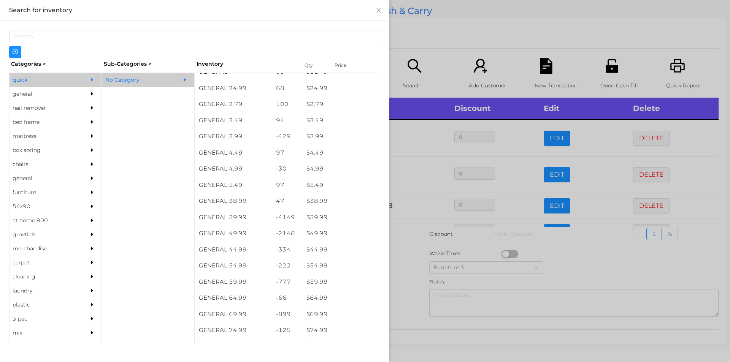
click at [401, 273] on div at bounding box center [365, 181] width 730 height 362
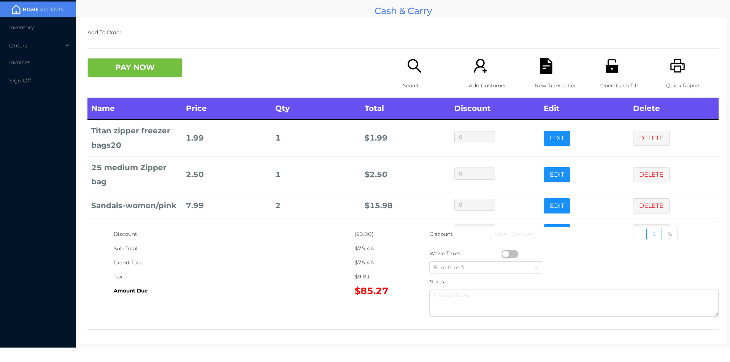
scroll to position [0, 0]
click at [641, 138] on button "DELETE" at bounding box center [651, 137] width 36 height 15
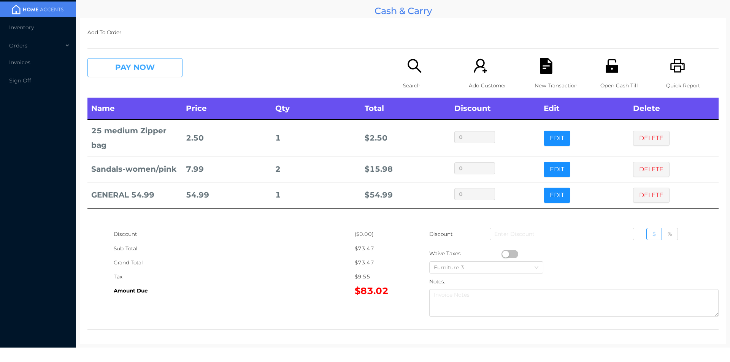
click at [154, 74] on button "PAY NOW" at bounding box center [134, 67] width 95 height 19
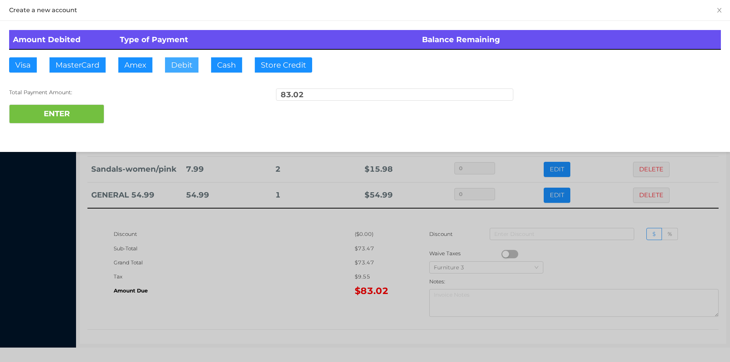
click at [183, 67] on button "Debit" at bounding box center [181, 64] width 33 height 15
click at [83, 110] on button "ENTER" at bounding box center [56, 114] width 95 height 19
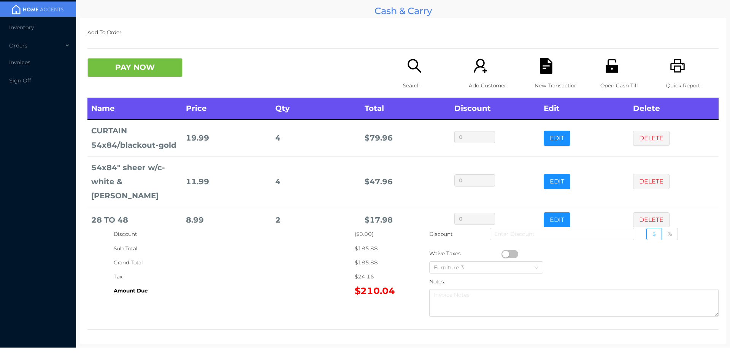
scroll to position [25, 0]
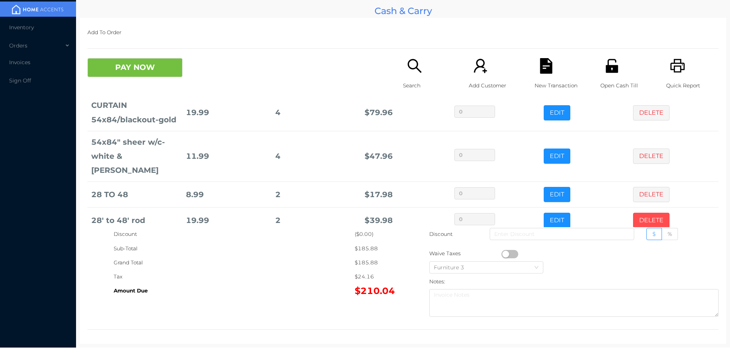
click at [646, 213] on button "DELETE" at bounding box center [651, 220] width 36 height 15
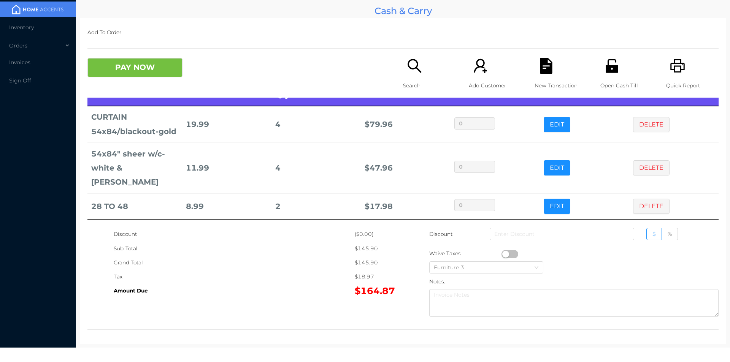
scroll to position [0, 0]
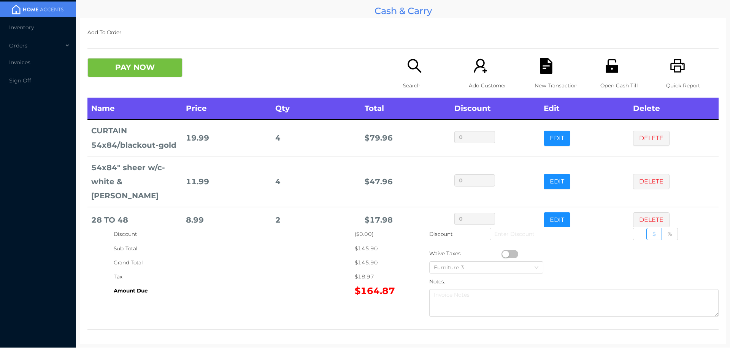
click at [416, 77] on div "Search" at bounding box center [429, 78] width 52 height 40
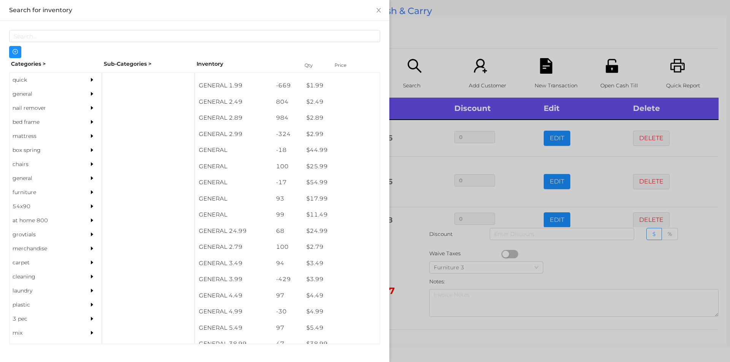
scroll to position [191, 0]
click at [28, 89] on div "general" at bounding box center [44, 94] width 69 height 14
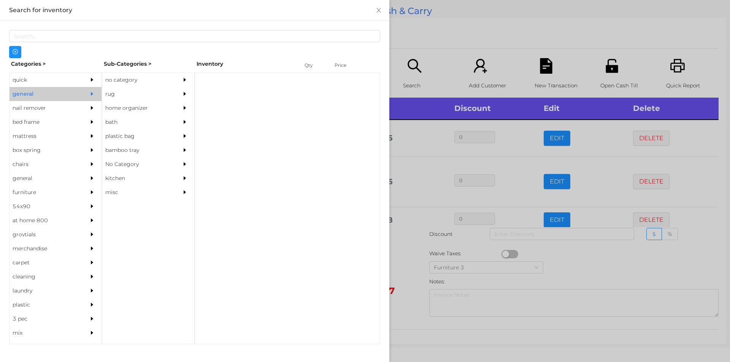
scroll to position [0, 0]
click at [132, 80] on div "no category" at bounding box center [136, 80] width 69 height 14
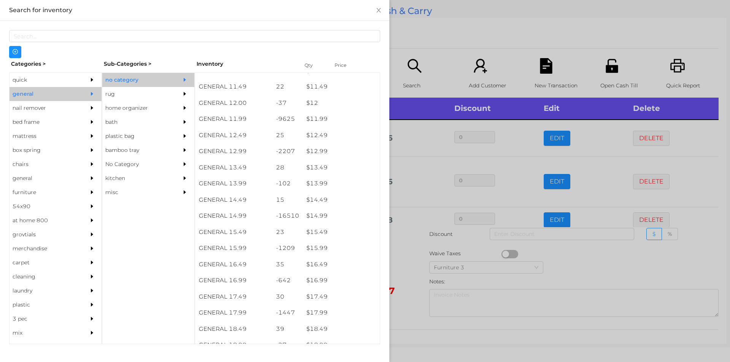
scroll to position [523, 0]
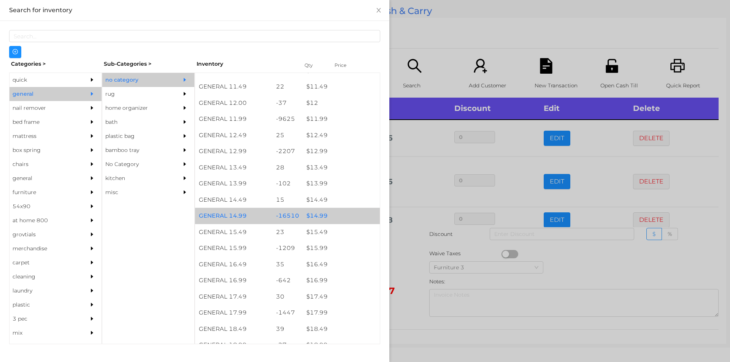
click at [314, 218] on div "$ 14.99" at bounding box center [340, 216] width 77 height 16
click at [342, 217] on div "$ 14.99" at bounding box center [340, 216] width 77 height 16
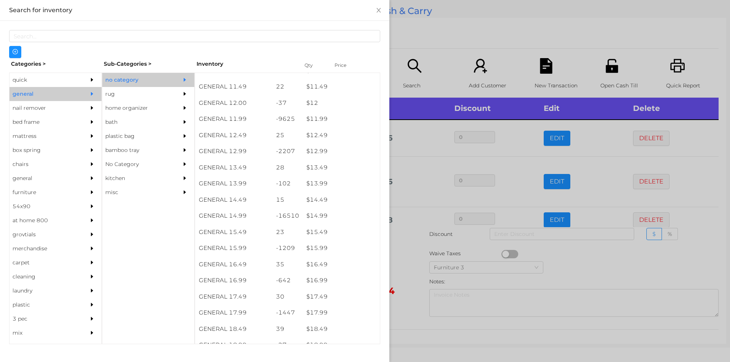
click at [403, 263] on div at bounding box center [365, 181] width 730 height 362
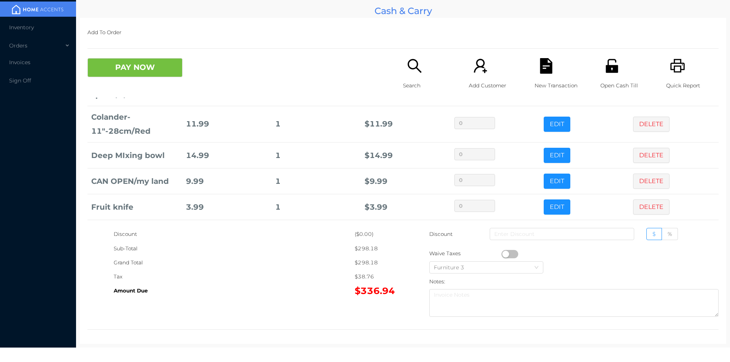
scroll to position [551, 0]
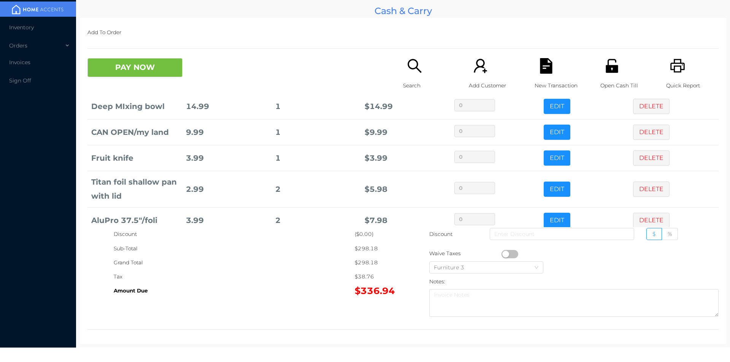
click at [406, 75] on div "Search" at bounding box center [429, 78] width 52 height 40
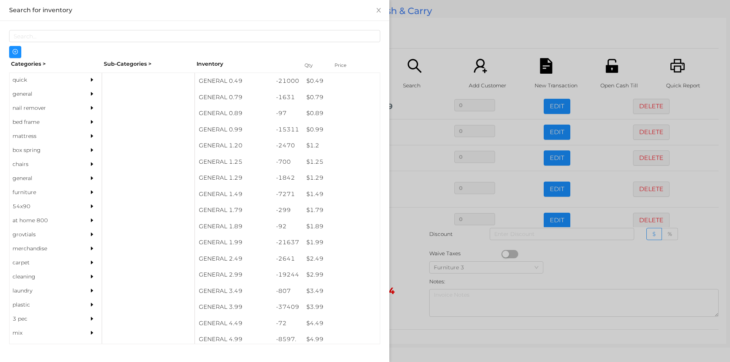
click at [319, 213] on div "$ 1.79" at bounding box center [340, 210] width 77 height 16
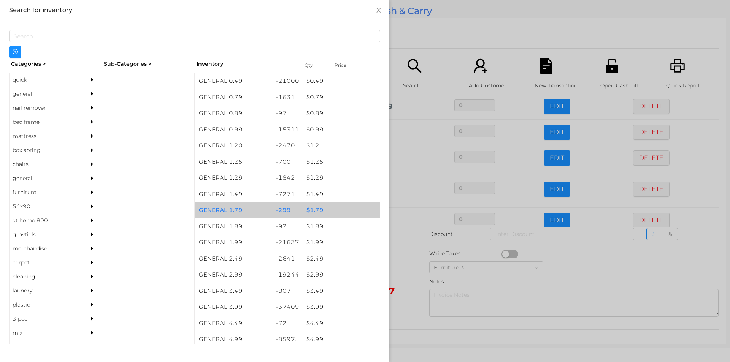
click at [314, 209] on div "$ 1.79" at bounding box center [340, 210] width 77 height 16
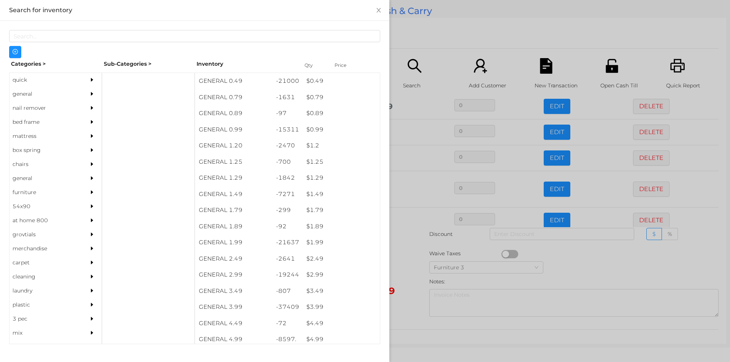
click at [401, 266] on div at bounding box center [365, 181] width 730 height 362
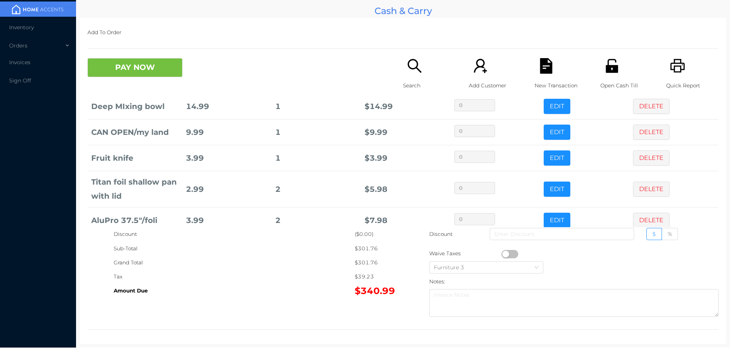
scroll to position [576, 0]
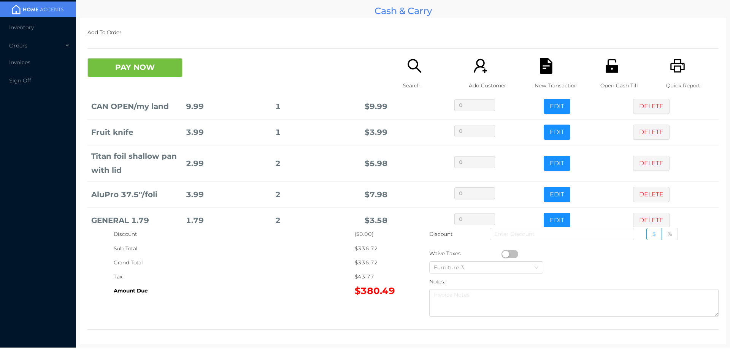
click at [407, 89] on p "Search" at bounding box center [429, 86] width 52 height 14
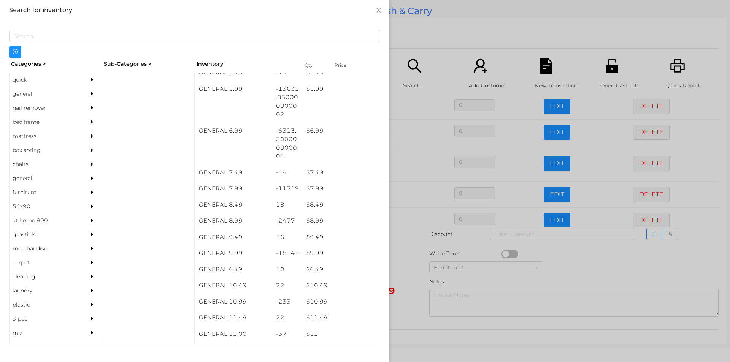
scroll to position [336, 0]
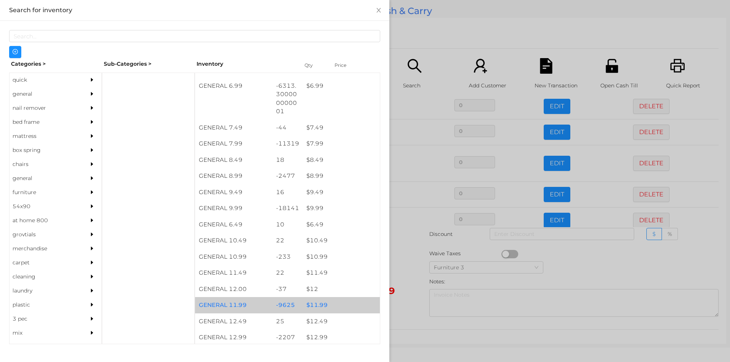
click at [317, 306] on div "$ 11.99" at bounding box center [340, 305] width 77 height 16
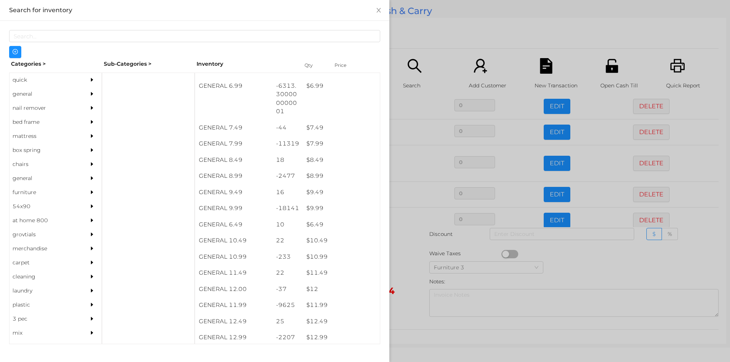
click at [411, 270] on div at bounding box center [365, 181] width 730 height 362
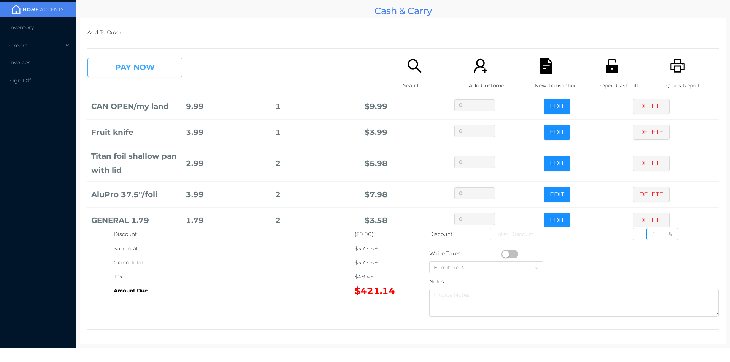
click at [125, 67] on button "PAY NOW" at bounding box center [134, 67] width 95 height 19
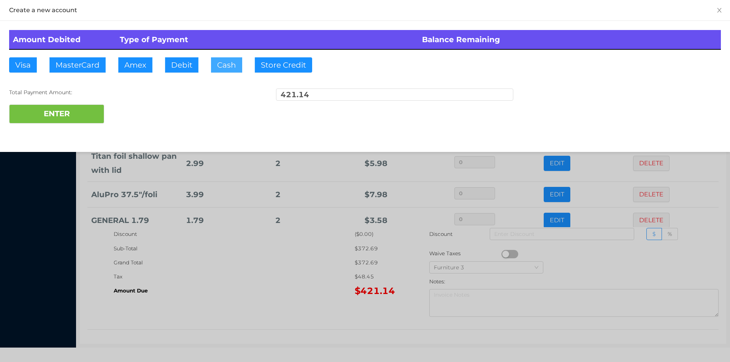
click at [216, 65] on button "Cash" at bounding box center [226, 64] width 31 height 15
click at [84, 115] on button "ENTER" at bounding box center [56, 114] width 95 height 19
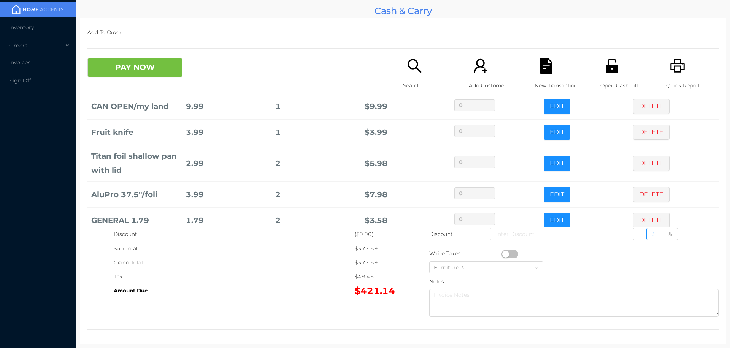
scroll to position [0, 0]
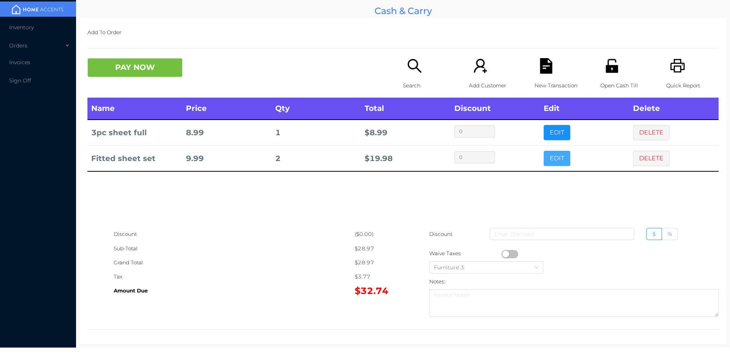
click at [554, 165] on button "EDIT" at bounding box center [556, 158] width 27 height 15
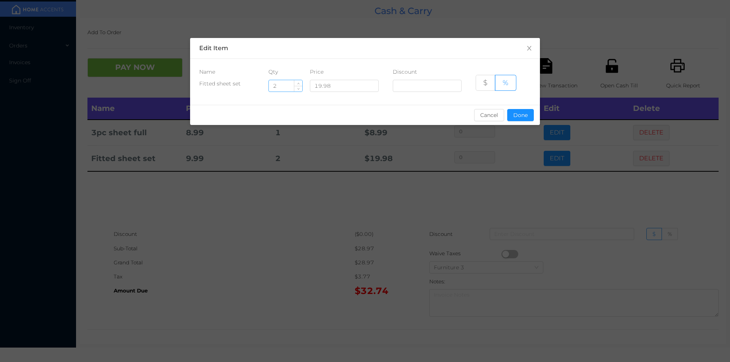
click at [287, 89] on input "2" at bounding box center [285, 85] width 33 height 11
type input "1"
click at [520, 120] on button "Done" at bounding box center [520, 115] width 27 height 12
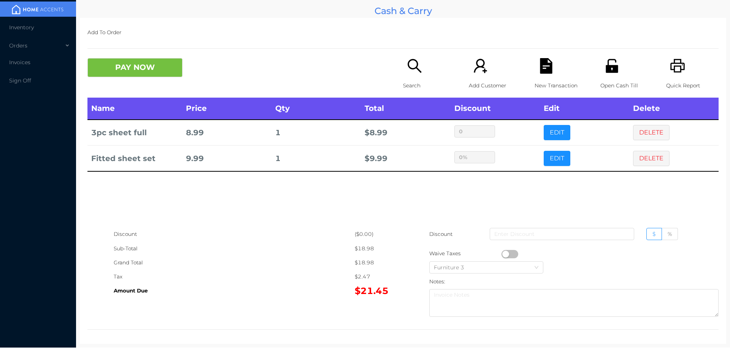
click at [500, 169] on div "sentinelStart Edit Item Name Qty Price Discount Fitted sheet set 1 19.98 $ % Ca…" at bounding box center [365, 181] width 730 height 362
click at [135, 69] on button "PAY NOW" at bounding box center [134, 67] width 95 height 19
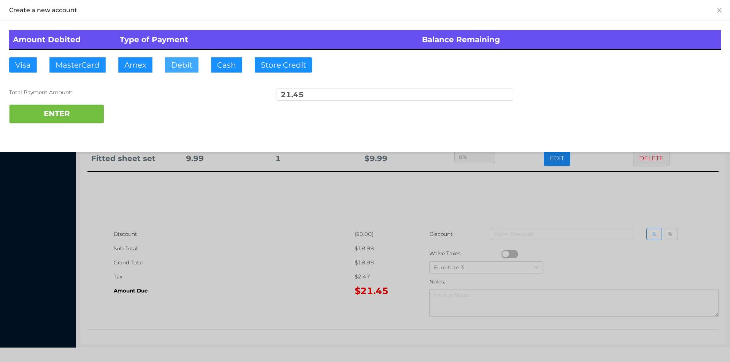
click at [180, 68] on button "Debit" at bounding box center [181, 64] width 33 height 15
click at [68, 114] on button "ENTER" at bounding box center [56, 114] width 95 height 19
type input "0"
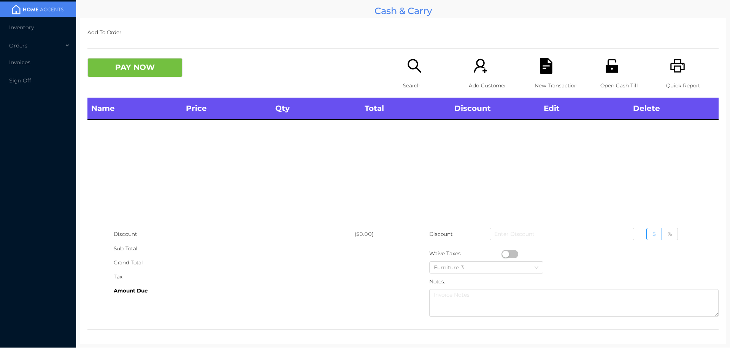
click at [406, 85] on p "Search" at bounding box center [429, 86] width 52 height 14
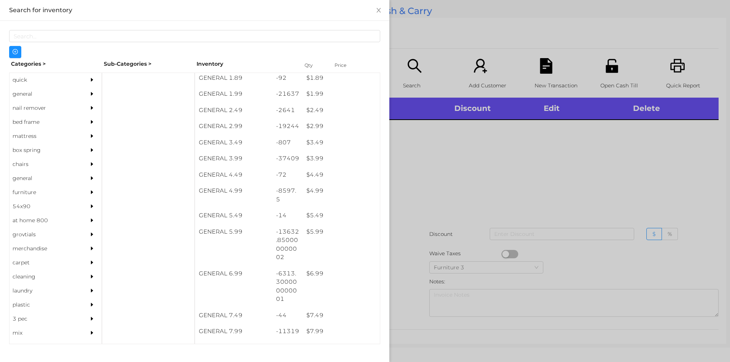
scroll to position [152, 0]
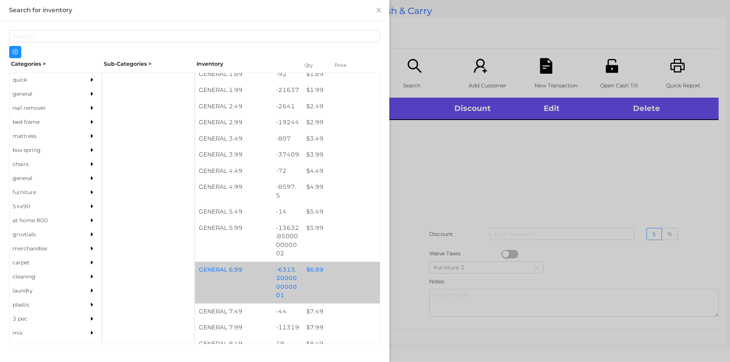
click at [312, 274] on div "$ 6.99" at bounding box center [340, 270] width 77 height 16
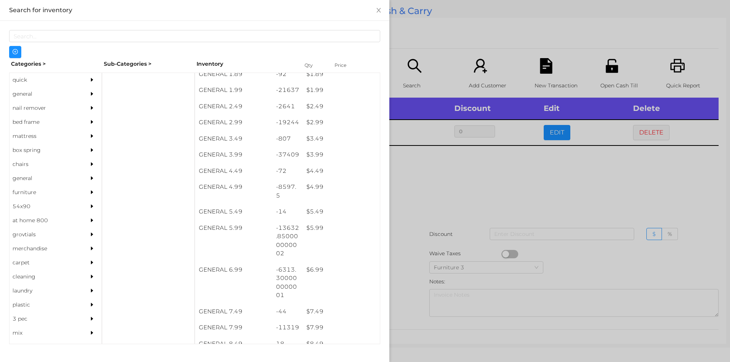
click at [481, 192] on div at bounding box center [365, 181] width 730 height 362
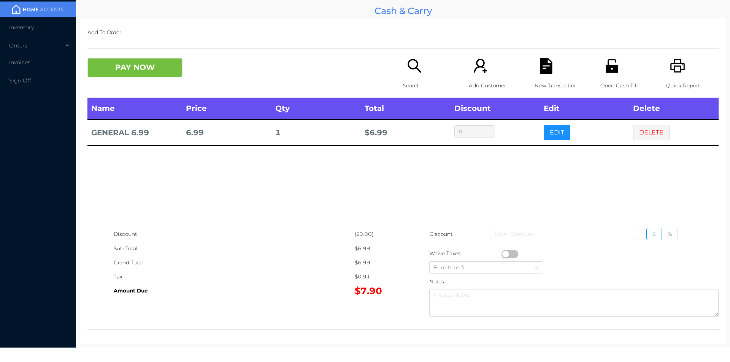
click at [553, 131] on button "EDIT" at bounding box center [556, 132] width 27 height 15
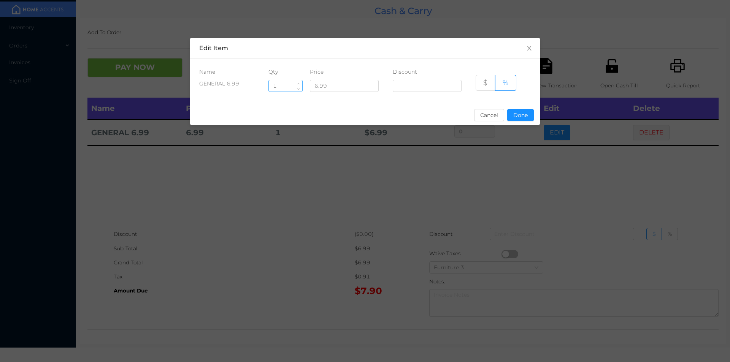
click at [282, 87] on input "1" at bounding box center [285, 85] width 33 height 11
type input "1.5"
click at [516, 110] on button "Done" at bounding box center [520, 115] width 27 height 12
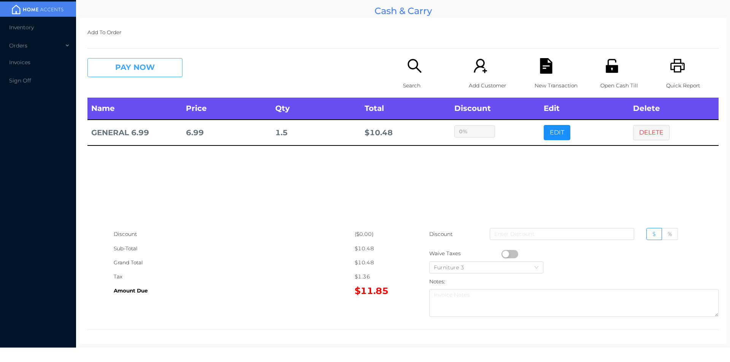
click at [131, 70] on button "PAY NOW" at bounding box center [134, 67] width 95 height 19
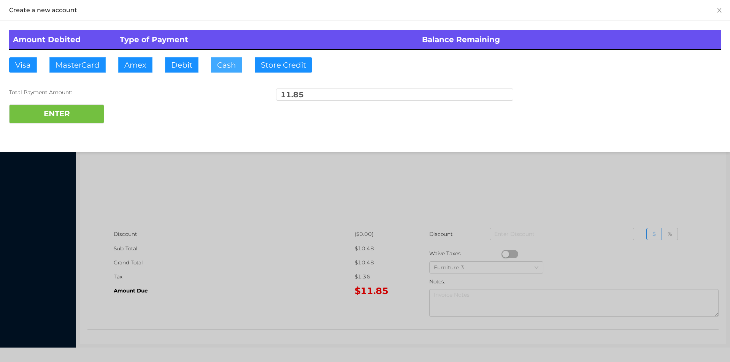
click at [215, 58] on button "Cash" at bounding box center [226, 64] width 31 height 15
click at [66, 123] on button "ENTER" at bounding box center [56, 114] width 95 height 19
type input "0"
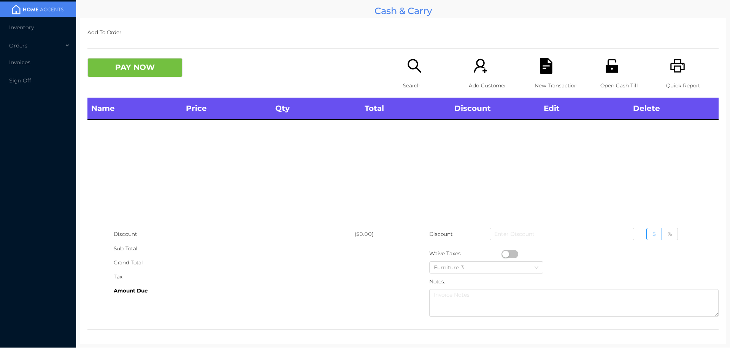
click at [410, 81] on p "Search" at bounding box center [429, 86] width 52 height 14
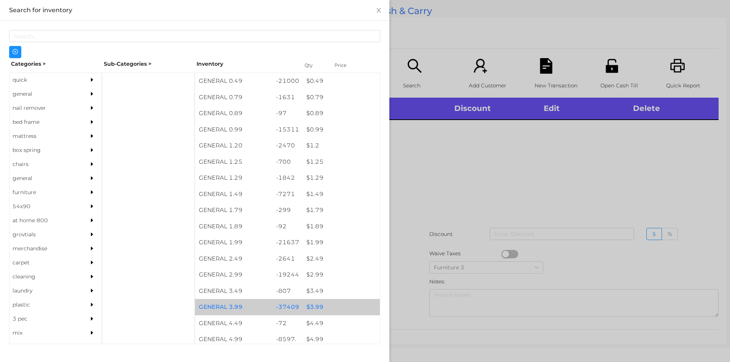
click at [309, 306] on div "$ 3.99" at bounding box center [340, 307] width 77 height 16
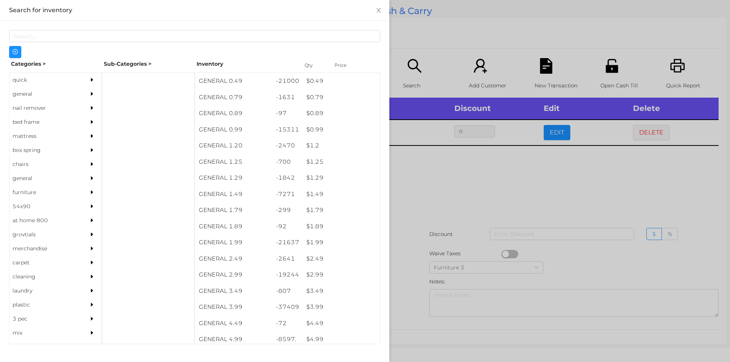
click at [445, 179] on div at bounding box center [365, 181] width 730 height 362
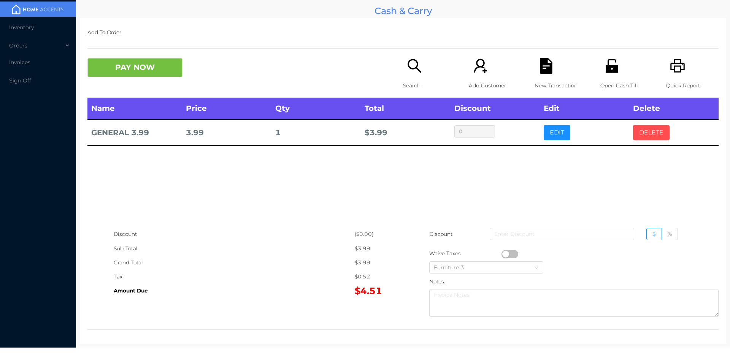
click at [650, 129] on button "DELETE" at bounding box center [651, 132] width 36 height 15
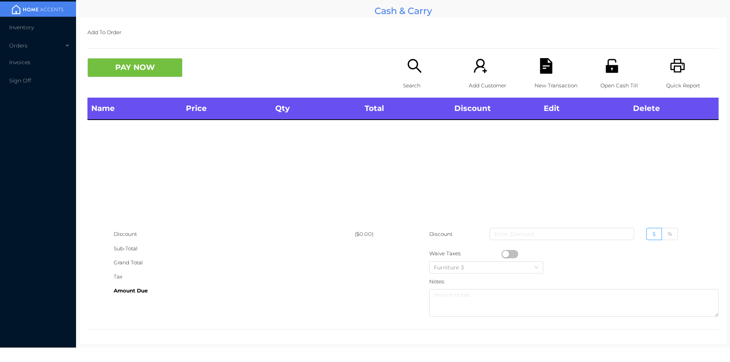
click at [676, 71] on icon "icon: printer" at bounding box center [678, 66] width 16 height 16
click at [146, 76] on button "PAY NOW" at bounding box center [134, 67] width 95 height 19
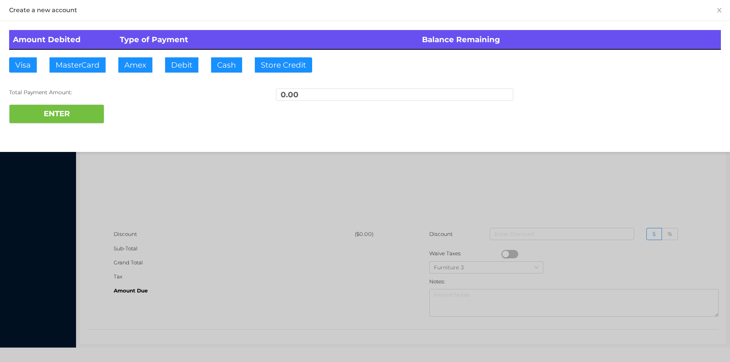
click at [197, 192] on div at bounding box center [365, 181] width 730 height 362
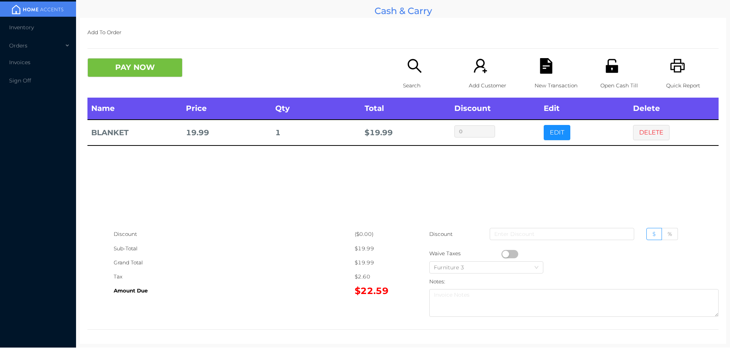
click at [407, 71] on icon "icon: search" at bounding box center [415, 66] width 16 height 16
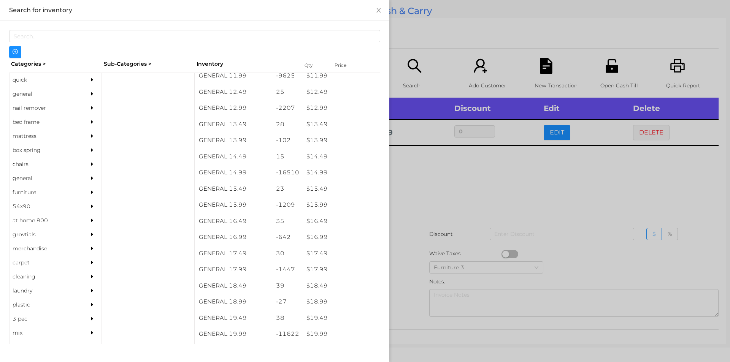
scroll to position [630, 0]
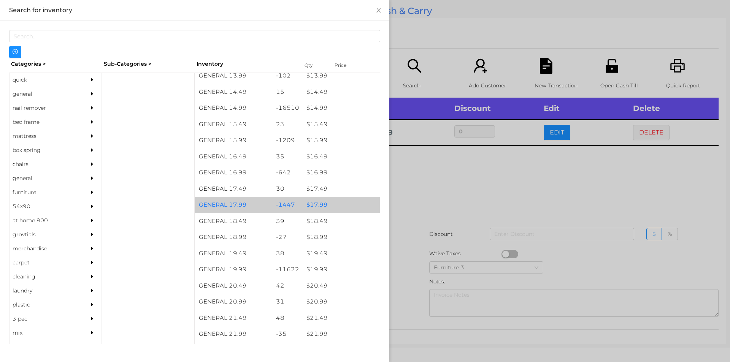
click at [315, 204] on div "$ 17.99" at bounding box center [340, 205] width 77 height 16
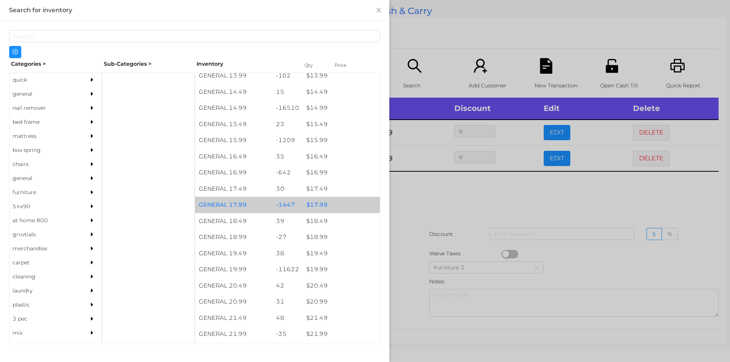
click at [310, 200] on div "$ 17.99" at bounding box center [340, 205] width 77 height 16
click at [317, 204] on div "$ 17.99" at bounding box center [340, 205] width 77 height 16
click at [320, 206] on div "$ 17.99" at bounding box center [340, 205] width 77 height 16
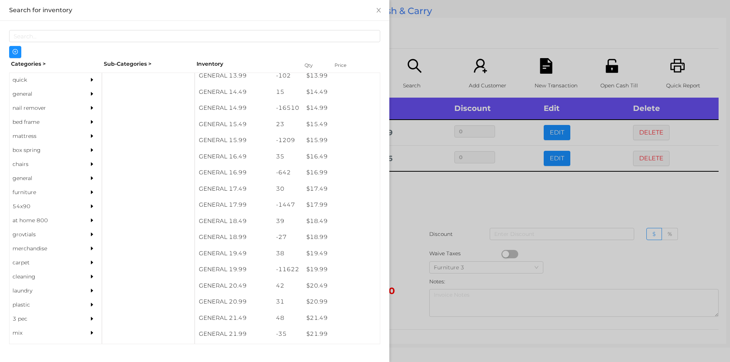
click at [422, 200] on div at bounding box center [365, 181] width 730 height 362
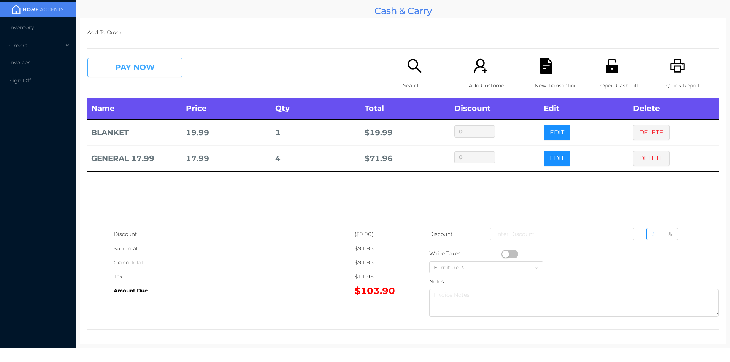
click at [139, 63] on button "PAY NOW" at bounding box center [134, 67] width 95 height 19
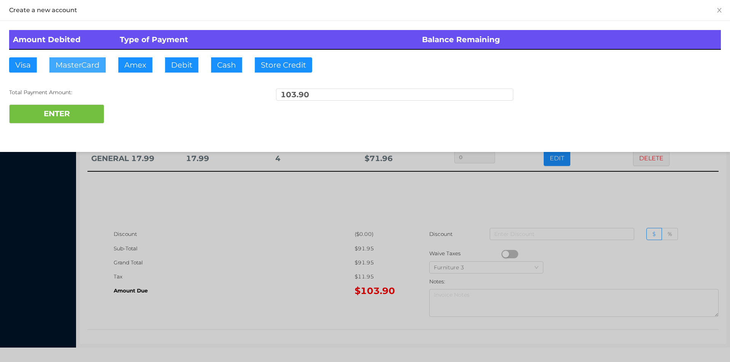
click at [87, 63] on button "MasterCard" at bounding box center [77, 64] width 56 height 15
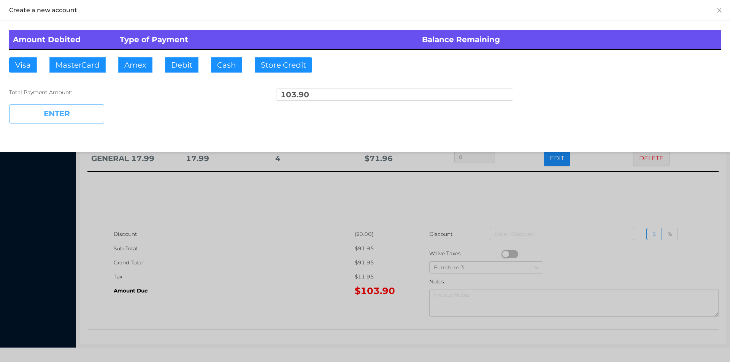
click at [60, 116] on button "ENTER" at bounding box center [56, 114] width 95 height 19
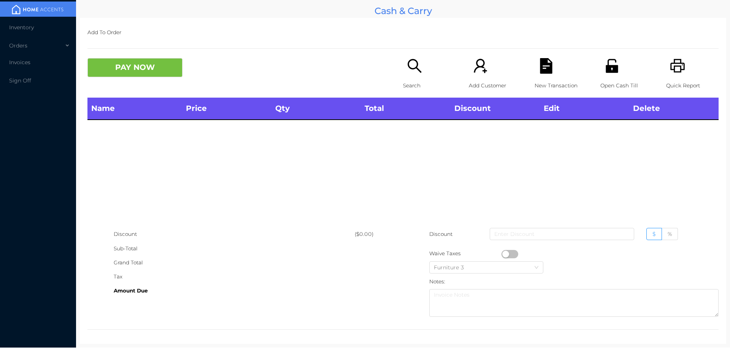
click at [670, 65] on icon "icon: printer" at bounding box center [678, 66] width 16 height 16
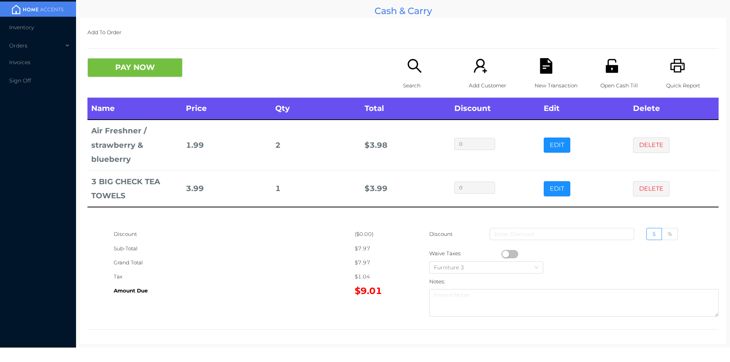
click at [409, 75] on div "Search" at bounding box center [429, 78] width 52 height 40
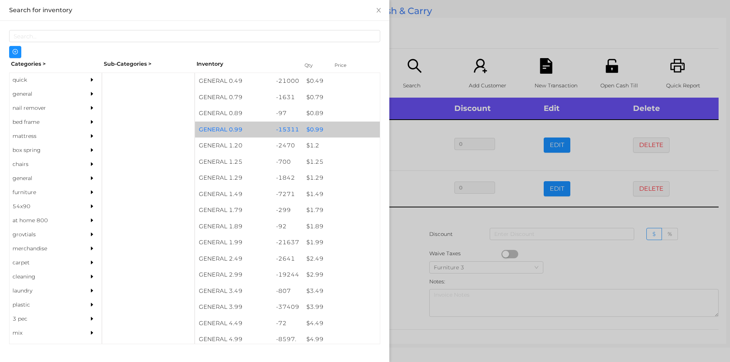
click at [319, 129] on div "$ 0.99" at bounding box center [340, 130] width 77 height 16
click at [322, 131] on div "$ 0.99" at bounding box center [340, 130] width 77 height 16
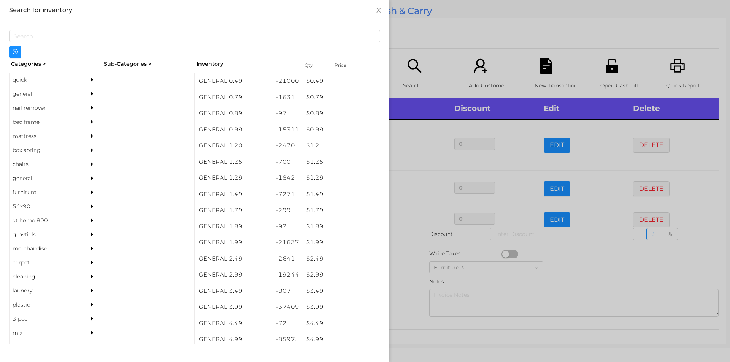
click at [413, 245] on div at bounding box center [365, 181] width 730 height 362
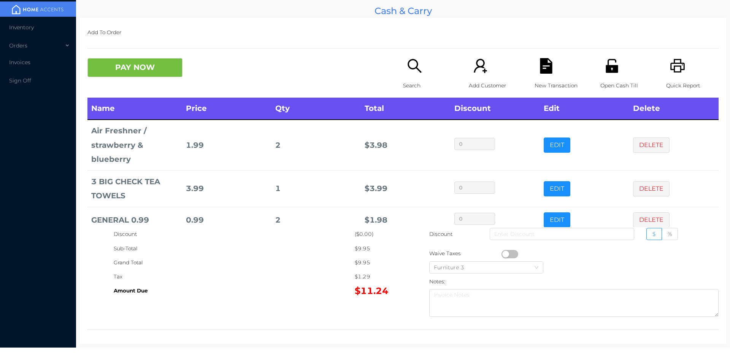
scroll to position [14, 0]
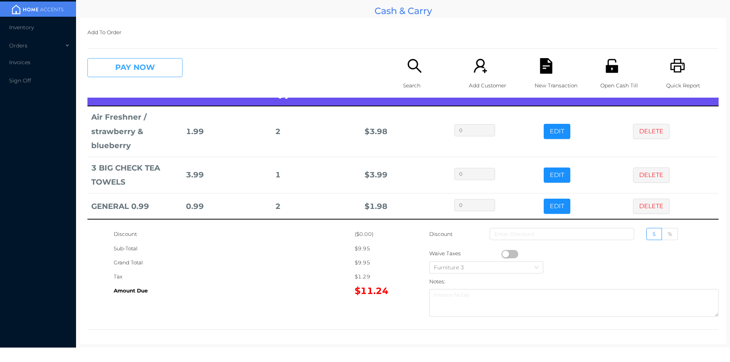
click at [117, 64] on button "PAY NOW" at bounding box center [134, 67] width 95 height 19
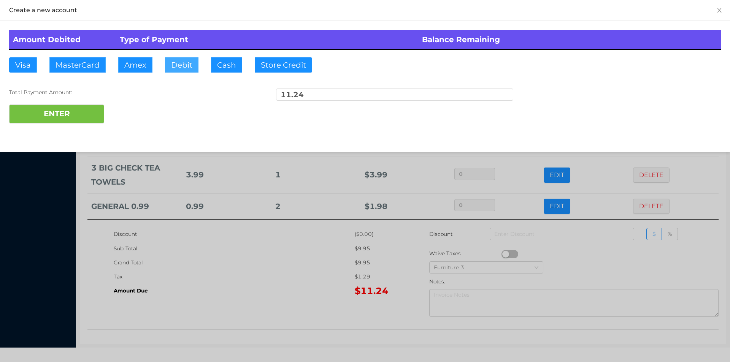
click at [178, 70] on button "Debit" at bounding box center [181, 64] width 33 height 15
type input "20."
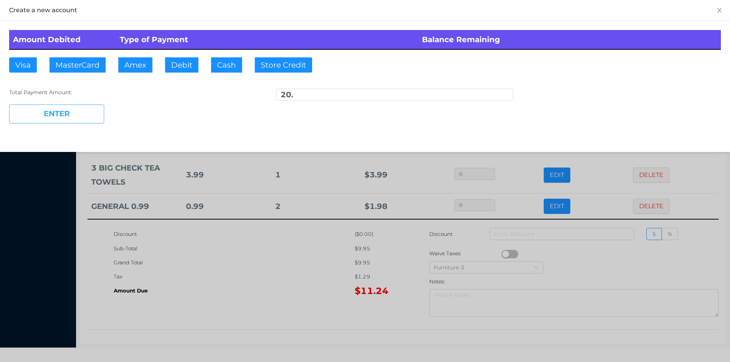
click at [76, 118] on button "ENTER" at bounding box center [56, 114] width 95 height 19
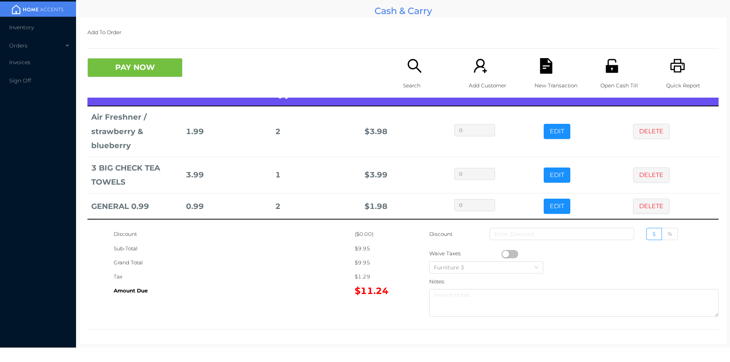
scroll to position [0, 0]
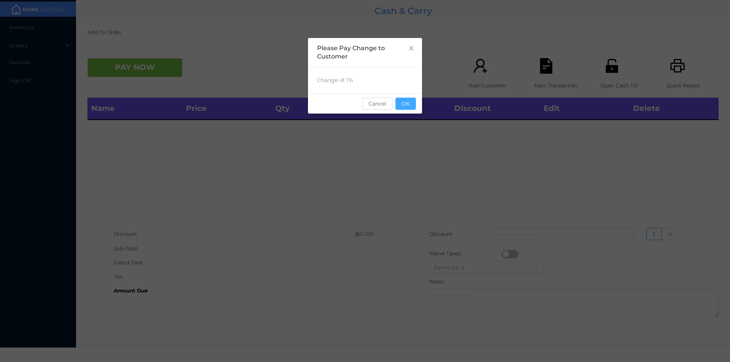
click at [412, 104] on button "OK" at bounding box center [405, 104] width 21 height 12
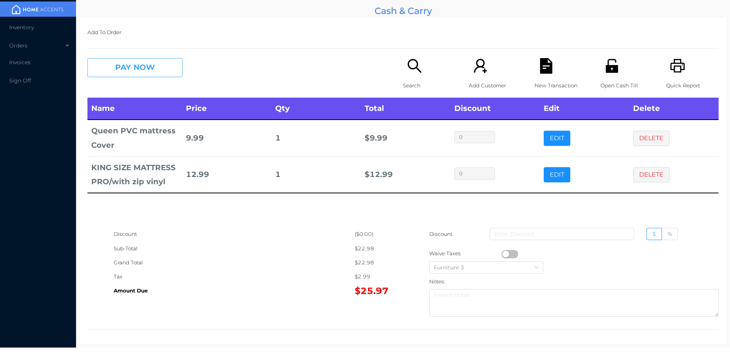
click at [128, 64] on button "PAY NOW" at bounding box center [134, 67] width 95 height 19
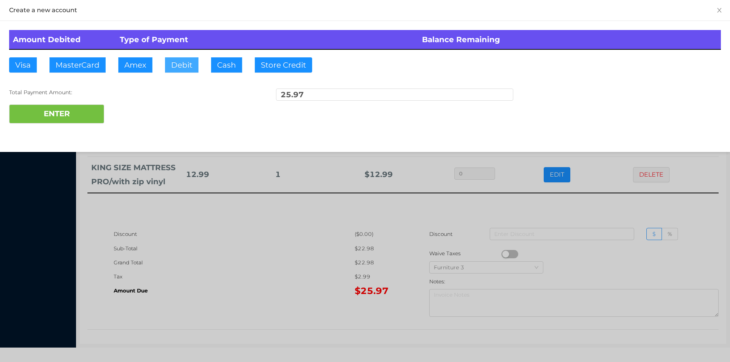
click at [184, 62] on button "Debit" at bounding box center [181, 64] width 33 height 15
click at [77, 112] on button "ENTER" at bounding box center [56, 114] width 95 height 19
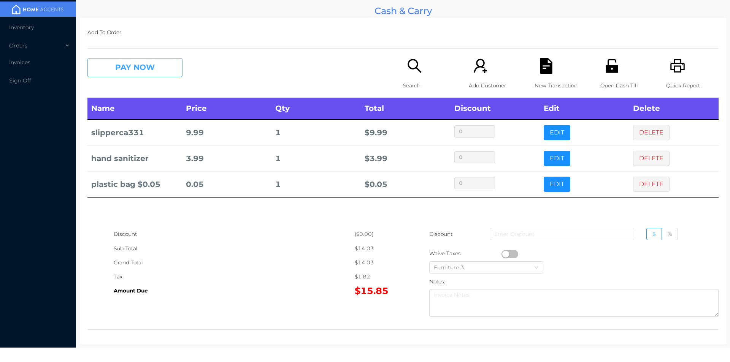
click at [129, 68] on button "PAY NOW" at bounding box center [134, 67] width 95 height 19
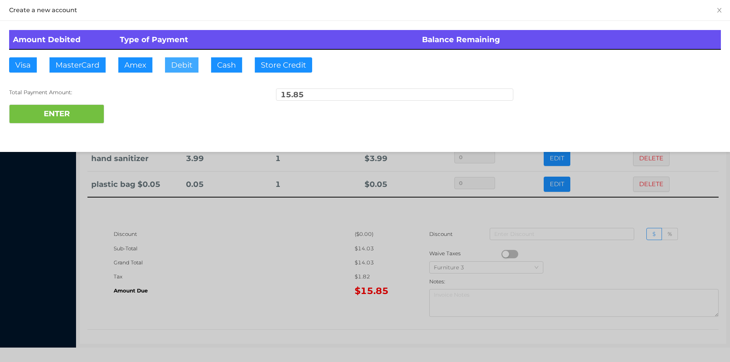
click at [171, 65] on button "Debit" at bounding box center [181, 64] width 33 height 15
type input "20."
click at [72, 119] on button "ENTER" at bounding box center [56, 114] width 95 height 19
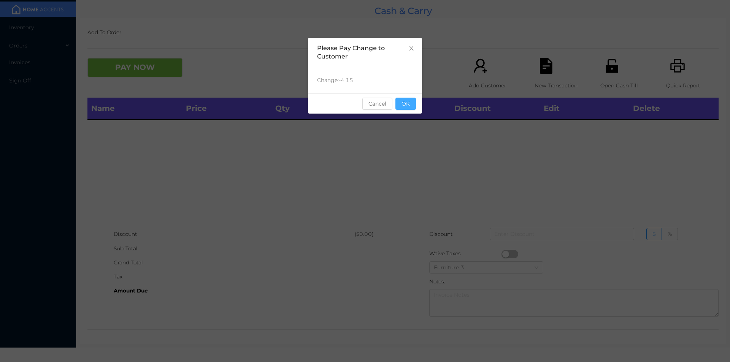
click at [408, 105] on button "OK" at bounding box center [405, 104] width 21 height 12
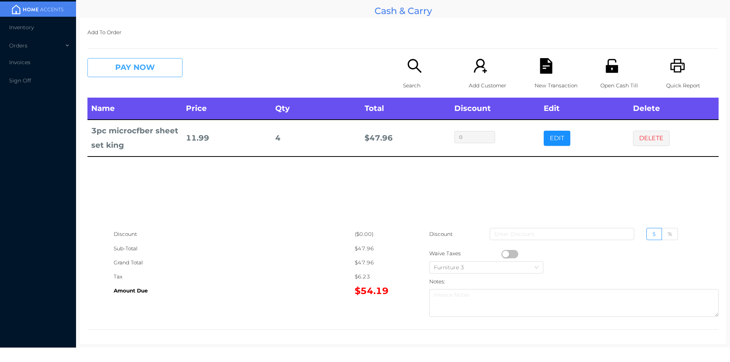
click at [161, 72] on button "PAY NOW" at bounding box center [134, 67] width 95 height 19
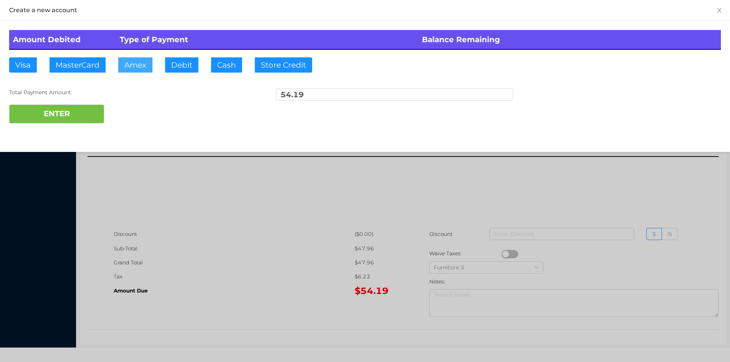
click at [132, 69] on button "Amex" at bounding box center [135, 64] width 34 height 15
click at [248, 223] on div at bounding box center [365, 181] width 730 height 362
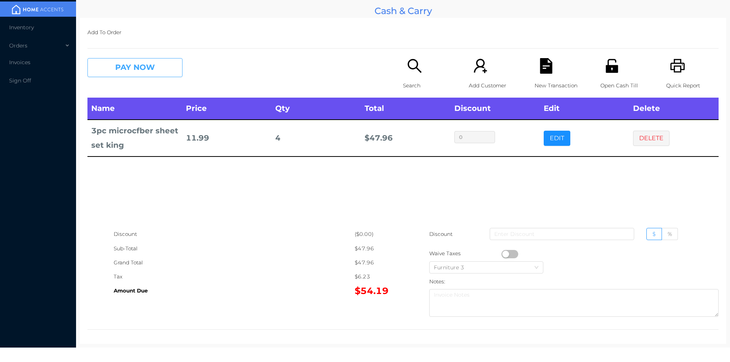
click at [156, 72] on button "PAY NOW" at bounding box center [134, 67] width 95 height 19
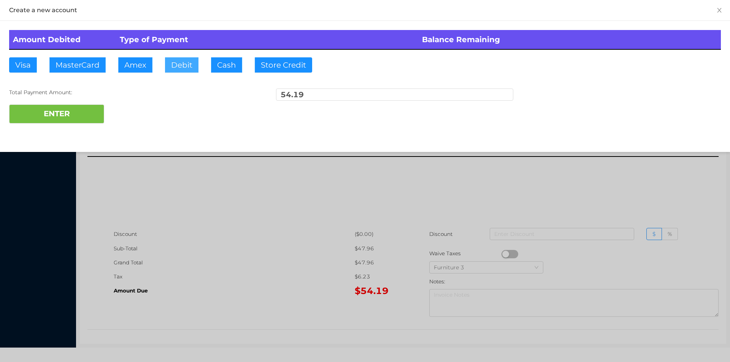
click at [182, 57] on button "Debit" at bounding box center [181, 64] width 33 height 15
click at [84, 107] on button "ENTER" at bounding box center [56, 114] width 95 height 19
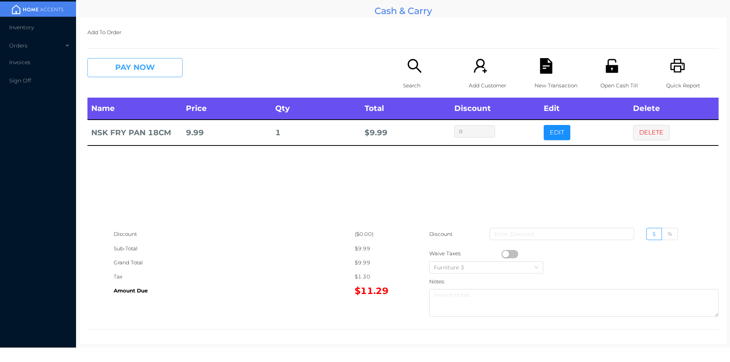
click at [159, 73] on button "PAY NOW" at bounding box center [134, 67] width 95 height 19
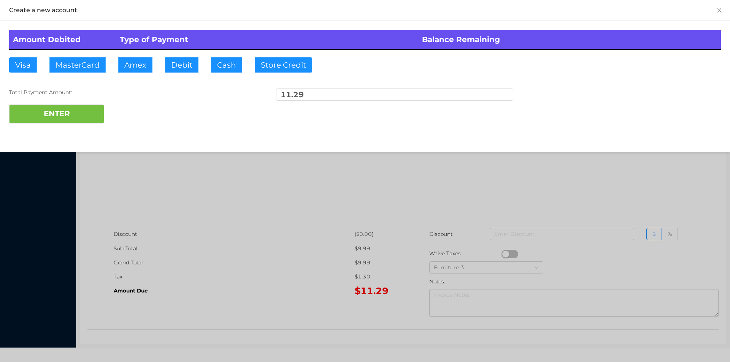
click at [130, 112] on div "ENTER" at bounding box center [364, 114] width 711 height 19
click at [593, 178] on div at bounding box center [365, 181] width 730 height 362
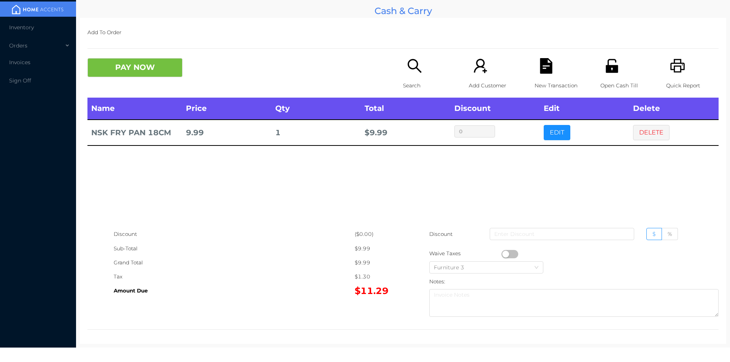
click at [639, 193] on div "Name Price Qty Total Discount Edit Delete NSK FRY PAN 18CM 9.99 1 $ 9.99 0 EDIT…" at bounding box center [402, 163] width 631 height 130
click at [650, 134] on button "DELETE" at bounding box center [651, 132] width 36 height 15
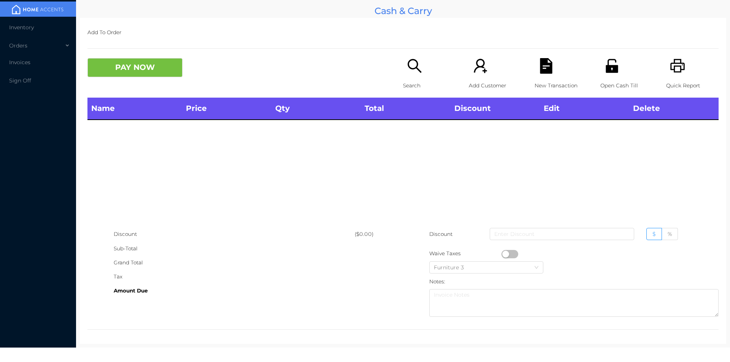
click at [605, 73] on icon "icon: unlock" at bounding box center [611, 66] width 12 height 14
click at [414, 79] on p "Search" at bounding box center [429, 86] width 52 height 14
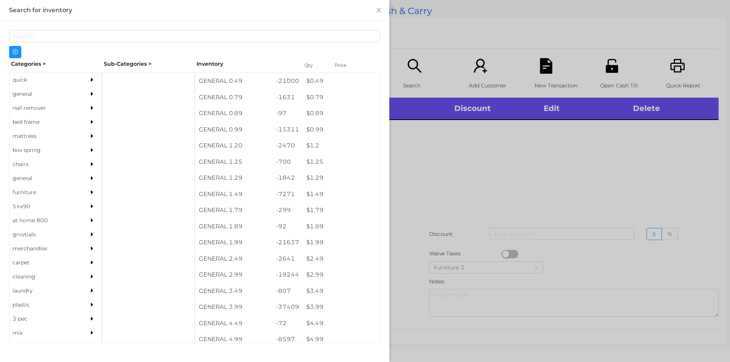
click at [27, 81] on div "quick" at bounding box center [44, 80] width 69 height 14
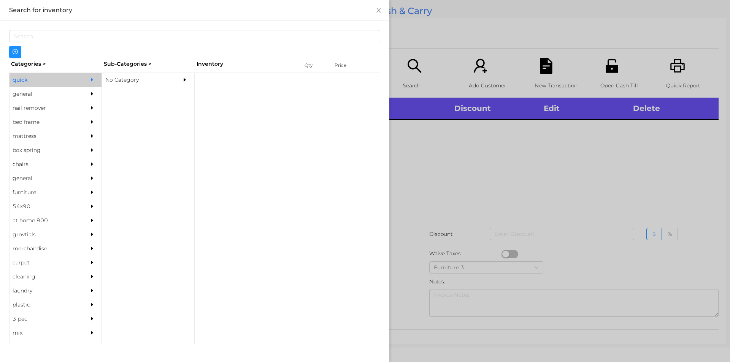
click at [133, 81] on div "No Category" at bounding box center [136, 80] width 69 height 14
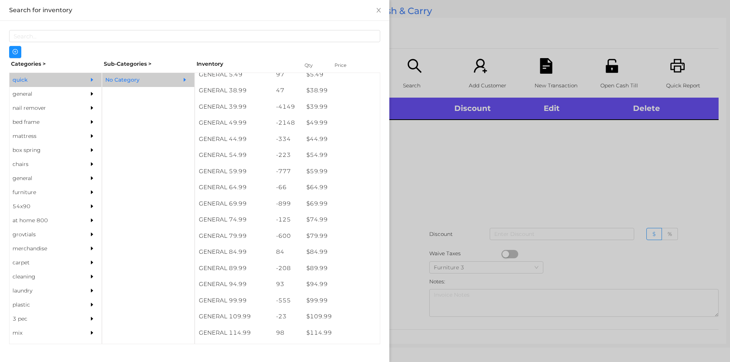
scroll to position [410, 0]
click at [314, 206] on div "$ 69.99" at bounding box center [340, 204] width 77 height 16
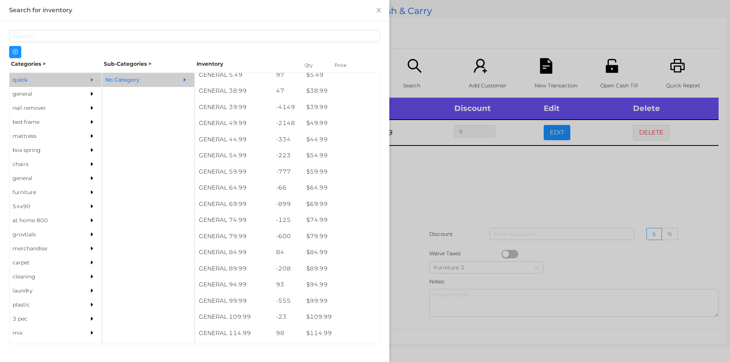
click at [405, 189] on div at bounding box center [365, 181] width 730 height 362
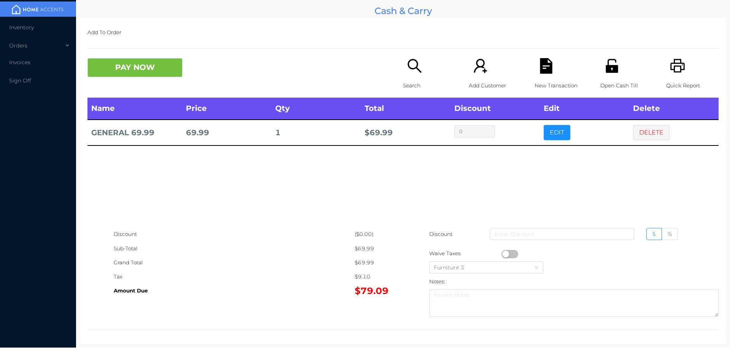
click at [410, 70] on icon "icon: search" at bounding box center [415, 66] width 16 height 16
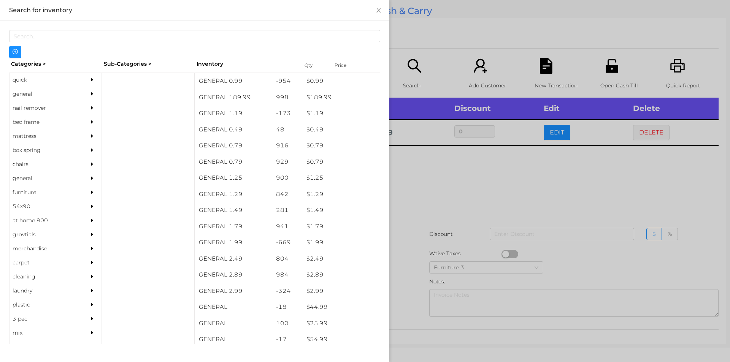
click at [25, 95] on div "general" at bounding box center [44, 94] width 69 height 14
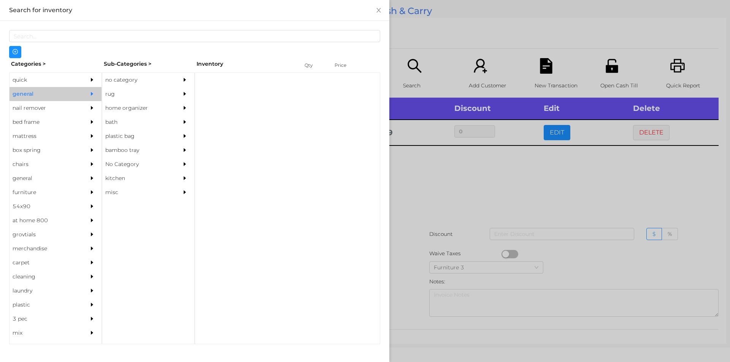
click at [122, 84] on div "no category" at bounding box center [136, 80] width 69 height 14
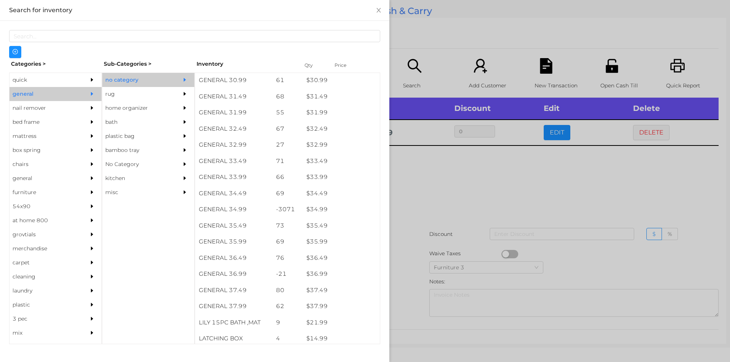
scroll to position [1175, 0]
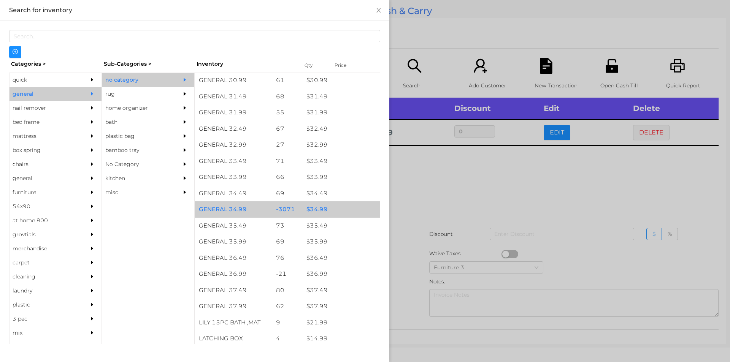
click at [317, 210] on div "$ 34.99" at bounding box center [340, 209] width 77 height 16
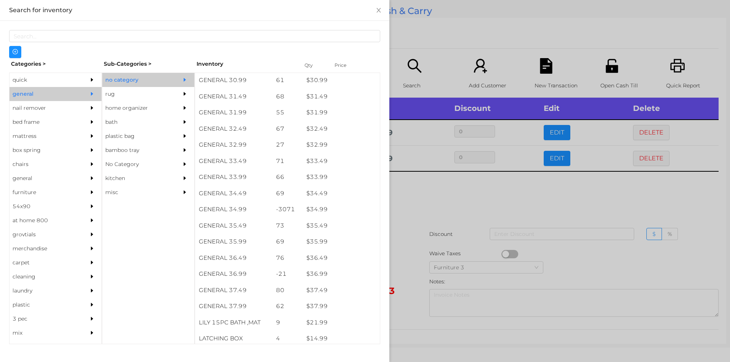
click at [410, 195] on div at bounding box center [365, 181] width 730 height 362
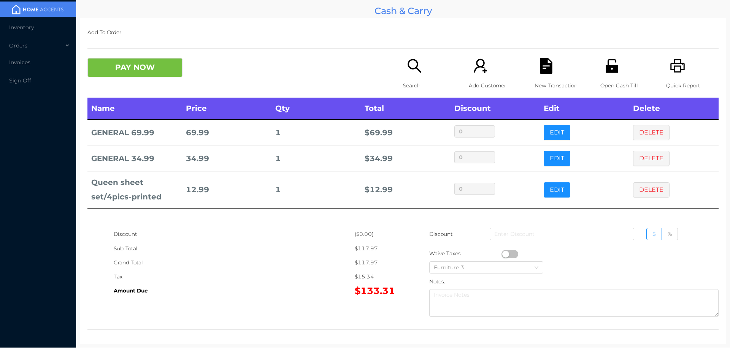
click at [410, 84] on p "Search" at bounding box center [429, 86] width 52 height 14
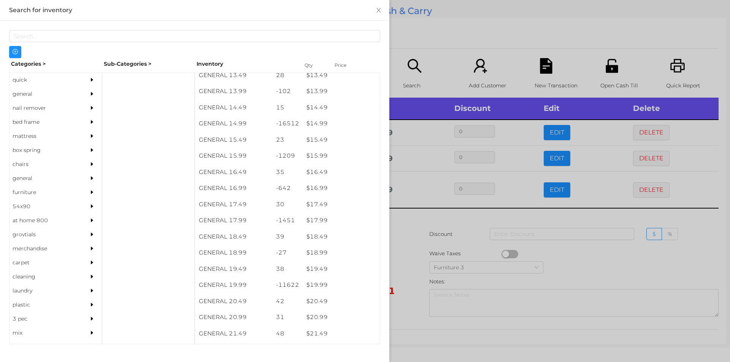
scroll to position [621, 0]
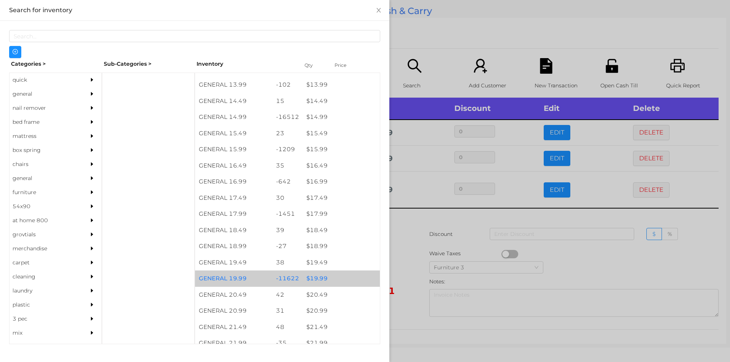
click at [317, 272] on div "$ 19.99" at bounding box center [340, 279] width 77 height 16
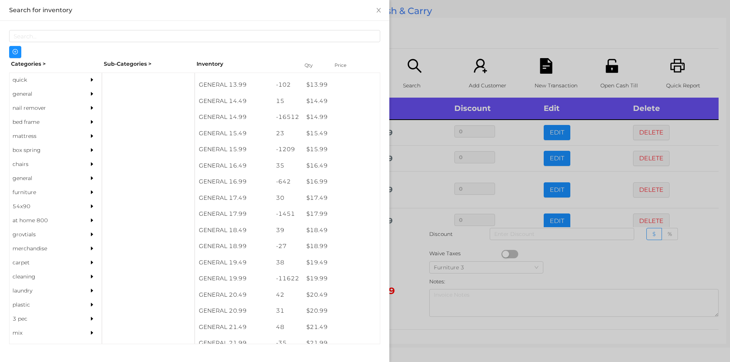
click at [404, 253] on div at bounding box center [365, 181] width 730 height 362
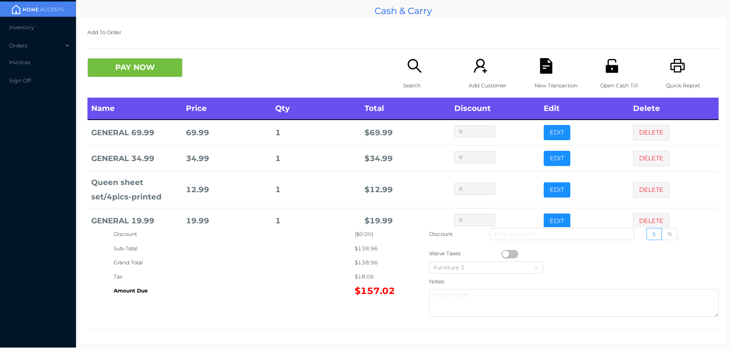
click at [151, 65] on button "PAY NOW" at bounding box center [134, 67] width 95 height 19
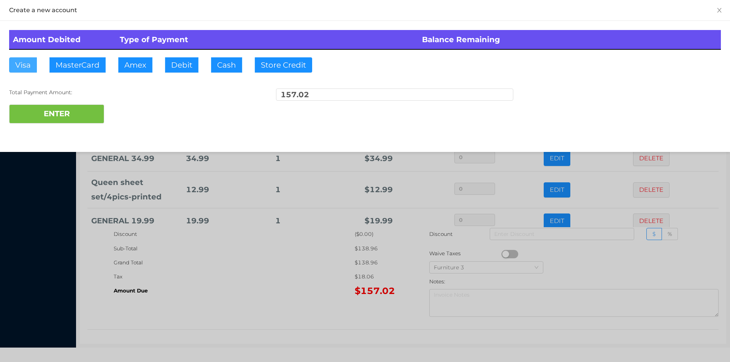
click at [22, 63] on button "Visa" at bounding box center [23, 64] width 28 height 15
click at [38, 117] on button "ENTER" at bounding box center [56, 114] width 95 height 19
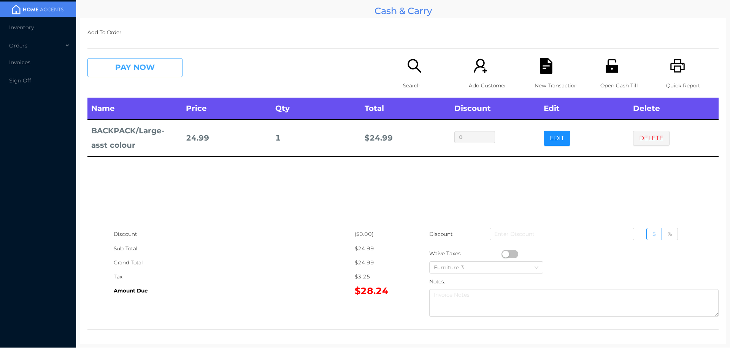
click at [147, 64] on button "PAY NOW" at bounding box center [134, 67] width 95 height 19
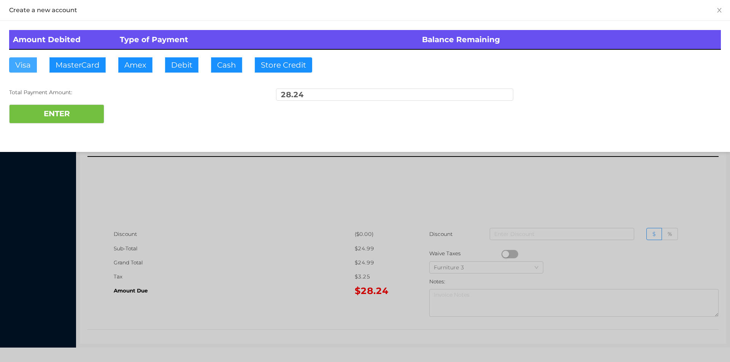
click at [23, 68] on button "Visa" at bounding box center [23, 64] width 28 height 15
click at [52, 117] on button "ENTER" at bounding box center [56, 114] width 95 height 19
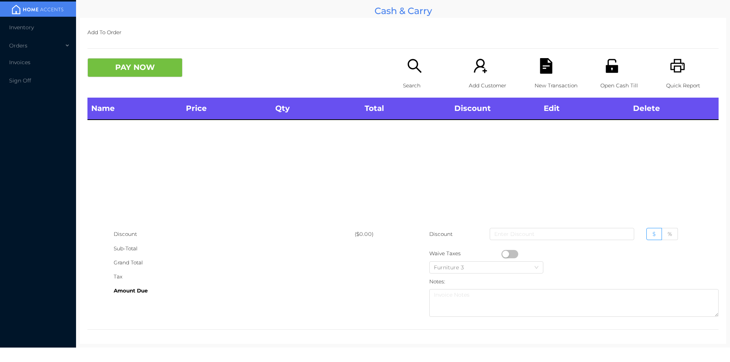
click at [613, 75] on div "Open Cash Till" at bounding box center [626, 78] width 52 height 40
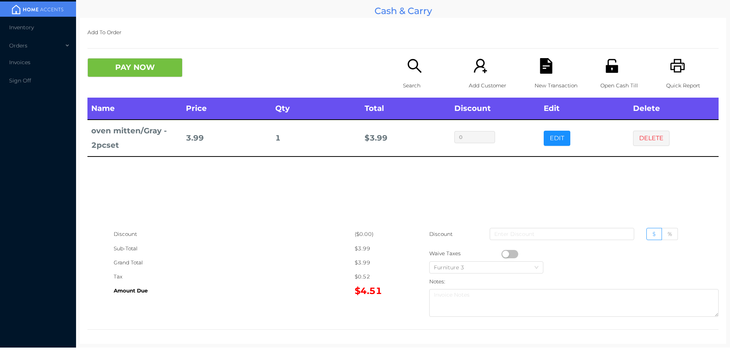
click at [411, 80] on p "Search" at bounding box center [429, 86] width 52 height 14
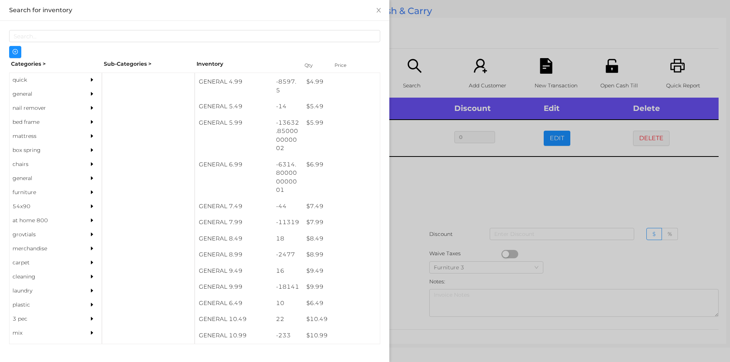
scroll to position [263, 0]
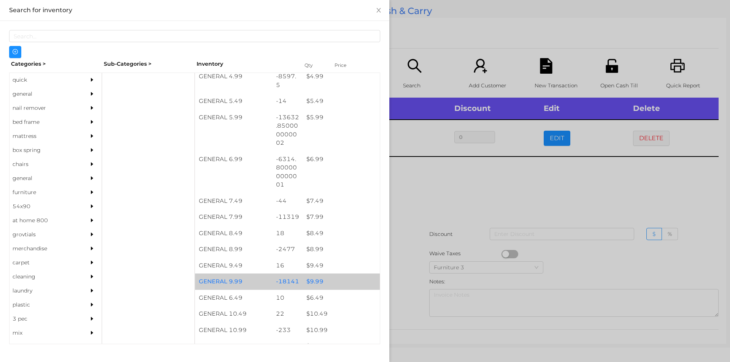
click at [311, 284] on div "$ 9.99" at bounding box center [340, 282] width 77 height 16
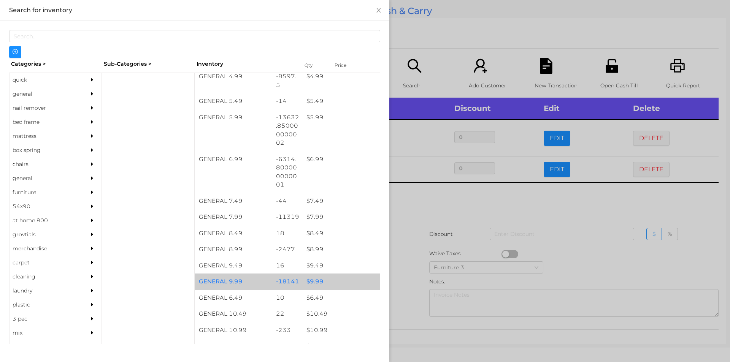
click at [311, 283] on div "$ 9.99" at bounding box center [340, 282] width 77 height 16
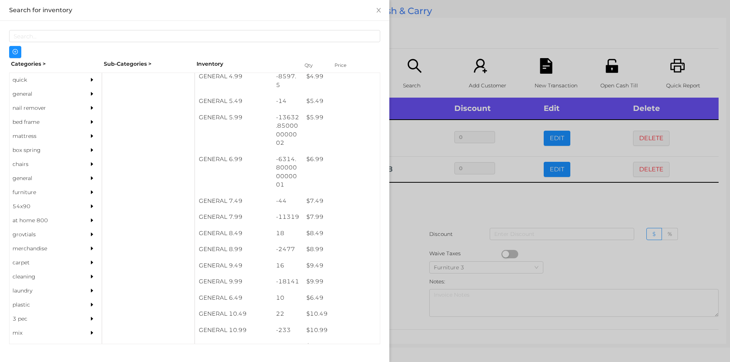
click at [414, 210] on div at bounding box center [365, 181] width 730 height 362
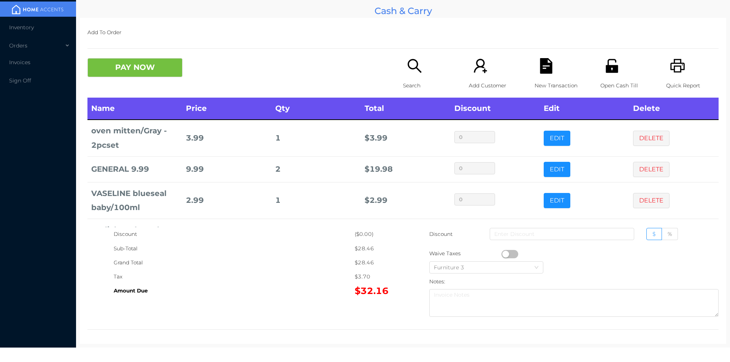
click at [412, 71] on icon "icon: search" at bounding box center [415, 66] width 16 height 16
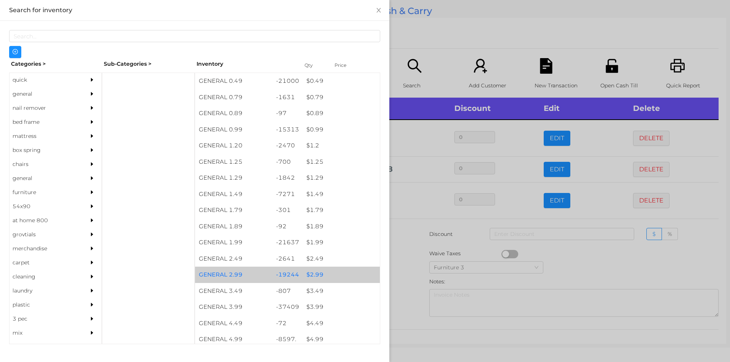
click at [316, 274] on div "$ 2.99" at bounding box center [340, 275] width 77 height 16
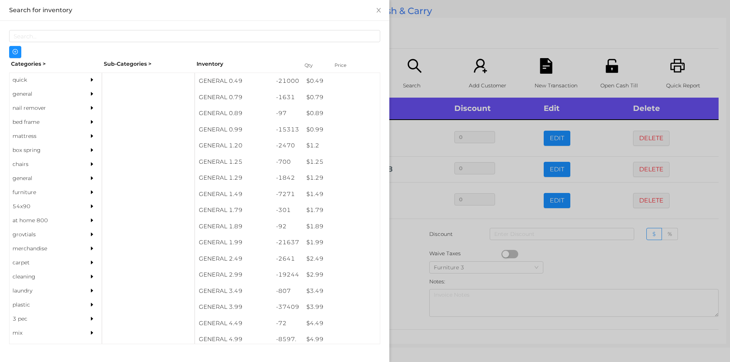
click at [403, 282] on div at bounding box center [365, 181] width 730 height 362
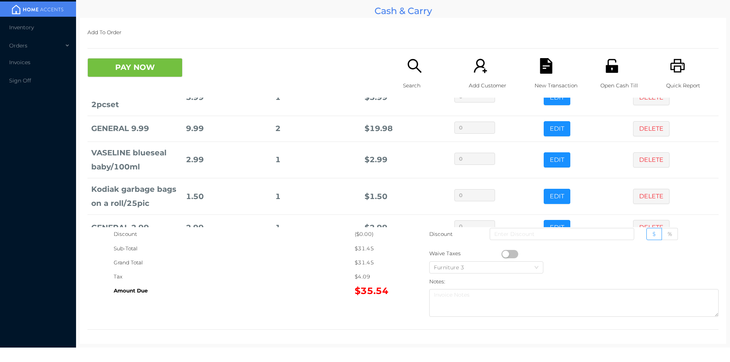
scroll to position [62, 0]
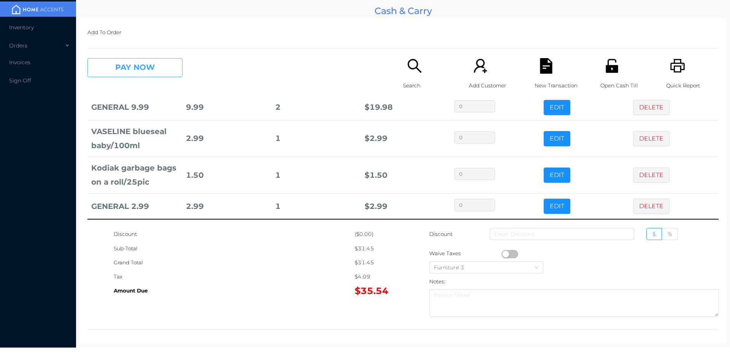
click at [157, 75] on button "PAY NOW" at bounding box center [134, 67] width 95 height 19
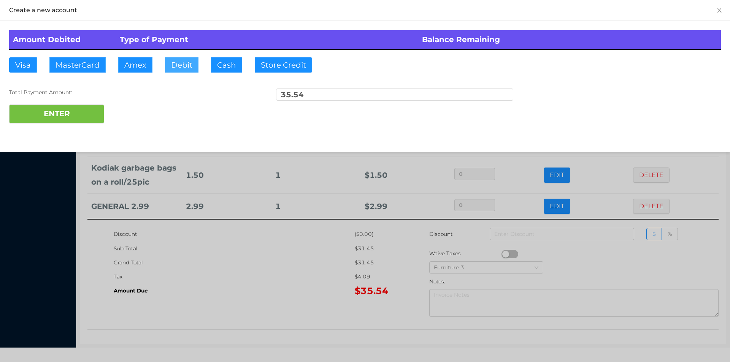
click at [178, 65] on button "Debit" at bounding box center [181, 64] width 33 height 15
click at [79, 115] on button "ENTER" at bounding box center [56, 114] width 95 height 19
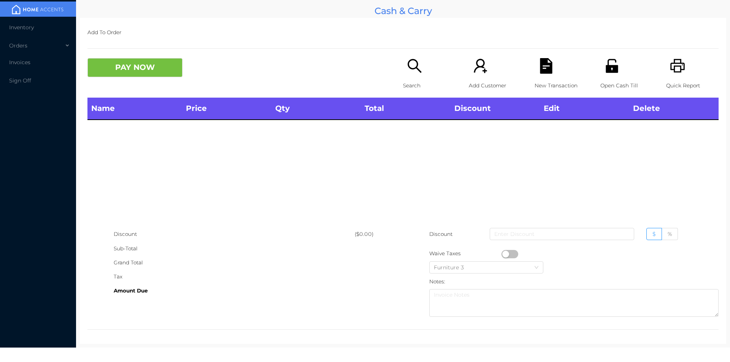
scroll to position [0, 0]
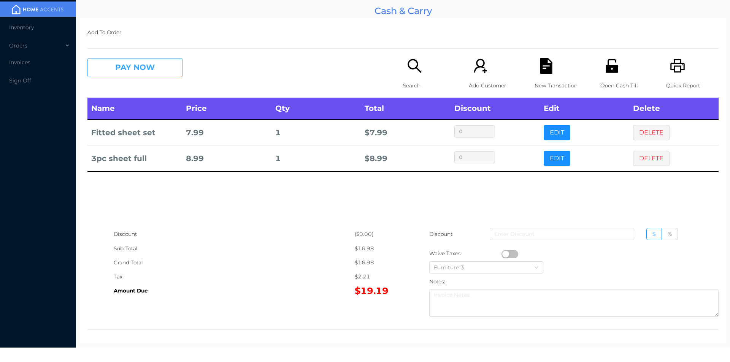
click at [152, 65] on button "PAY NOW" at bounding box center [134, 67] width 95 height 19
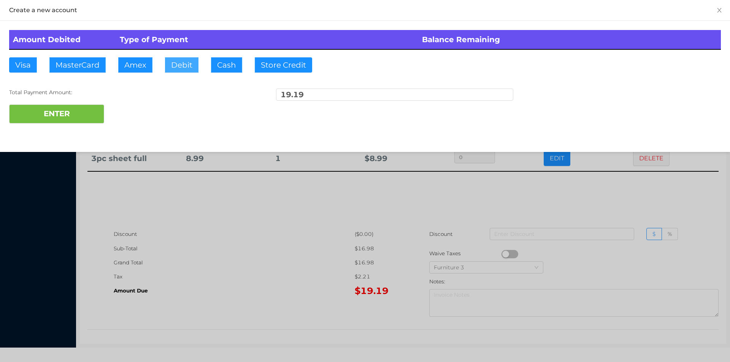
click at [177, 63] on button "Debit" at bounding box center [181, 64] width 33 height 15
click at [86, 108] on button "ENTER" at bounding box center [56, 114] width 95 height 19
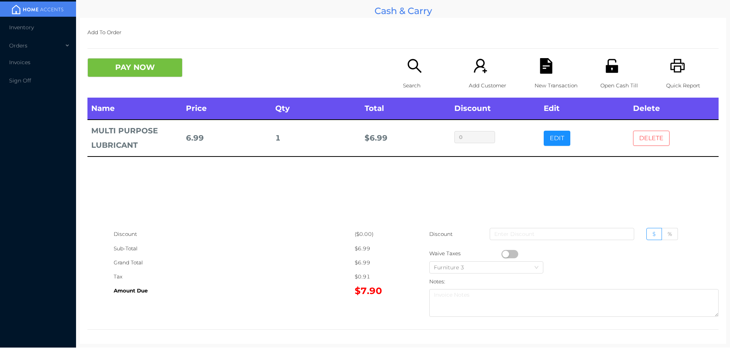
click at [663, 139] on button "DELETE" at bounding box center [651, 138] width 36 height 15
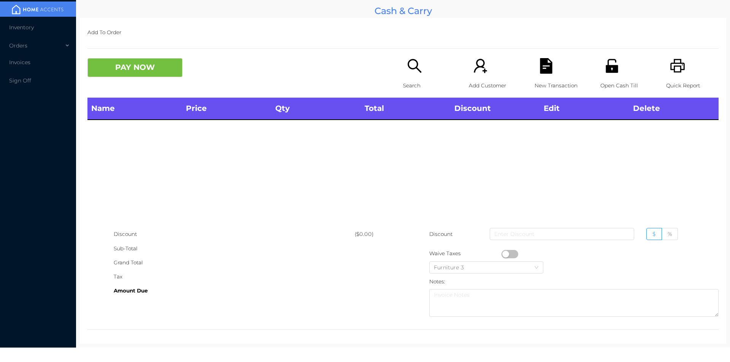
click at [680, 69] on div "Quick Report" at bounding box center [692, 78] width 52 height 40
click at [145, 85] on div "PAY NOW Search Add Customer New Transaction Open Cash Till Quick Report" at bounding box center [402, 78] width 631 height 40
click at [176, 201] on div "Name Price Qty Total Discount Edit Delete" at bounding box center [402, 163] width 631 height 130
click at [415, 82] on p "Search" at bounding box center [429, 86] width 52 height 14
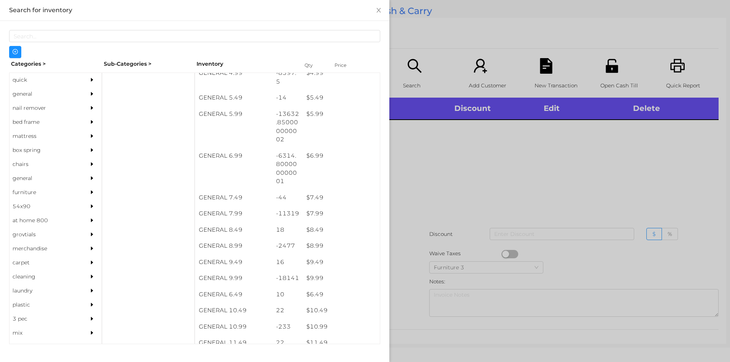
scroll to position [266, 0]
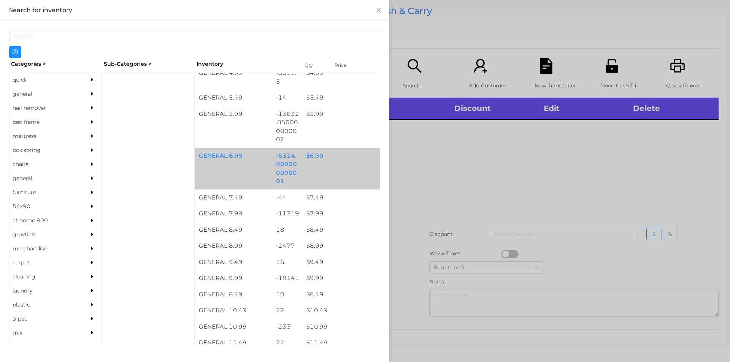
click at [307, 158] on div "$ 6.99" at bounding box center [340, 156] width 77 height 16
click at [311, 156] on div "$ 6.99" at bounding box center [340, 156] width 77 height 16
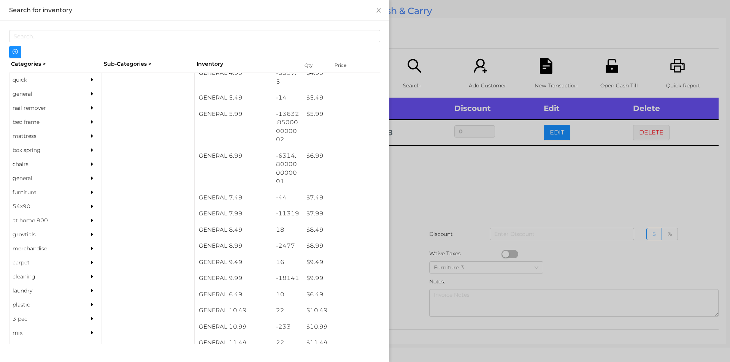
click at [447, 198] on div at bounding box center [365, 181] width 730 height 362
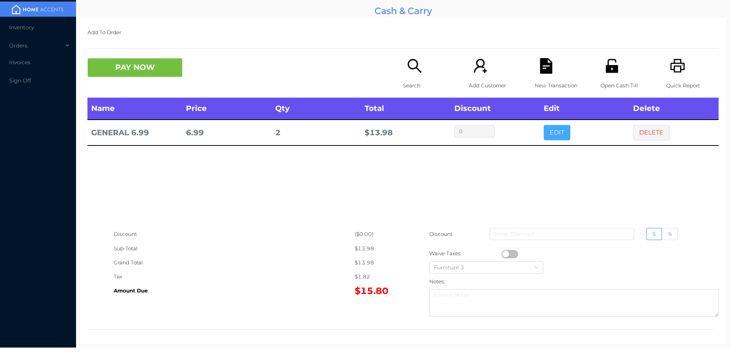
click at [553, 130] on button "EDIT" at bounding box center [556, 132] width 27 height 15
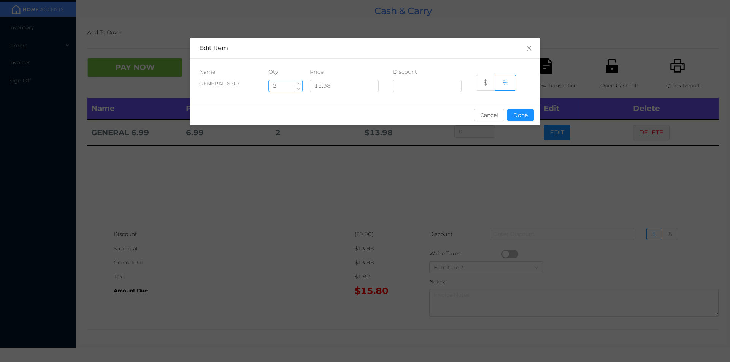
click at [284, 86] on input "2" at bounding box center [285, 85] width 33 height 11
type input "1.5"
click at [518, 111] on button "Done" at bounding box center [520, 115] width 27 height 12
type input "0%"
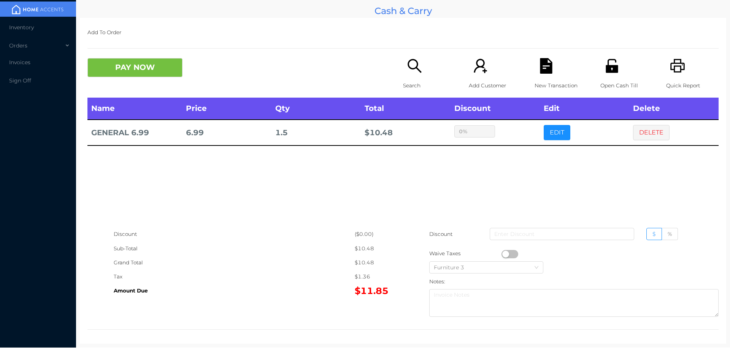
click at [511, 181] on div "sentinelStart Edit Item Name Qty Price Discount GENERAL 6.99 1.5 13.98 $ % Canc…" at bounding box center [365, 181] width 730 height 362
click at [126, 70] on button "PAY NOW" at bounding box center [134, 67] width 95 height 19
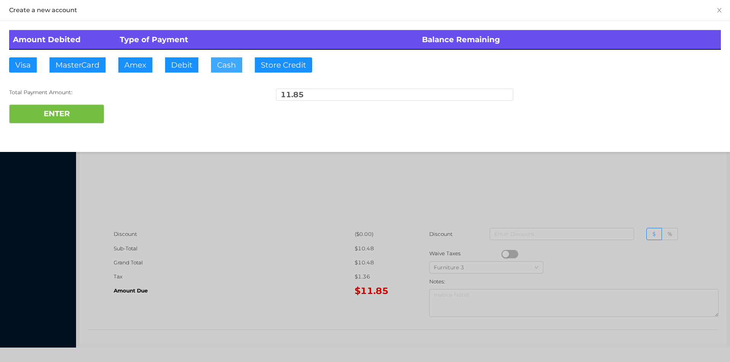
click at [223, 67] on button "Cash" at bounding box center [226, 64] width 31 height 15
type input "20."
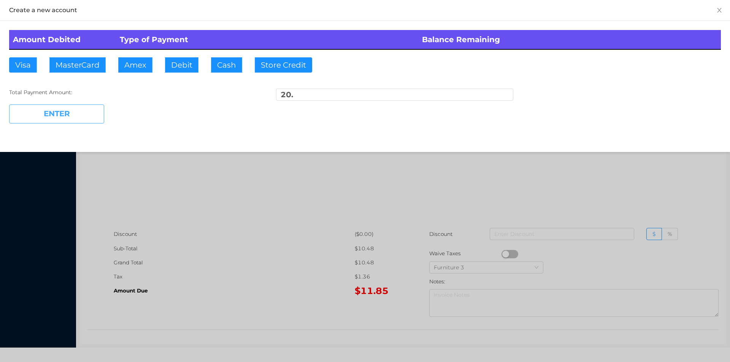
click at [57, 122] on button "ENTER" at bounding box center [56, 114] width 95 height 19
type input "0"
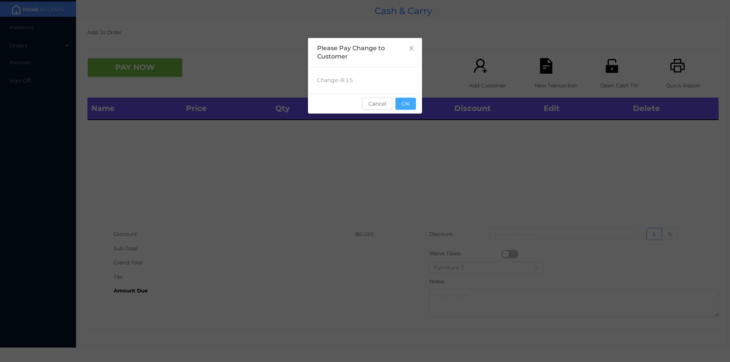
click at [410, 100] on button "OK" at bounding box center [405, 104] width 21 height 12
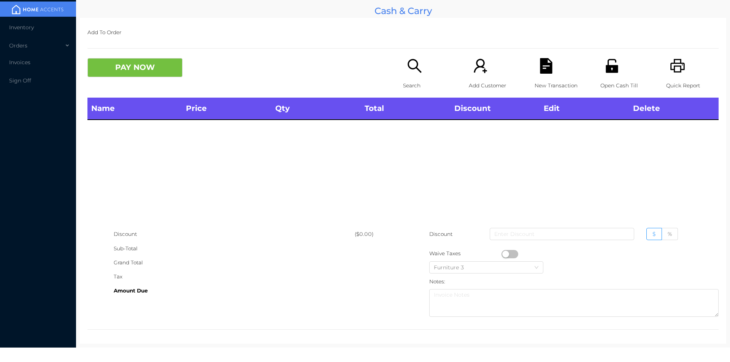
click at [610, 95] on div "Open Cash Till" at bounding box center [626, 78] width 52 height 40
click at [413, 88] on p "Search" at bounding box center [429, 86] width 52 height 14
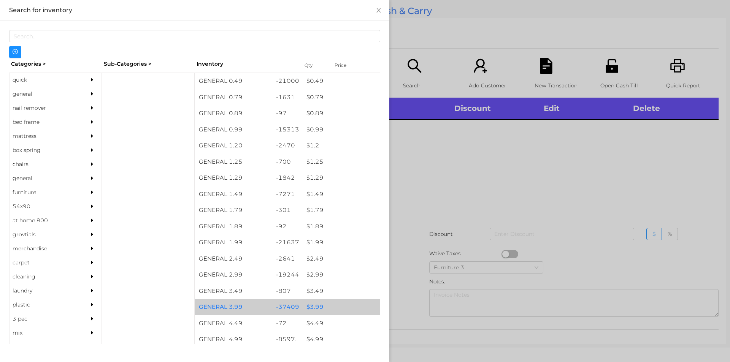
click at [308, 306] on div "$ 3.99" at bounding box center [340, 307] width 77 height 16
click at [307, 303] on div "$ 3.99" at bounding box center [340, 307] width 77 height 16
click at [310, 306] on div "$ 3.99" at bounding box center [340, 307] width 77 height 16
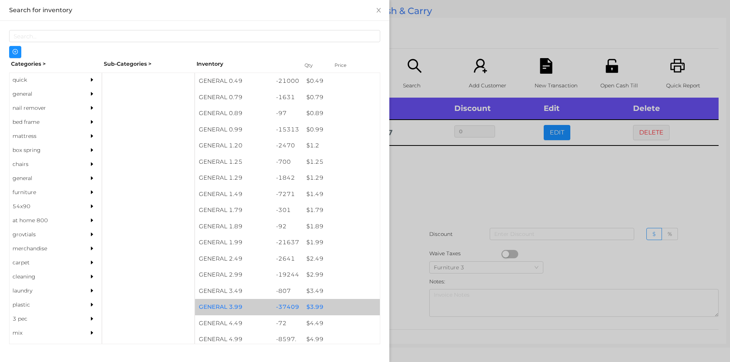
click at [310, 306] on div "$ 3.99" at bounding box center [340, 307] width 77 height 16
click at [310, 308] on div "$ 3.99" at bounding box center [340, 307] width 77 height 16
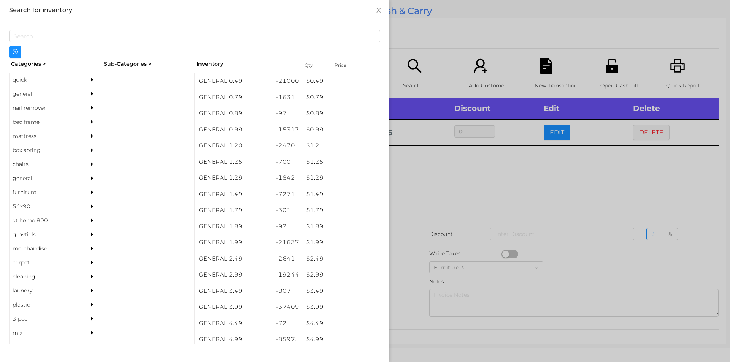
click at [434, 182] on div at bounding box center [365, 181] width 730 height 362
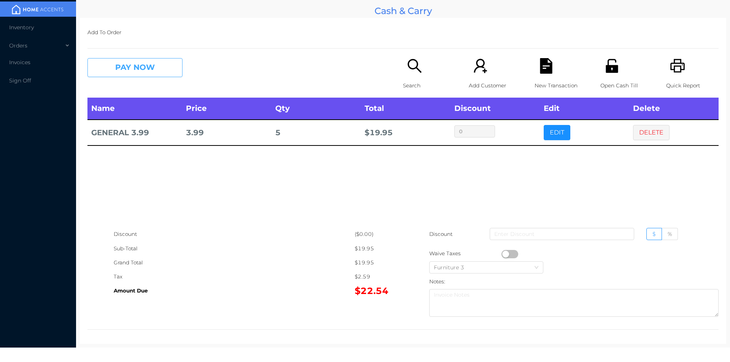
click at [131, 71] on button "PAY NOW" at bounding box center [134, 67] width 95 height 19
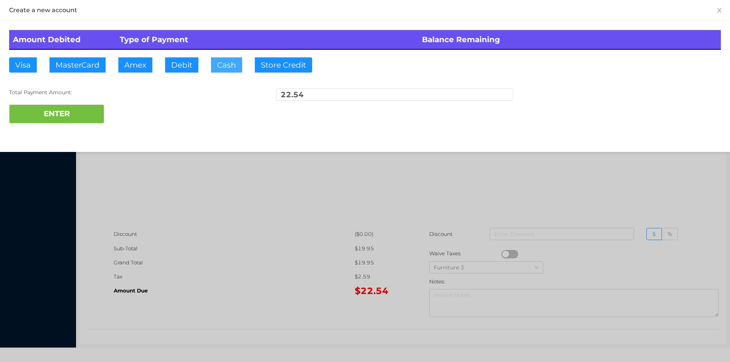
click at [225, 68] on button "Cash" at bounding box center [226, 64] width 31 height 15
type input "25."
click at [65, 120] on button "ENTER" at bounding box center [56, 114] width 95 height 19
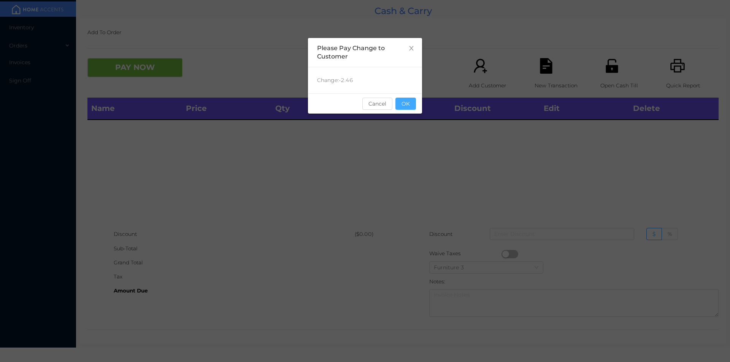
click at [409, 98] on button "OK" at bounding box center [405, 104] width 21 height 12
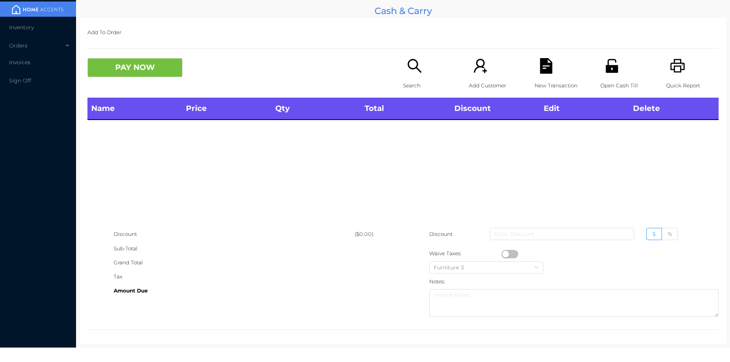
click at [398, 192] on div "Name Price Qty Total Discount Edit Delete" at bounding box center [402, 163] width 631 height 130
click at [613, 69] on icon "icon: unlock" at bounding box center [612, 66] width 16 height 16
click at [408, 73] on icon "icon: search" at bounding box center [415, 66] width 16 height 16
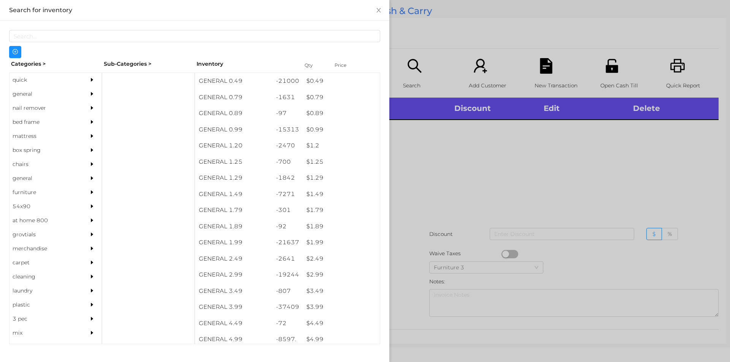
click at [22, 95] on div "general" at bounding box center [44, 94] width 69 height 14
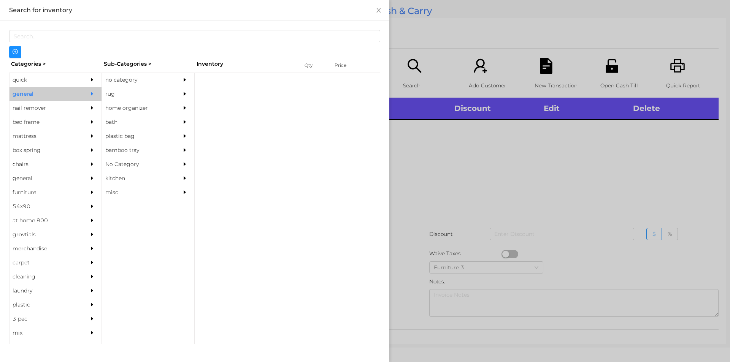
click at [111, 79] on div "no category" at bounding box center [136, 80] width 69 height 14
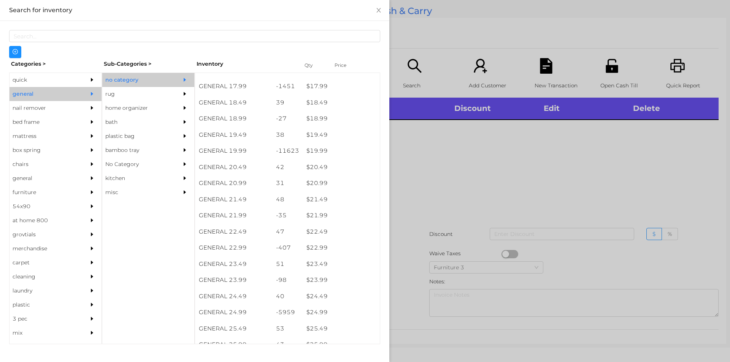
scroll to position [760, 0]
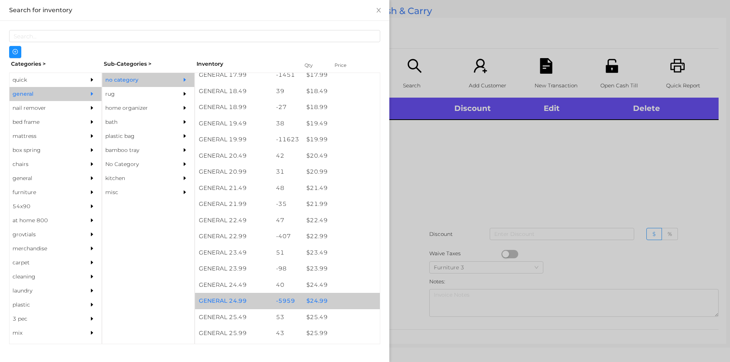
click at [311, 300] on div "$ 24.99" at bounding box center [340, 301] width 77 height 16
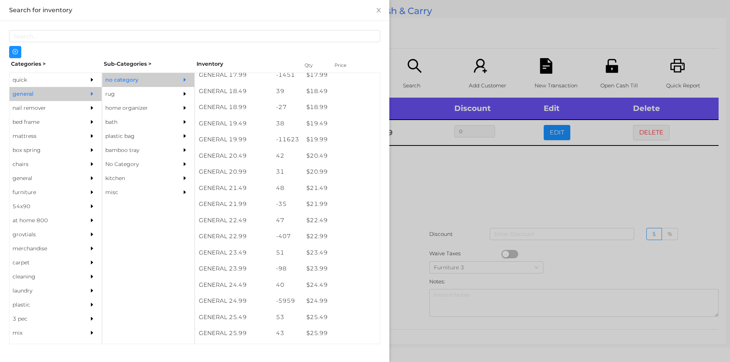
click at [411, 276] on div at bounding box center [365, 181] width 730 height 362
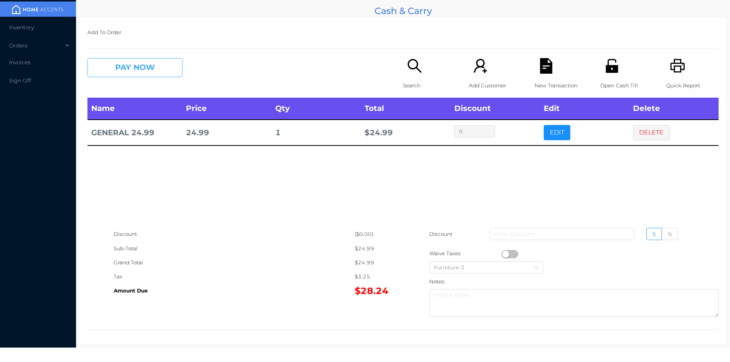
click at [152, 67] on button "PAY NOW" at bounding box center [134, 67] width 95 height 19
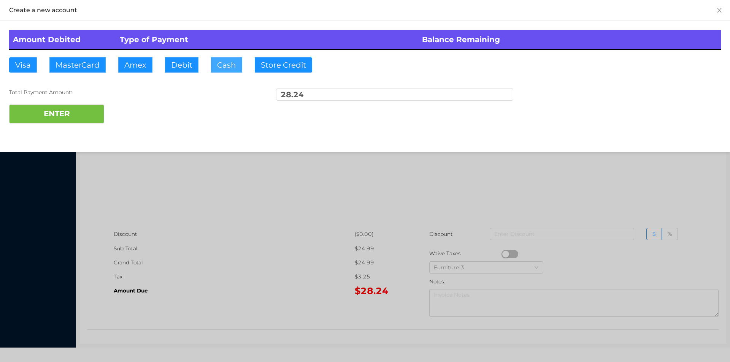
click at [223, 68] on button "Cash" at bounding box center [226, 64] width 31 height 15
click at [199, 201] on div at bounding box center [365, 181] width 730 height 362
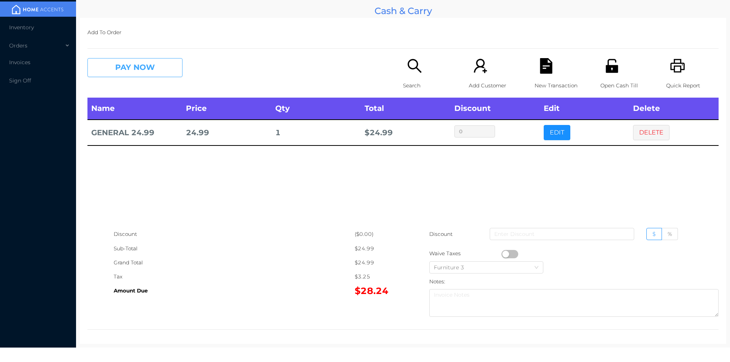
click at [143, 63] on button "PAY NOW" at bounding box center [134, 67] width 95 height 19
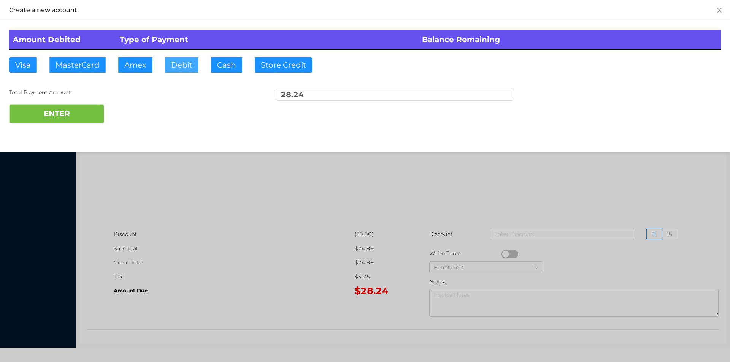
click at [177, 64] on button "Debit" at bounding box center [181, 64] width 33 height 15
click at [87, 105] on button "ENTER" at bounding box center [56, 114] width 95 height 19
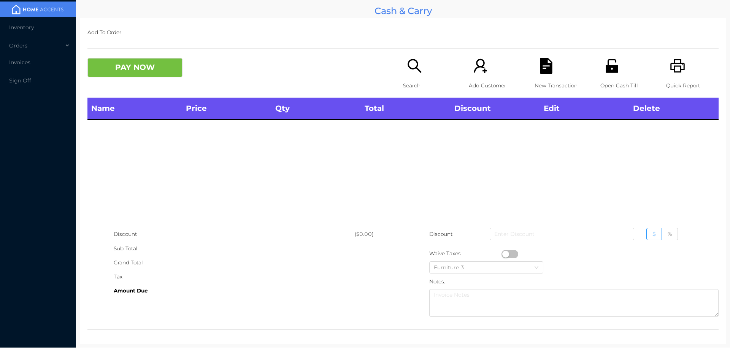
click at [610, 76] on div "Open Cash Till" at bounding box center [626, 78] width 52 height 40
click at [671, 79] on p "Quick Report" at bounding box center [692, 86] width 52 height 14
click at [617, 67] on div "Open Cash Till" at bounding box center [626, 78] width 52 height 40
click at [673, 68] on icon "icon: printer" at bounding box center [678, 66] width 16 height 16
